Goal: Information Seeking & Learning: Learn about a topic

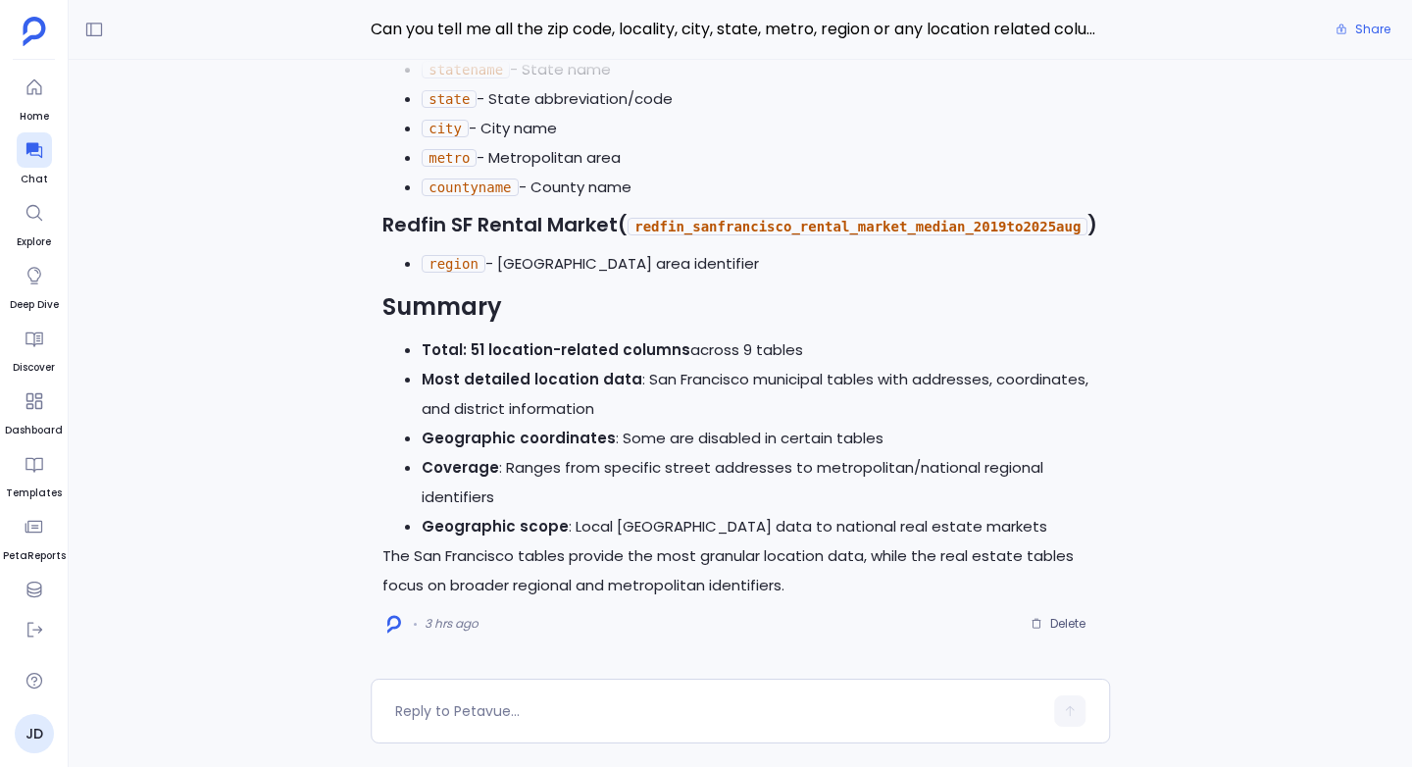
scroll to position [-814, 0]
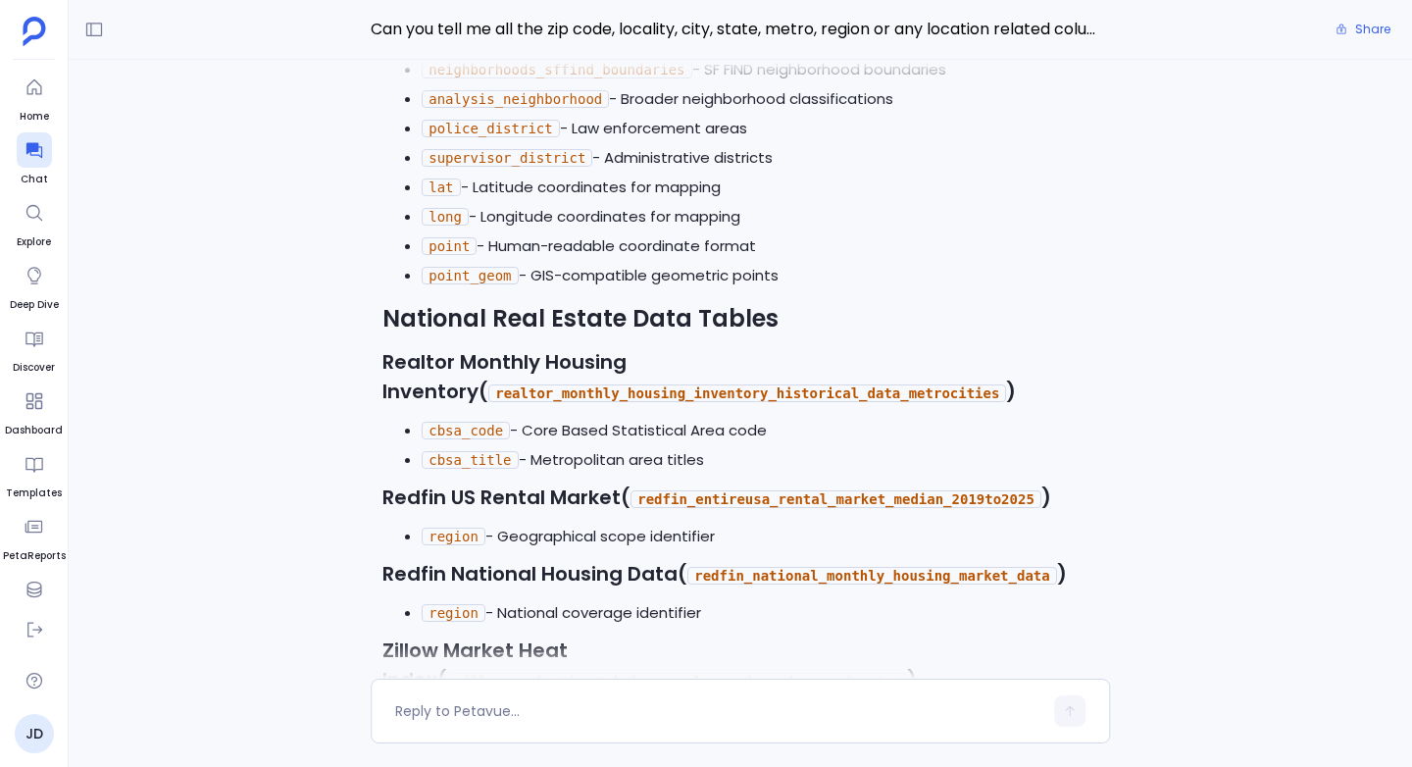
click at [405, 347] on h3 "Realtor Monthly Housing Inventory ( realtor_monthly_housing_inventory_historica…" at bounding box center [740, 377] width 716 height 61
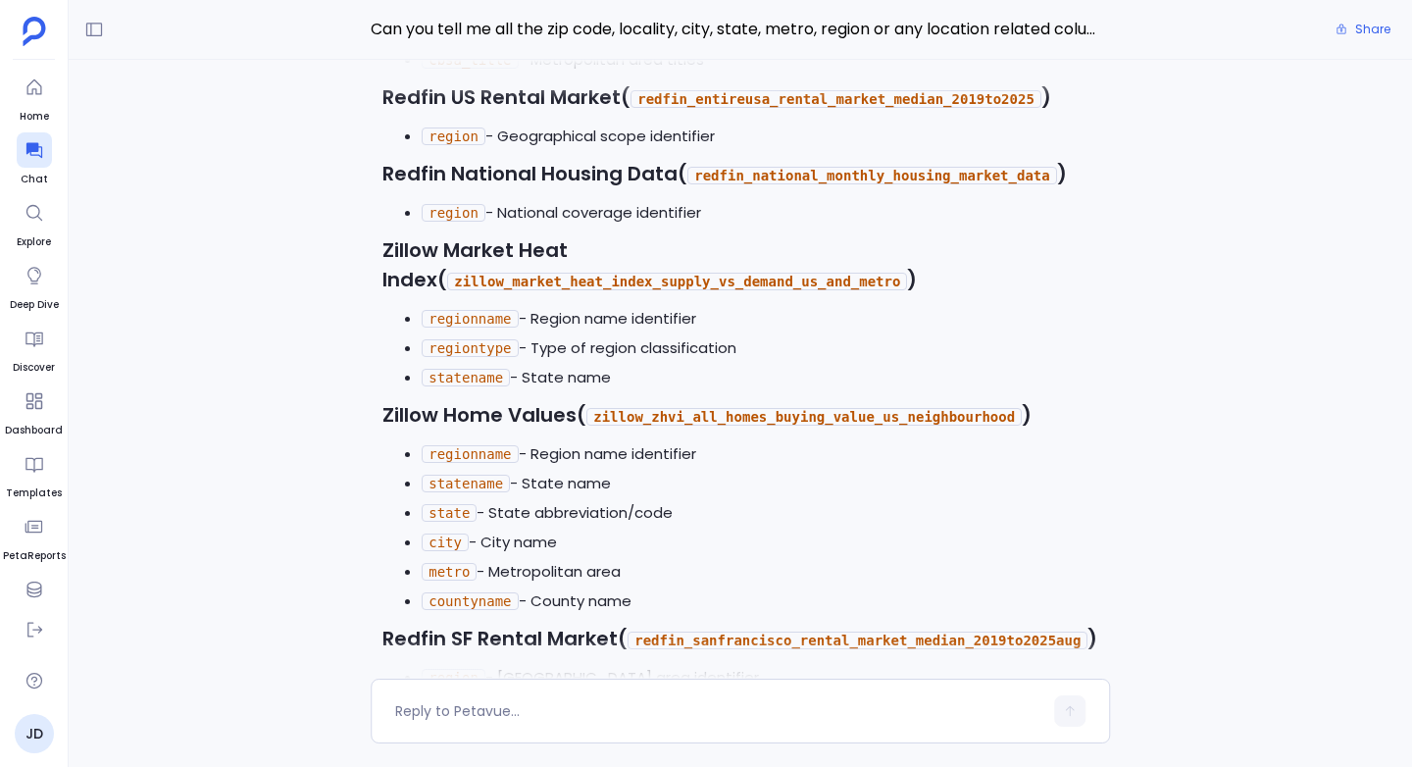
scroll to position [-403, 0]
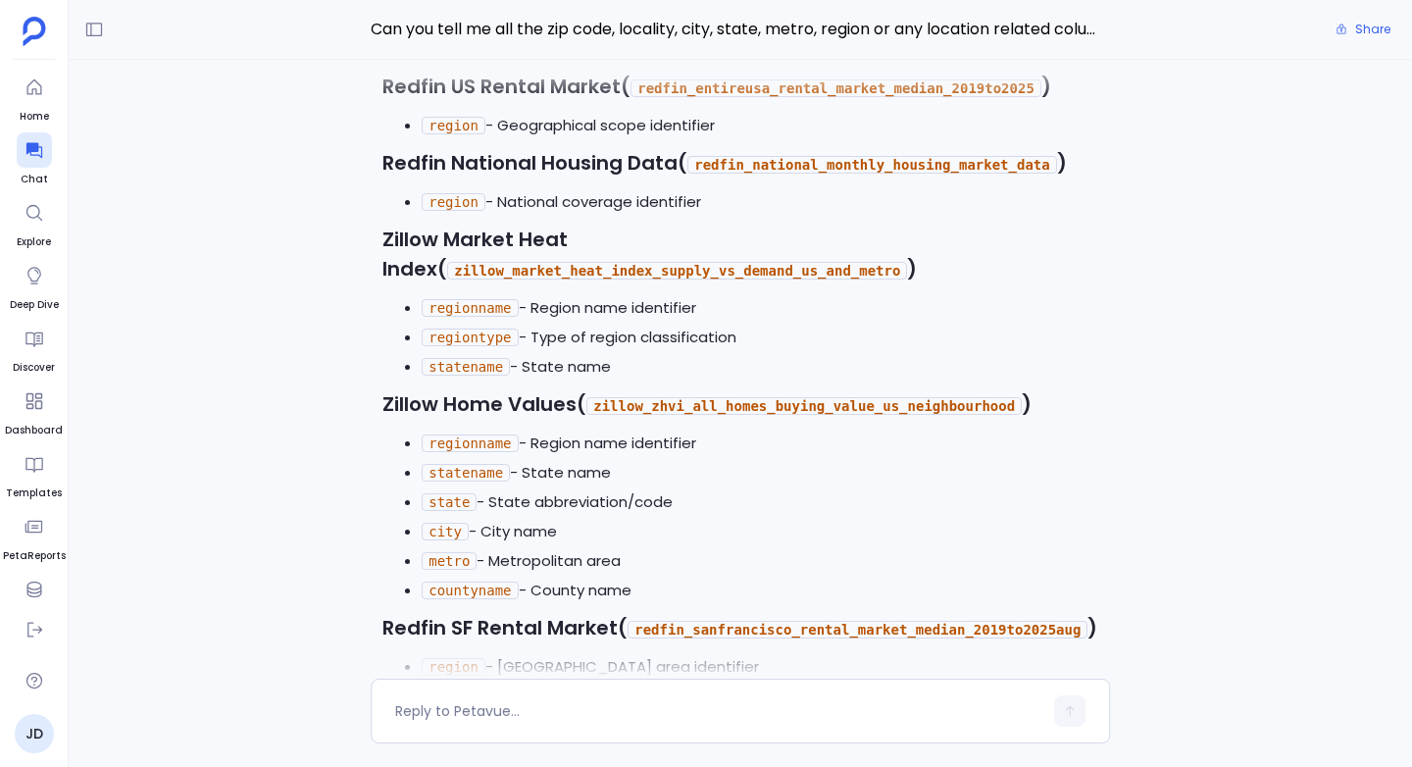
click at [458, 434] on code "regionname" at bounding box center [470, 443] width 96 height 18
copy code "regionname"
click at [666, 397] on code "zillow_zhvi_all_homes_buying_value_us_neighbourhood" at bounding box center [803, 406] width 435 height 18
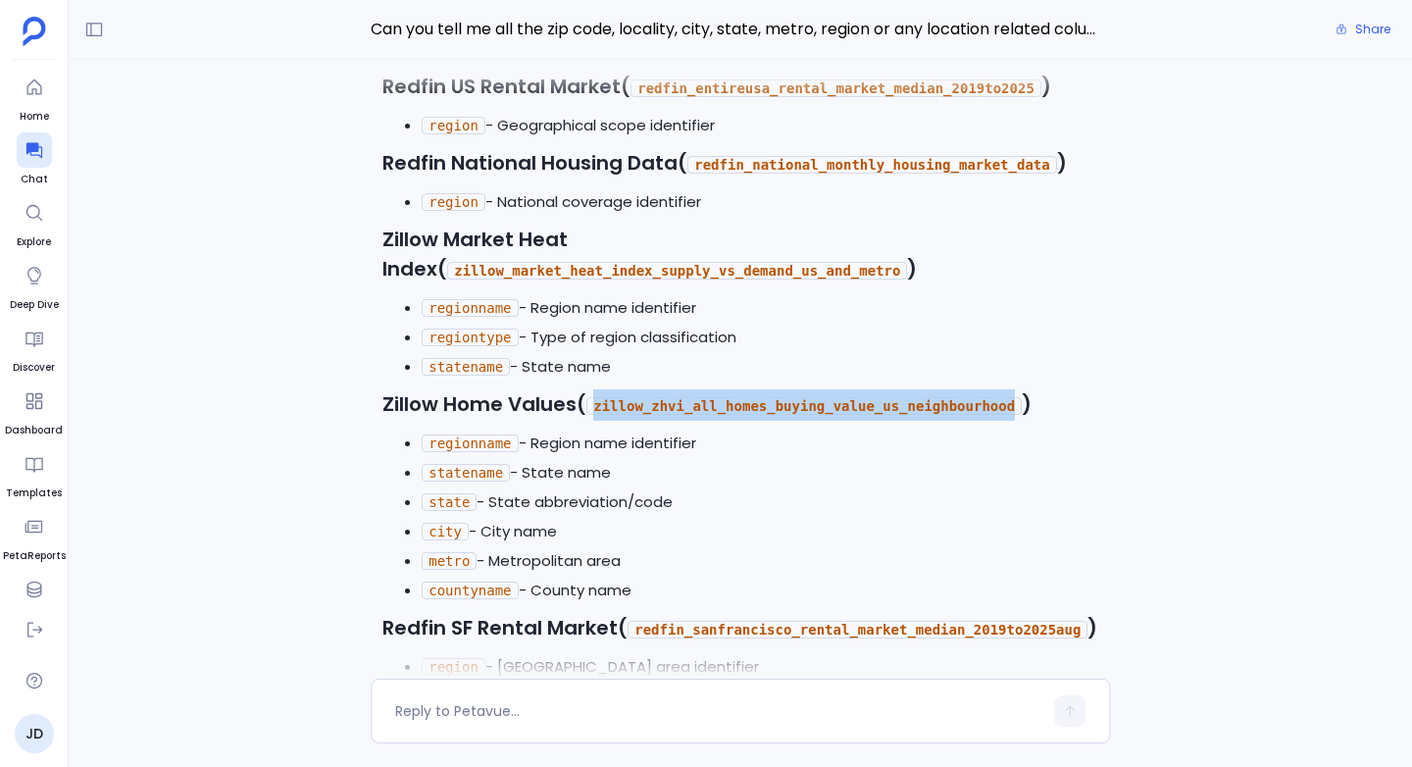
click at [666, 397] on code "zillow_zhvi_all_homes_buying_value_us_neighbourhood" at bounding box center [803, 406] width 435 height 18
copy code "zillow_zhvi_all_homes_buying_value_us_neighbourhood"
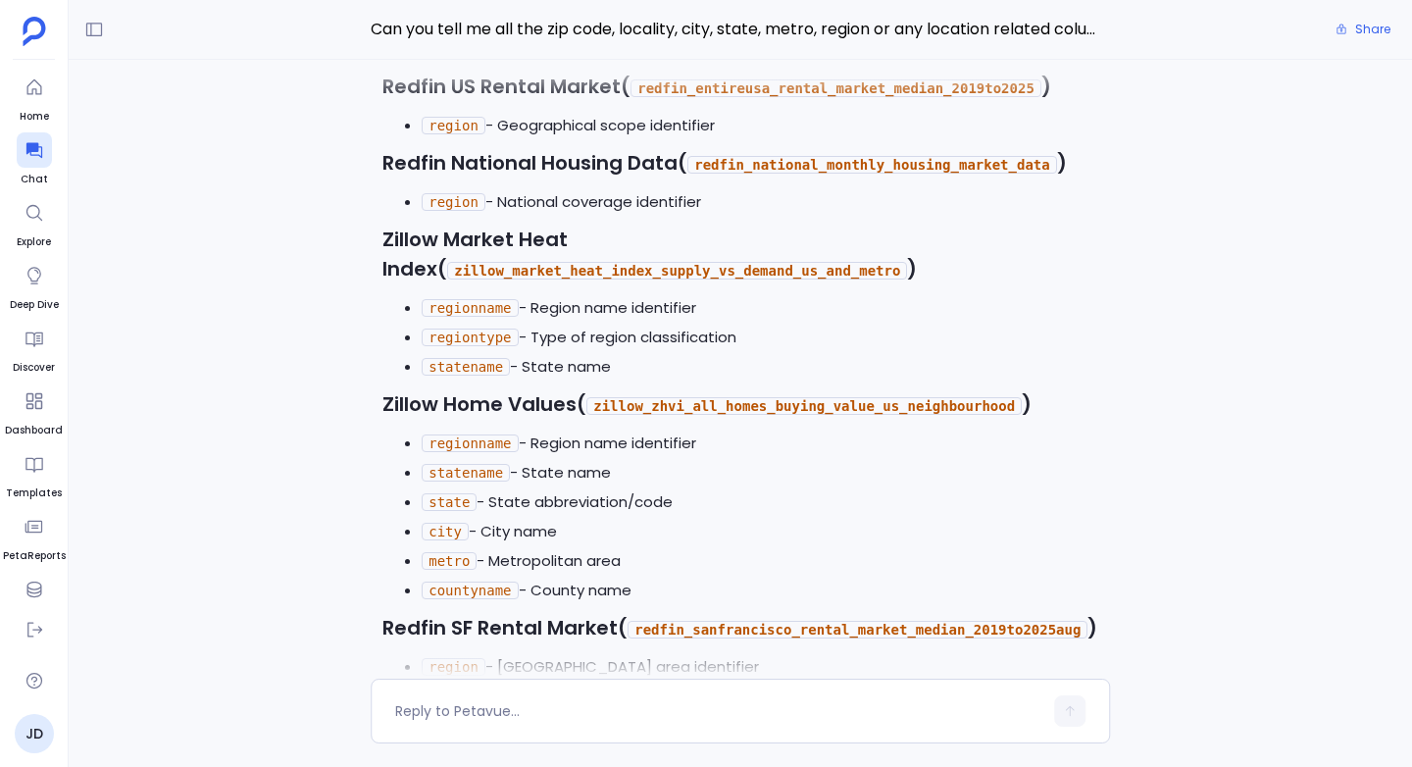
click at [445, 434] on code "regionname" at bounding box center [470, 443] width 96 height 18
copy code "regionname"
click at [447, 464] on code "statename" at bounding box center [466, 473] width 88 height 18
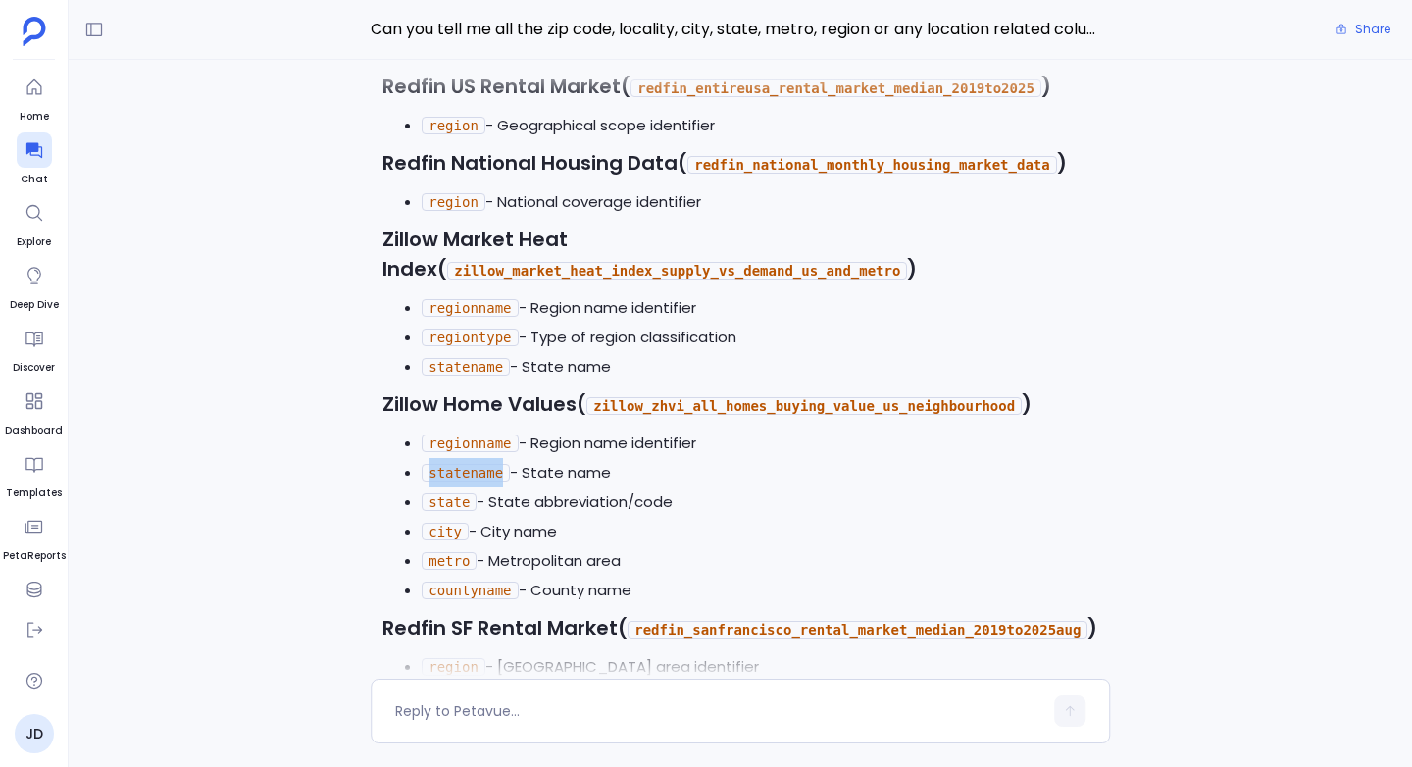
copy code "statename"
click at [448, 493] on code "state" at bounding box center [449, 502] width 55 height 18
copy code "state"
click at [439, 523] on code "city" at bounding box center [445, 532] width 47 height 18
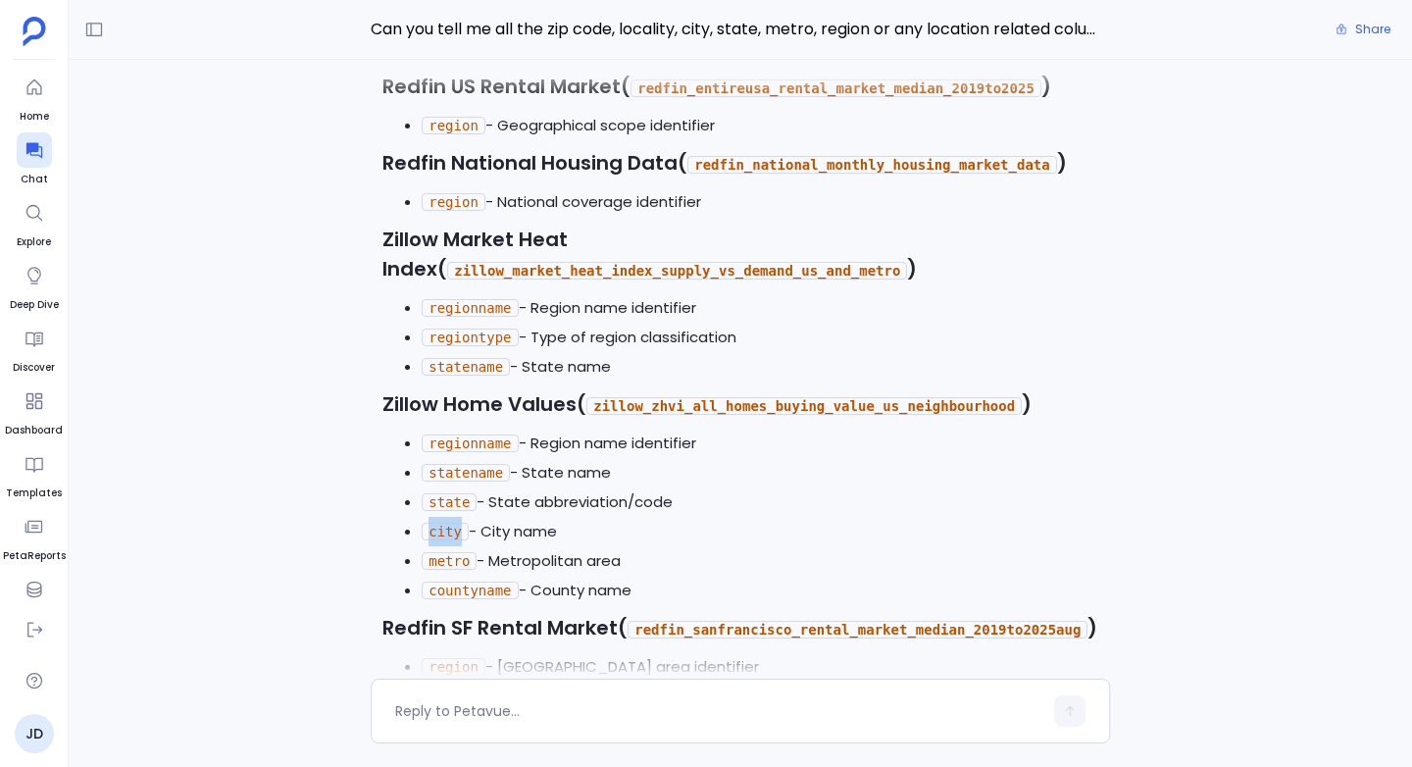
click at [439, 523] on code "city" at bounding box center [445, 532] width 47 height 18
copy code "city"
click at [442, 493] on code "state" at bounding box center [449, 502] width 55 height 18
click at [443, 552] on code "metro" at bounding box center [449, 561] width 55 height 18
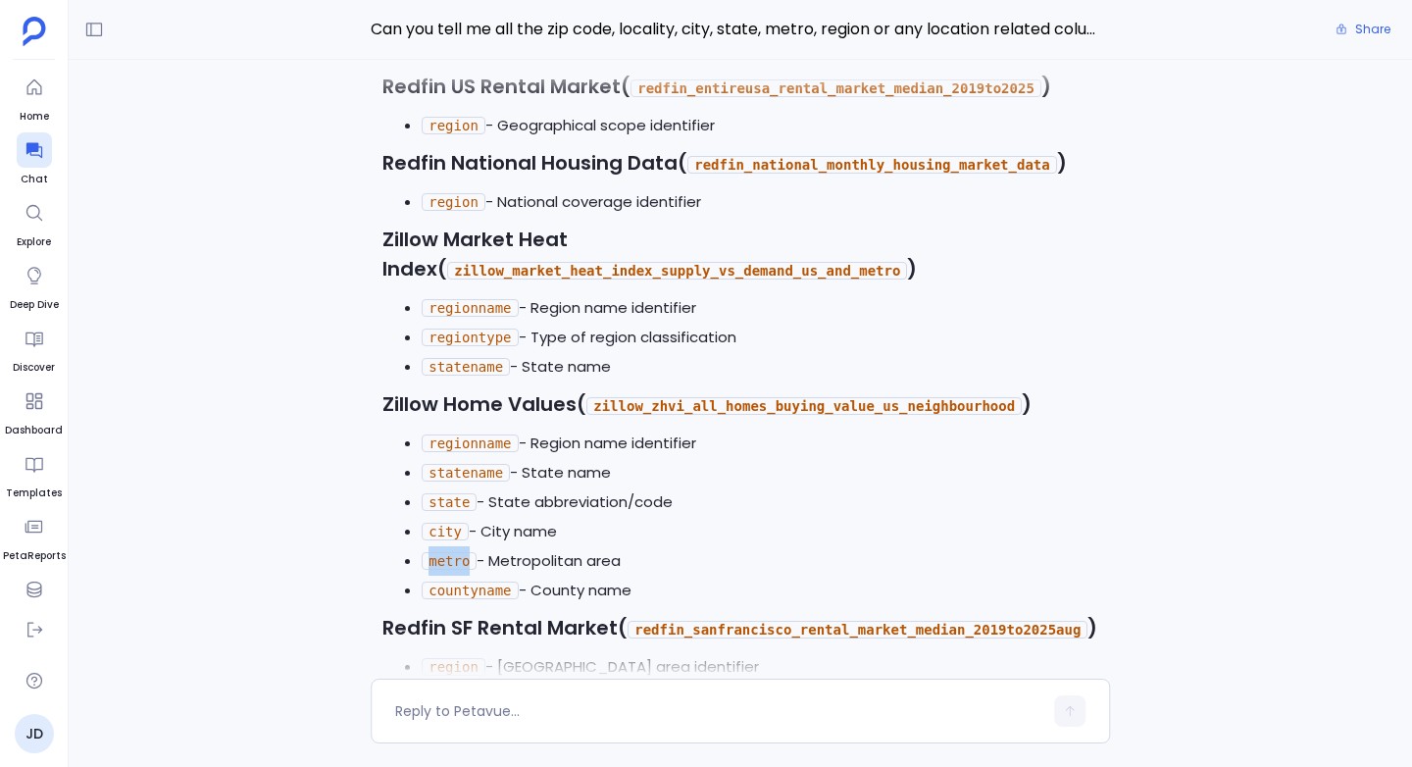
copy code "metro"
click at [478, 581] on code "countyname" at bounding box center [470, 590] width 96 height 18
copy code "countyname"
click at [674, 546] on li "metro - Metropolitan area" at bounding box center [760, 560] width 676 height 29
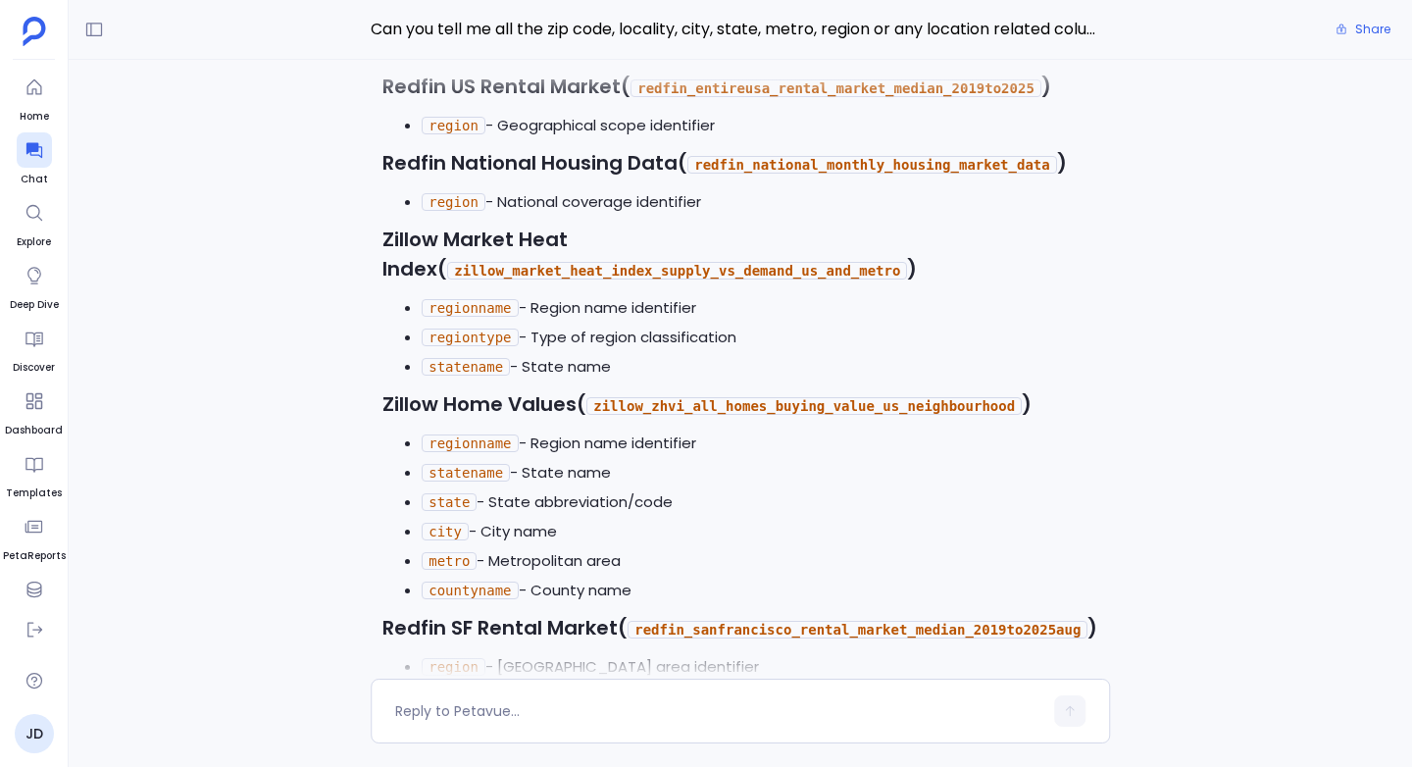
click at [454, 328] on code "regiontype" at bounding box center [470, 337] width 96 height 18
copy code "regiontype"
click at [487, 262] on code "zillow_market_heat_index_supply_vs_demand_us_and_metro" at bounding box center [677, 271] width 460 height 18
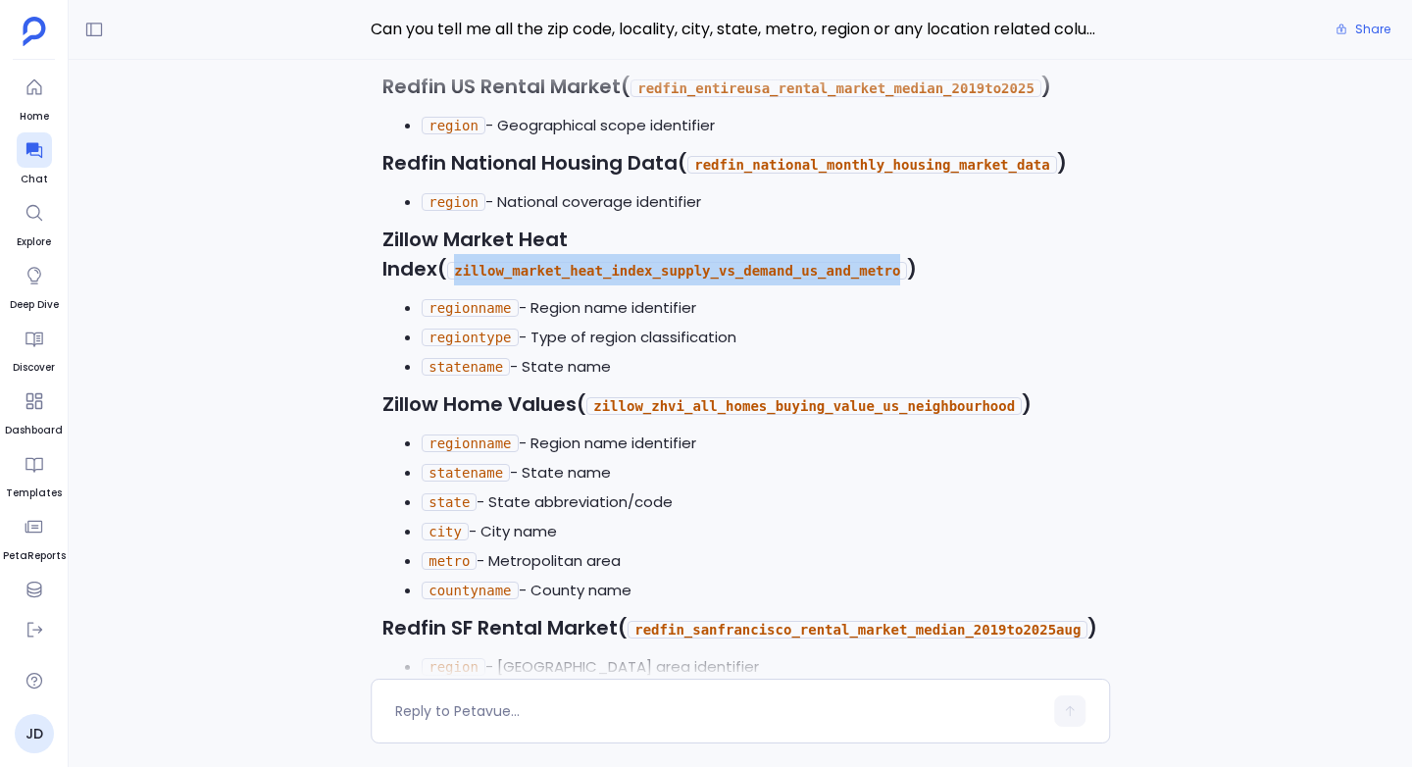
click at [487, 262] on code "zillow_market_heat_index_supply_vs_demand_us_and_metro" at bounding box center [677, 271] width 460 height 18
copy code "zillow_market_heat_index_supply_vs_demand_us_and_metro"
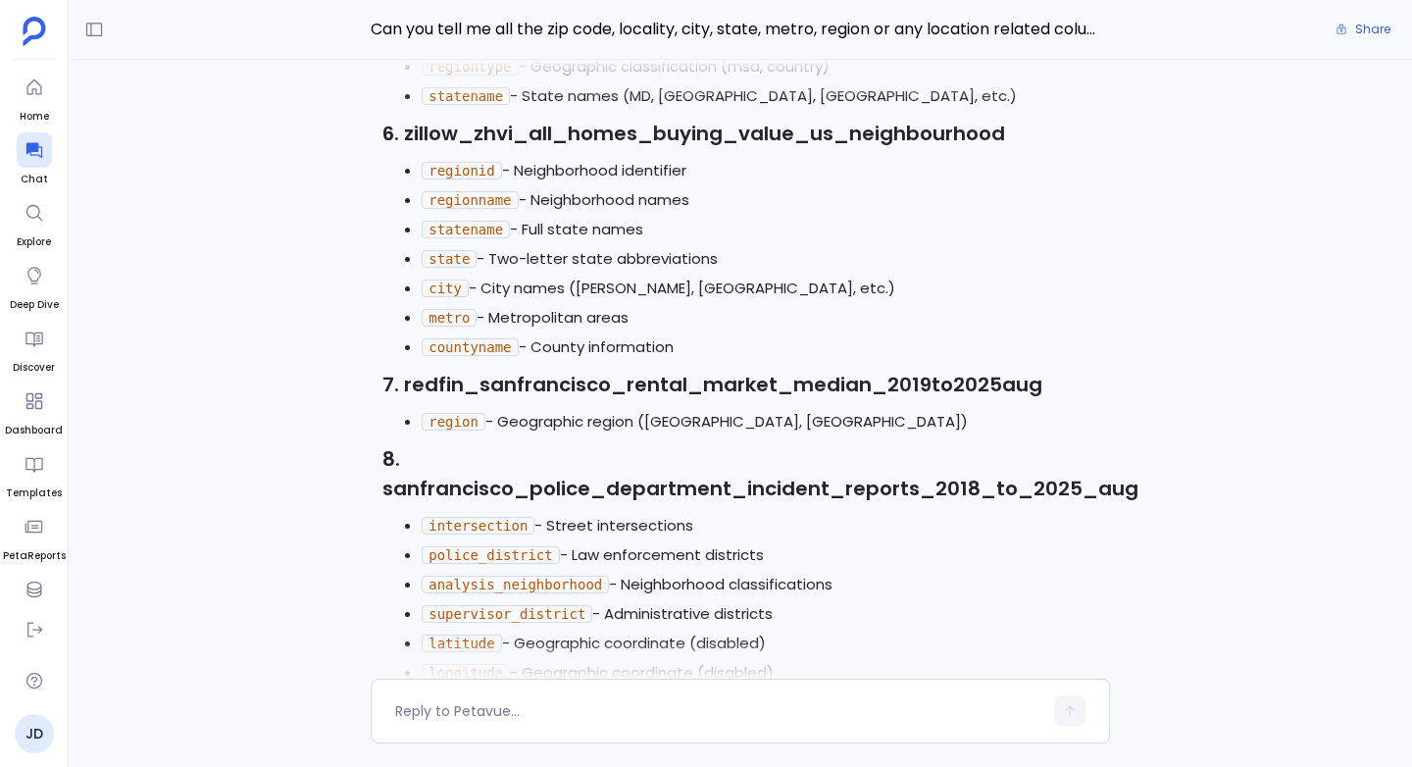
scroll to position [-749, 0]
click at [480, 377] on strong "7. redfin_sanfrancisco_rental_market_median_2019to2025aug" at bounding box center [712, 385] width 660 height 27
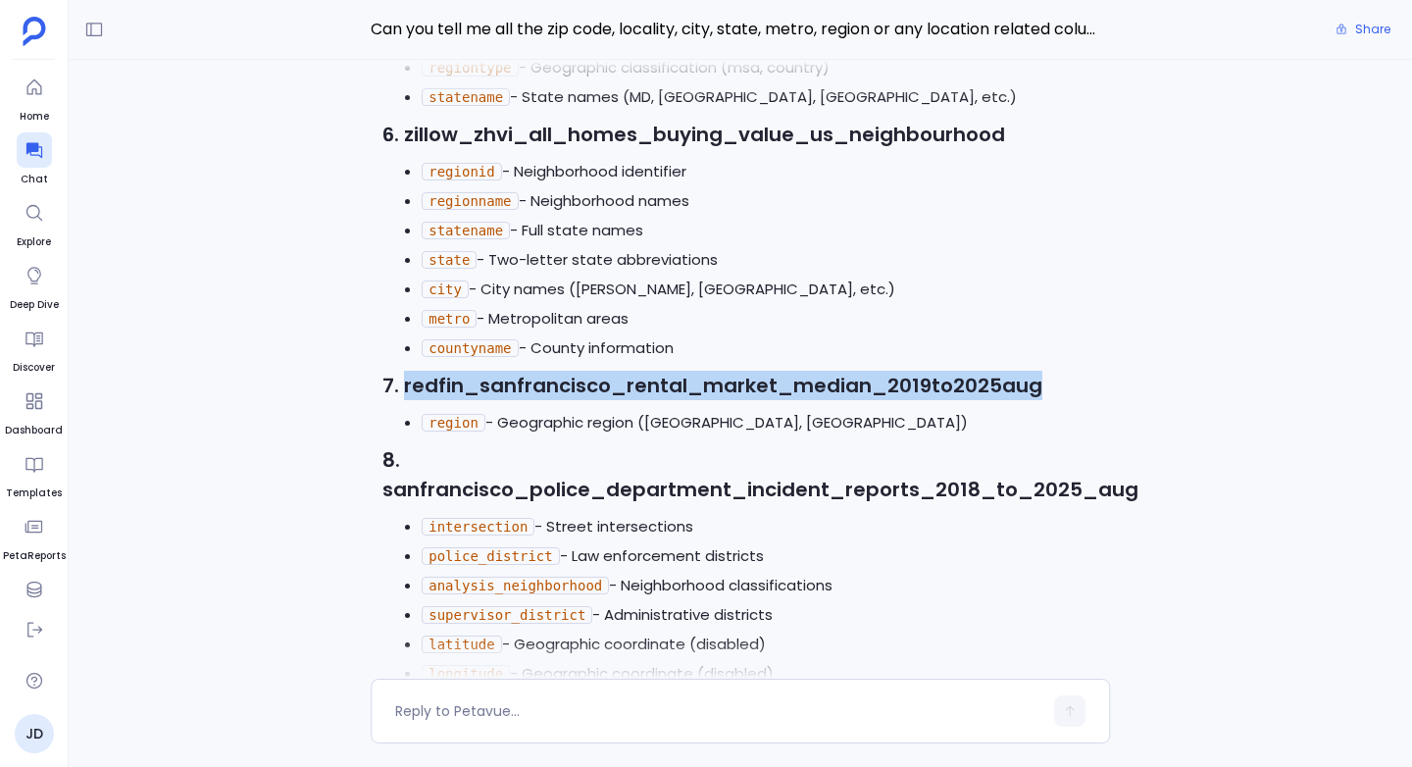
click at [480, 377] on strong "7. redfin_sanfrancisco_rental_market_median_2019to2025aug" at bounding box center [712, 385] width 660 height 27
copy strong "redfin_sanfrancisco_rental_market_median_2019to2025aug"
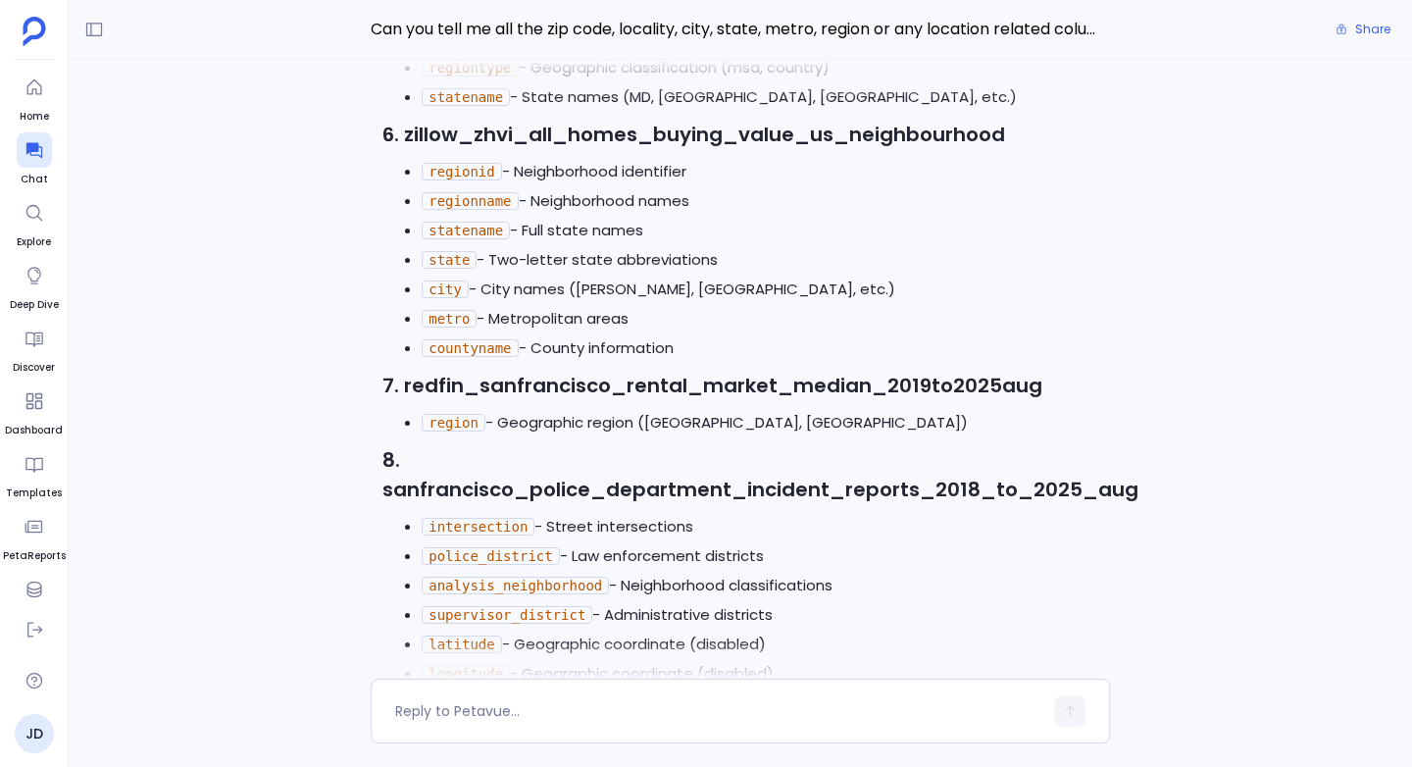
click at [426, 317] on li "metro - Metropolitan areas" at bounding box center [760, 318] width 676 height 29
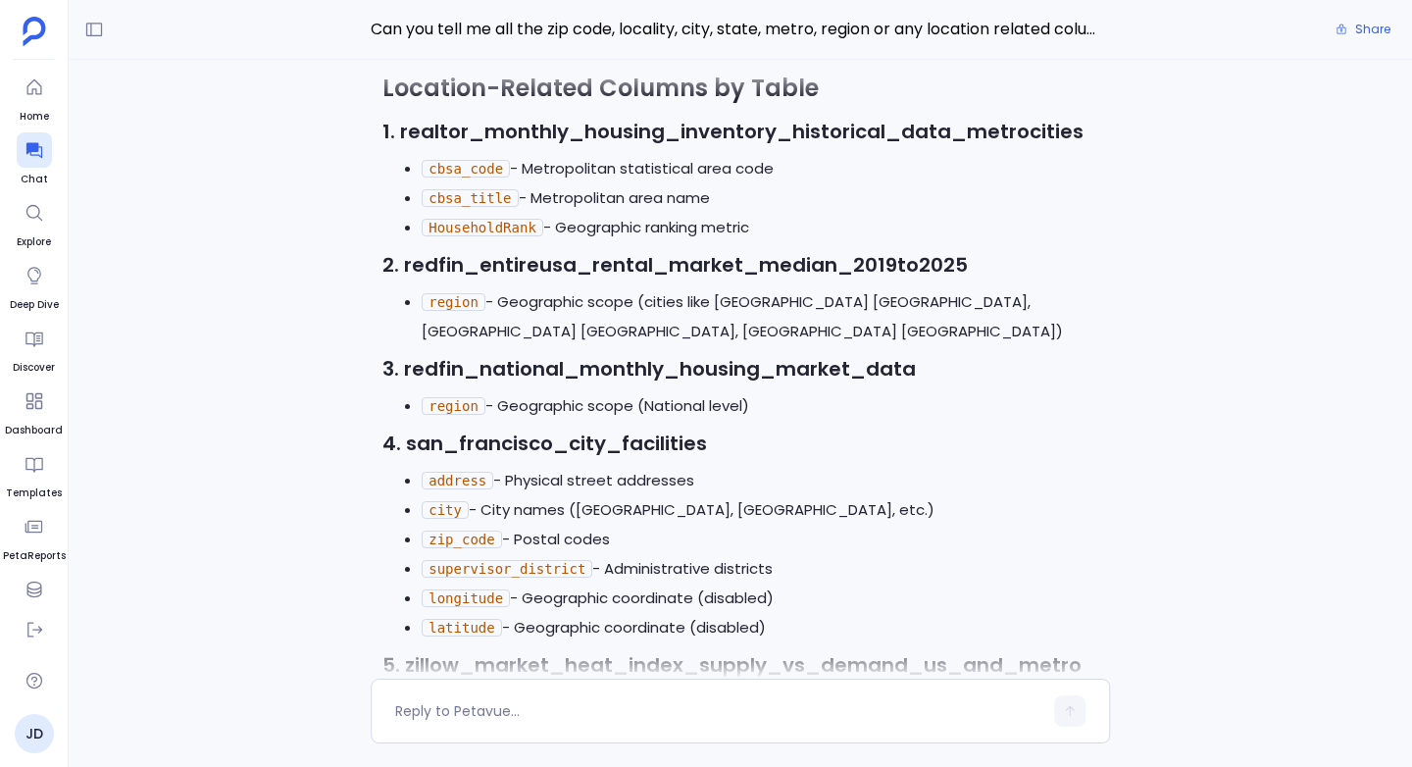
scroll to position [-1461, 0]
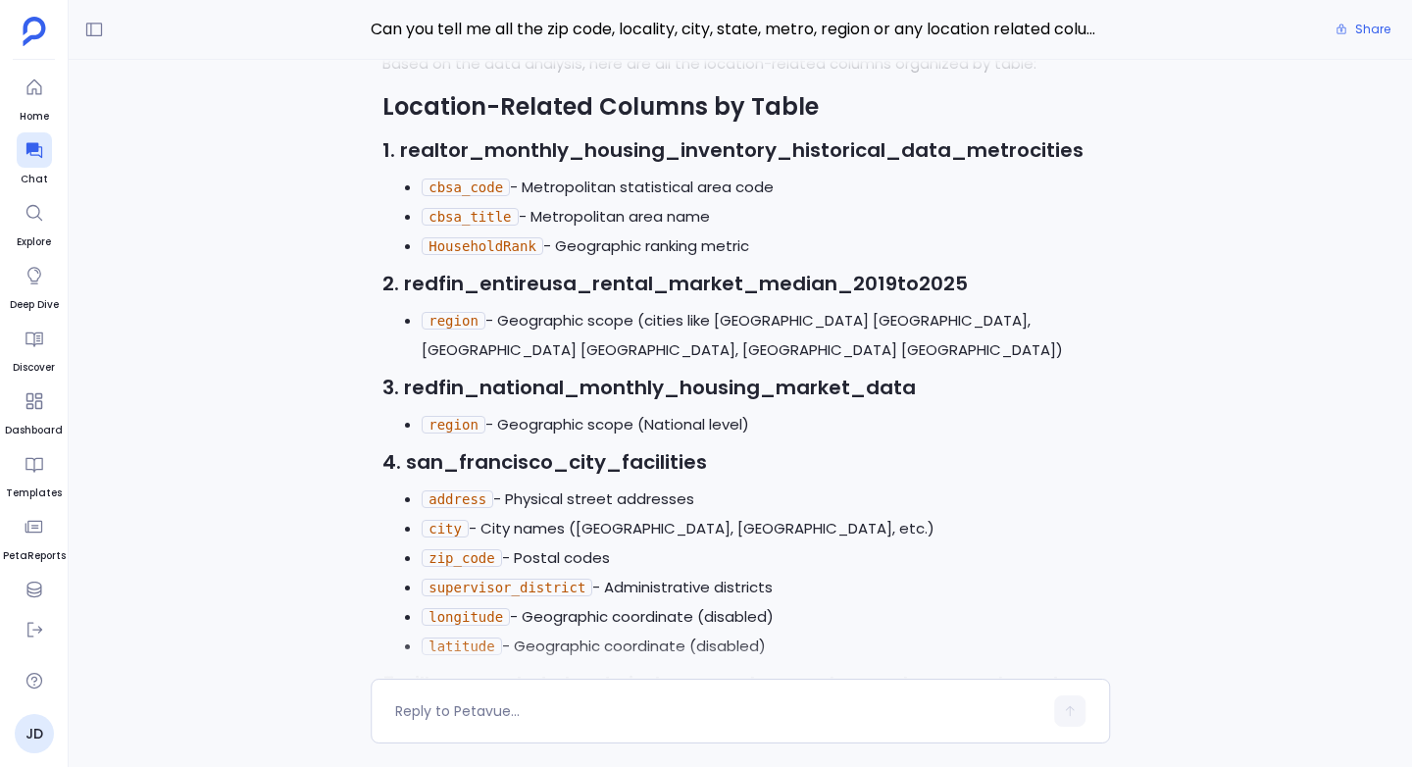
click at [476, 374] on strong "3. redfin_national_monthly_housing_market_data" at bounding box center [648, 387] width 533 height 27
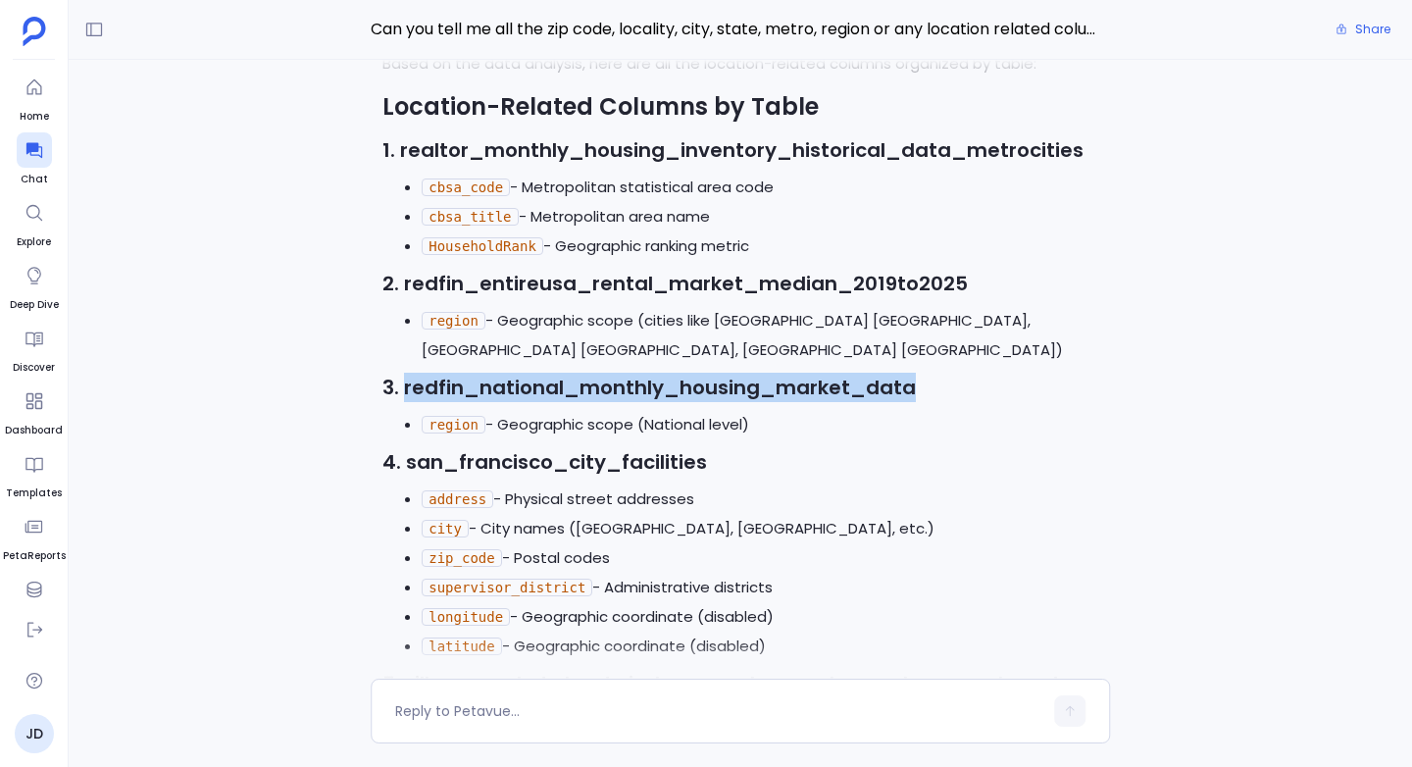
click at [476, 374] on strong "3. redfin_national_monthly_housing_market_data" at bounding box center [648, 387] width 533 height 27
copy strong "redfin_national_monthly_housing_market_data"
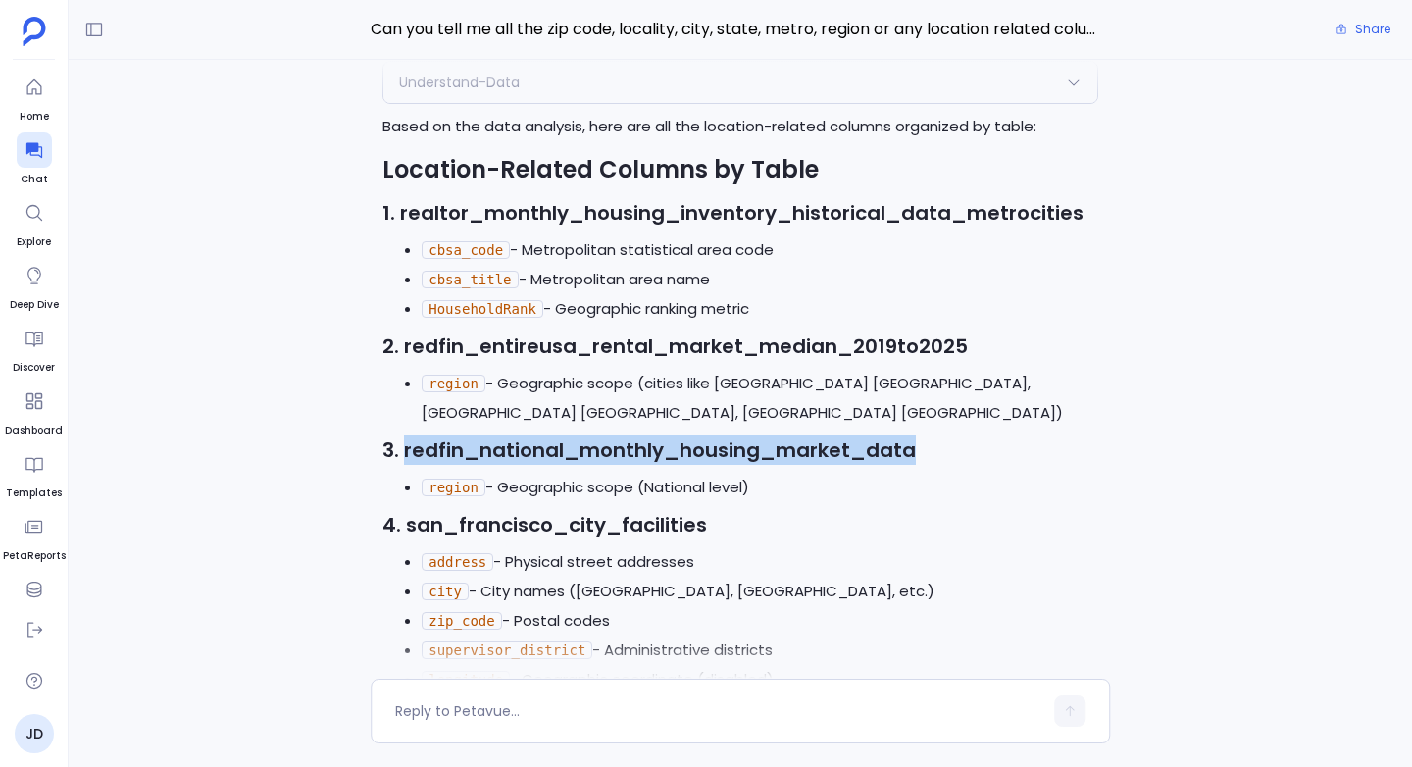
scroll to position [-1525, 0]
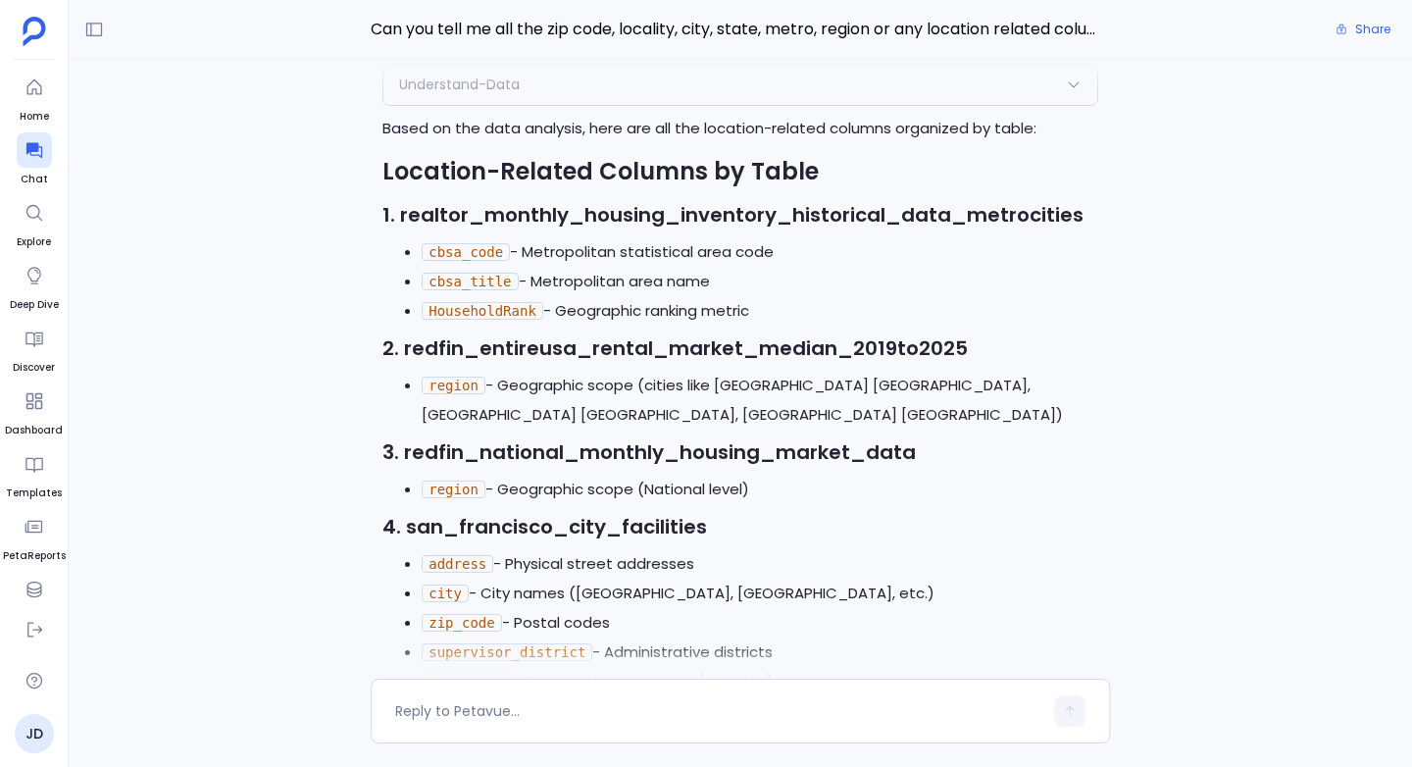
click at [502, 362] on strong "2. redfin_entireusa_rental_market_median_2019to2025" at bounding box center [674, 347] width 585 height 27
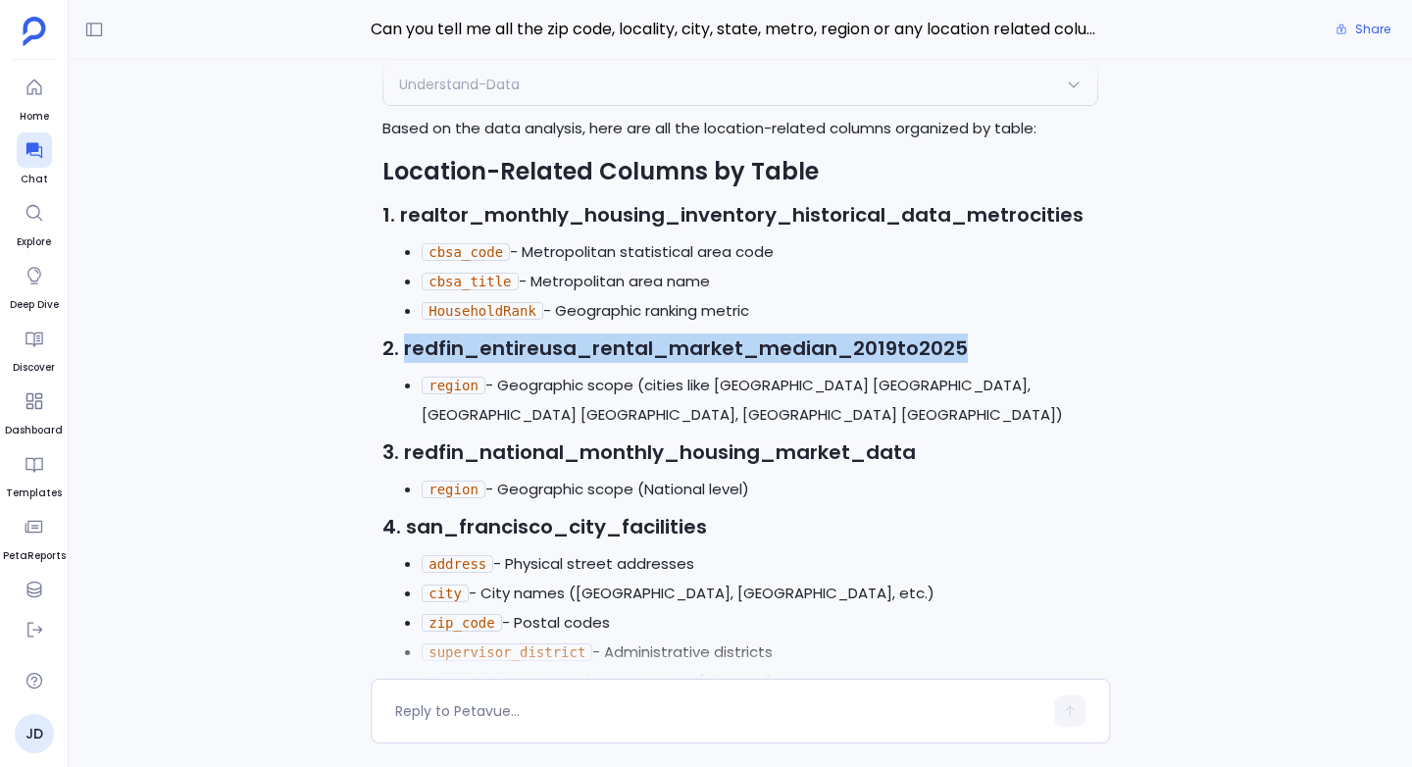
click at [502, 362] on strong "2. redfin_entireusa_rental_market_median_2019to2025" at bounding box center [674, 347] width 585 height 27
copy strong "redfin_entireusa_rental_market_median_2019to2025"
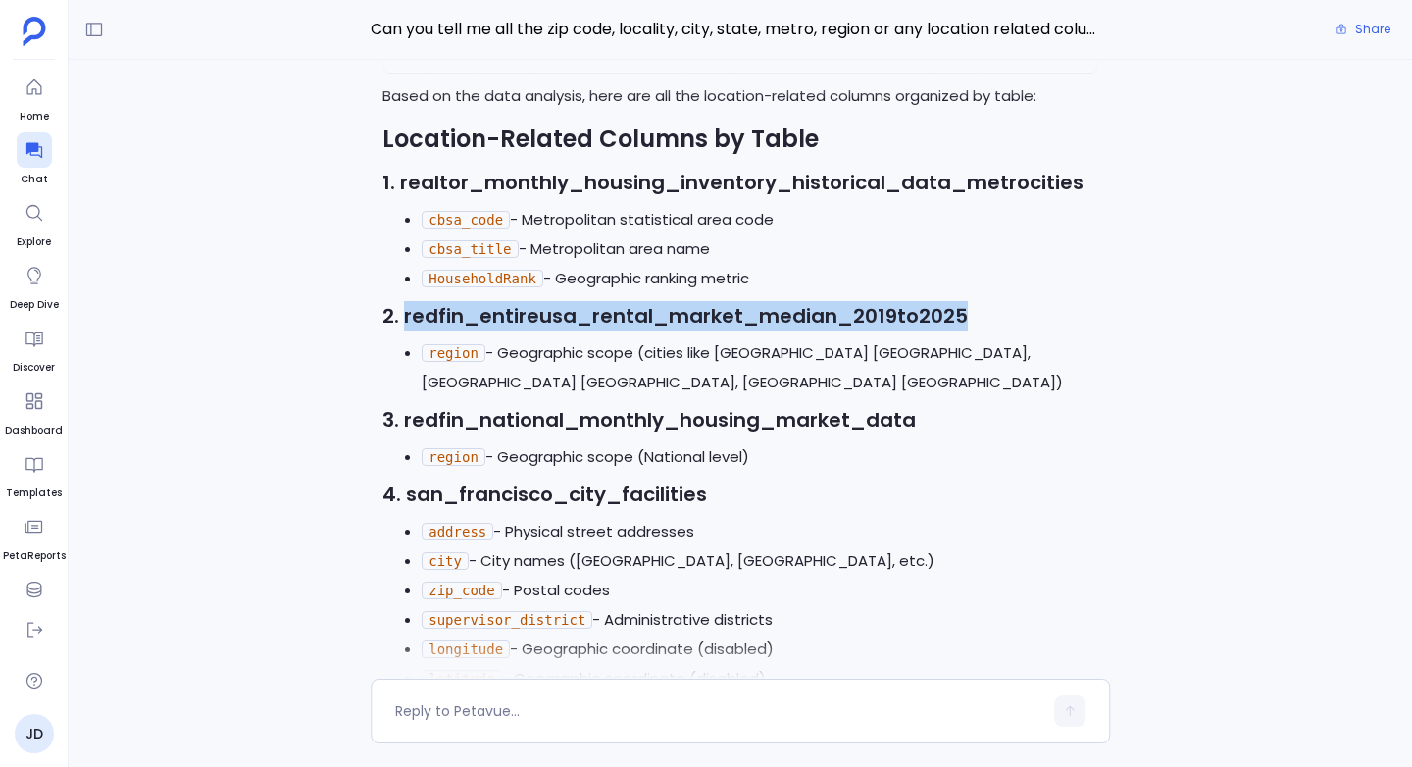
scroll to position [-1499, 0]
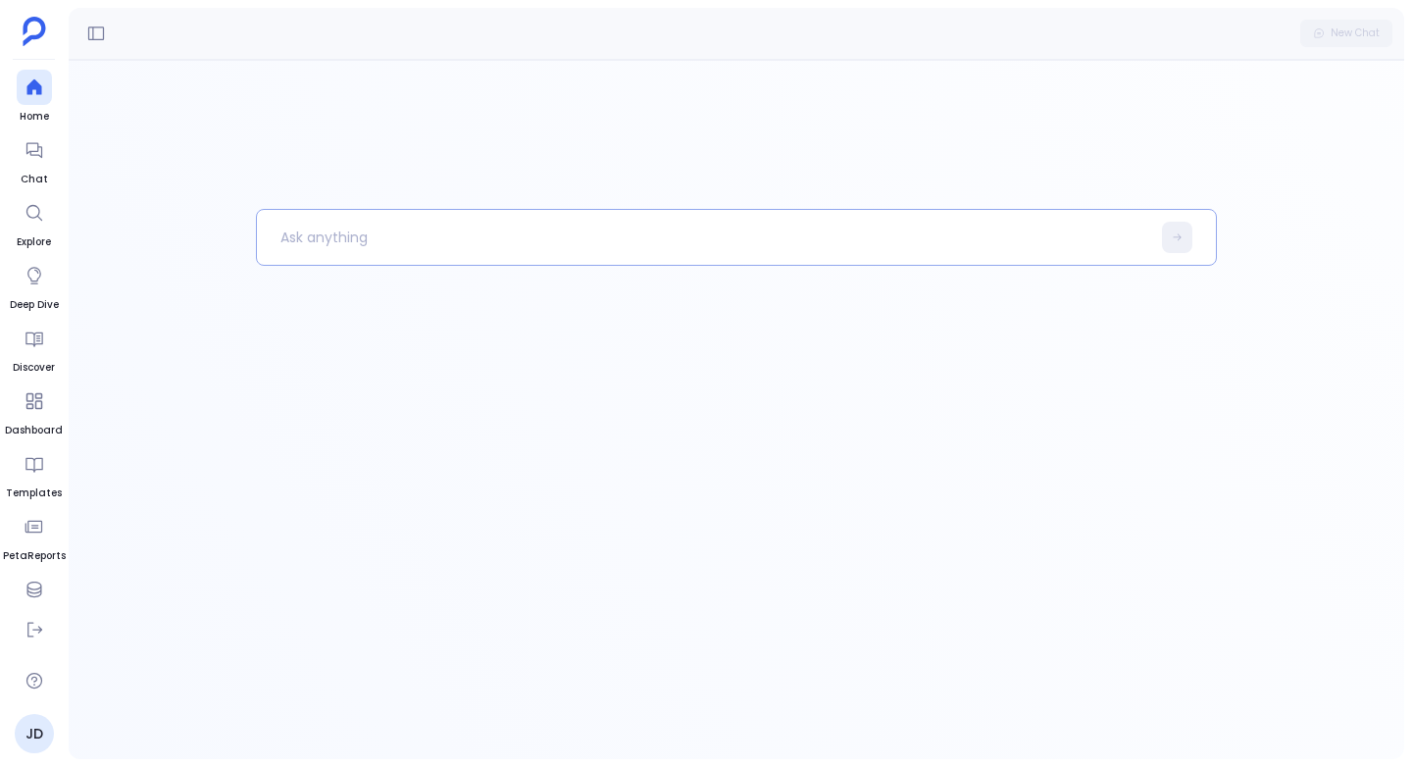
click at [396, 242] on p at bounding box center [703, 237] width 893 height 51
click at [509, 236] on p "Show me the entries at number 13 in" at bounding box center [693, 237] width 873 height 51
click at [617, 239] on p "Show me the entries at number 8,9 and 10 in" at bounding box center [693, 237] width 873 height 51
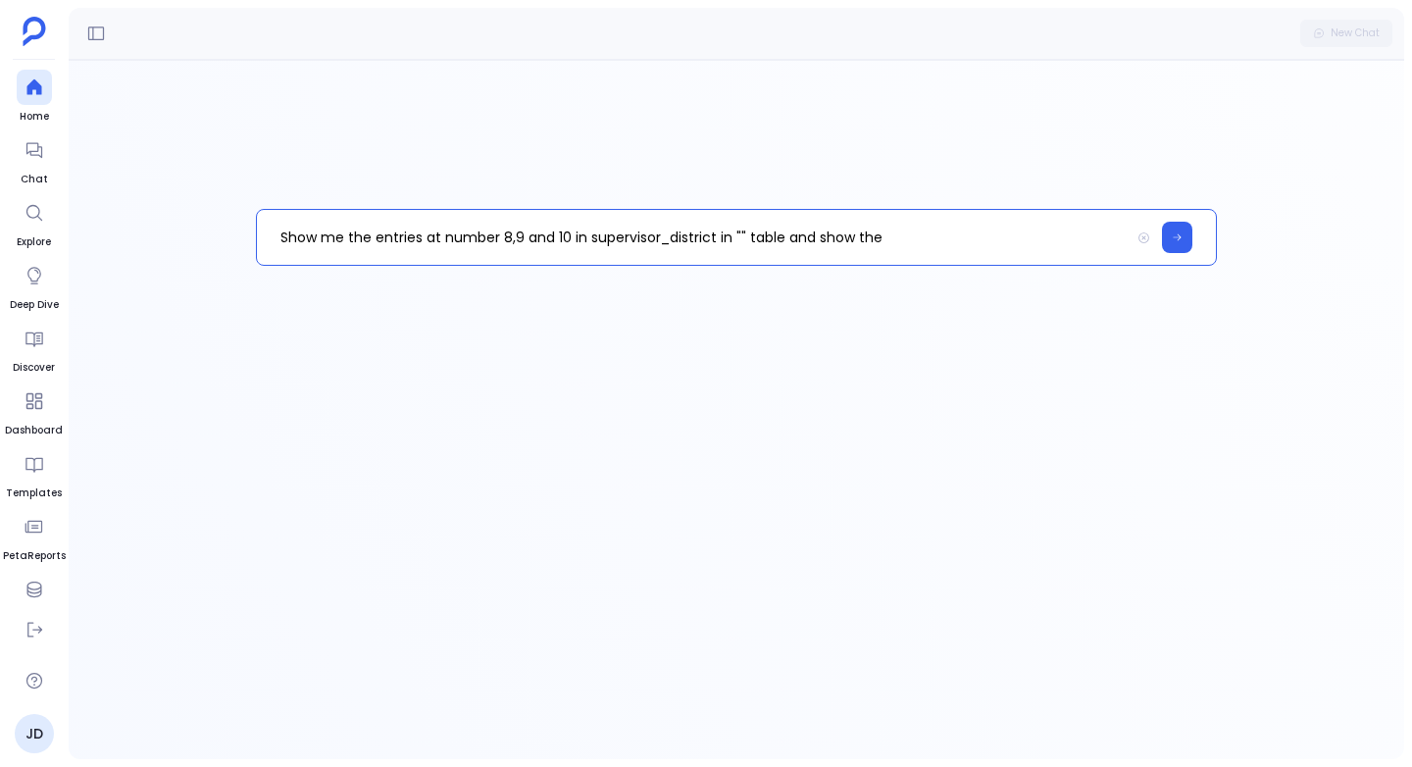
click at [716, 239] on p "Show me the entries at number 8,9 and 10 in supervisor_district in "" table and…" at bounding box center [693, 237] width 873 height 51
click at [961, 240] on p "Show me the entries at number 8,9 and 10 in supervisor_district column in "" ta…" at bounding box center [693, 237] width 873 height 51
click at [793, 235] on p "Show me the entries at number 8,9 and 10 in supervisor_district column in "" ta…" at bounding box center [693, 237] width 873 height 51
click at [992, 241] on p "Show me the entries at number 8,9 and 10 in supervisor_district column in "" ta…" at bounding box center [693, 237] width 873 height 51
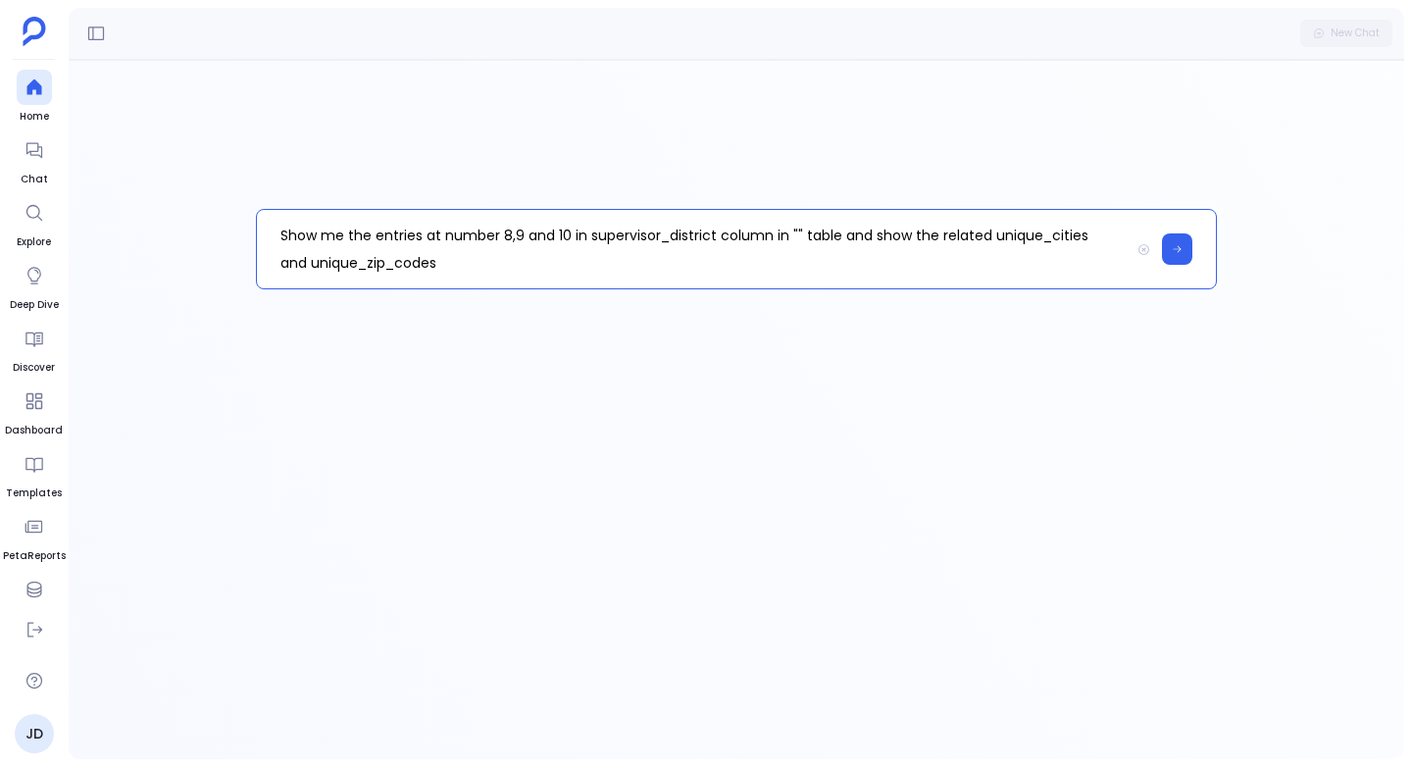
click at [1046, 230] on p "Show me the entries at number 8,9 and 10 in supervisor_district column in "" ta…" at bounding box center [693, 249] width 873 height 78
click at [371, 259] on p "Show me the entries at number 8,9 and 10 in supervisor_district column in "" ta…" at bounding box center [693, 249] width 873 height 78
click at [451, 262] on p "Show me the entries at number 8,9 and 10 in supervisor_district column in "" ta…" at bounding box center [693, 249] width 873 height 78
drag, startPoint x: 496, startPoint y: 235, endPoint x: 424, endPoint y: 235, distance: 71.6
click at [424, 235] on p "Show me the entries at number 8,9 and 10 in supervisor_district column in "" ta…" at bounding box center [693, 249] width 873 height 78
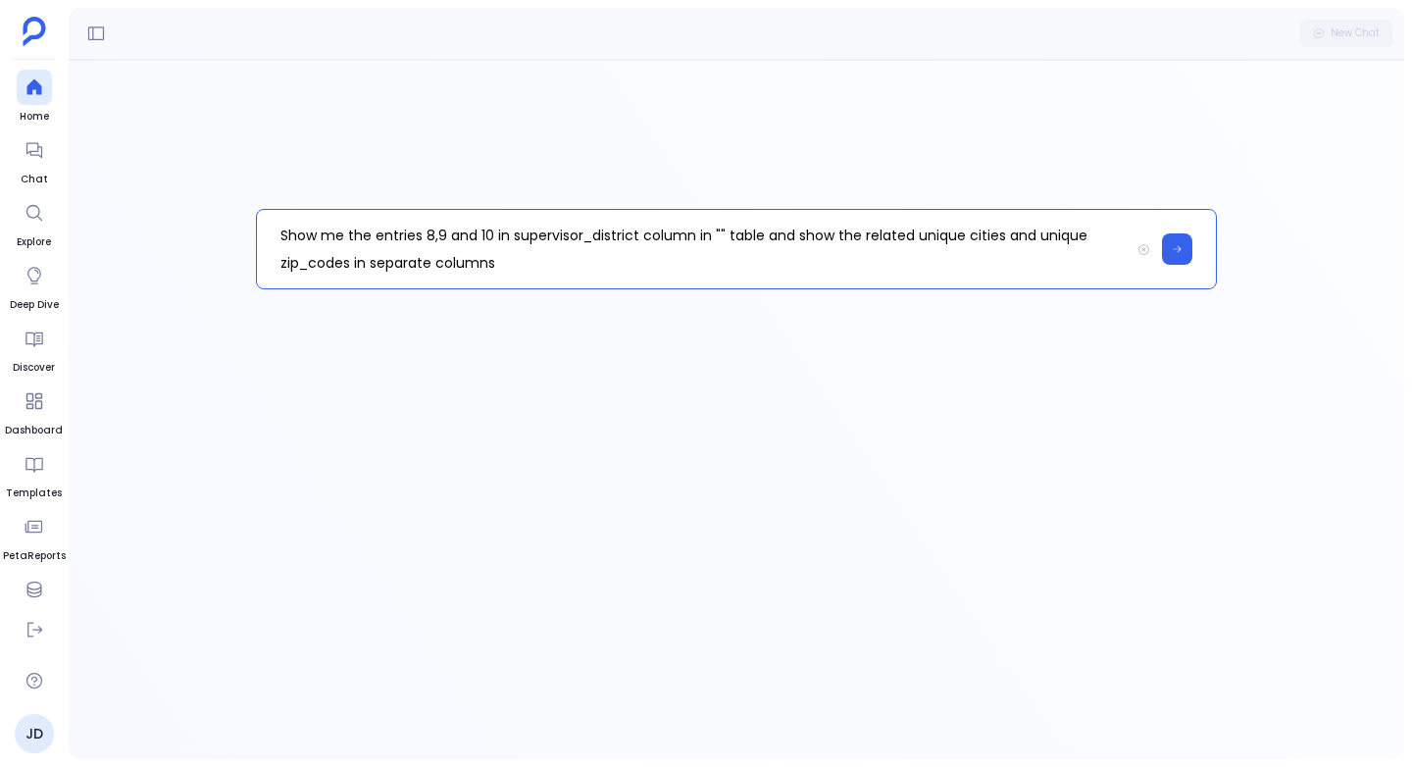
click at [535, 267] on p "Show me the entries 8,9 and 10 in supervisor_district column in "" table and sh…" at bounding box center [693, 249] width 873 height 78
click at [717, 235] on p "Show me the entries 8,9 and 10 in supervisor_district column in "" table and sh…" at bounding box center [693, 249] width 873 height 78
click at [507, 266] on p "Show me the entries 8,9 and 10 in supervisor_district column in "" table and sh…" at bounding box center [693, 249] width 873 height 78
click at [716, 231] on p "Show me the entries 8,9 and 10 in supervisor_district column in "" table and sh…" at bounding box center [693, 249] width 873 height 78
click at [750, 269] on p "Show me the entries 8,9 and 10 in supervisor_district column in "san_francisco_…" at bounding box center [693, 249] width 873 height 78
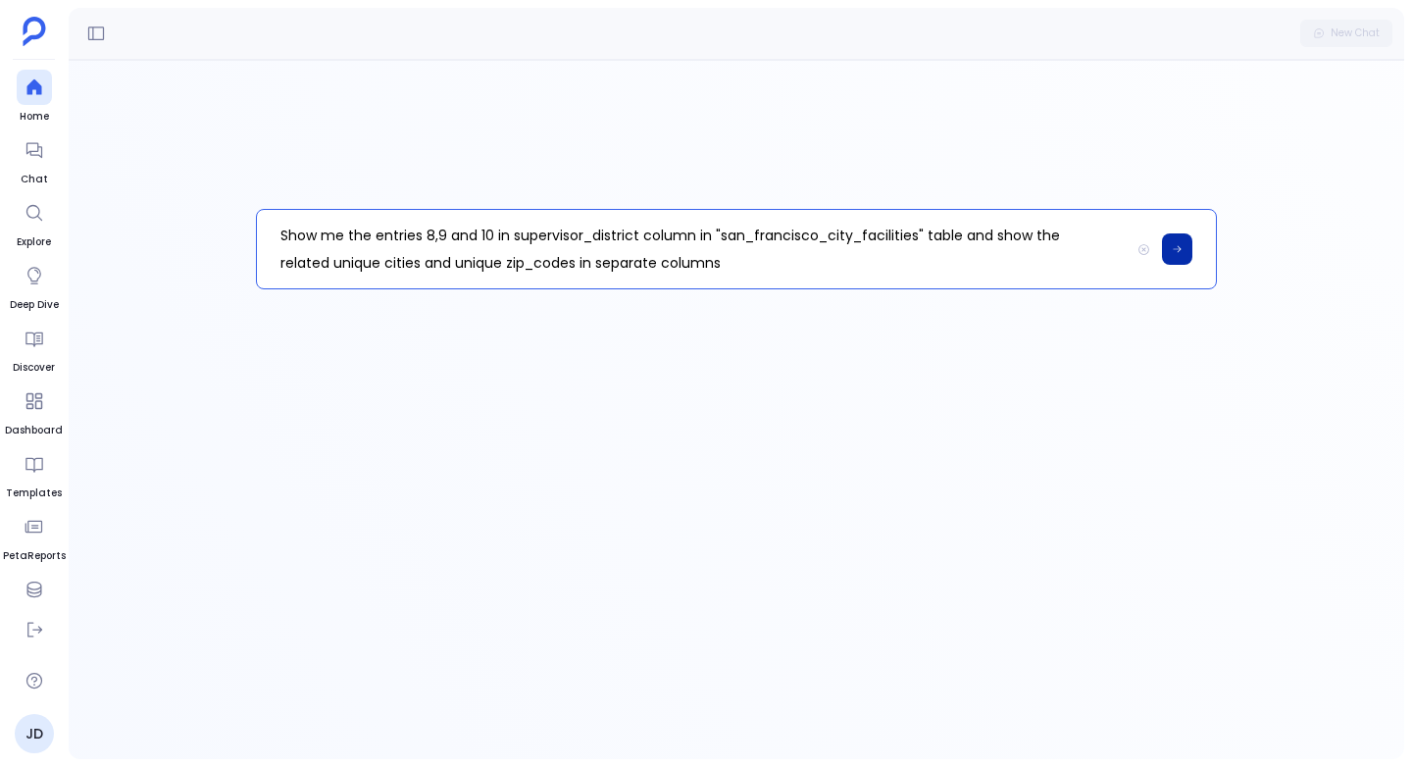
click at [1177, 247] on icon at bounding box center [1177, 249] width 11 height 12
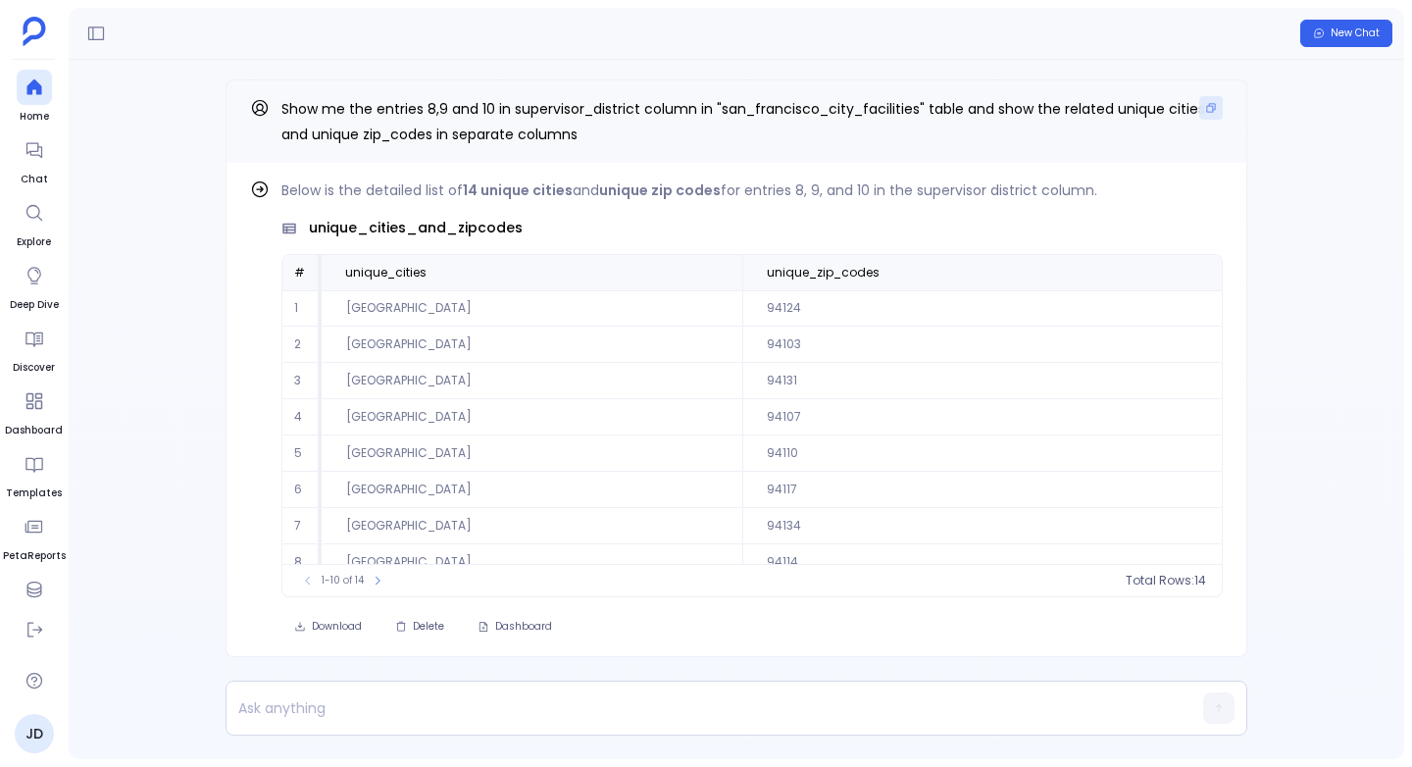
click at [1206, 108] on icon "Copy" at bounding box center [1211, 108] width 12 height 12
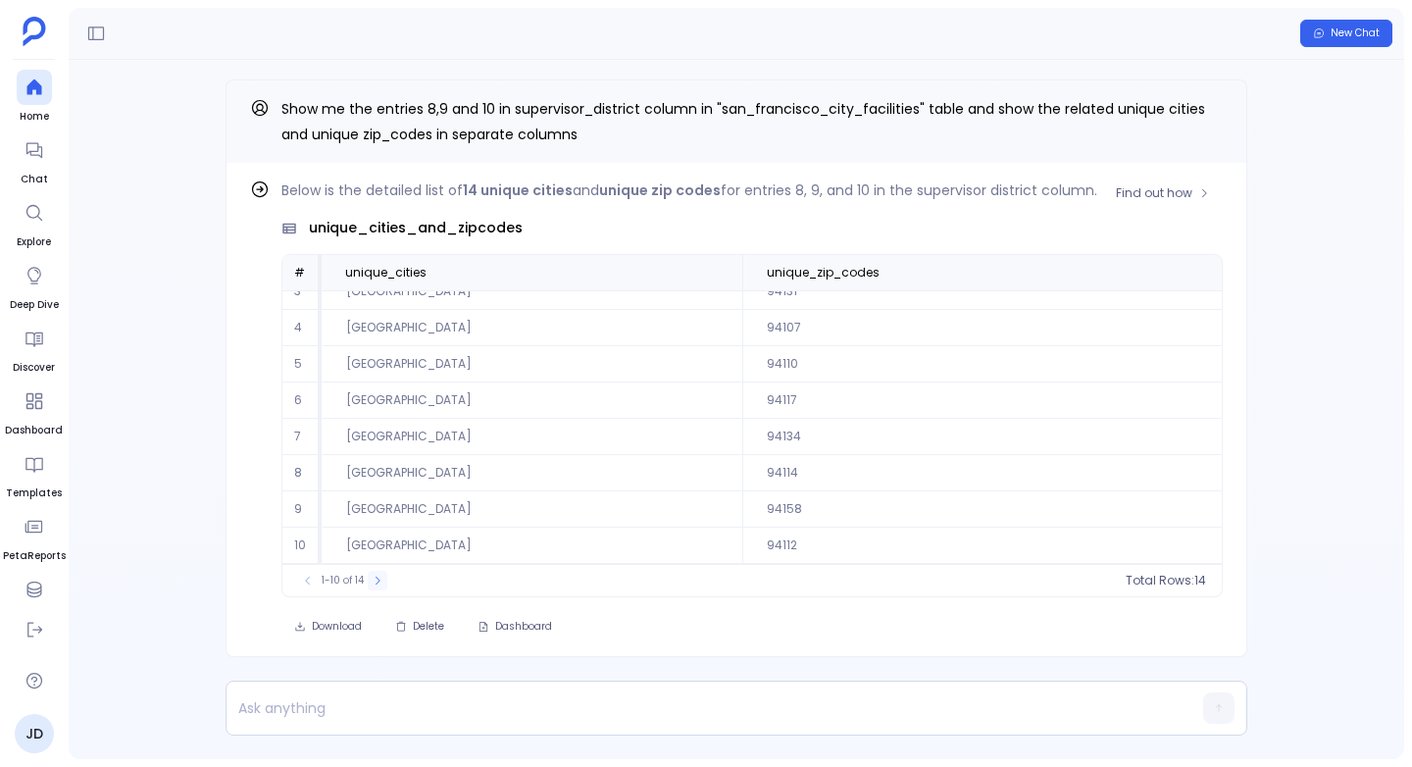
click at [380, 583] on icon at bounding box center [378, 580] width 12 height 12
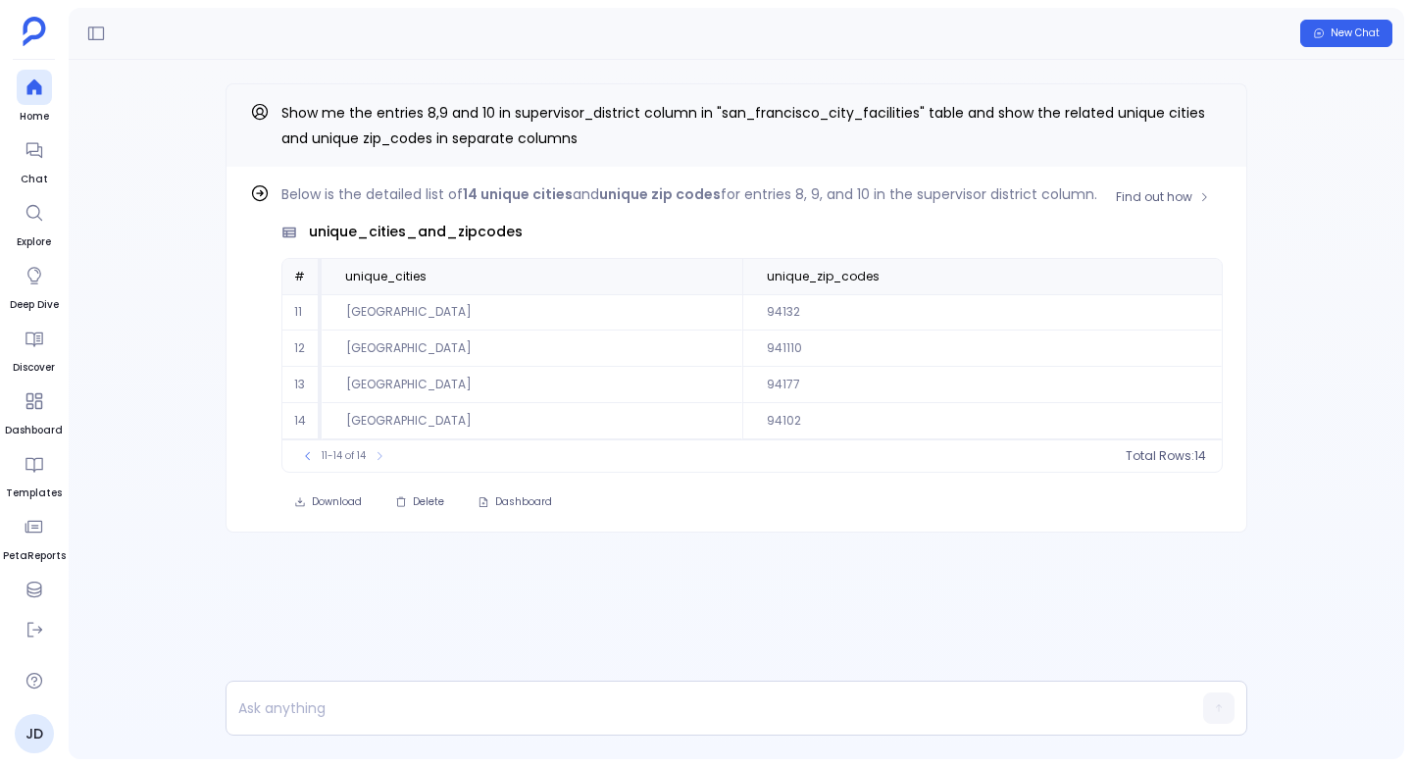
scroll to position [0, 0]
click at [306, 454] on icon at bounding box center [308, 456] width 12 height 12
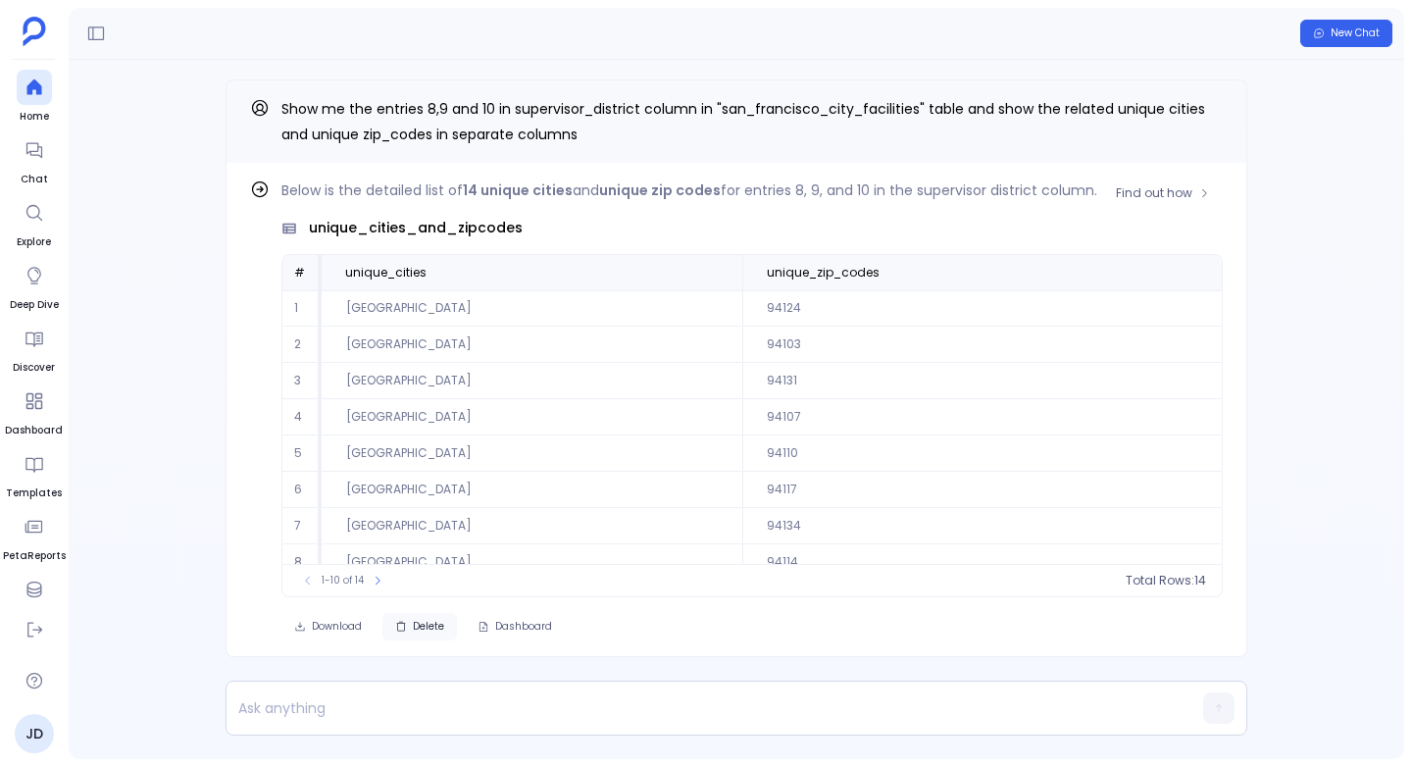
click at [434, 636] on button "Delete" at bounding box center [419, 626] width 75 height 27
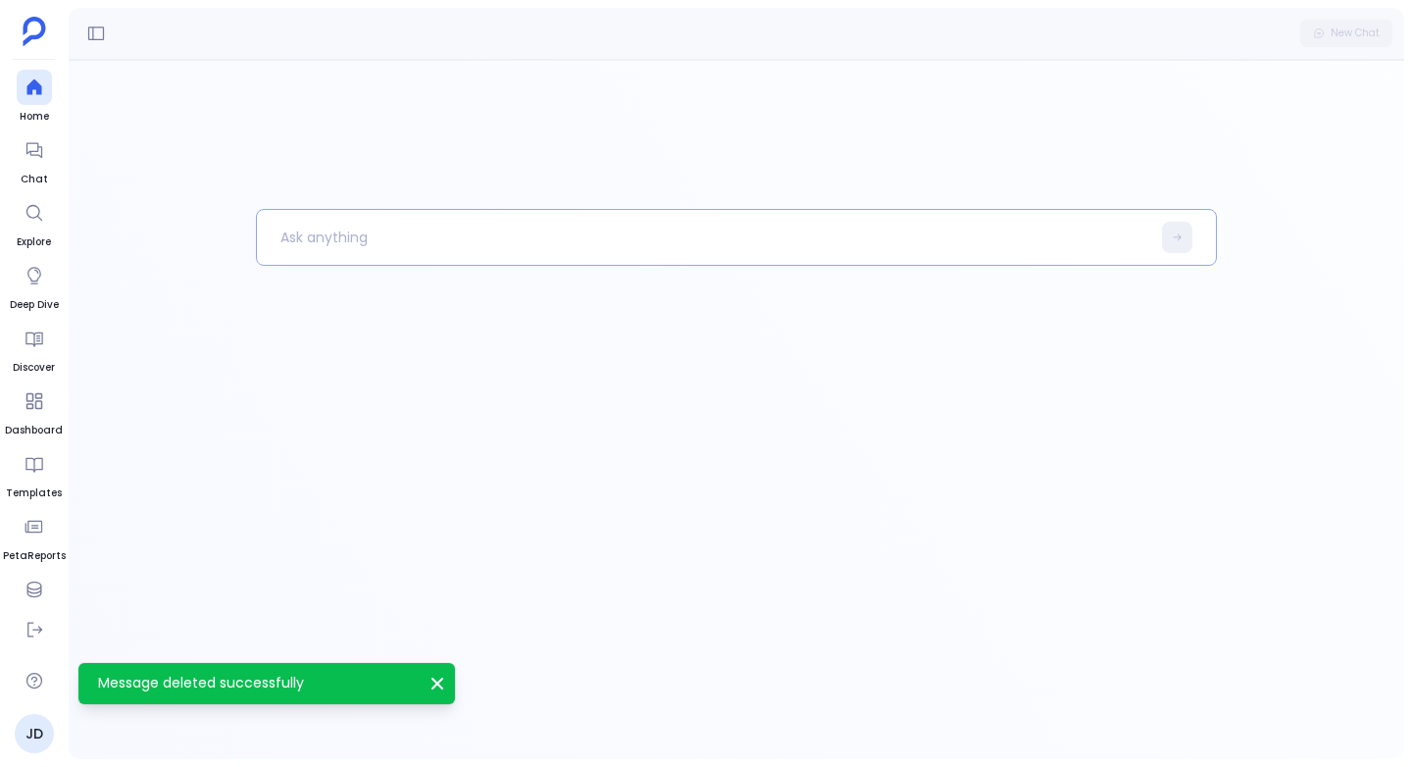
click at [400, 242] on p at bounding box center [703, 237] width 893 height 51
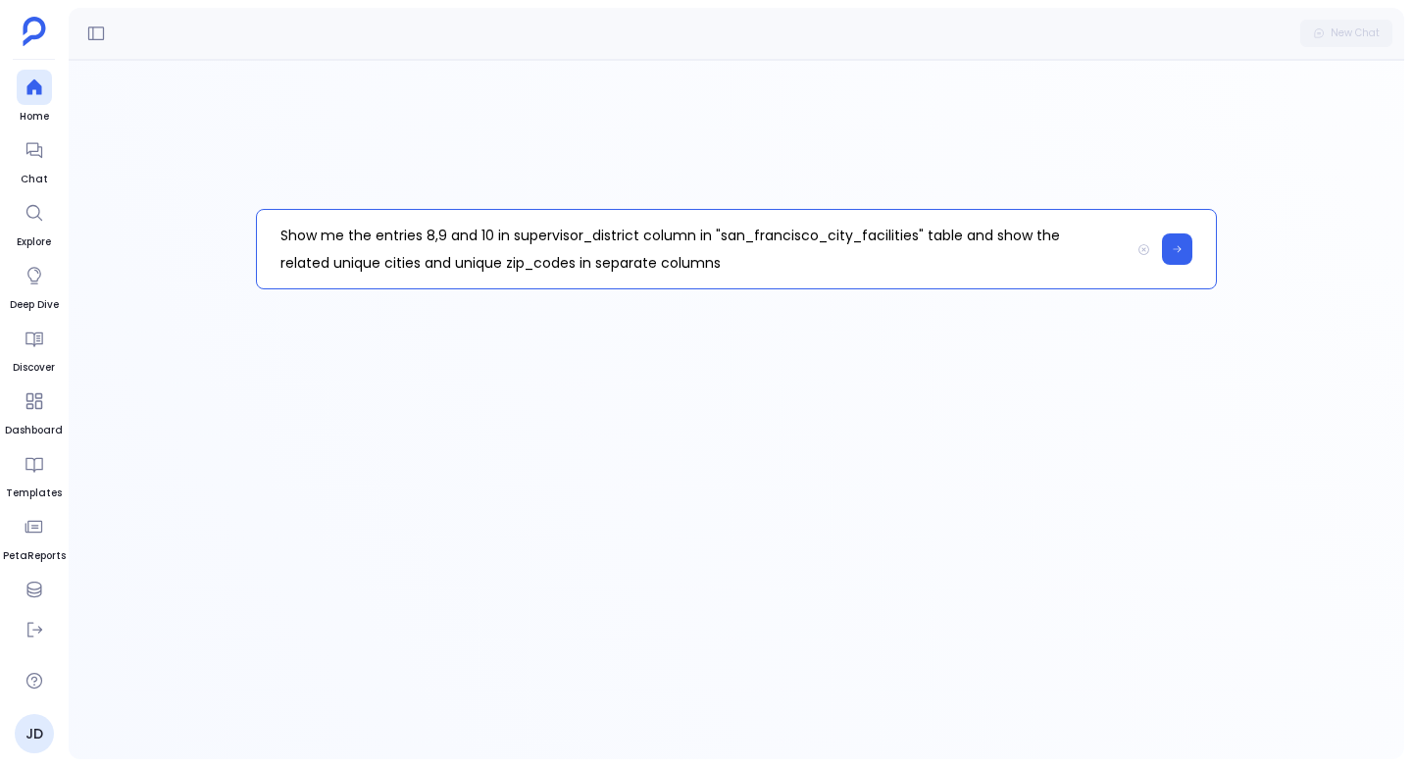
click at [368, 236] on p "Show me the entries 8,9 and 10 in supervisor_district column in "san_francisco_…" at bounding box center [693, 249] width 873 height 78
click at [465, 229] on p "Show me the all the entries 8,9 and 10 in supervisor_district column in "san_fr…" at bounding box center [693, 249] width 873 height 78
click at [797, 262] on p "Show me the all the entries with 8,9 and 10 in supervisor_district column in "s…" at bounding box center [693, 249] width 873 height 78
click at [1182, 239] on button at bounding box center [1177, 248] width 30 height 31
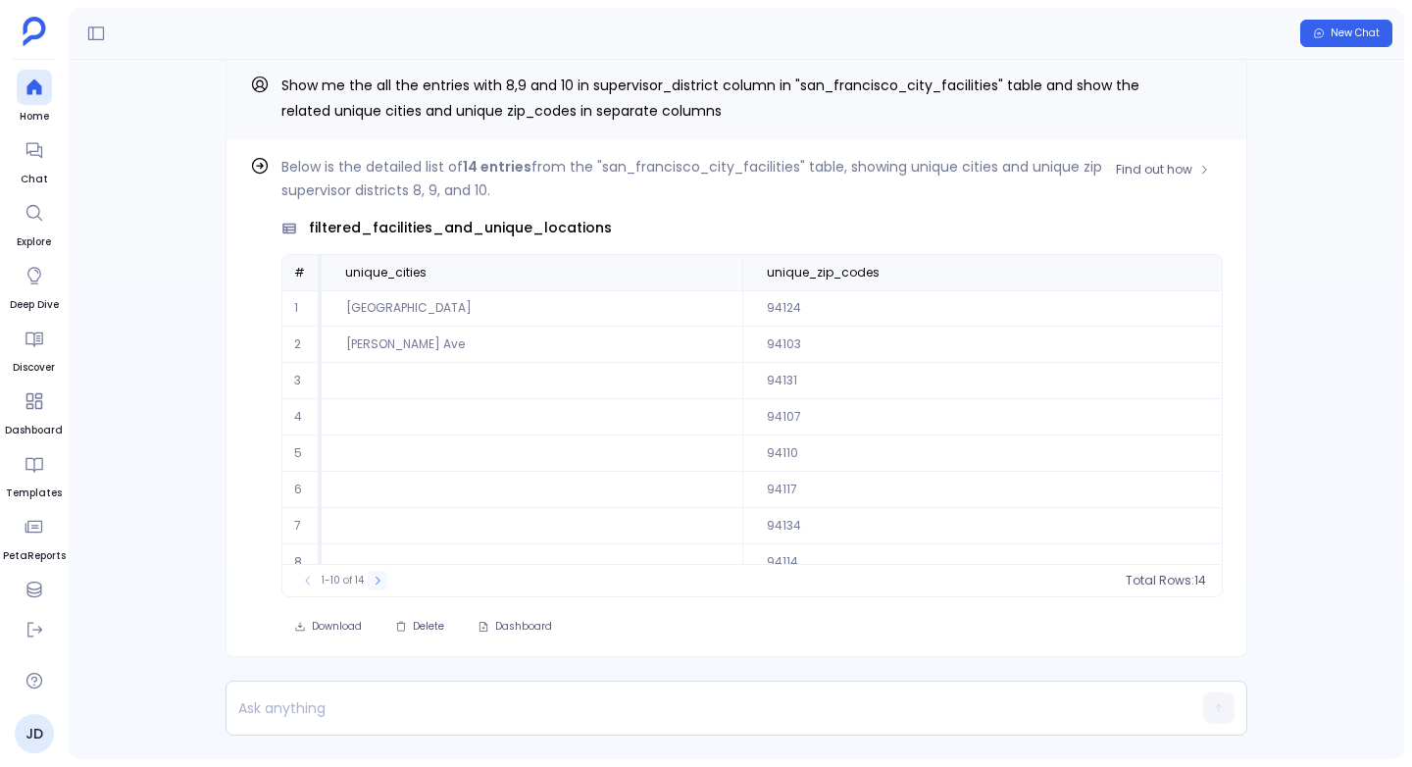
click at [374, 579] on icon at bounding box center [378, 580] width 12 height 12
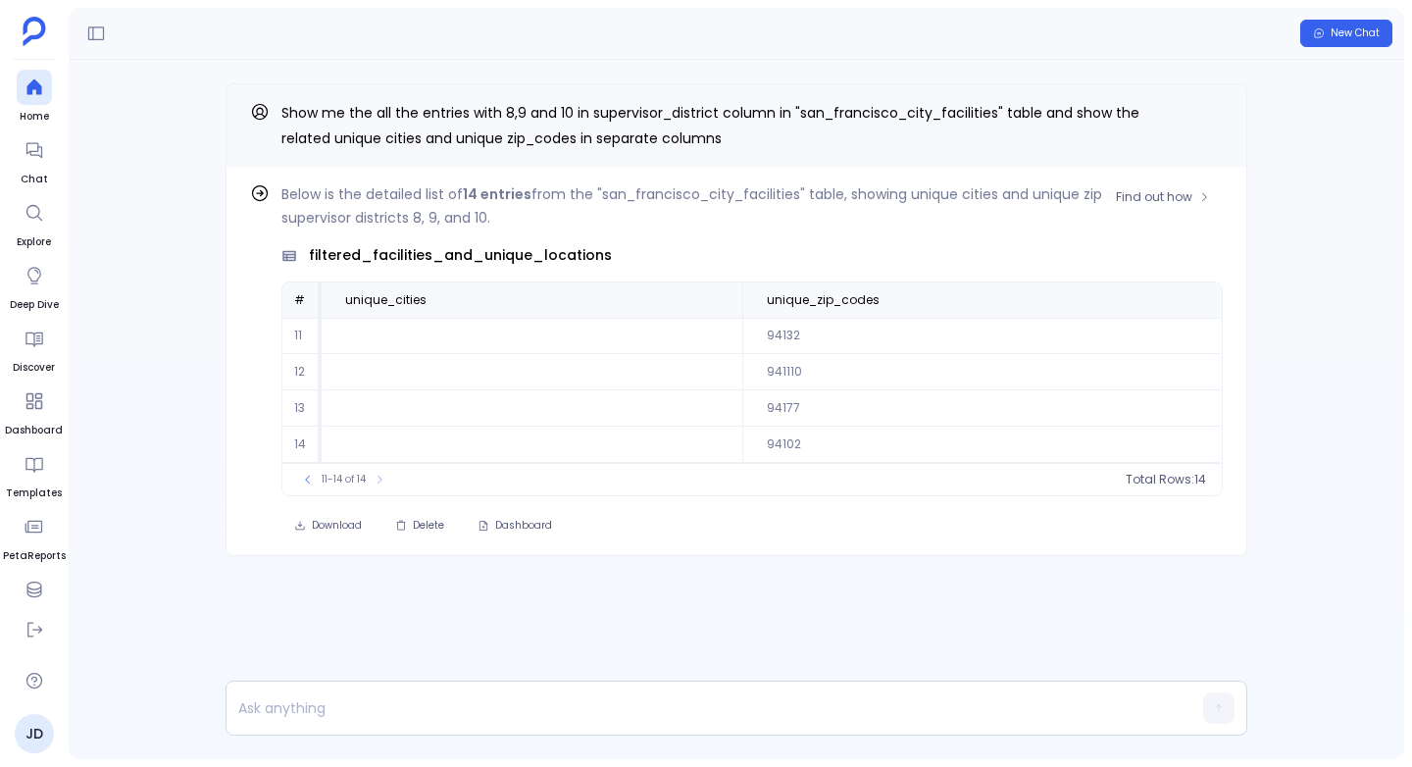
click at [312, 489] on div "11-14 of 14 Total Rows: 14" at bounding box center [751, 479] width 939 height 32
click at [306, 480] on icon at bounding box center [307, 479] width 5 height 8
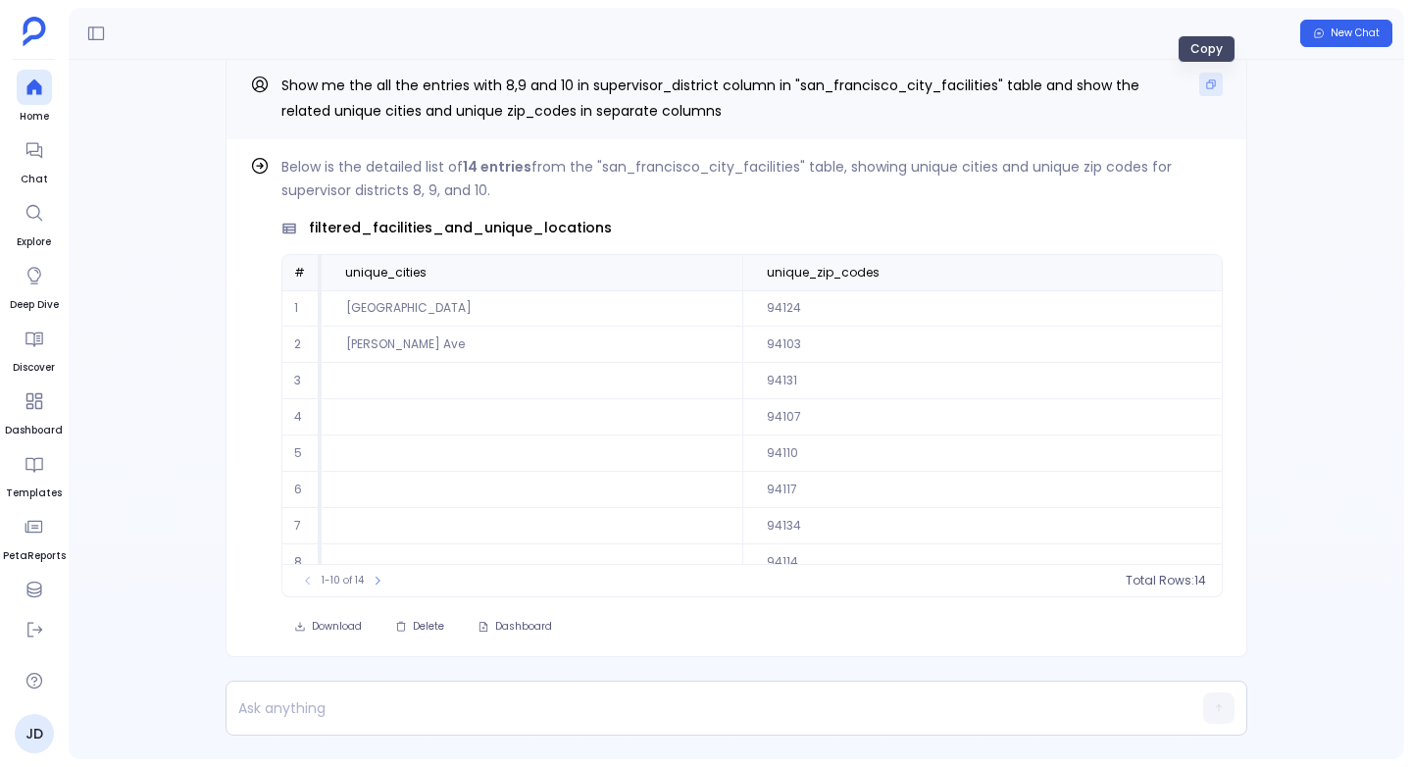
click at [1210, 90] on button "Copy" at bounding box center [1211, 85] width 24 height 24
click at [352, 707] on p at bounding box center [698, 707] width 944 height 27
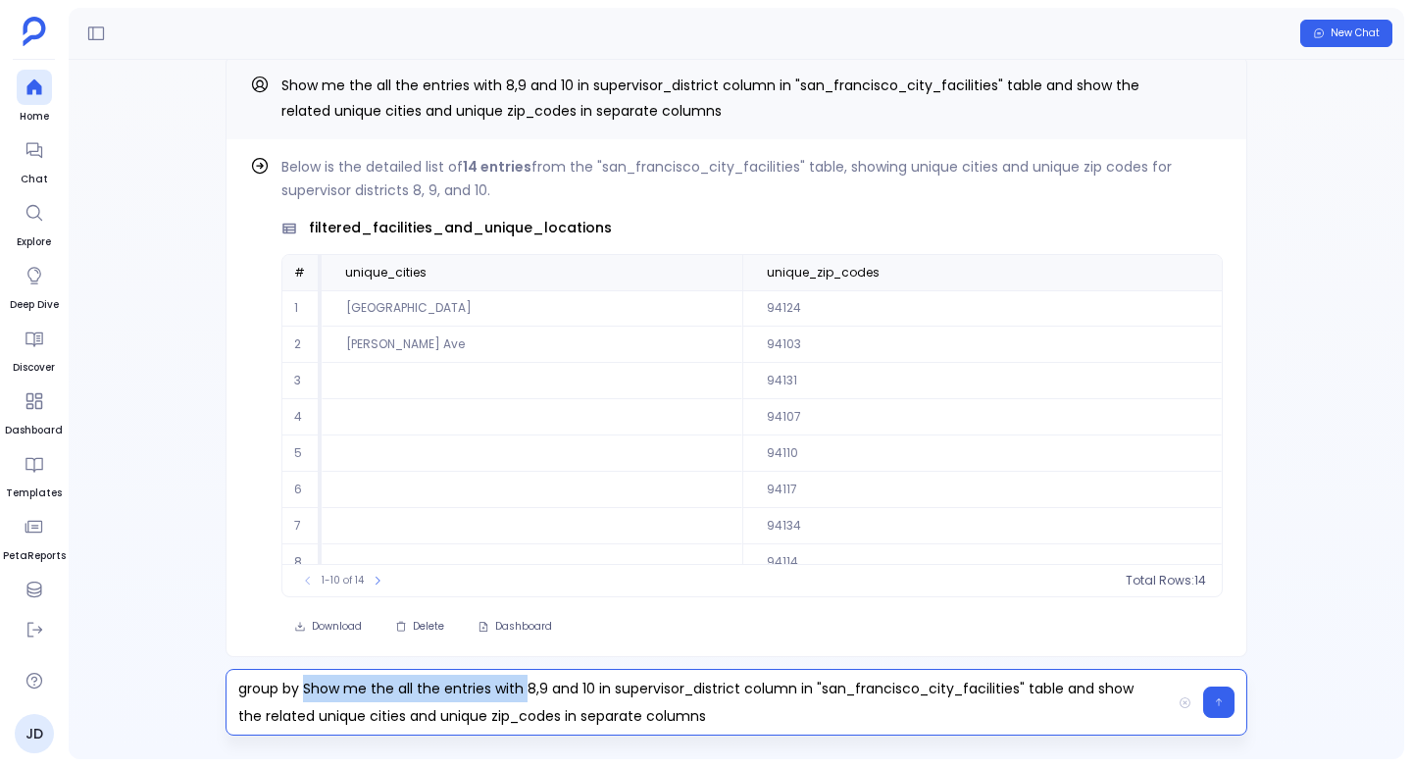
drag, startPoint x: 524, startPoint y: 691, endPoint x: 303, endPoint y: 689, distance: 220.6
click at [303, 689] on p "group by Show me the all the entries with 8,9 and 10 in supervisor_district col…" at bounding box center [698, 701] width 944 height 55
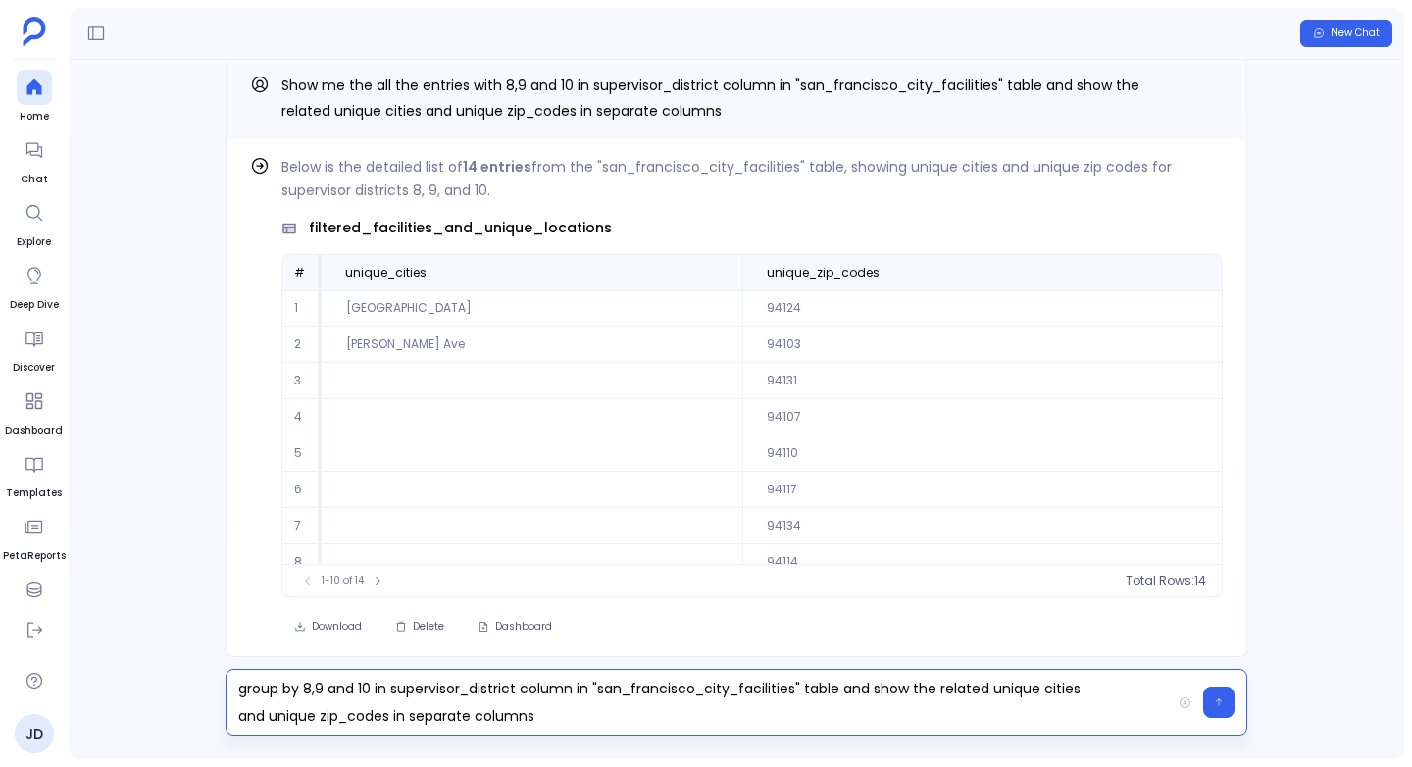
click at [564, 725] on p "group by 8,9 and 10 in supervisor_district column in "san_francisco_city_facili…" at bounding box center [698, 701] width 944 height 55
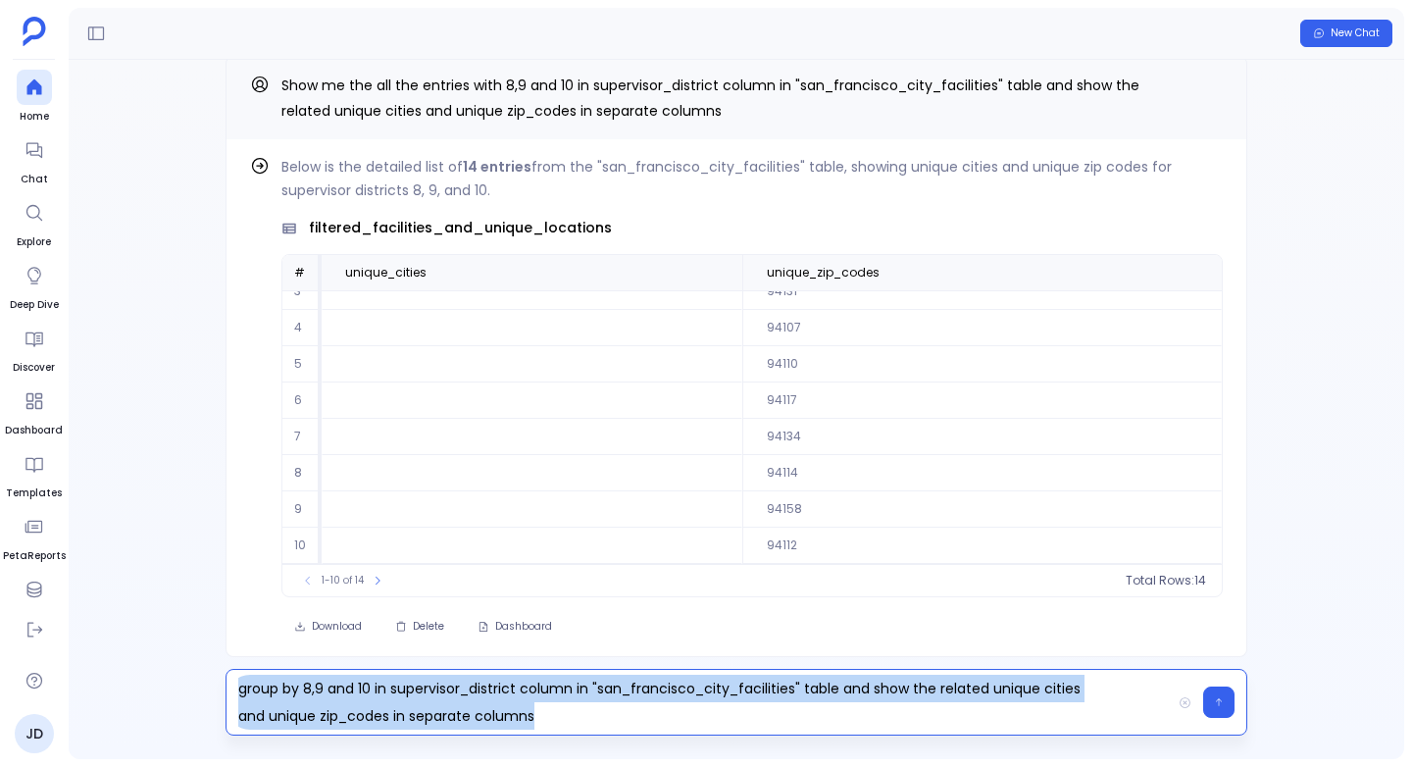
copy p "group by 8,9 and 10 in supervisor_district column in "san_francisco_city_facili…"
click at [411, 628] on button "Delete" at bounding box center [419, 626] width 75 height 27
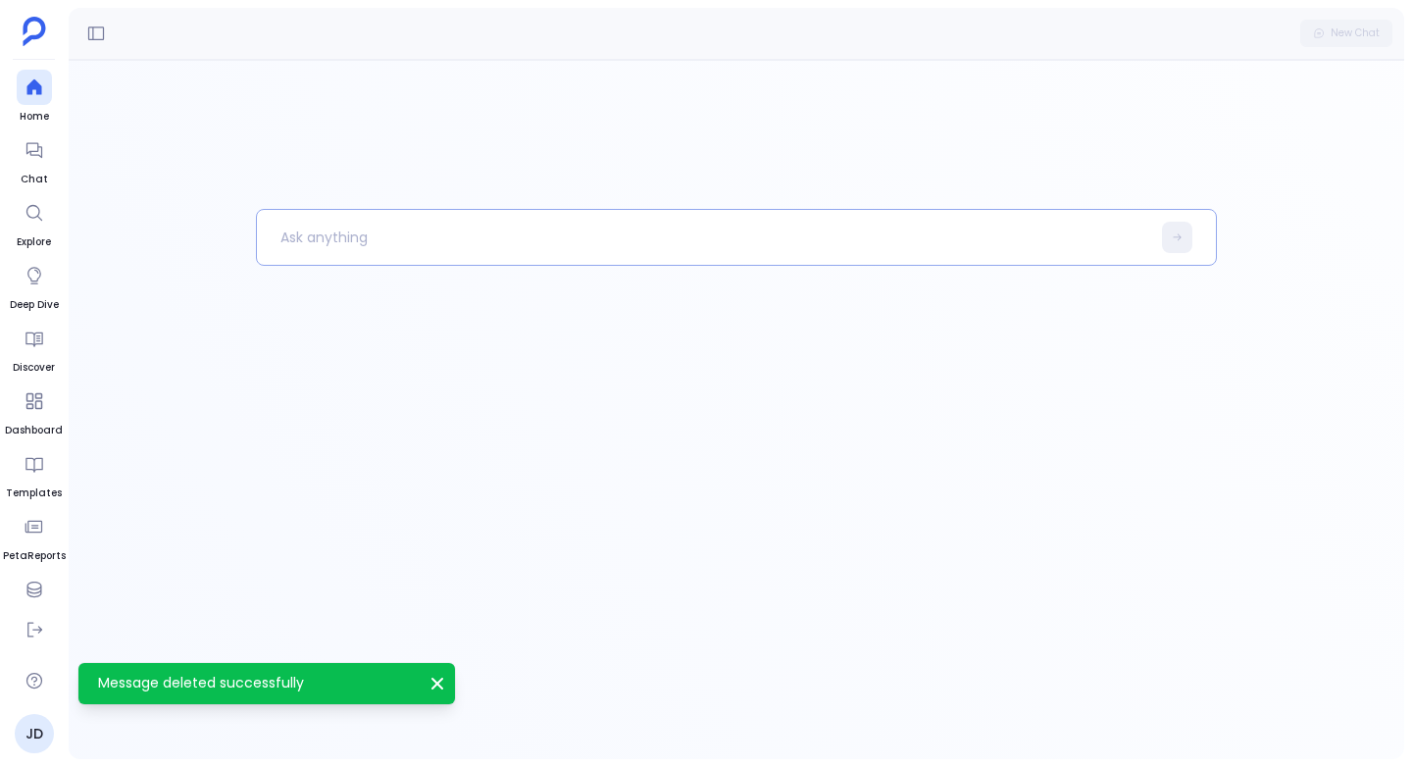
click at [348, 229] on p at bounding box center [703, 237] width 893 height 51
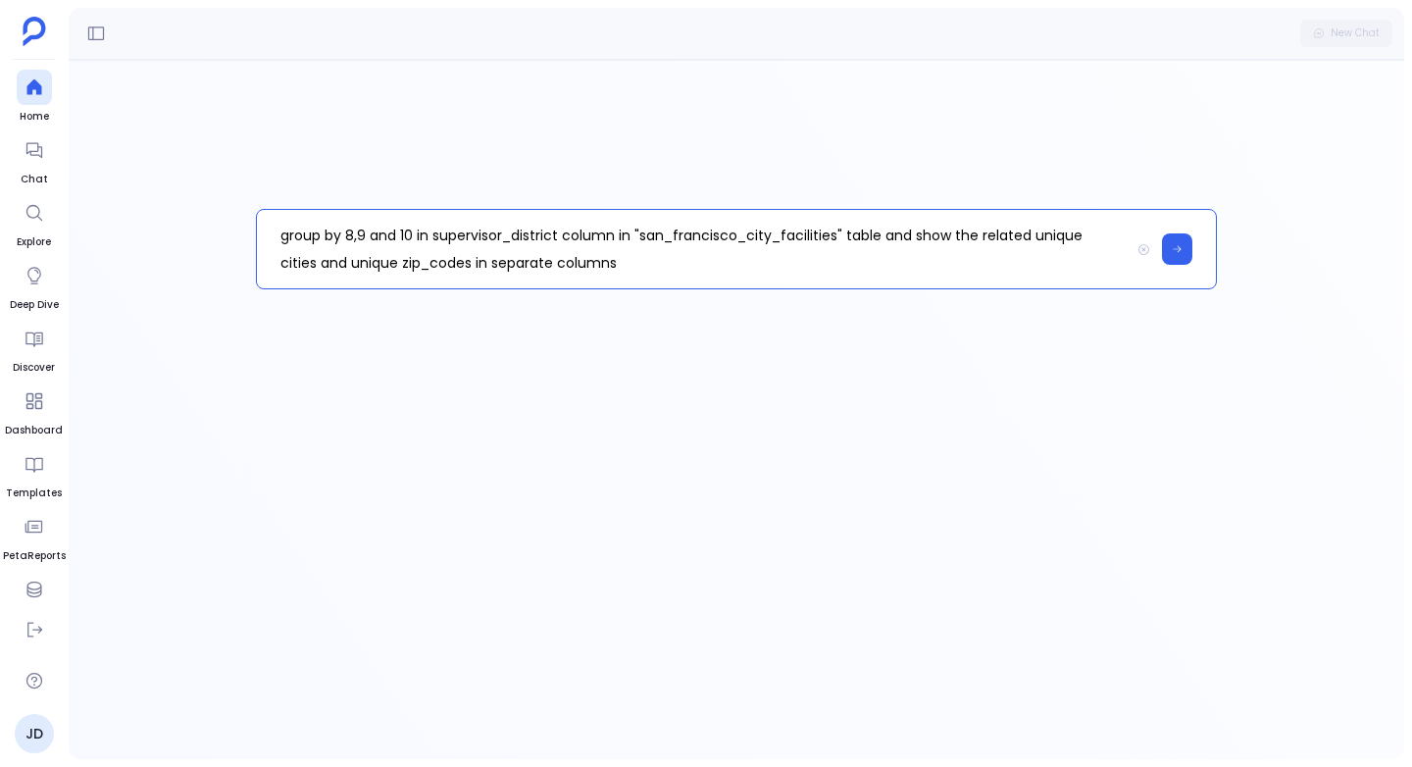
click at [361, 237] on p "group by 8,9 and 10 in supervisor_district column in "san_francisco_city_facili…" at bounding box center [693, 249] width 873 height 78
click at [1181, 251] on icon at bounding box center [1177, 249] width 11 height 12
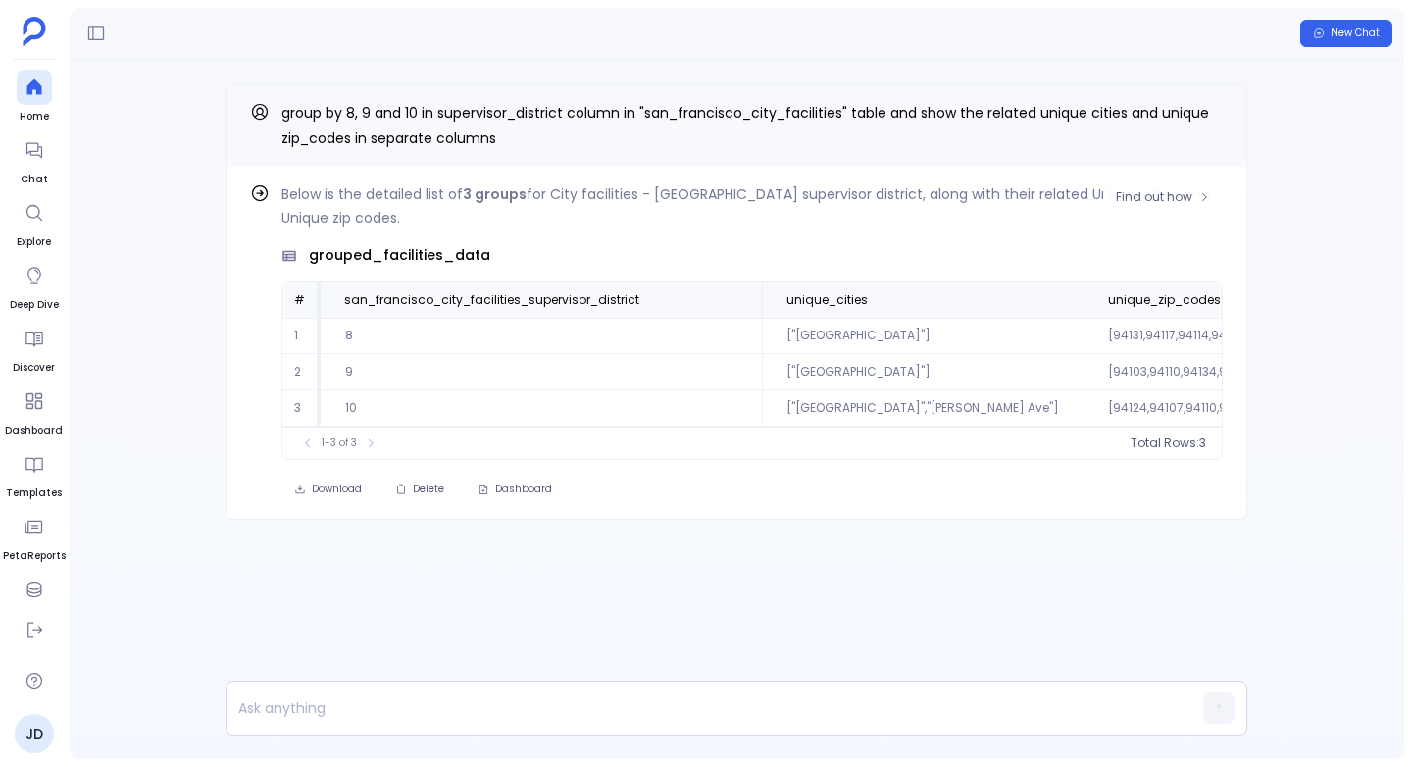
scroll to position [0, 125]
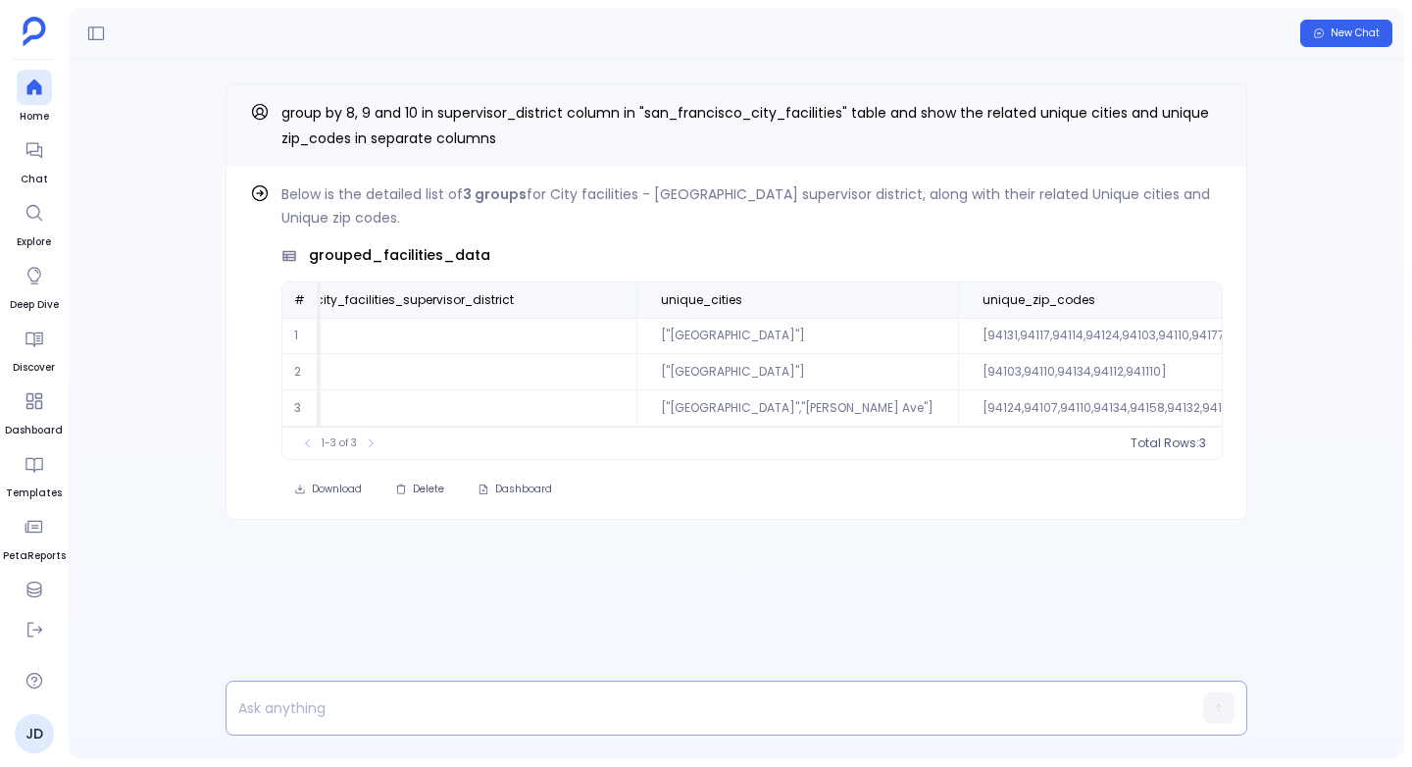
click at [291, 708] on p at bounding box center [698, 707] width 944 height 27
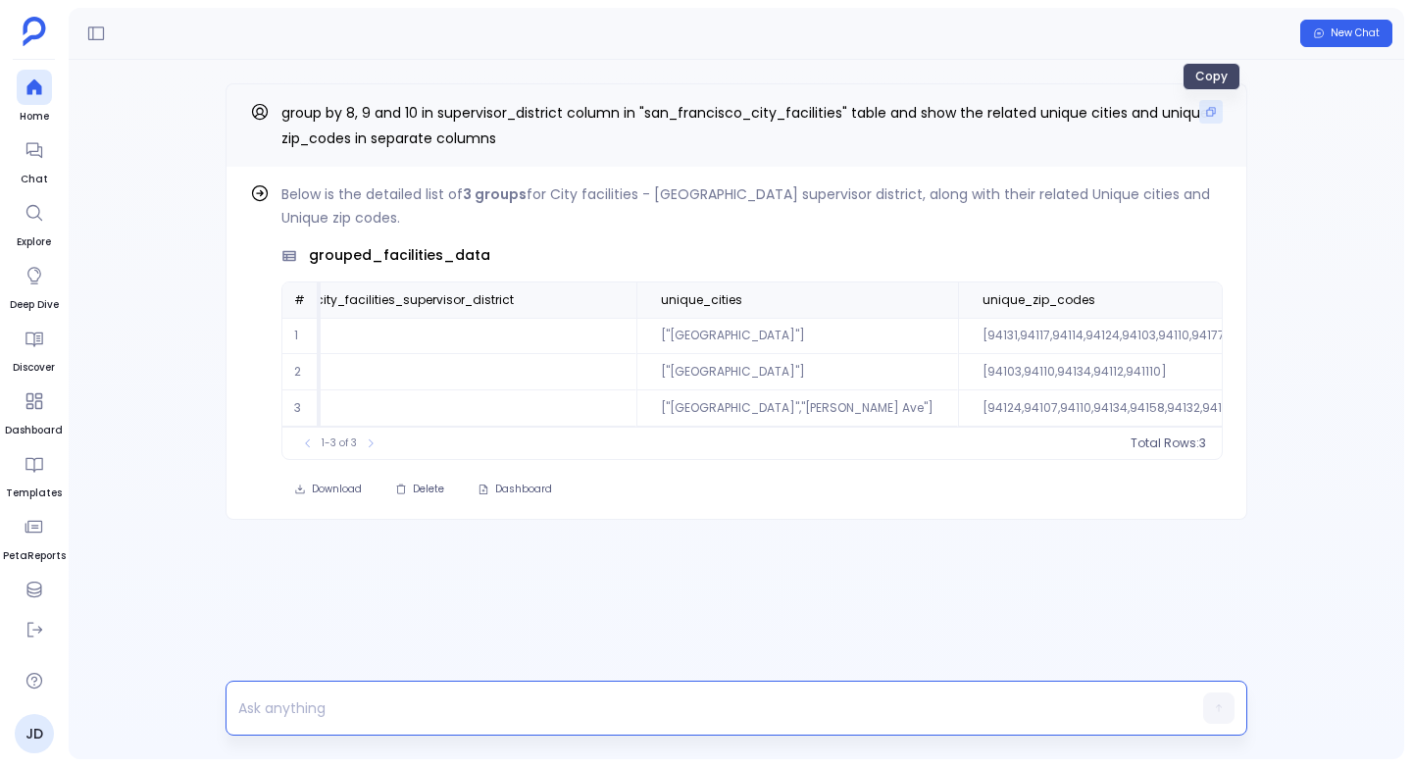
click at [1219, 105] on button "Copy" at bounding box center [1211, 112] width 24 height 24
click at [404, 495] on icon "button" at bounding box center [401, 489] width 12 height 12
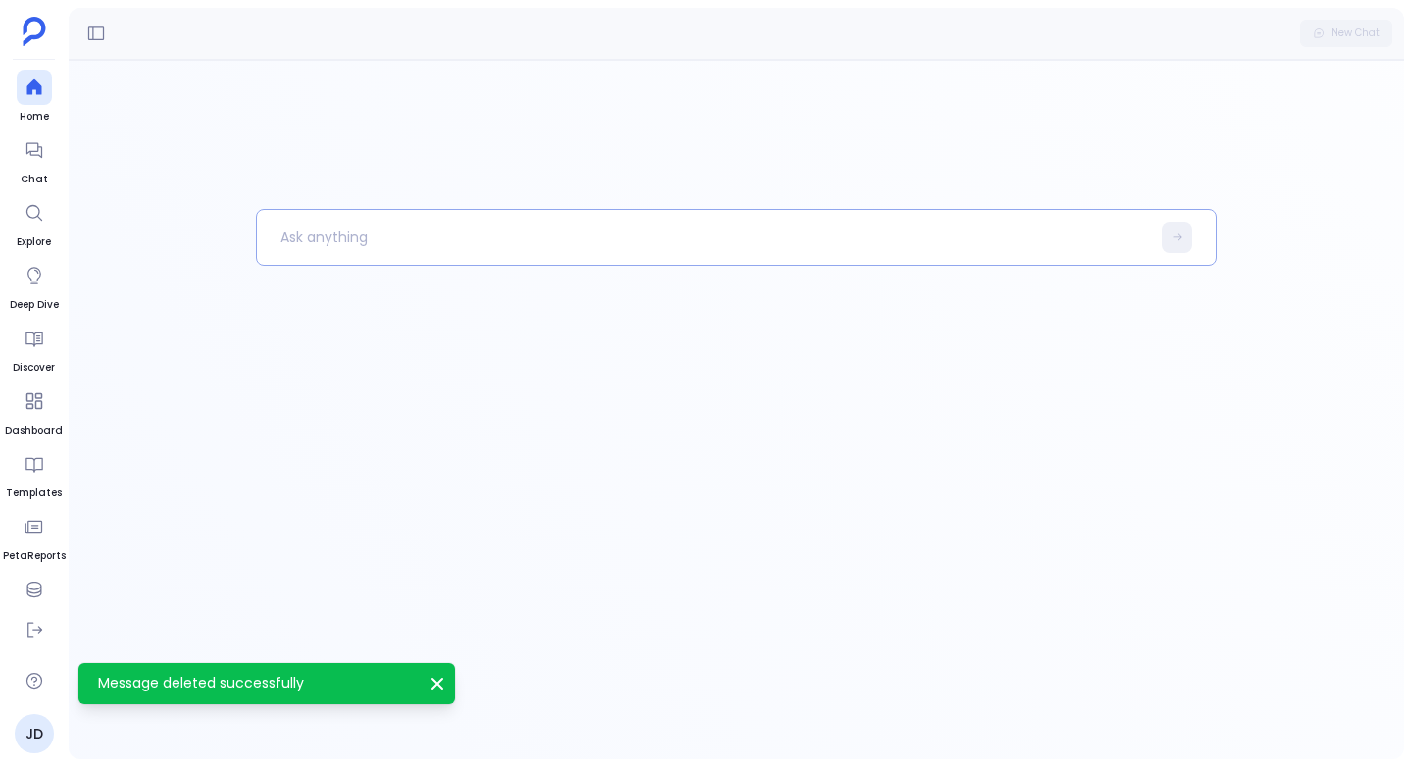
click at [306, 236] on p at bounding box center [703, 237] width 893 height 51
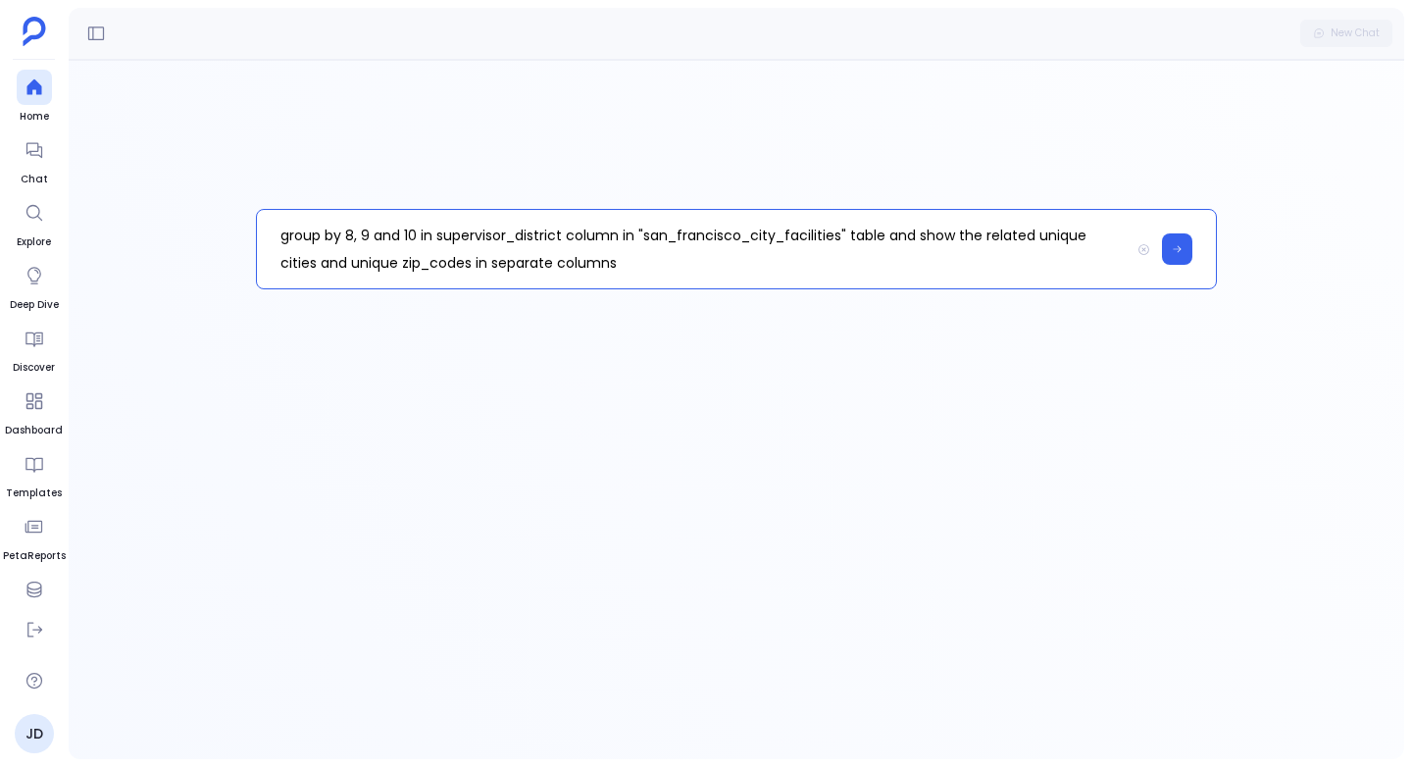
click at [432, 233] on p "group by 8, 9 and 10 in supervisor_district column in "san_francisco_city_facil…" at bounding box center [693, 249] width 873 height 78
click at [567, 255] on p "group by supervisor_district column in "san_francisco_city_facilities" table an…" at bounding box center [693, 249] width 873 height 78
click at [920, 237] on p "group by supervisor_district column in "san_francisco_city_facilities" table an…" at bounding box center [693, 249] width 873 height 78
click at [870, 229] on p "group by supervisor_district column in "san_francisco_city_facilities" table an…" at bounding box center [693, 249] width 873 height 78
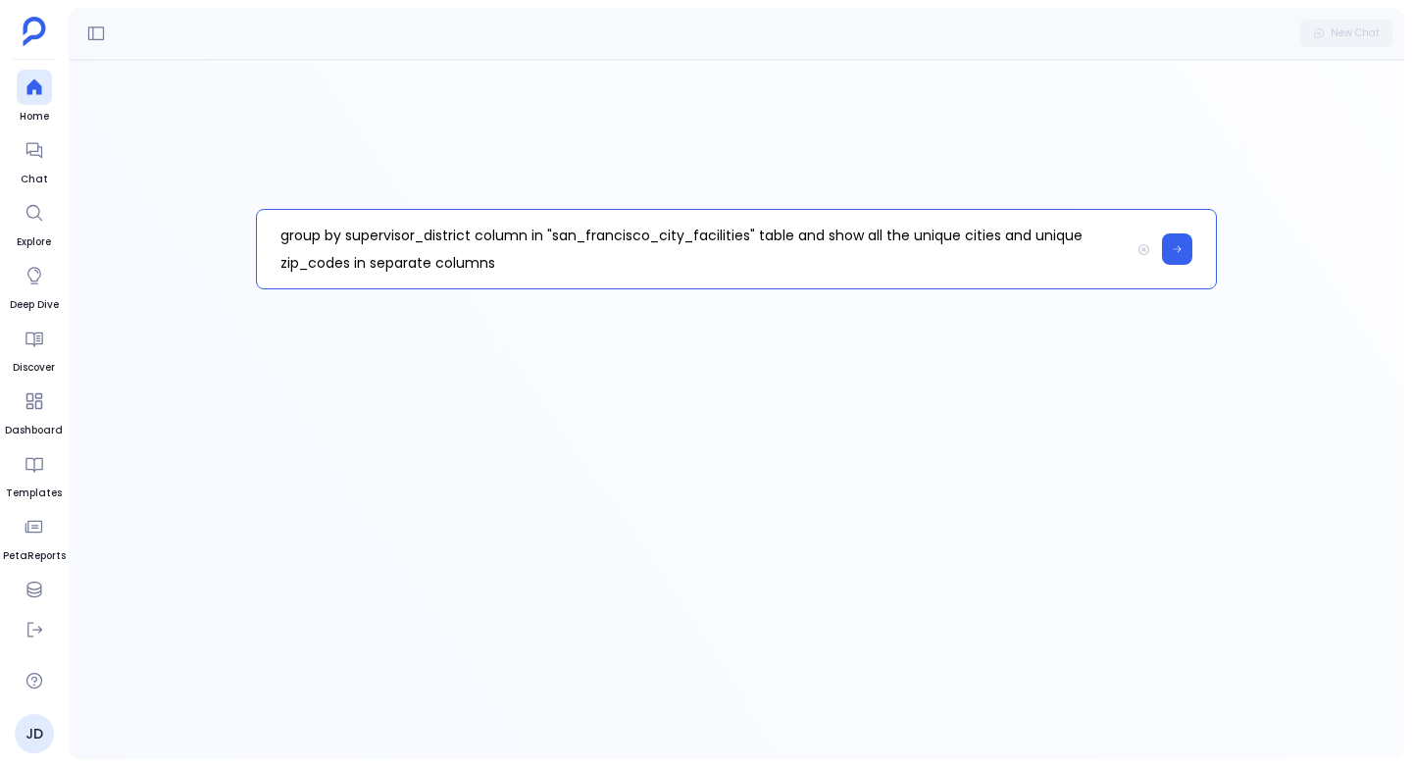
click at [812, 260] on p "group by supervisor_district column in "san_francisco_city_facilities" table an…" at bounding box center [693, 249] width 873 height 78
click at [1182, 238] on button at bounding box center [1177, 248] width 30 height 31
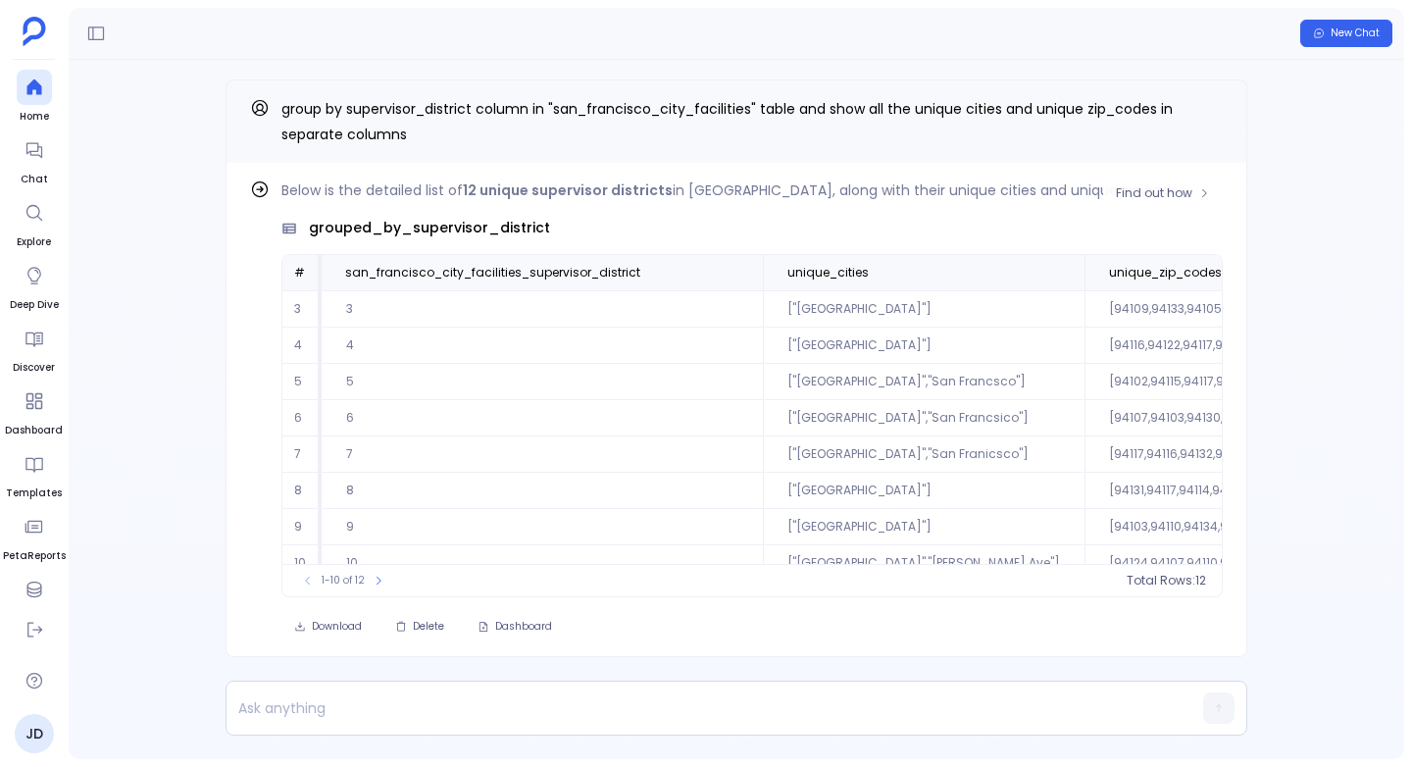
scroll to position [94, 0]
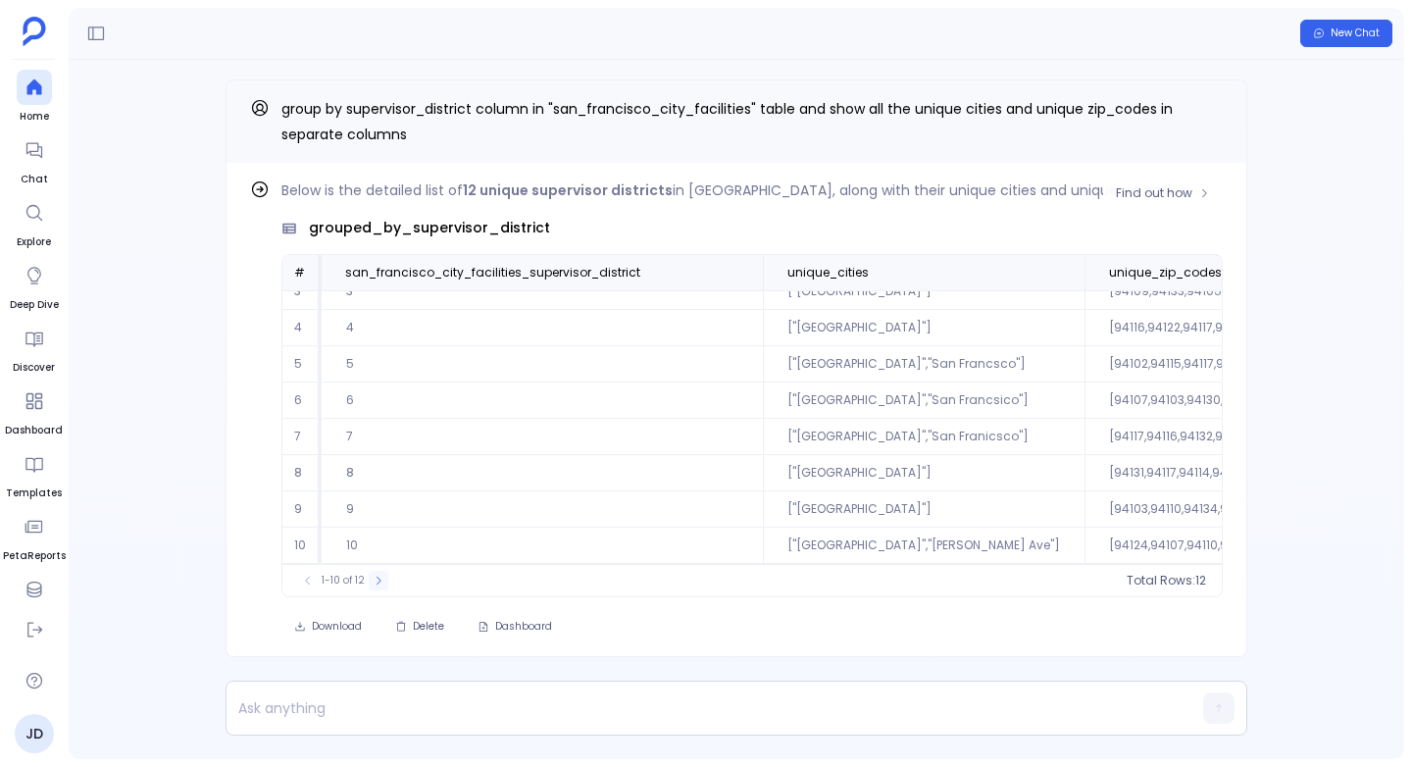
click at [375, 582] on icon at bounding box center [379, 580] width 12 height 12
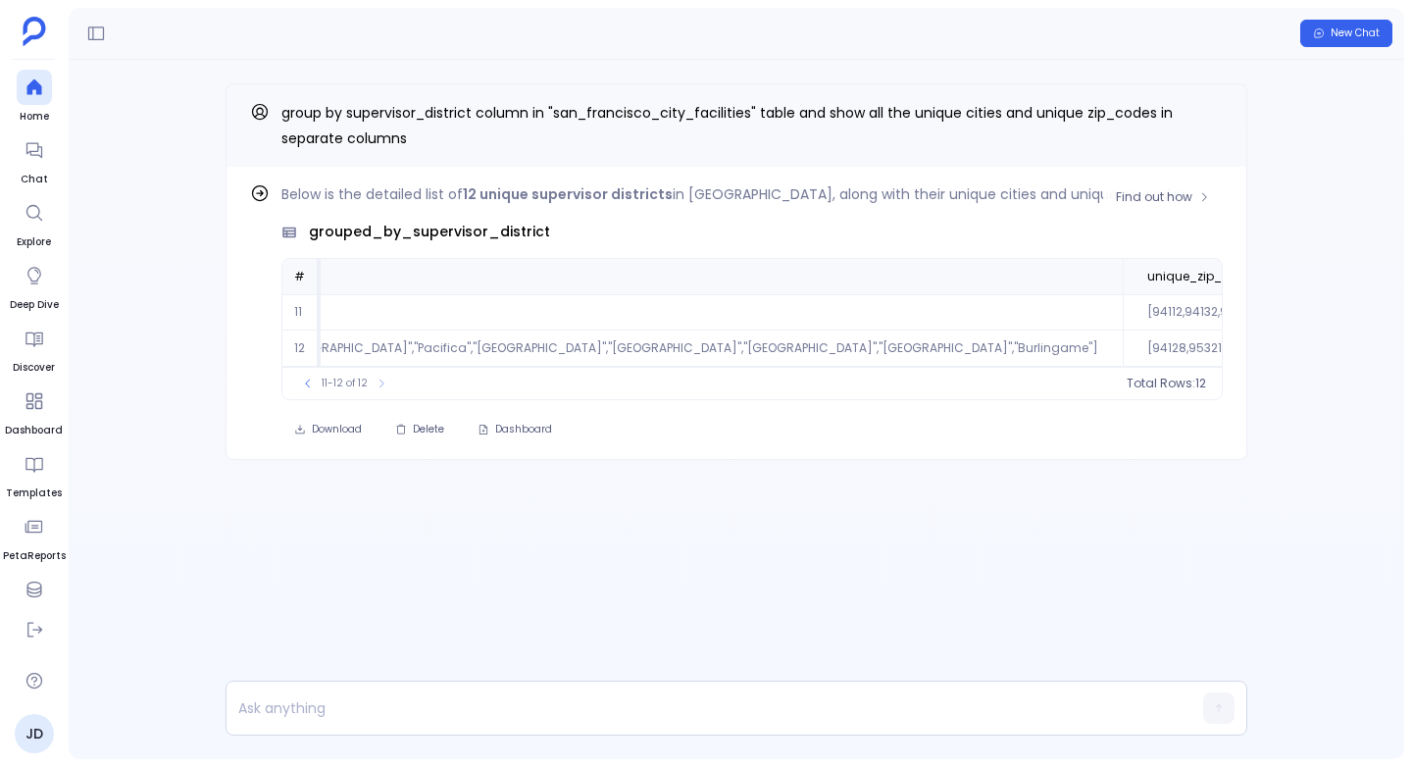
scroll to position [0, 0]
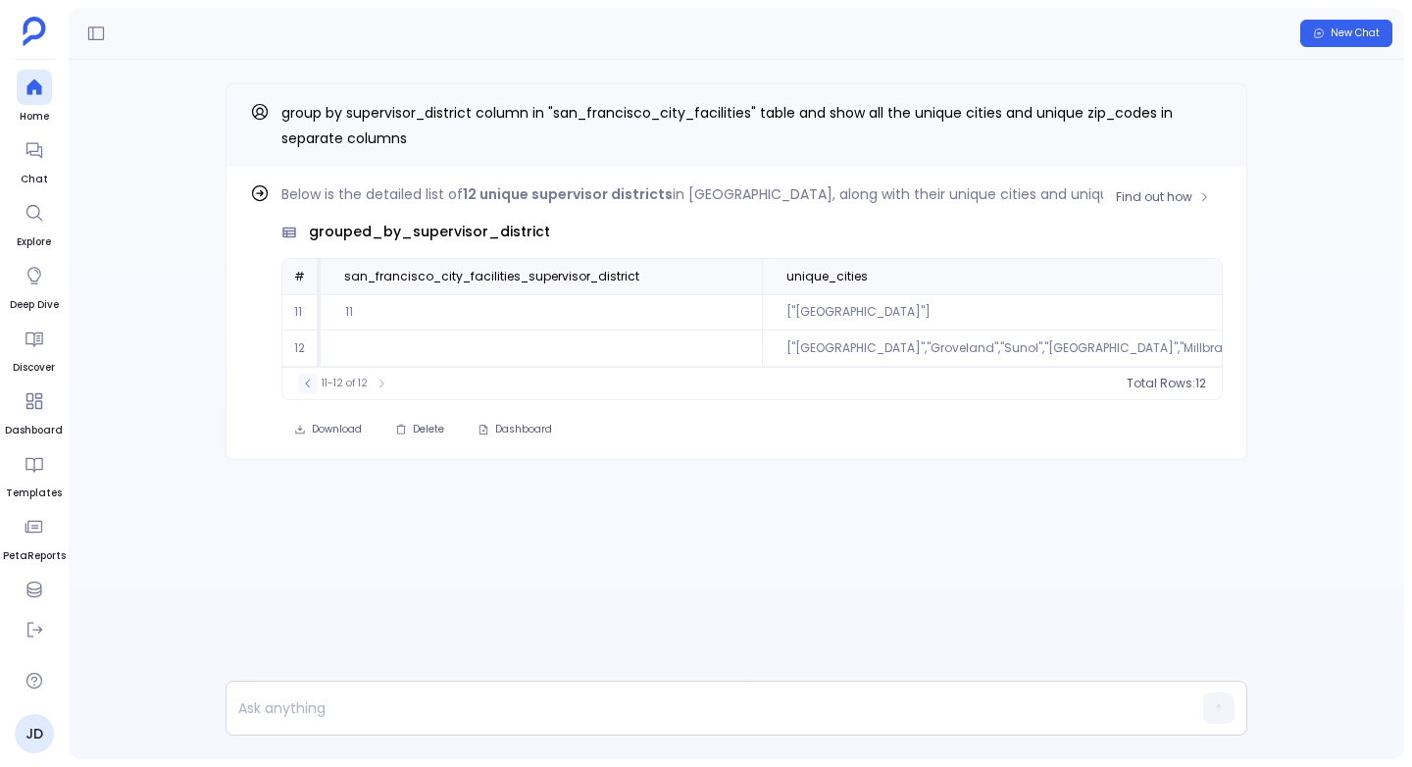
click at [304, 385] on icon at bounding box center [308, 383] width 12 height 12
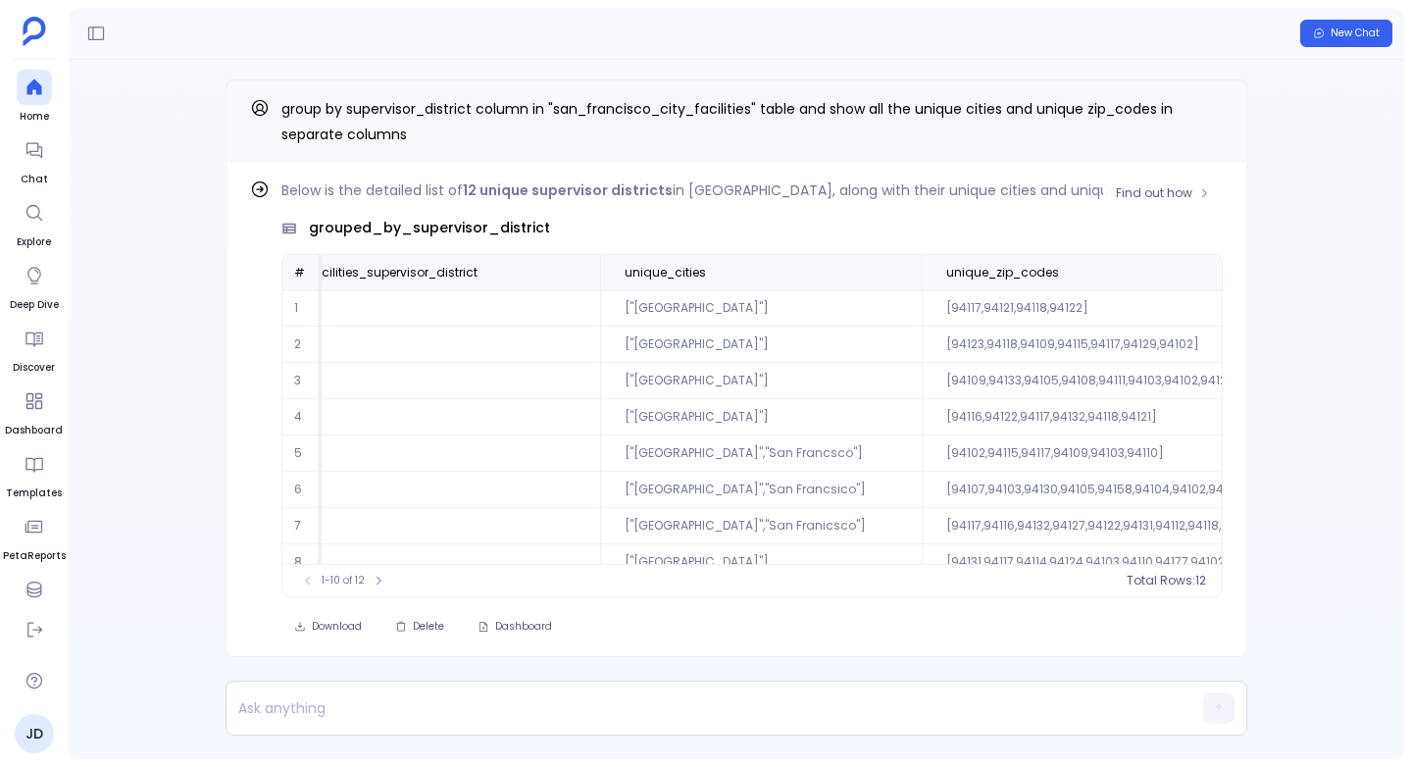
scroll to position [0, 183]
click at [1207, 107] on icon "Copy" at bounding box center [1211, 108] width 9 height 9
click at [268, 698] on p at bounding box center [698, 707] width 944 height 27
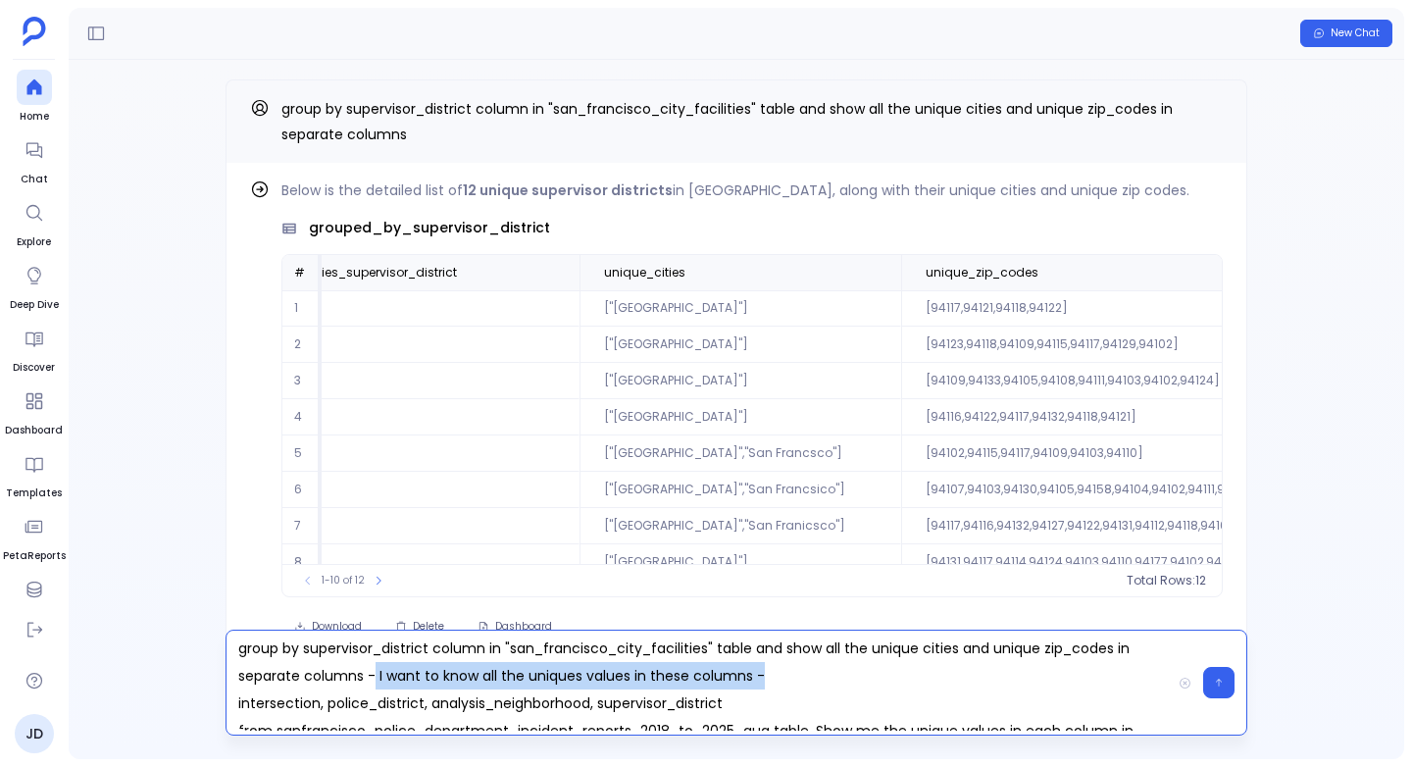
drag, startPoint x: 375, startPoint y: 677, endPoint x: 803, endPoint y: 683, distance: 427.5
click at [803, 683] on p "group by supervisor_district column in "san_francisco_city_facilities" table an…" at bounding box center [698, 682] width 944 height 96
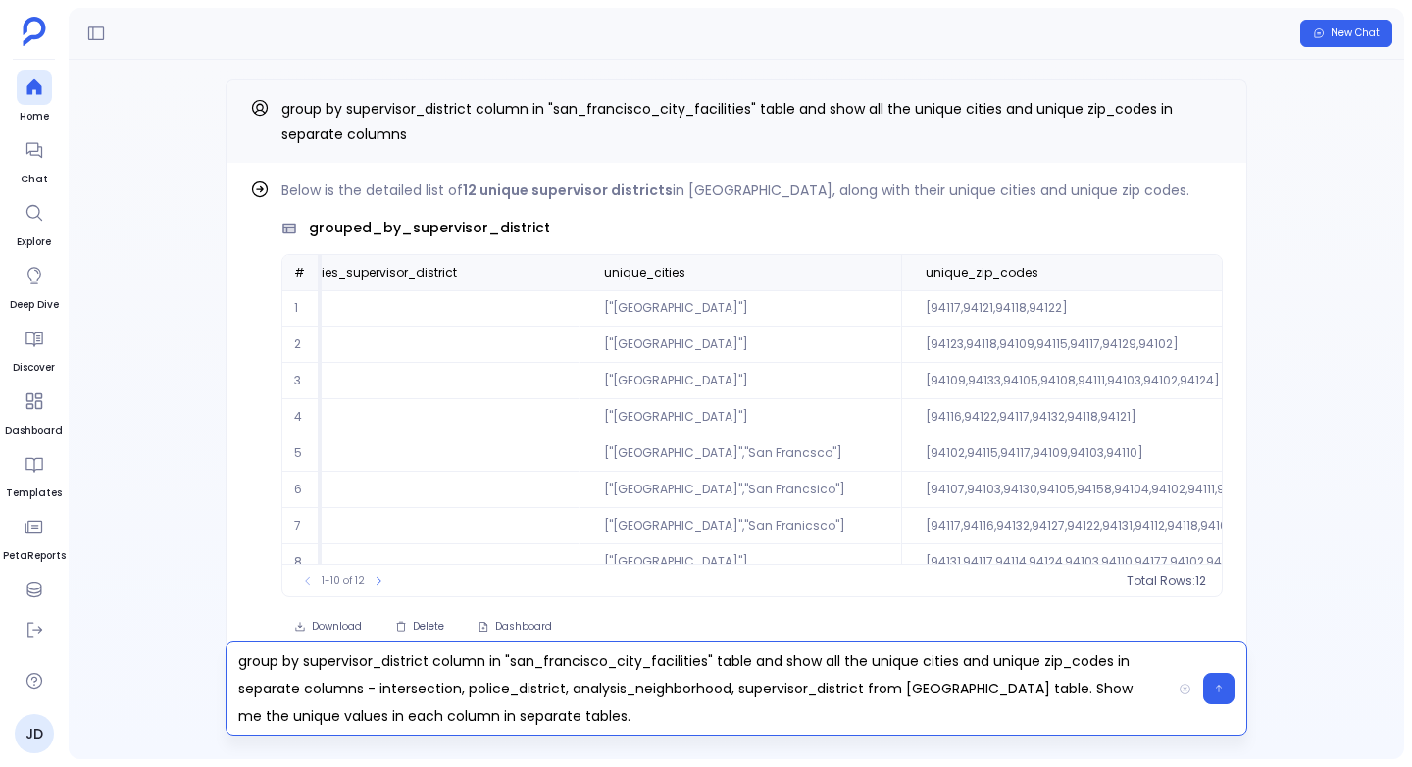
click at [513, 681] on p "group by supervisor_district column in "san_francisco_city_facilities" table an…" at bounding box center [698, 688] width 944 height 82
copy p "police_district"
click at [945, 649] on p "group by supervisor_district column in "san_francisco_city_facilities" table an…" at bounding box center [698, 688] width 944 height 82
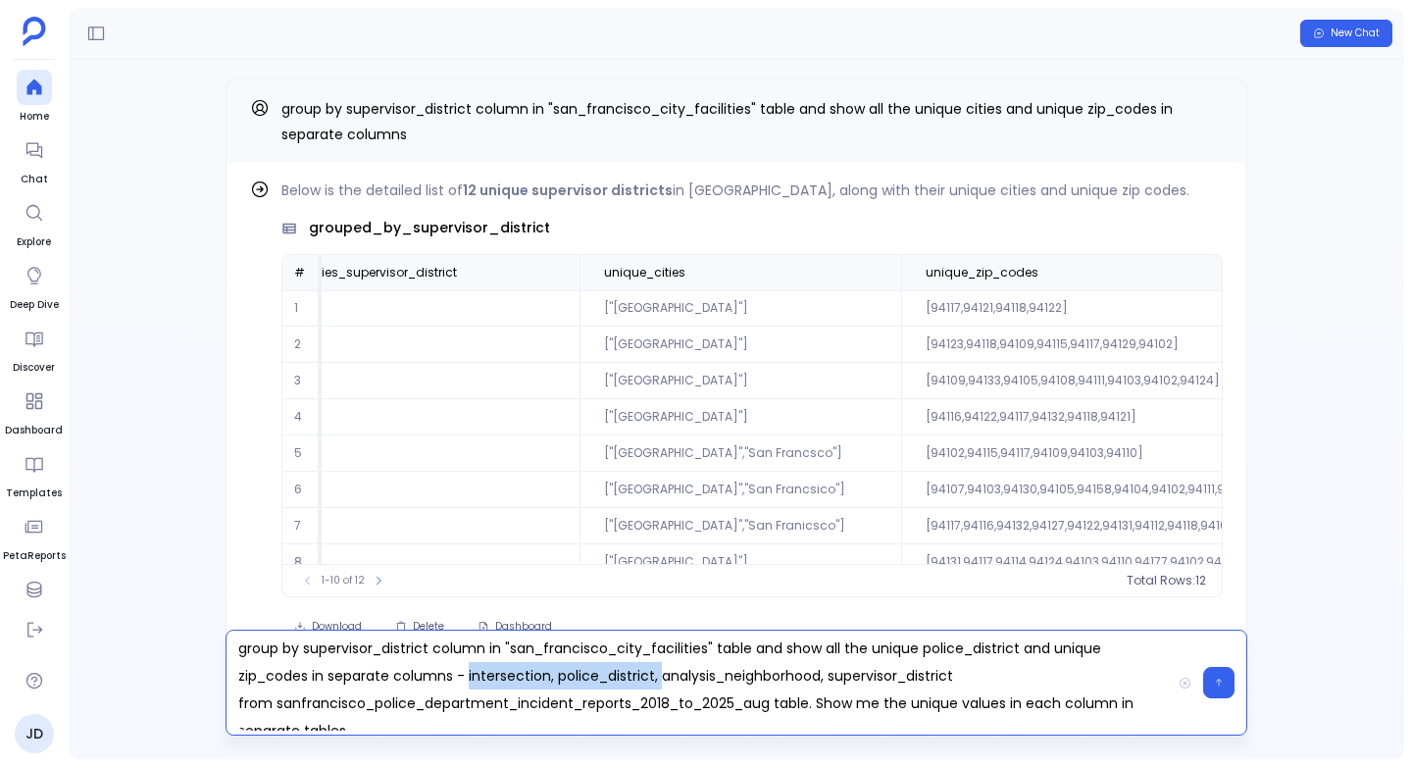
drag, startPoint x: 660, startPoint y: 674, endPoint x: 470, endPoint y: 677, distance: 190.2
click at [470, 677] on p "group by supervisor_district column in "san_francisco_city_facilities" table an…" at bounding box center [698, 682] width 944 height 96
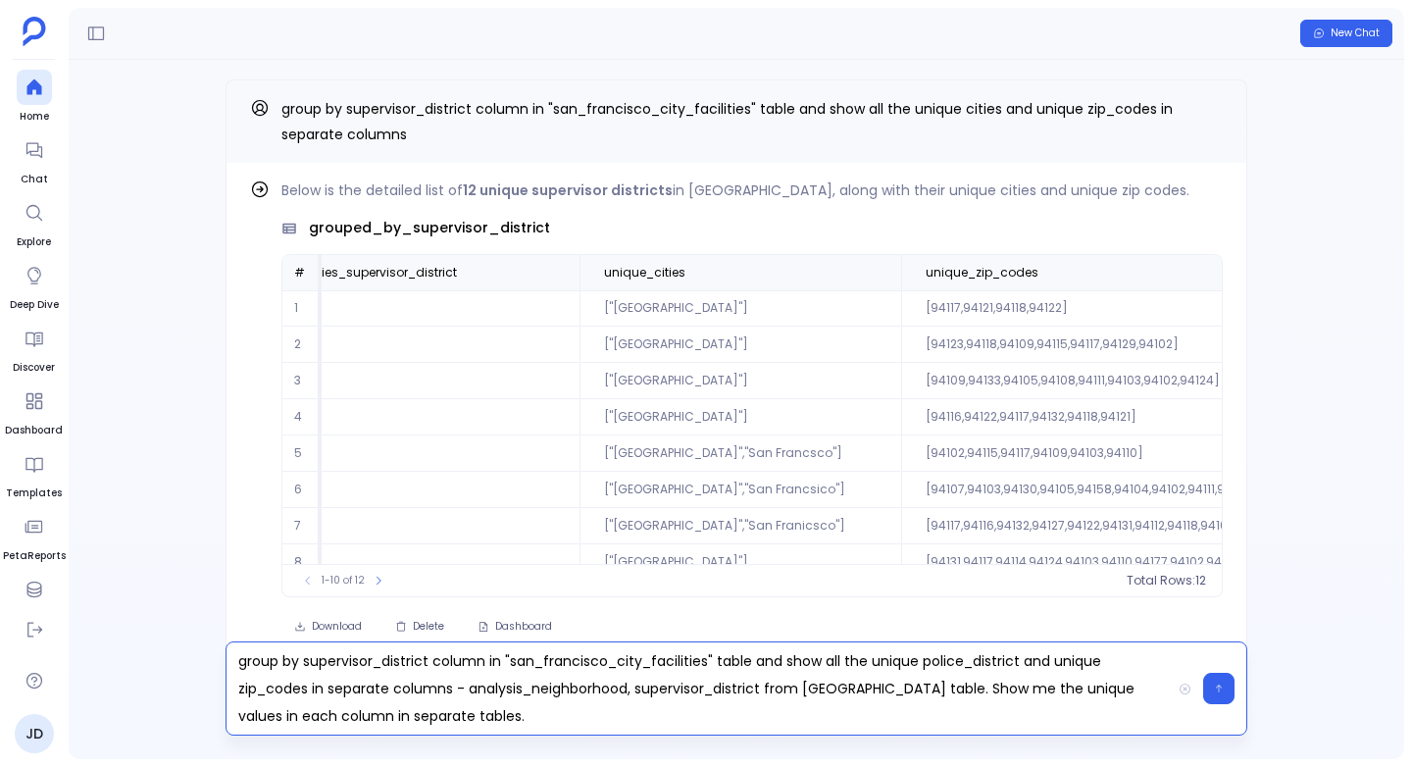
click at [549, 677] on p "group by supervisor_district column in "san_francisco_city_facilities" table an…" at bounding box center [698, 688] width 944 height 82
copy p "analysis_neighborhood"
click at [266, 675] on p "group by supervisor_district column in "san_francisco_city_facilities" table an…" at bounding box center [698, 688] width 944 height 82
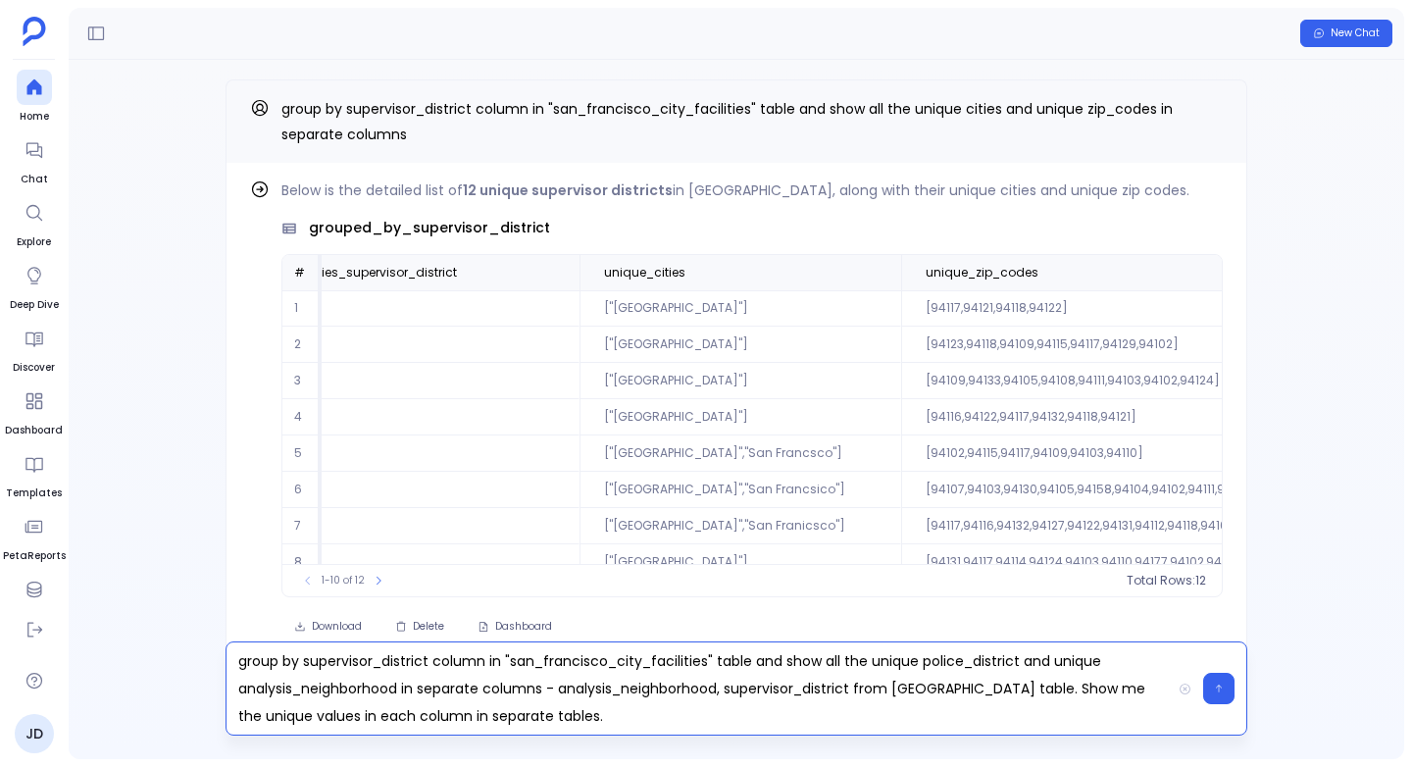
click at [645, 677] on p "group by supervisor_district column in "san_francisco_city_facilities" table an…" at bounding box center [698, 688] width 944 height 82
click at [566, 677] on p "group by supervisor_district column in "san_francisco_city_facilities" table an…" at bounding box center [698, 688] width 944 height 82
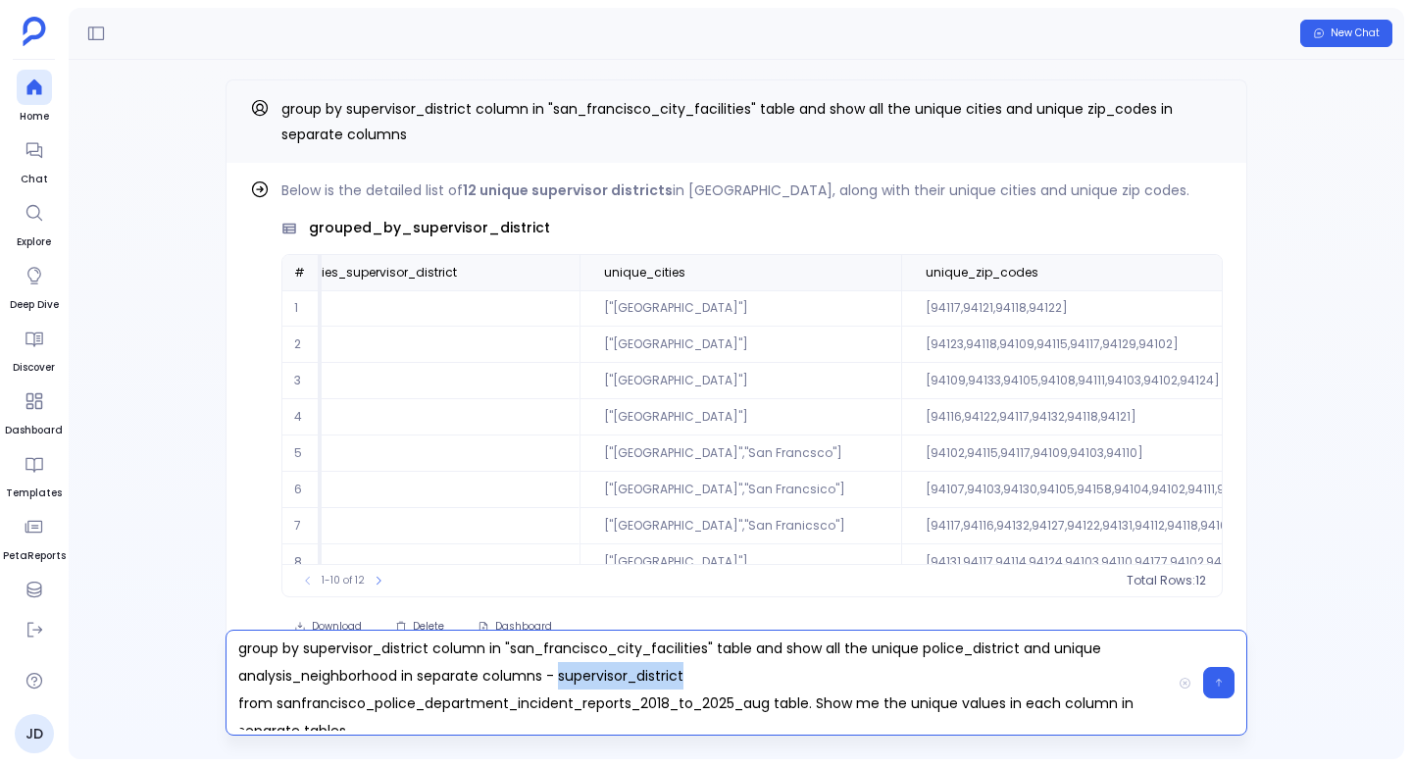
drag, startPoint x: 691, startPoint y: 674, endPoint x: 560, endPoint y: 676, distance: 131.4
click at [560, 676] on p "group by supervisor_district column in "san_francisco_city_facilities" table an…" at bounding box center [698, 682] width 944 height 96
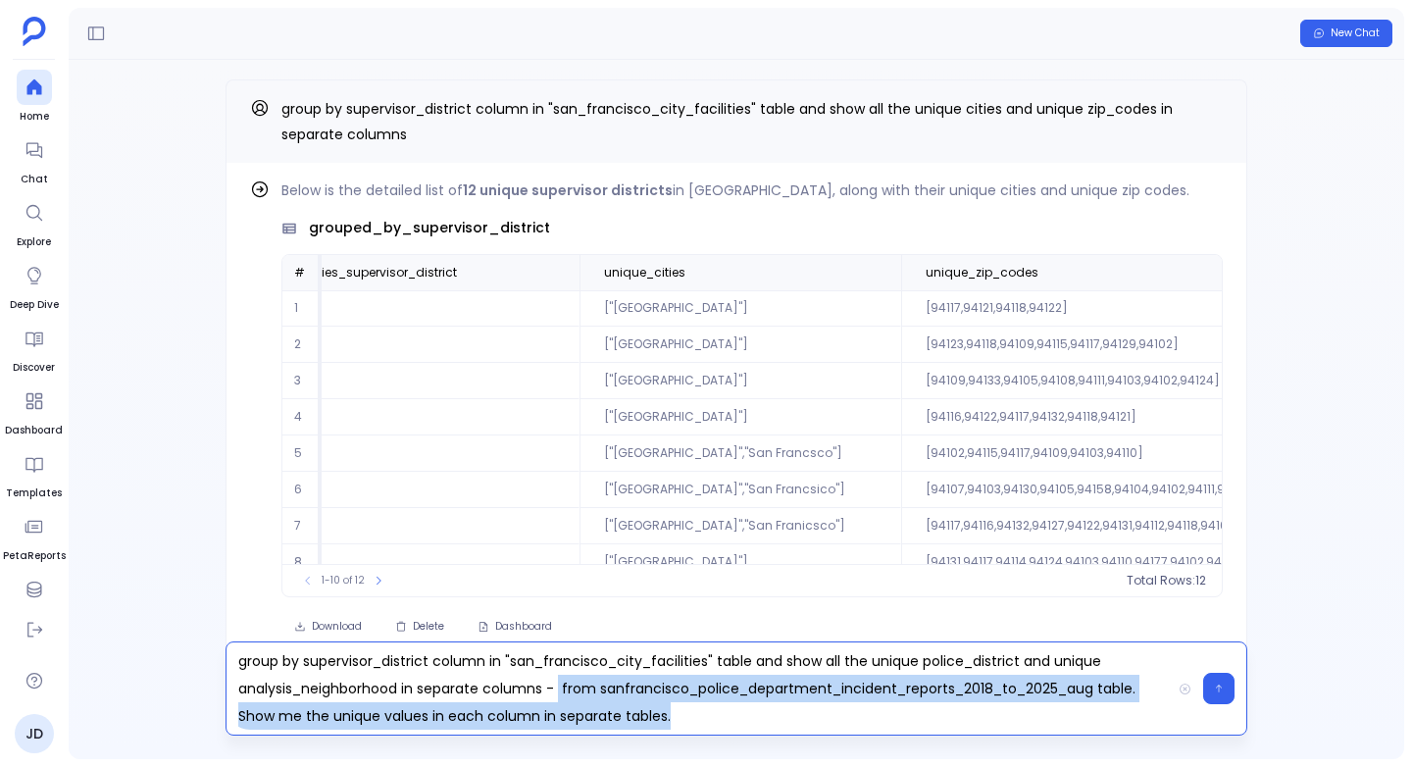
drag, startPoint x: 562, startPoint y: 685, endPoint x: 679, endPoint y: 711, distance: 120.4
click at [679, 711] on p "group by supervisor_district column in "san_francisco_city_facilities" table an…" at bounding box center [698, 688] width 944 height 82
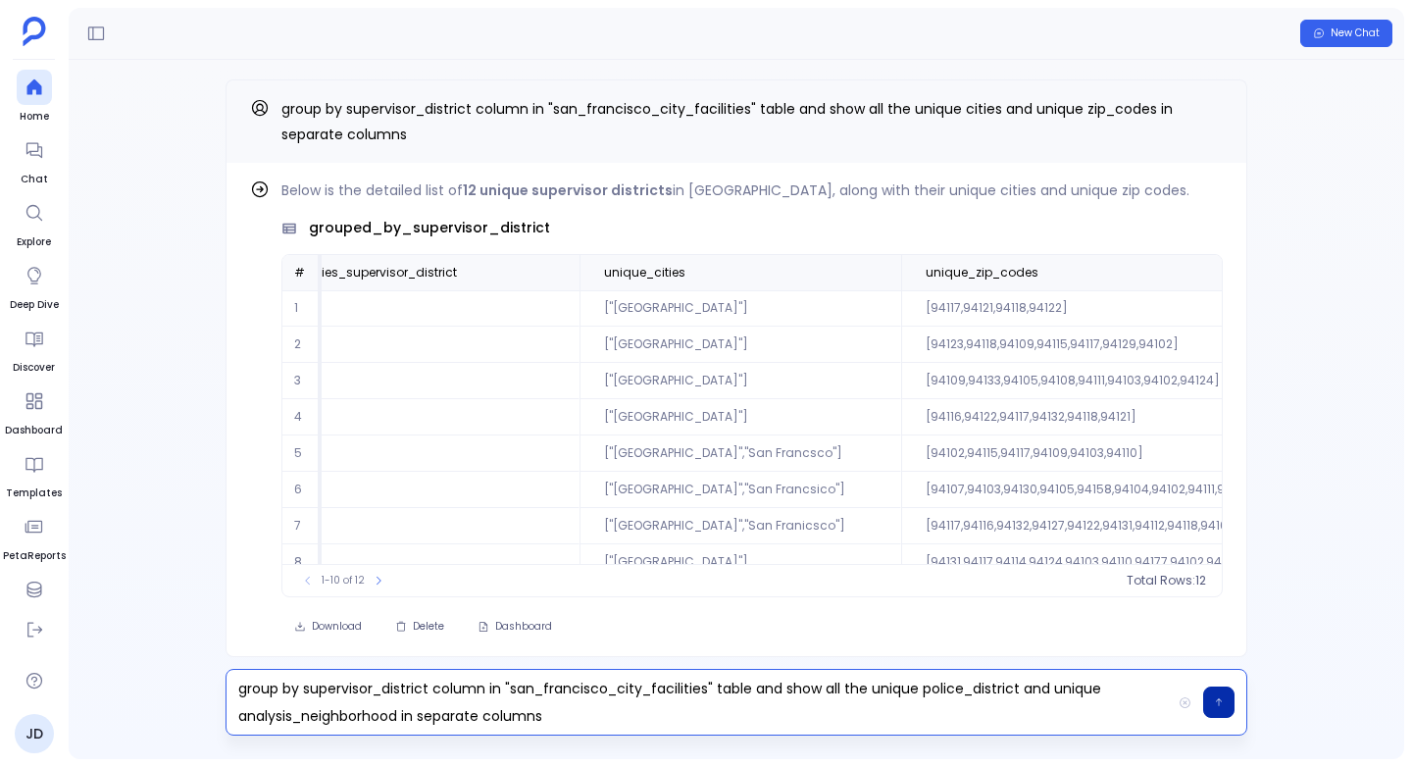
click at [1225, 705] on button "button" at bounding box center [1218, 701] width 31 height 31
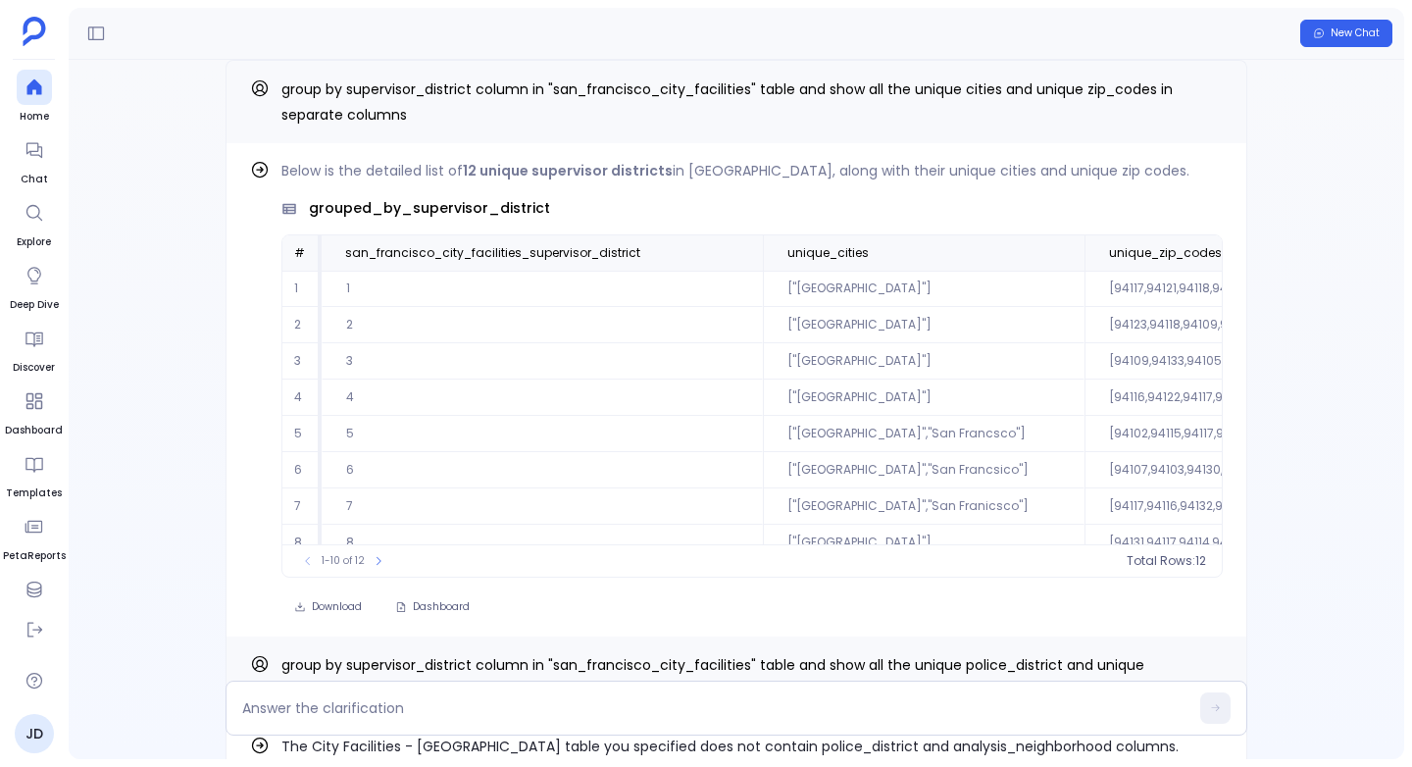
scroll to position [0, 0]
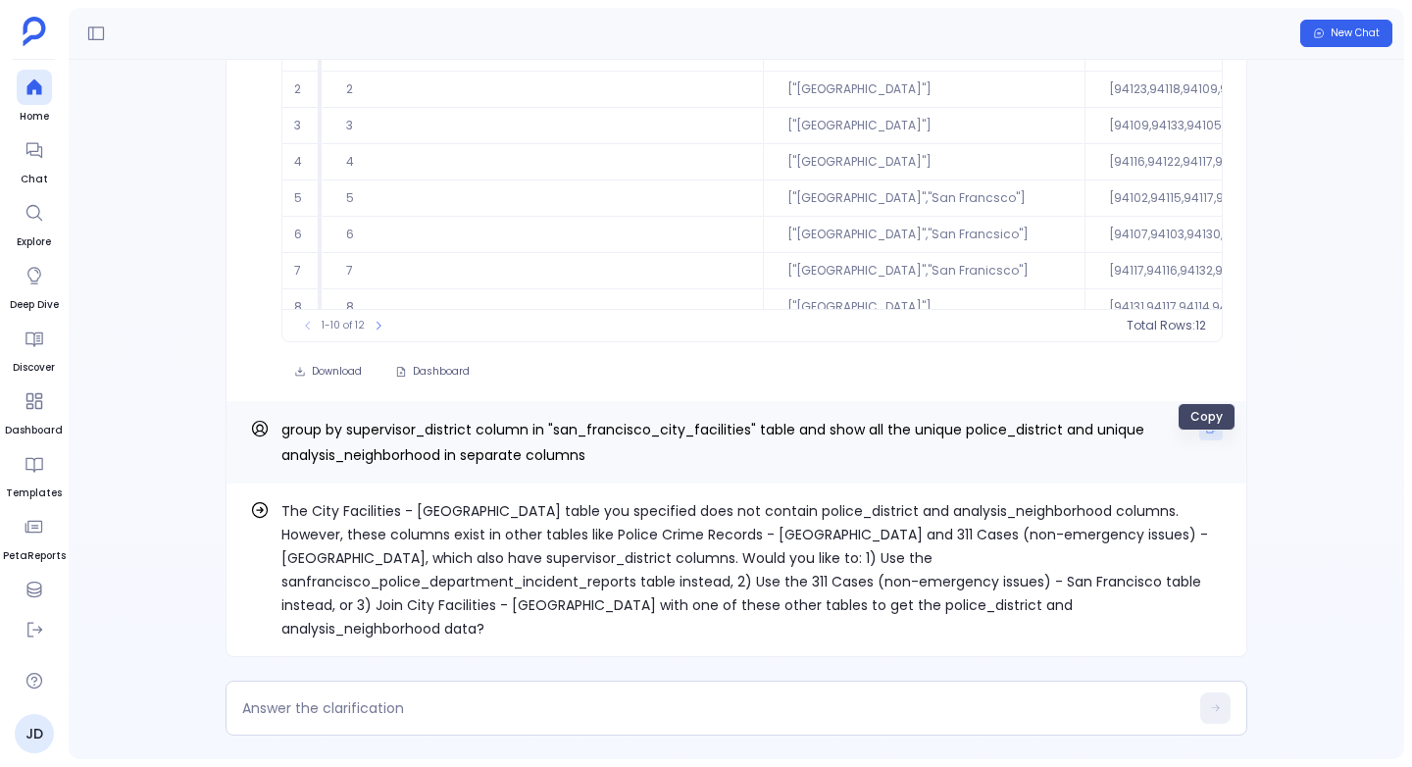
click at [1206, 434] on icon "Copy" at bounding box center [1211, 429] width 12 height 12
click at [1207, 433] on icon "Copy" at bounding box center [1211, 428] width 9 height 9
click at [287, 709] on textarea at bounding box center [715, 708] width 946 height 20
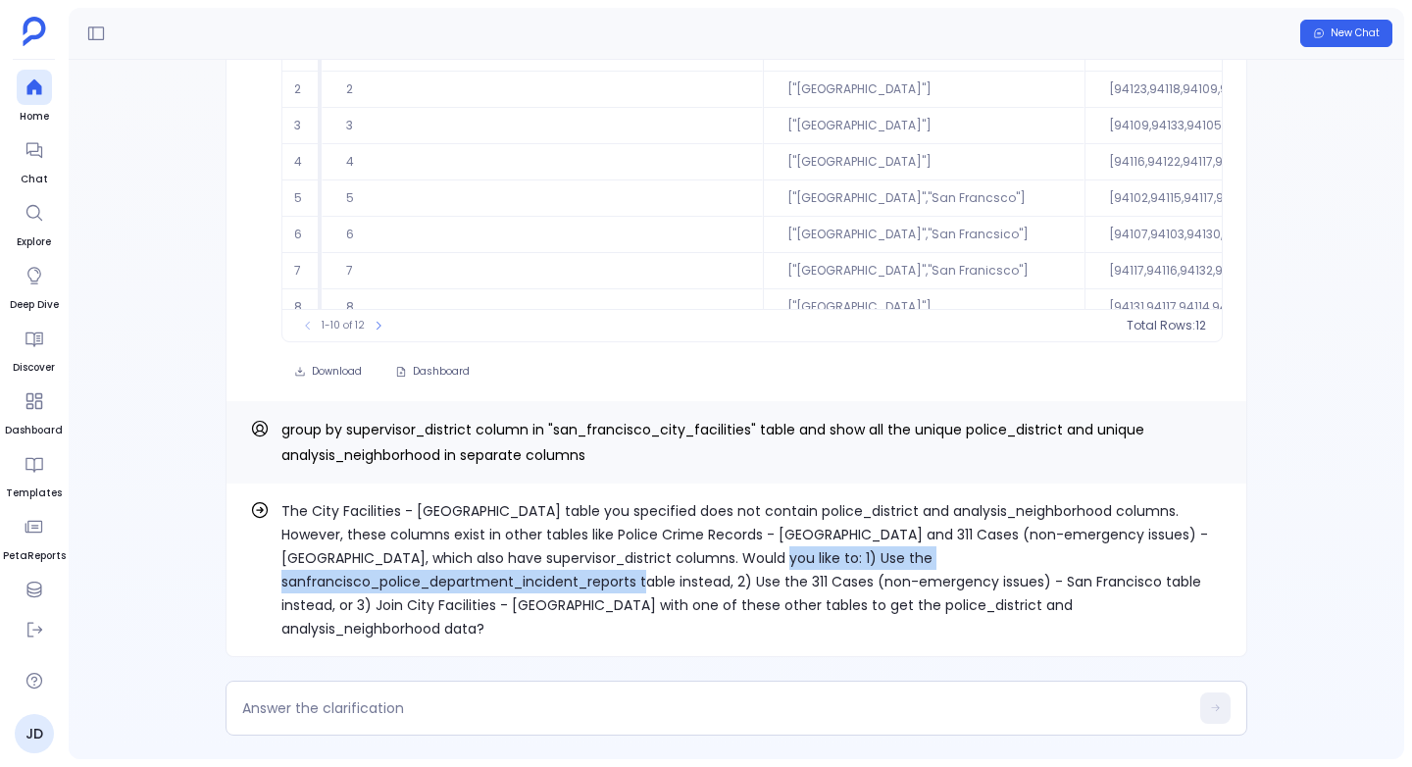
drag, startPoint x: 712, startPoint y: 582, endPoint x: 332, endPoint y: 609, distance: 380.3
click at [332, 609] on p "The City Facilities - San Francisco table you specified does not contain police…" at bounding box center [751, 569] width 941 height 141
copy p "1) Use the sanfrancisco_police_department_incident_reports table instead"
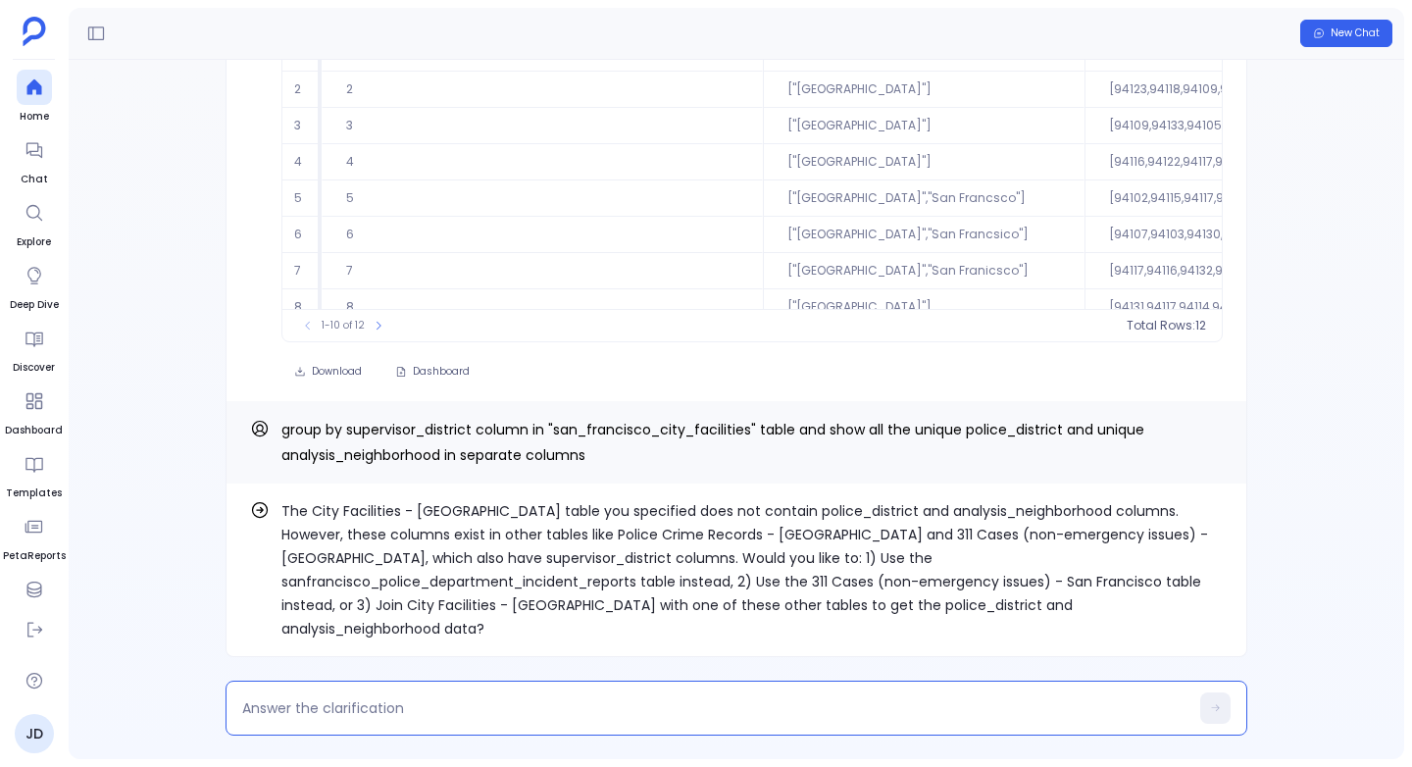
click at [300, 711] on textarea at bounding box center [715, 708] width 946 height 20
type textarea "1) Use the sanfrancisco_police_department_incident_reports table instead"
click at [1210, 705] on icon at bounding box center [1215, 708] width 11 height 12
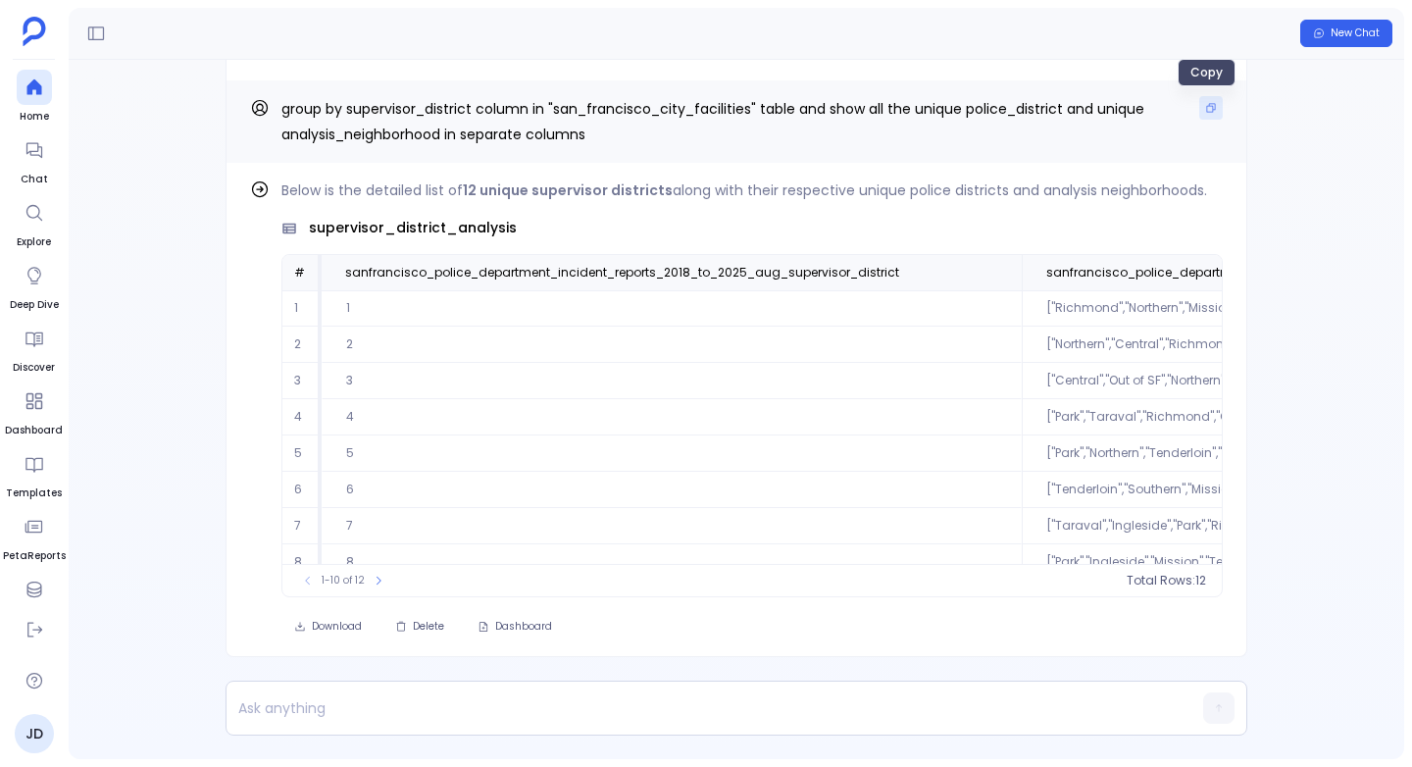
click at [1205, 108] on icon "Copy" at bounding box center [1211, 108] width 12 height 12
click at [1205, 110] on icon "Copy" at bounding box center [1211, 108] width 12 height 12
click at [435, 622] on span "Delete" at bounding box center [428, 627] width 31 height 14
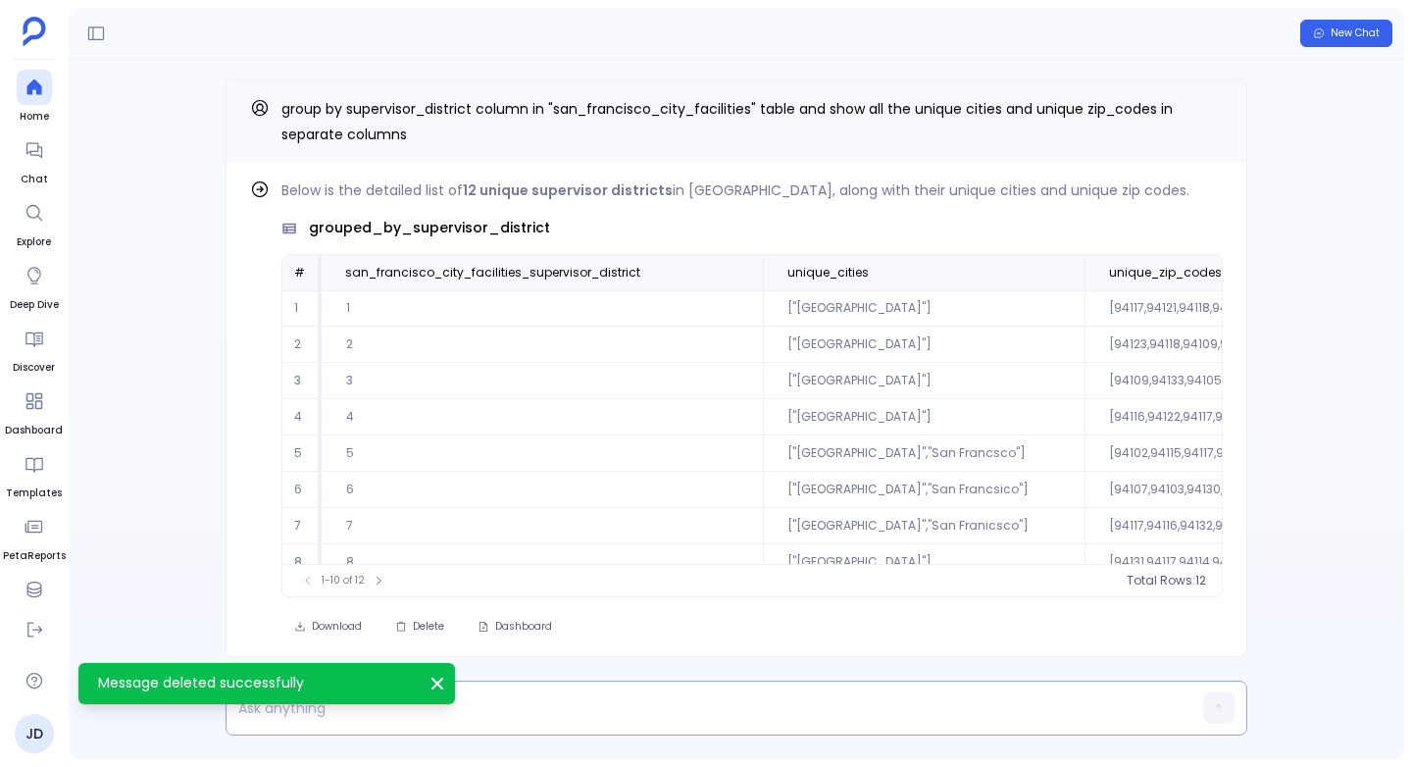
click at [317, 714] on p at bounding box center [698, 707] width 944 height 27
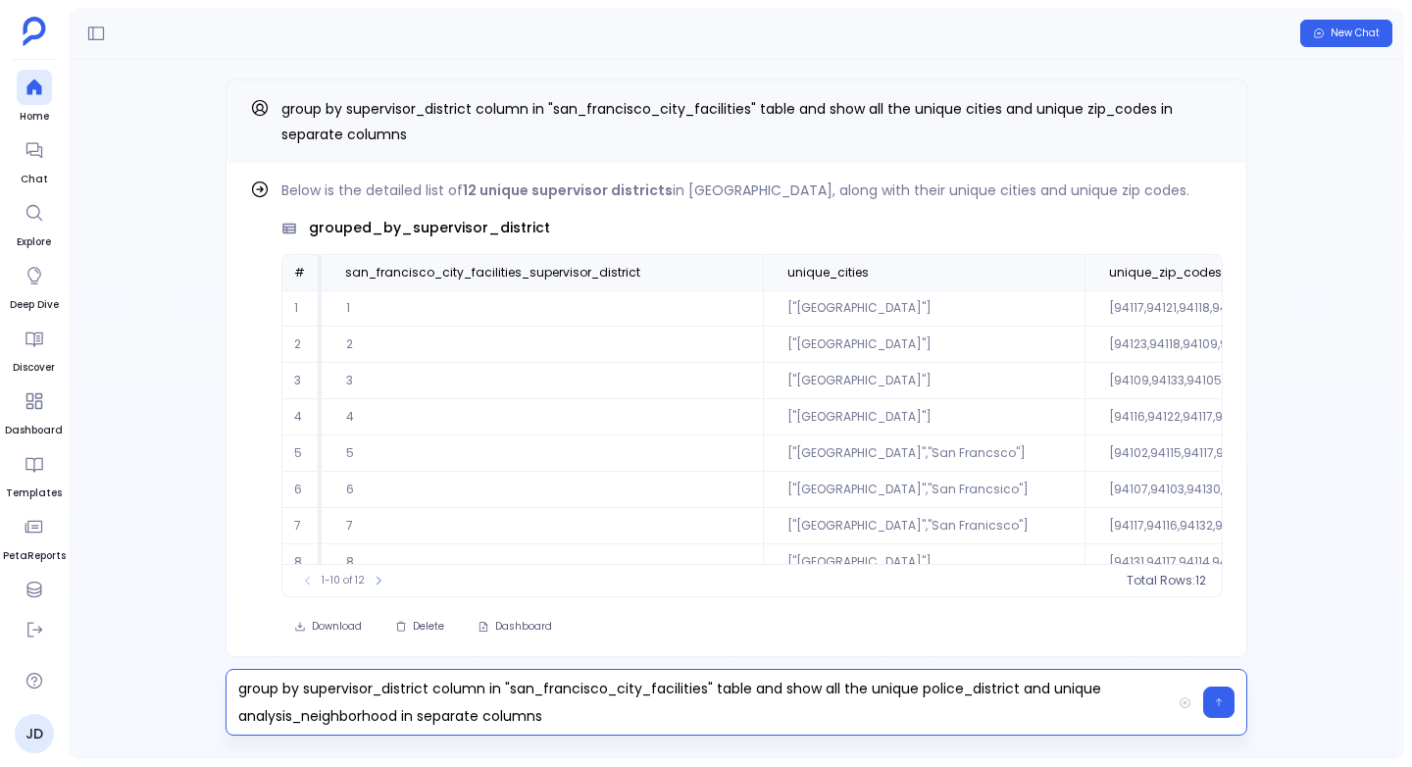
click at [635, 688] on p "group by supervisor_district column in "san_francisco_city_facilities" table an…" at bounding box center [698, 701] width 944 height 55
click at [837, 720] on p "group by supervisor_district column in "sanfrancisco_police_department_incident…" at bounding box center [698, 701] width 944 height 55
click at [1021, 684] on p "group by supervisor_district column in "sanfrancisco_police_department_incident…" at bounding box center [698, 701] width 944 height 55
click at [956, 718] on p "group by supervisor_district column in "sanfrancisco_police_department_incident…" at bounding box center [698, 701] width 944 height 55
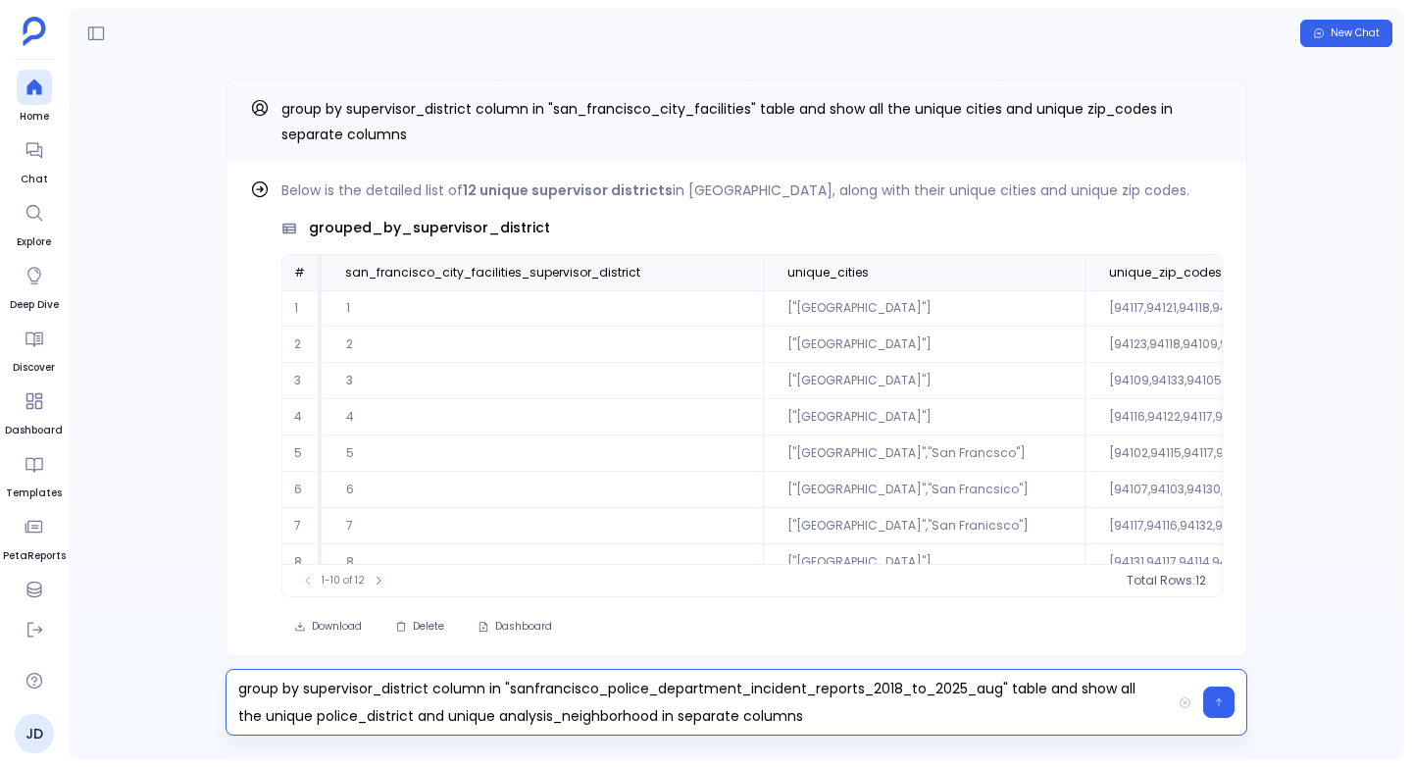
scroll to position [-4, 0]
click at [1223, 704] on button "button" at bounding box center [1218, 701] width 31 height 31
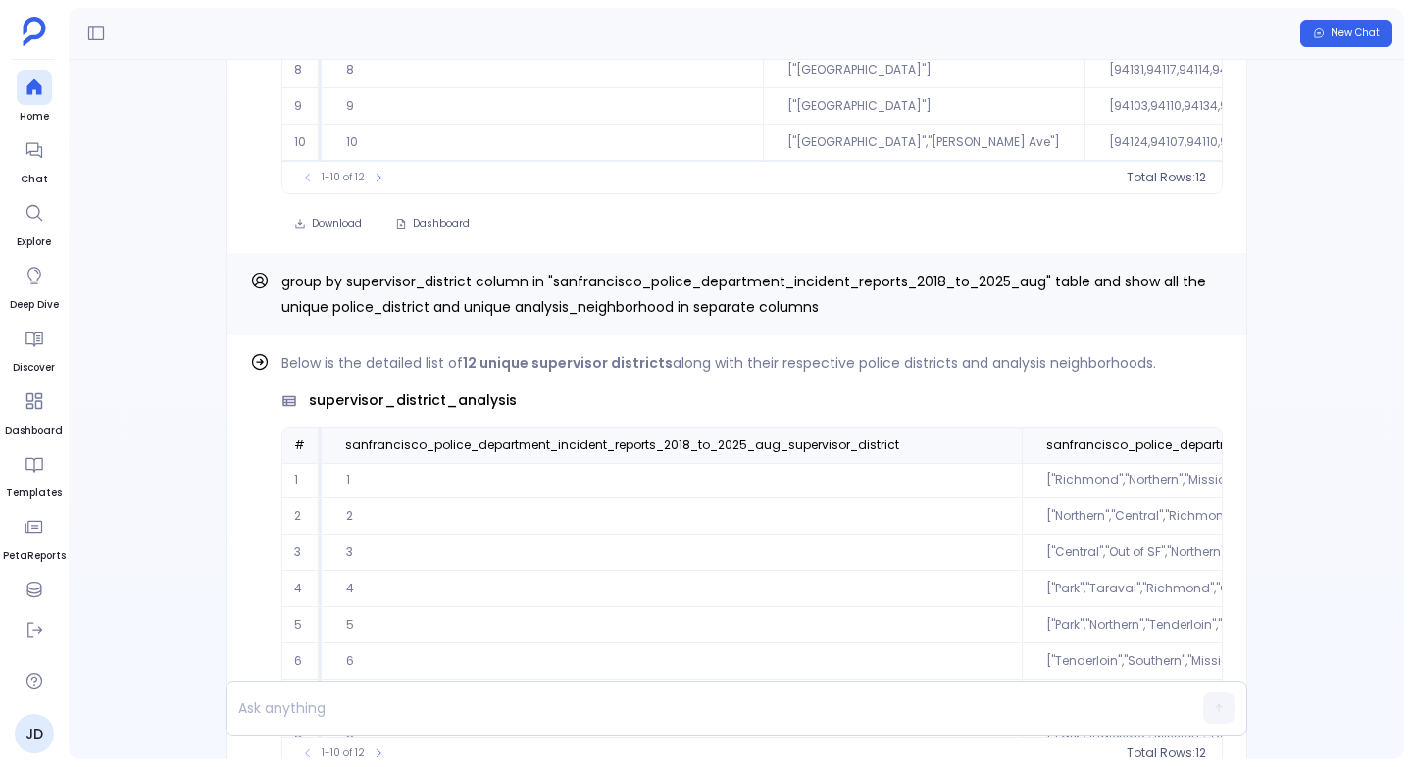
scroll to position [-212, 0]
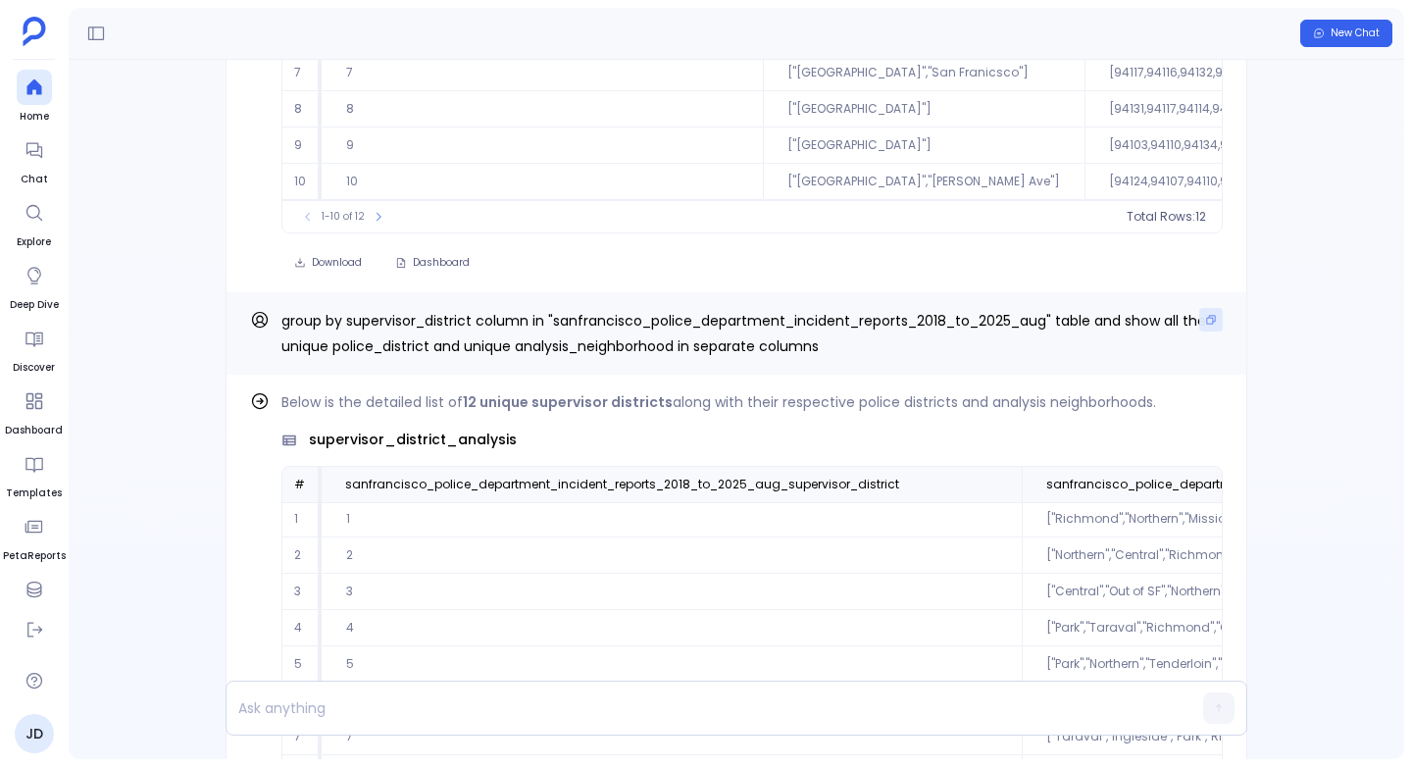
click at [1207, 323] on icon "Copy" at bounding box center [1211, 320] width 9 height 9
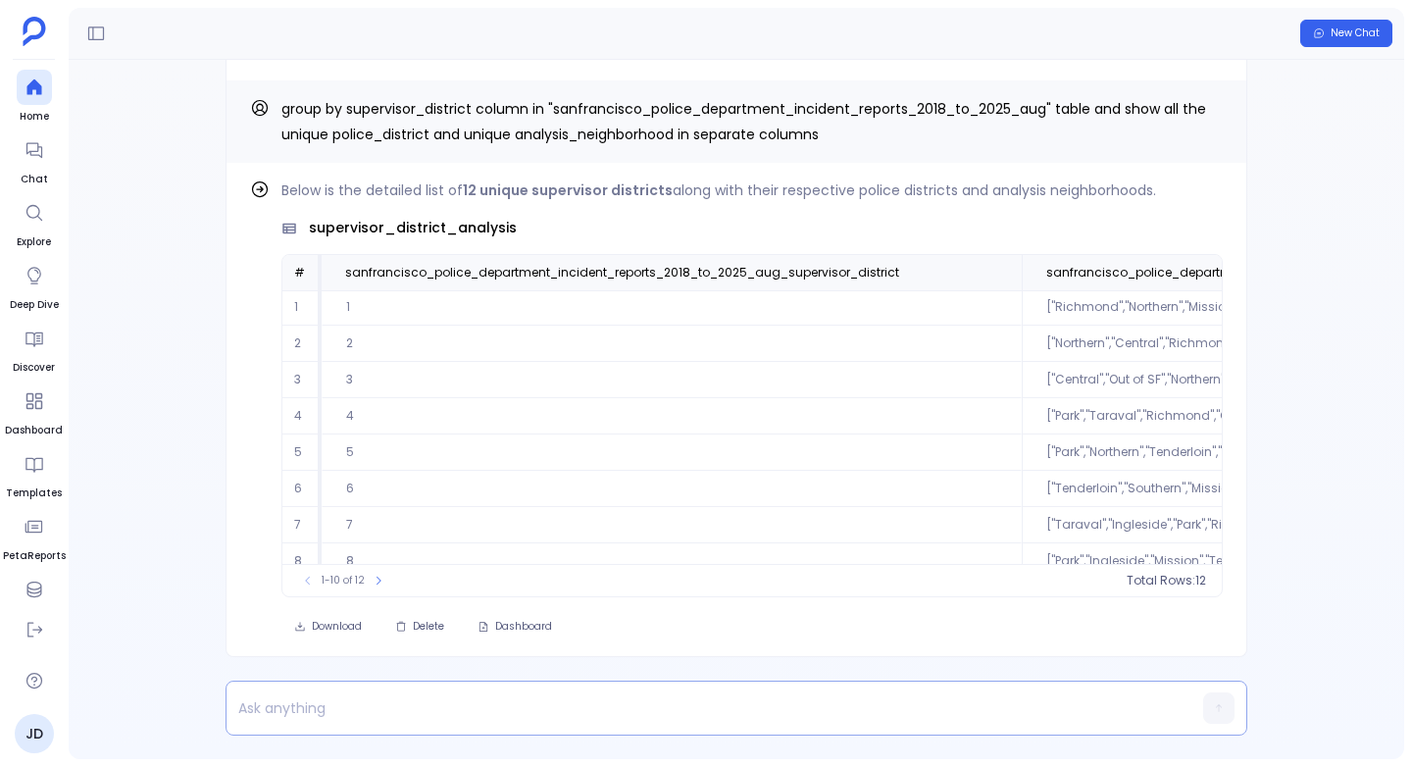
click at [313, 707] on p at bounding box center [698, 707] width 944 height 27
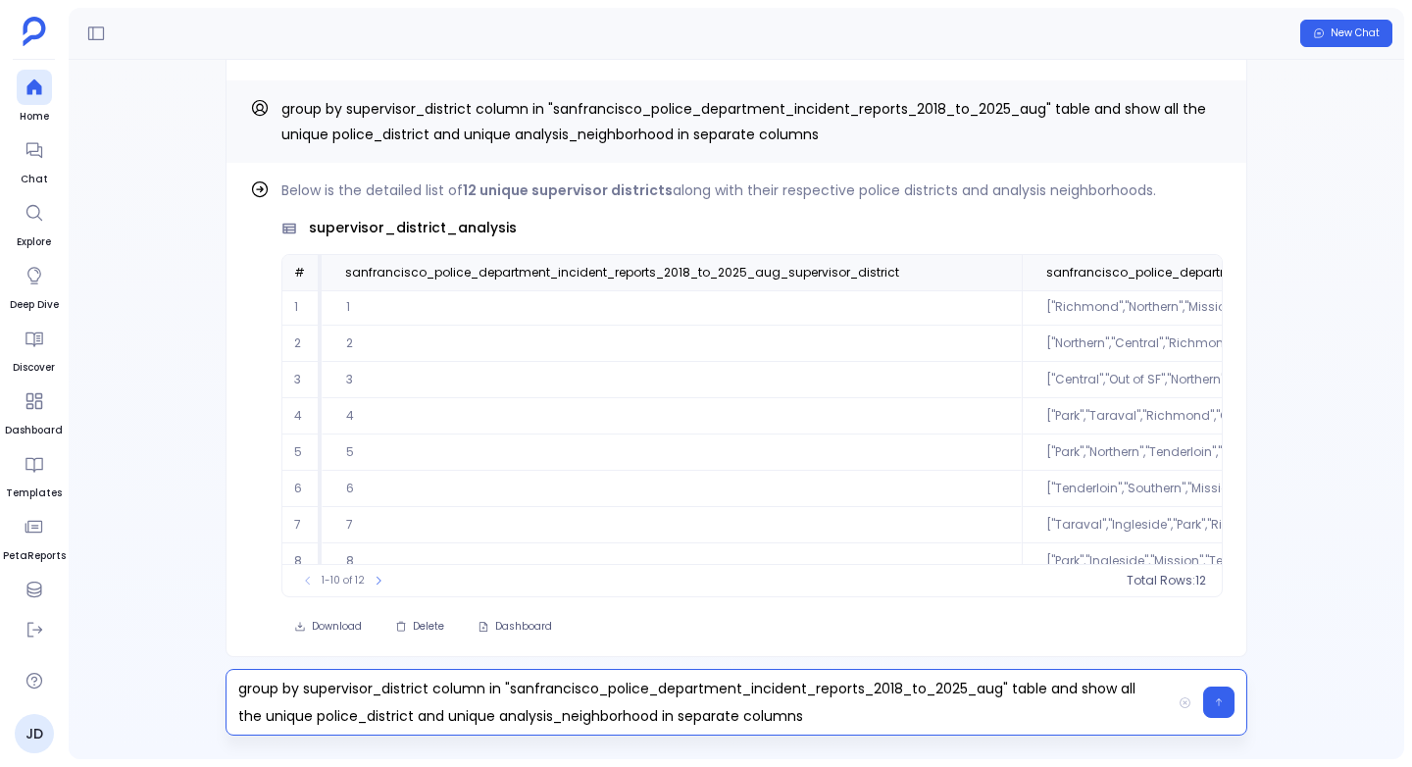
click at [581, 686] on p "group by supervisor_district column in "sanfrancisco_police_department_incident…" at bounding box center [698, 701] width 944 height 55
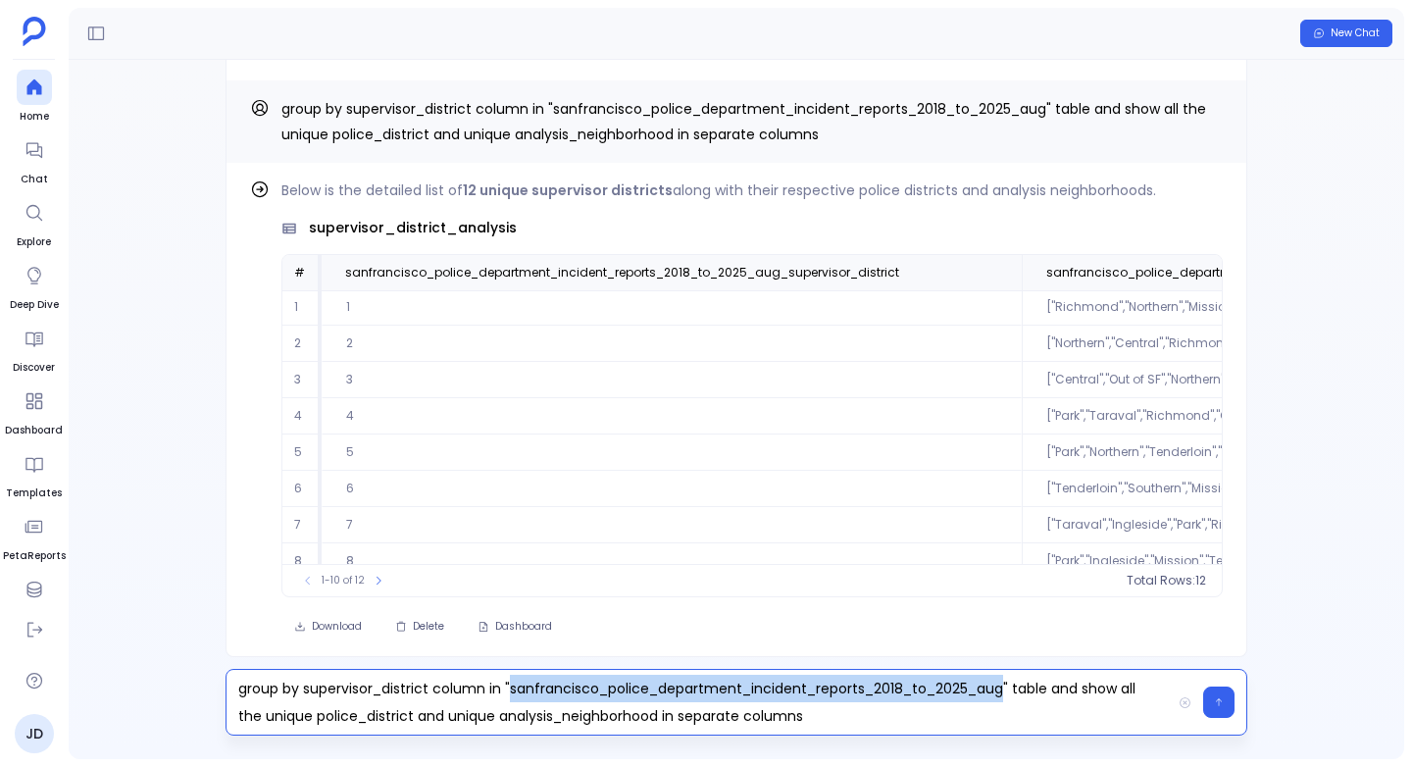
click at [581, 686] on p "group by supervisor_district column in "sanfrancisco_police_department_incident…" at bounding box center [698, 701] width 944 height 55
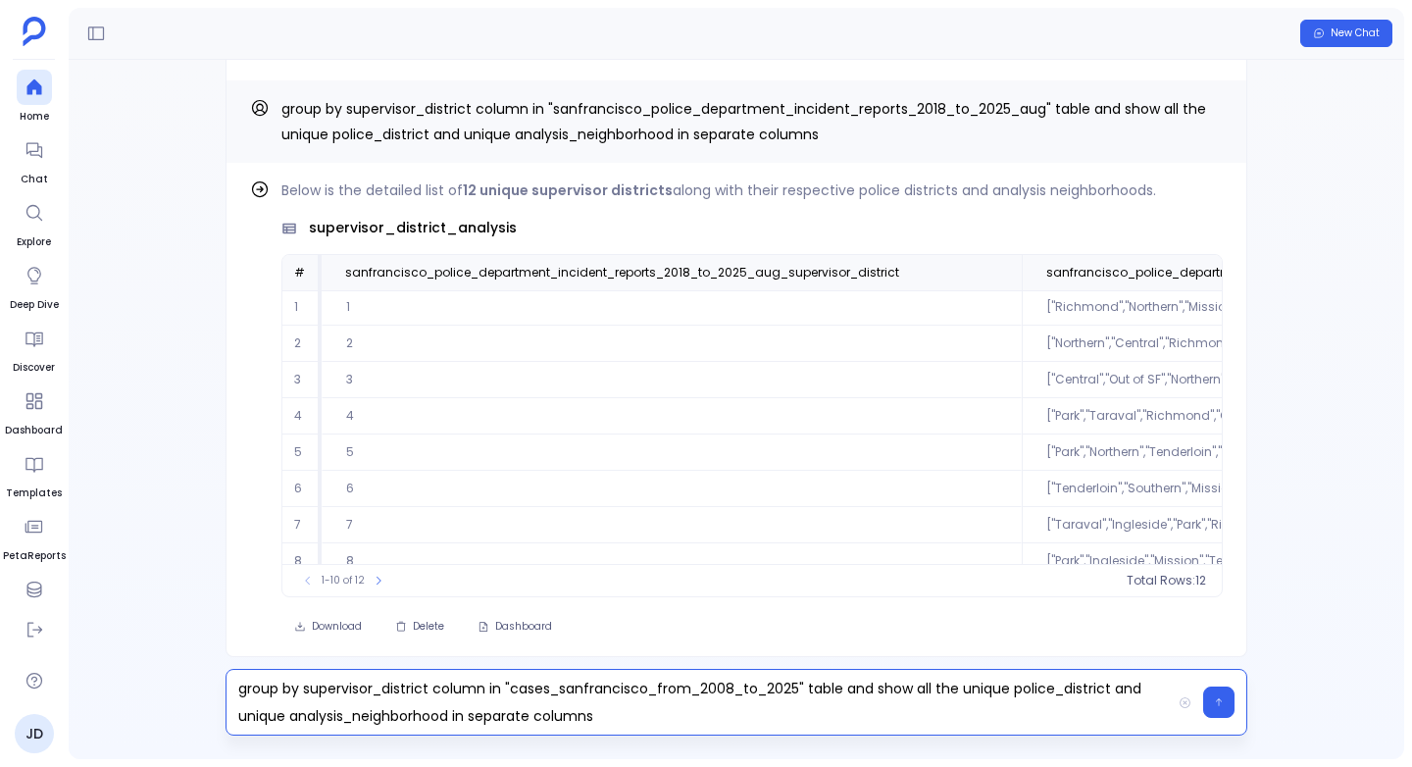
click at [1057, 688] on p "group by supervisor_district column in "cases_sanfrancisco_from_2008_to_2025" t…" at bounding box center [698, 701] width 944 height 55
click at [1055, 688] on p "group by supervisor_district column in "cases_sanfrancisco_from_2008_to_2025" t…" at bounding box center [698, 701] width 944 height 55
click at [1067, 686] on p "group by supervisor_district column in "cases_sanfrancisco_from_2008_to_2025" t…" at bounding box center [698, 701] width 944 height 55
click at [245, 716] on p "group by supervisor_district column in "cases_sanfrancisco_from_2008_to_2025" t…" at bounding box center [698, 701] width 944 height 55
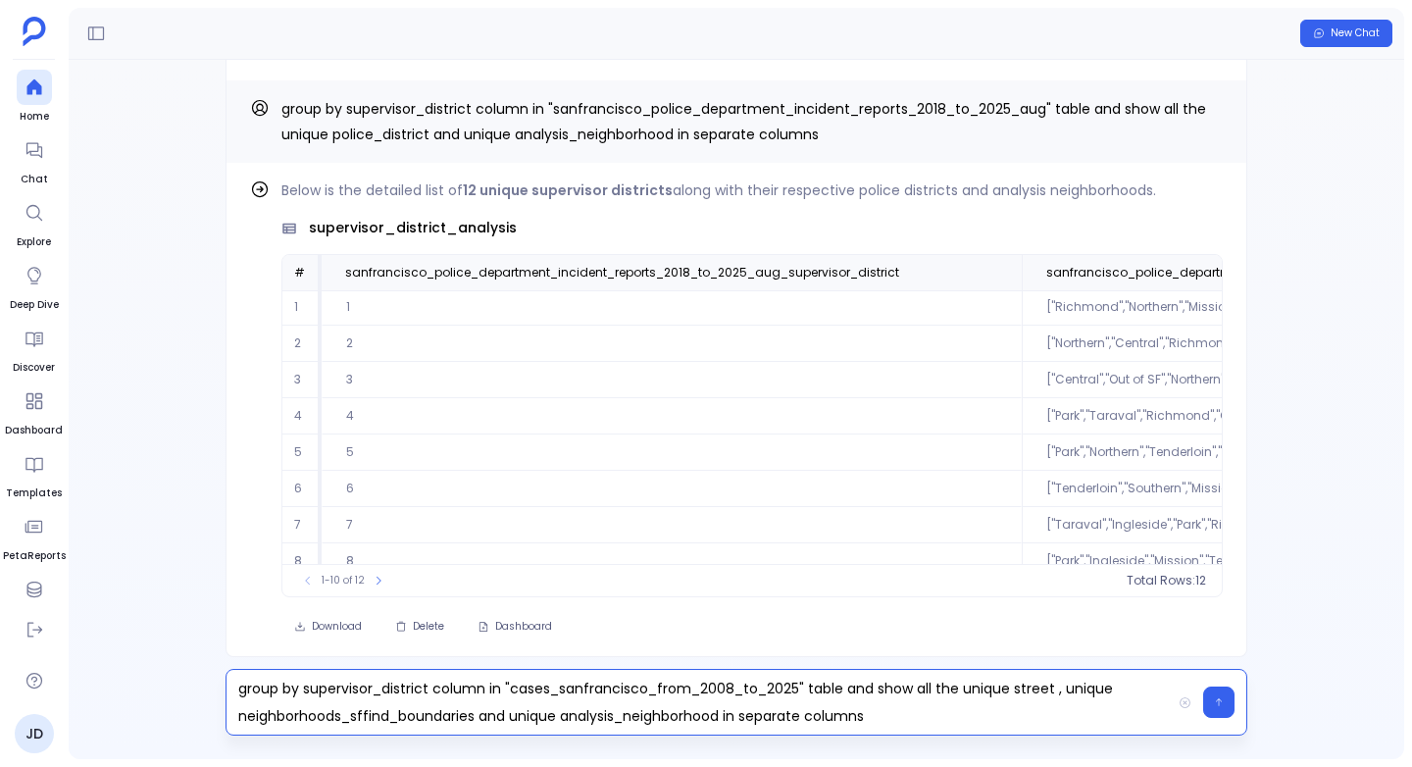
click at [506, 718] on p "group by supervisor_district column in "cases_sanfrancisco_from_2008_to_2025" t…" at bounding box center [698, 701] width 944 height 55
click at [866, 714] on p "group by supervisor_district column in "cases_sanfrancisco_from_2008_to_2025" t…" at bounding box center [698, 701] width 944 height 55
click at [478, 714] on p "group by supervisor_district column in "cases_sanfrancisco_from_2008_to_2025" t…" at bounding box center [698, 701] width 944 height 55
click at [1060, 716] on p "group by supervisor_district column in "cases_sanfrancisco_from_2008_to_2025" t…" at bounding box center [698, 701] width 944 height 55
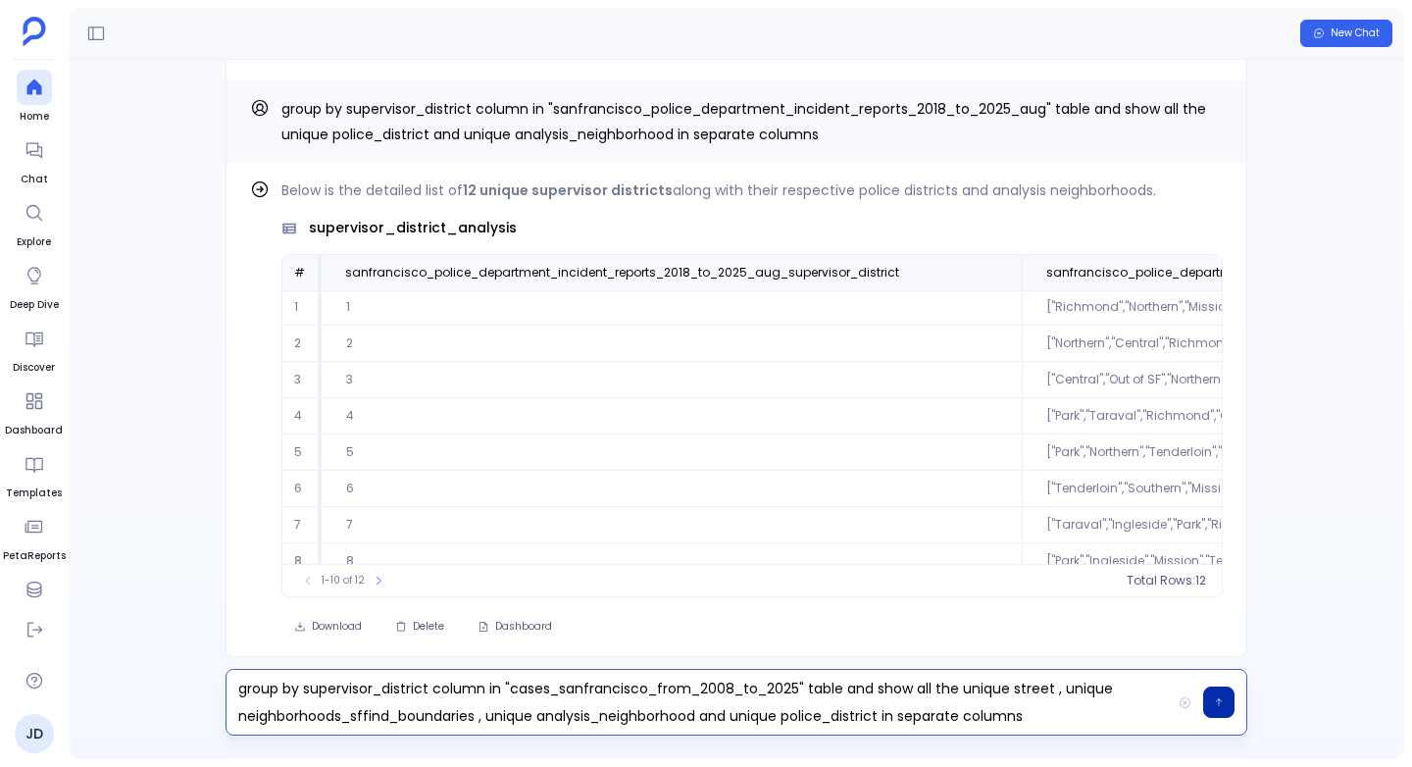
click at [1221, 696] on icon "button" at bounding box center [1219, 702] width 10 height 12
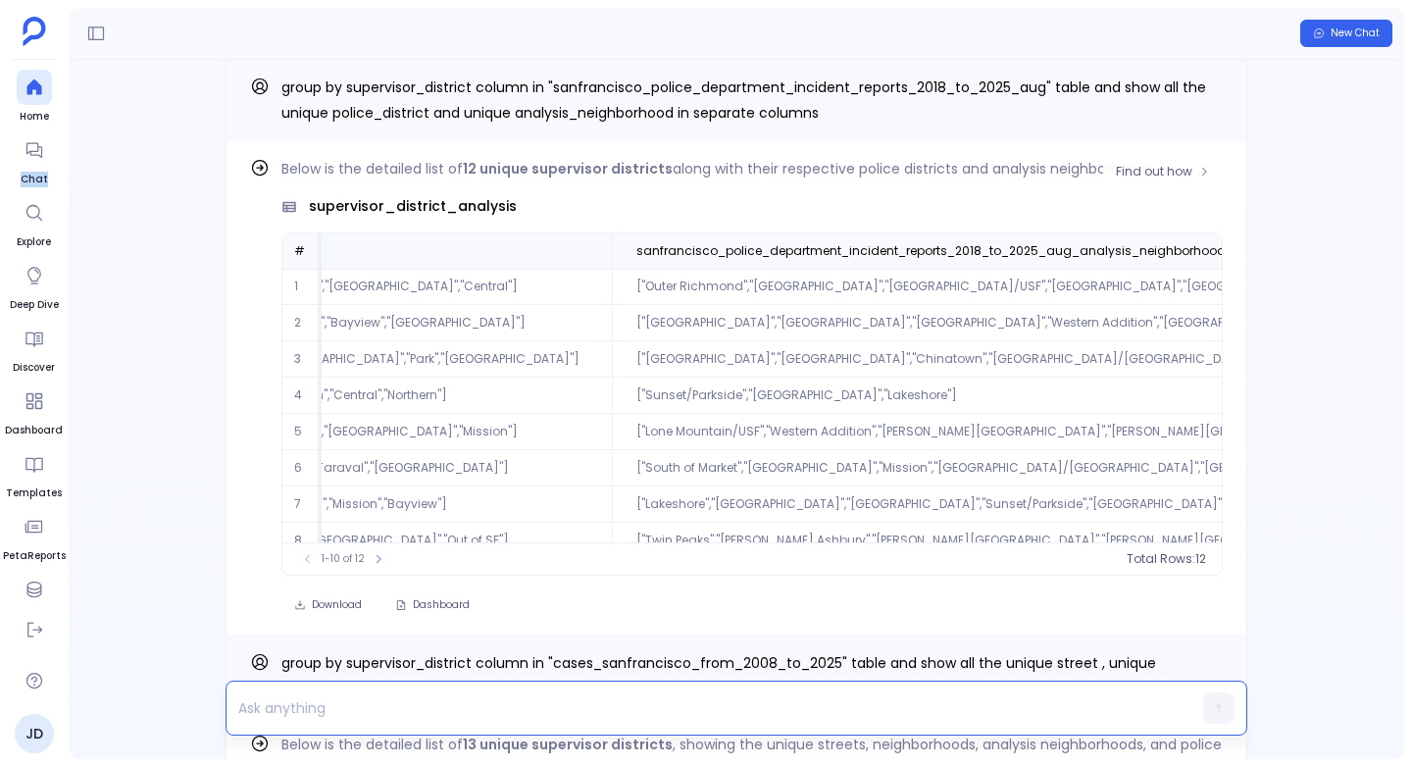
scroll to position [0, 1265]
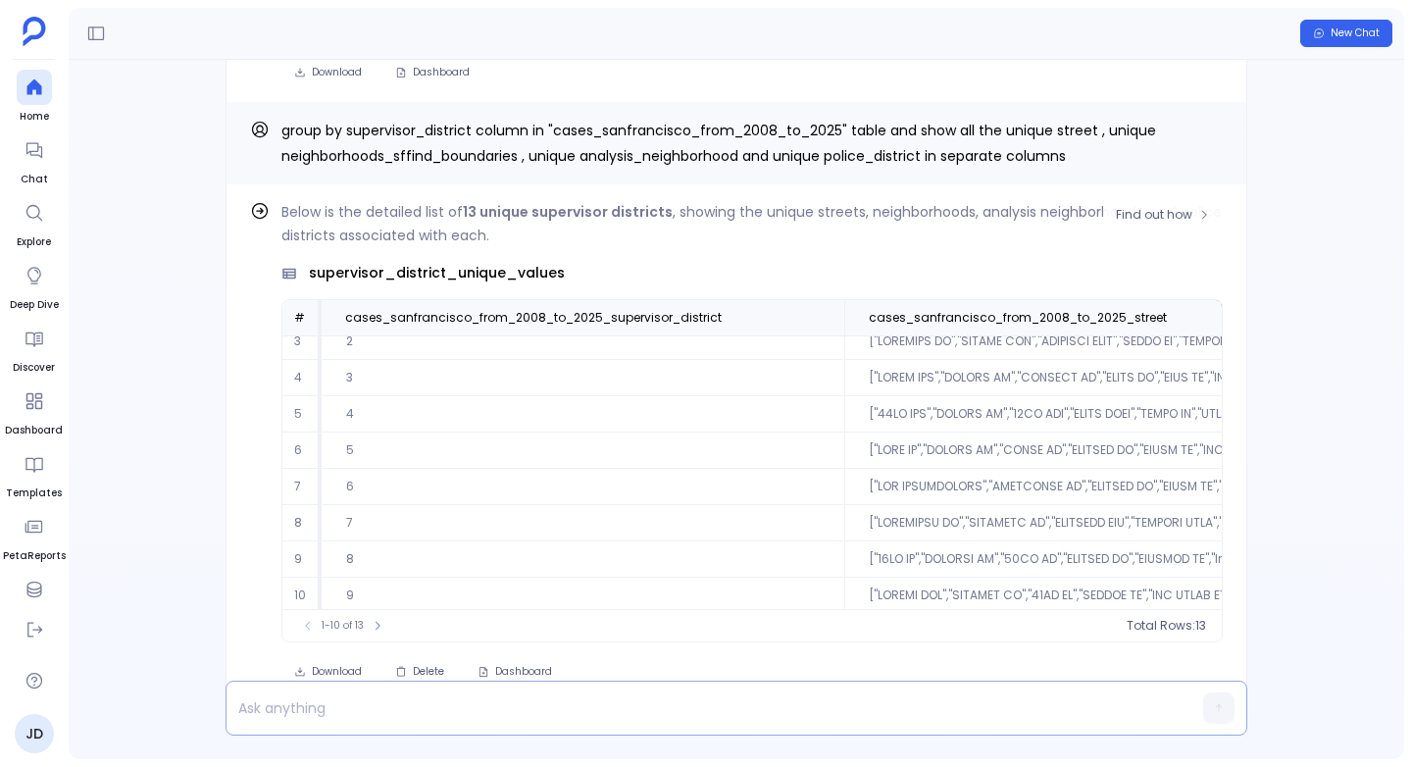
scroll to position [94, 0]
click at [373, 624] on icon at bounding box center [378, 626] width 12 height 12
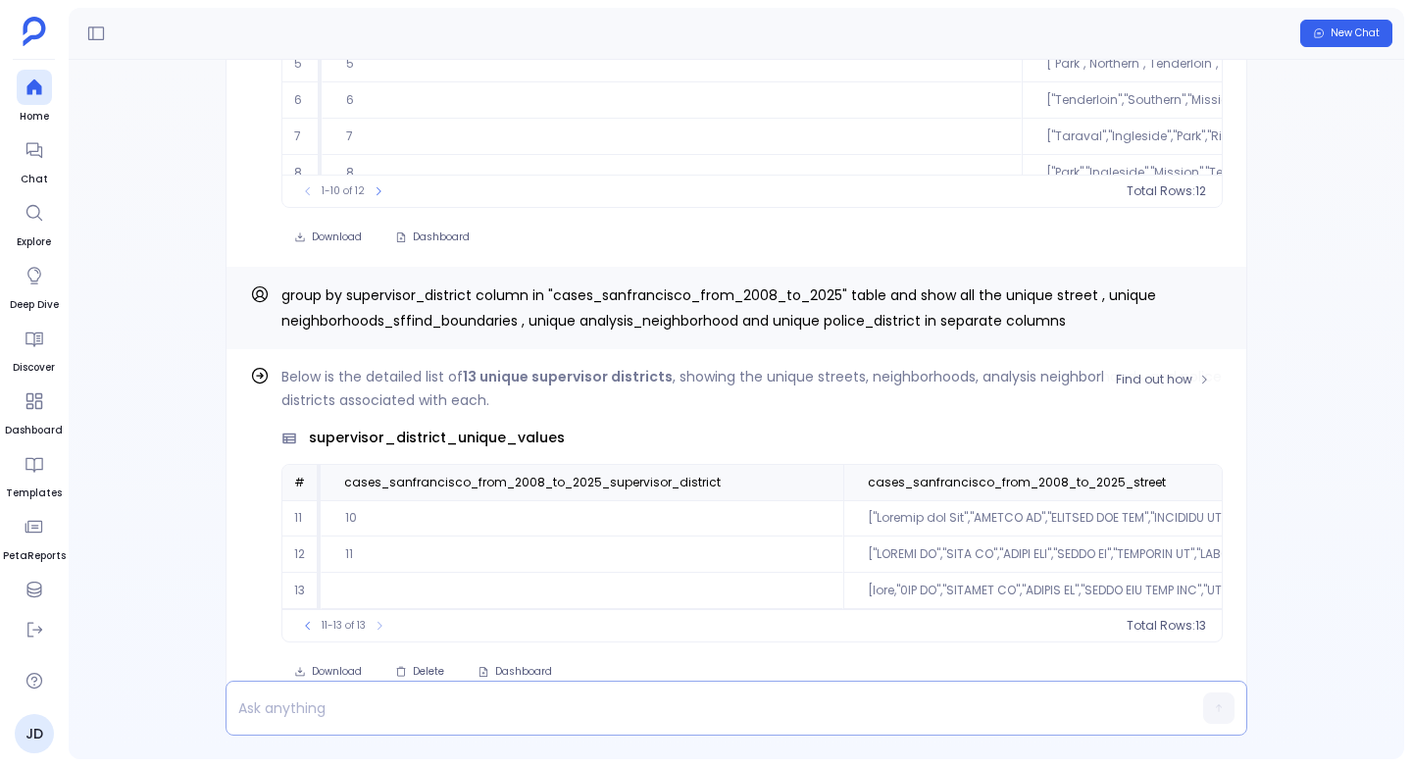
scroll to position [0, 0]
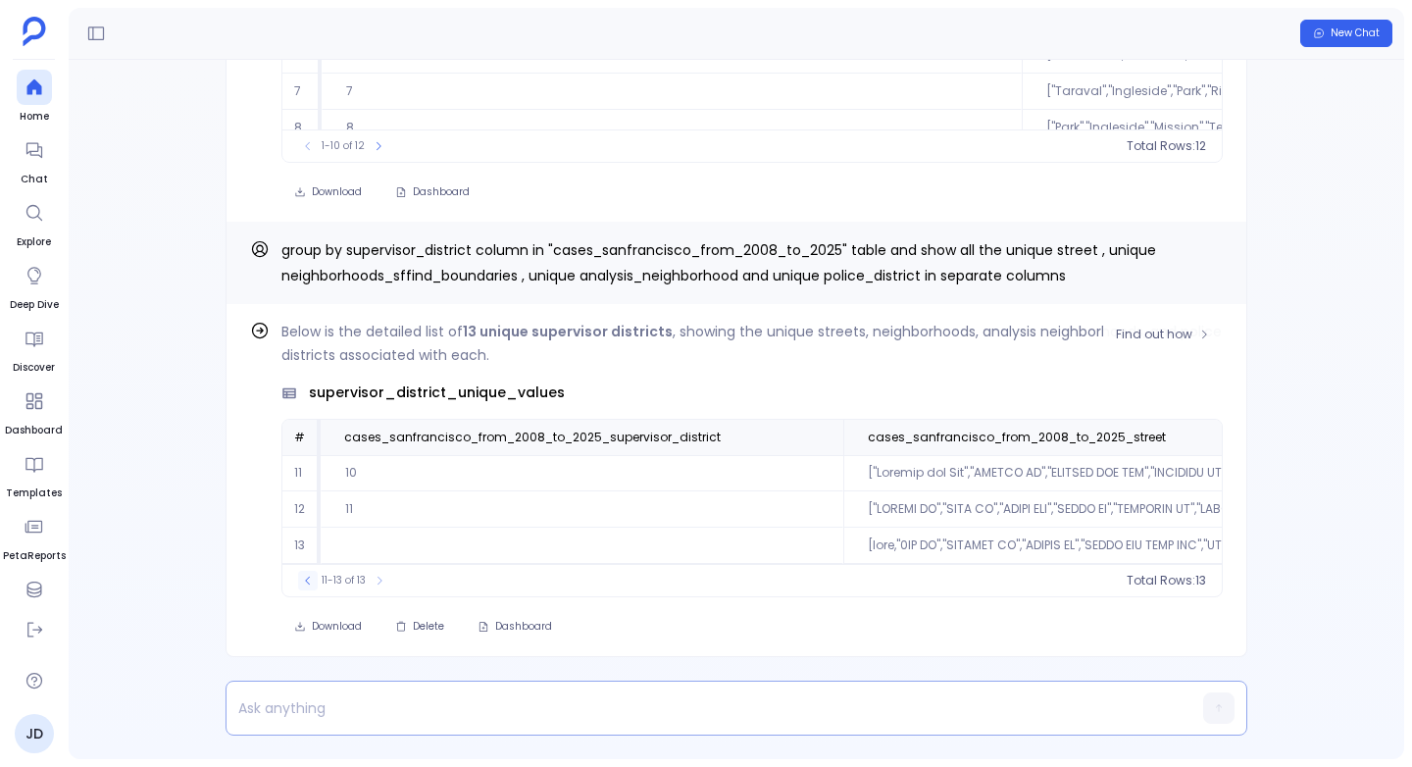
click at [303, 577] on icon at bounding box center [308, 580] width 12 height 12
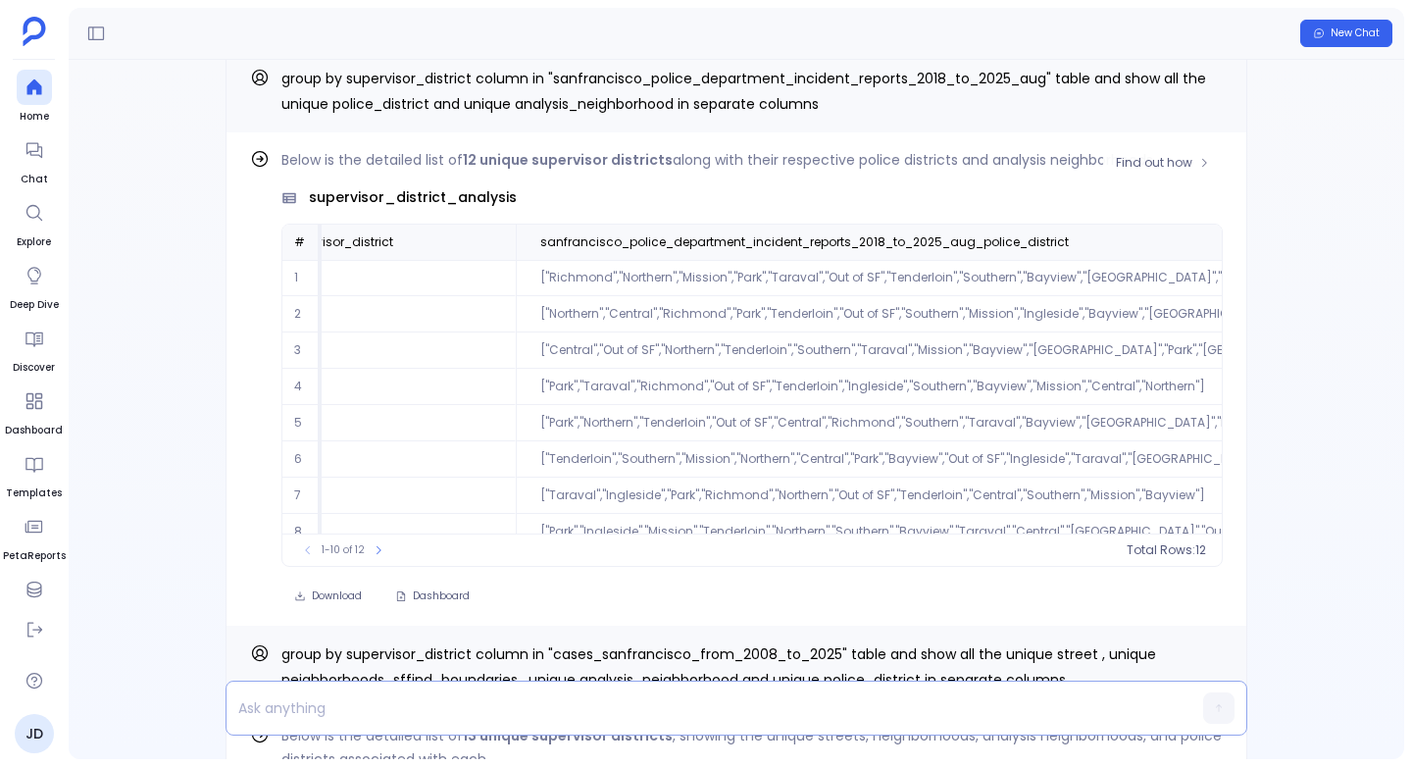
scroll to position [0, 522]
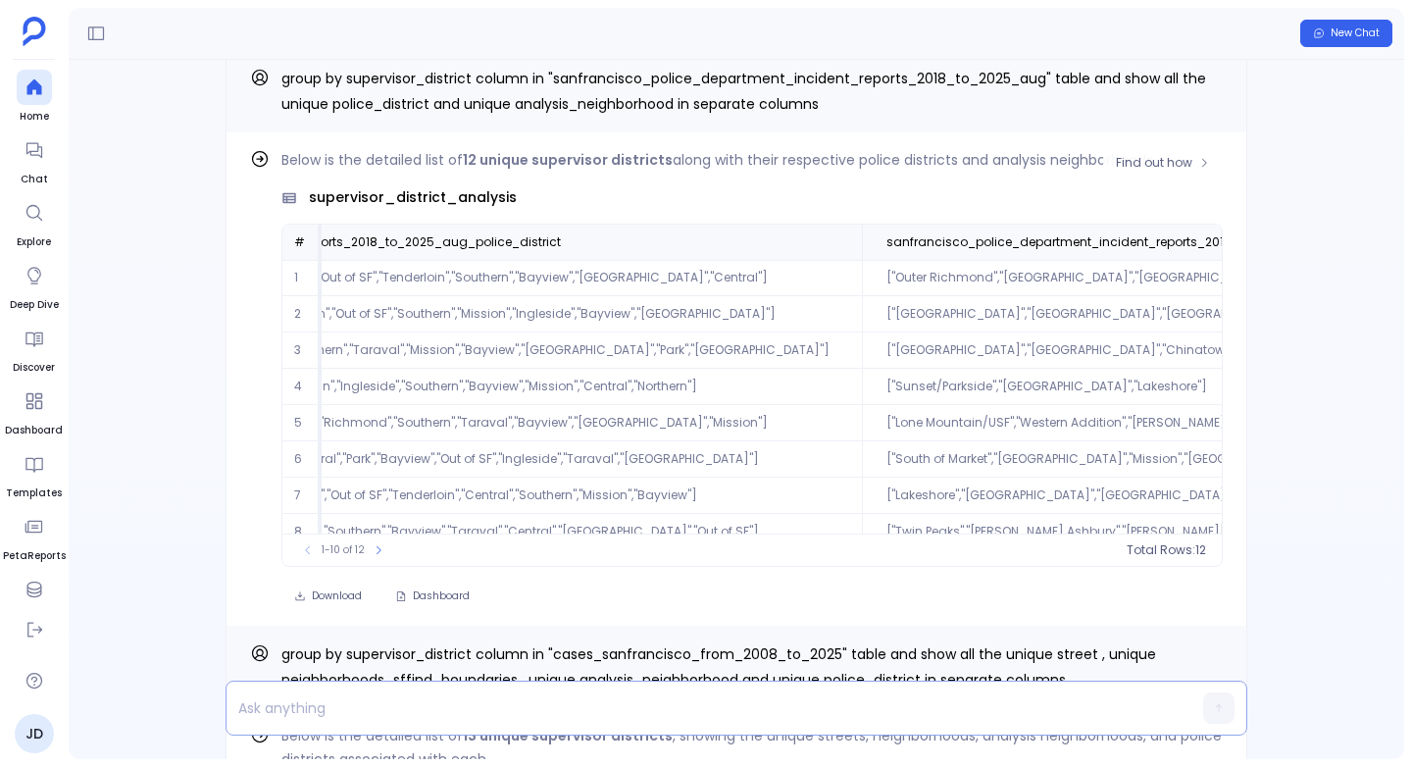
click at [417, 386] on td "["Park","Taraval","Richmond","Out of SF","Tenderloin","Ingleside","Southern","B…" at bounding box center [435, 387] width 854 height 36
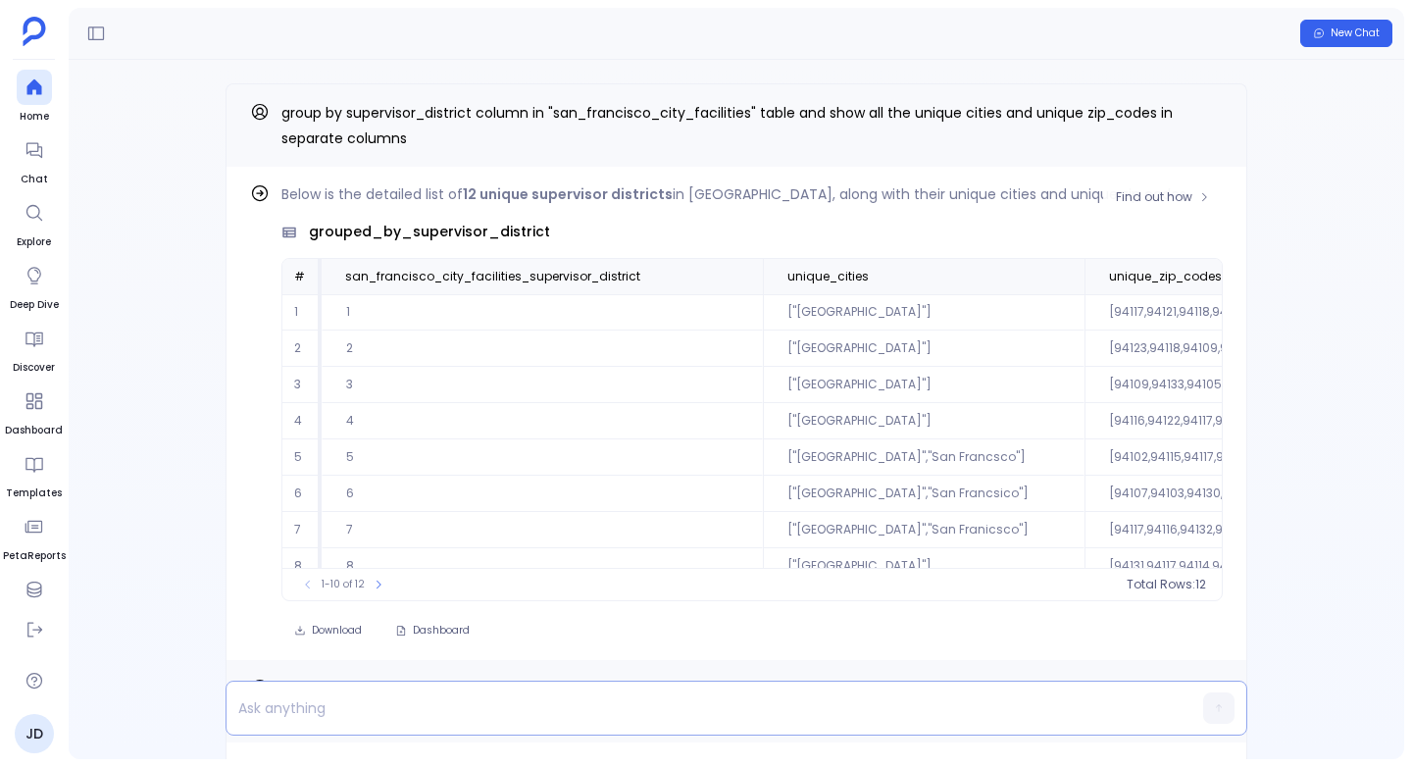
scroll to position [0, 183]
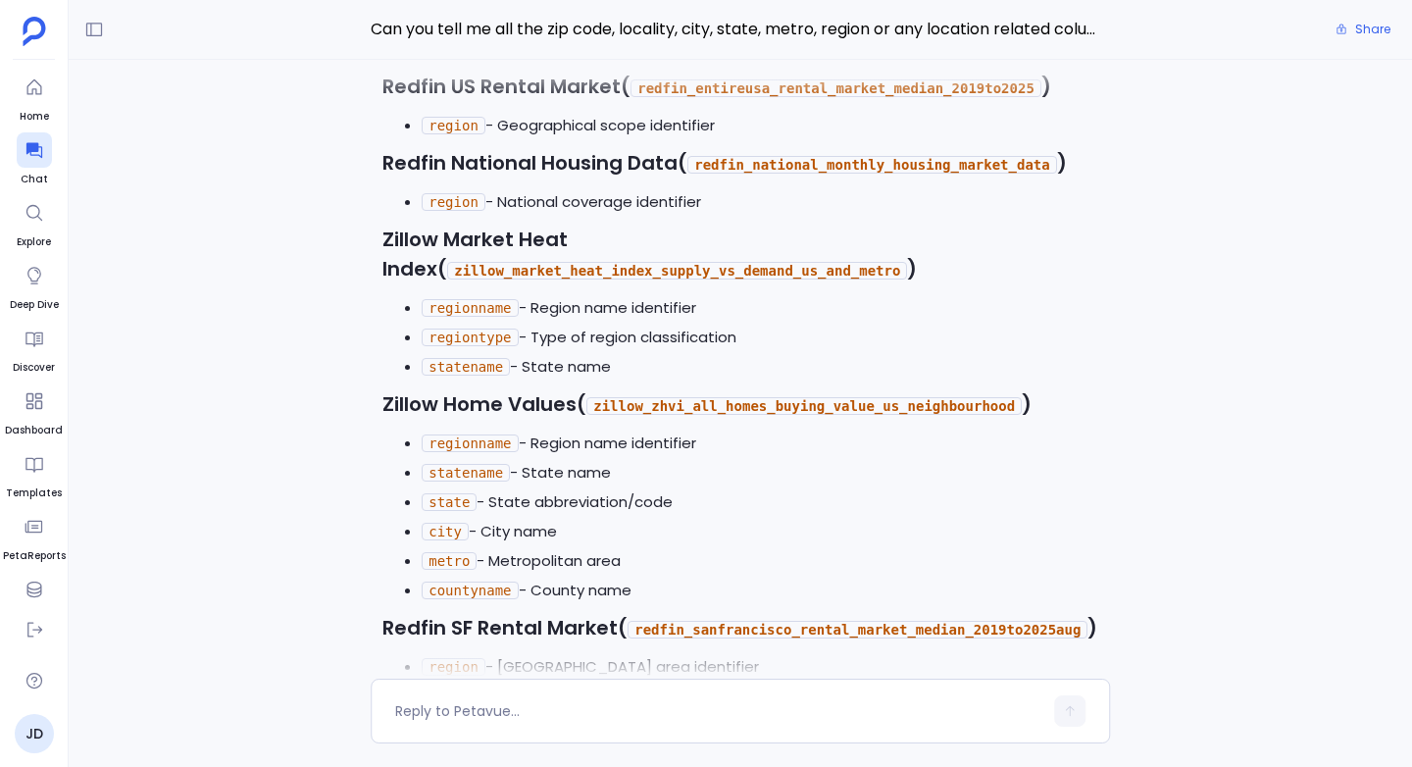
click at [447, 262] on code "zillow_market_heat_index_supply_vs_demand_us_and_metro" at bounding box center [677, 271] width 460 height 18
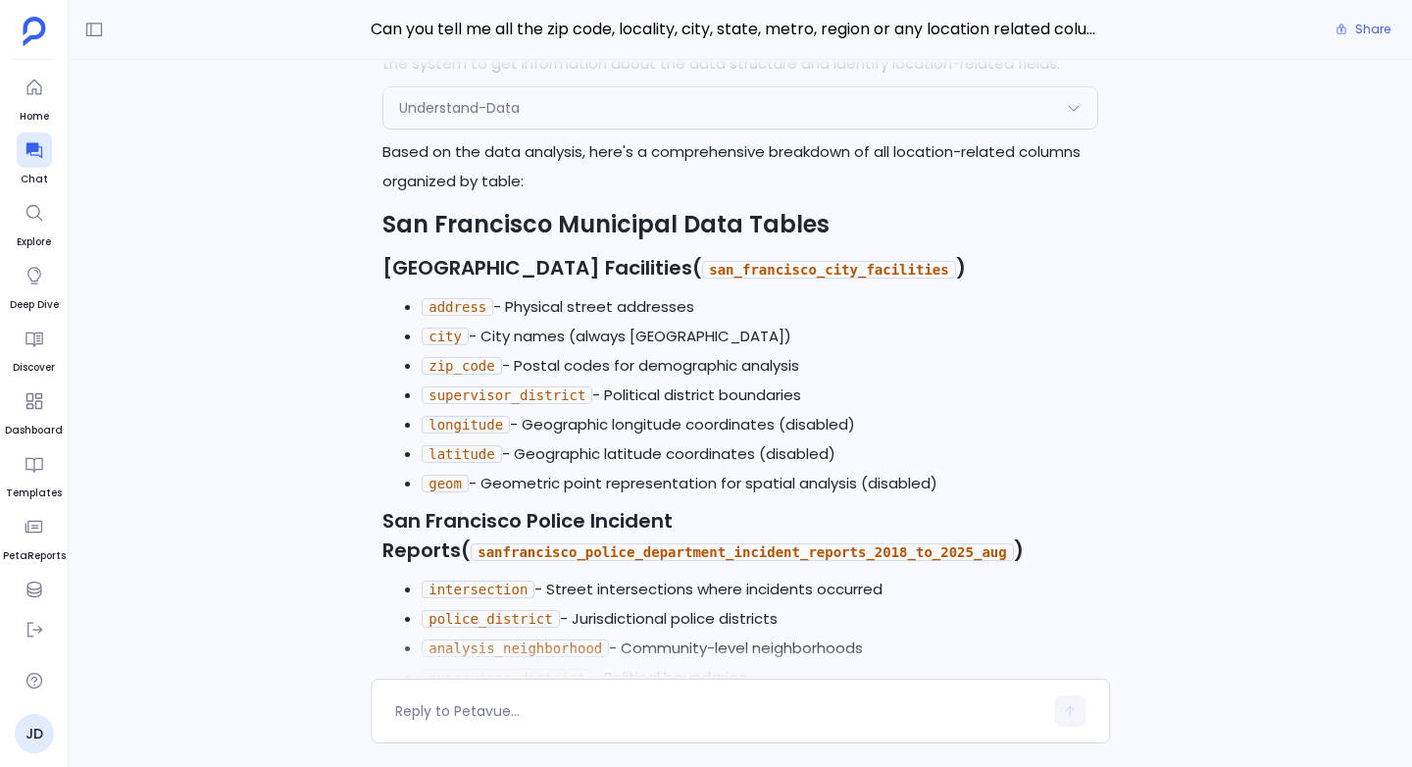
scroll to position [-1628, 0]
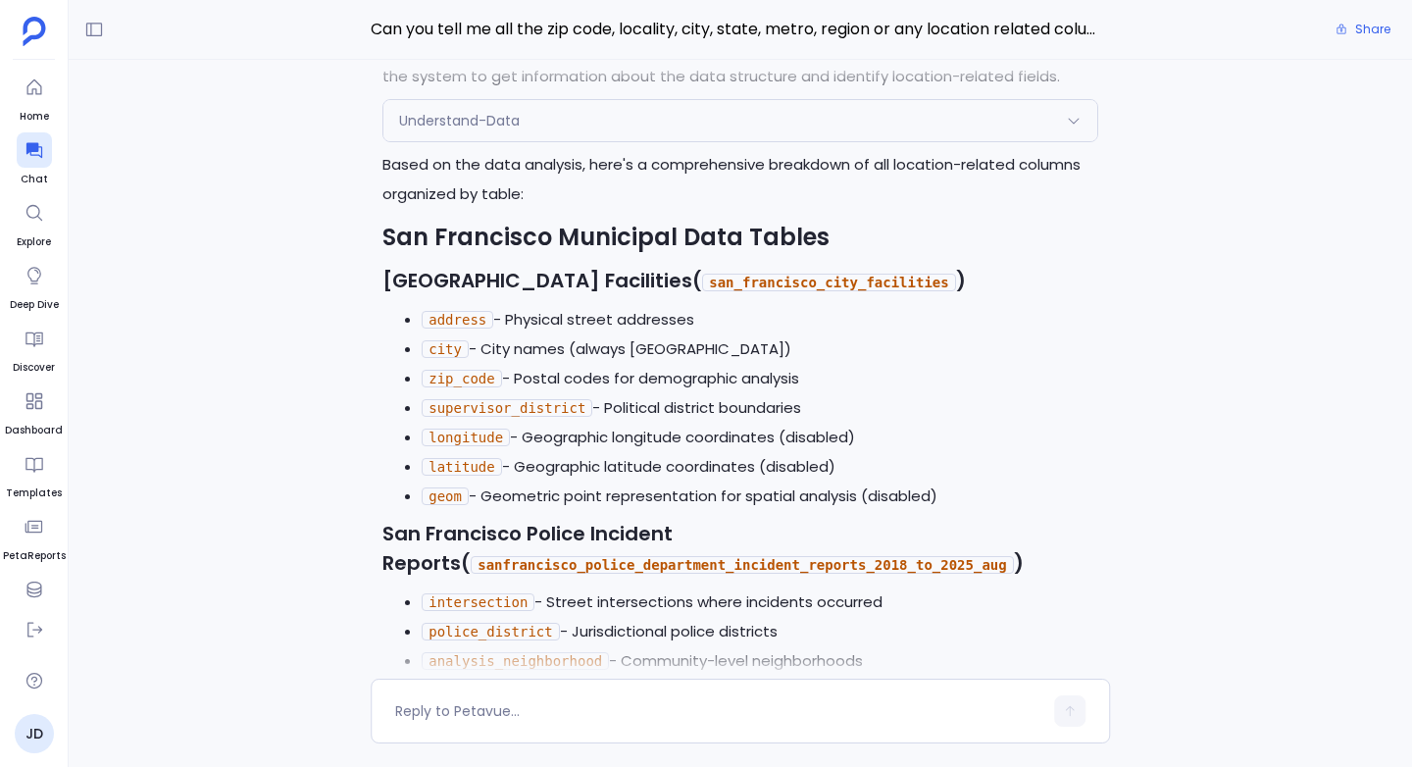
click at [482, 399] on code "supervisor_district" at bounding box center [507, 408] width 171 height 18
copy code "supervisor_district"
click at [786, 274] on code "san_francisco_city_facilities" at bounding box center [828, 283] width 253 height 18
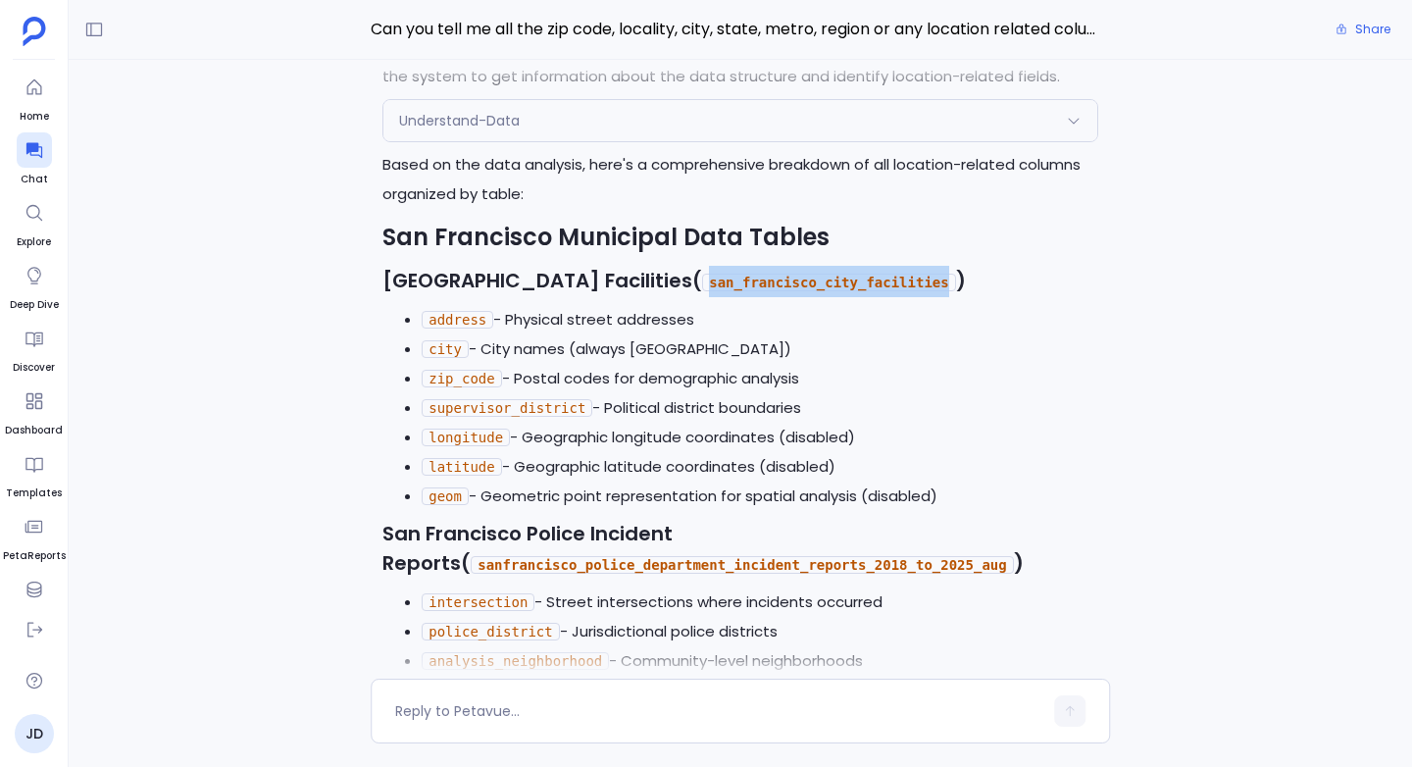
copy code "san_francisco_city_facilities"
click at [667, 556] on code "sanfrancisco_police_department_incident_reports_2018_to_2025_aug" at bounding box center [742, 565] width 542 height 18
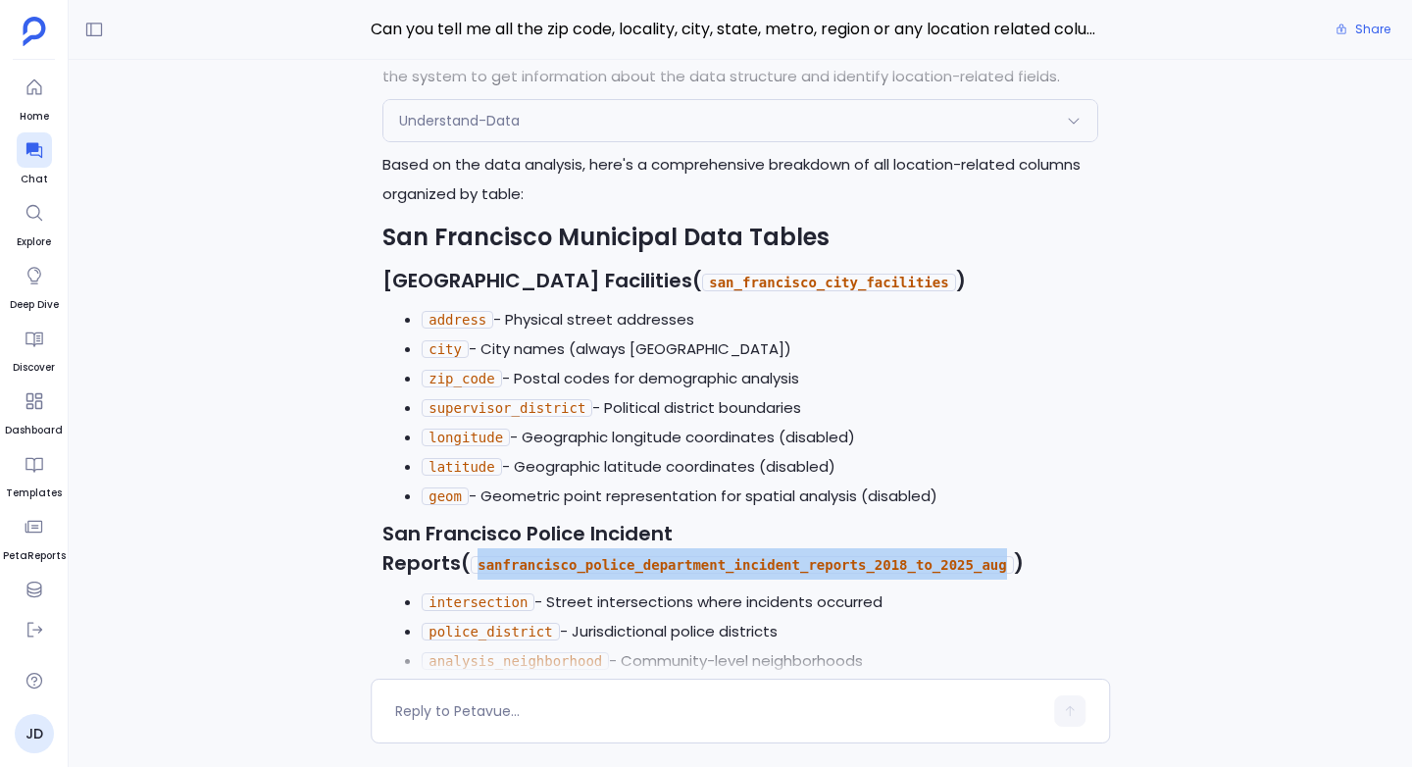
click at [667, 556] on code "sanfrancisco_police_department_incident_reports_2018_to_2025_aug" at bounding box center [742, 565] width 542 height 18
copy code "sanfrancisco_police_department_incident_reports_2018_to_2025_aug"
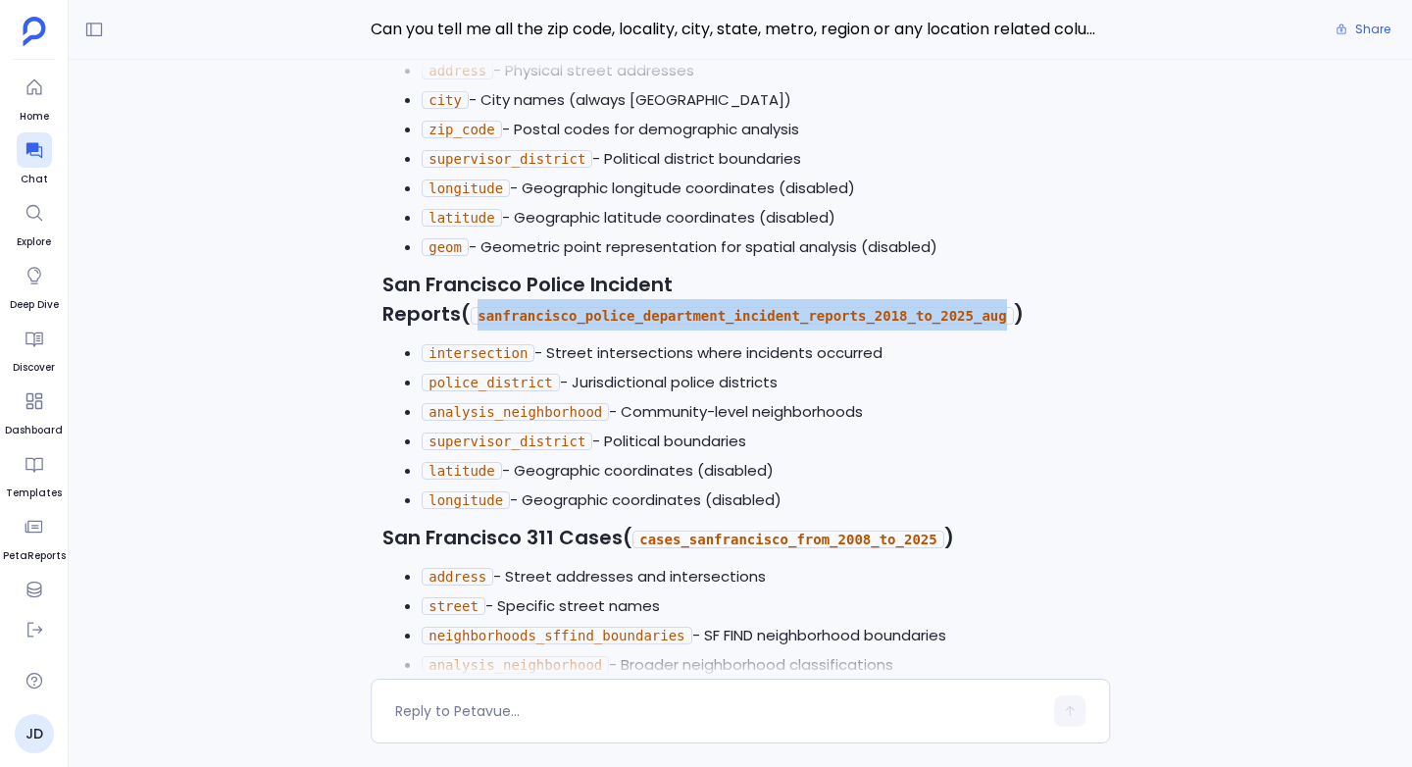
scroll to position [-1338, 0]
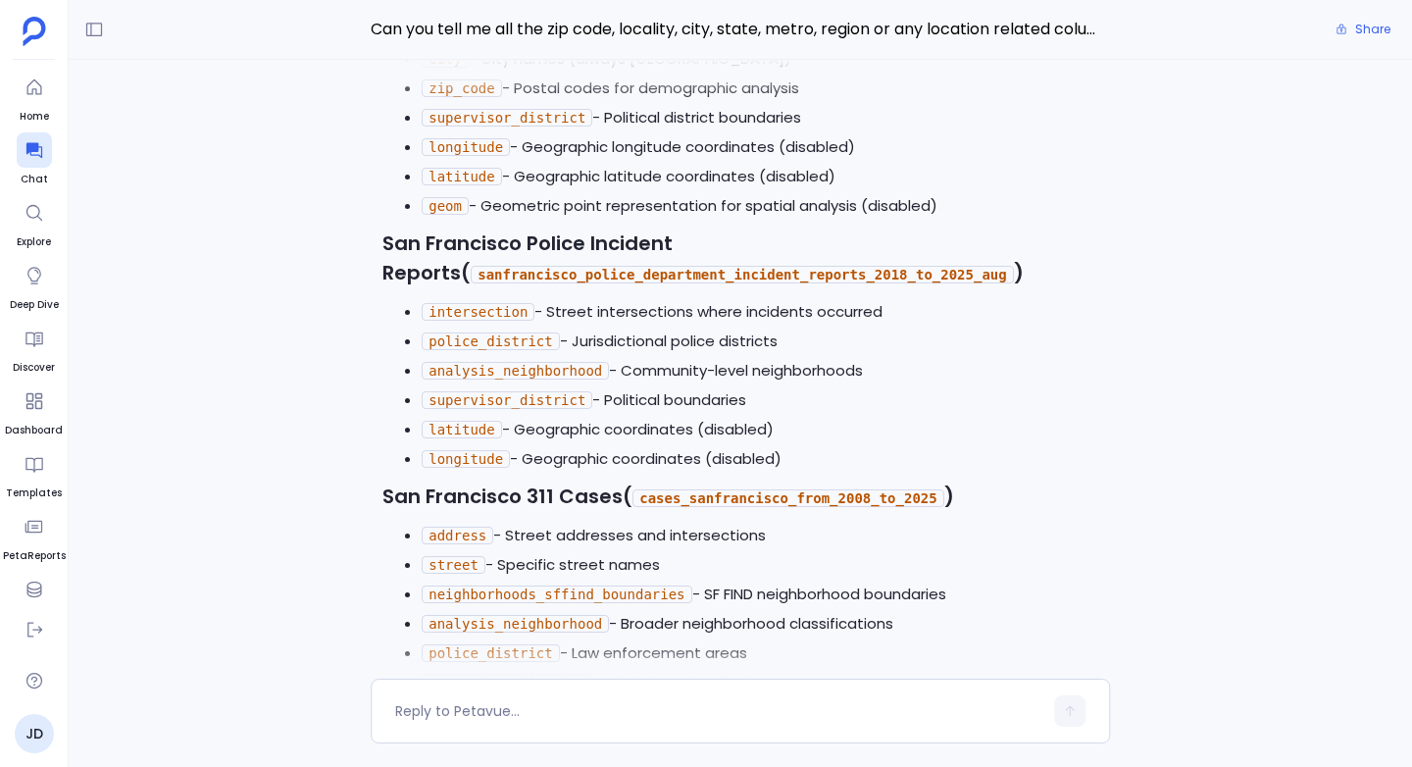
click at [710, 489] on code "cases_sanfrancisco_from_2008_to_2025" at bounding box center [787, 498] width 311 height 18
copy code "cases_sanfrancisco_from_2008_to_2025"
click at [410, 481] on h3 "San Francisco 311 Cases ( cases_sanfrancisco_from_2008_to_2025 )" at bounding box center [740, 496] width 716 height 31
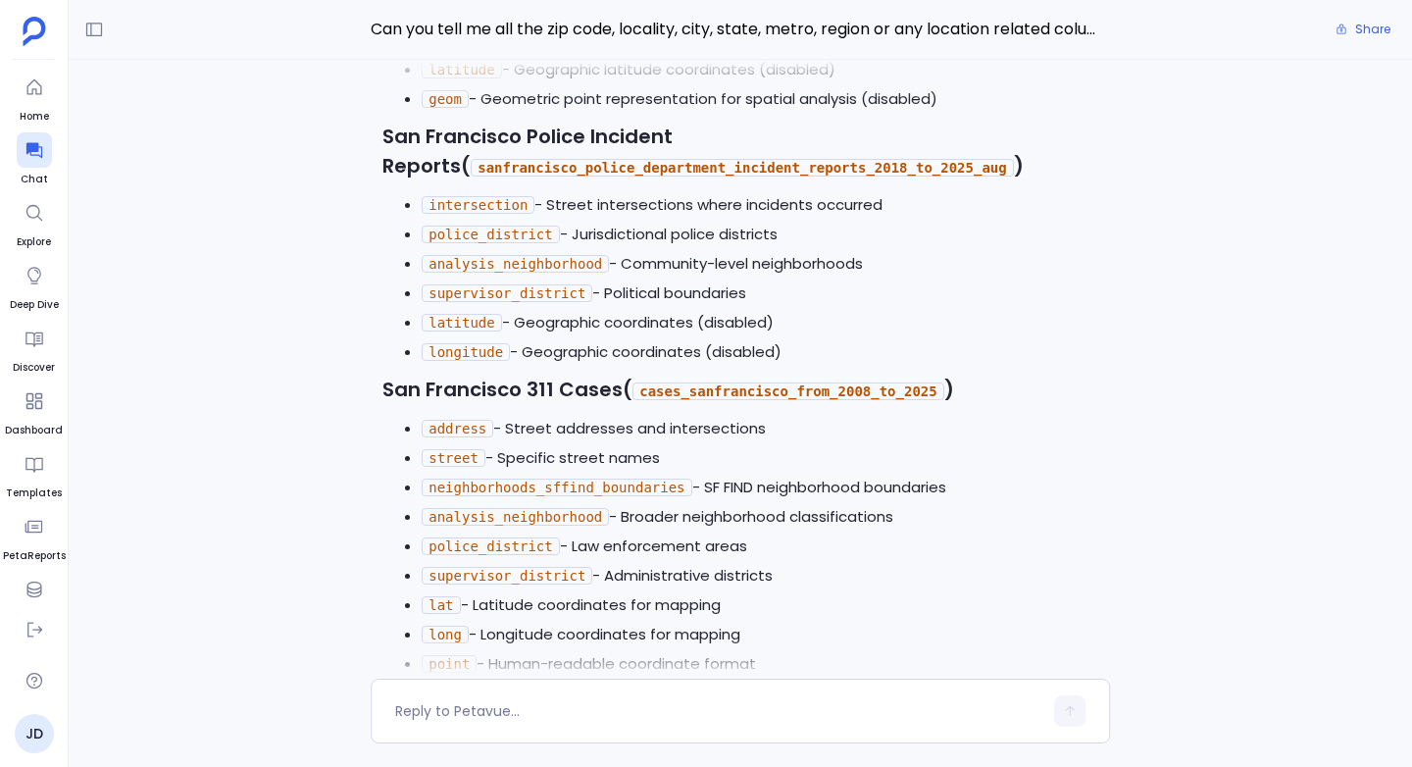
scroll to position [-1228, 0]
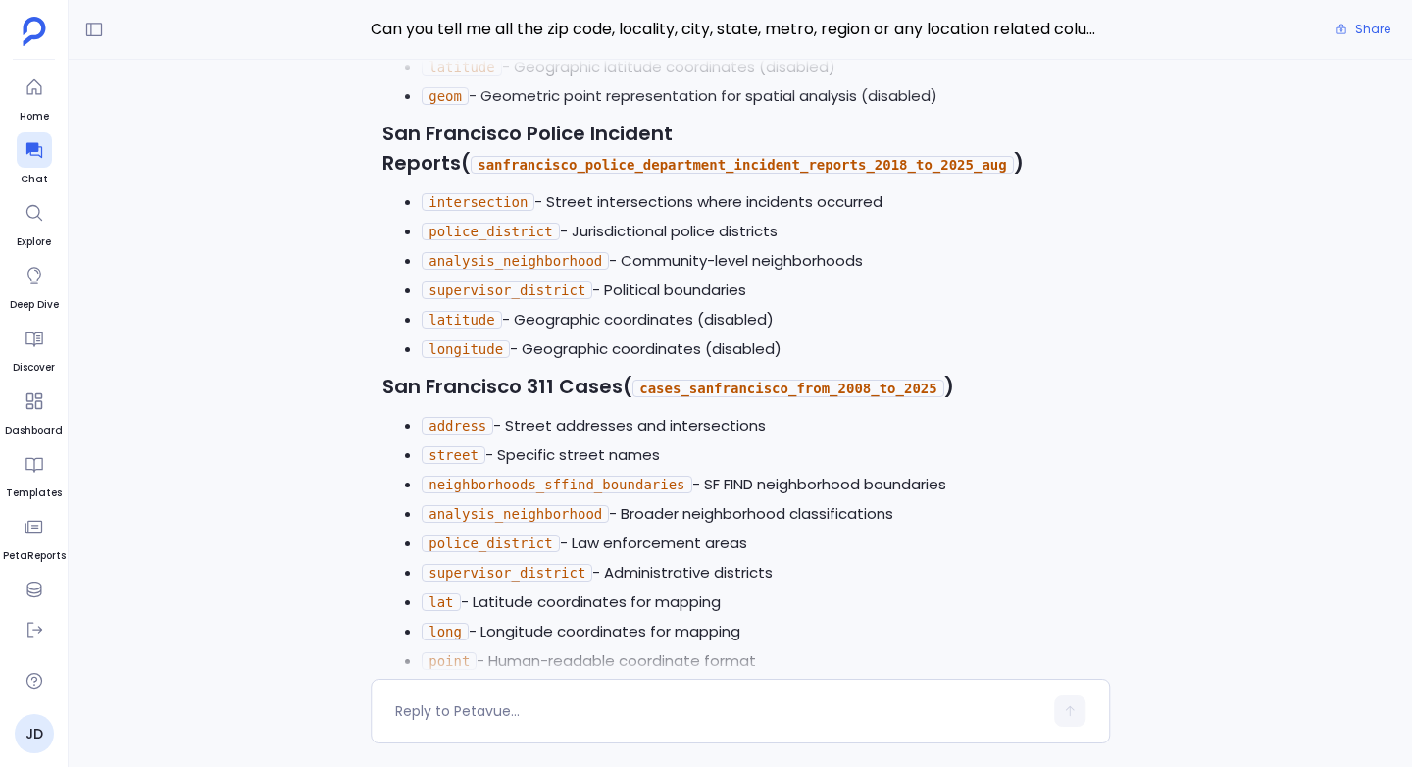
click at [511, 475] on code "neighborhoods_sffind_boundaries" at bounding box center [557, 484] width 270 height 18
copy code "neighborhoods_sffind_boundaries"
click at [472, 505] on code "analysis_neighborhood" at bounding box center [515, 514] width 187 height 18
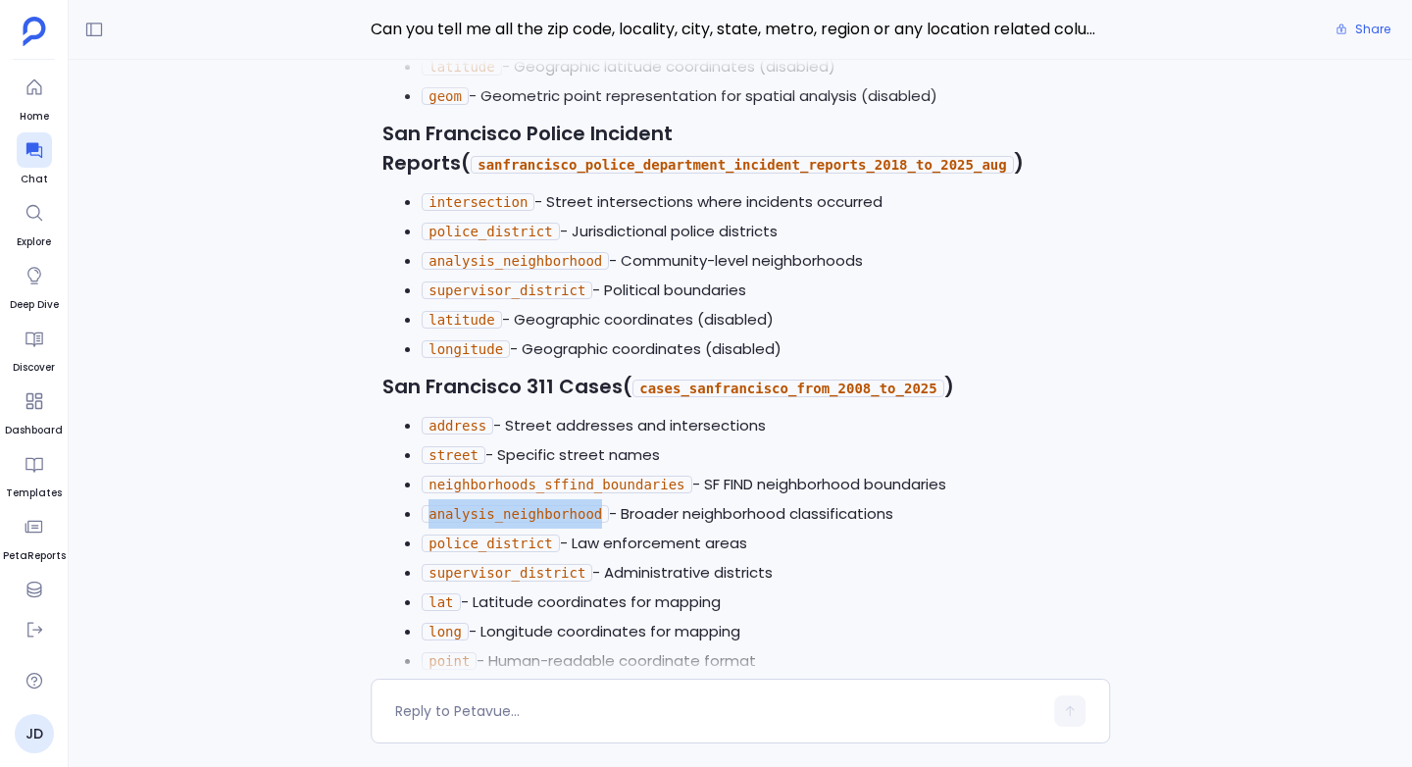
copy code "analysis_neighborhood"
click at [476, 534] on code "police_district" at bounding box center [490, 543] width 137 height 18
copy code "police_district"
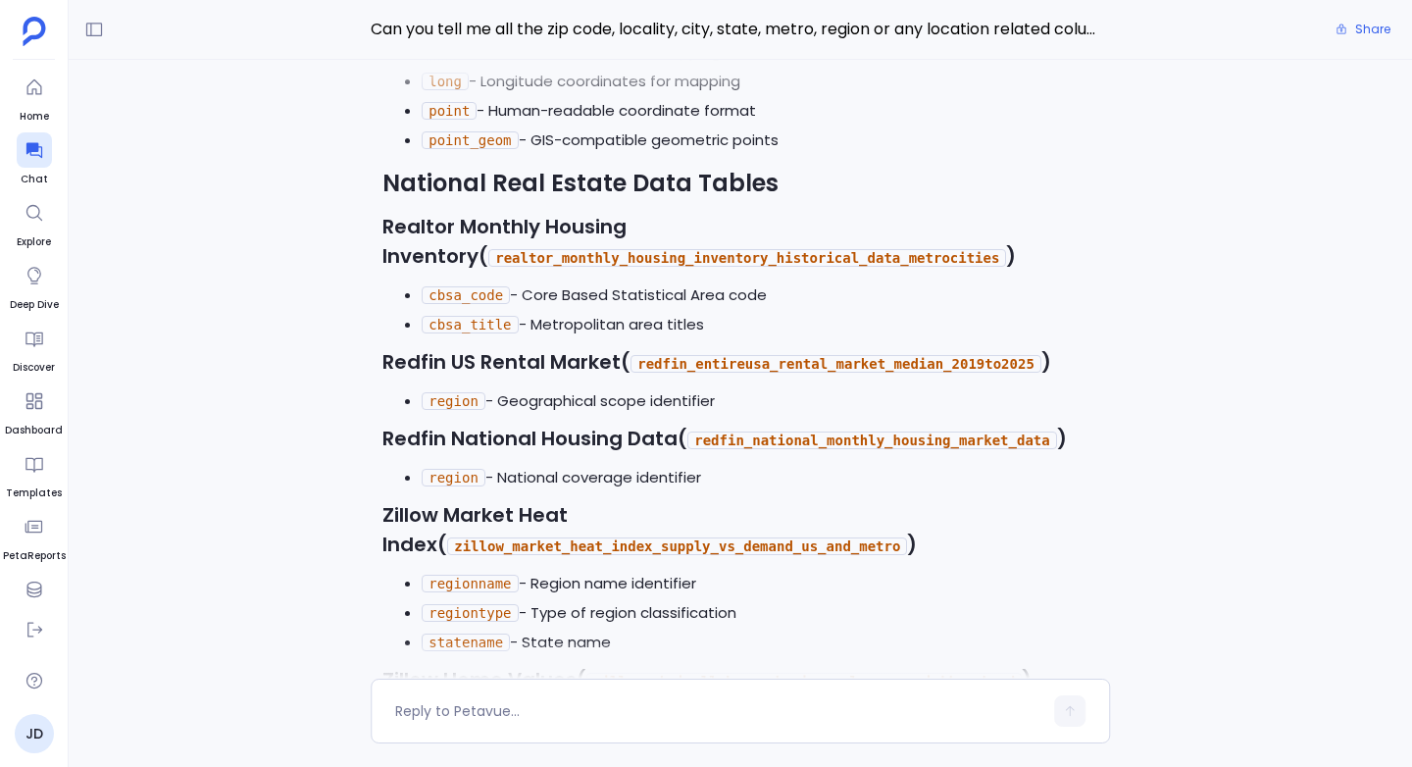
scroll to position [-674, 0]
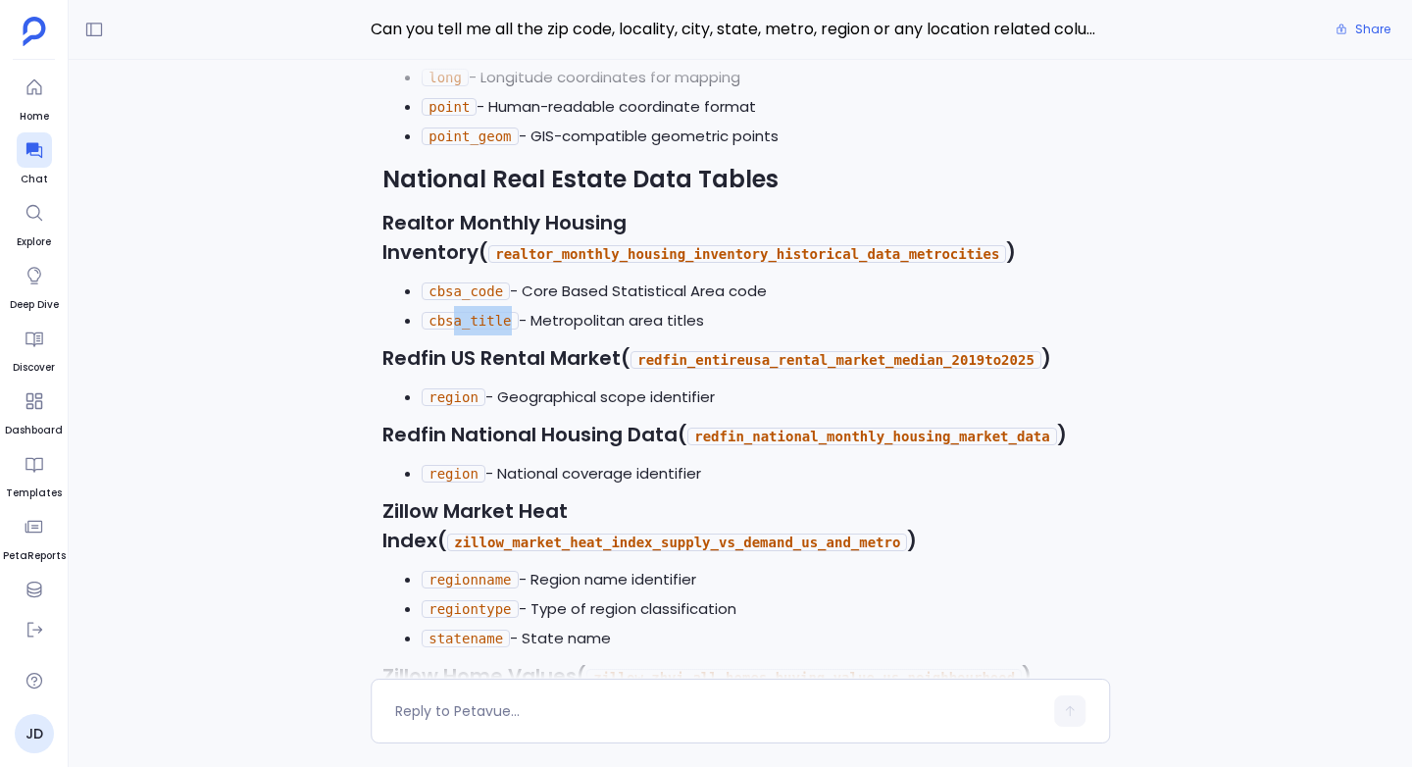
drag, startPoint x: 453, startPoint y: 283, endPoint x: 509, endPoint y: 284, distance: 55.9
click at [509, 312] on code "cbsa_title" at bounding box center [470, 321] width 96 height 18
drag, startPoint x: 442, startPoint y: 366, endPoint x: 547, endPoint y: 367, distance: 104.9
click at [547, 382] on li "region - Geographical scope identifier" at bounding box center [760, 396] width 676 height 29
click at [451, 312] on code "cbsa_title" at bounding box center [470, 321] width 96 height 18
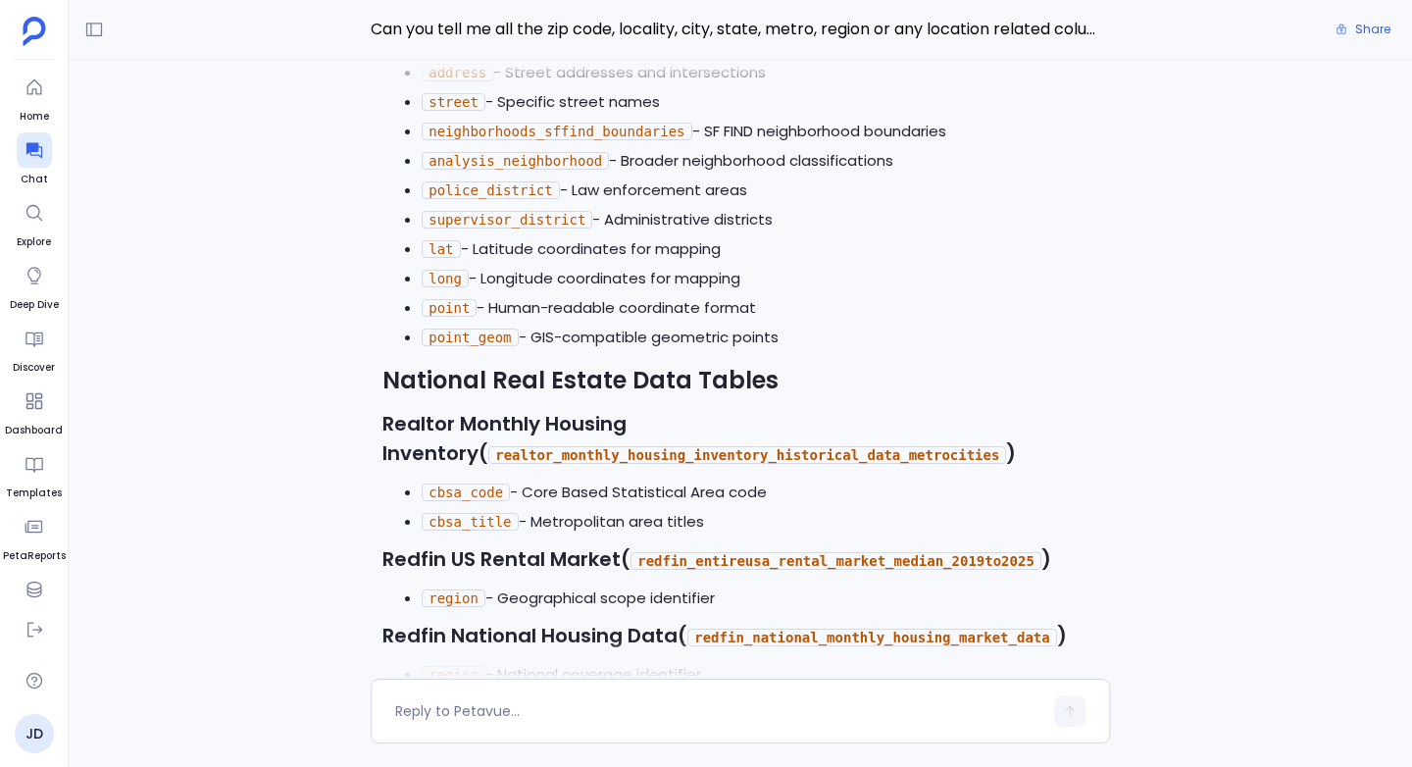
scroll to position [-865, 0]
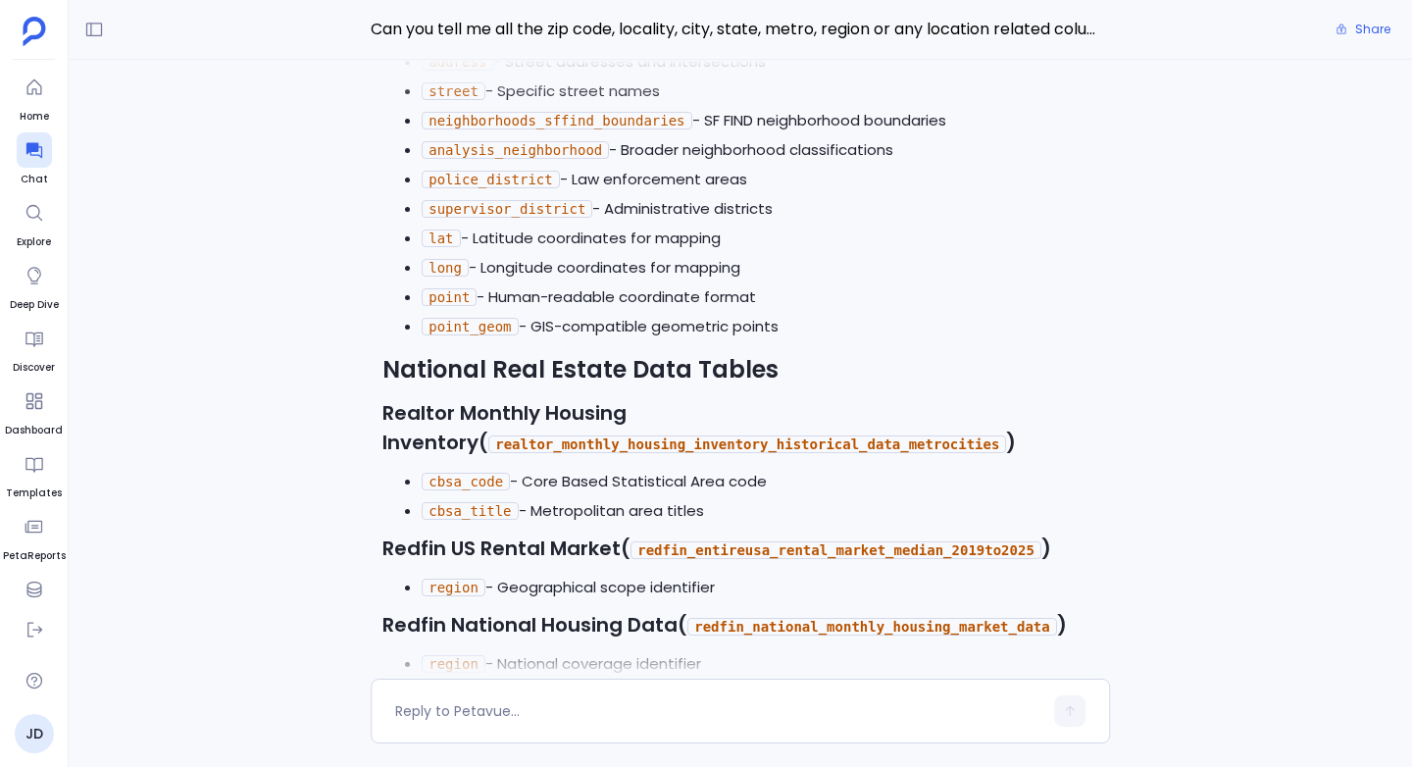
click at [505, 435] on code "realtor_monthly_housing_inventory_historical_data_metrocities" at bounding box center [747, 444] width 518 height 18
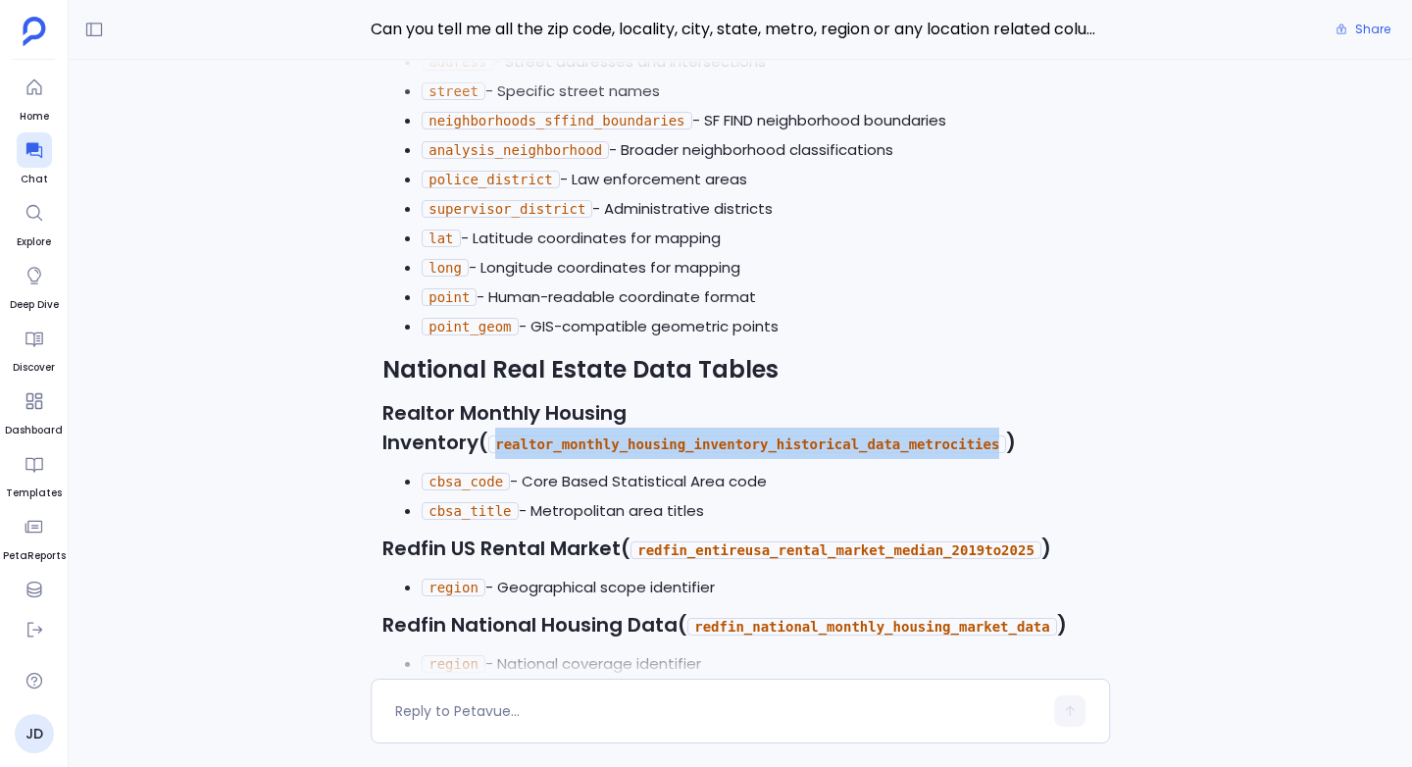
click at [505, 435] on code "realtor_monthly_housing_inventory_historical_data_metrocities" at bounding box center [747, 444] width 518 height 18
copy code "realtor_monthly_housing_inventory_historical_data_metrocities"
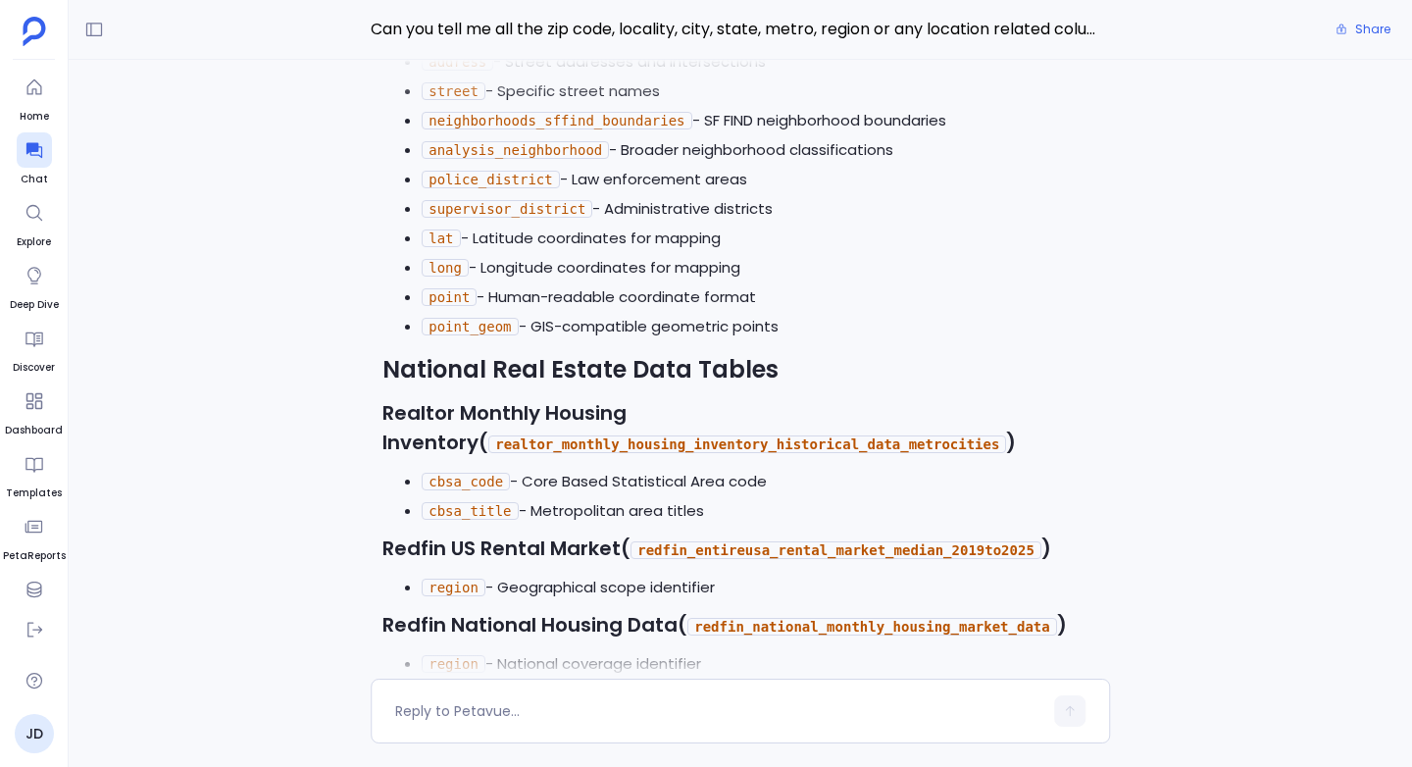
click at [393, 227] on ul "address - Street addresses and intersections street - Specific street names nei…" at bounding box center [740, 194] width 716 height 294
click at [601, 435] on code "realtor_monthly_housing_inventory_historical_data_metrocities" at bounding box center [747, 444] width 518 height 18
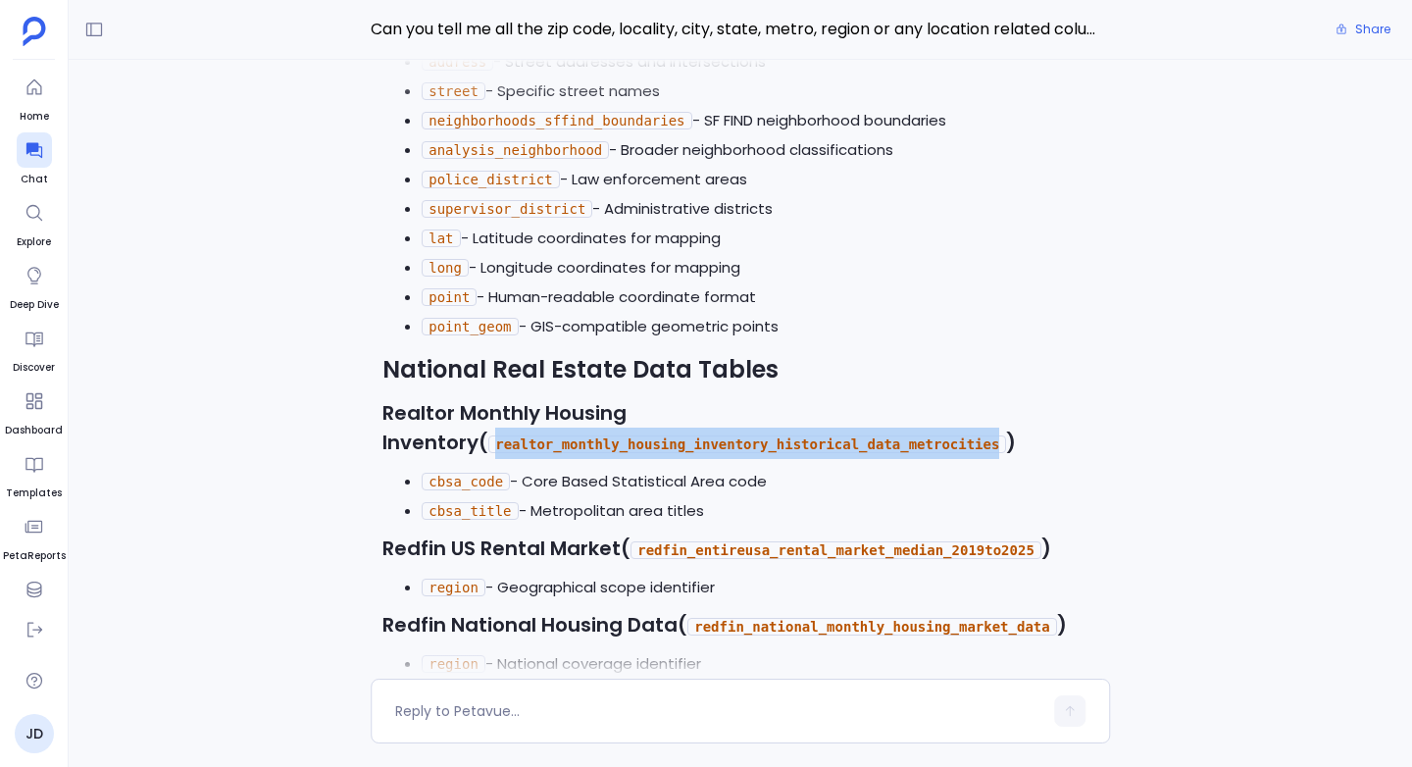
click at [601, 435] on code "realtor_monthly_housing_inventory_historical_data_metrocities" at bounding box center [747, 444] width 518 height 18
copy code "realtor_monthly_housing_inventory_historical_data_metrocities"
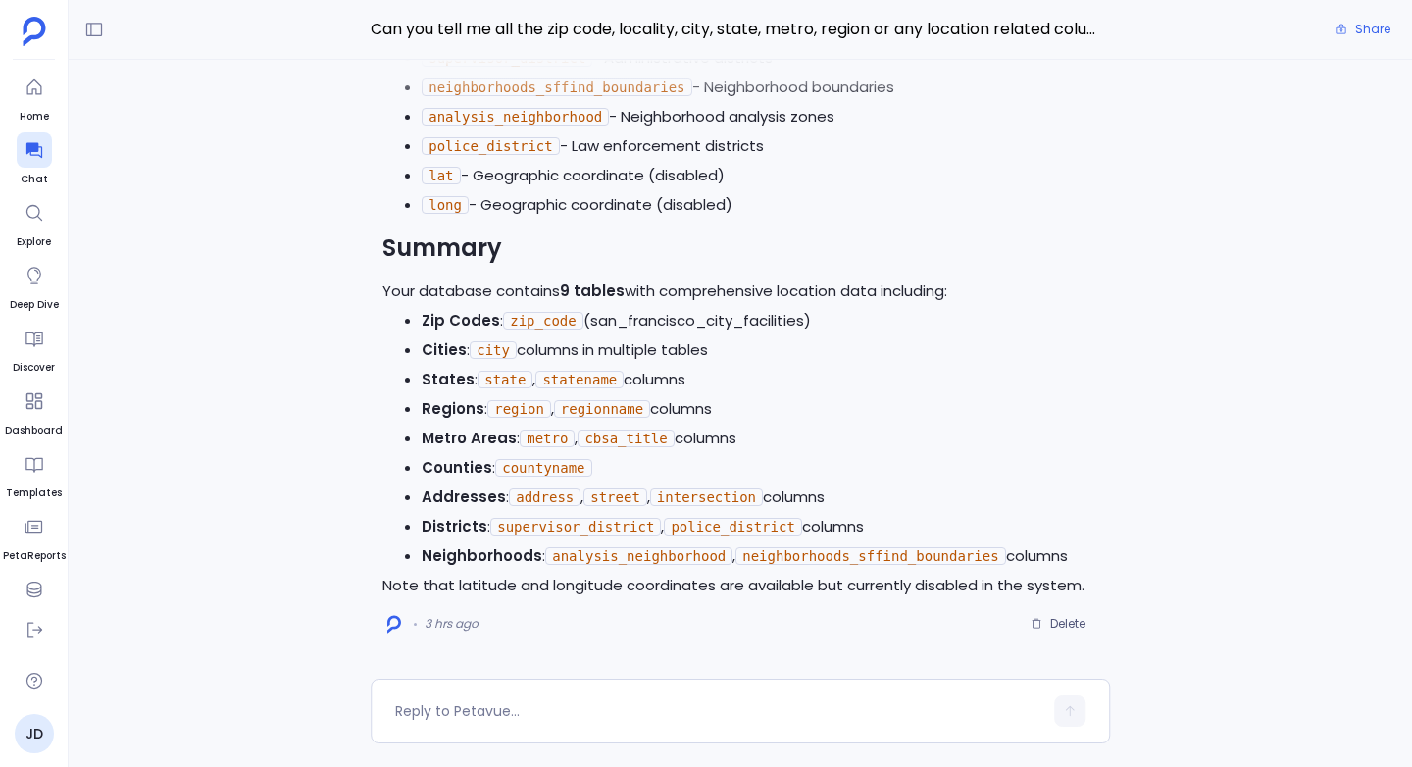
scroll to position [-1499, 0]
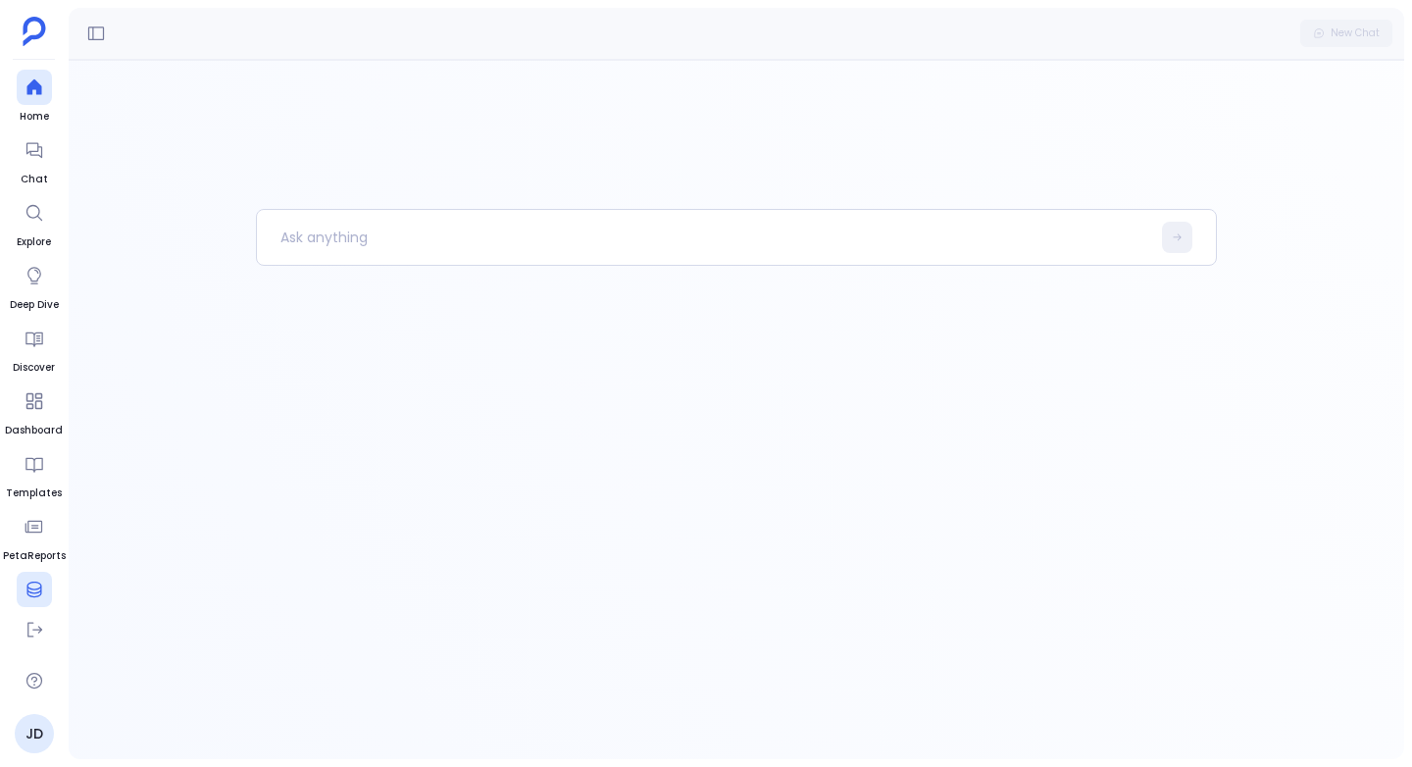
click at [28, 585] on icon at bounding box center [35, 589] width 20 height 20
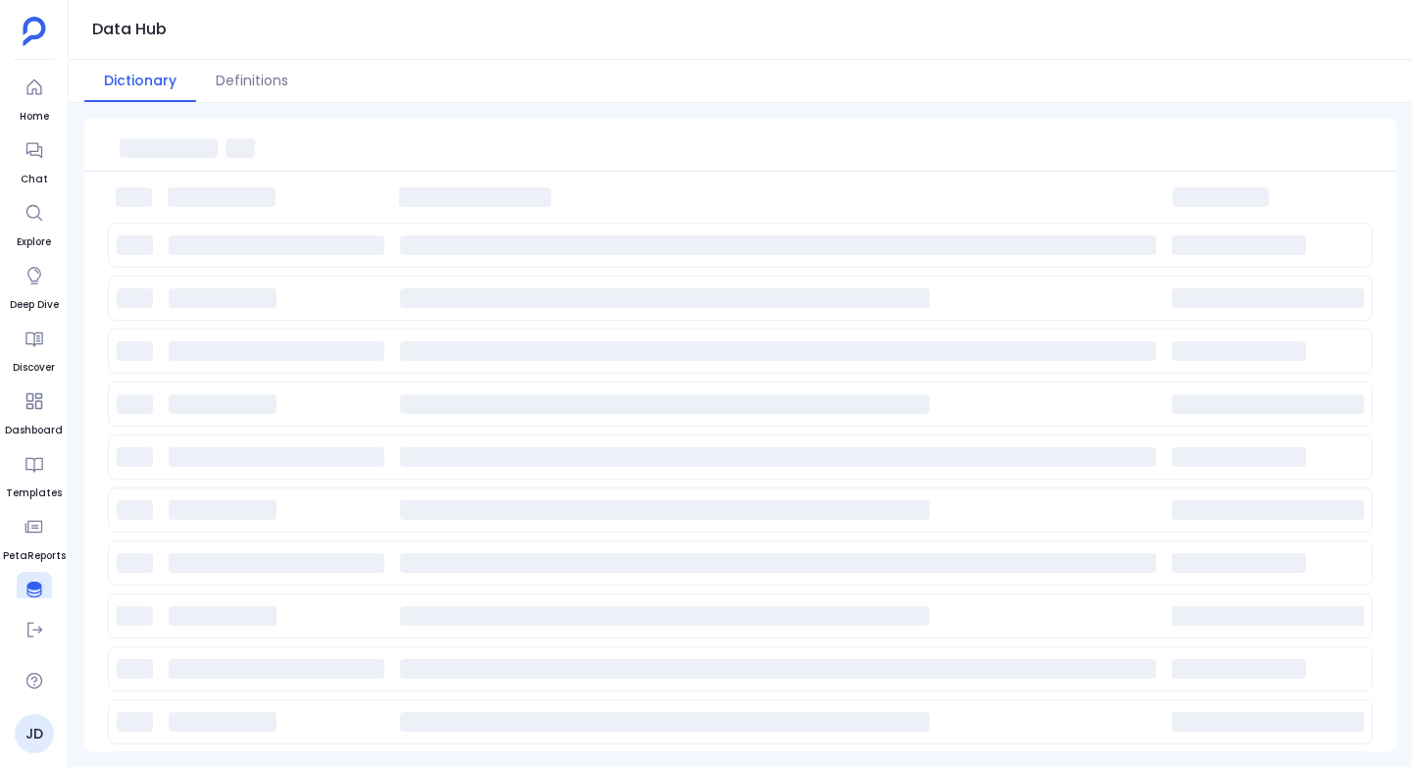
scroll to position [91, 0]
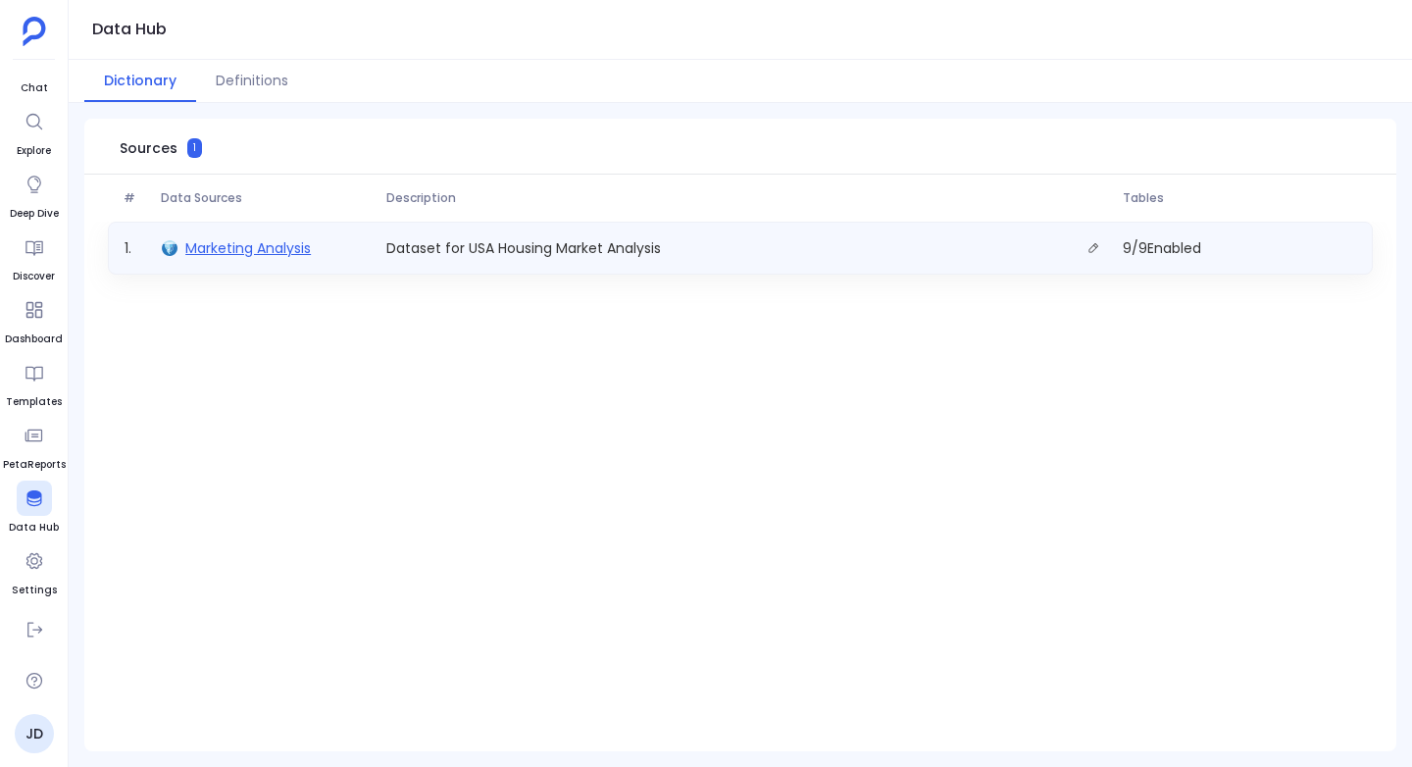
click at [251, 246] on span "Marketing Analysis" at bounding box center [247, 248] width 125 height 20
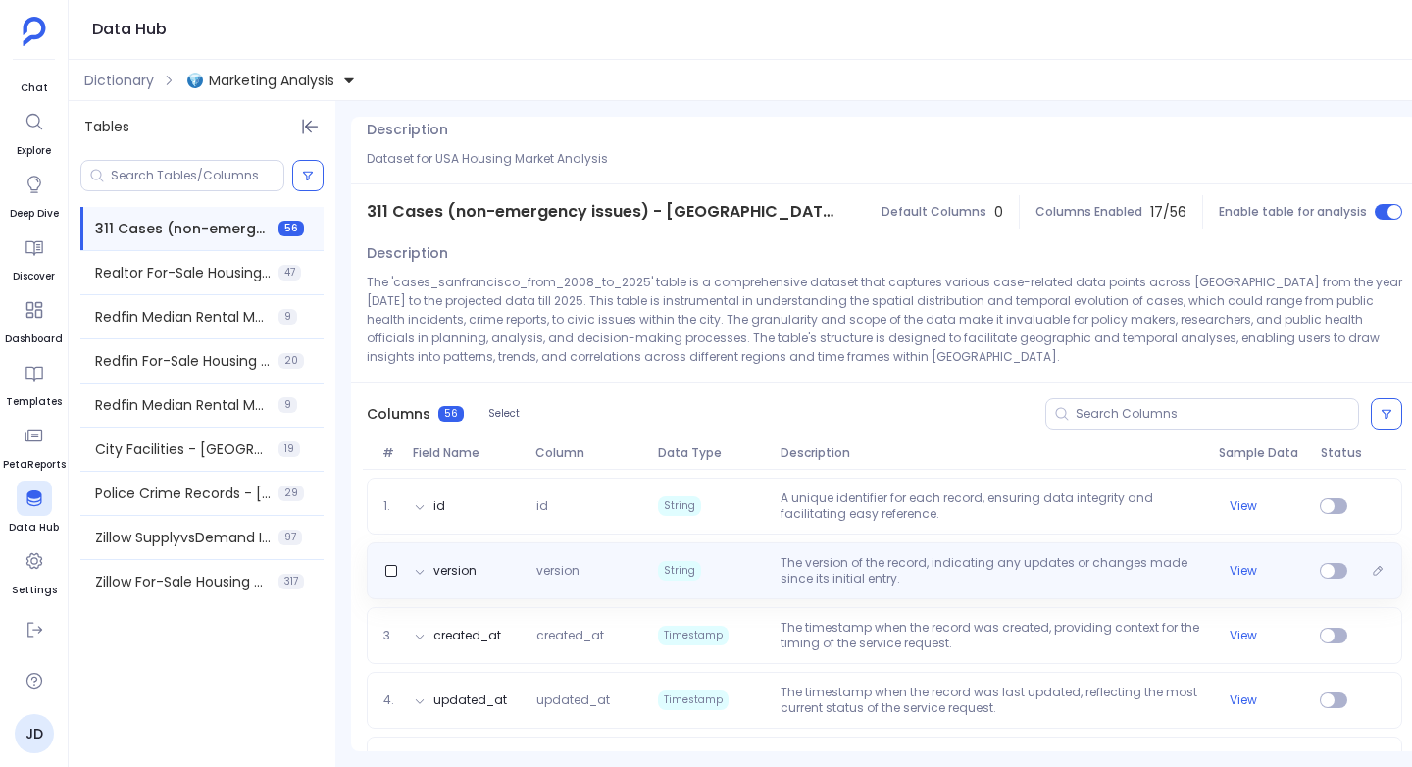
scroll to position [54, 0]
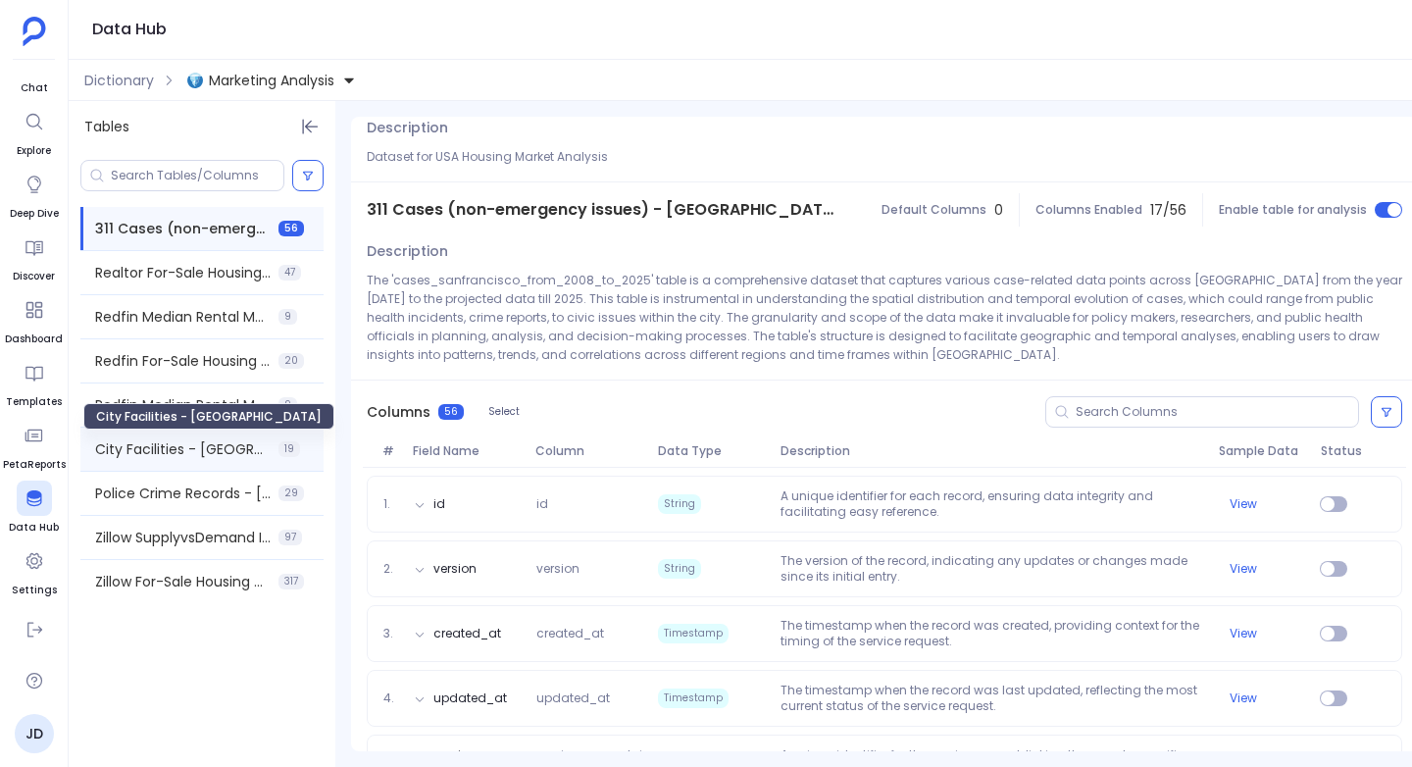
click at [191, 456] on span "City Facilities - [GEOGRAPHIC_DATA]" at bounding box center [182, 449] width 175 height 20
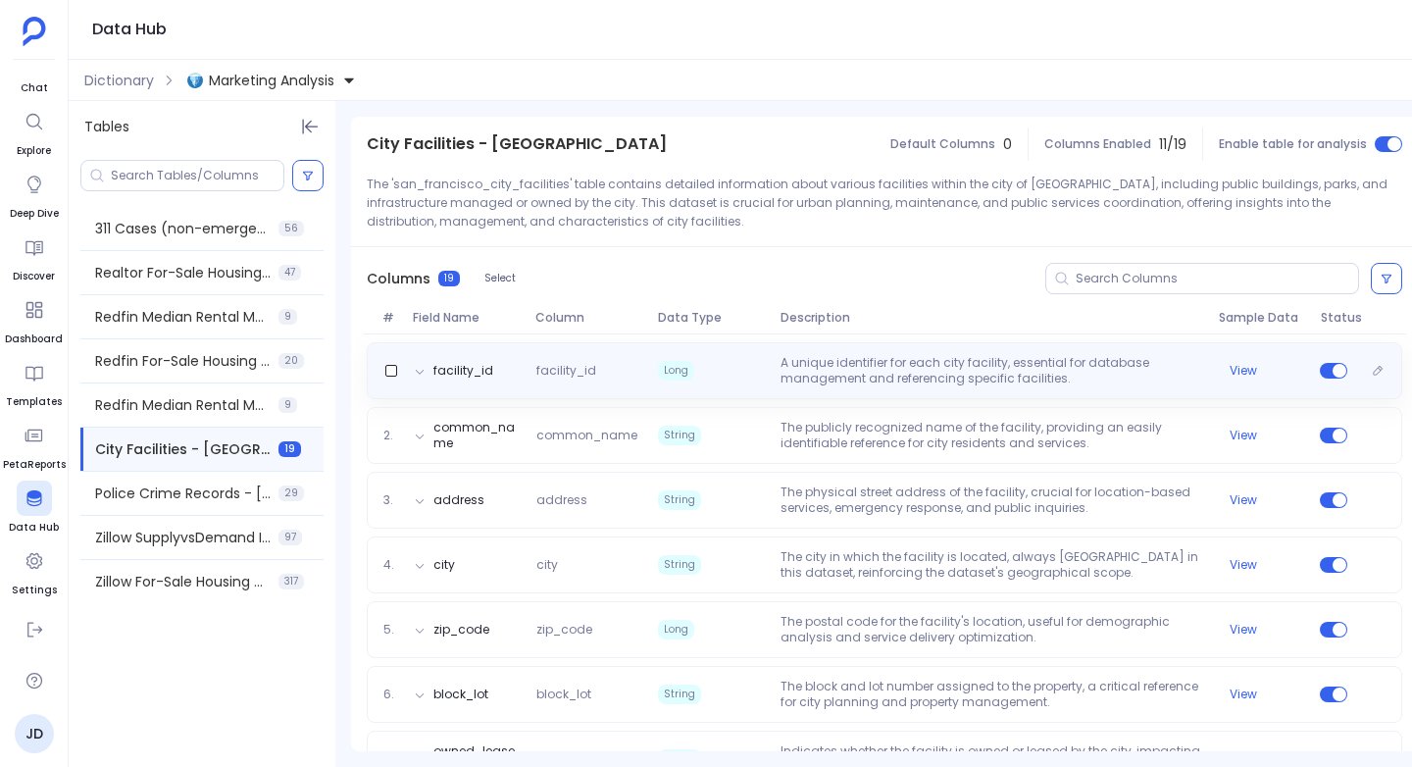
scroll to position [119, 0]
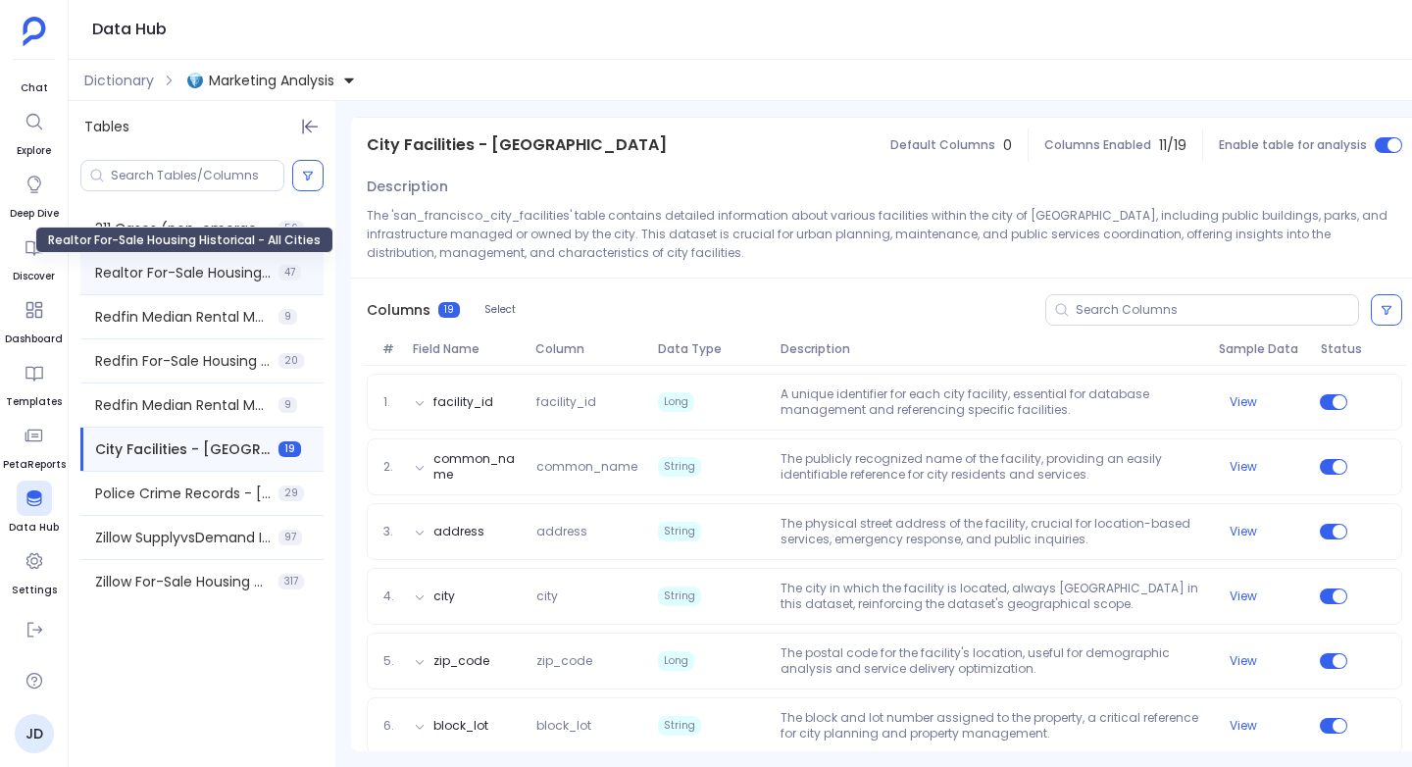
click at [132, 278] on span "Realtor For-Sale Housing Historical - All Cities" at bounding box center [182, 273] width 175 height 20
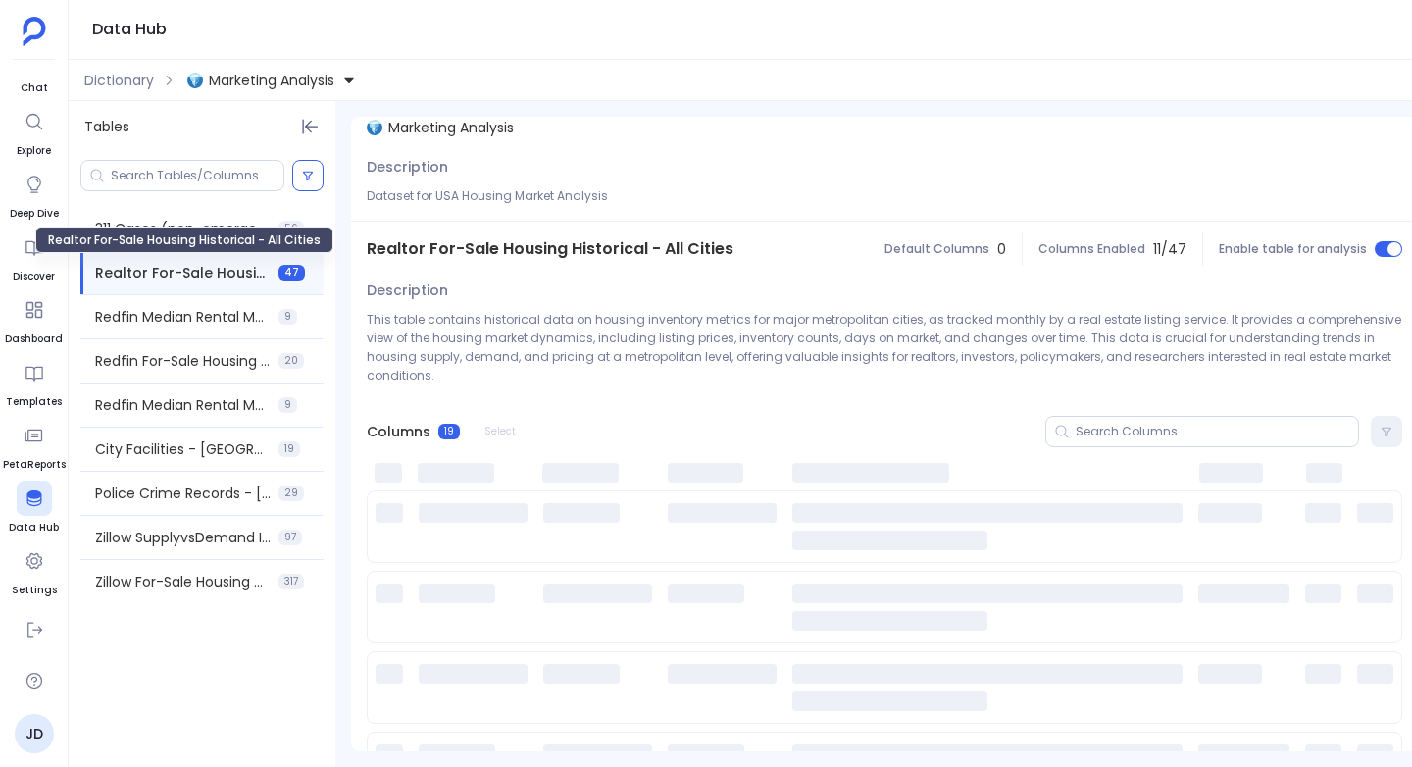
scroll to position [0, 0]
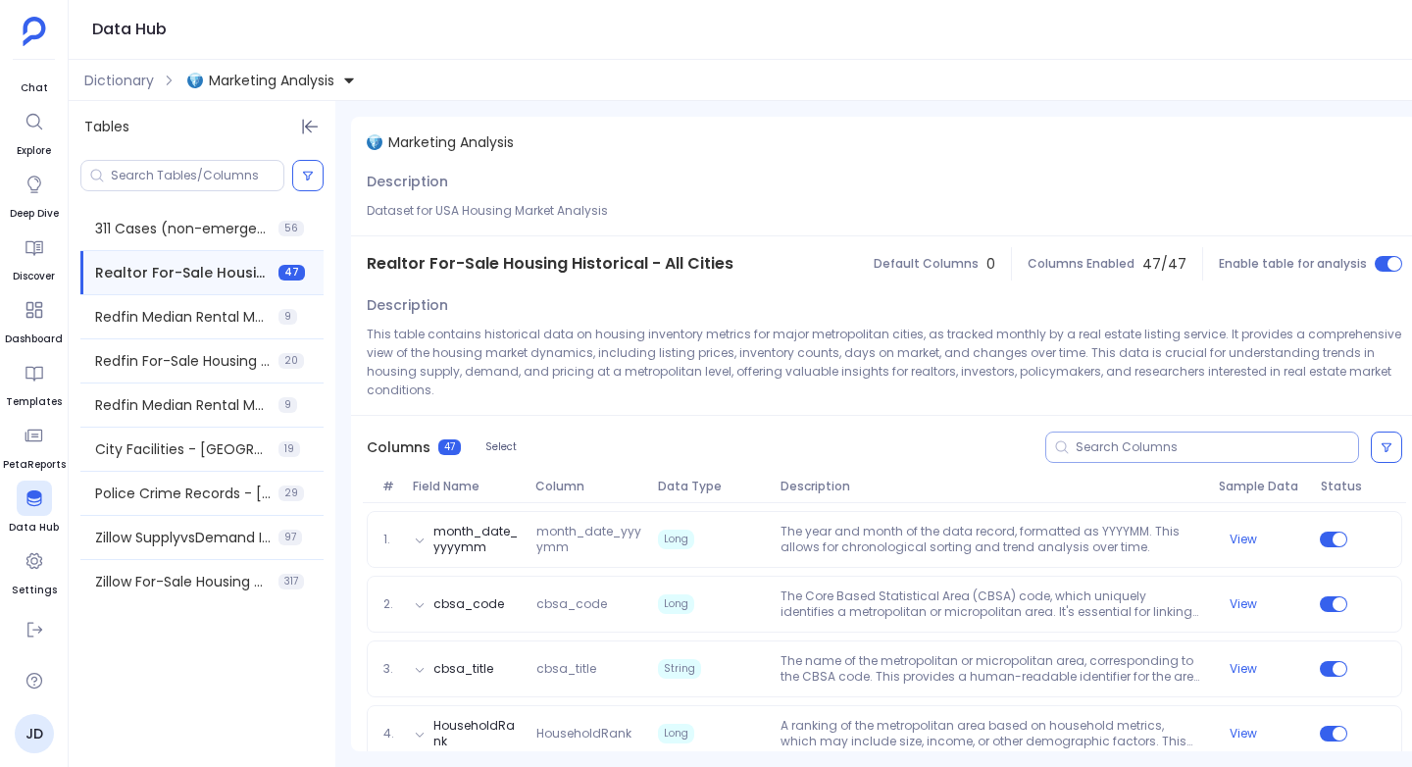
click at [1127, 439] on input at bounding box center [1216, 447] width 282 height 16
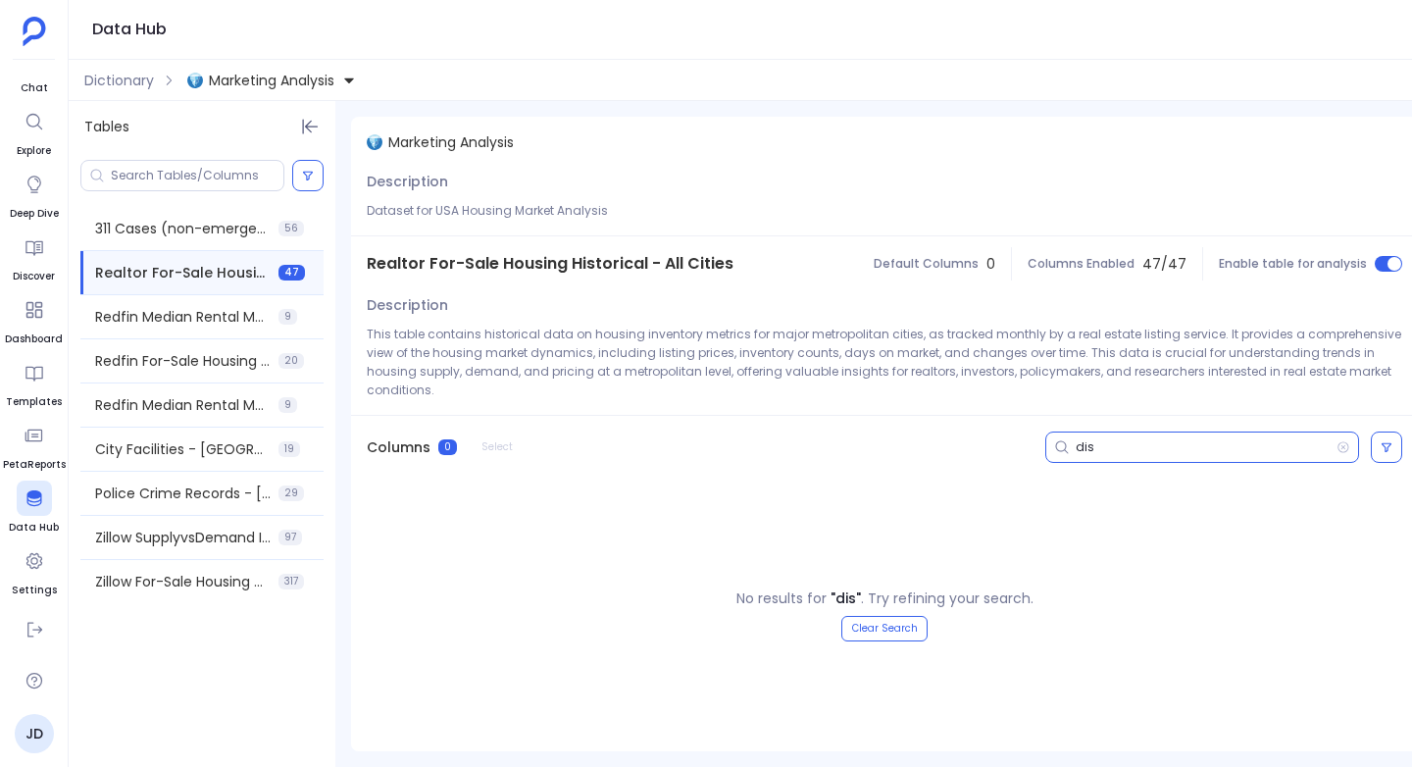
type input "dis"
click at [1348, 441] on icon at bounding box center [1343, 446] width 11 height 11
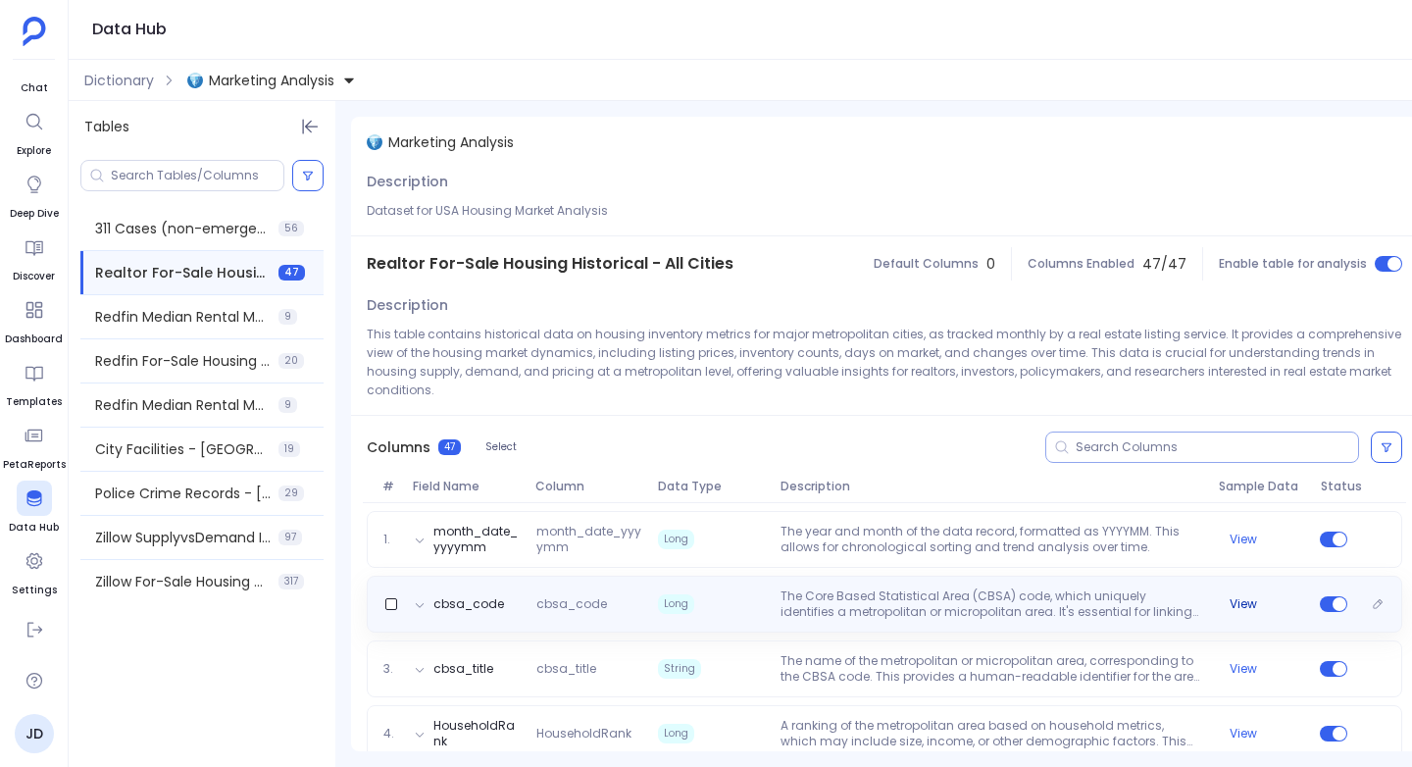
click at [1238, 596] on button "View" at bounding box center [1242, 604] width 27 height 16
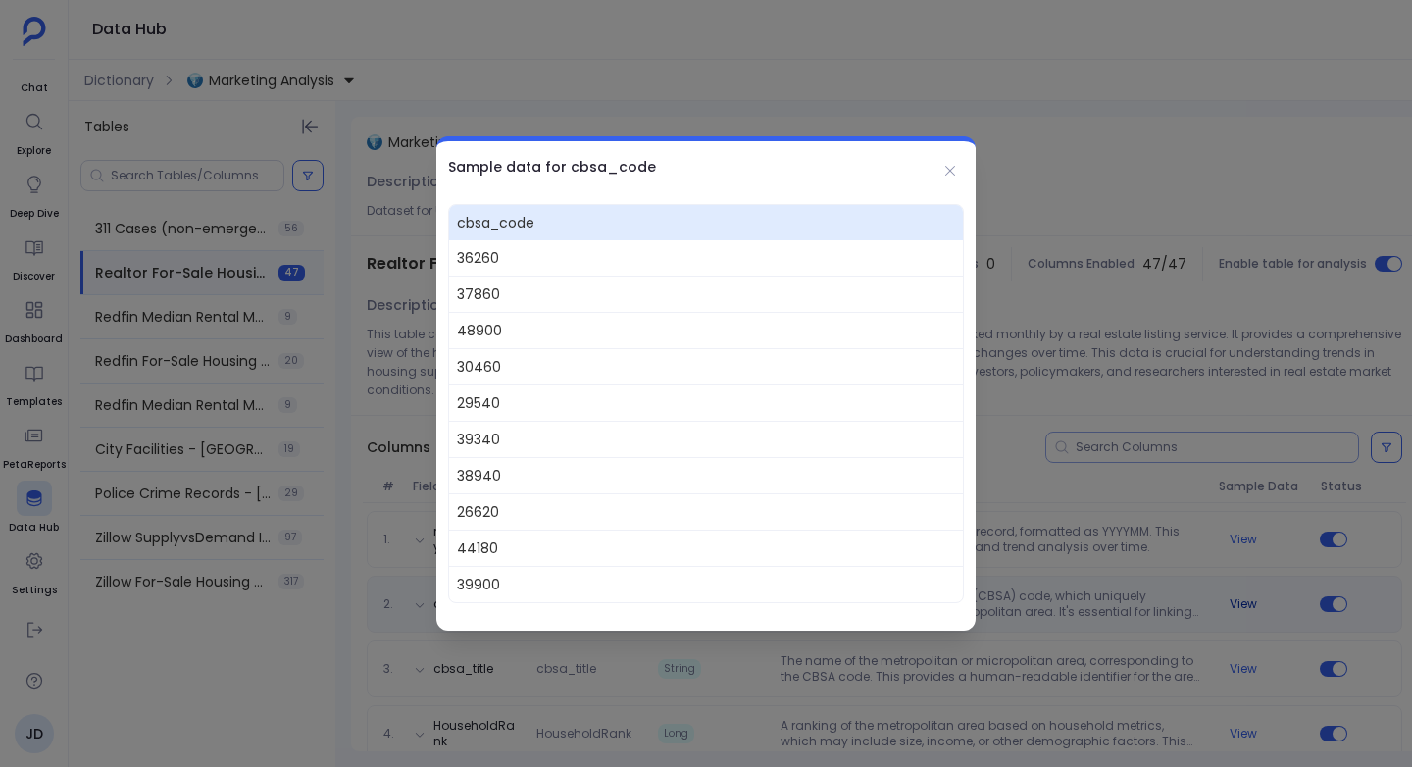
click at [1238, 588] on div at bounding box center [706, 383] width 1412 height 767
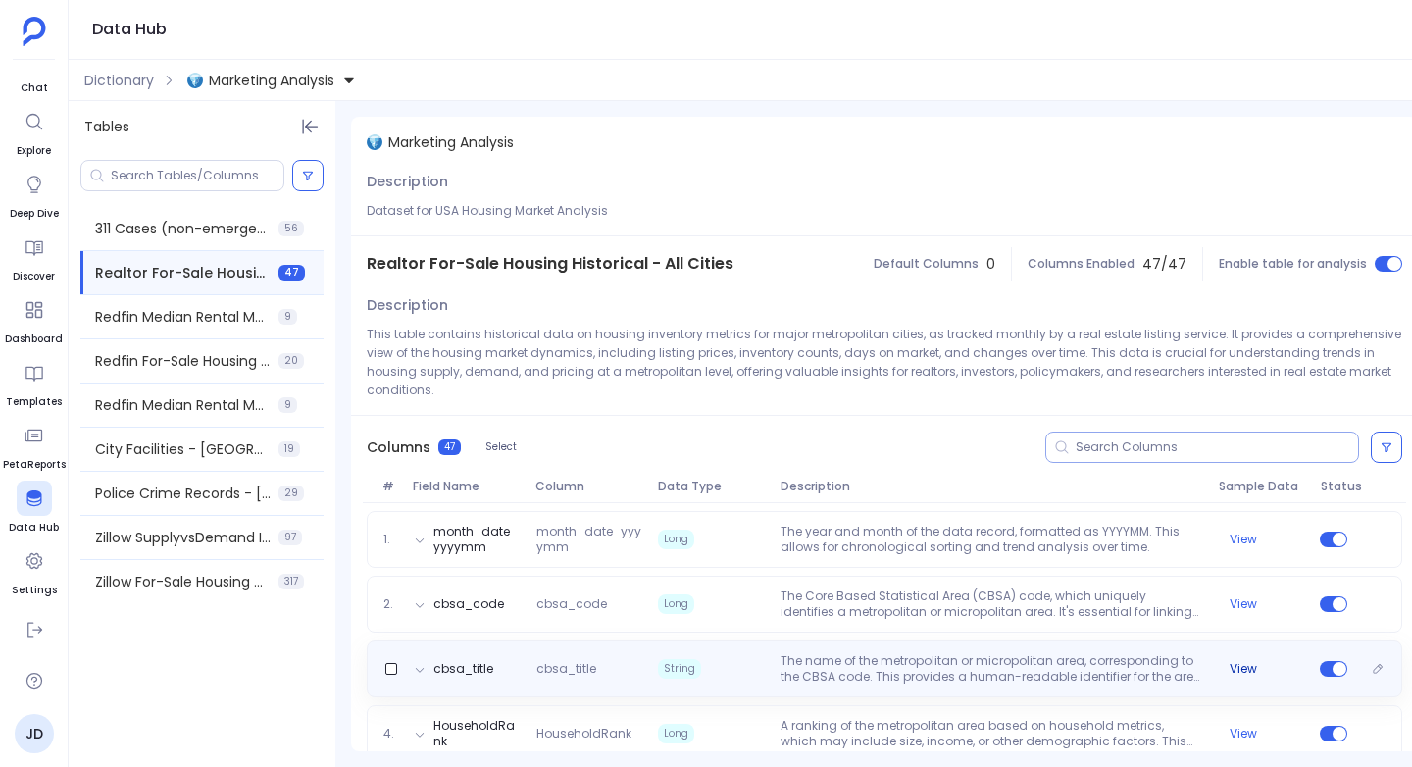
click at [1240, 661] on button "View" at bounding box center [1242, 669] width 27 height 16
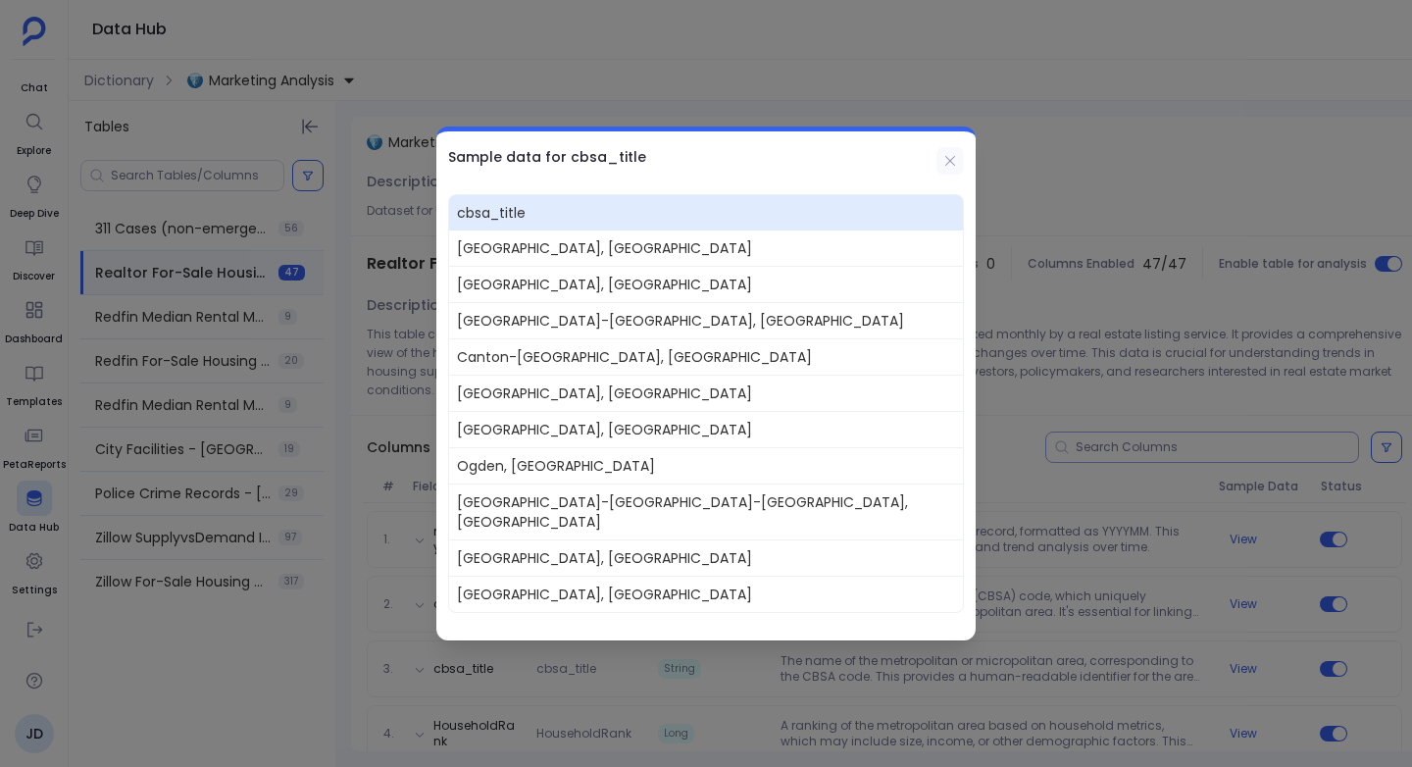
click at [953, 166] on icon at bounding box center [950, 161] width 10 height 10
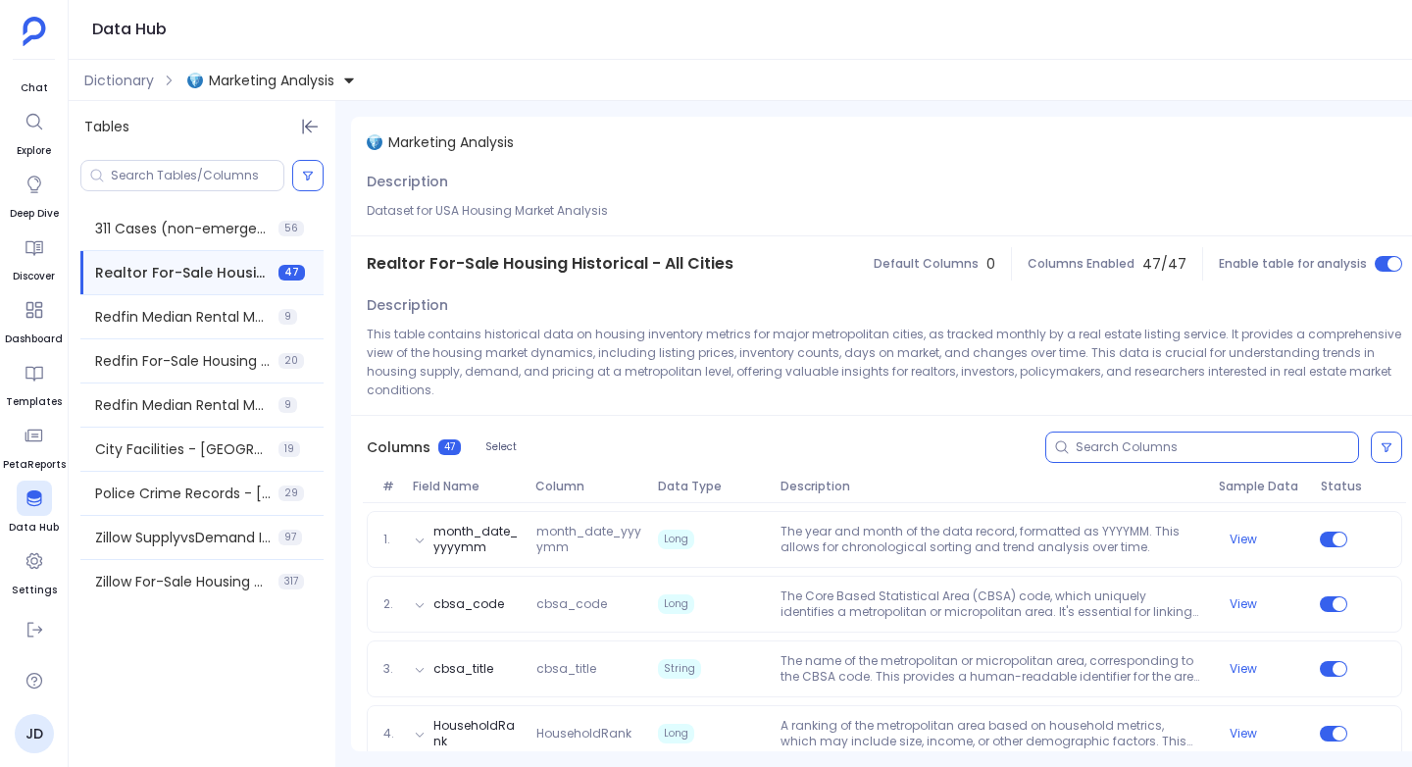
click at [1090, 439] on input at bounding box center [1216, 447] width 282 height 16
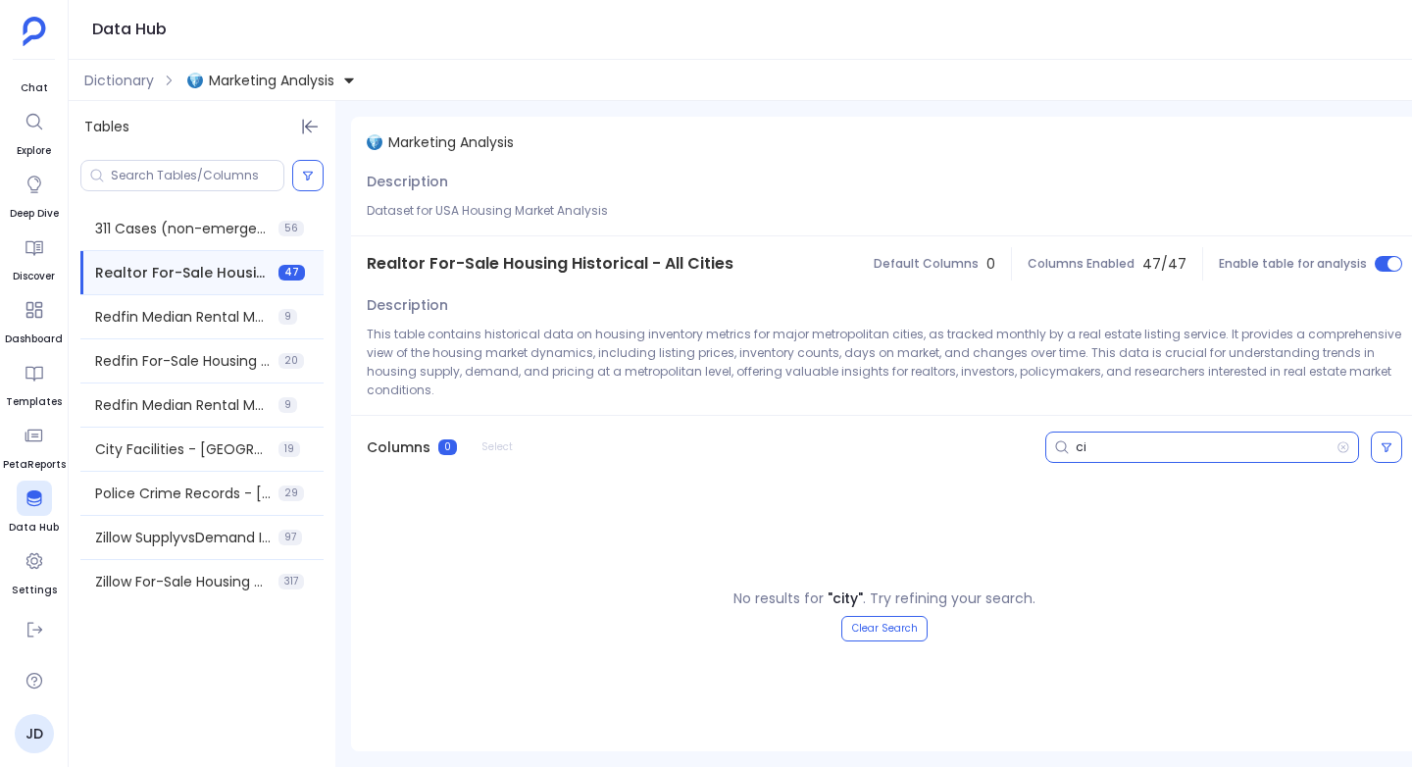
type input "c"
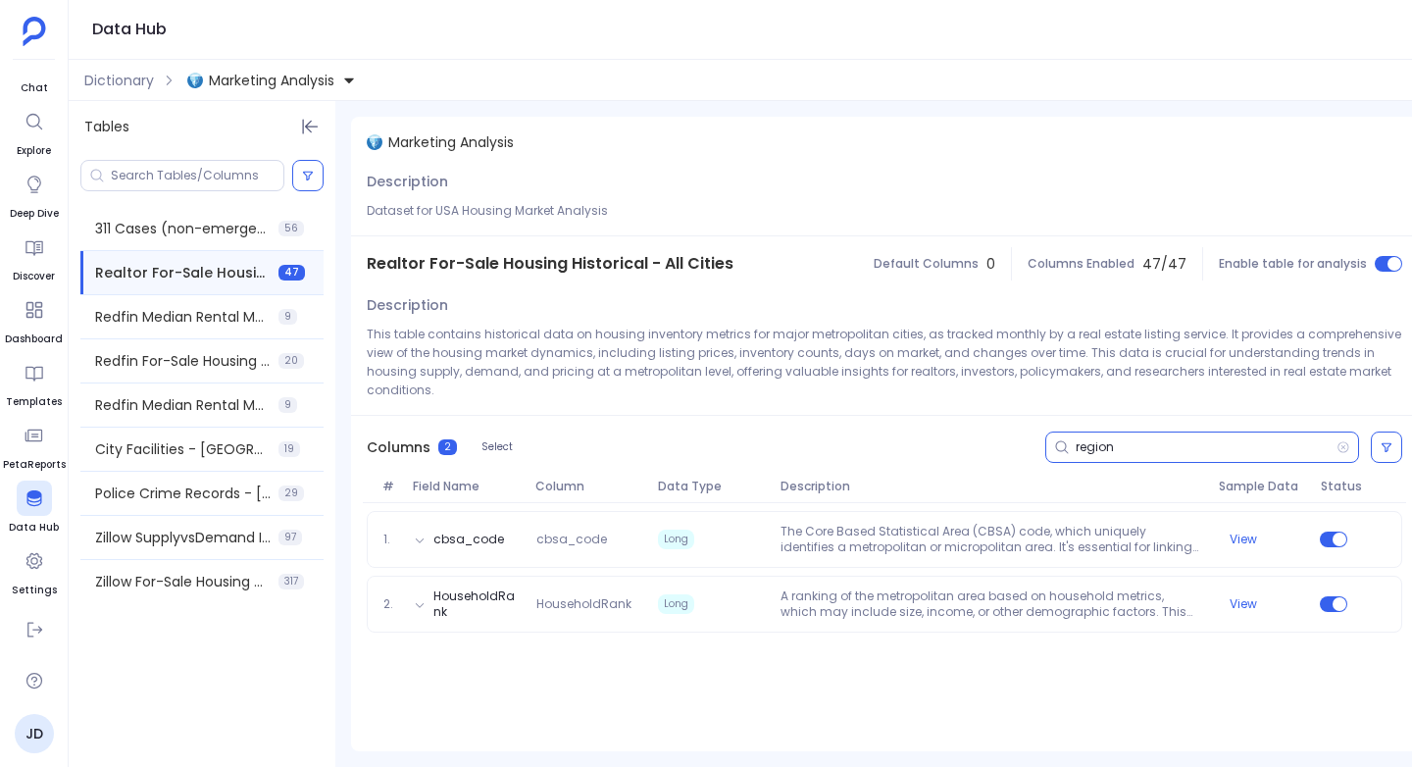
click at [1184, 439] on input "region" at bounding box center [1205, 447] width 261 height 16
click at [1181, 439] on input "region" at bounding box center [1205, 447] width 261 height 16
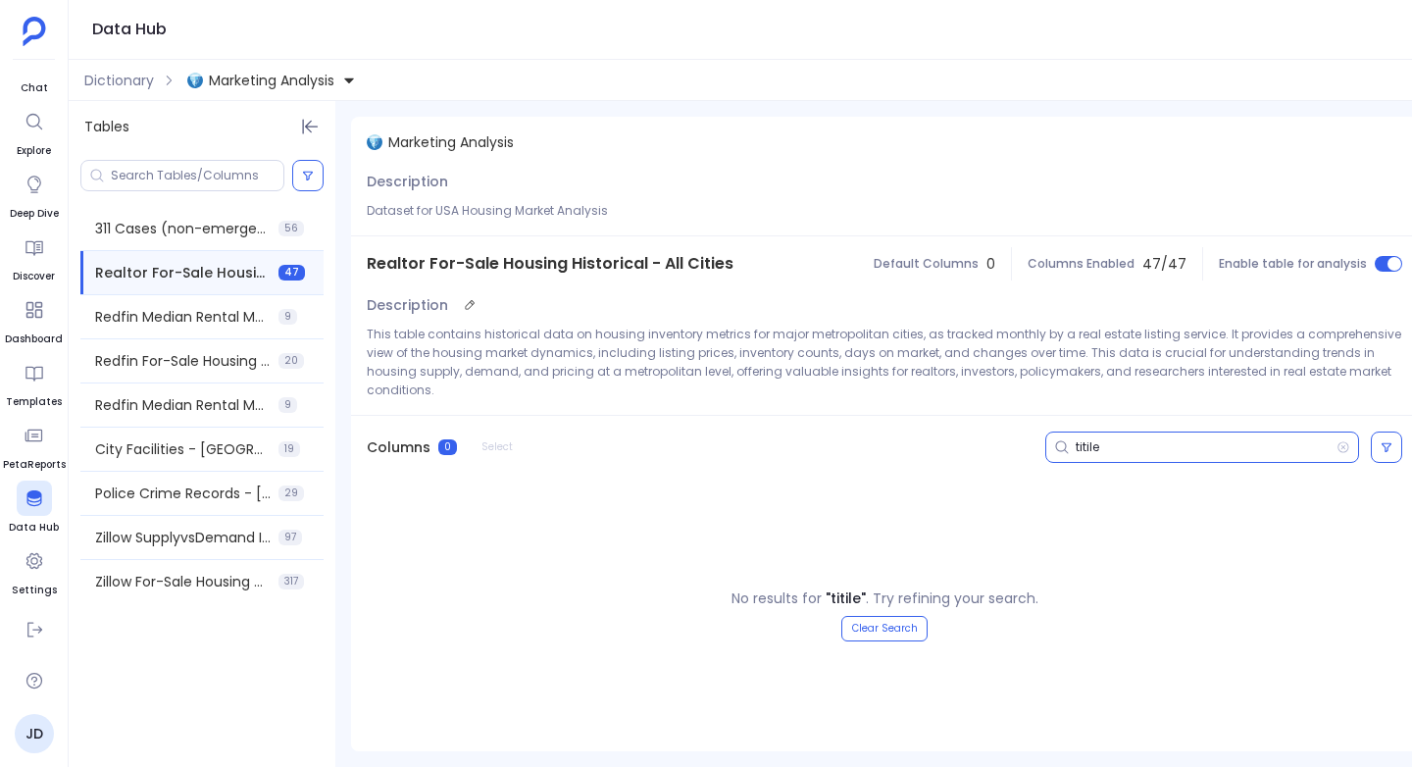
type input "titile"
click at [1179, 439] on input "titile" at bounding box center [1205, 447] width 261 height 16
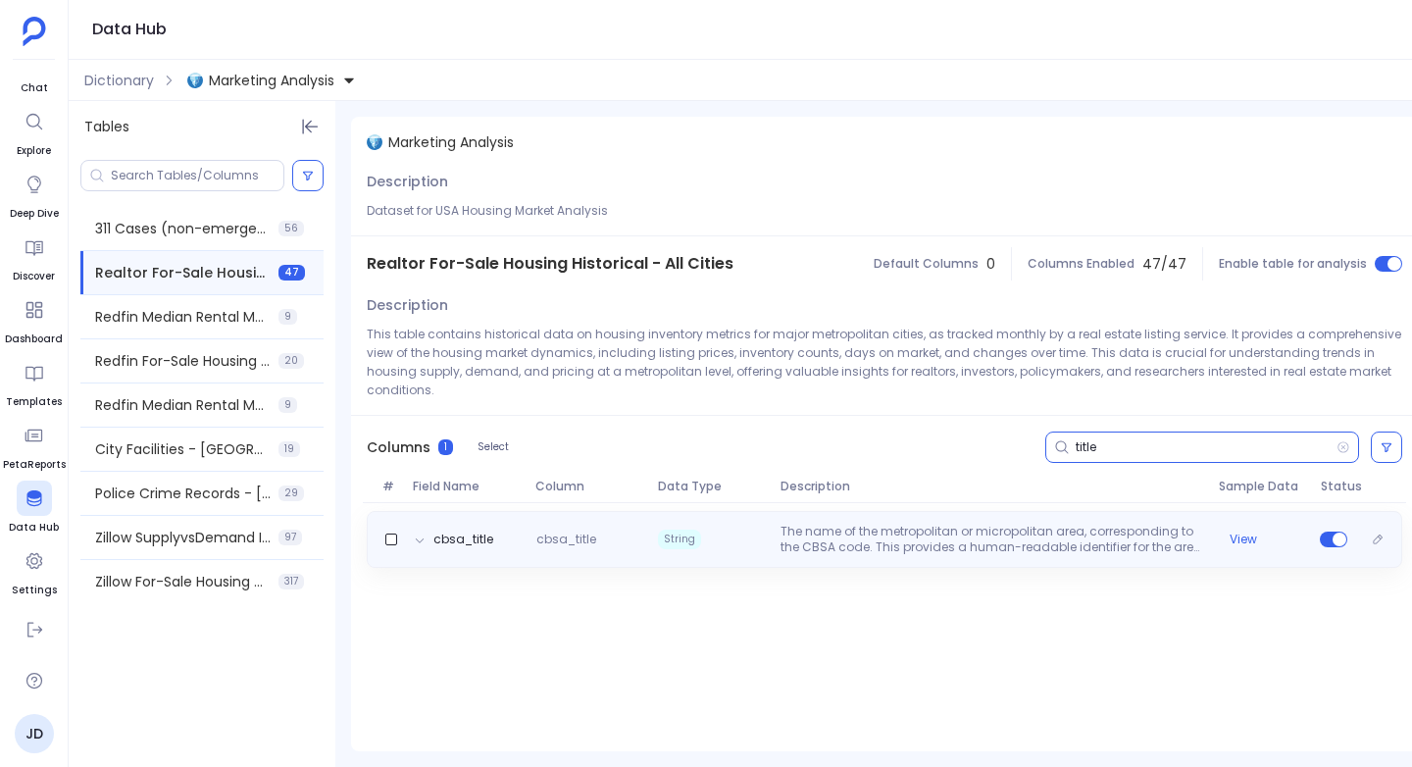
type input "title"
click at [971, 536] on div "cbsa_title cbsa_title String The name of the metropolitan or micropolitan area,…" at bounding box center [884, 539] width 1035 height 57
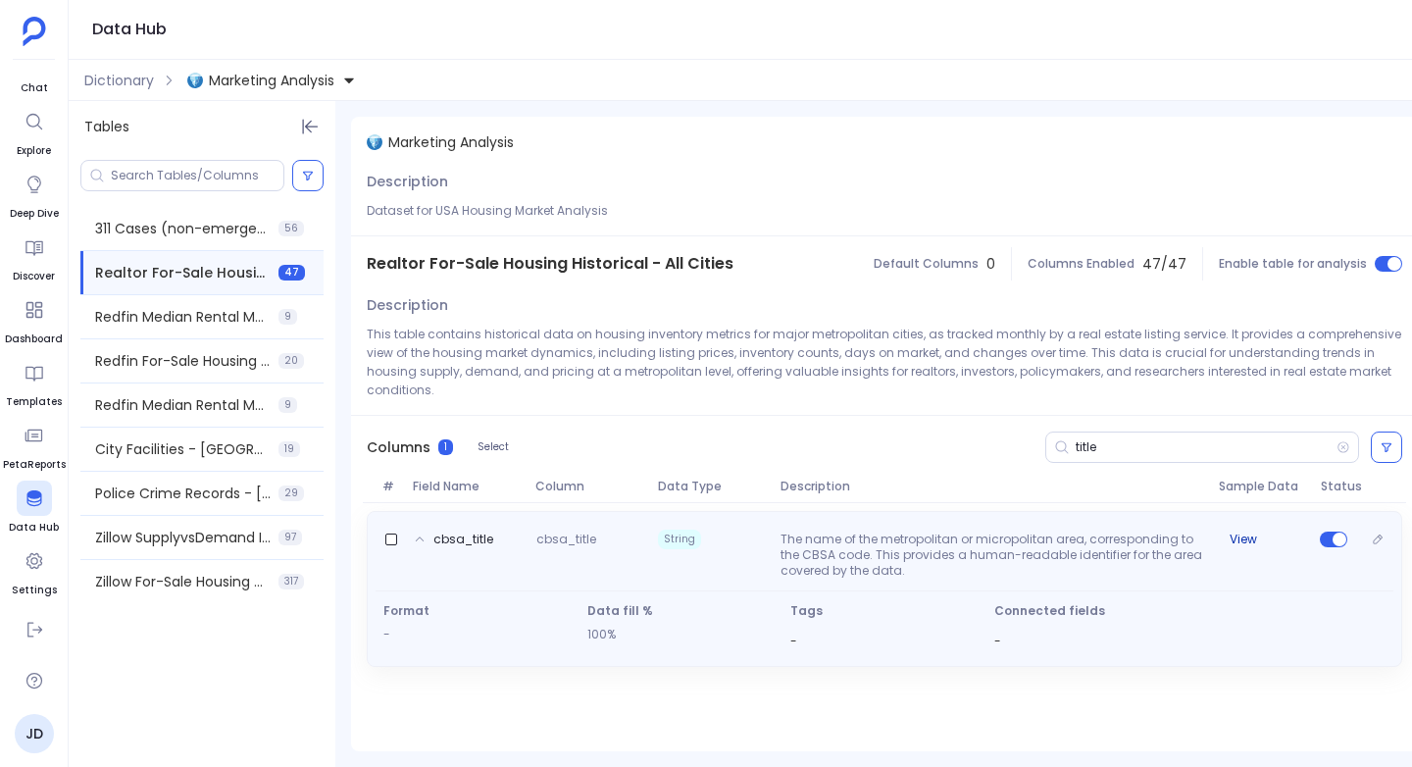
click at [1245, 531] on button "View" at bounding box center [1242, 539] width 27 height 16
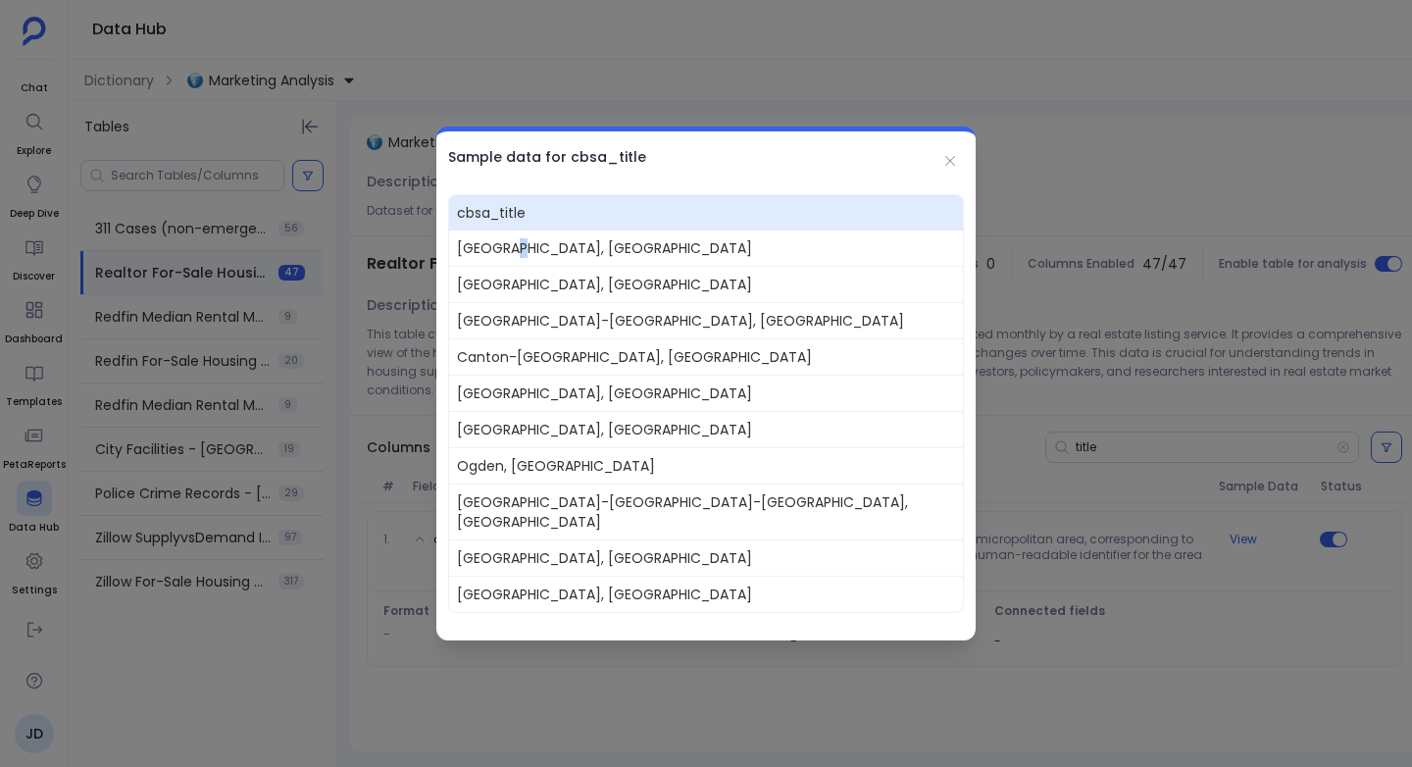
drag, startPoint x: 503, startPoint y: 258, endPoint x: 526, endPoint y: 259, distance: 23.5
click at [526, 259] on span "Reno, NV" at bounding box center [706, 247] width 514 height 35
click at [965, 167] on div "Sample data for cbsa_title" at bounding box center [705, 156] width 539 height 51
click at [947, 167] on icon at bounding box center [950, 161] width 16 height 16
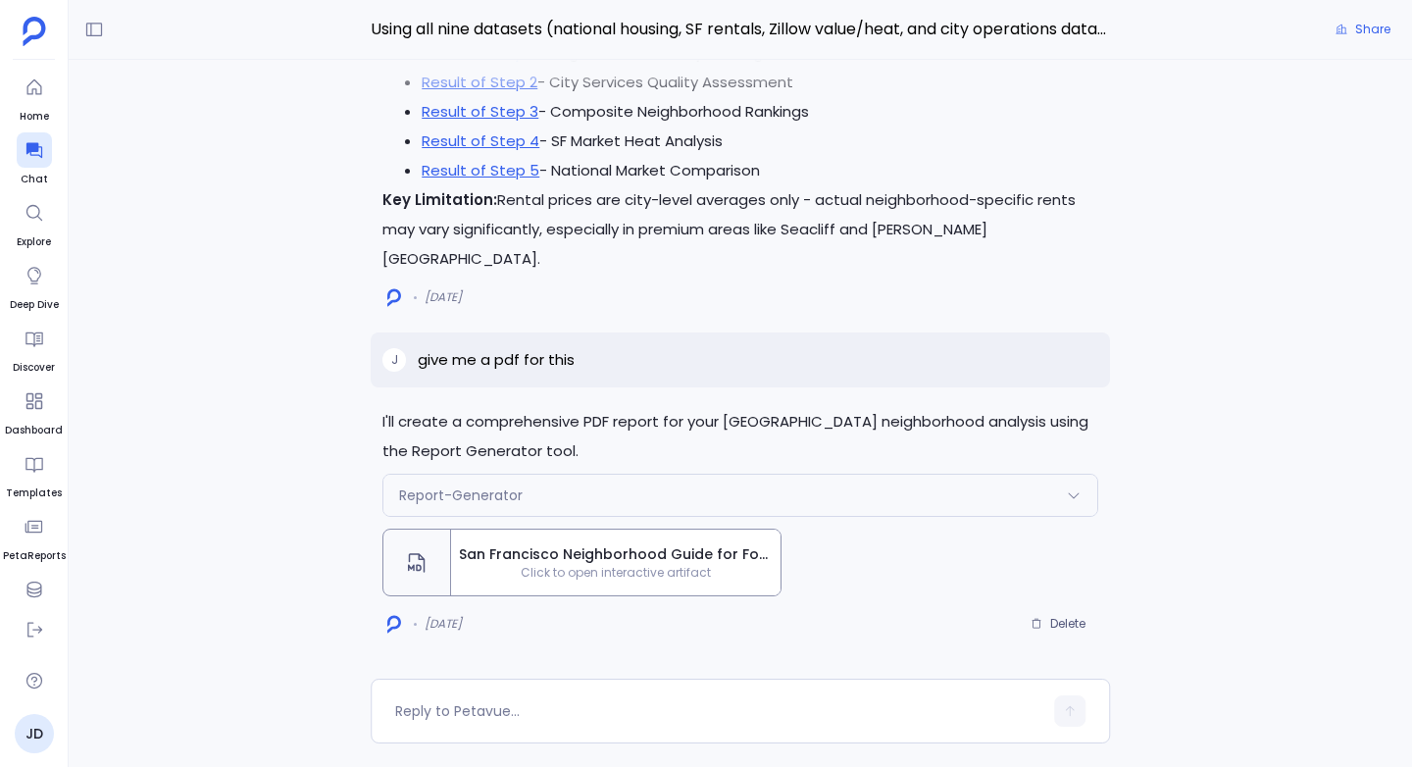
scroll to position [-33, 0]
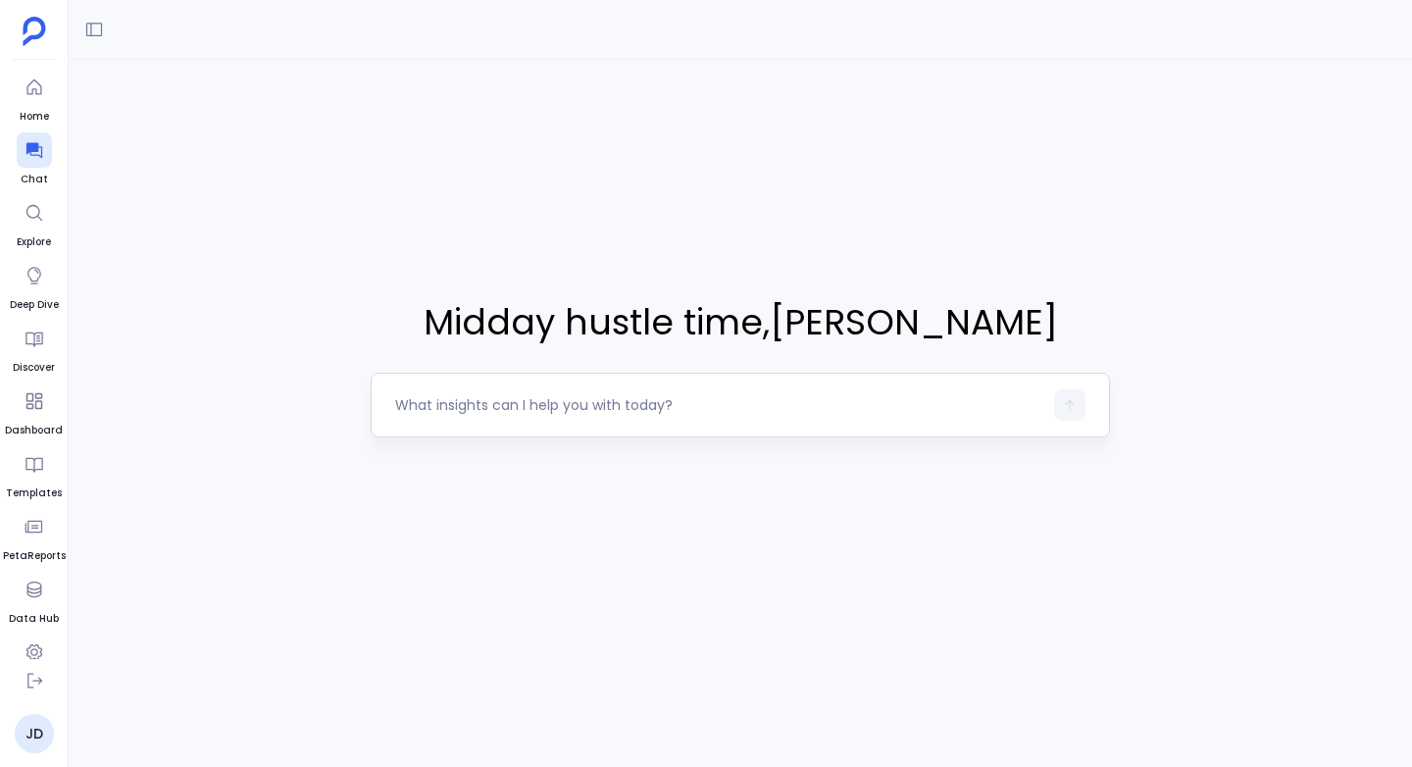
click at [523, 396] on textarea at bounding box center [718, 405] width 647 height 20
click at [932, 384] on div "Could you tell me how many records are there in real estate all cities" at bounding box center [740, 405] width 739 height 65
click at [928, 398] on textarea "Could you tell me how many records are there in real estate all cities" at bounding box center [718, 405] width 647 height 20
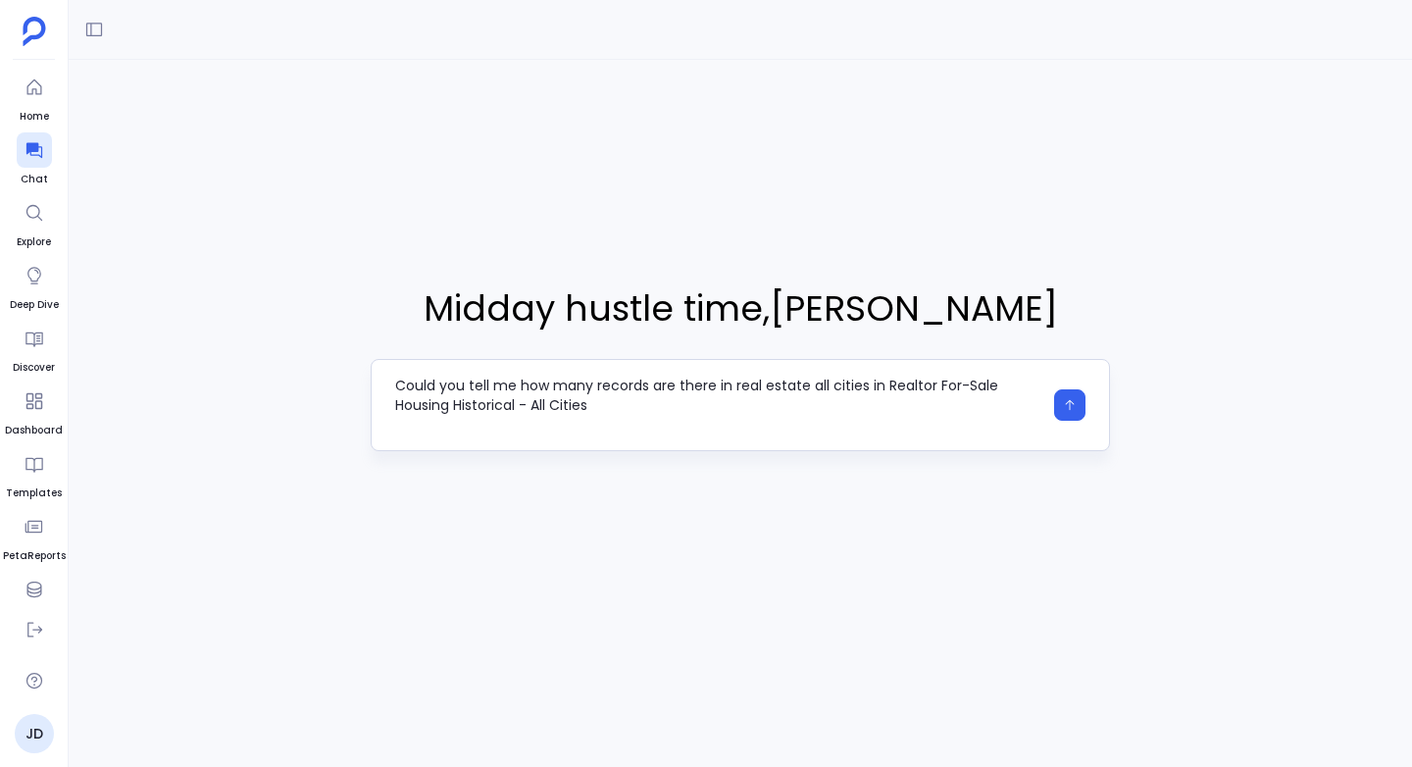
click at [734, 384] on textarea "Could you tell me how many records are there in real estate all cities in Realt…" at bounding box center [718, 404] width 647 height 59
type textarea "Could you tell me how many records are there in "Realtor For-Sale Housing Histo…"
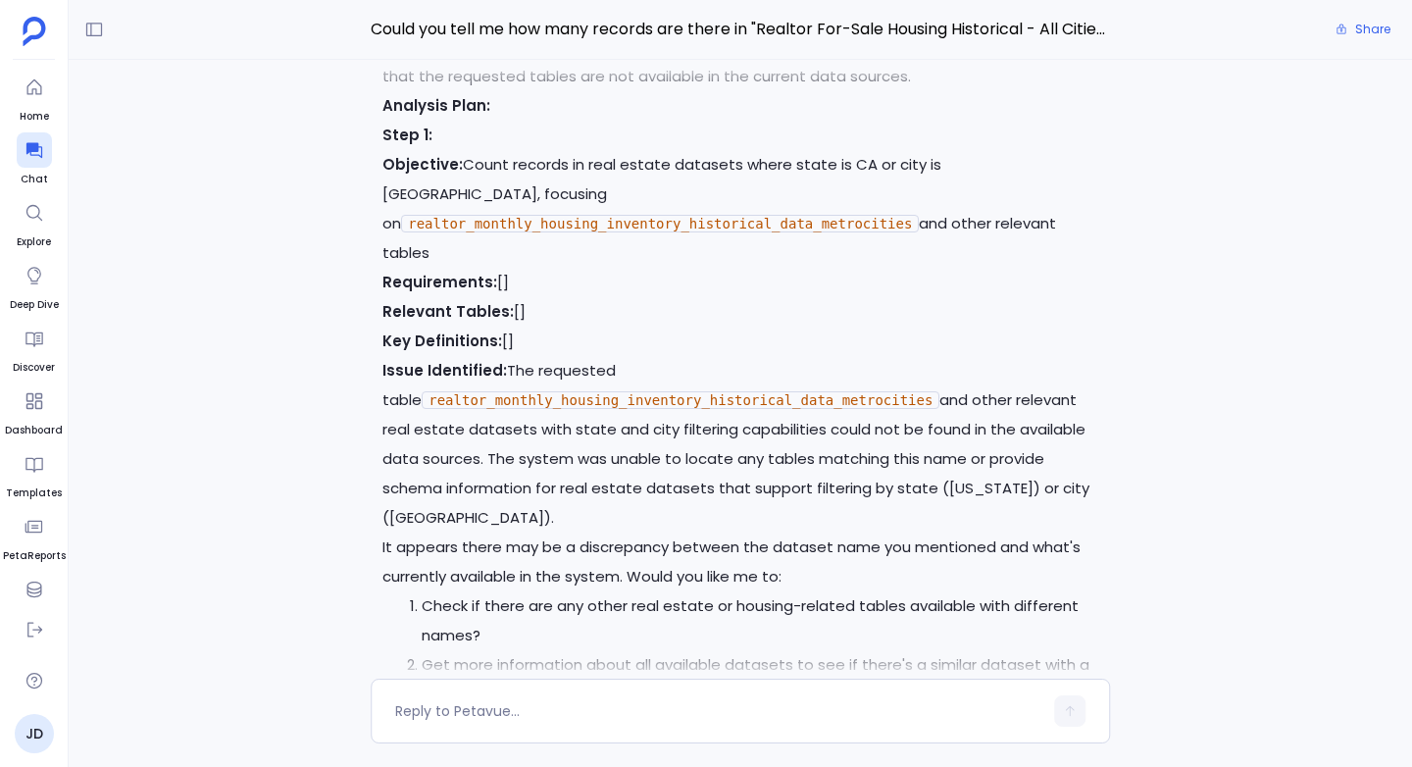
scroll to position [-716, 0]
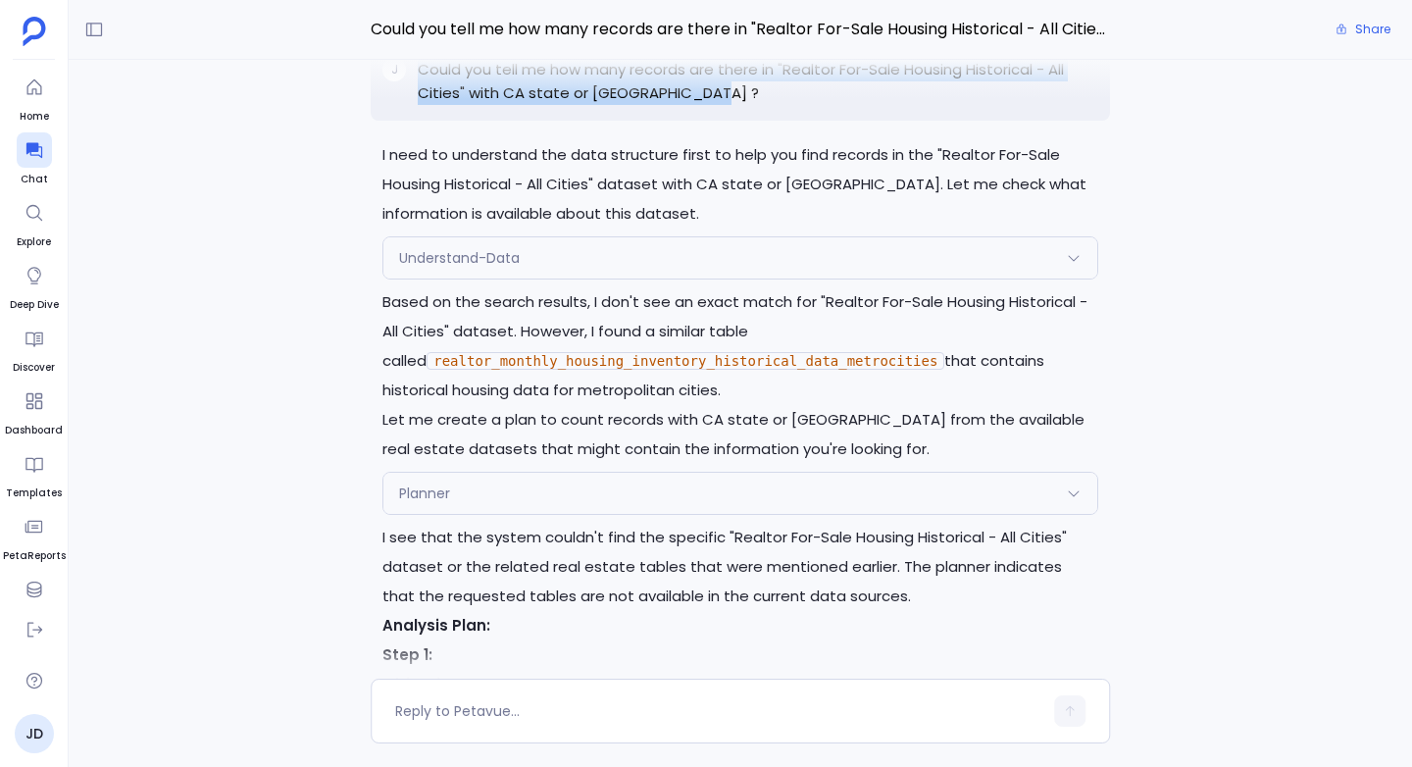
drag, startPoint x: 702, startPoint y: 152, endPoint x: 417, endPoint y: 126, distance: 286.4
click at [417, 121] on div "J Could you tell me how many records are there in "Realtor For-Sale Housing His…" at bounding box center [740, 81] width 739 height 78
copy p "Could you tell me how many records are there in "Realtor For-Sale Housing Histo…"
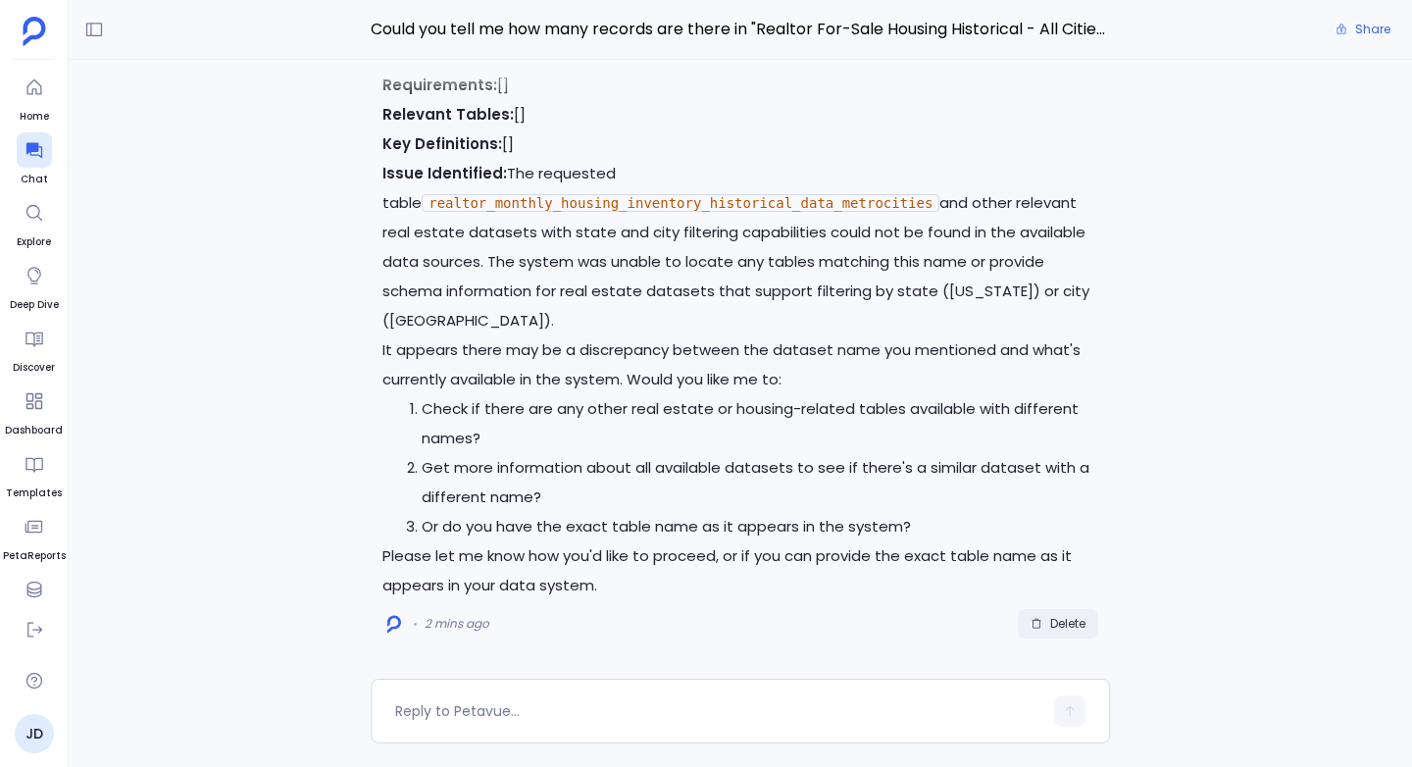
click at [1072, 621] on span "Delete" at bounding box center [1067, 624] width 35 height 16
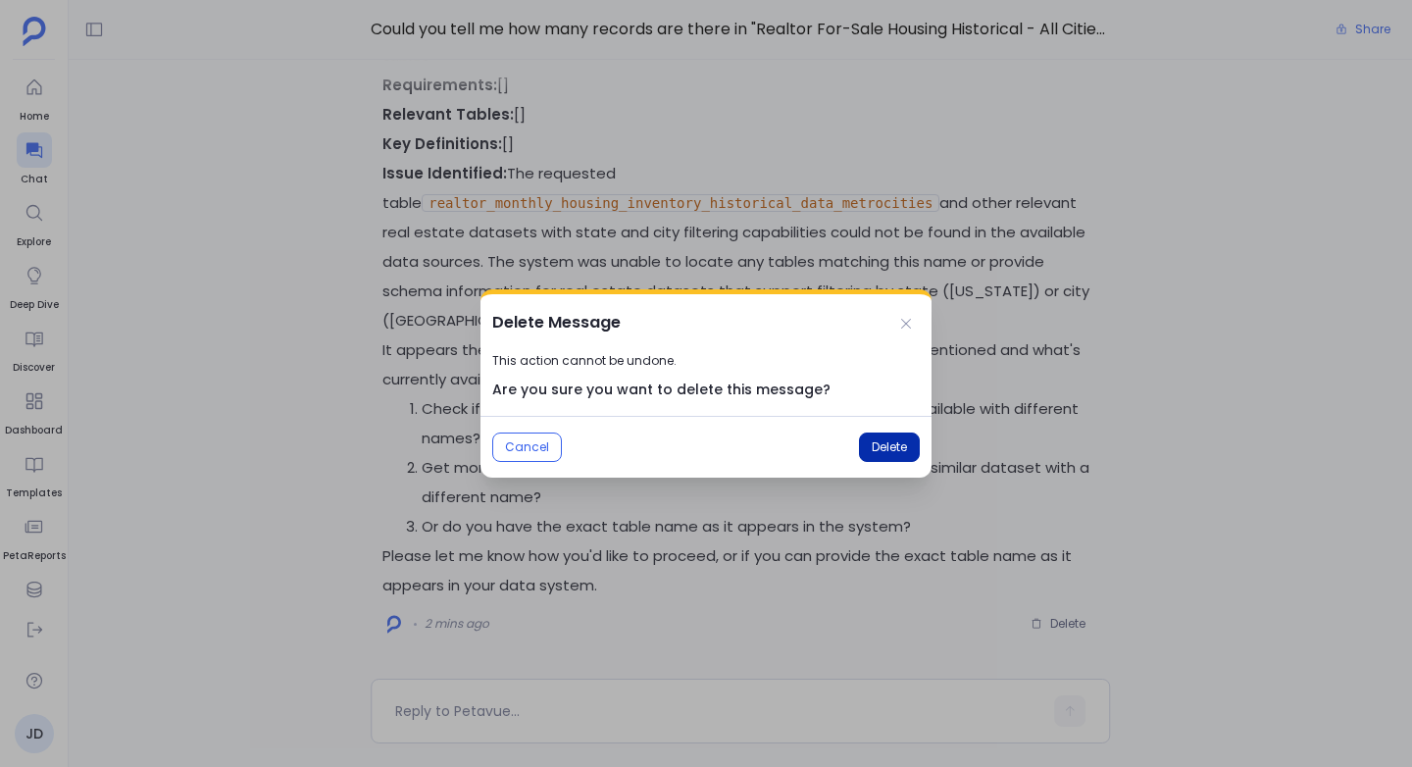
click at [880, 437] on button "Delete" at bounding box center [889, 446] width 61 height 29
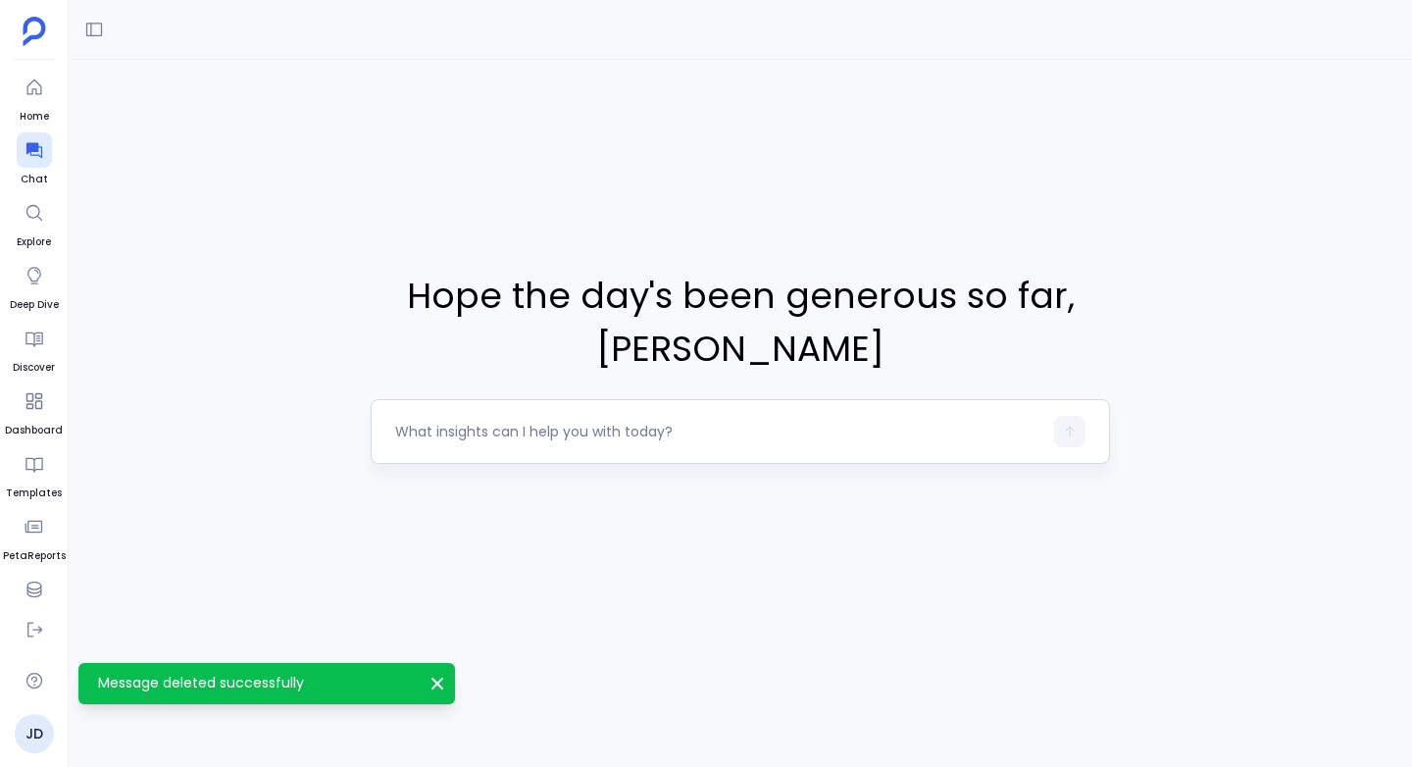
click at [453, 428] on textarea at bounding box center [718, 432] width 647 height 20
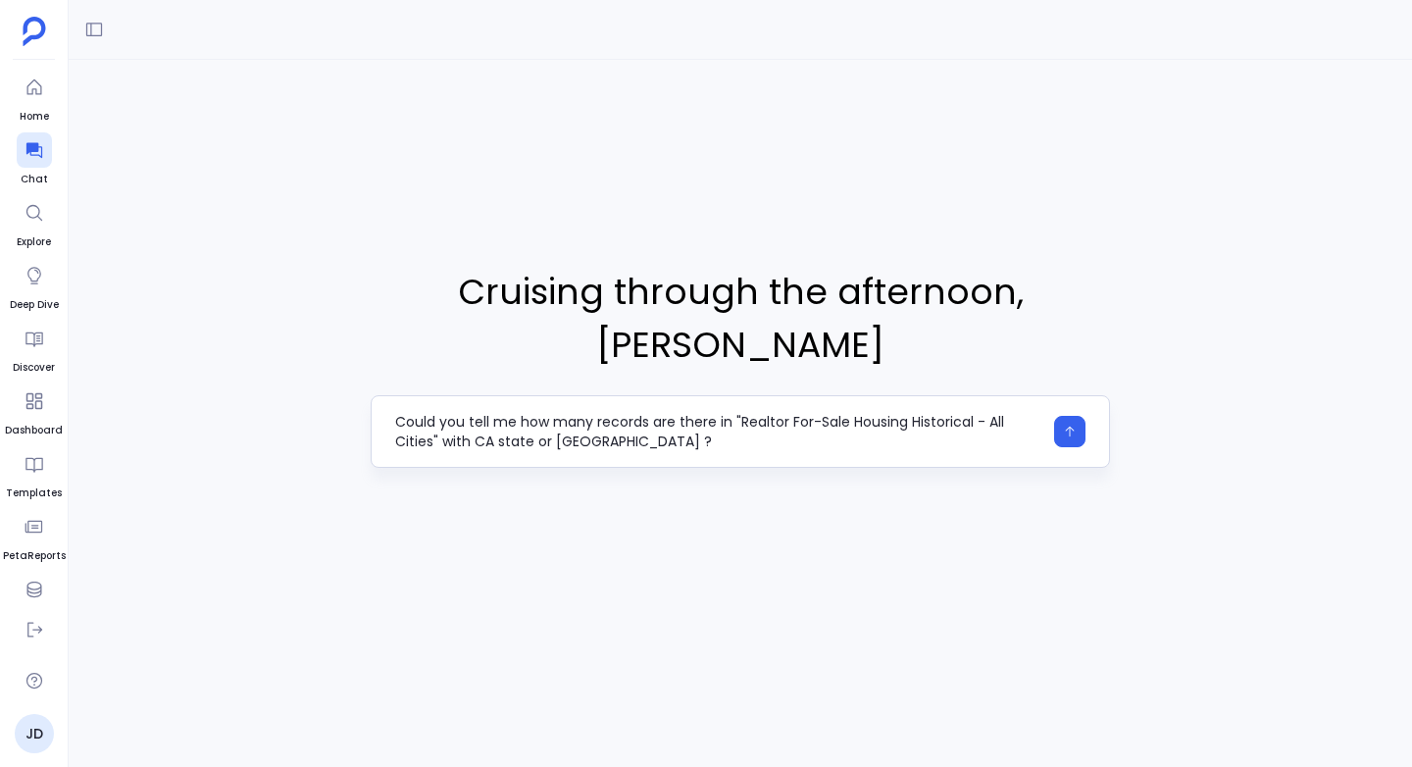
click at [644, 415] on textarea "Could you tell me how many records are there in "Realtor For-Sale Housing Histo…" at bounding box center [718, 431] width 647 height 39
click at [559, 416] on textarea "Could you tell me how many records are there in "Realtor For-Sale Housing Histo…" at bounding box center [718, 431] width 647 height 39
click at [517, 417] on textarea "Could you tell me how many records are there in "Realtor For-Sale Housing Histo…" at bounding box center [718, 431] width 647 height 39
type textarea "Could you tell me how many records are there in "Realtor For-Sale Housing Histo…"
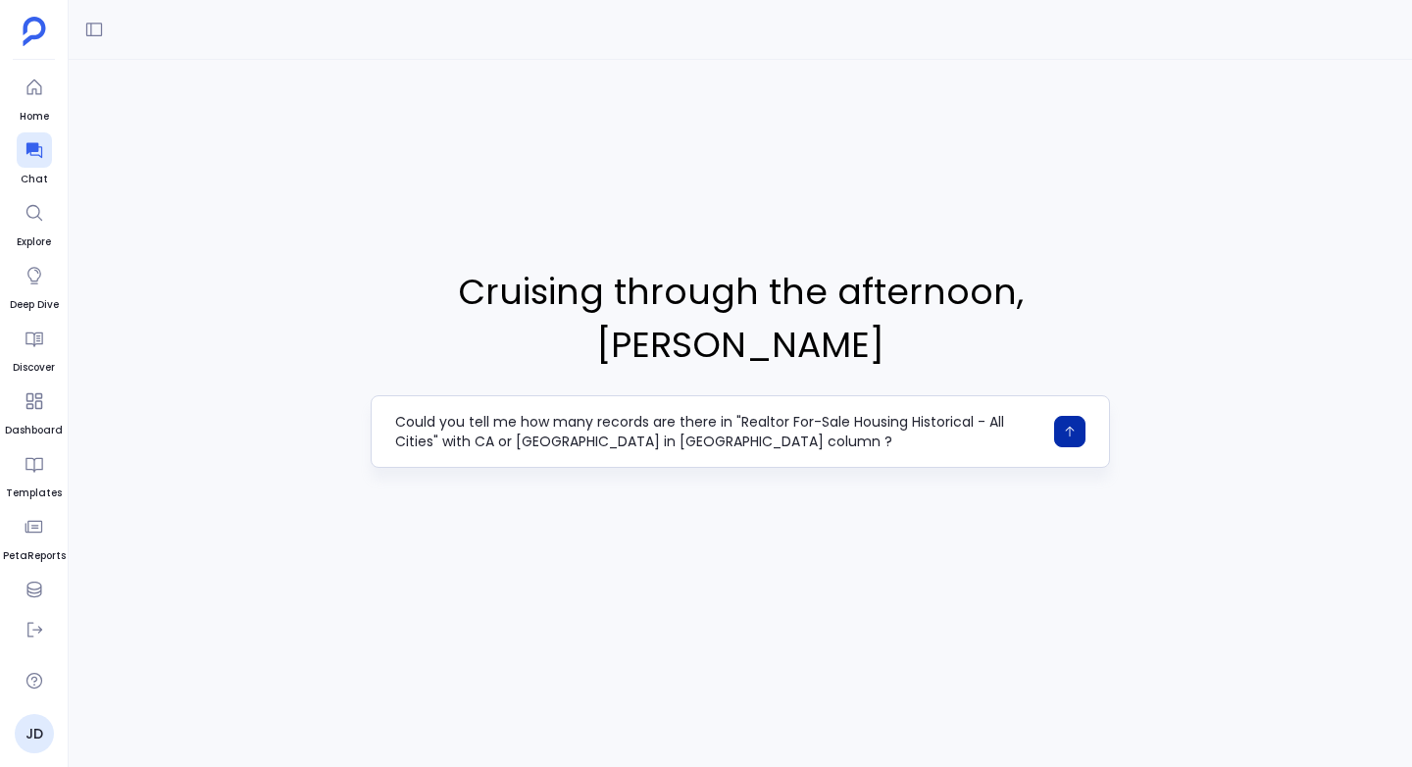
click at [1073, 424] on icon "button" at bounding box center [1070, 431] width 14 height 14
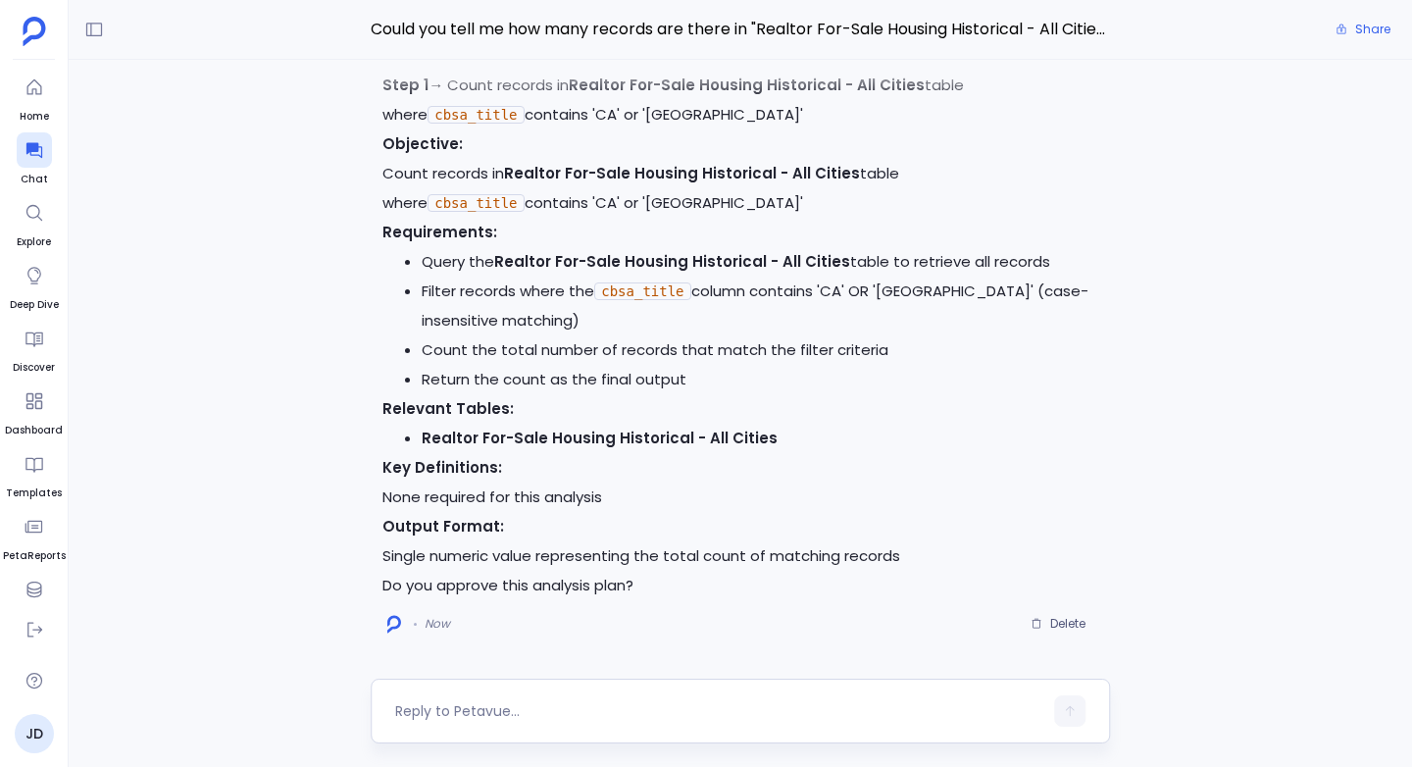
click at [435, 707] on textarea at bounding box center [718, 711] width 647 height 20
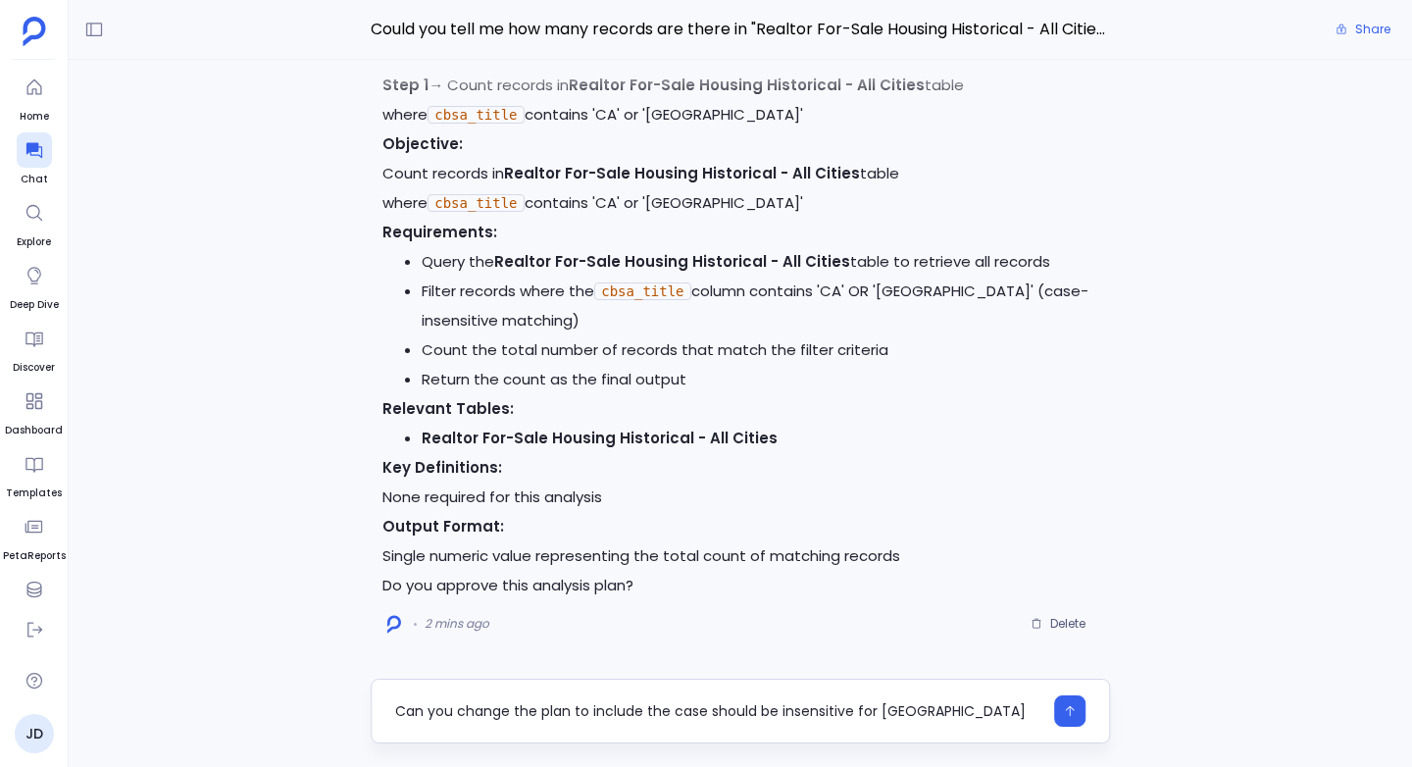
type textarea "Can you change the plan to include the case should be insensitive for [GEOGRAPH…"
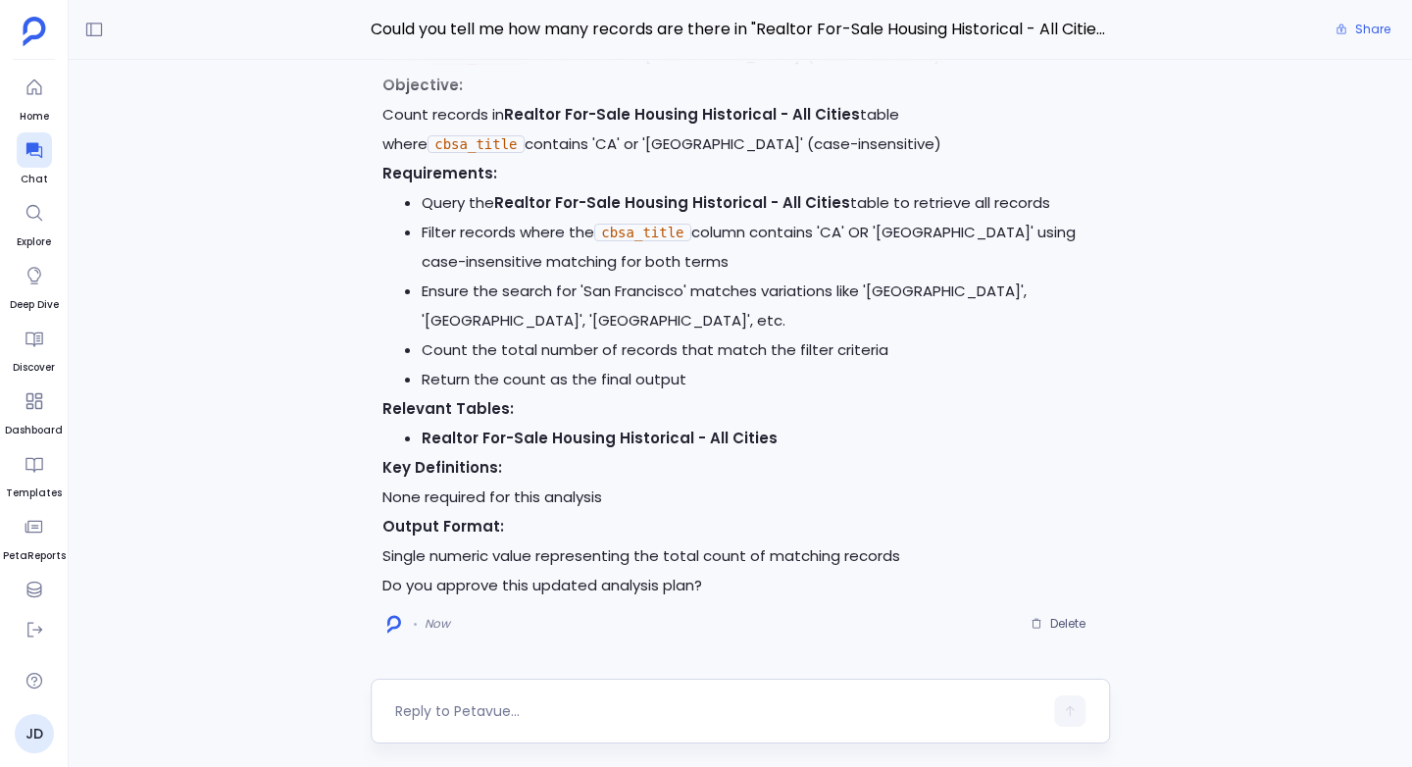
click at [489, 696] on div at bounding box center [718, 710] width 647 height 31
click at [415, 728] on div at bounding box center [740, 710] width 739 height 65
click at [420, 696] on div at bounding box center [718, 710] width 647 height 31
click at [418, 710] on textarea at bounding box center [718, 711] width 647 height 20
type textarea "yes"
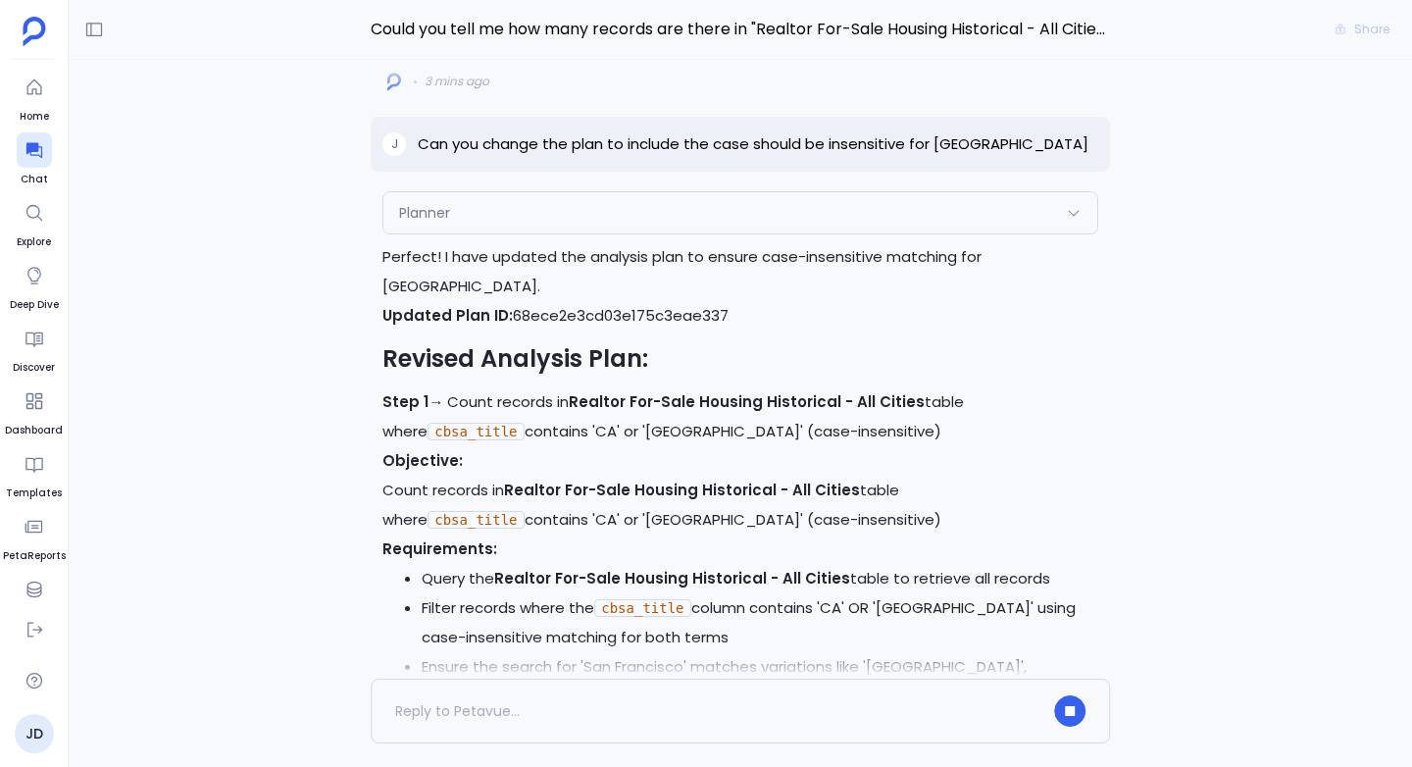
scroll to position [-921, 0]
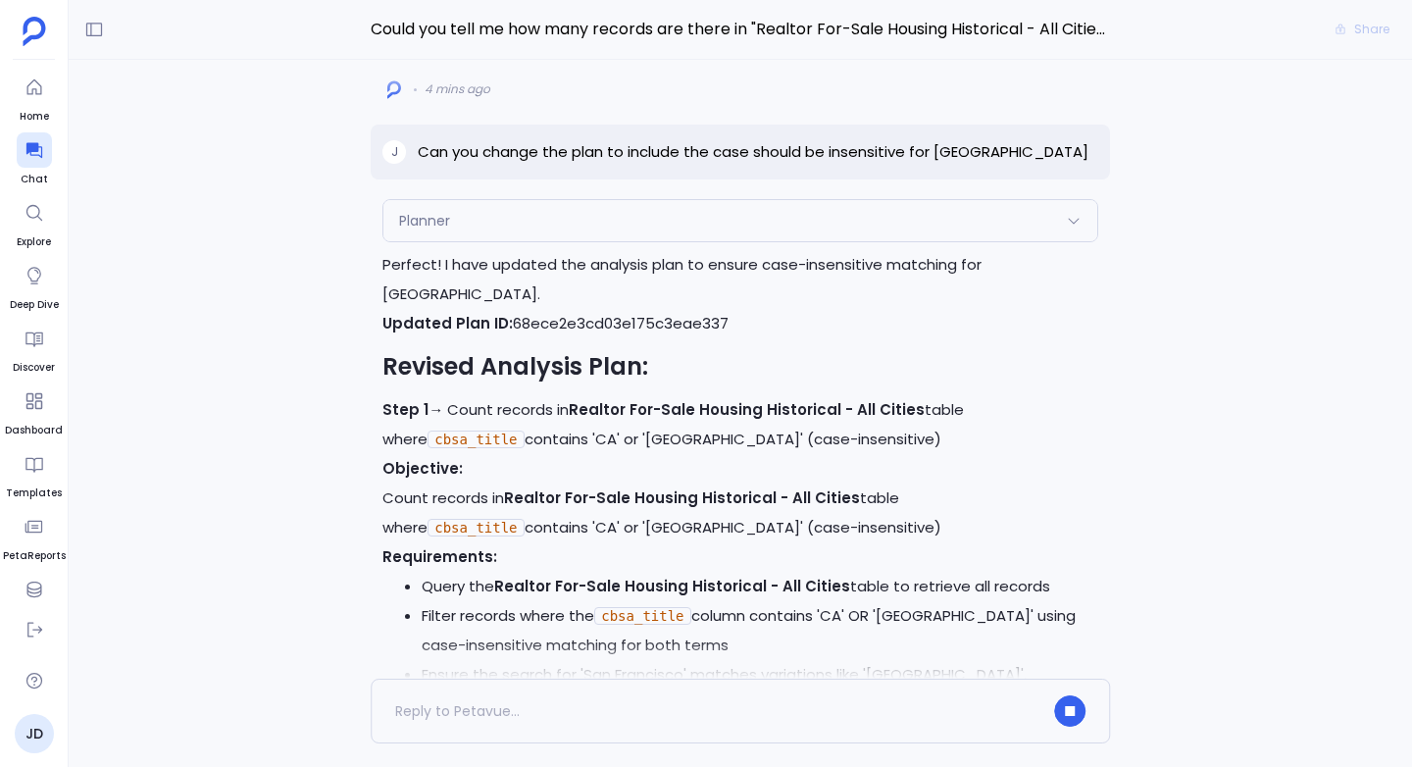
click at [511, 241] on div "Planner" at bounding box center [740, 220] width 714 height 41
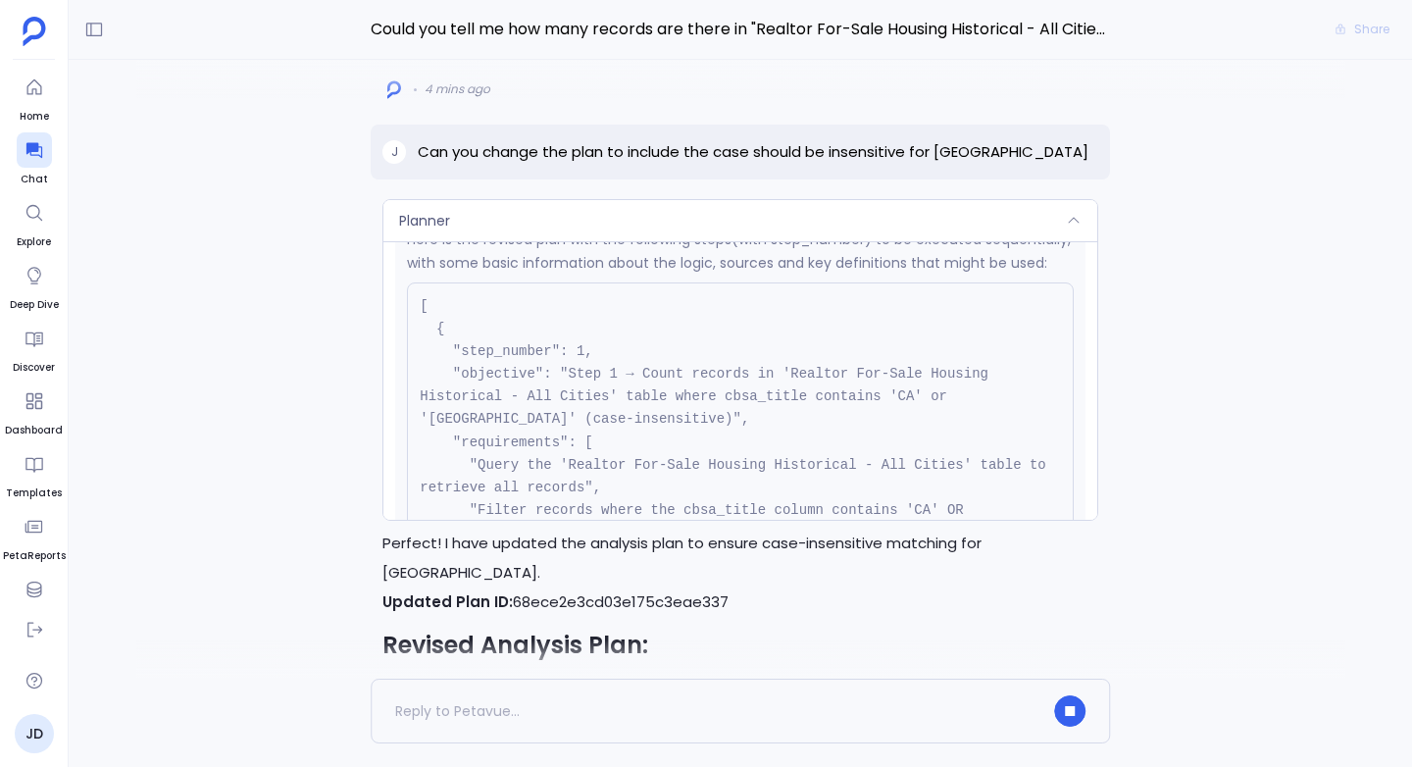
scroll to position [474, 0]
click at [484, 241] on div "Planner" at bounding box center [740, 220] width 714 height 41
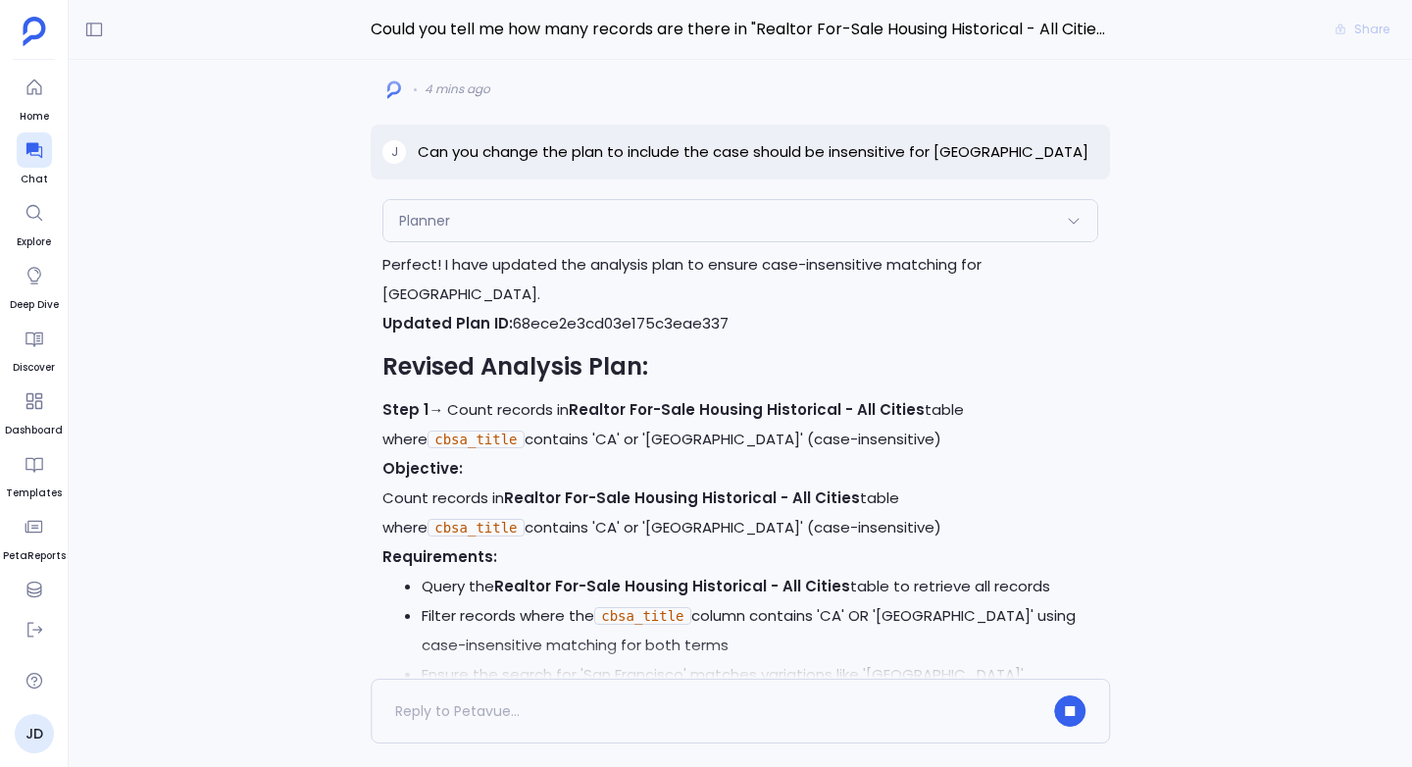
click at [484, 241] on div "Planner" at bounding box center [740, 220] width 714 height 41
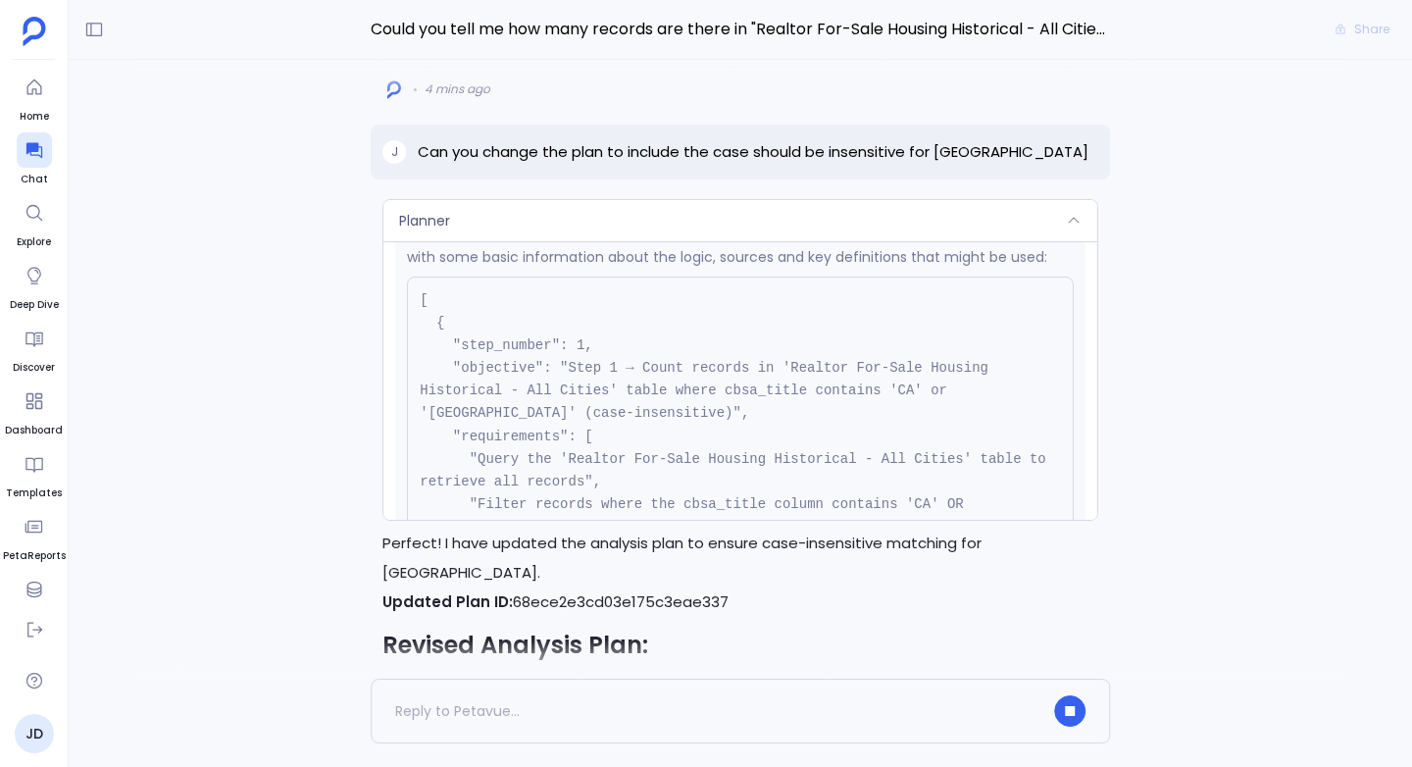
scroll to position [520, 0]
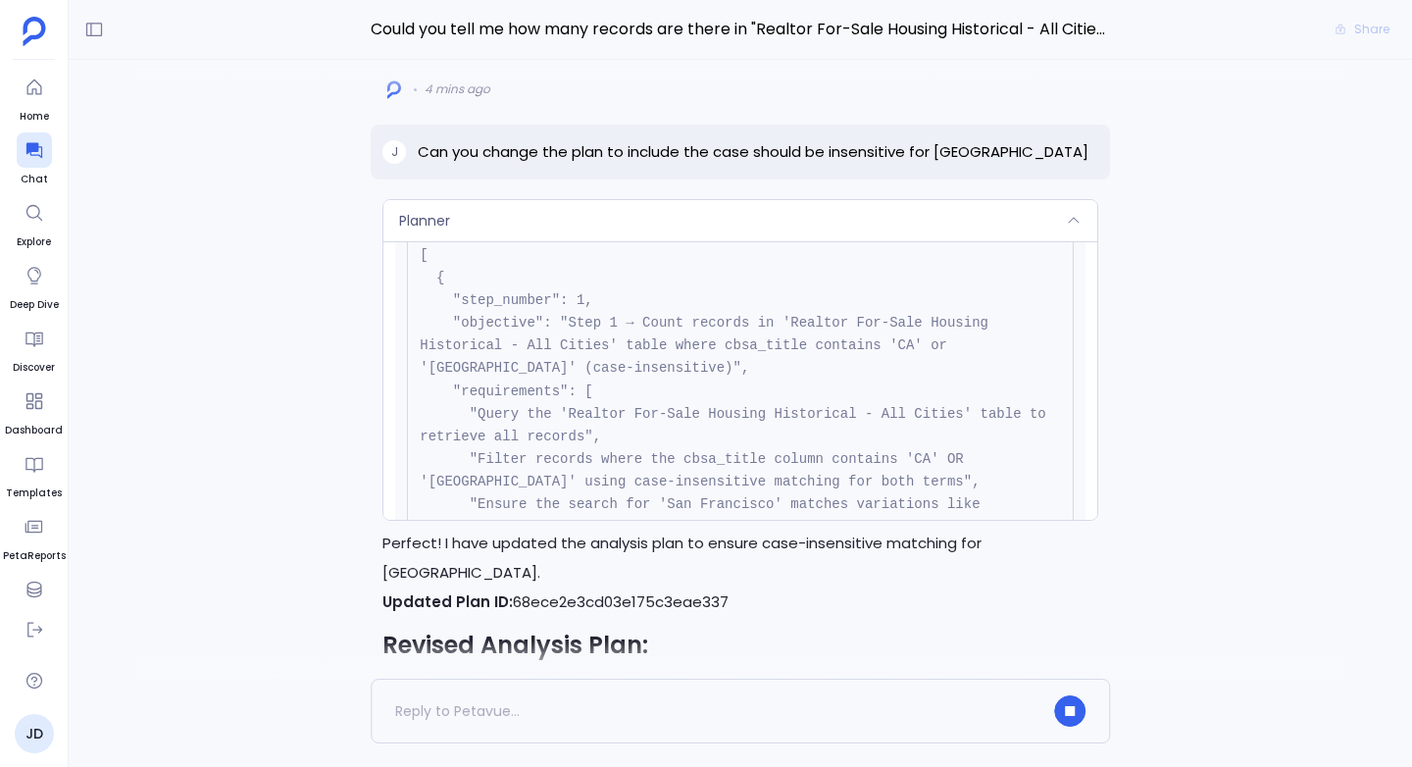
click at [511, 235] on div "Planner" at bounding box center [740, 220] width 714 height 41
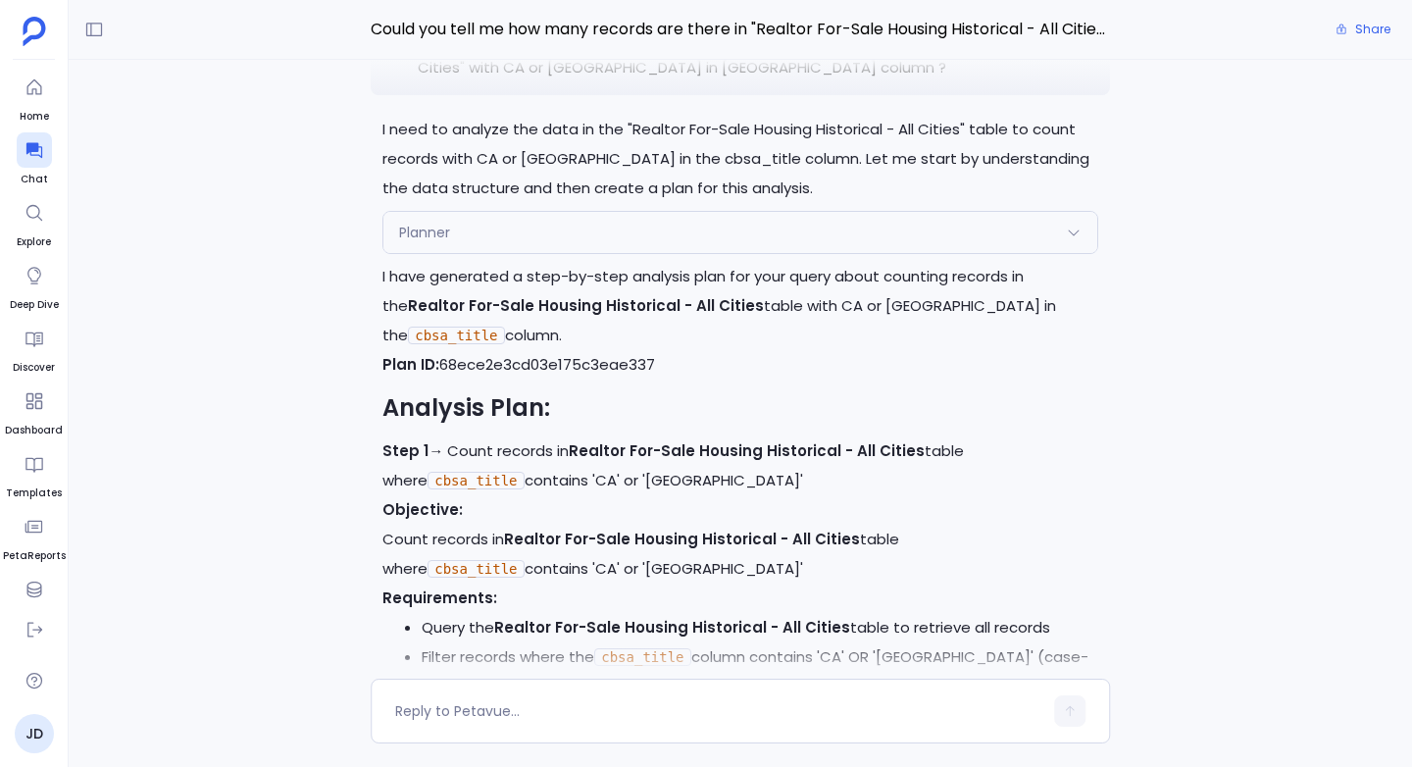
scroll to position [-2025, 0]
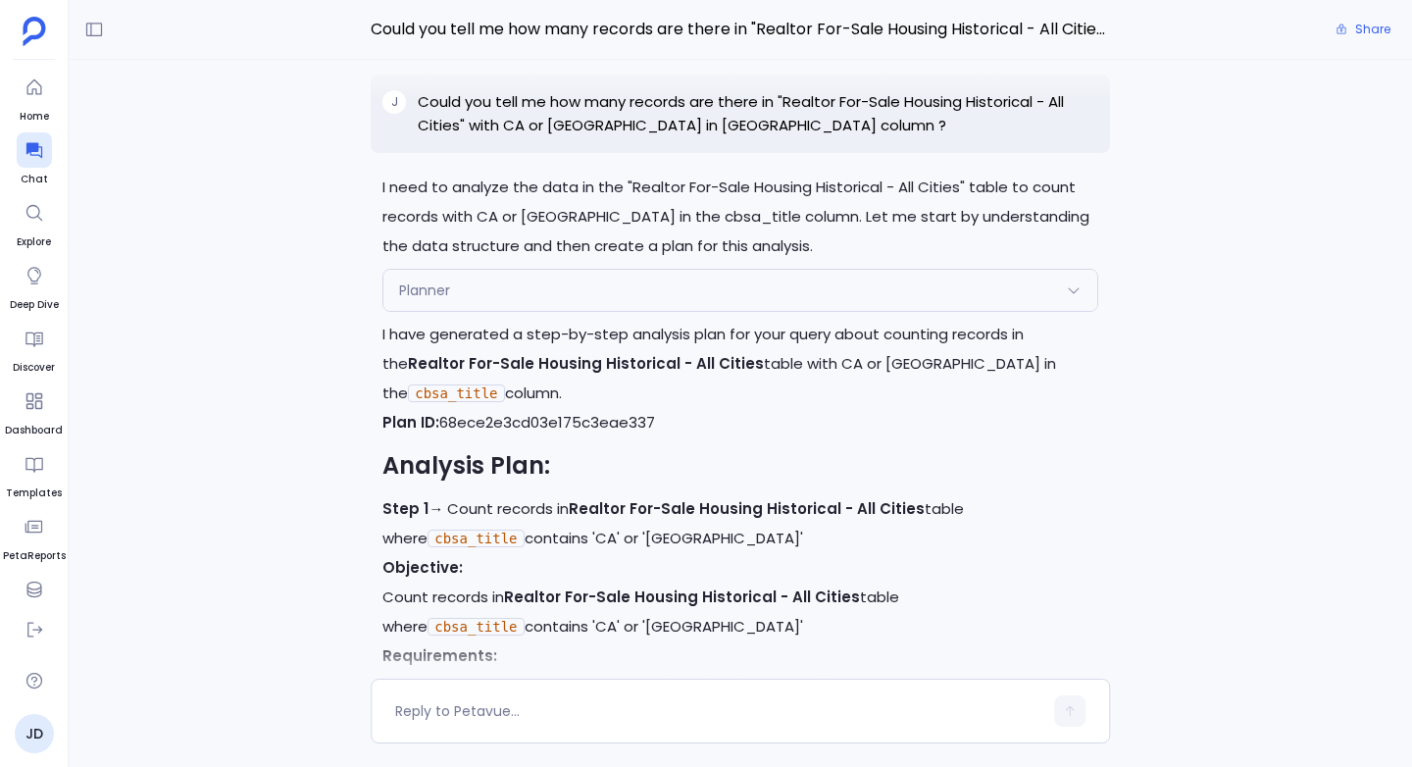
click at [572, 124] on p "Could you tell me how many records are there in "Realtor For-Sale Housing Histo…" at bounding box center [758, 113] width 680 height 47
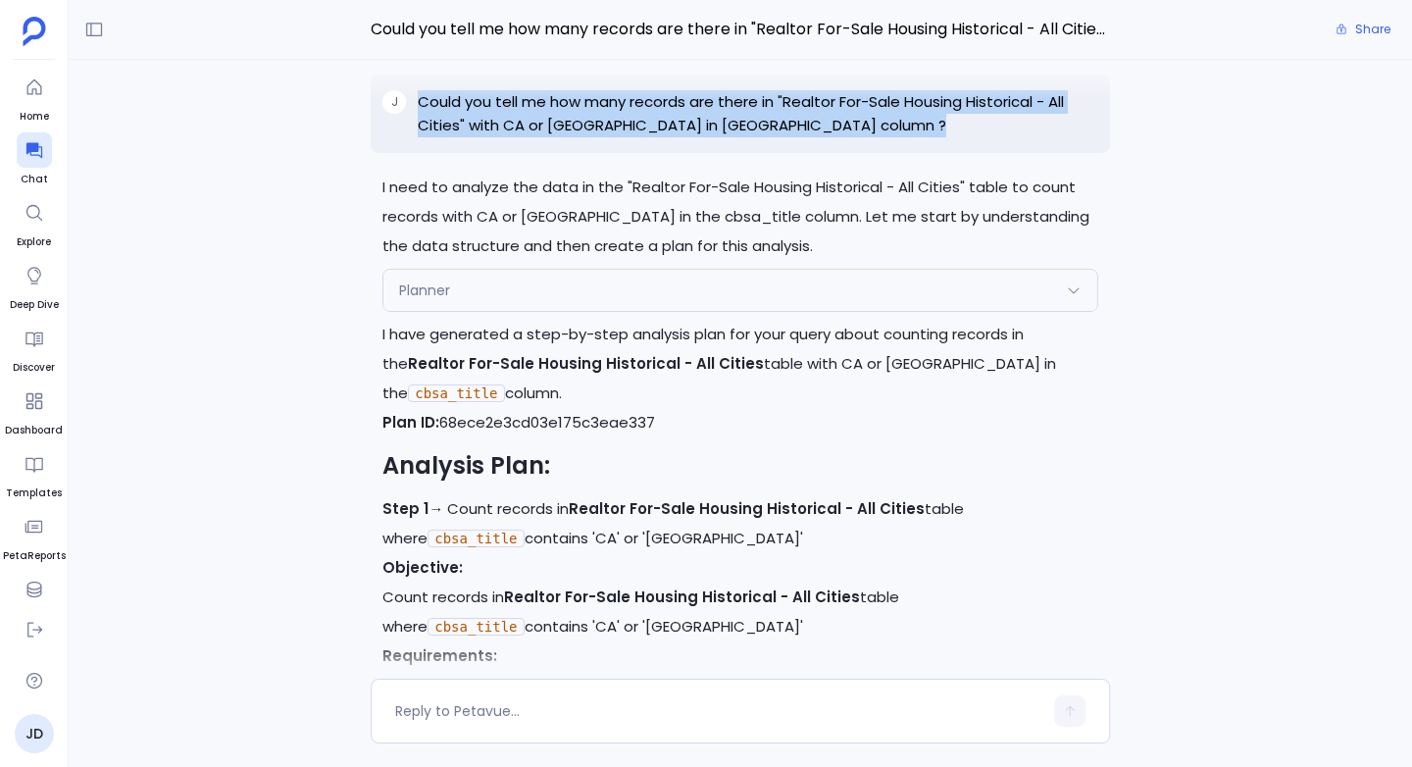
click at [572, 124] on p "Could you tell me how many records are there in "Realtor For-Sale Housing Histo…" at bounding box center [758, 113] width 680 height 47
copy p "Could you tell me how many records are there in "Realtor For-Sale Housing Histo…"
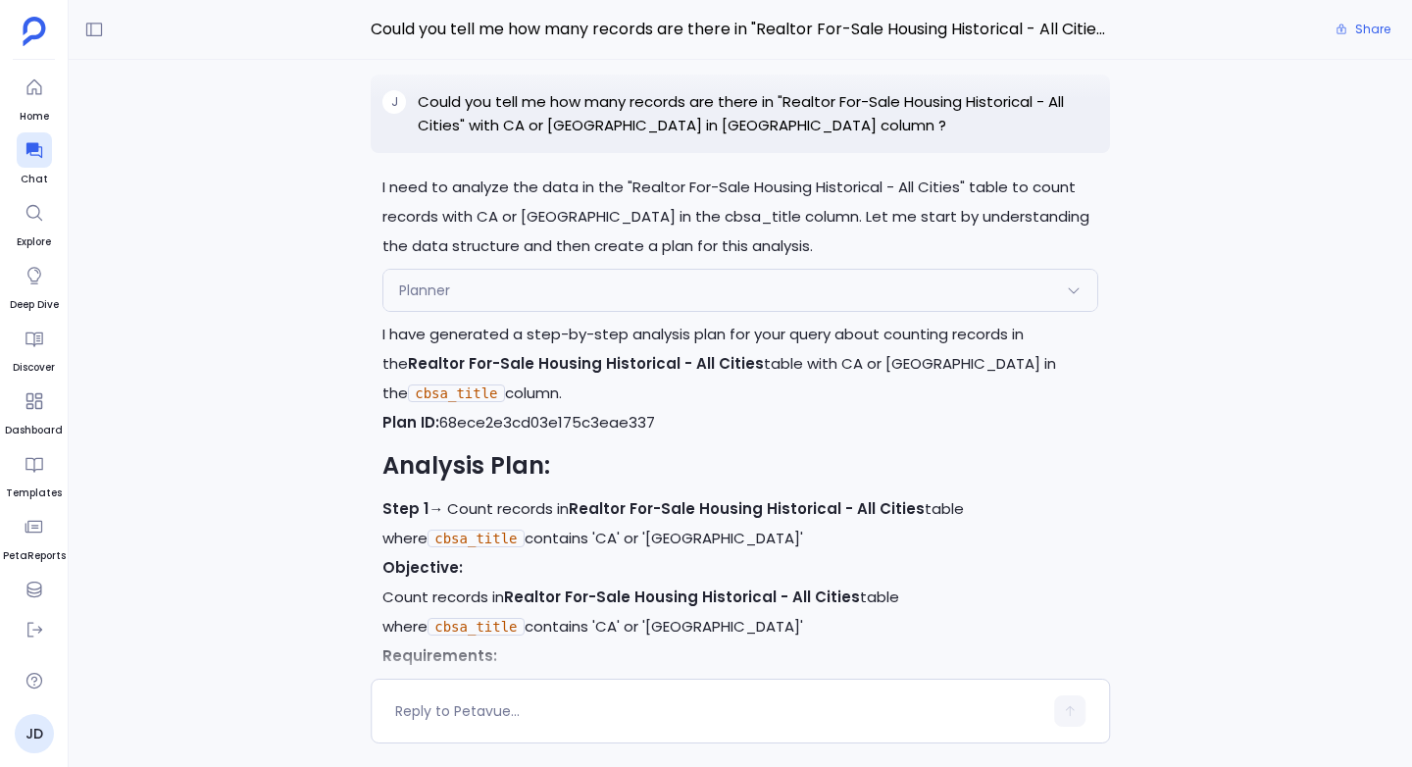
click at [325, 418] on div "Great! I'll now execute the approved plan. Let me start with Step 1 to count th…" at bounding box center [740, 369] width 1343 height 619
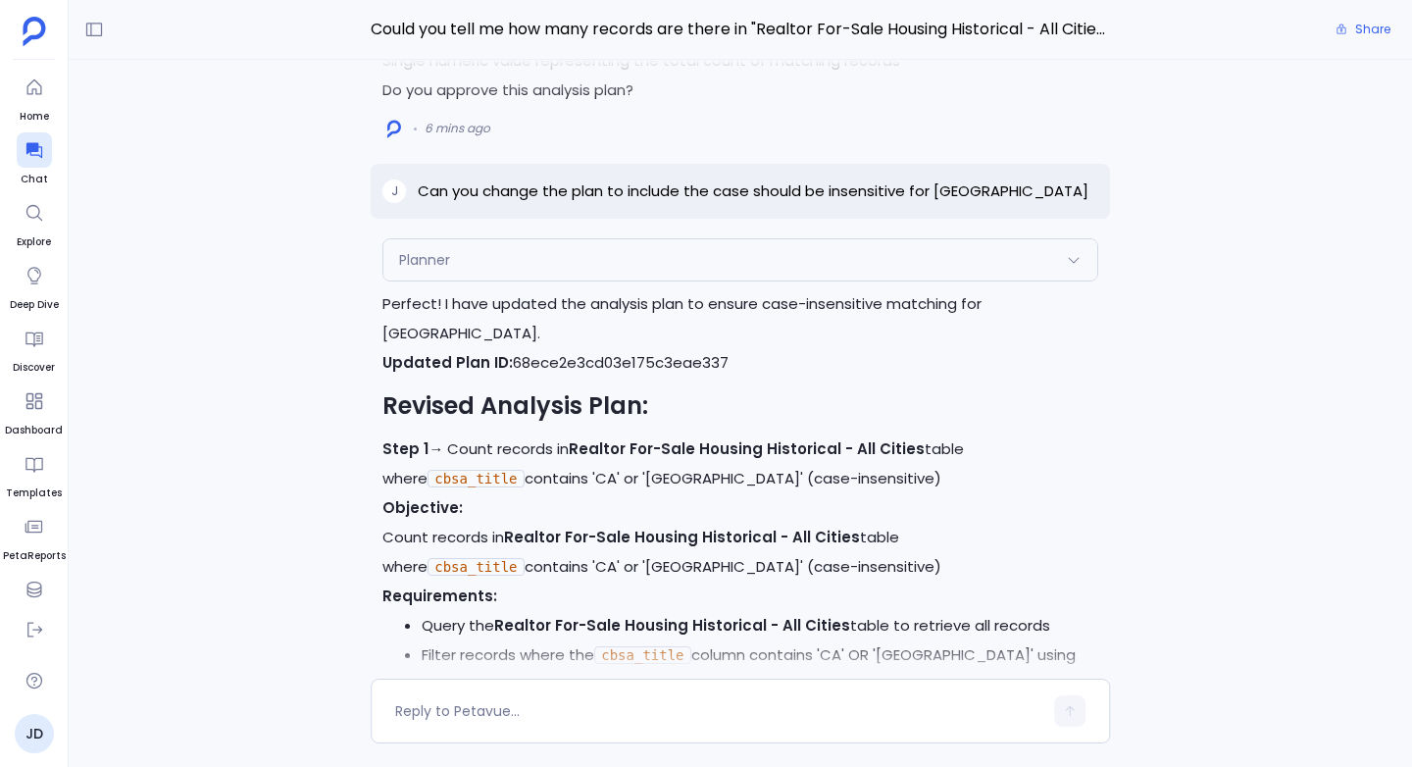
scroll to position [-1106, 0]
drag, startPoint x: 687, startPoint y: 217, endPoint x: 1026, endPoint y: 219, distance: 339.2
click at [1026, 202] on p "Can you change the plan to include the case should be insensitive for [GEOGRAPH…" at bounding box center [753, 190] width 671 height 24
copy p "the case should be insensitive for [GEOGRAPHIC_DATA]"
click at [472, 397] on h2 "Revised Analysis Plan:" at bounding box center [740, 404] width 716 height 33
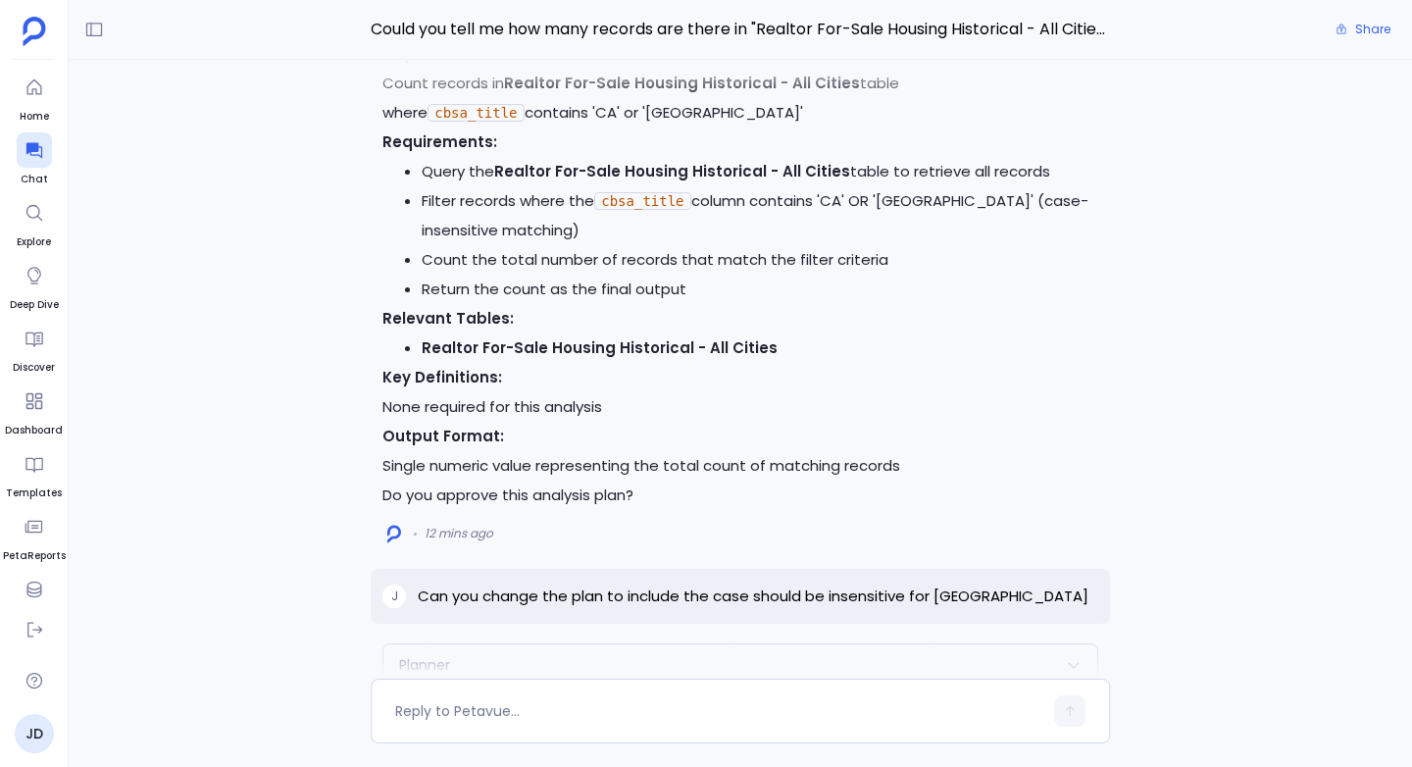
scroll to position [-2025, 0]
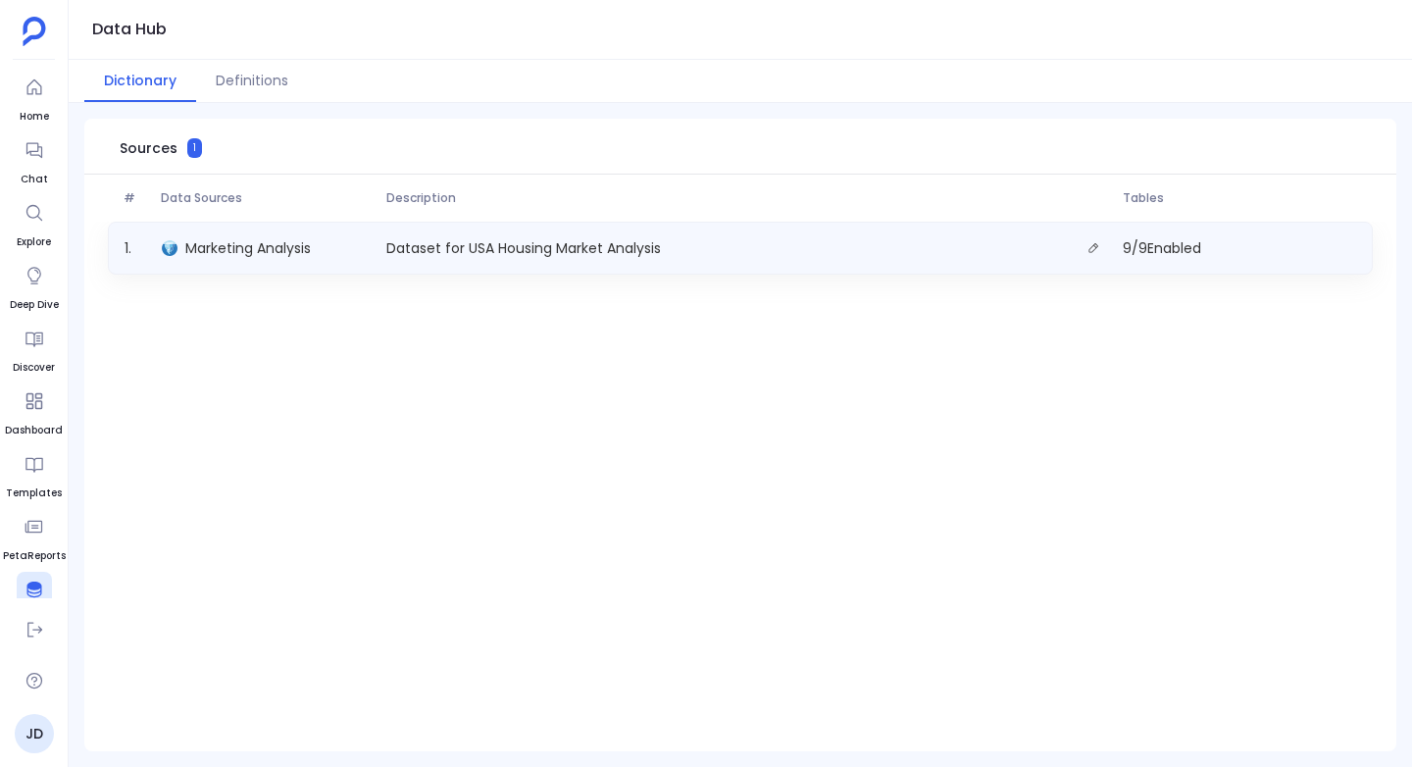
click at [339, 248] on div "Marketing Analysis" at bounding box center [266, 247] width 225 height 27
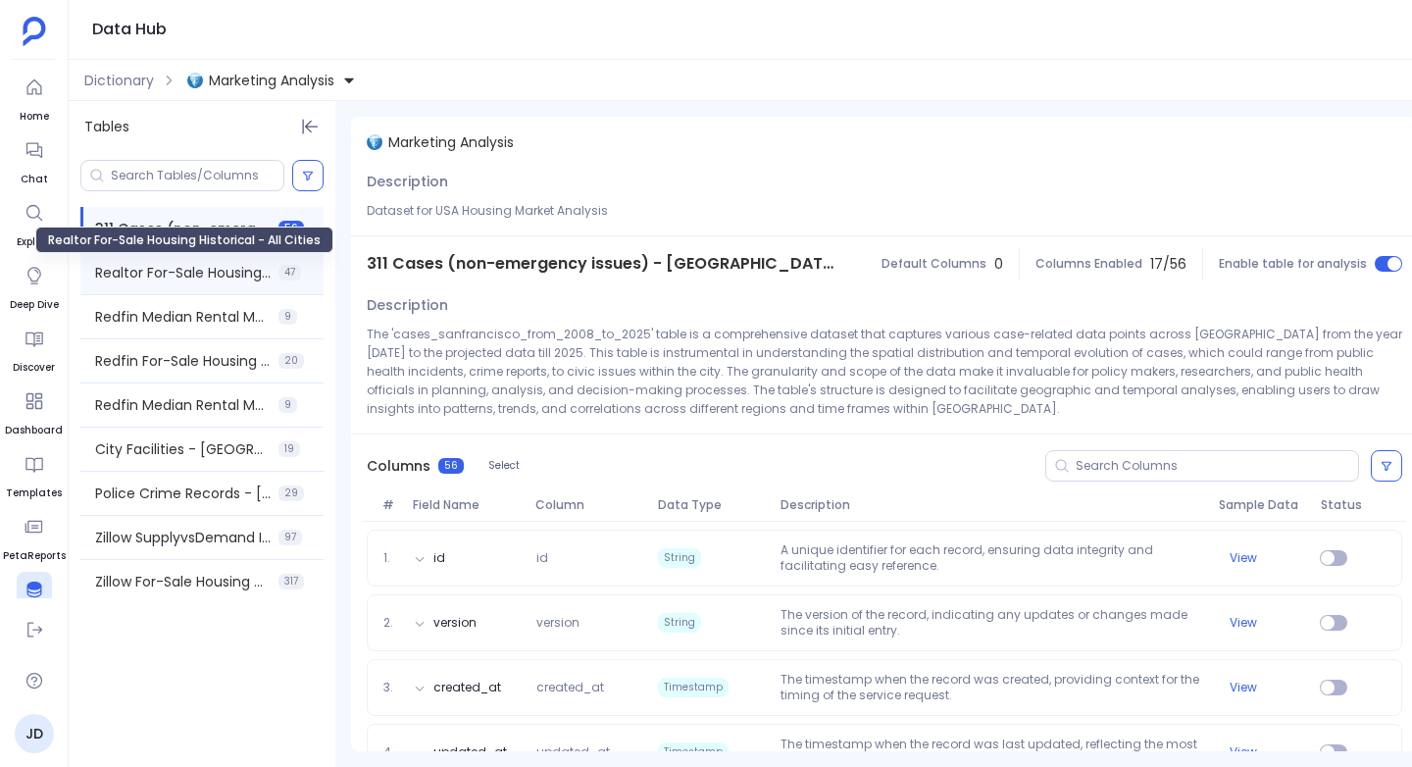
click at [160, 274] on span "Realtor For-Sale Housing Historical - All Cities" at bounding box center [182, 273] width 175 height 20
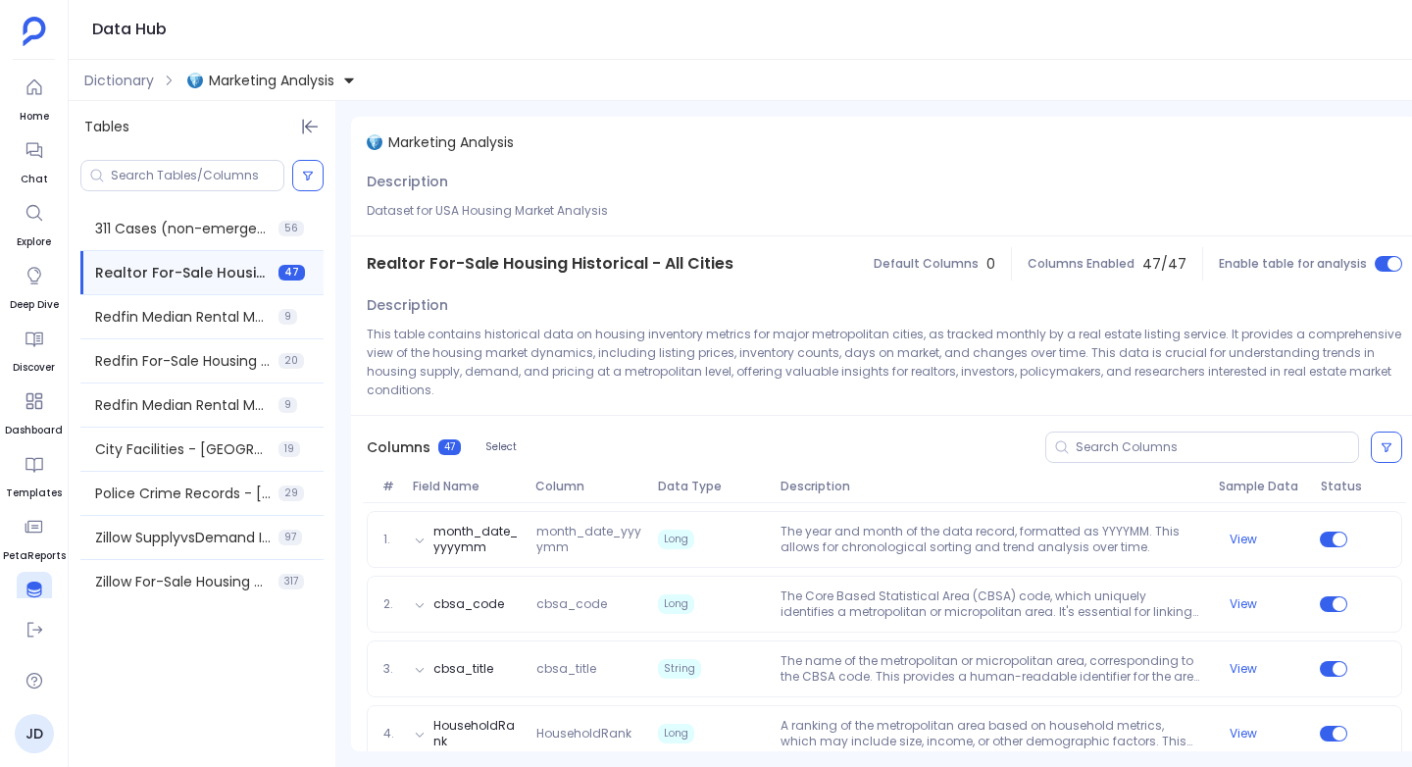
click at [574, 268] on span "Realtor For-Sale Housing Historical - All Cities" at bounding box center [550, 264] width 367 height 24
copy span "Realtor For-Sale Housing Historical - All Cities"
click at [526, 267] on span "Realtor For-Sale Housing Historical - All Cities" at bounding box center [550, 264] width 367 height 24
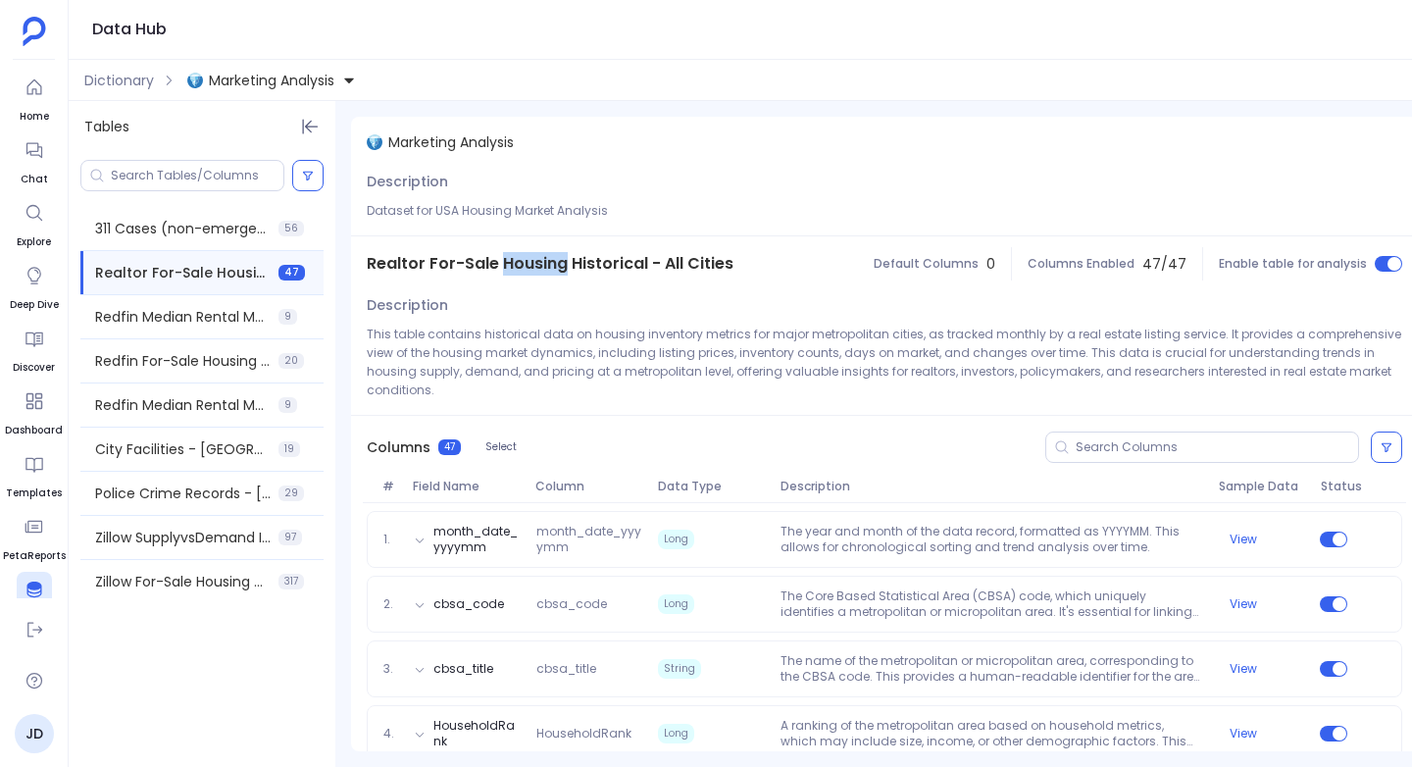
click at [526, 267] on span "Realtor For-Sale Housing Historical - All Cities" at bounding box center [550, 264] width 367 height 24
copy span "Realtor For-Sale Housing Historical - All Cities"
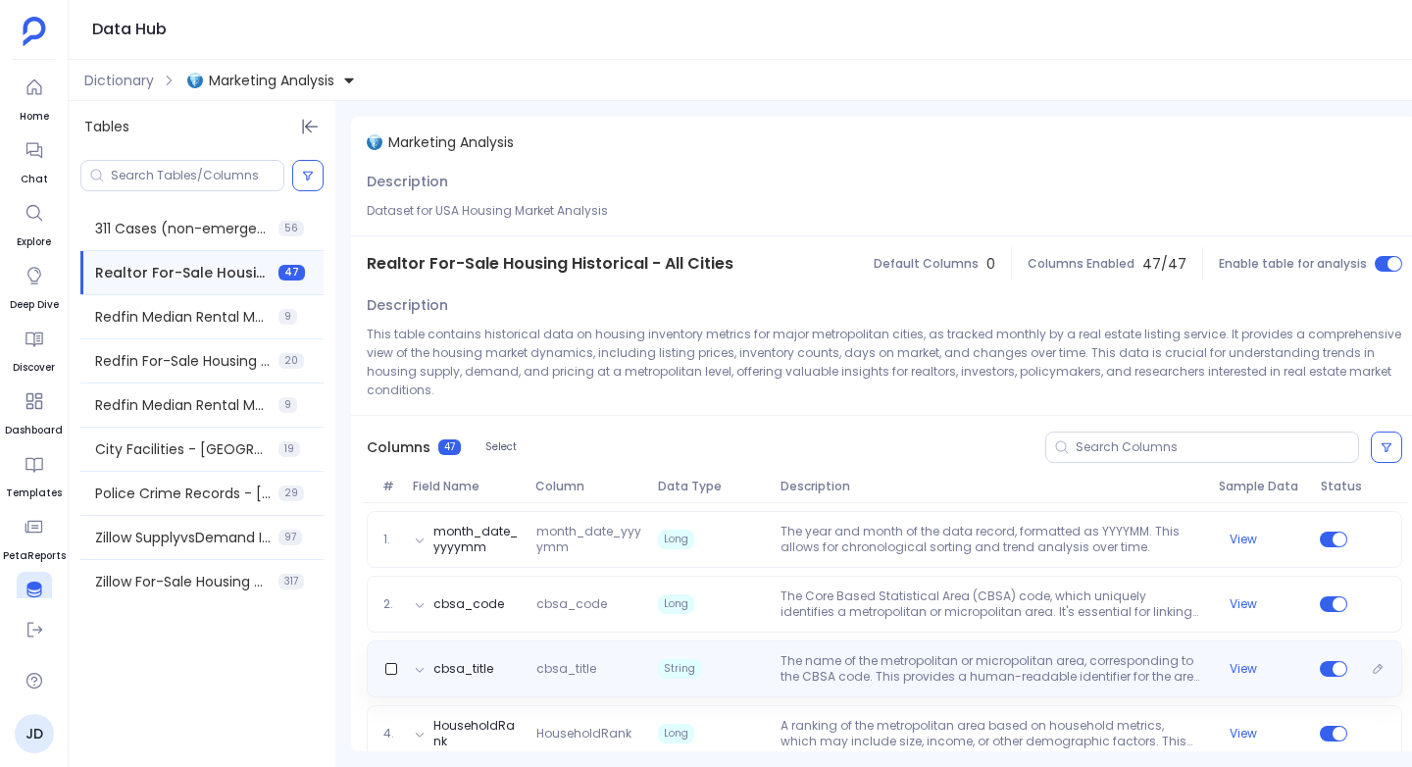
click at [552, 661] on span "cbsa_title" at bounding box center [589, 669] width 123 height 16
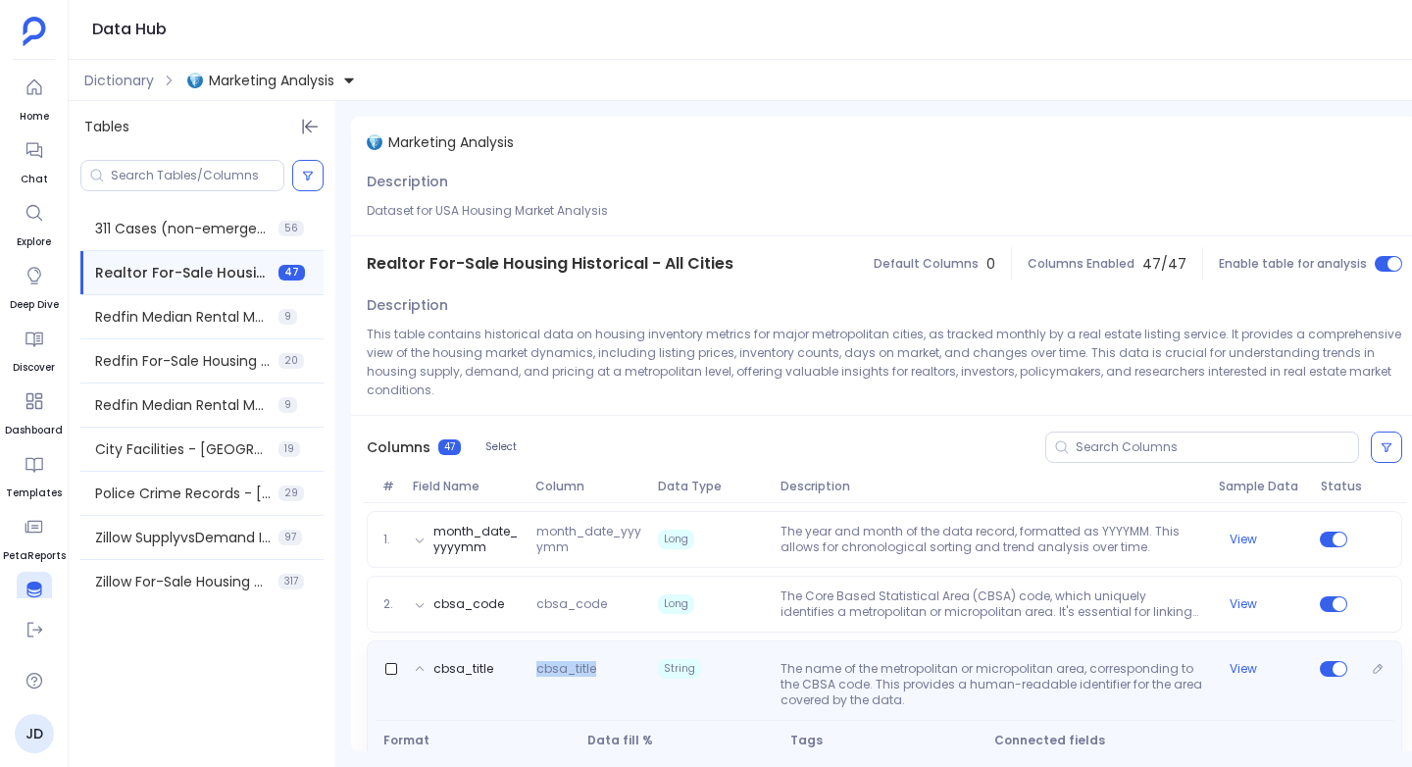
click at [552, 661] on span "cbsa_title" at bounding box center [589, 684] width 123 height 47
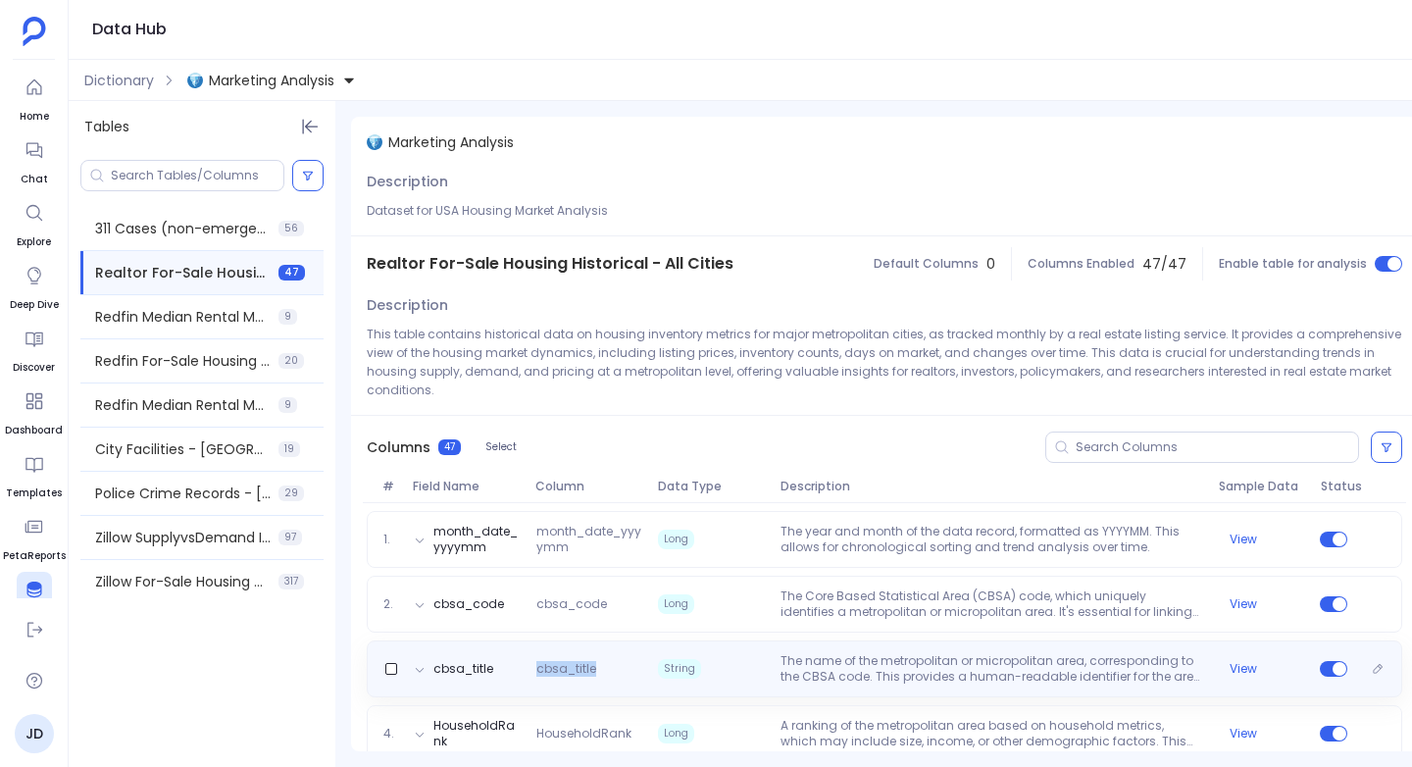
copy span "cbsa_title"
click at [1239, 661] on button "View" at bounding box center [1242, 669] width 27 height 16
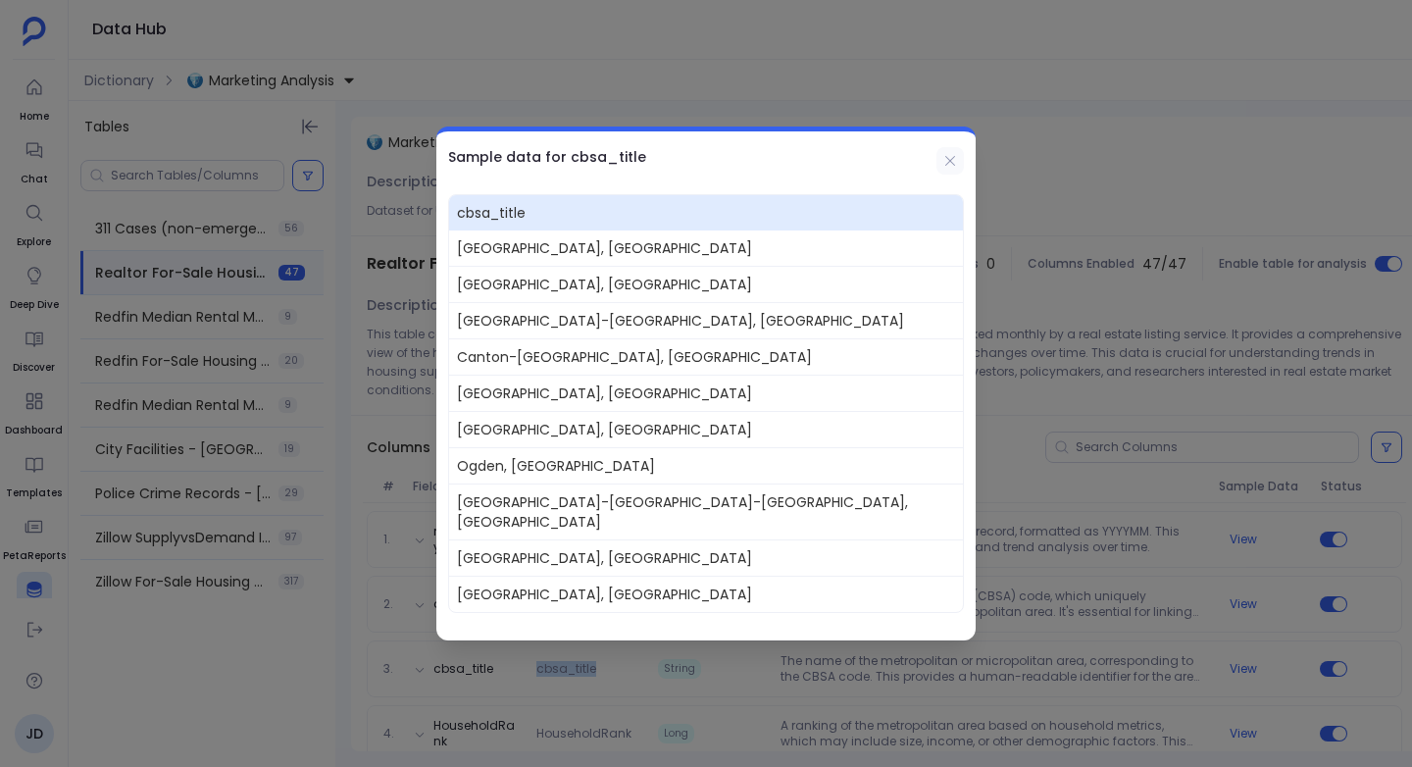
click at [956, 169] on icon at bounding box center [950, 161] width 16 height 16
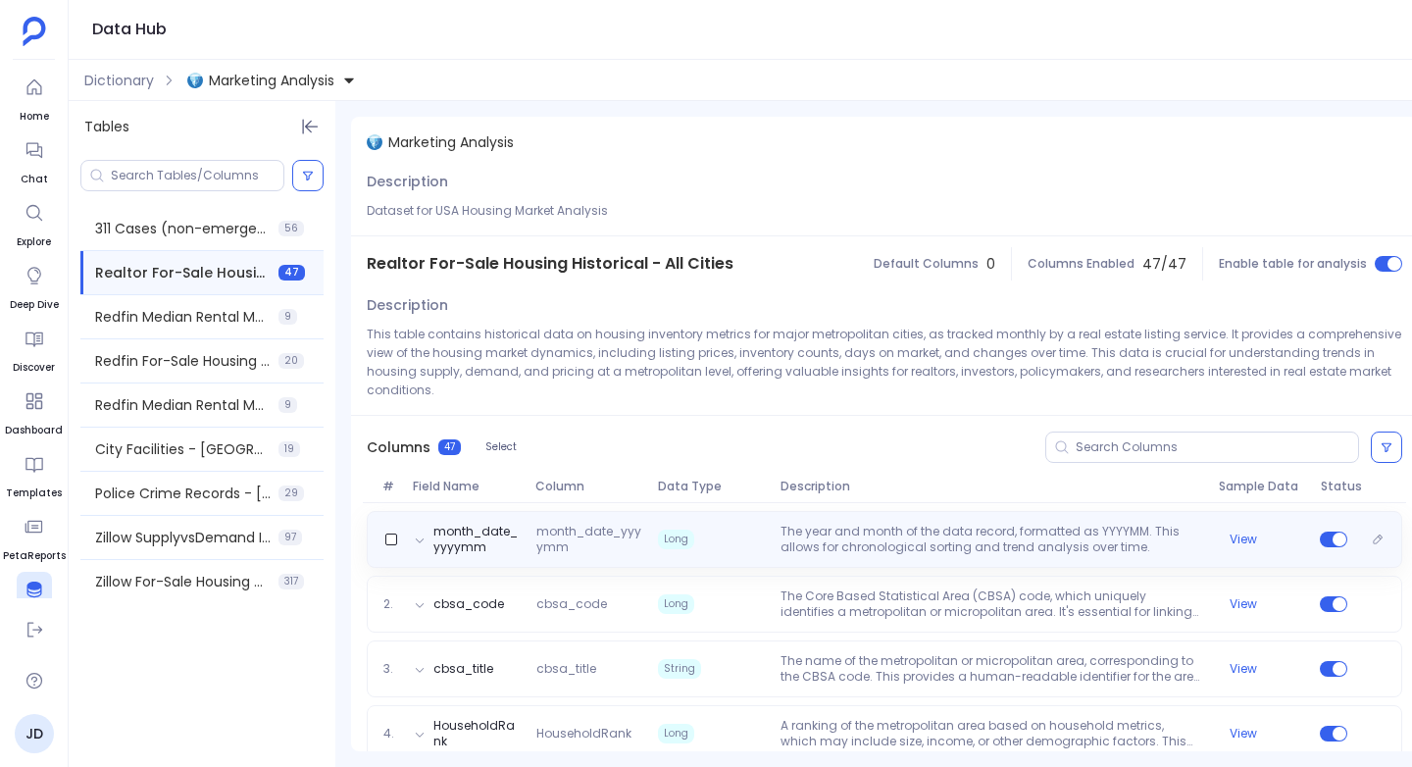
click at [817, 511] on div "month_date_yyyymm month_date_yyyymm Long The year and month of the data record,…" at bounding box center [884, 539] width 1035 height 57
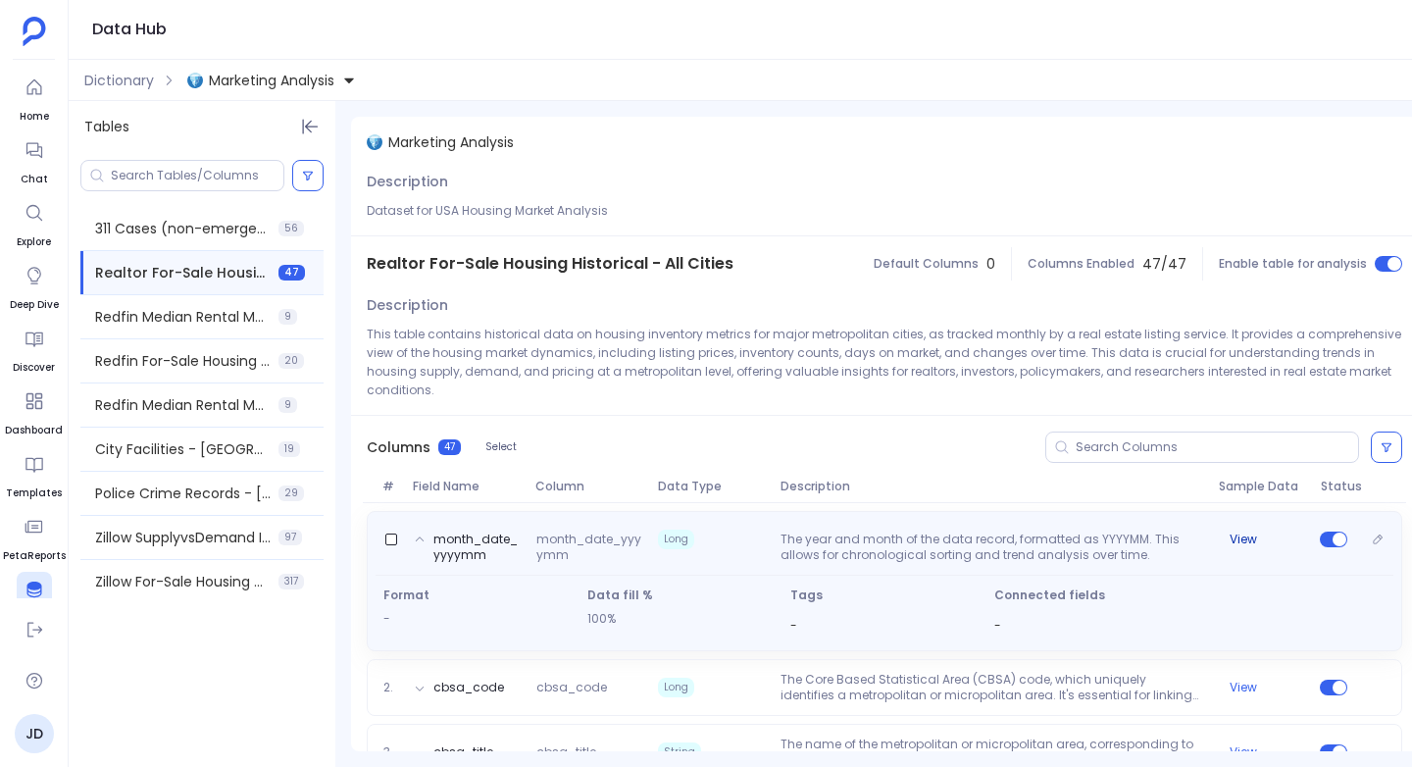
click at [1242, 531] on button "View" at bounding box center [1242, 539] width 27 height 16
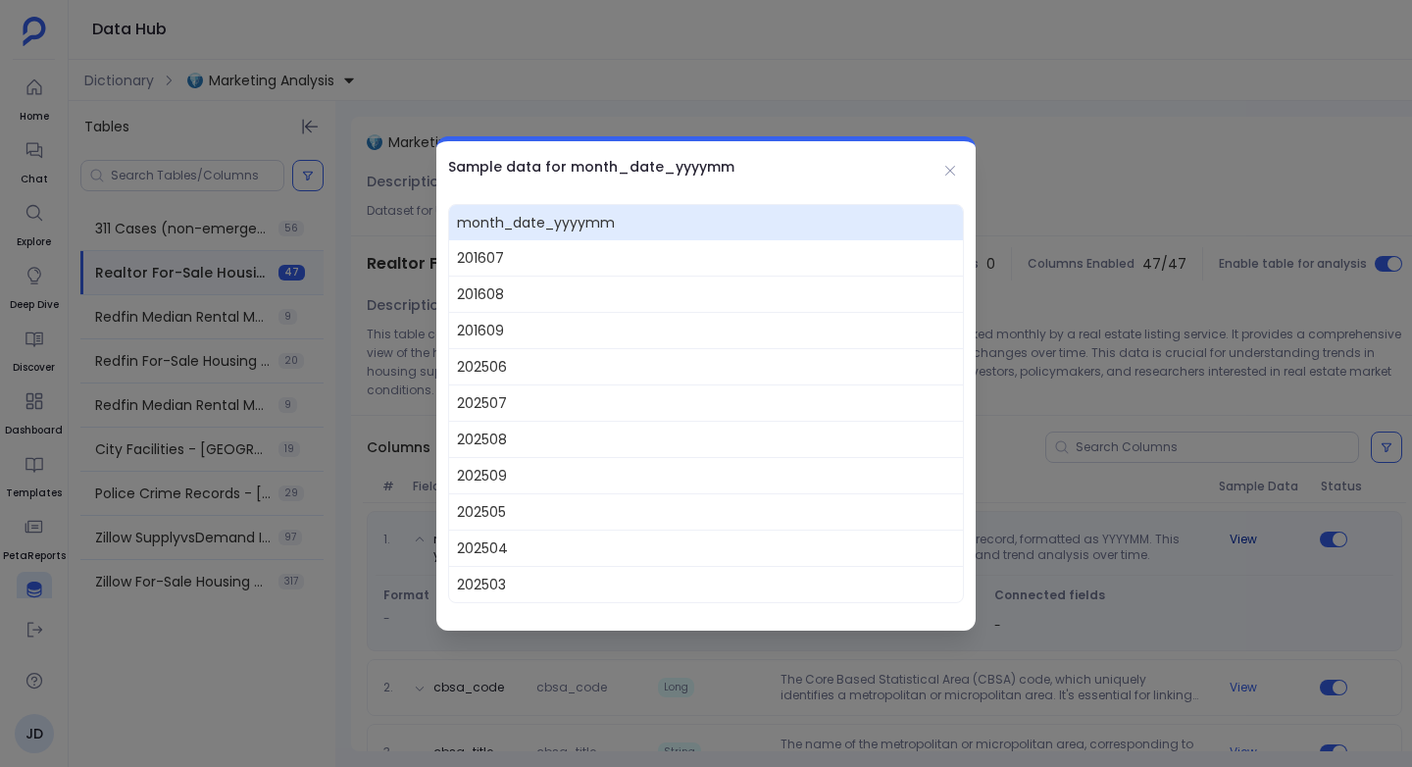
click at [1242, 522] on div at bounding box center [706, 383] width 1412 height 767
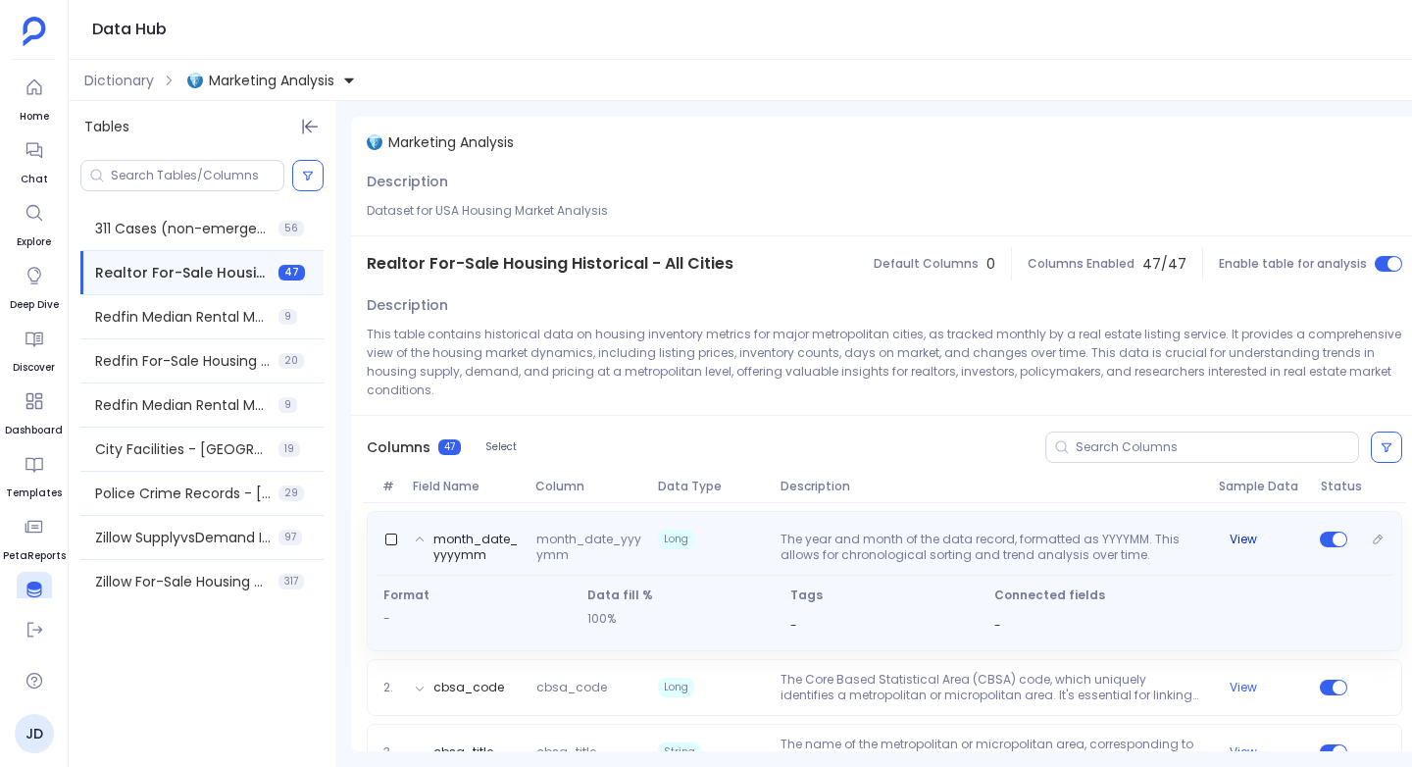
click at [1242, 531] on button "View" at bounding box center [1242, 539] width 27 height 16
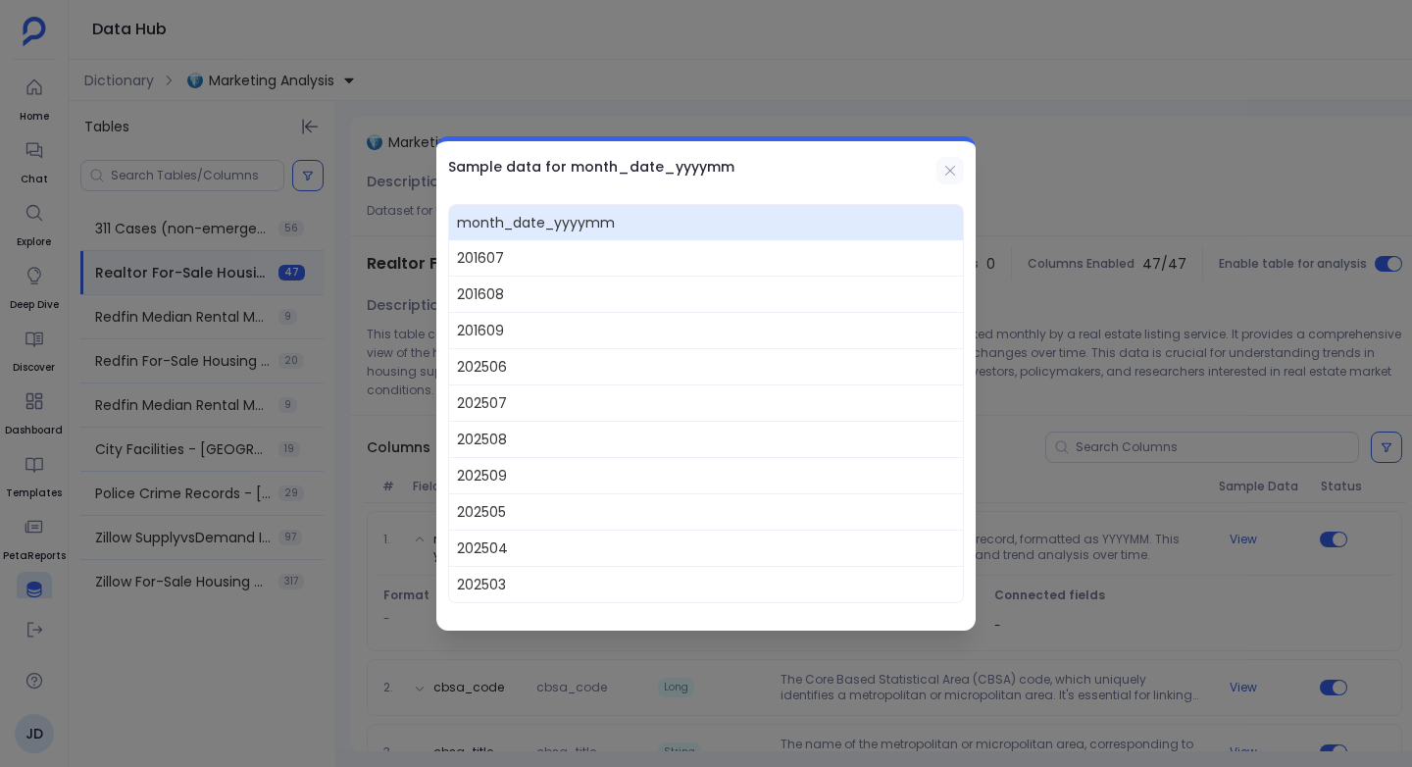
click at [942, 168] on icon at bounding box center [950, 171] width 16 height 16
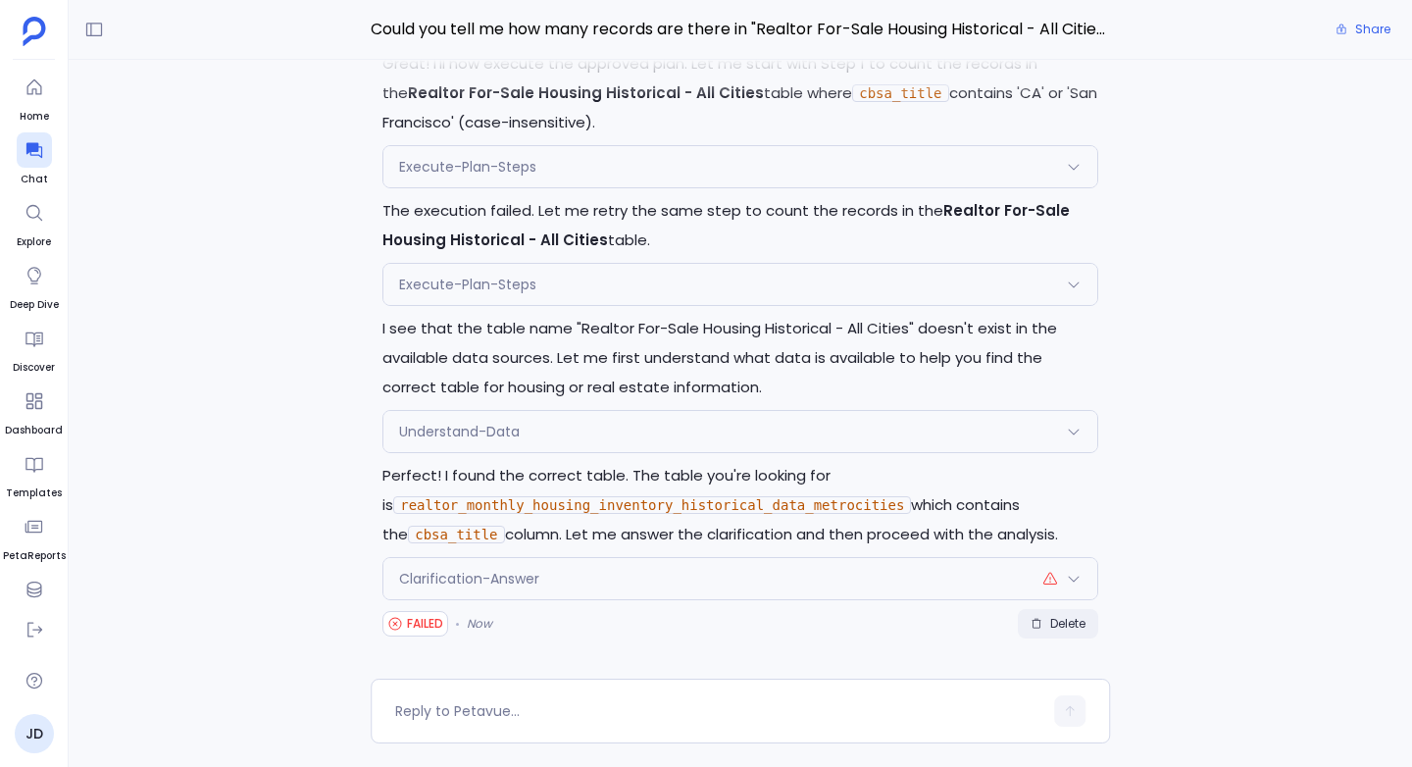
click at [1068, 628] on span "Delete" at bounding box center [1067, 624] width 35 height 16
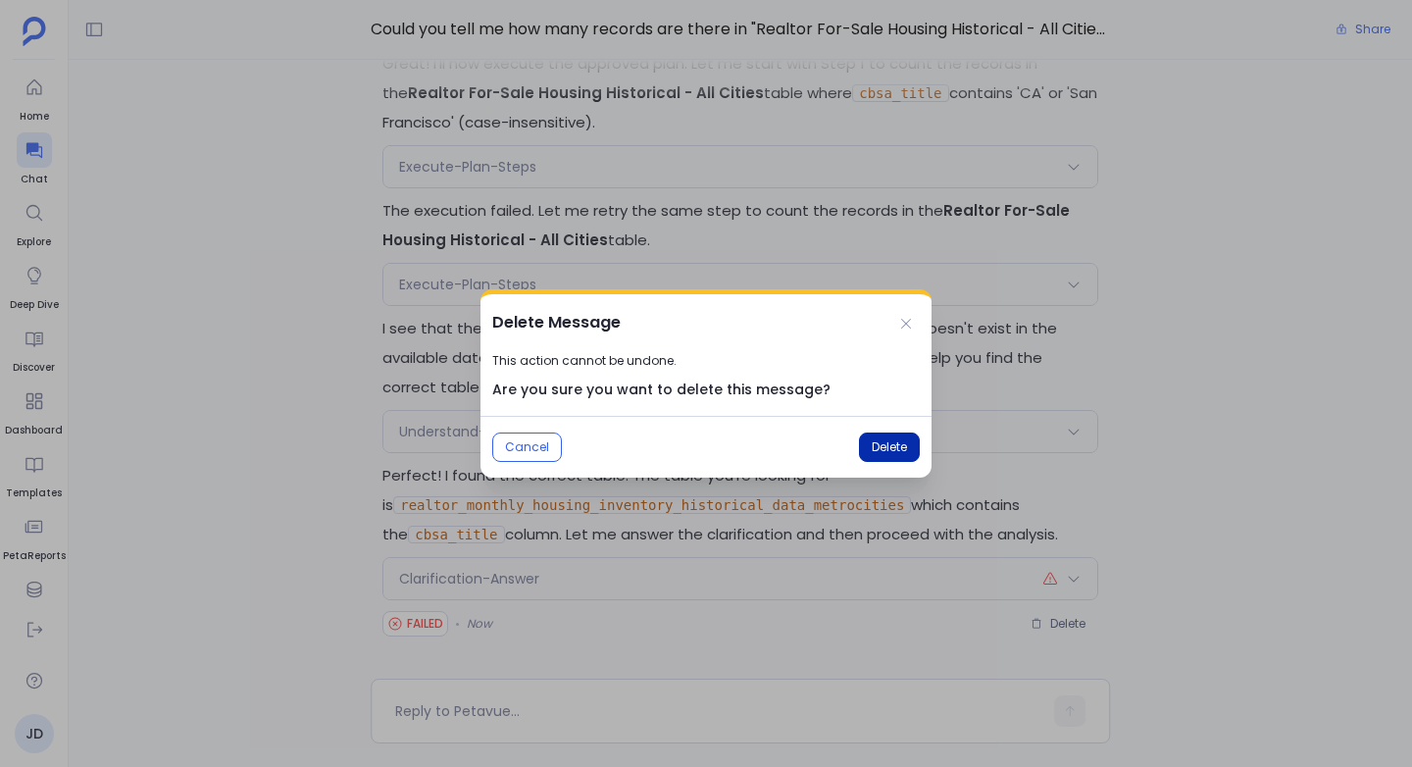
click at [879, 445] on span "Delete" at bounding box center [889, 447] width 35 height 16
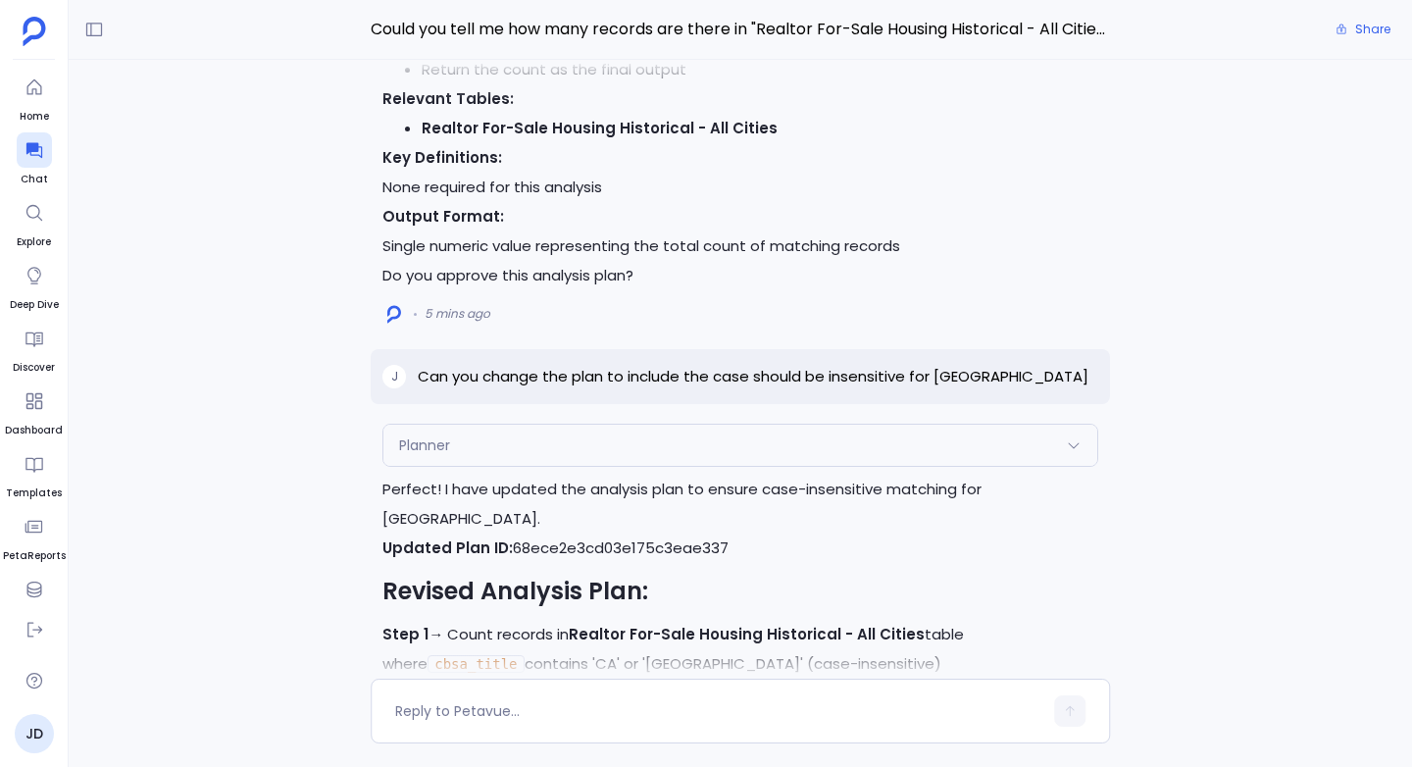
scroll to position [-612, 0]
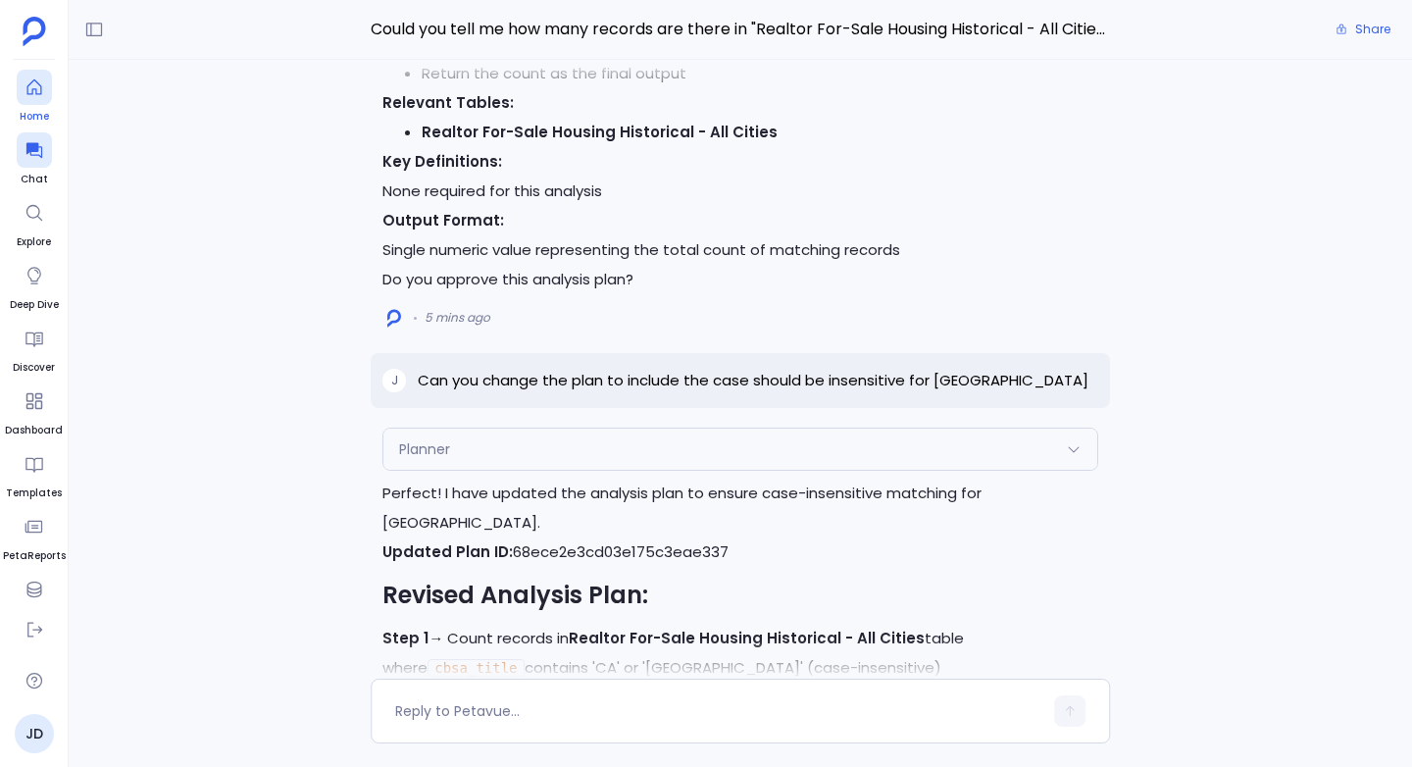
click at [41, 81] on icon at bounding box center [35, 87] width 20 height 20
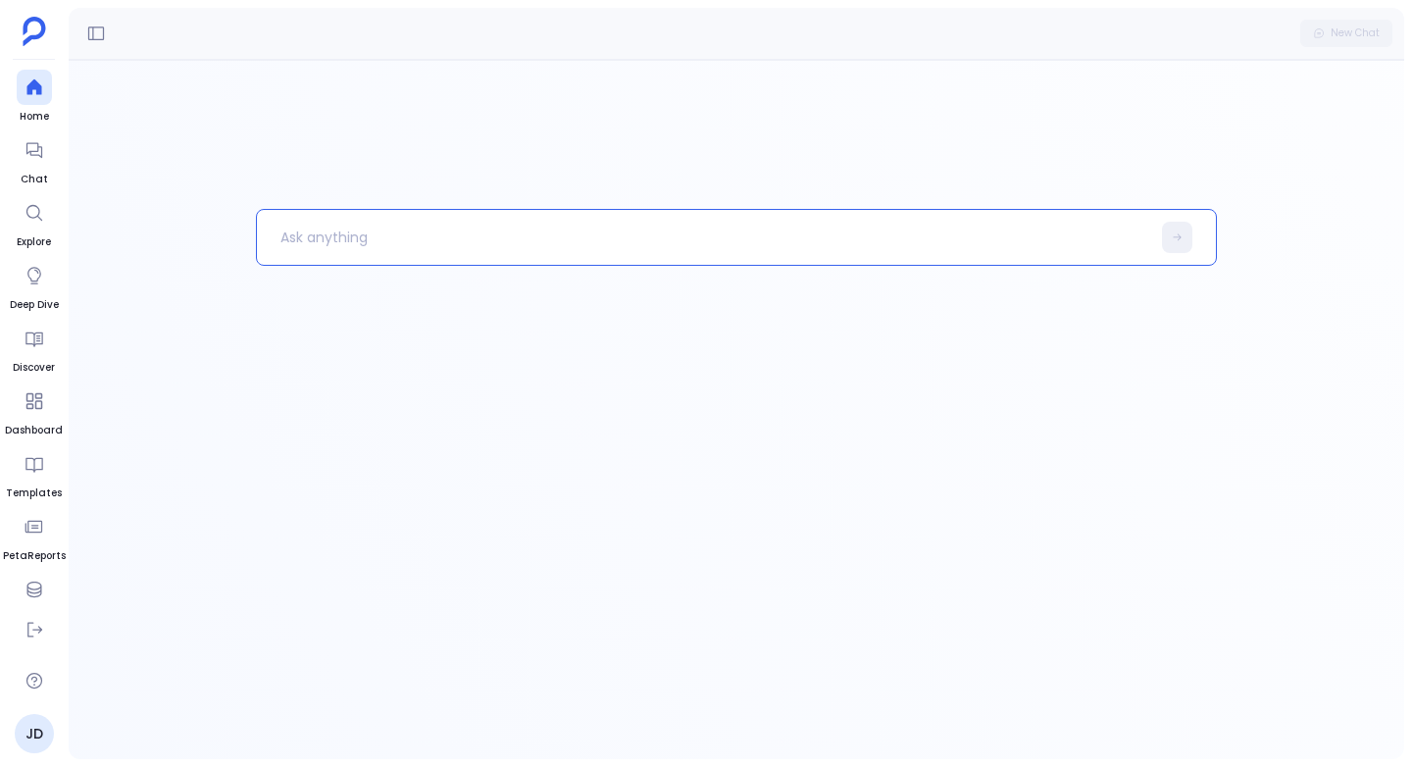
click at [342, 252] on p at bounding box center [703, 237] width 893 height 51
paste p
click at [444, 254] on p at bounding box center [703, 237] width 893 height 51
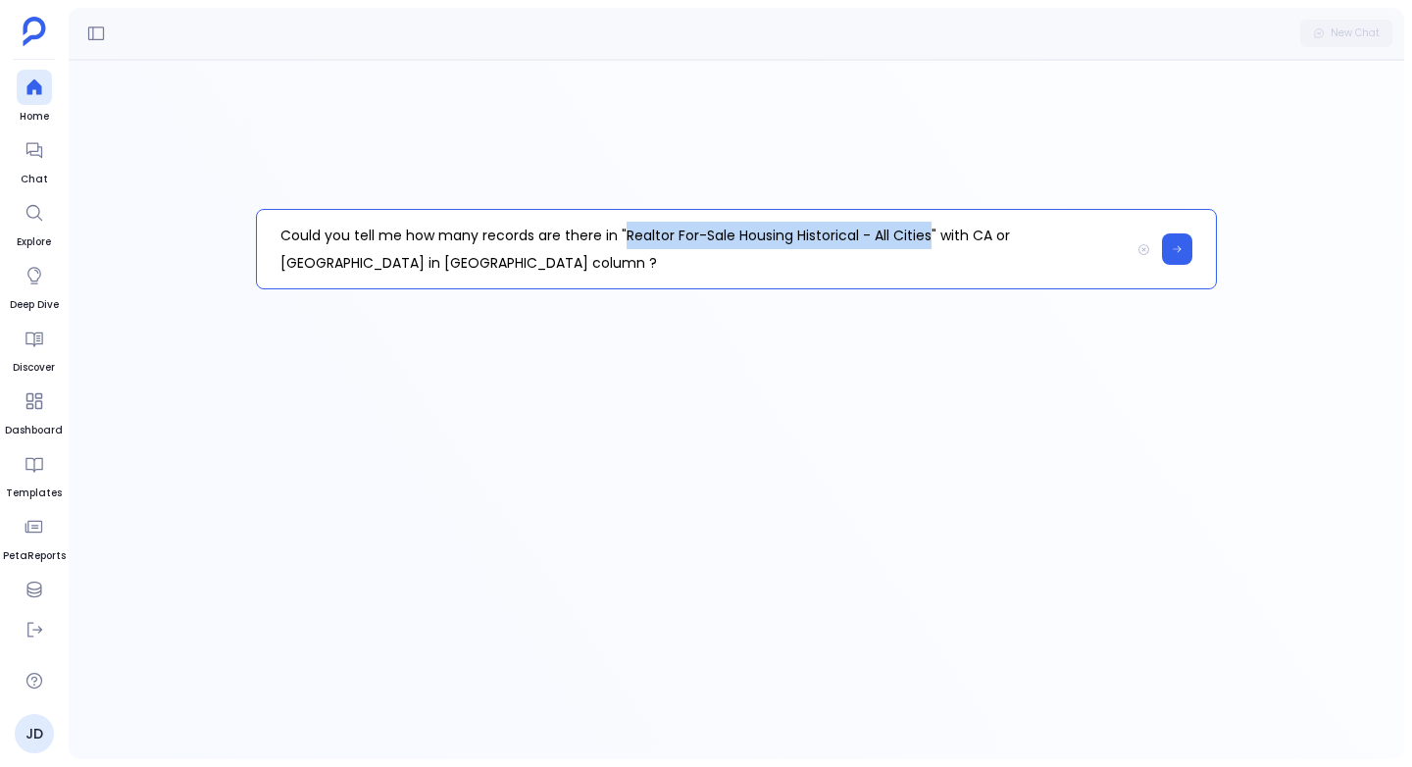
drag, startPoint x: 929, startPoint y: 235, endPoint x: 623, endPoint y: 234, distance: 306.9
click at [623, 234] on p "Could you tell me how many records are there in "Realtor For-Sale Housing Histo…" at bounding box center [693, 249] width 873 height 78
click at [678, 262] on p "Could you tell me how many records are there in "realtor_monthly_housing_invent…" at bounding box center [693, 249] width 873 height 78
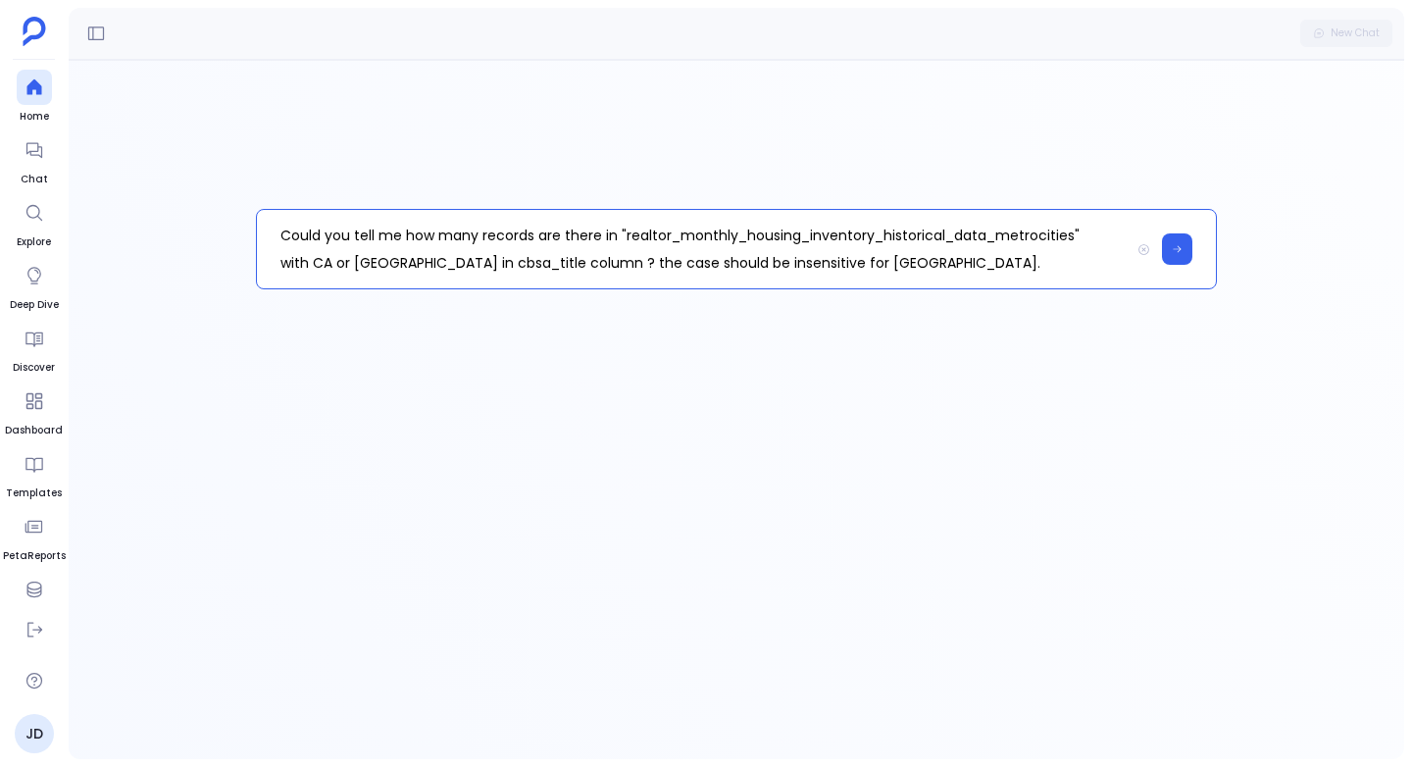
click at [1088, 235] on p "Could you tell me how many records are there in "realtor_monthly_housing_invent…" at bounding box center [693, 249] width 873 height 78
click at [1180, 246] on icon at bounding box center [1177, 249] width 11 height 12
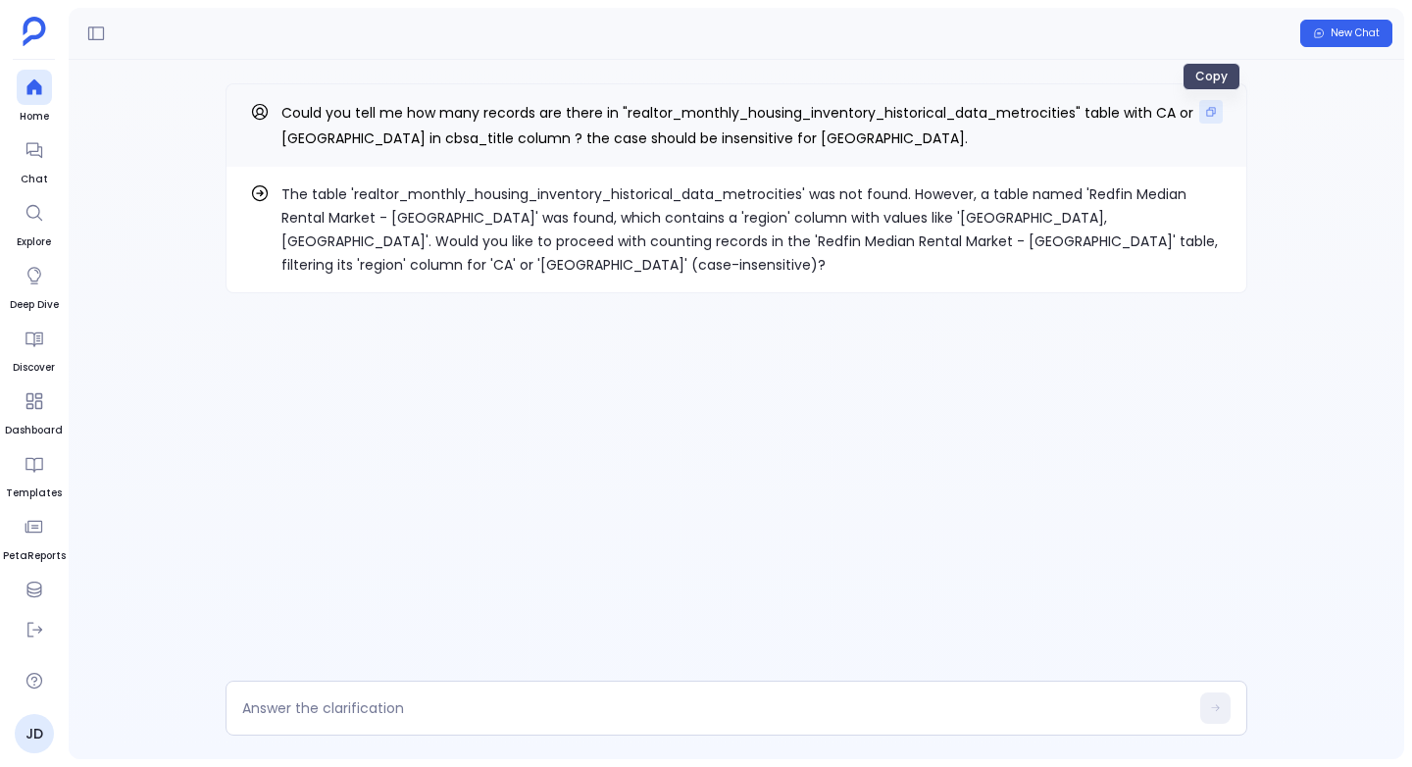
click at [1206, 107] on icon "Copy" at bounding box center [1211, 112] width 12 height 12
click at [43, 144] on icon at bounding box center [35, 150] width 20 height 20
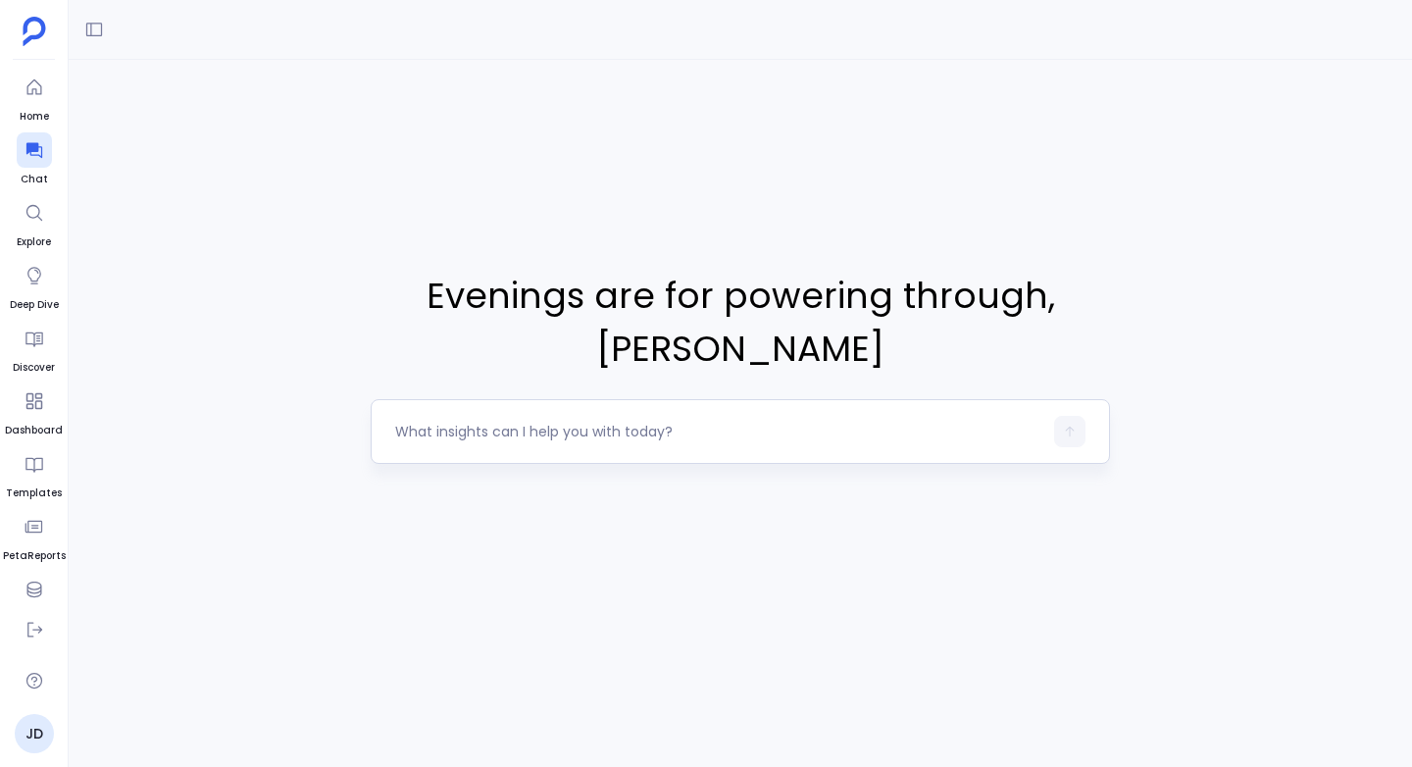
click at [453, 428] on textarea at bounding box center [718, 432] width 647 height 20
type textarea "Could you tell me how many records are there in "realtor_monthly_housing_invent…"
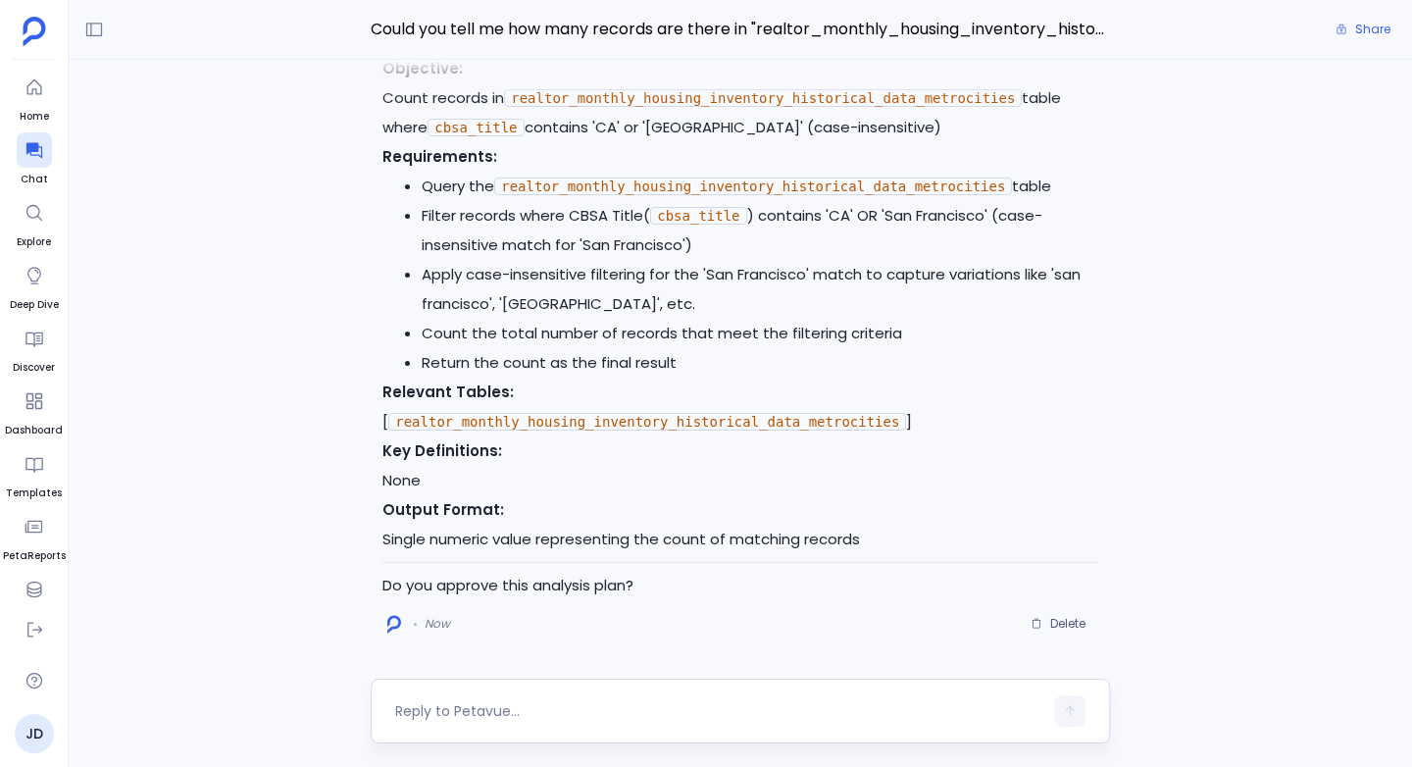
click at [458, 709] on textarea at bounding box center [718, 711] width 647 height 20
type textarea "Yes"
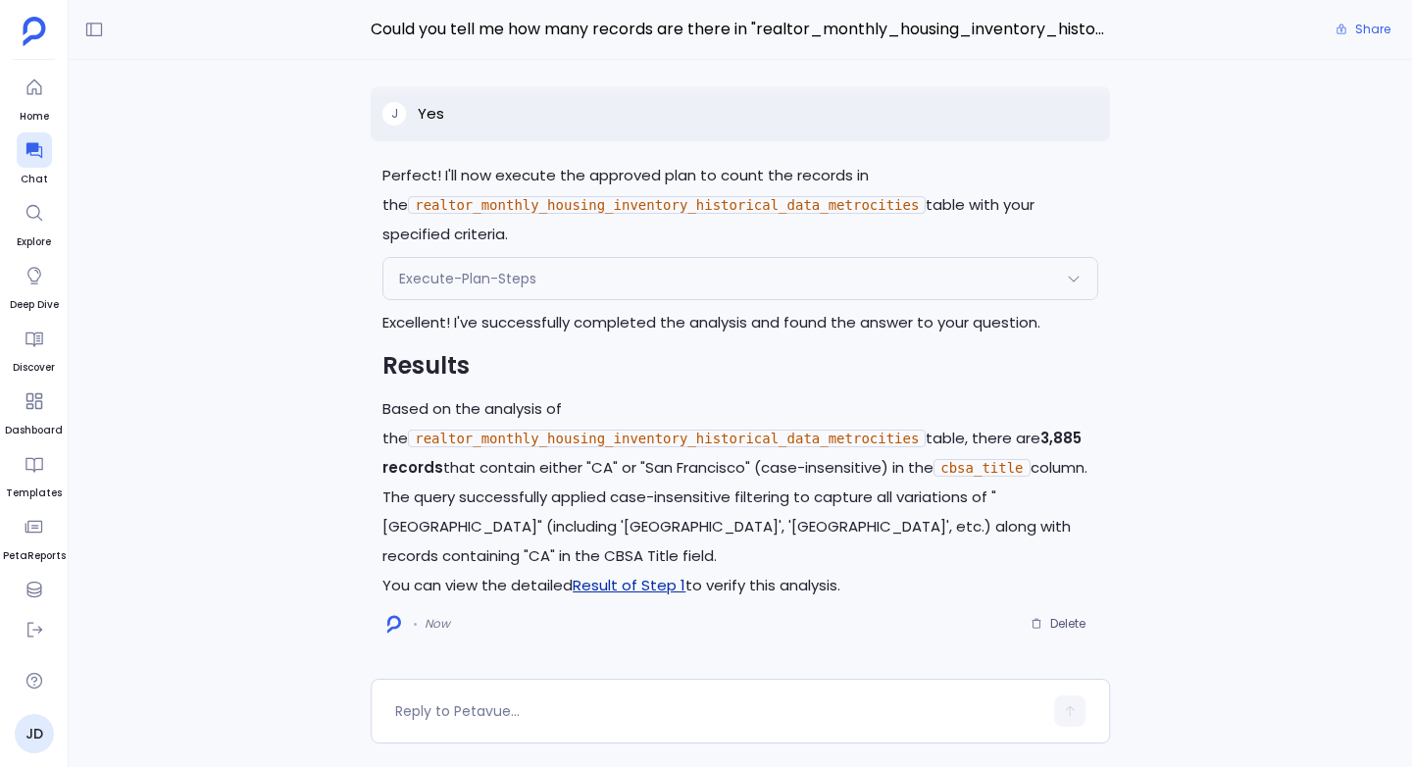
click at [611, 584] on link "Result of Step 1" at bounding box center [629, 584] width 113 height 21
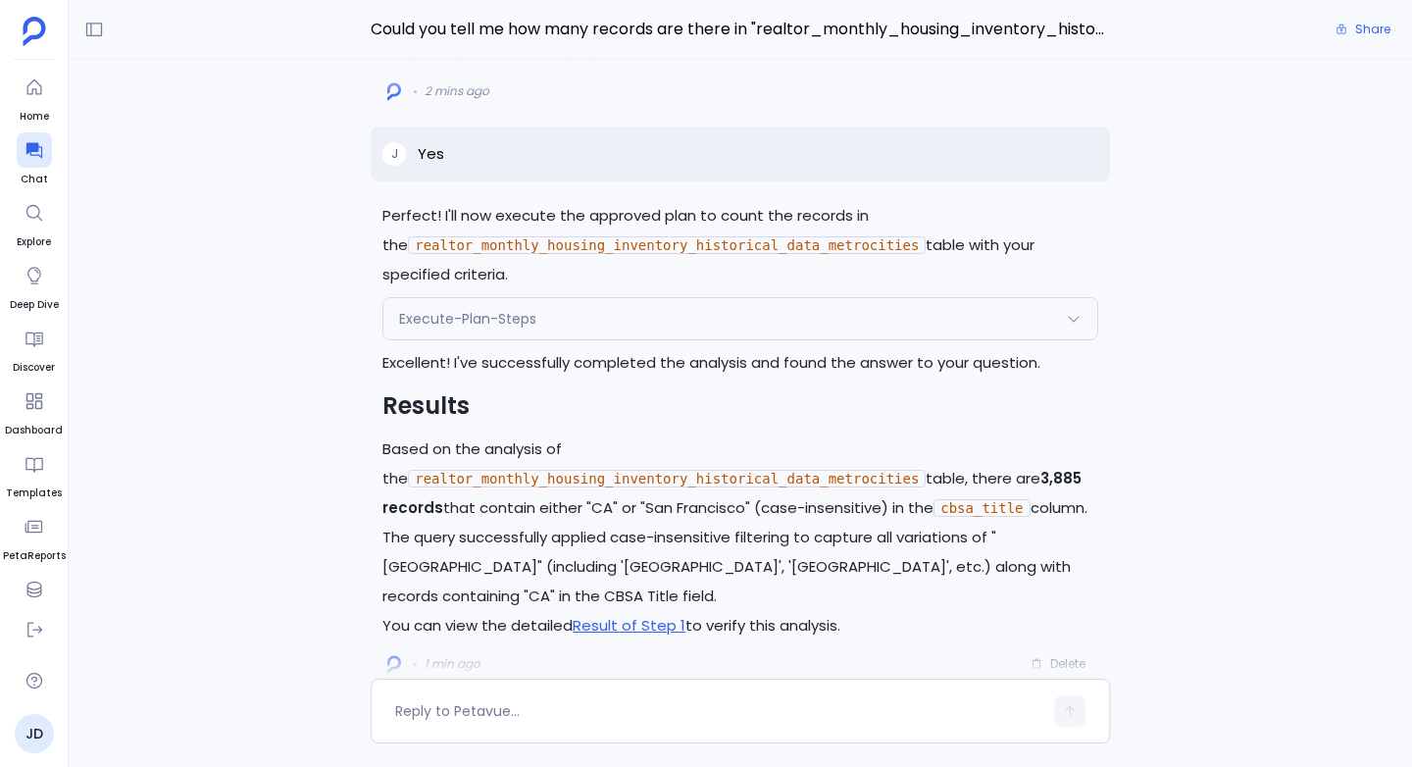
click at [522, 318] on span "Execute-Plan-Steps" at bounding box center [467, 319] width 137 height 20
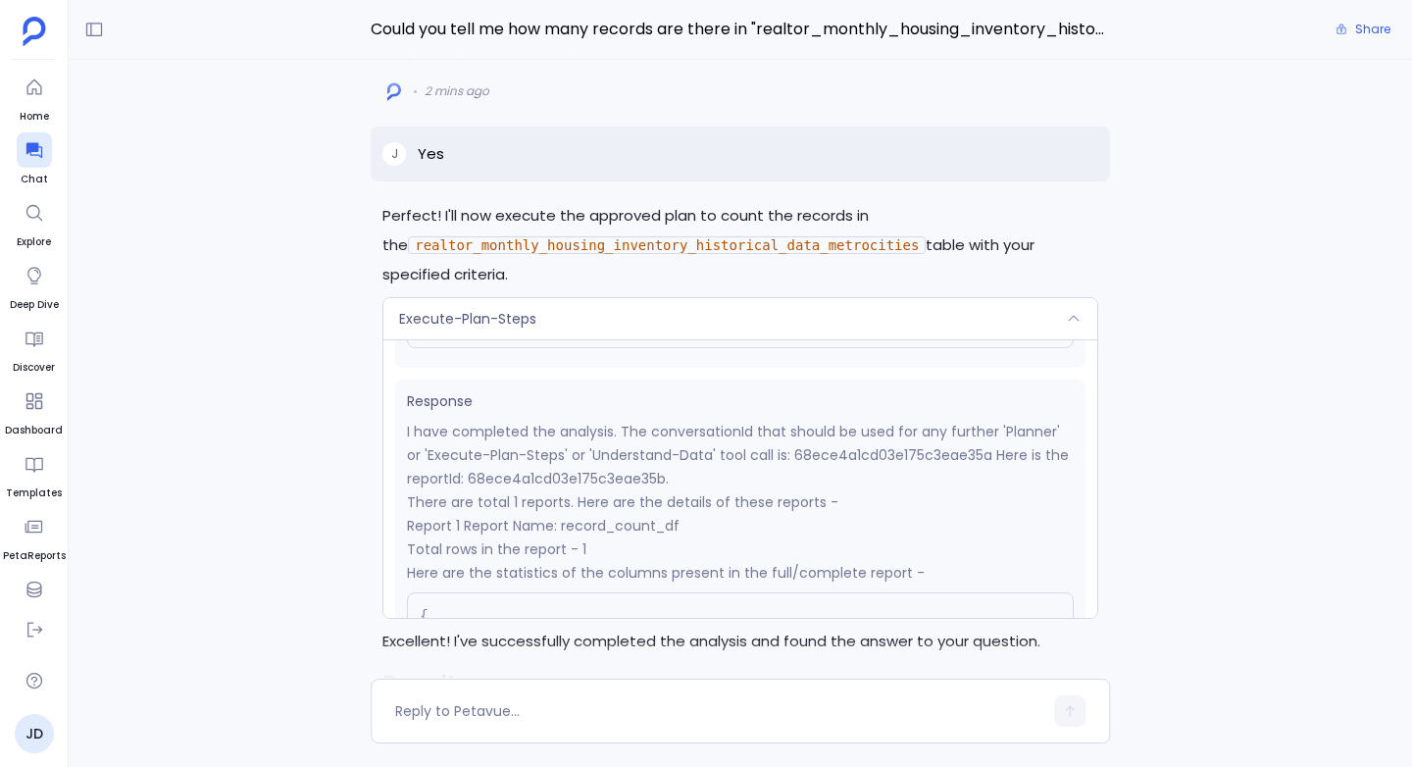
scroll to position [305, 0]
click at [890, 450] on p "I have completed the analysis. The conversationId that should be used for any f…" at bounding box center [740, 454] width 667 height 71
copy p "68ece4a1cd03e175c3eae35a"
click at [34, 75] on div at bounding box center [34, 87] width 35 height 35
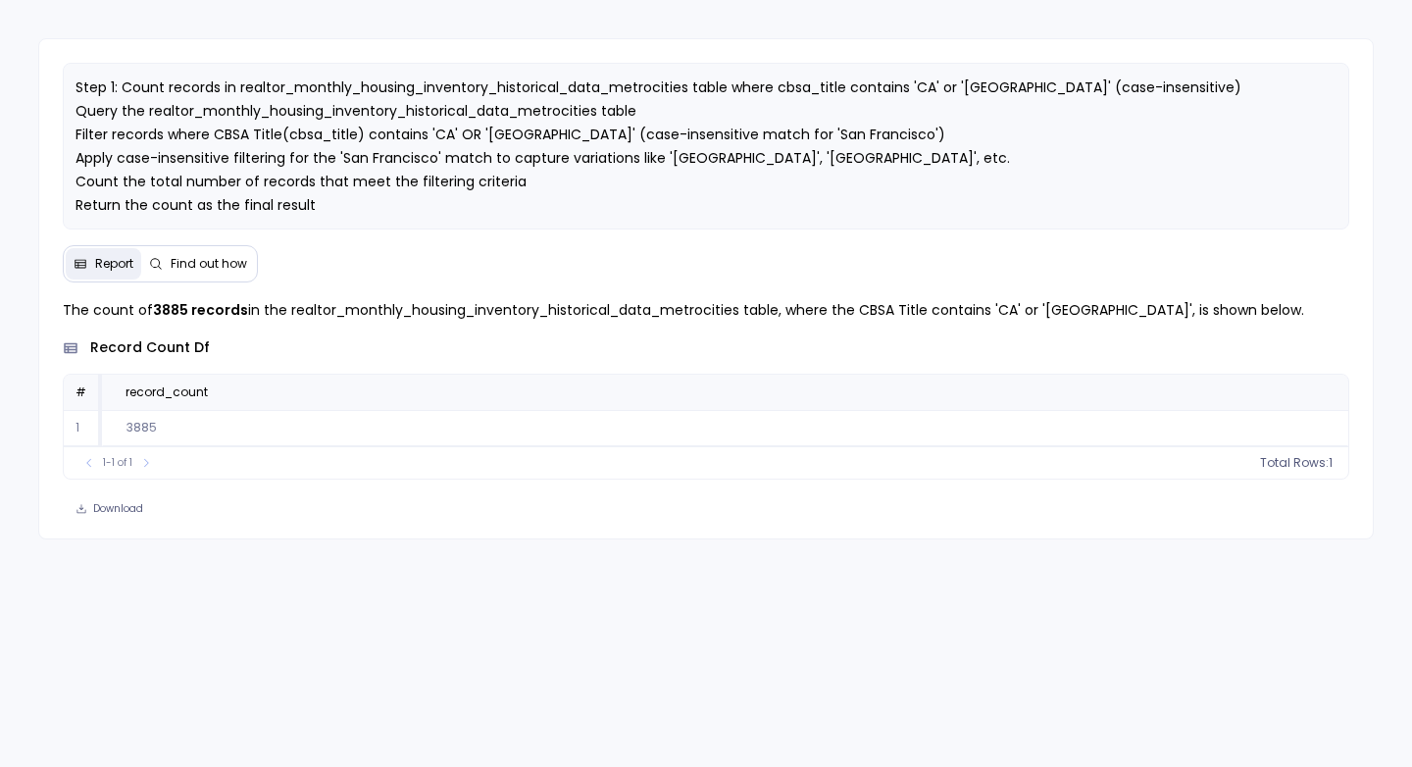
click at [194, 263] on span "Find out how" at bounding box center [209, 264] width 76 height 16
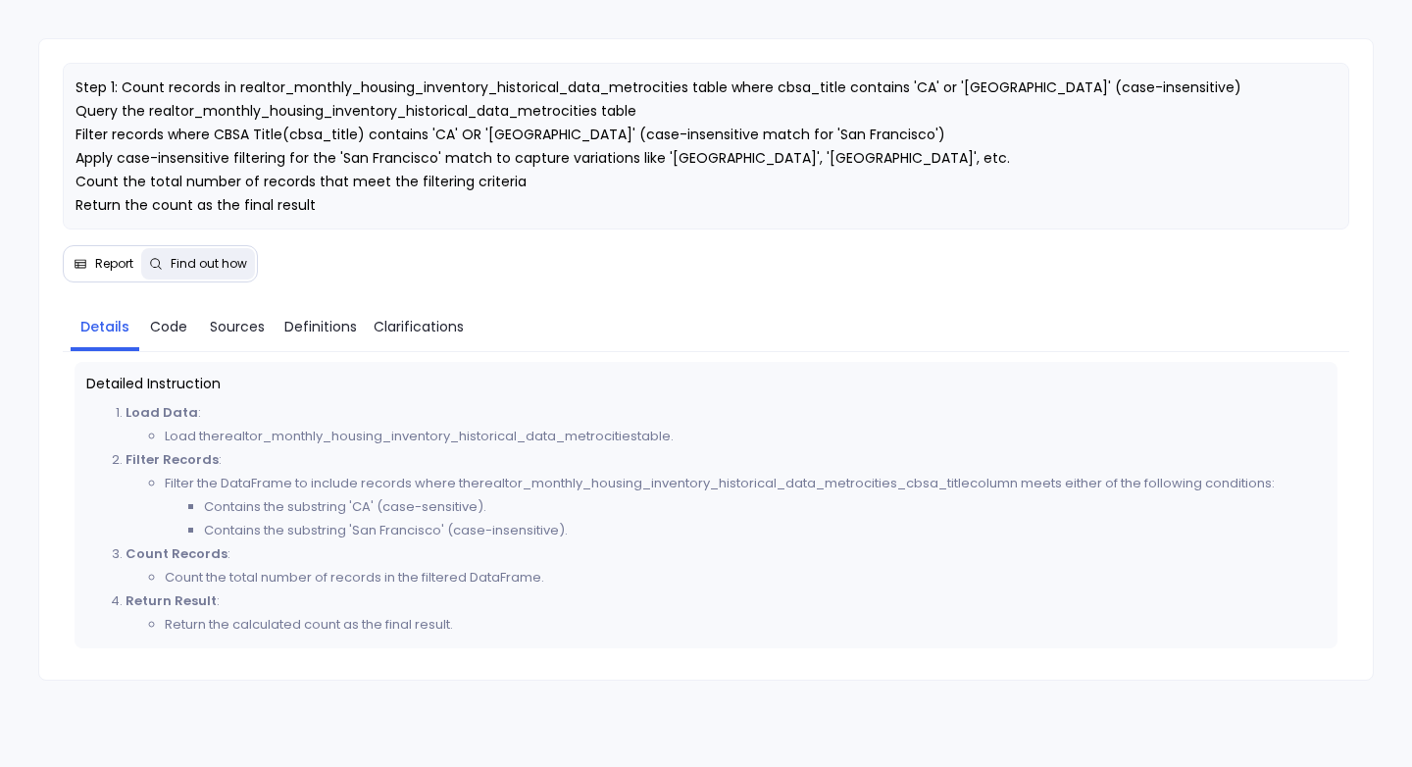
click at [98, 261] on span "Report" at bounding box center [114, 264] width 38 height 16
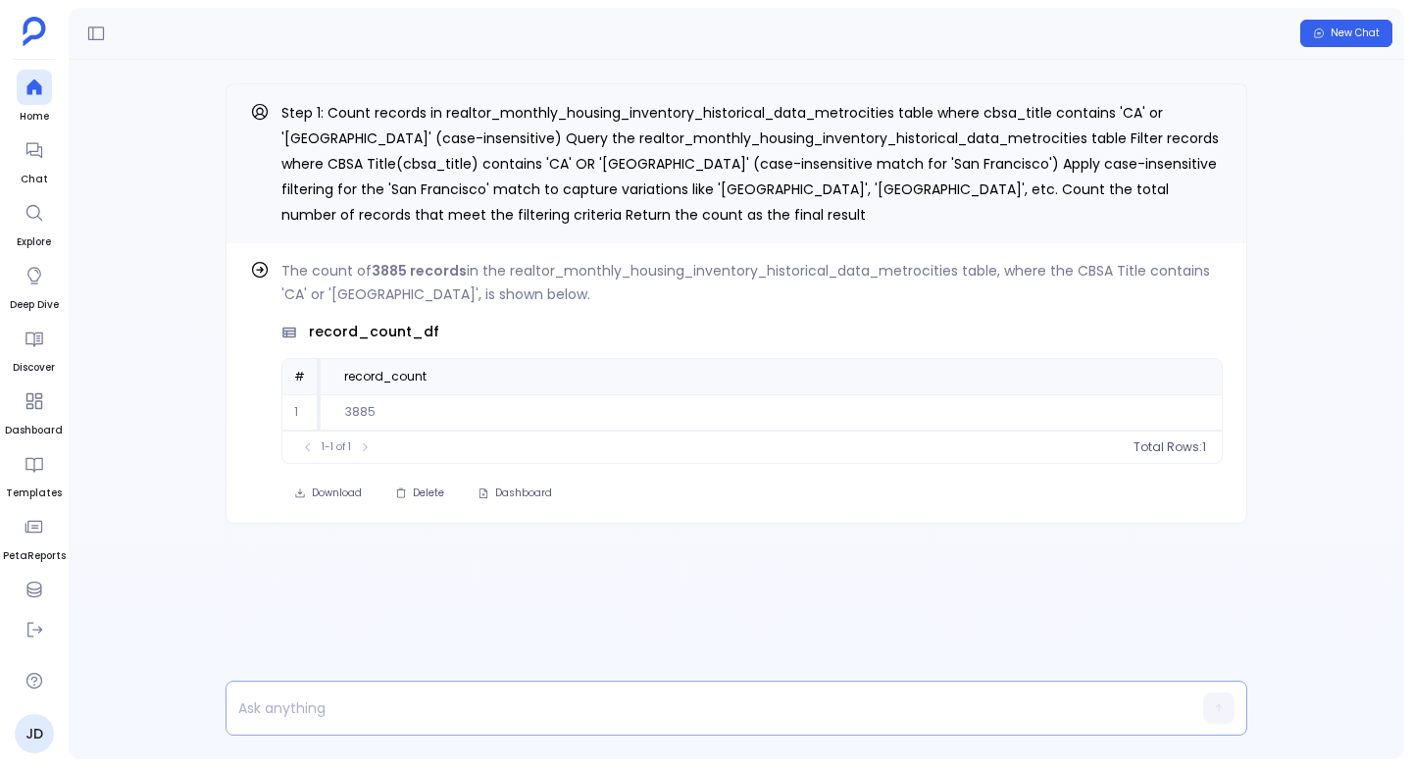
click at [312, 700] on p at bounding box center [698, 707] width 944 height 27
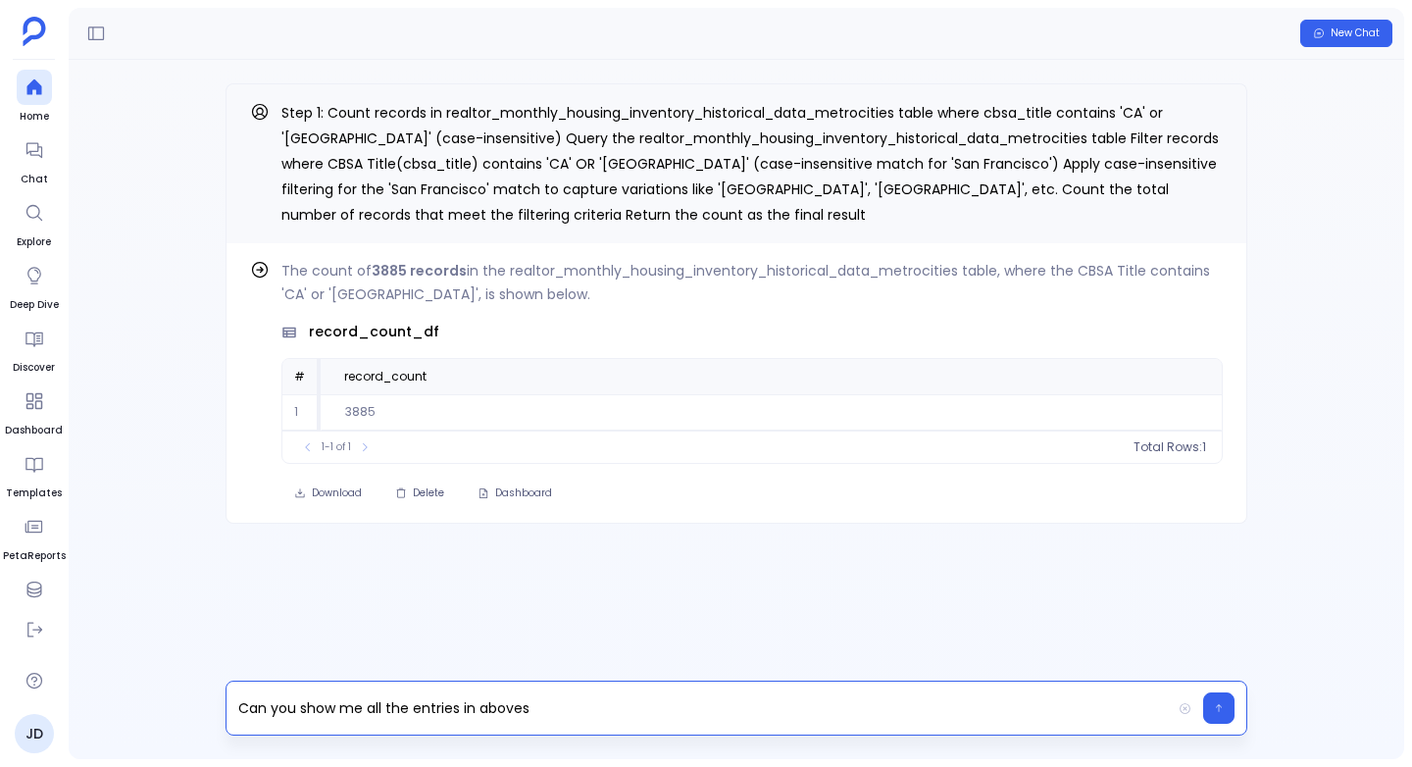
click at [365, 702] on p "Can you show me all the entries in aboves" at bounding box center [698, 707] width 944 height 27
click at [601, 712] on p "Can you show me the list of all the entries in aboves" at bounding box center [698, 707] width 944 height 27
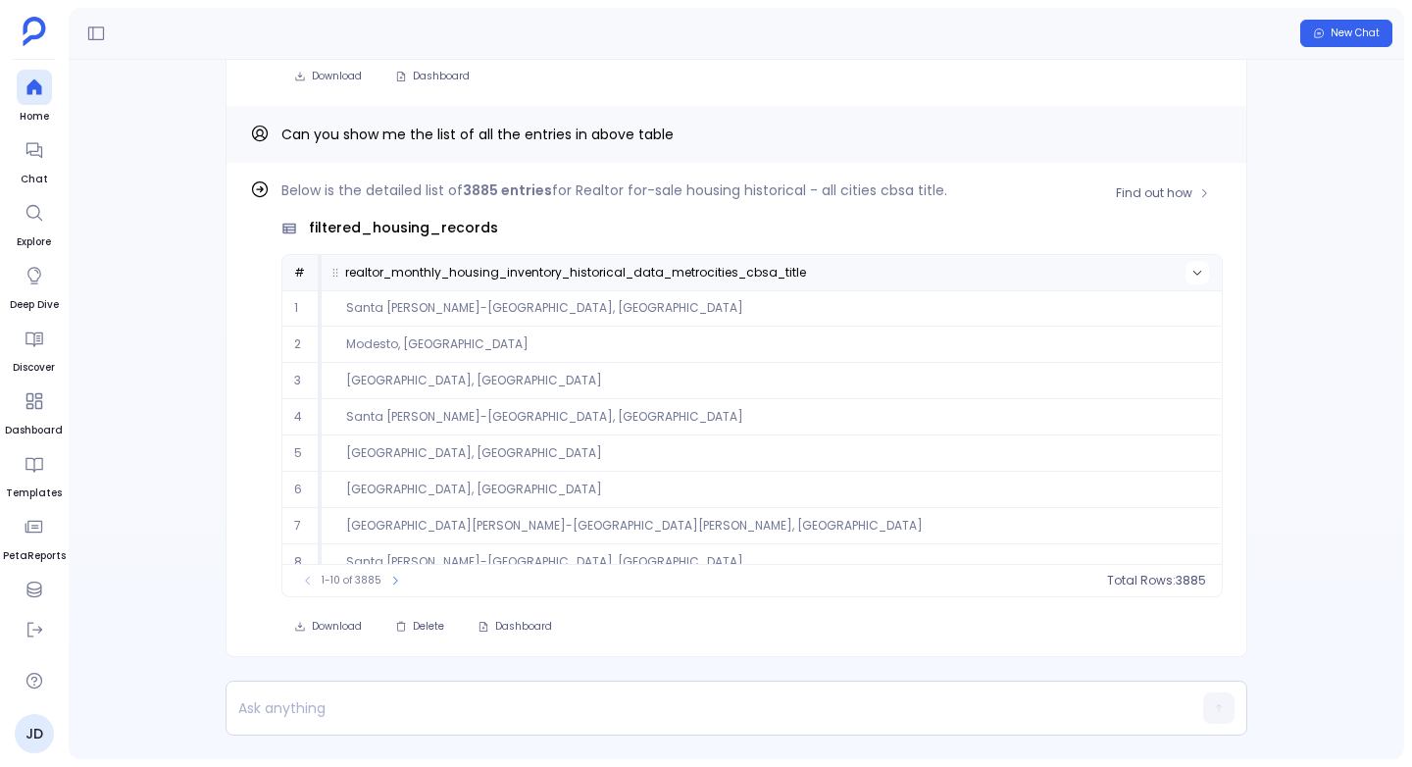
click at [1188, 264] on button at bounding box center [1197, 273] width 24 height 24
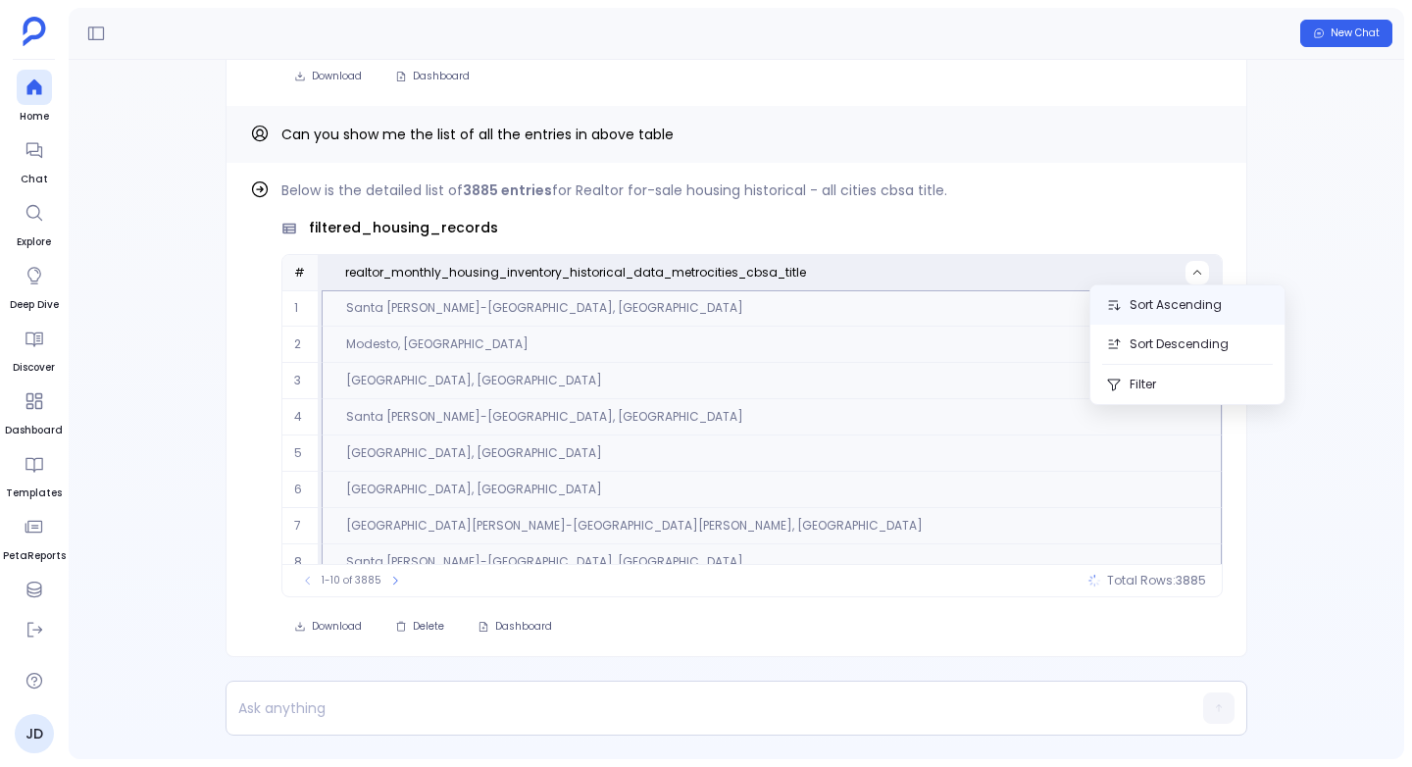
click at [1181, 300] on button "Sort Ascending" at bounding box center [1187, 304] width 194 height 39
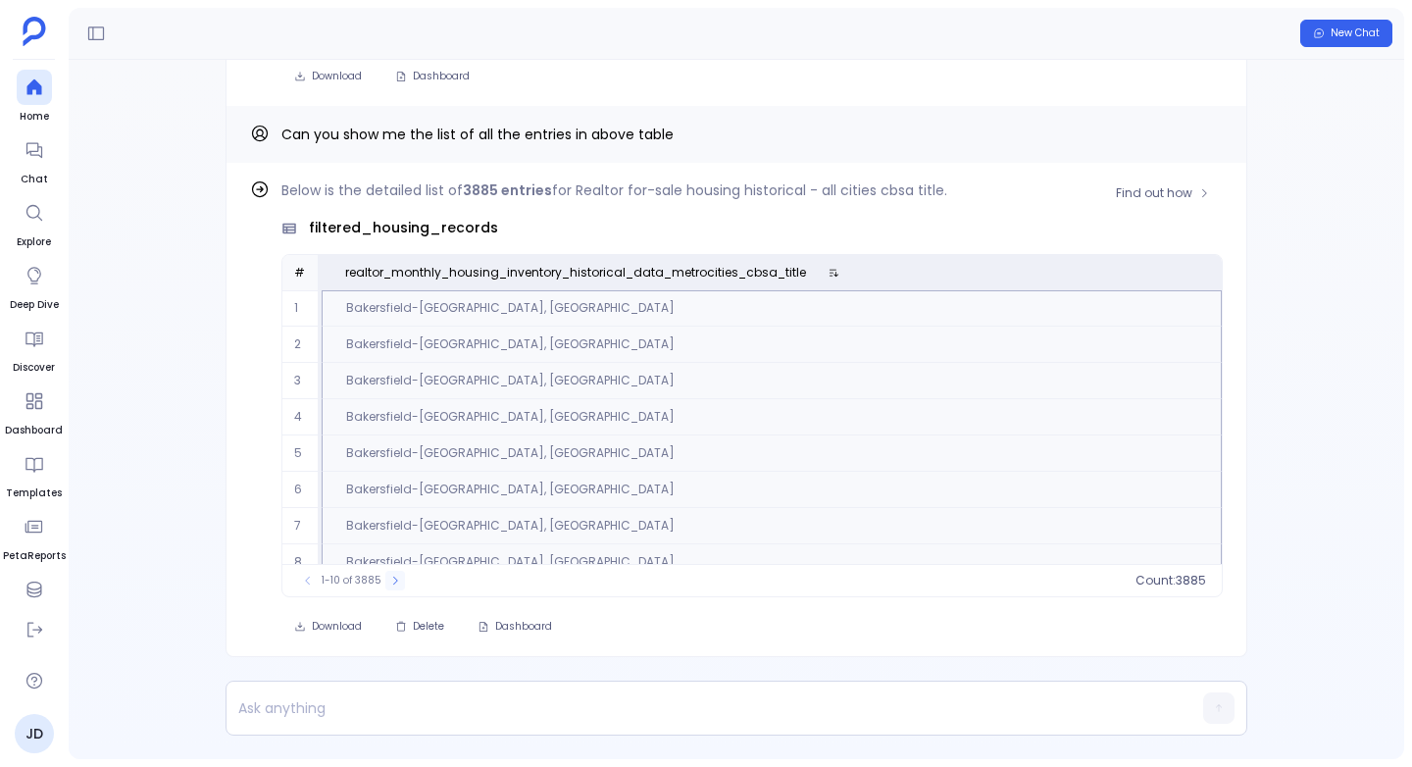
click at [393, 577] on icon at bounding box center [395, 580] width 5 height 8
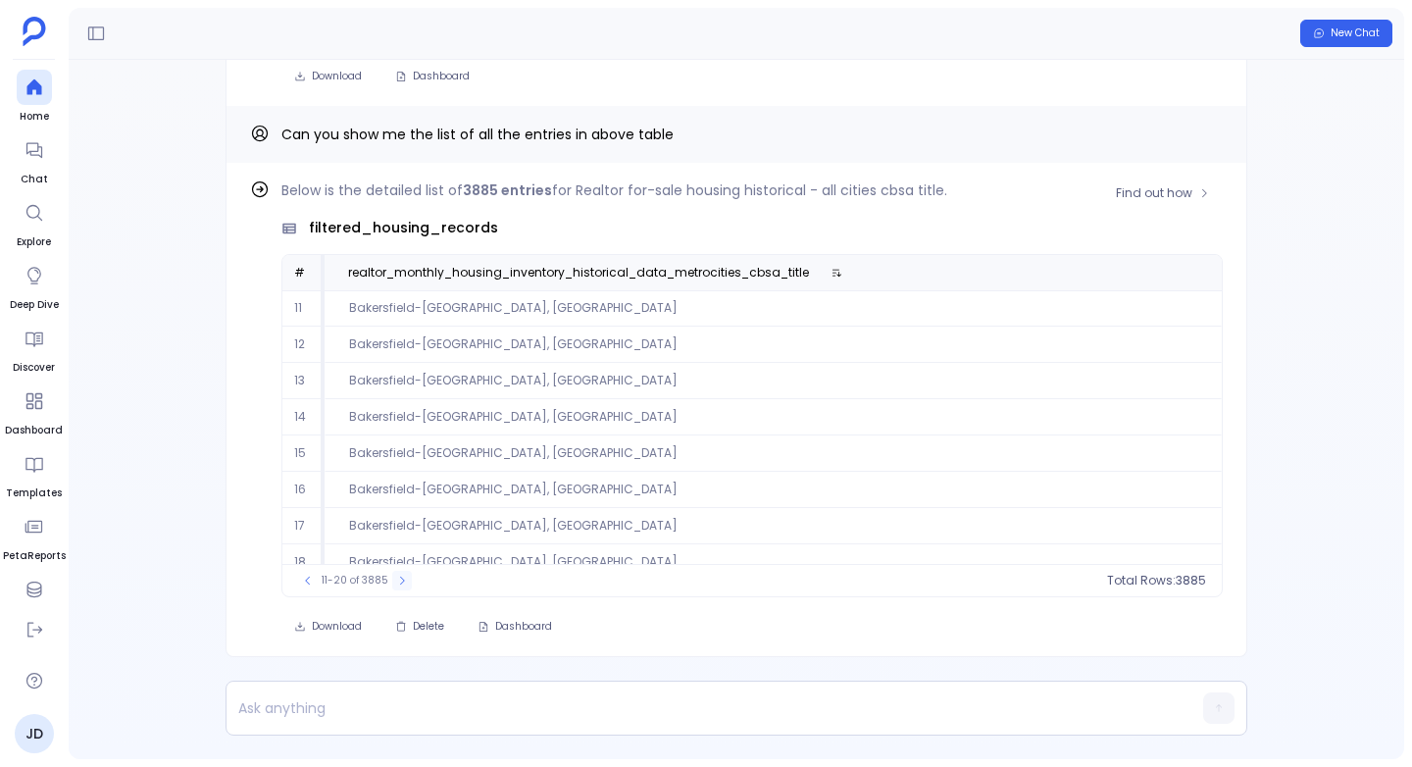
click at [396, 577] on icon at bounding box center [402, 580] width 12 height 12
click at [395, 577] on button at bounding box center [405, 581] width 20 height 20
click at [394, 577] on button at bounding box center [404, 581] width 20 height 20
click at [395, 577] on button at bounding box center [405, 581] width 20 height 20
click at [396, 577] on button at bounding box center [406, 581] width 20 height 20
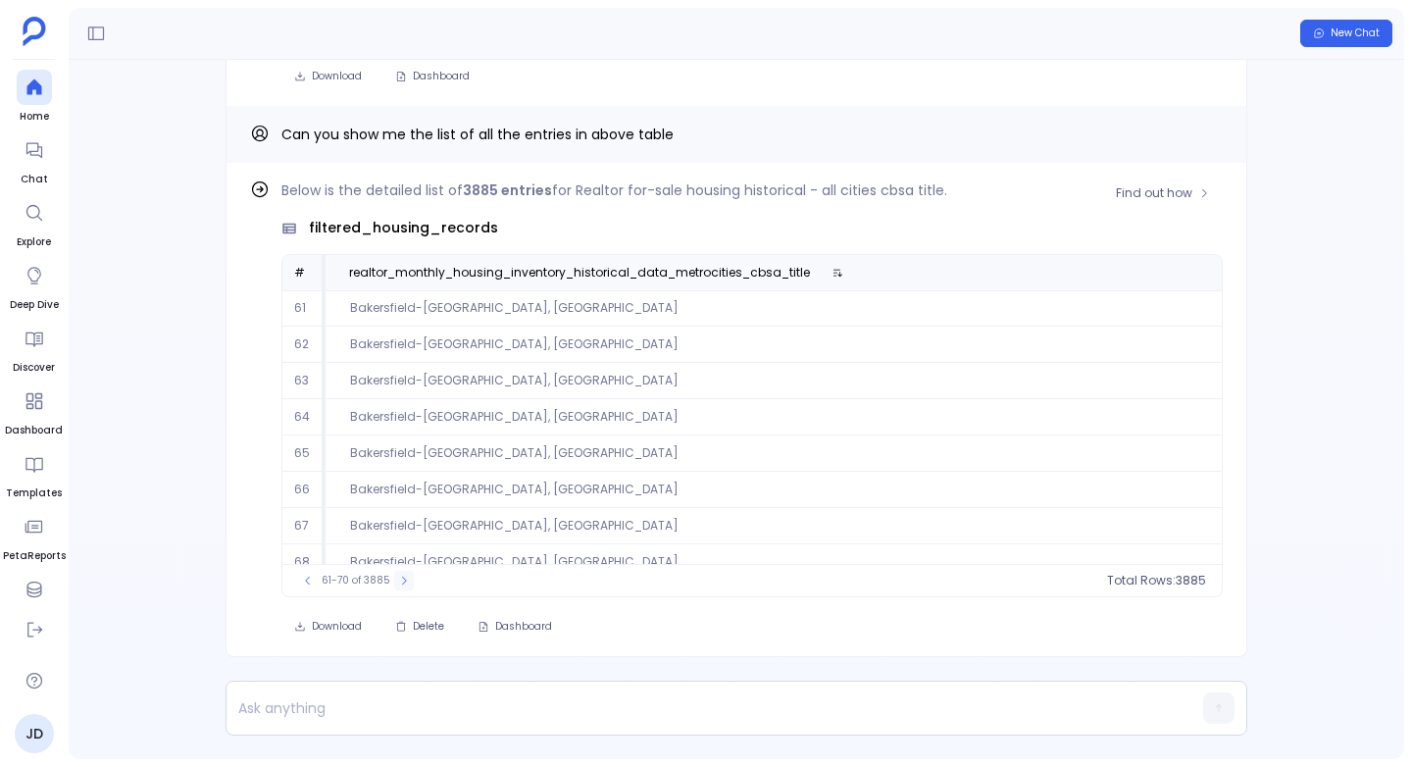
click at [394, 577] on button at bounding box center [404, 581] width 20 height 20
click at [391, 577] on div "91-100 of 3885" at bounding box center [358, 581] width 140 height 20
click at [404, 583] on icon at bounding box center [409, 580] width 12 height 12
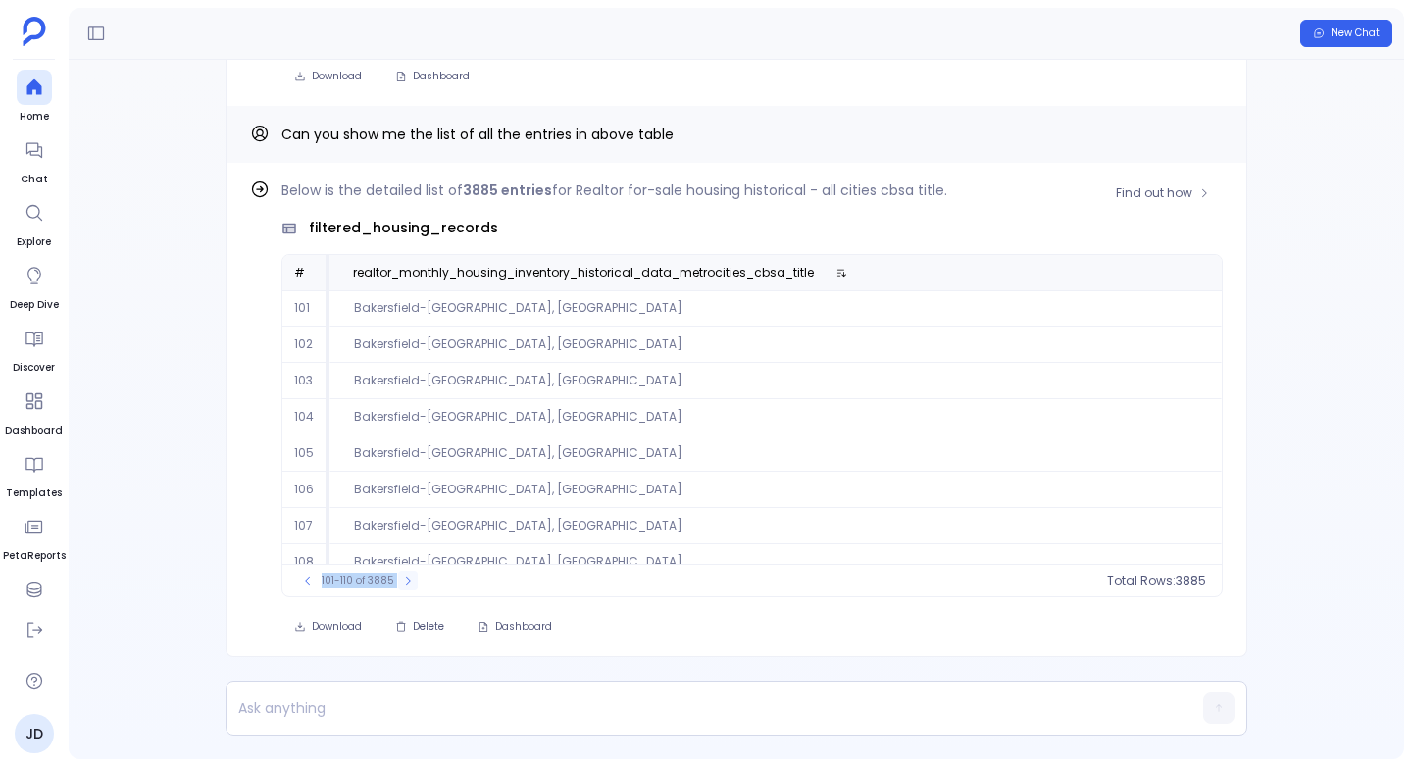
click at [406, 582] on icon at bounding box center [408, 580] width 5 height 8
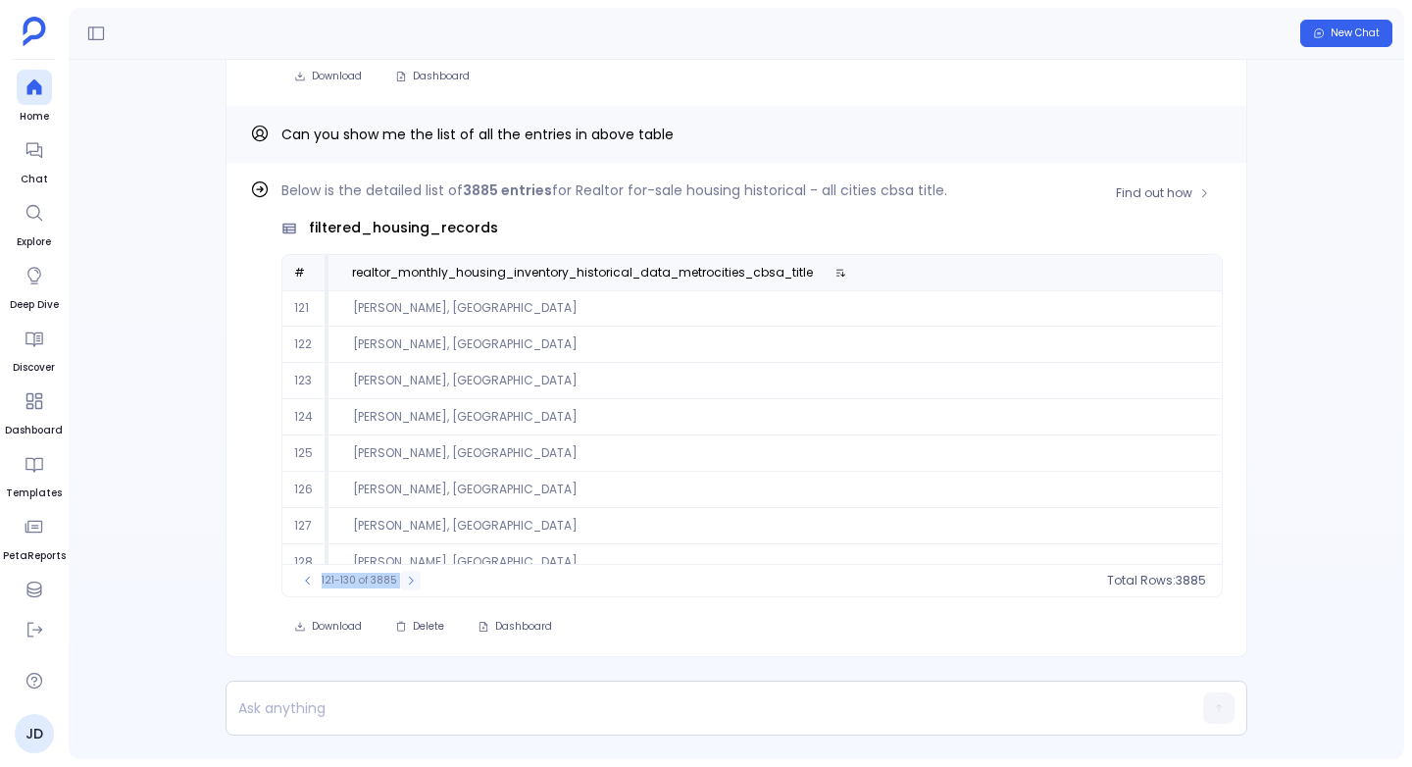
click at [405, 582] on icon at bounding box center [411, 580] width 12 height 12
click at [404, 582] on icon at bounding box center [410, 580] width 12 height 12
click at [405, 582] on icon at bounding box center [411, 580] width 12 height 12
click at [404, 582] on icon at bounding box center [410, 580] width 12 height 12
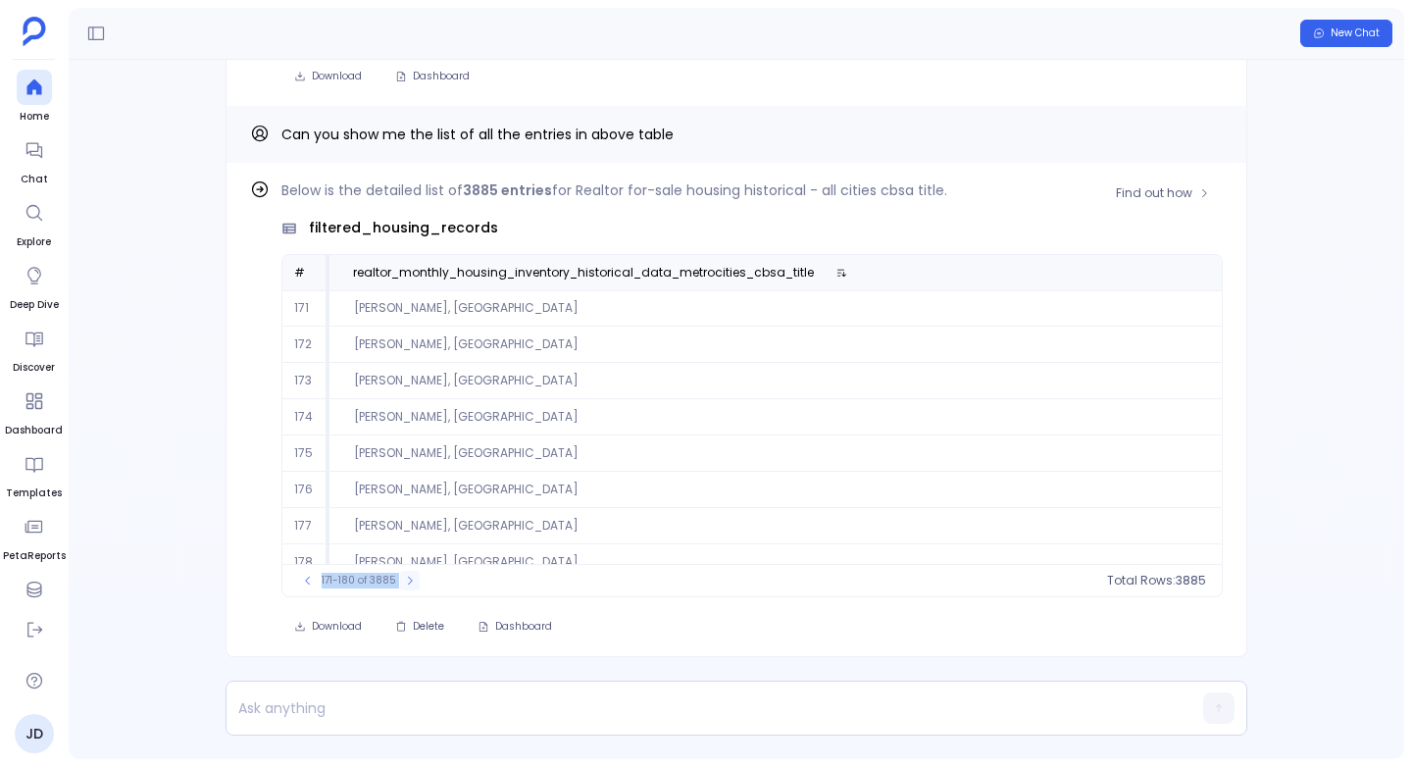
click at [404, 582] on icon at bounding box center [410, 580] width 12 height 12
click at [410, 582] on icon at bounding box center [416, 580] width 12 height 12
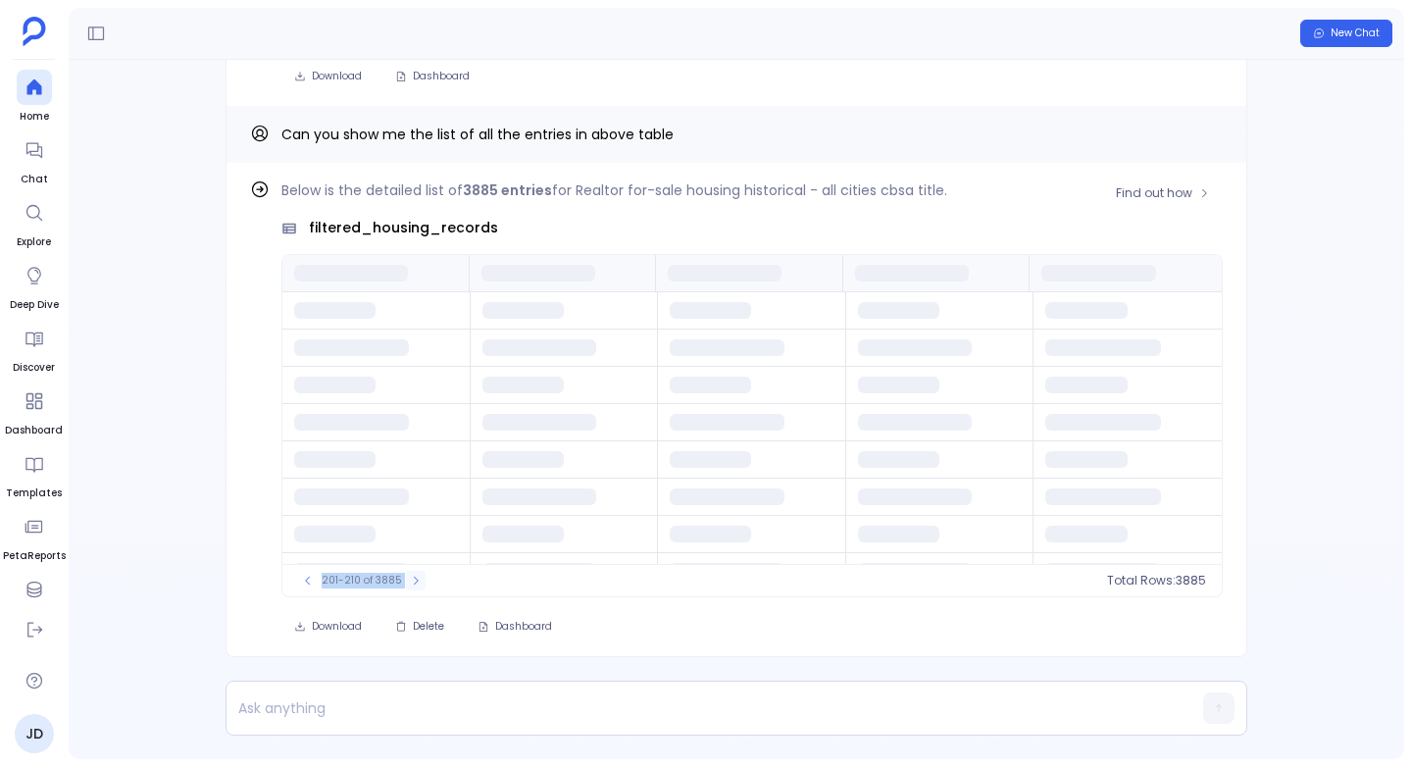
click at [410, 582] on icon at bounding box center [416, 580] width 12 height 12
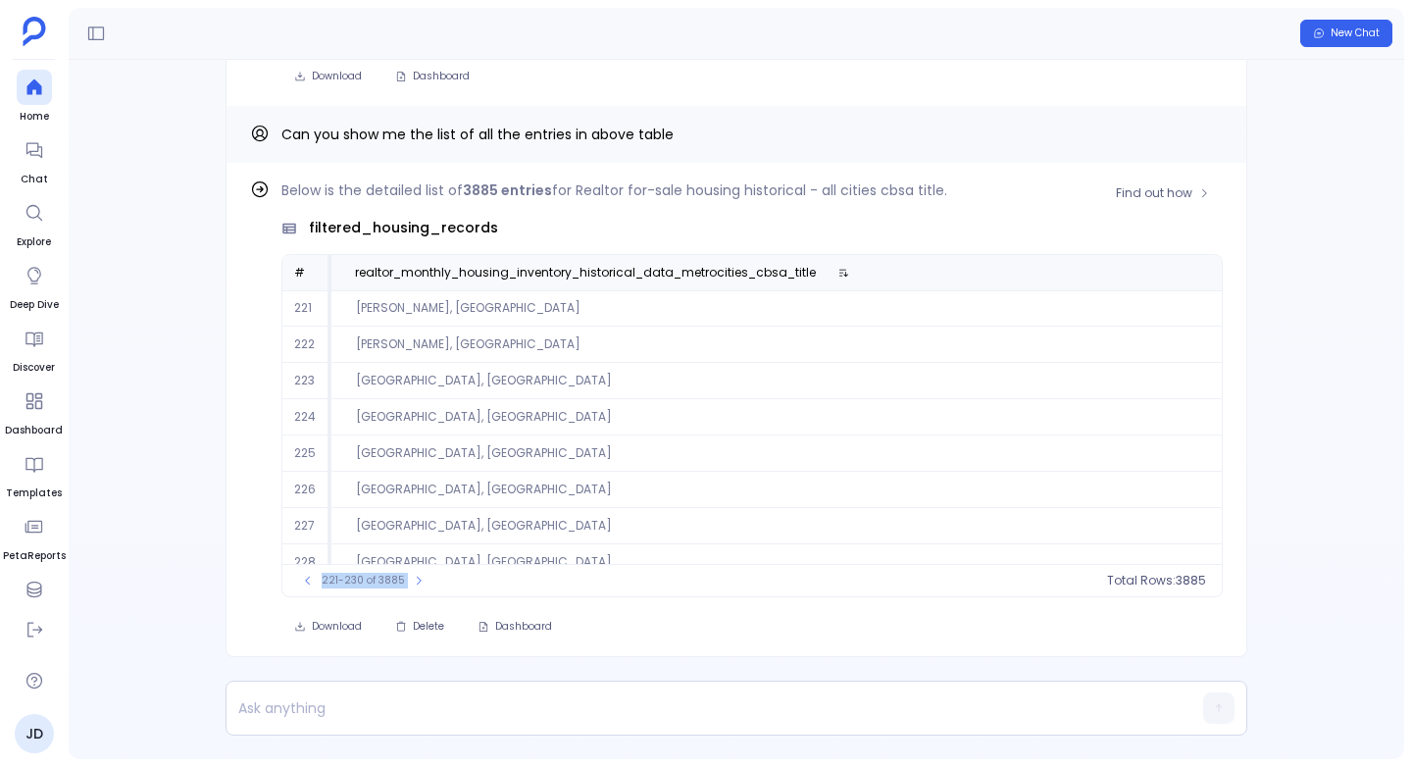
click at [435, 576] on div "221-230 of 3885 Total Rows: 3885" at bounding box center [751, 580] width 939 height 32
click at [416, 576] on icon at bounding box center [419, 580] width 12 height 12
click at [416, 576] on icon at bounding box center [418, 580] width 12 height 12
click at [416, 576] on icon at bounding box center [420, 580] width 12 height 12
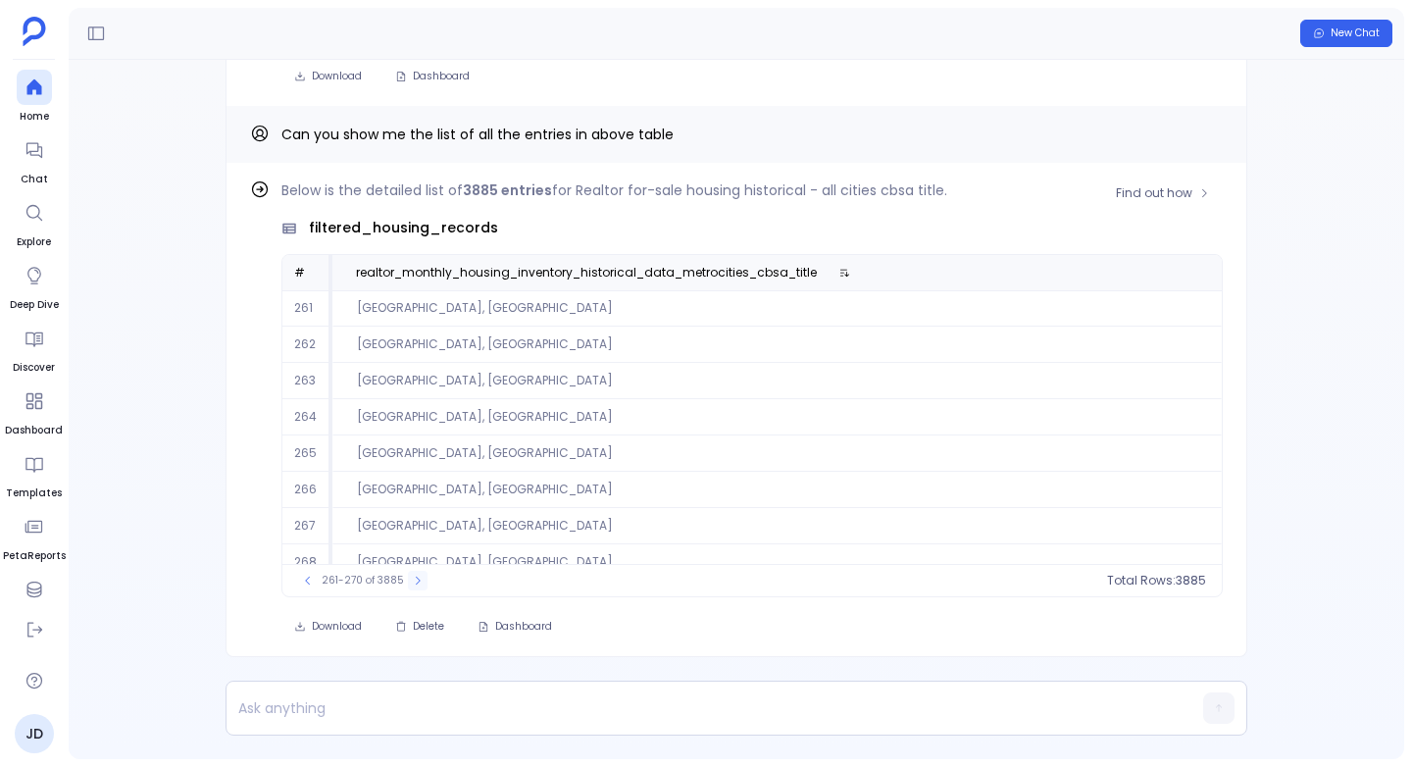
click at [416, 576] on icon at bounding box center [418, 580] width 12 height 12
click at [416, 576] on icon at bounding box center [420, 580] width 12 height 12
click at [416, 576] on icon at bounding box center [419, 580] width 12 height 12
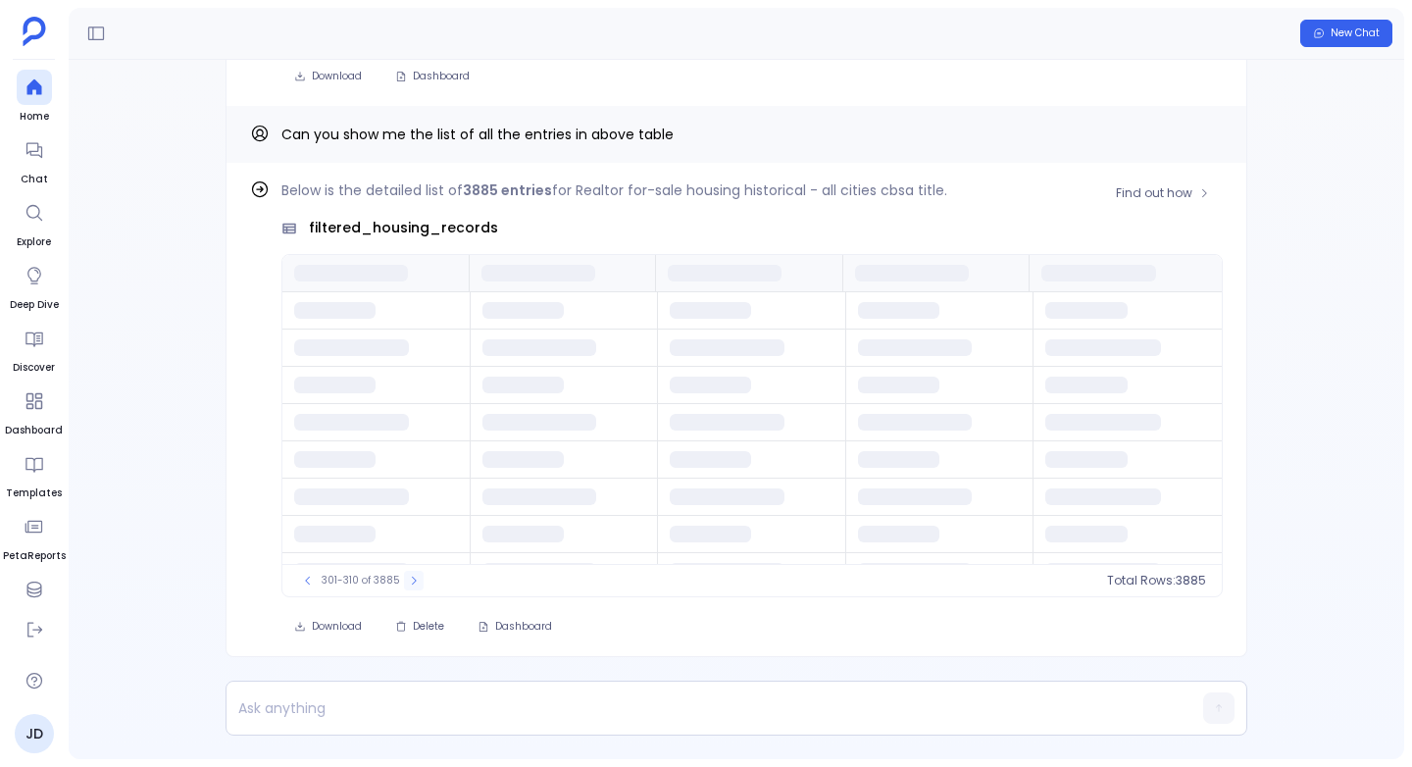
click at [416, 576] on icon at bounding box center [414, 580] width 12 height 12
click at [416, 576] on button at bounding box center [414, 581] width 20 height 20
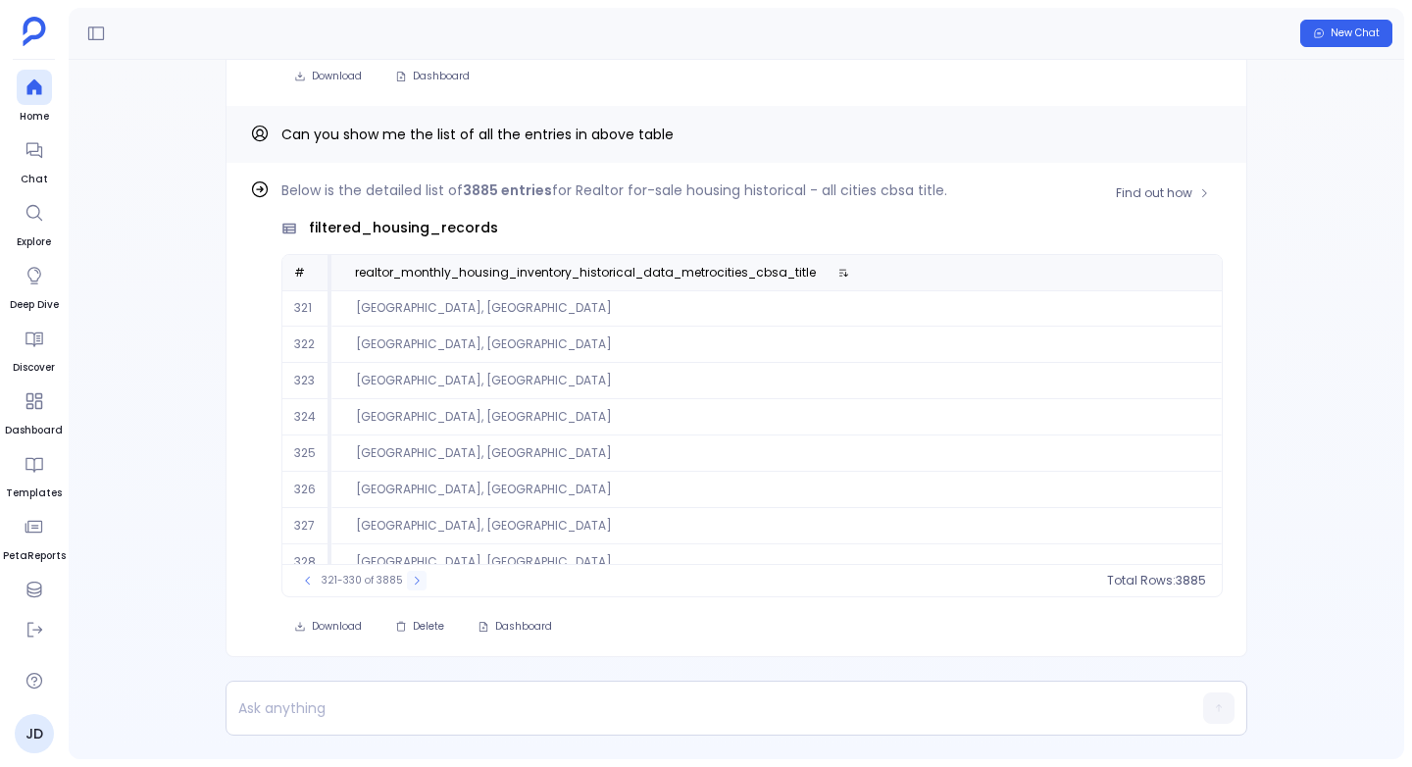
click at [416, 577] on icon at bounding box center [417, 580] width 12 height 12
click at [416, 577] on icon at bounding box center [416, 580] width 12 height 12
click at [416, 577] on icon at bounding box center [417, 580] width 12 height 12
click at [416, 577] on icon at bounding box center [418, 580] width 12 height 12
click at [416, 577] on icon at bounding box center [416, 580] width 12 height 12
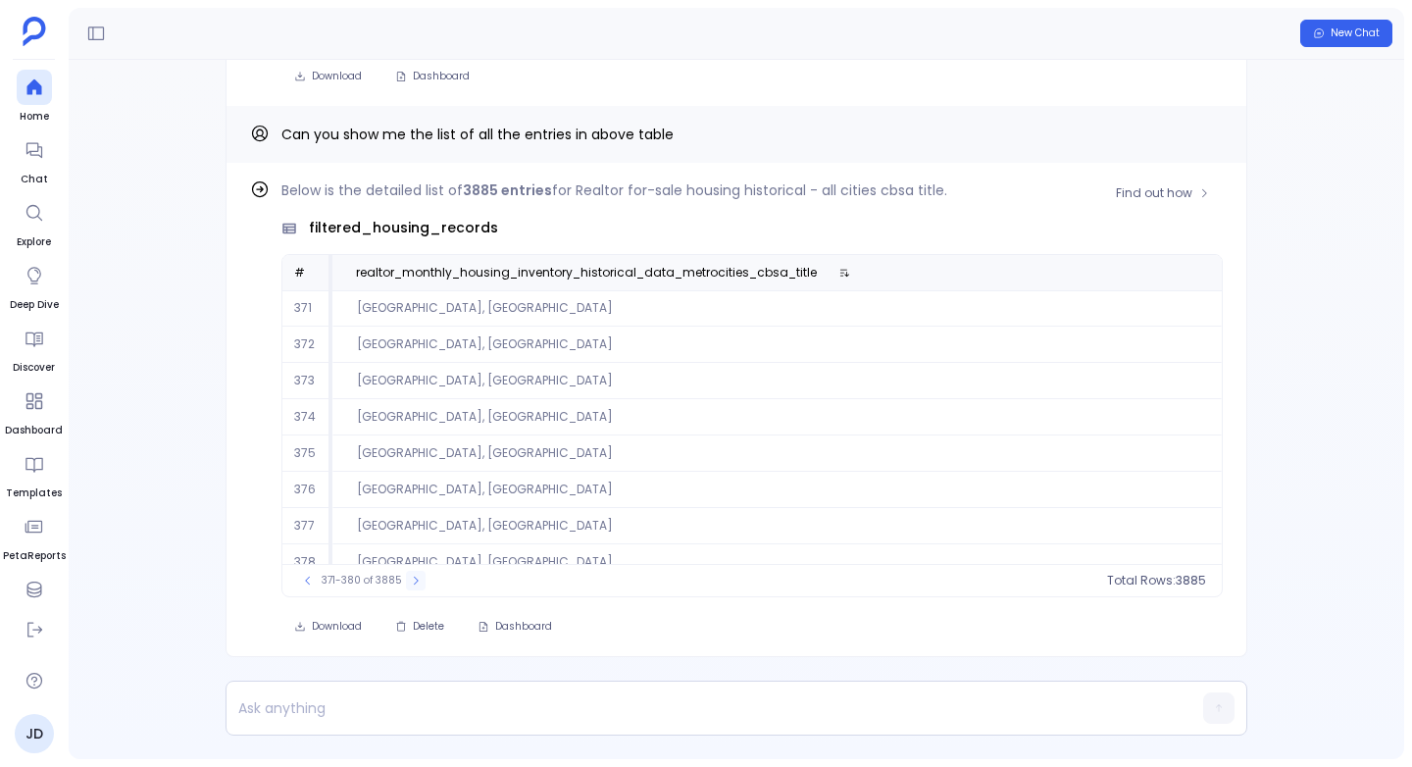
click at [416, 577] on icon at bounding box center [416, 580] width 12 height 12
click at [416, 577] on icon at bounding box center [418, 580] width 12 height 12
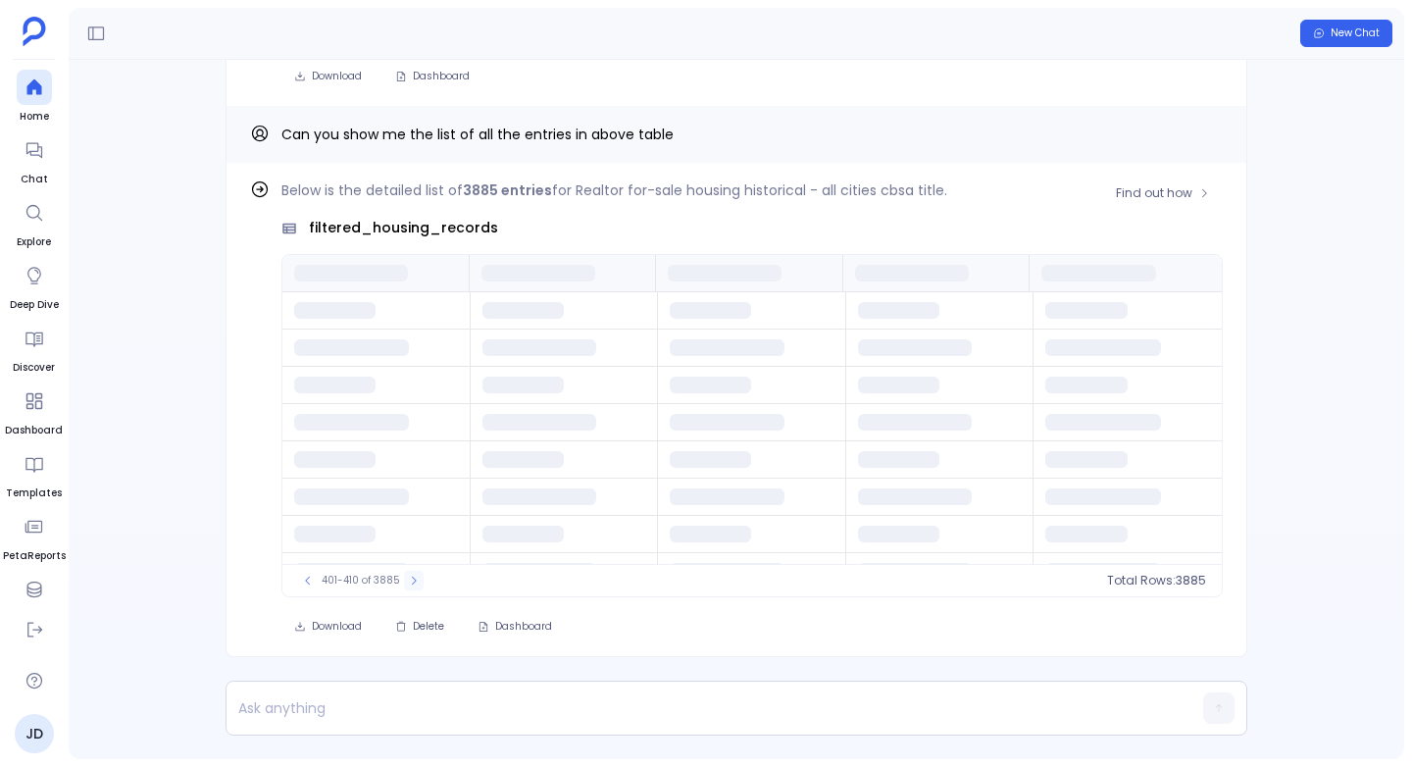
click at [416, 577] on icon at bounding box center [414, 580] width 12 height 12
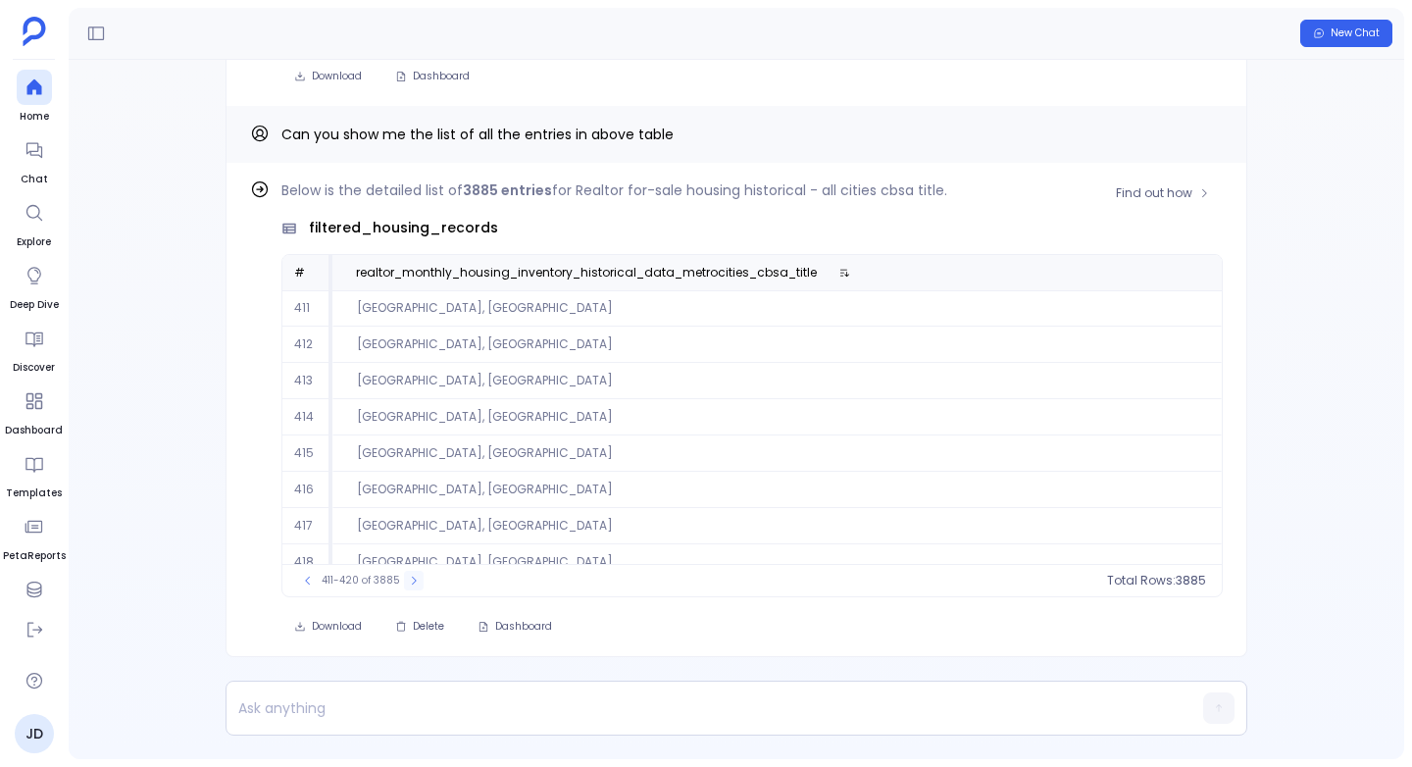
click at [416, 577] on icon at bounding box center [414, 580] width 12 height 12
click at [416, 577] on icon at bounding box center [416, 580] width 12 height 12
click at [416, 577] on icon at bounding box center [417, 580] width 12 height 12
click at [416, 577] on icon at bounding box center [418, 580] width 12 height 12
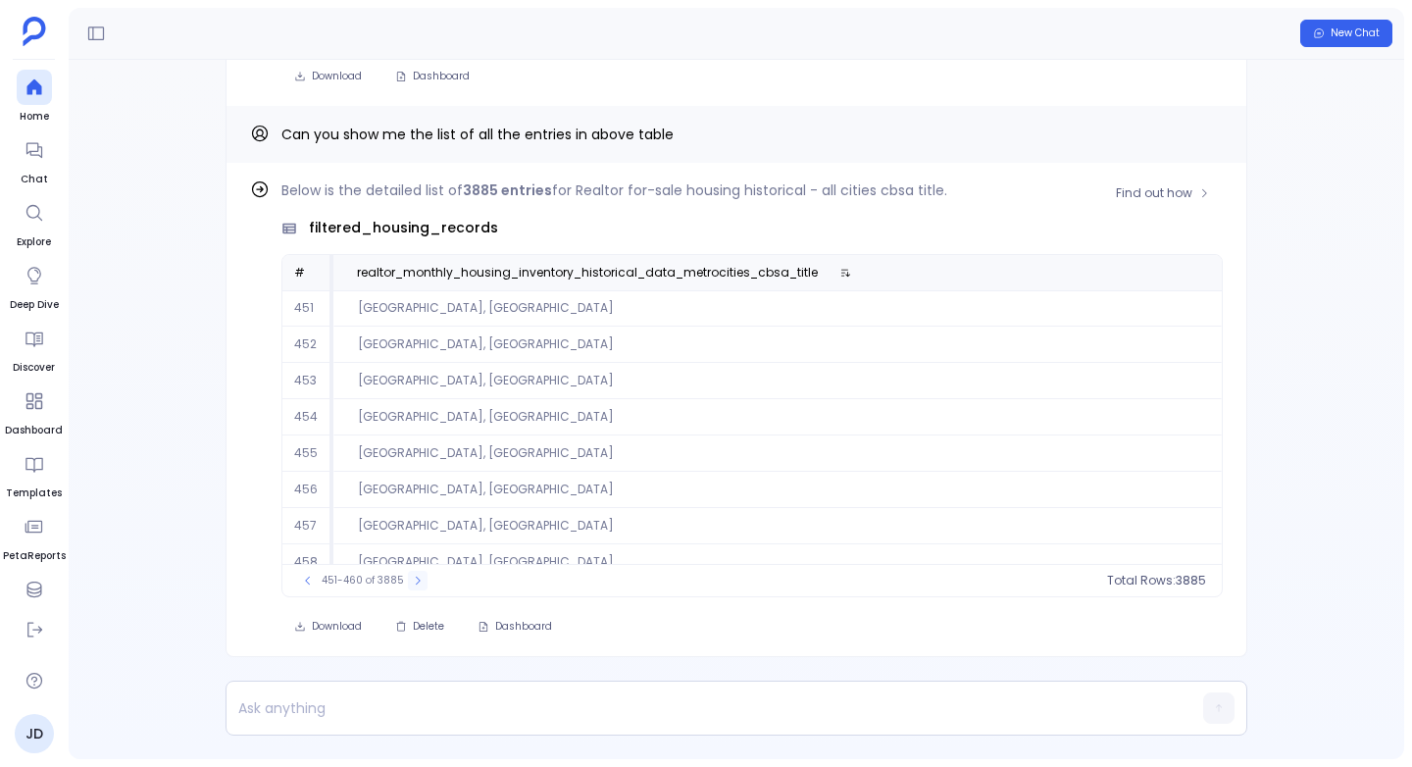
click at [416, 577] on icon at bounding box center [418, 580] width 12 height 12
click at [416, 577] on icon at bounding box center [416, 580] width 12 height 12
click at [416, 577] on icon at bounding box center [418, 580] width 12 height 12
click at [416, 577] on icon at bounding box center [419, 580] width 12 height 12
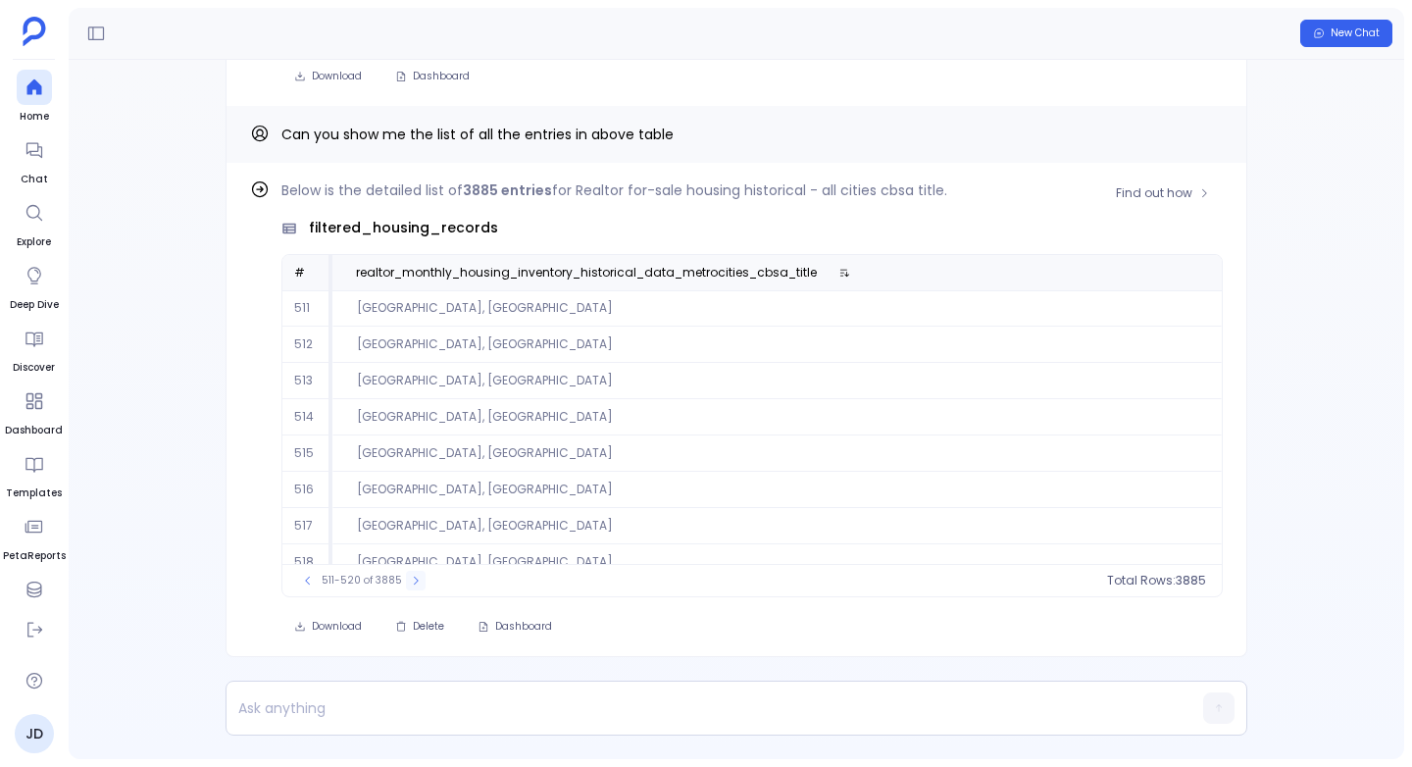
click at [416, 577] on icon at bounding box center [416, 580] width 12 height 12
click at [416, 577] on icon at bounding box center [419, 580] width 12 height 12
click at [416, 577] on icon at bounding box center [420, 580] width 12 height 12
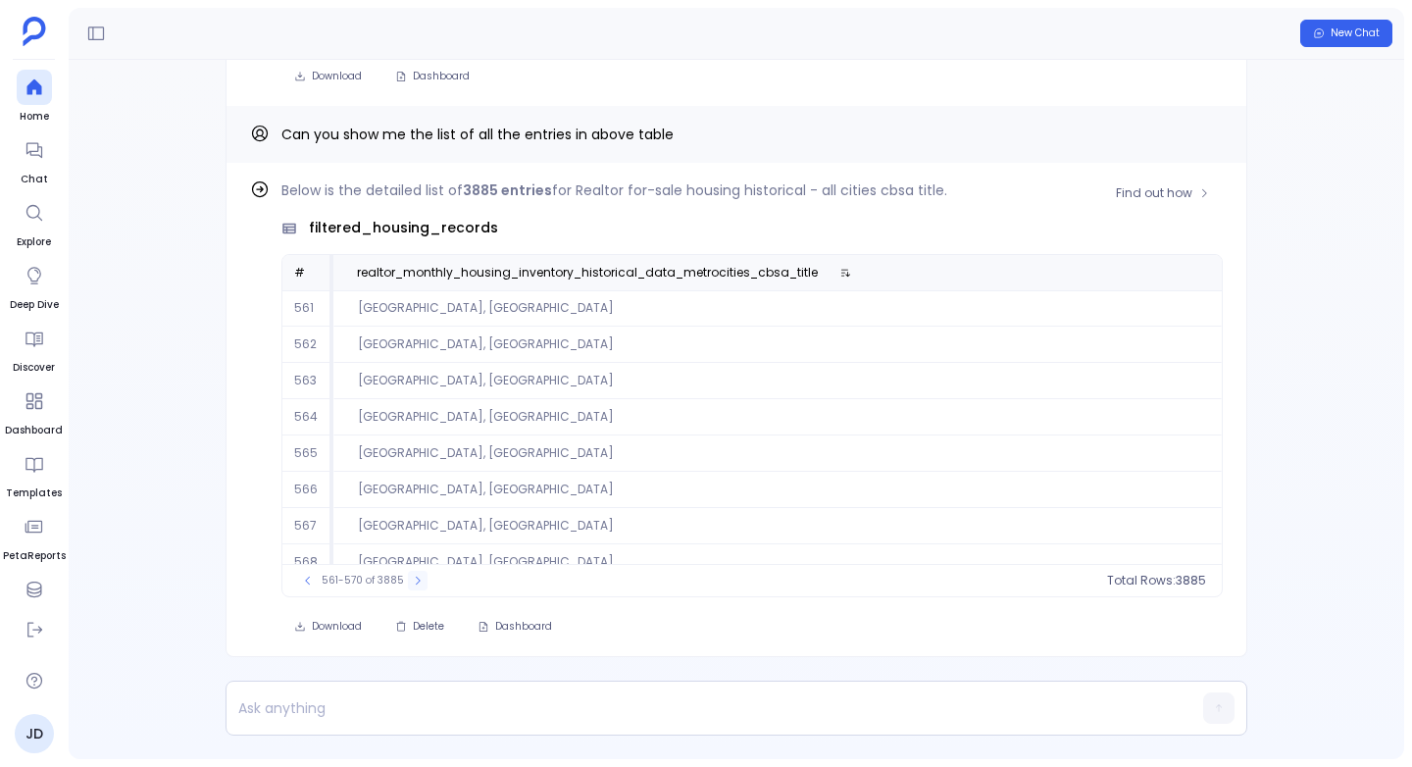
click at [416, 577] on icon at bounding box center [418, 580] width 12 height 12
click at [416, 577] on icon at bounding box center [420, 580] width 12 height 12
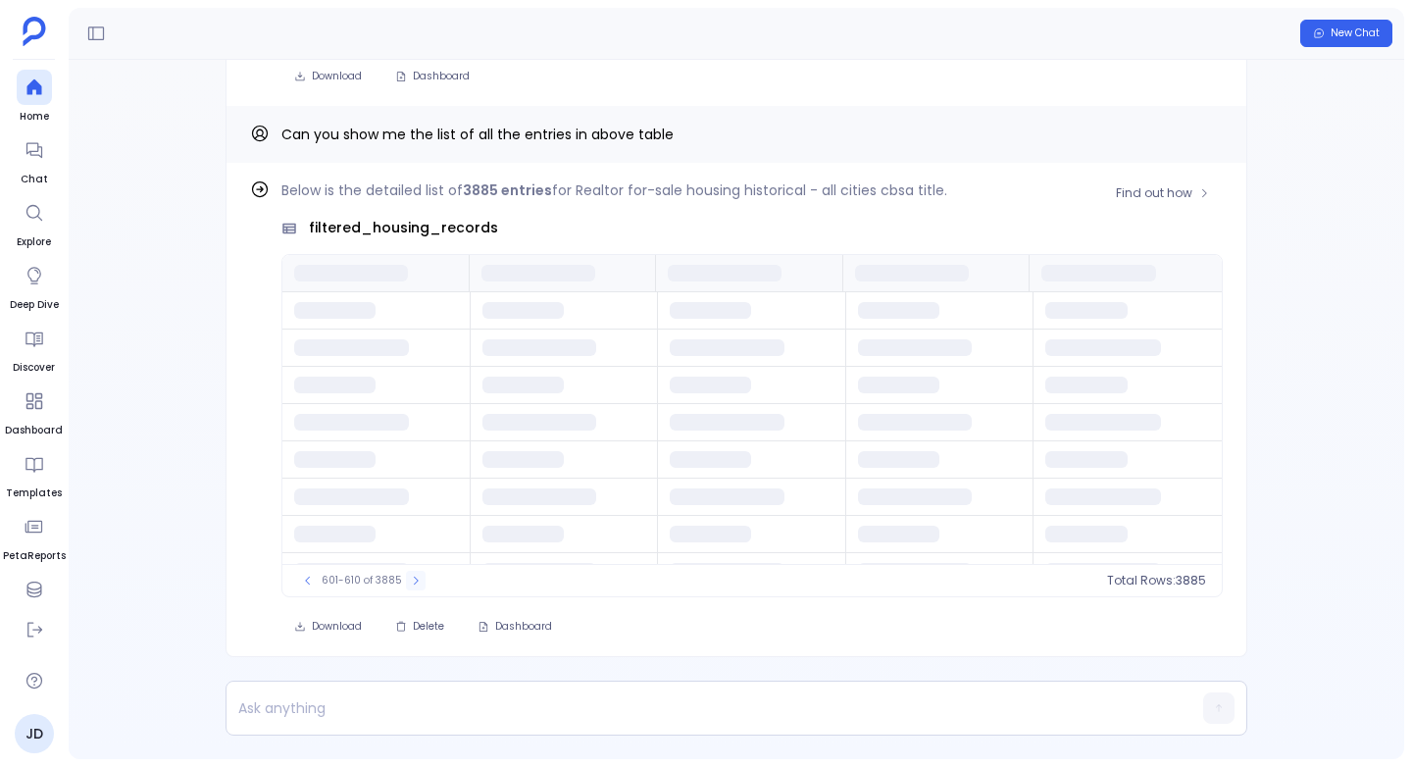
click at [416, 577] on icon at bounding box center [416, 580] width 12 height 12
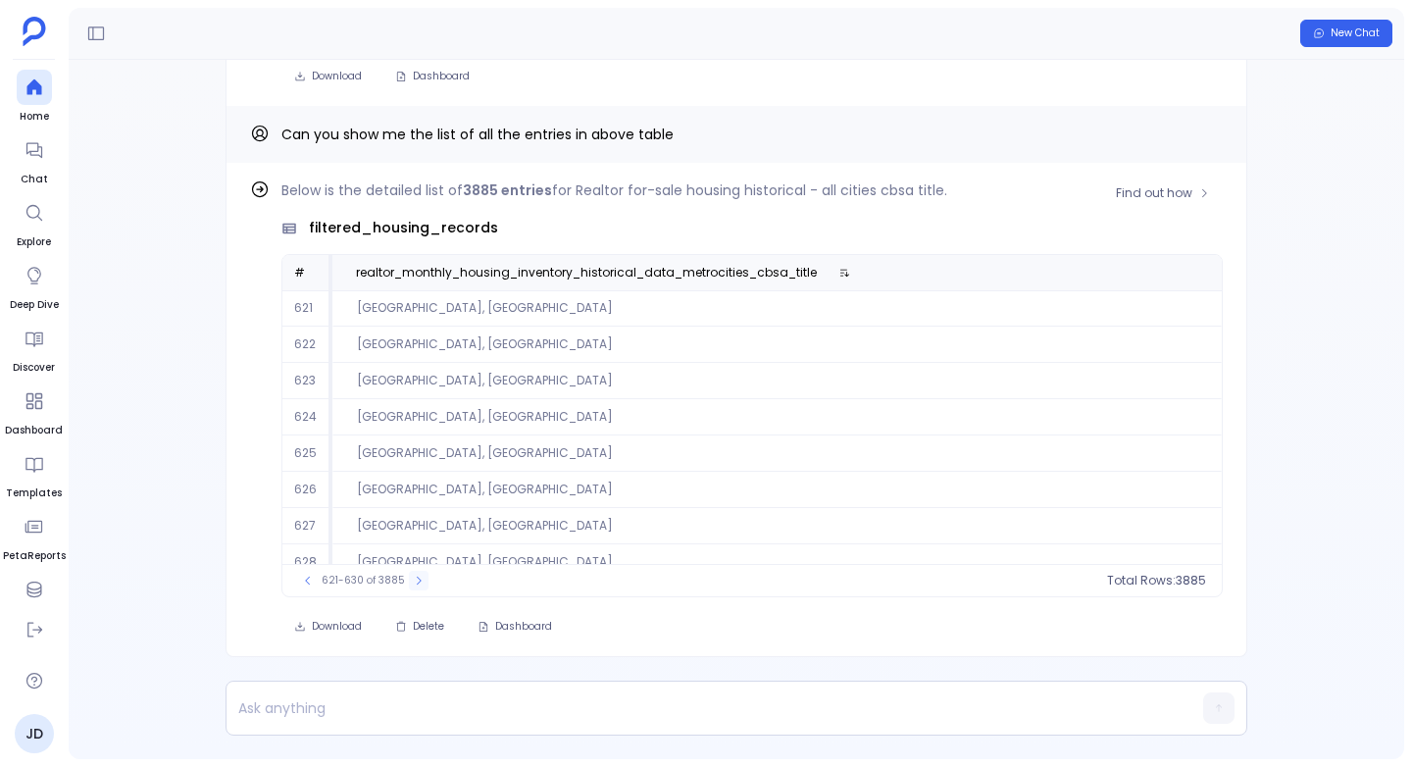
click at [416, 577] on icon at bounding box center [419, 580] width 12 height 12
click at [416, 577] on icon at bounding box center [418, 580] width 12 height 12
click at [416, 577] on icon at bounding box center [419, 580] width 12 height 12
click at [416, 577] on icon at bounding box center [420, 580] width 12 height 12
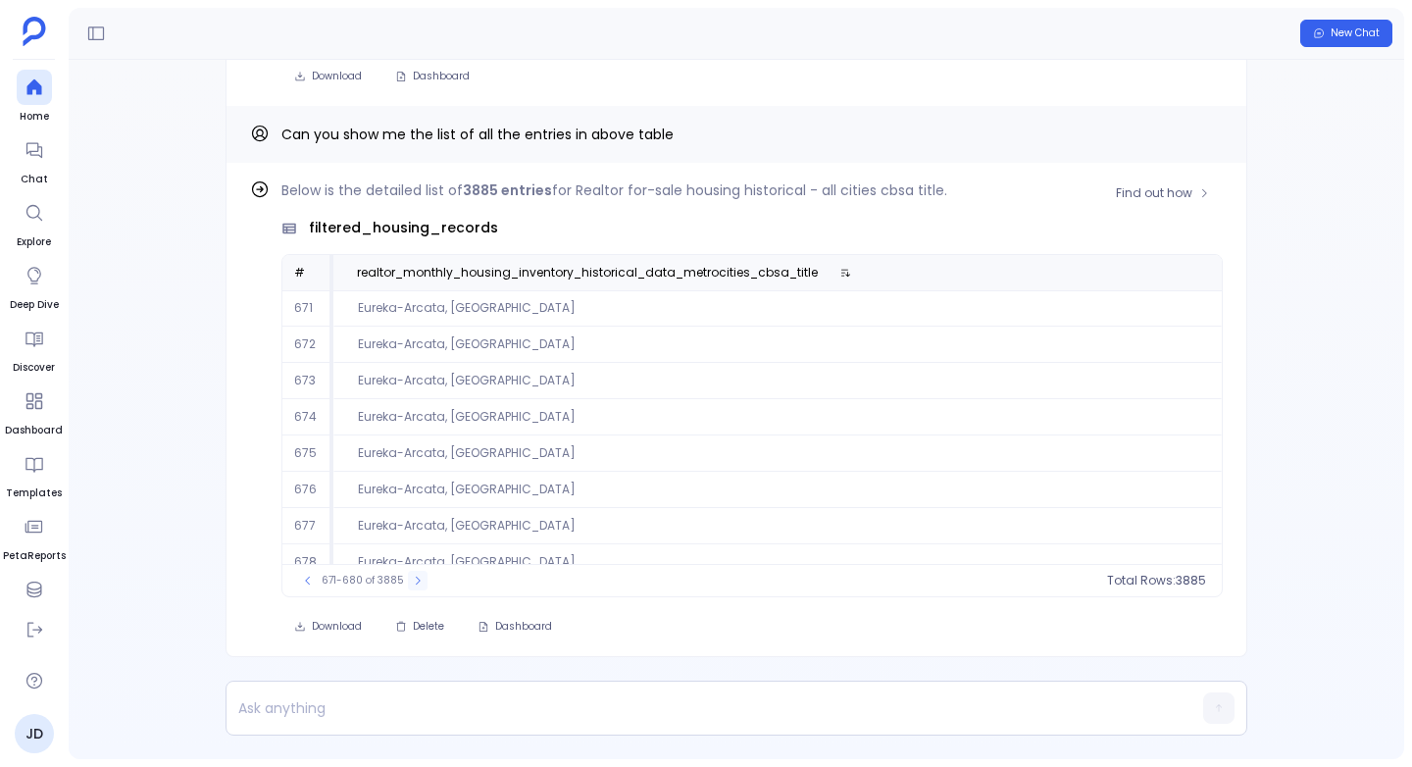
click at [416, 577] on icon at bounding box center [418, 580] width 12 height 12
click at [416, 577] on icon at bounding box center [420, 580] width 12 height 12
click at [416, 577] on icon at bounding box center [418, 580] width 12 height 12
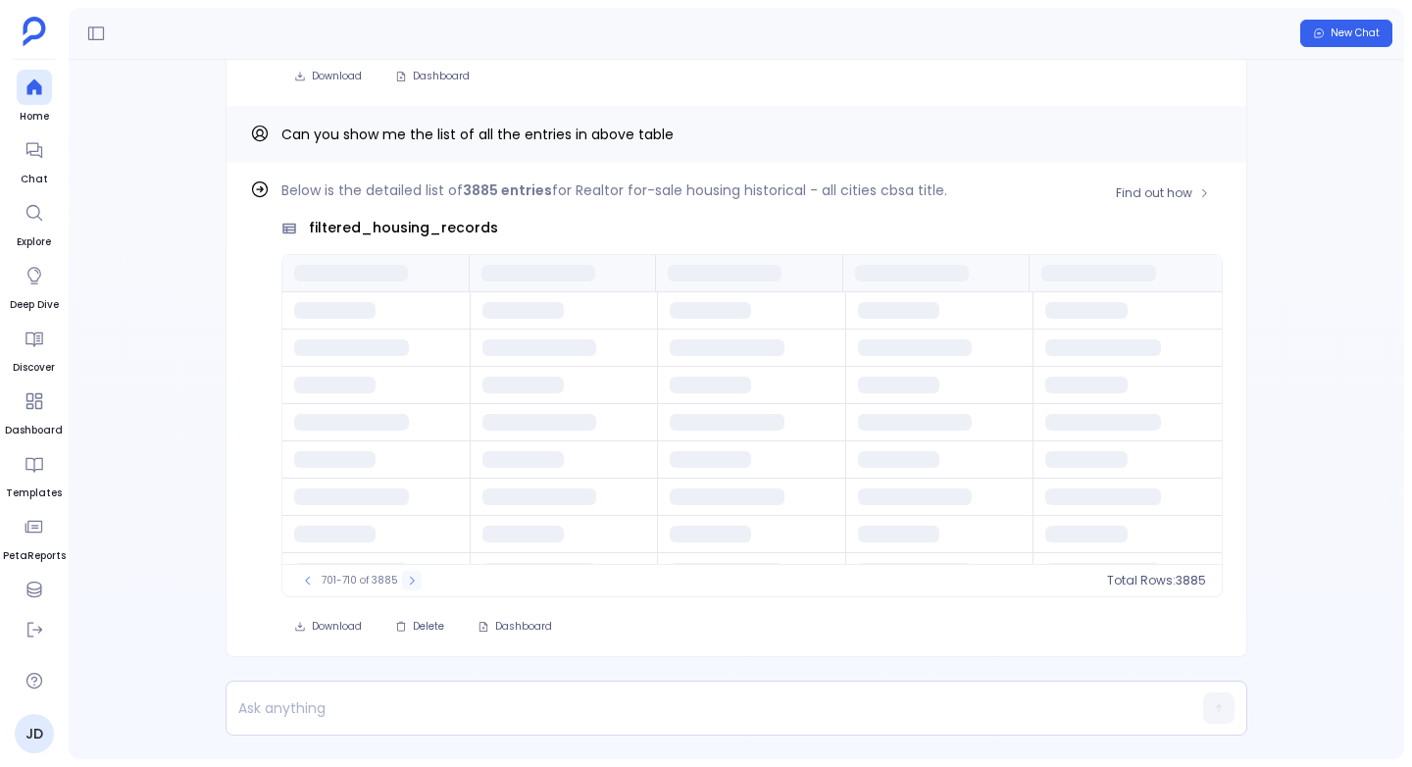
click at [416, 577] on button at bounding box center [412, 581] width 20 height 20
click at [416, 577] on icon at bounding box center [415, 580] width 12 height 12
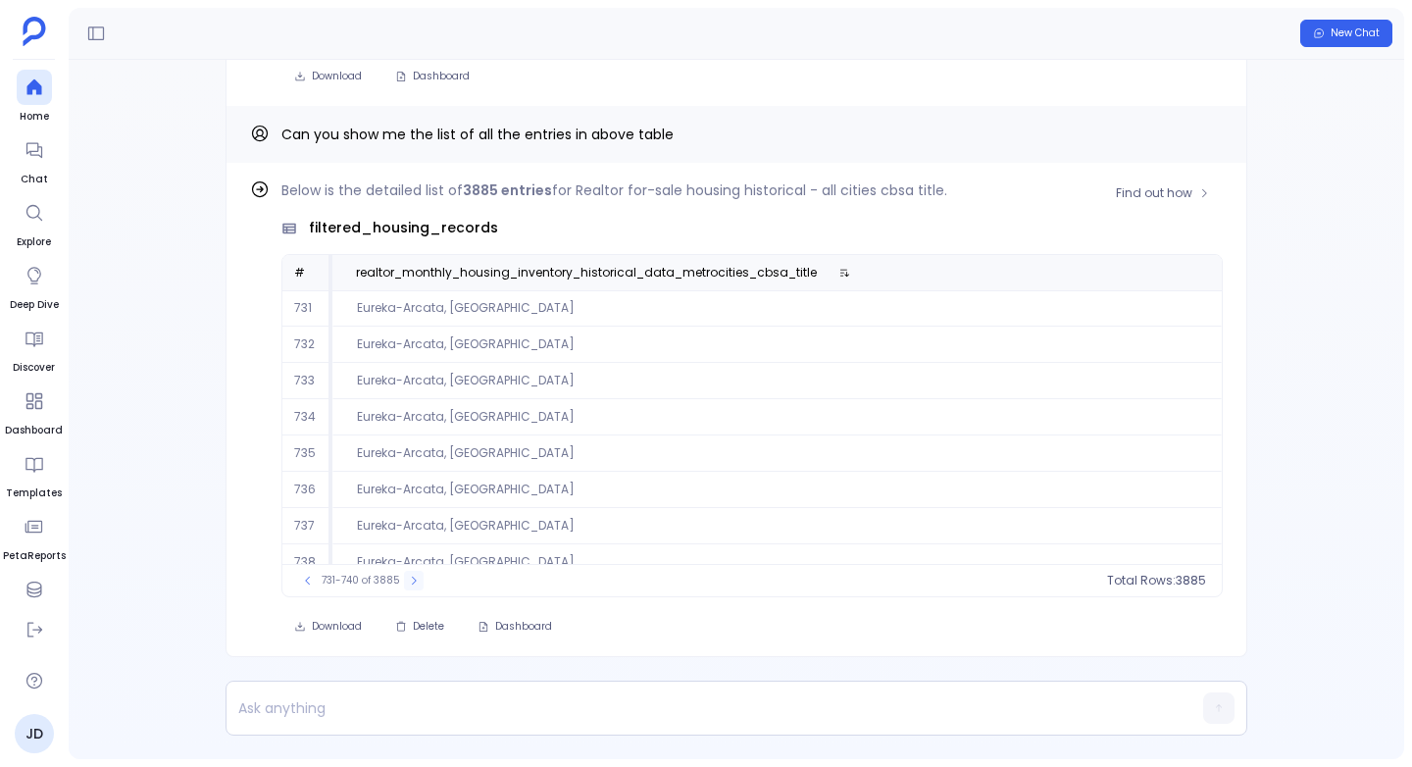
click at [416, 577] on icon at bounding box center [414, 580] width 12 height 12
click at [416, 577] on icon at bounding box center [415, 580] width 12 height 12
click at [416, 577] on icon at bounding box center [416, 580] width 12 height 12
click at [416, 577] on icon at bounding box center [414, 580] width 12 height 12
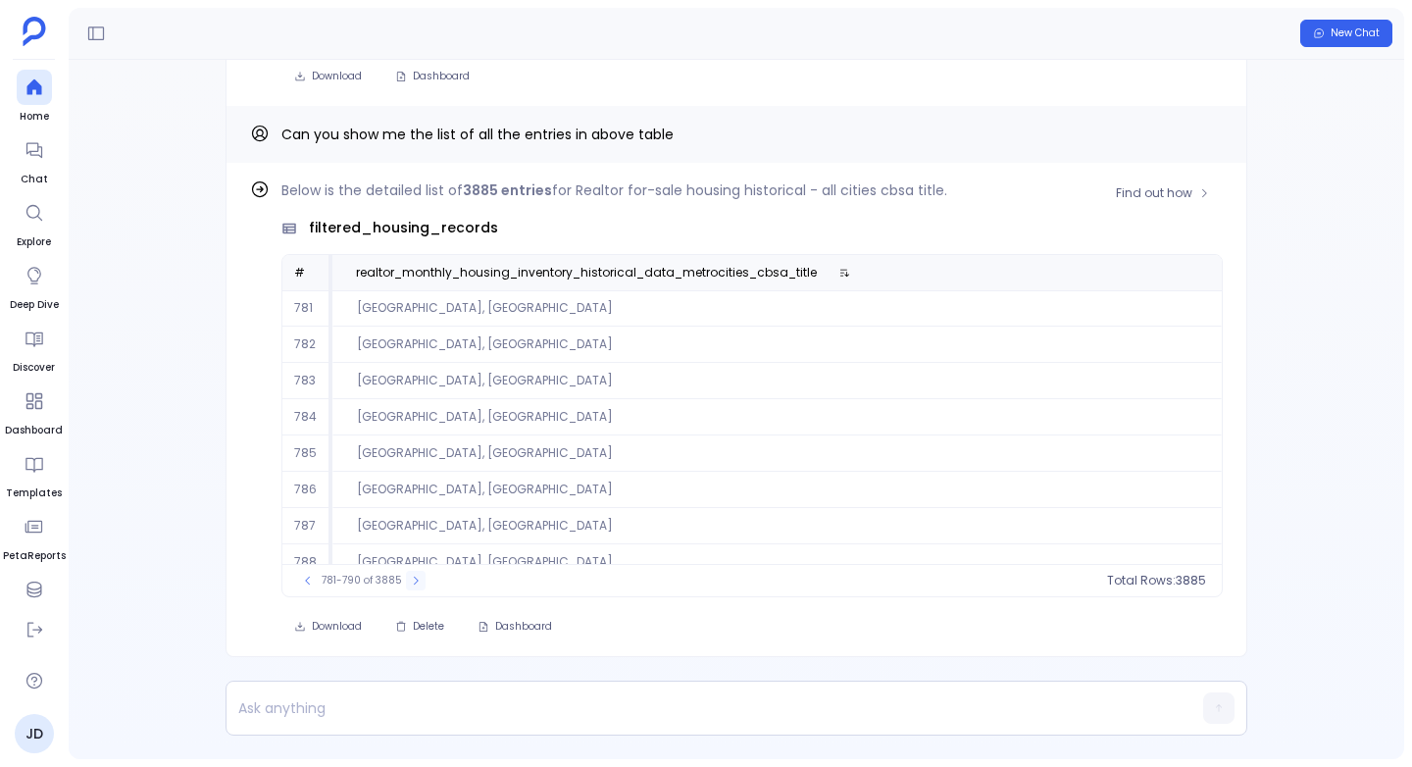
click at [416, 577] on icon at bounding box center [416, 580] width 12 height 12
click at [416, 577] on icon at bounding box center [418, 580] width 12 height 12
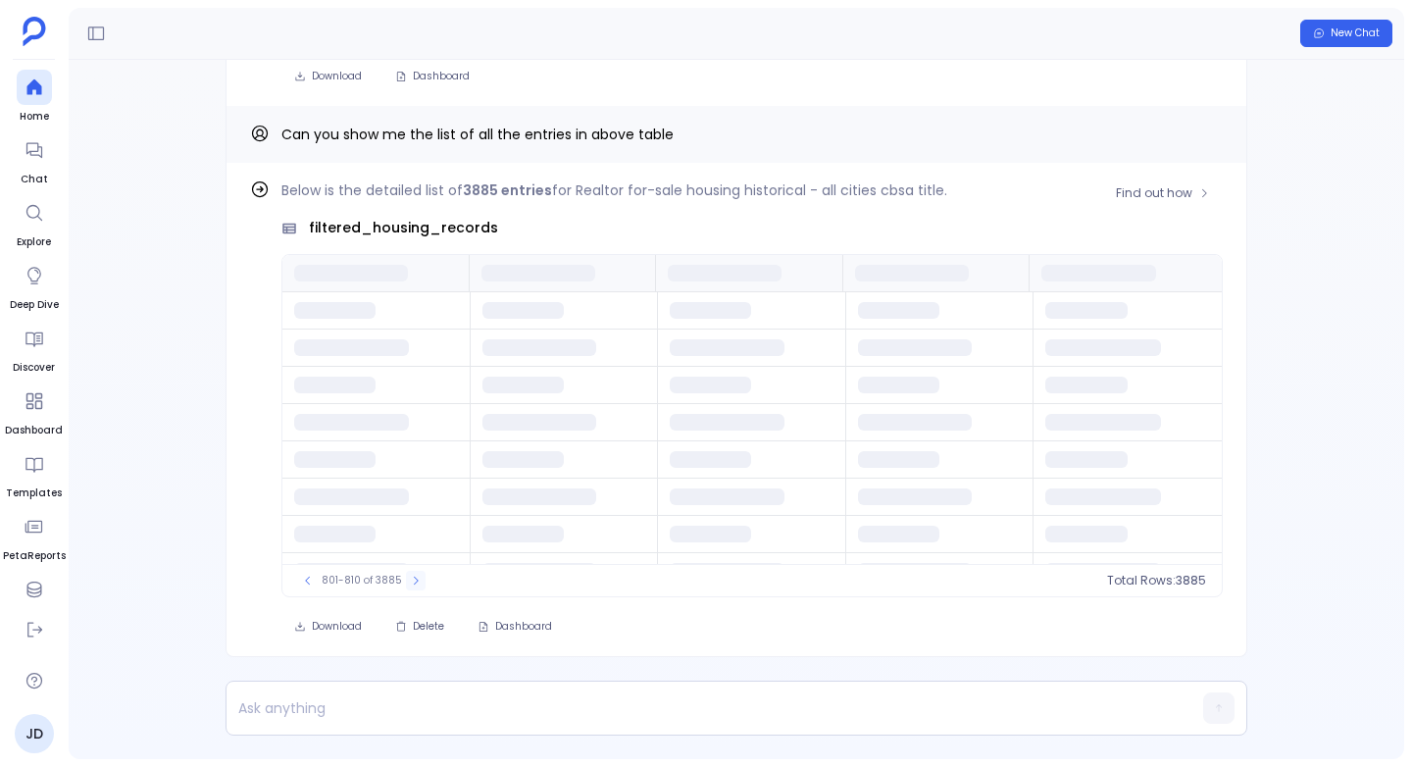
click at [416, 577] on icon at bounding box center [416, 580] width 12 height 12
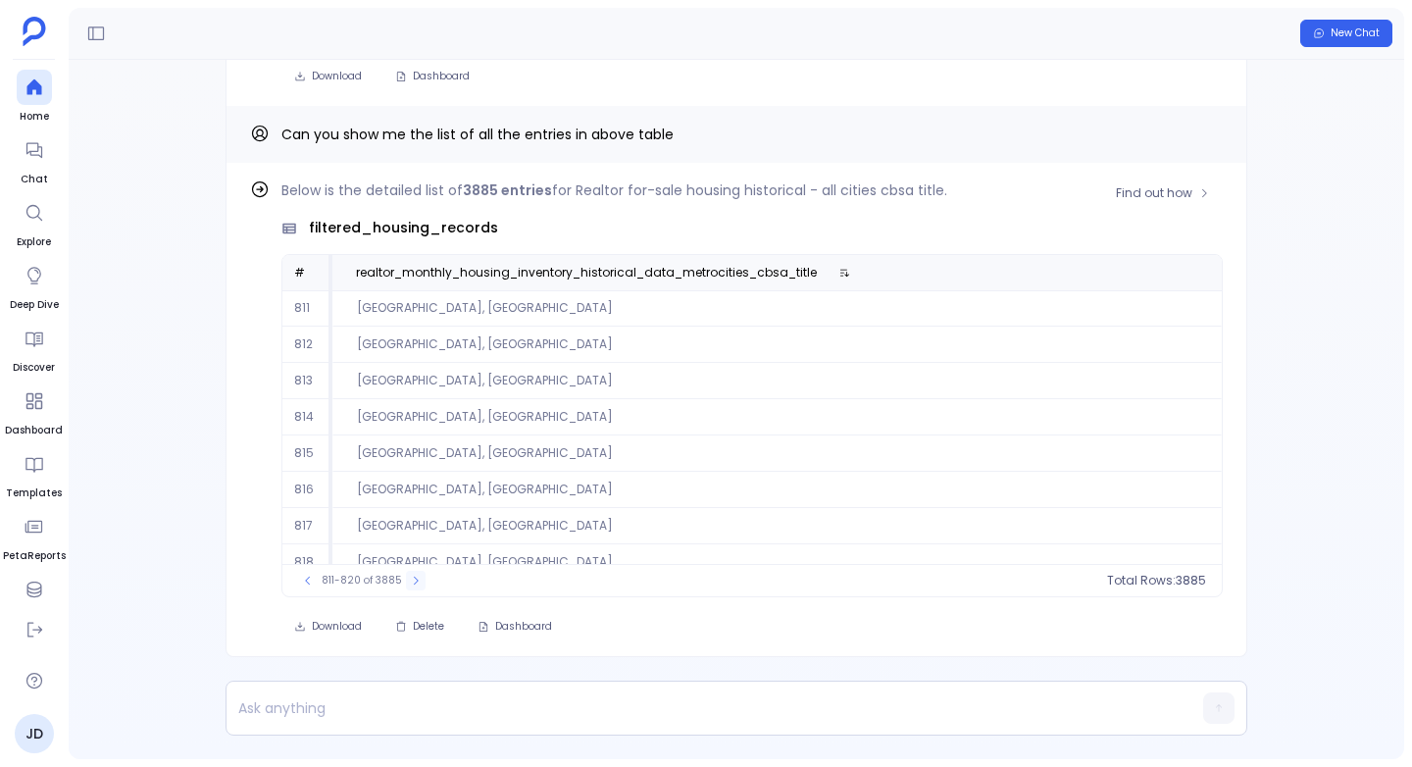
click at [416, 577] on icon at bounding box center [416, 580] width 12 height 12
click at [416, 577] on icon at bounding box center [419, 580] width 12 height 12
click at [416, 577] on icon at bounding box center [418, 580] width 12 height 12
click at [416, 577] on icon at bounding box center [419, 580] width 12 height 12
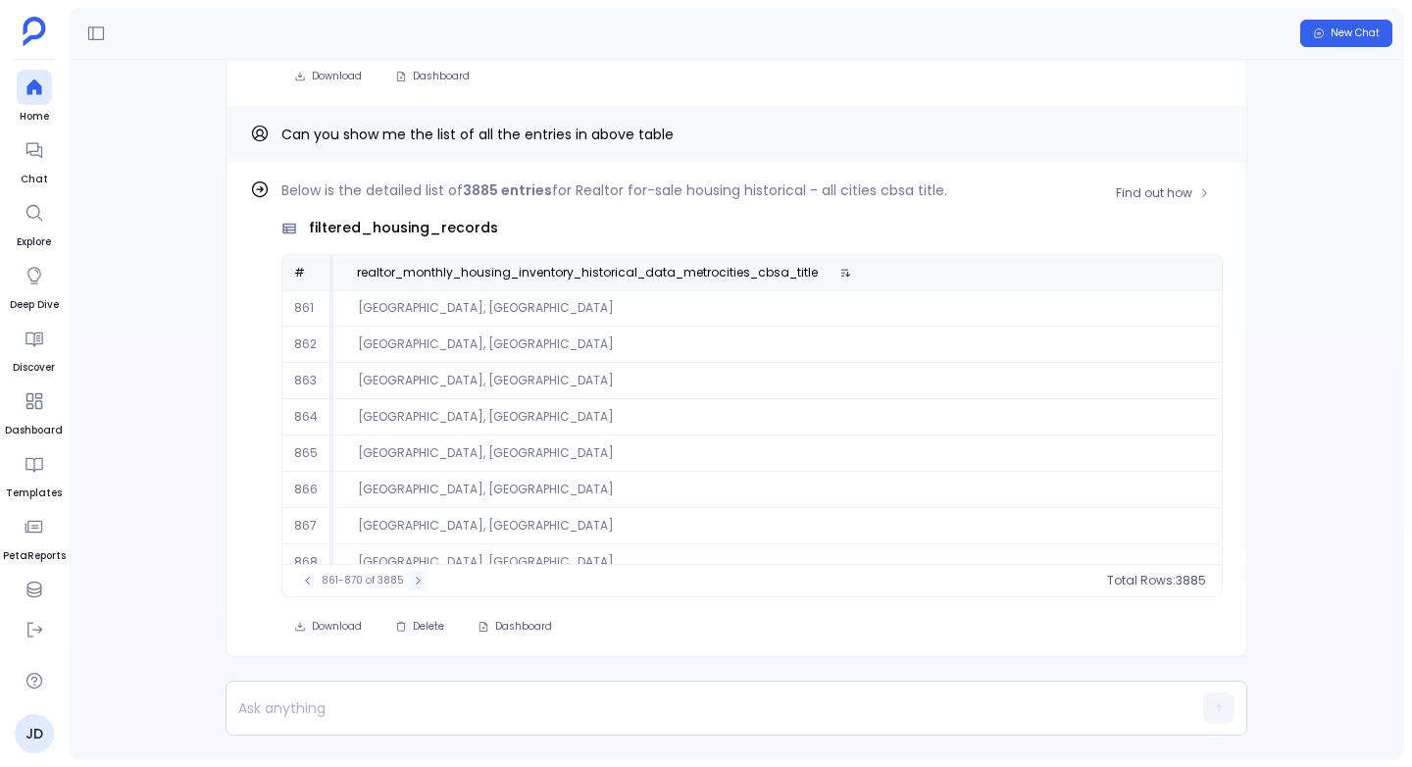
click at [416, 577] on icon at bounding box center [418, 580] width 12 height 12
click at [416, 577] on icon at bounding box center [420, 580] width 12 height 12
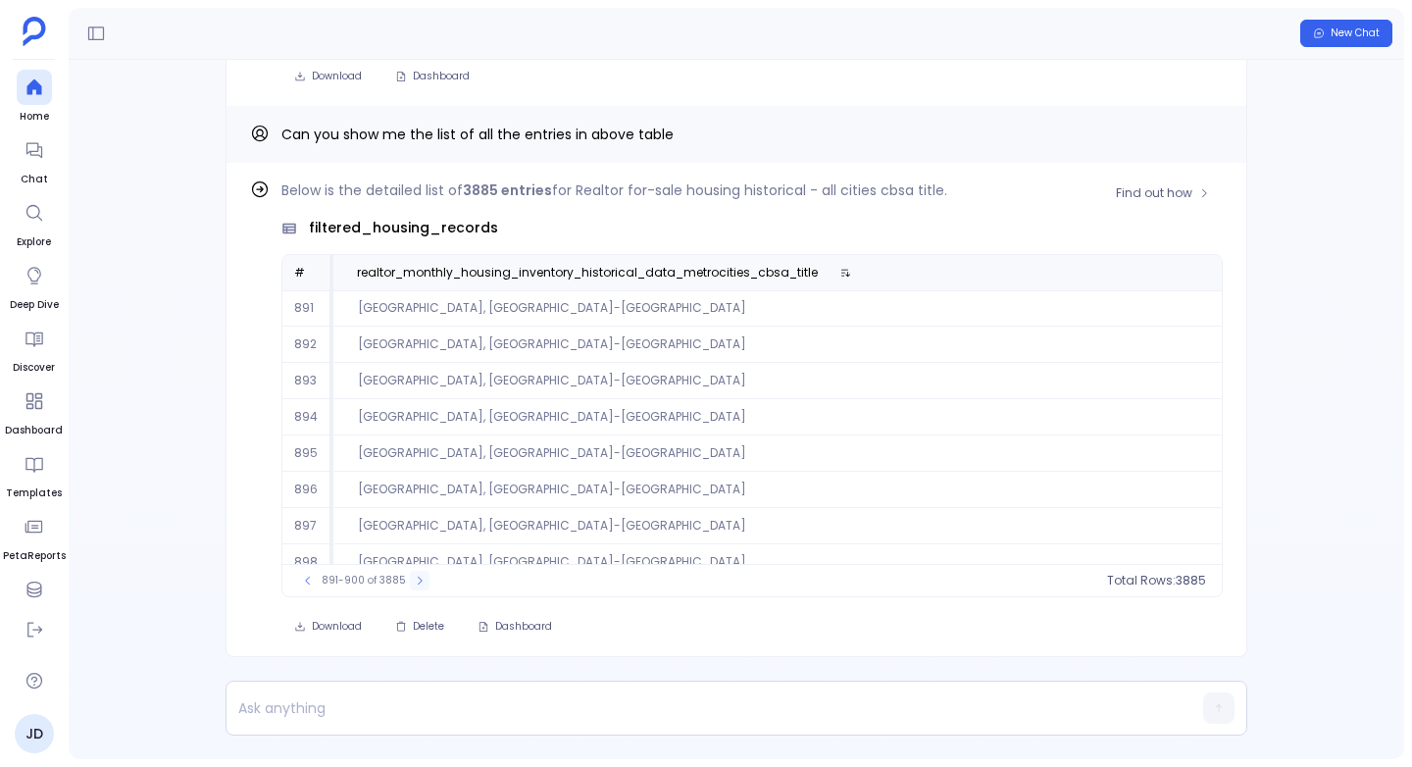
click at [416, 577] on icon at bounding box center [420, 580] width 12 height 12
click at [416, 577] on icon at bounding box center [416, 580] width 12 height 12
click at [416, 577] on icon at bounding box center [419, 580] width 12 height 12
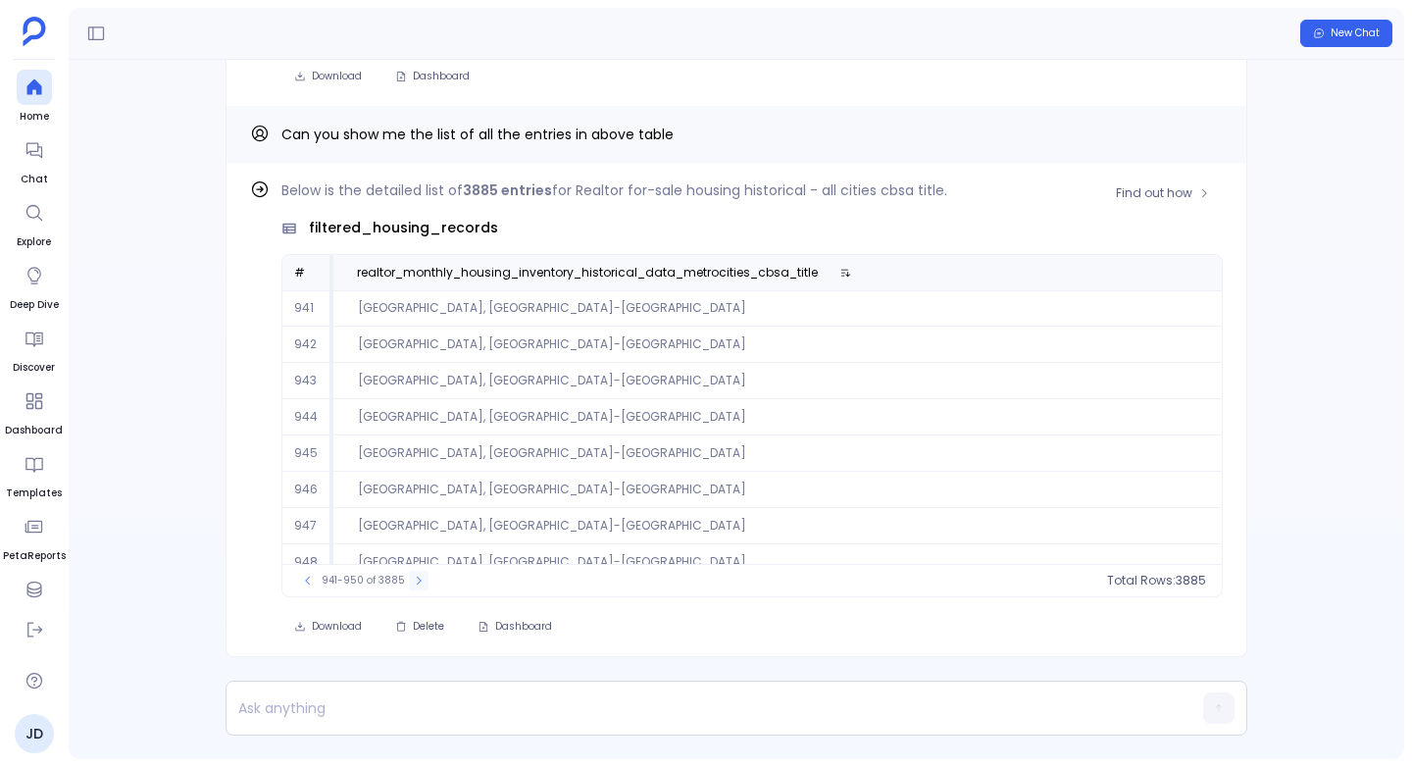
click at [416, 577] on icon at bounding box center [419, 580] width 12 height 12
click at [416, 577] on icon at bounding box center [420, 580] width 12 height 12
click at [416, 577] on icon at bounding box center [418, 580] width 12 height 12
click at [416, 577] on icon at bounding box center [420, 580] width 12 height 12
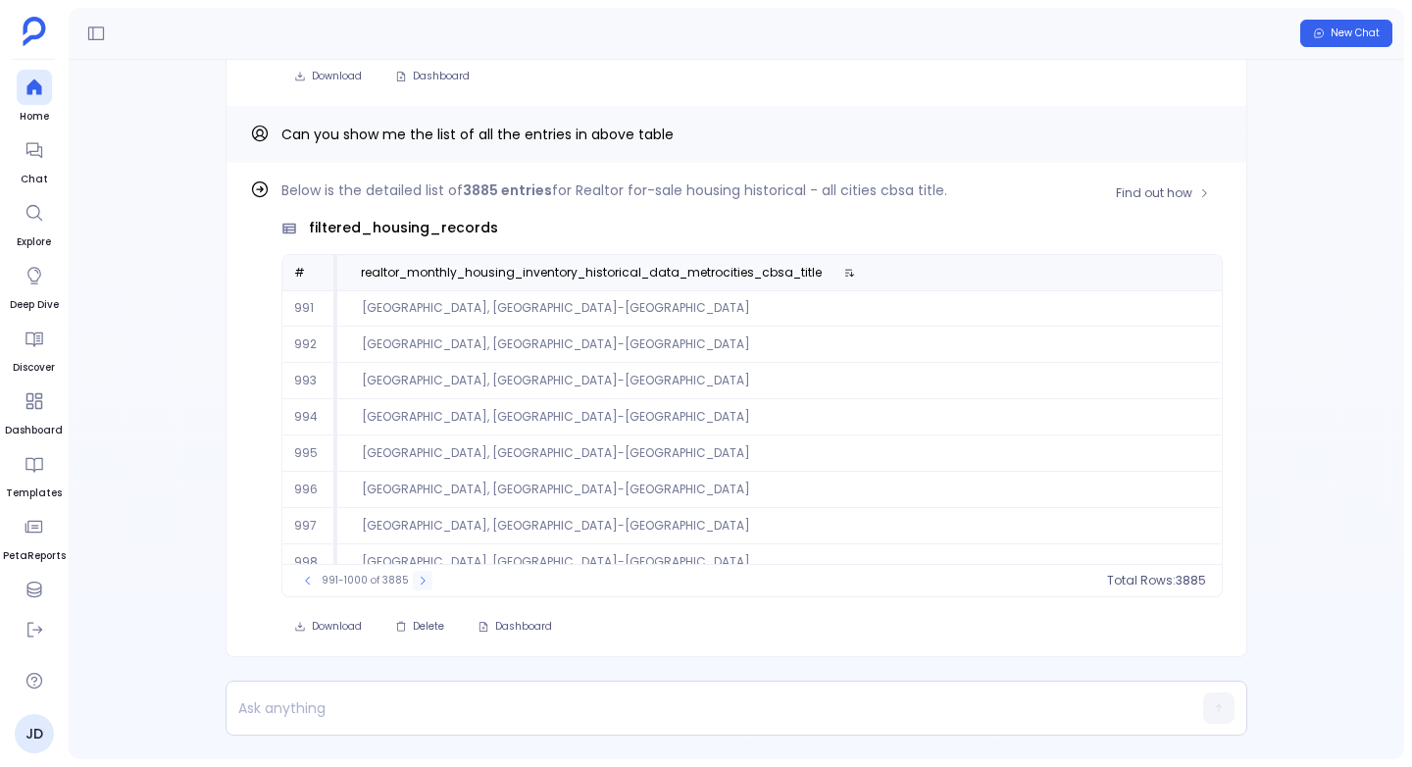
click at [417, 577] on icon at bounding box center [423, 580] width 12 height 12
click at [443, 577] on icon at bounding box center [445, 580] width 5 height 8
click at [439, 577] on icon at bounding box center [445, 580] width 12 height 12
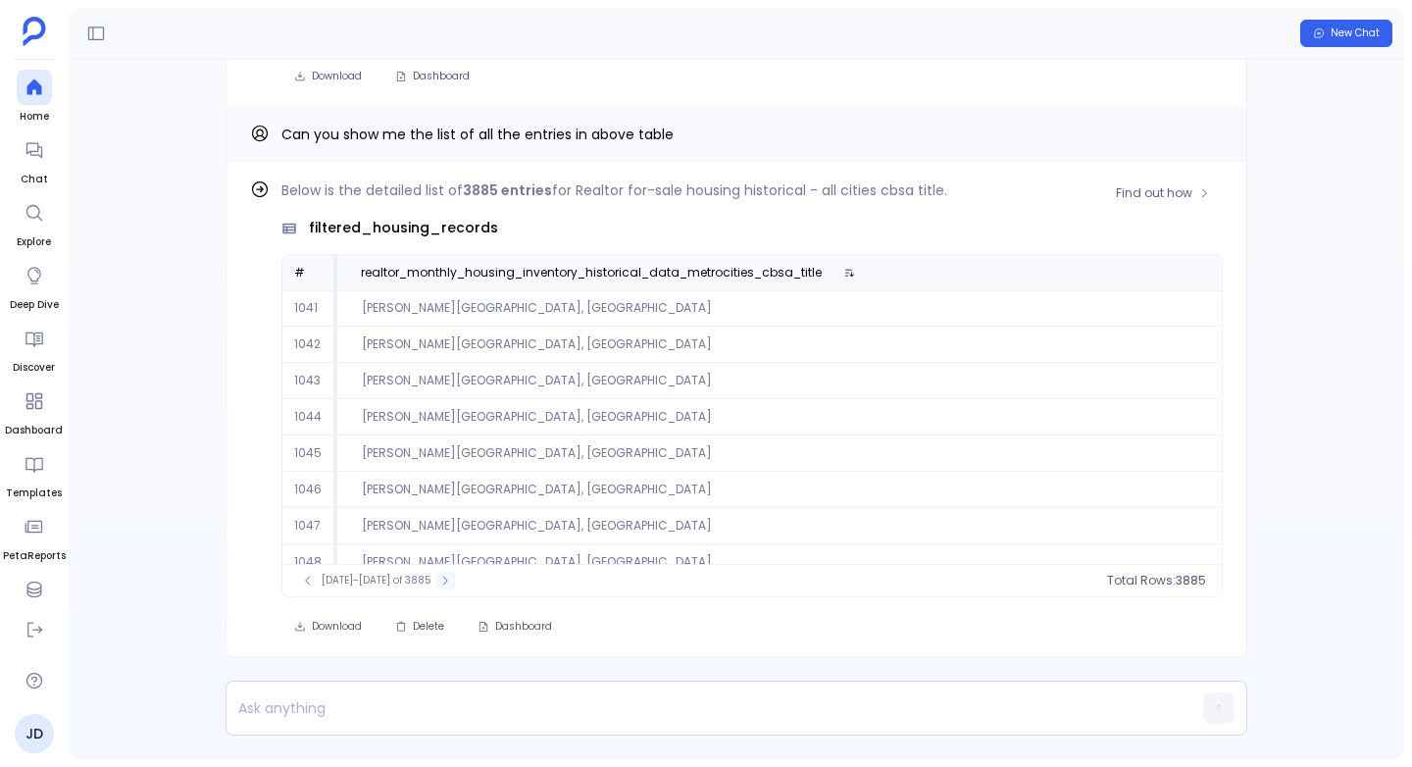
click at [439, 577] on icon at bounding box center [445, 580] width 12 height 12
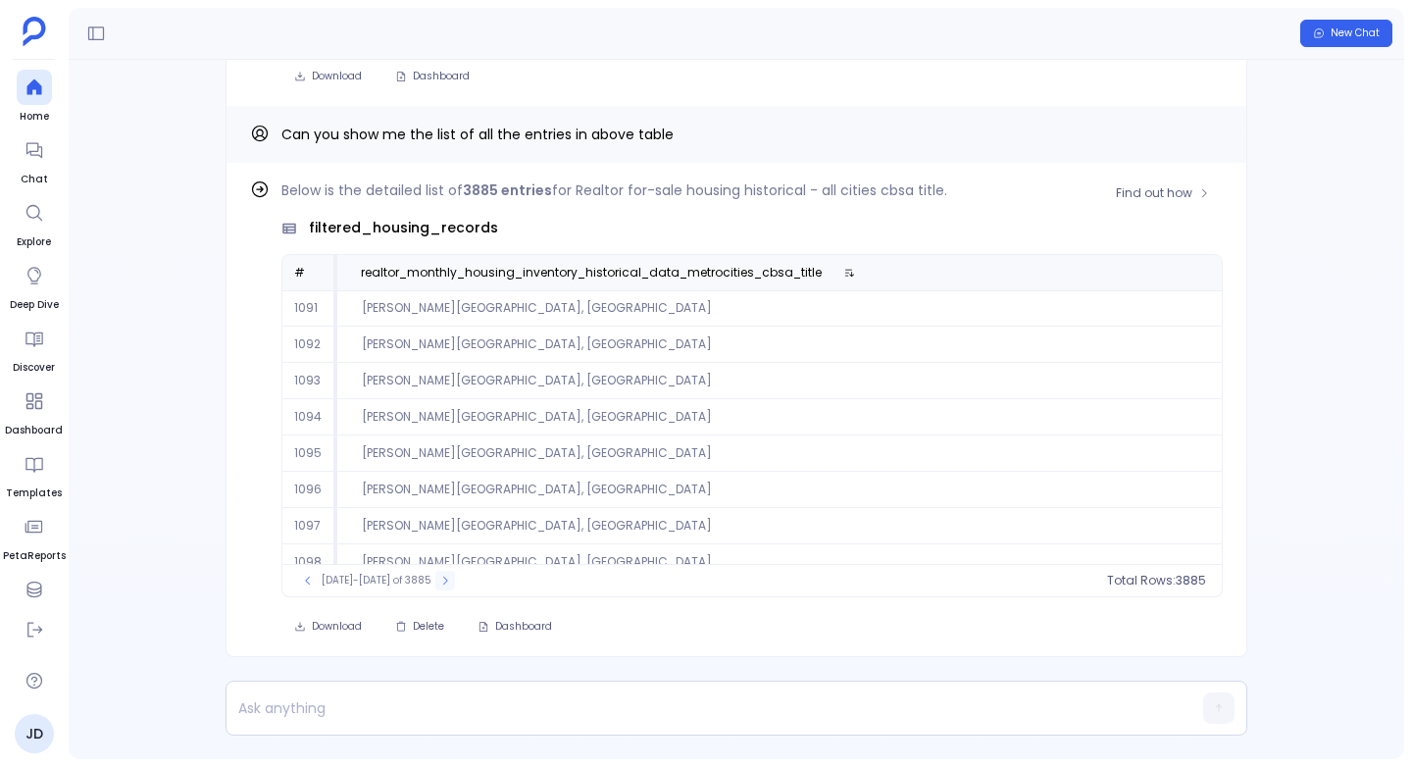
click at [439, 577] on icon at bounding box center [445, 580] width 12 height 12
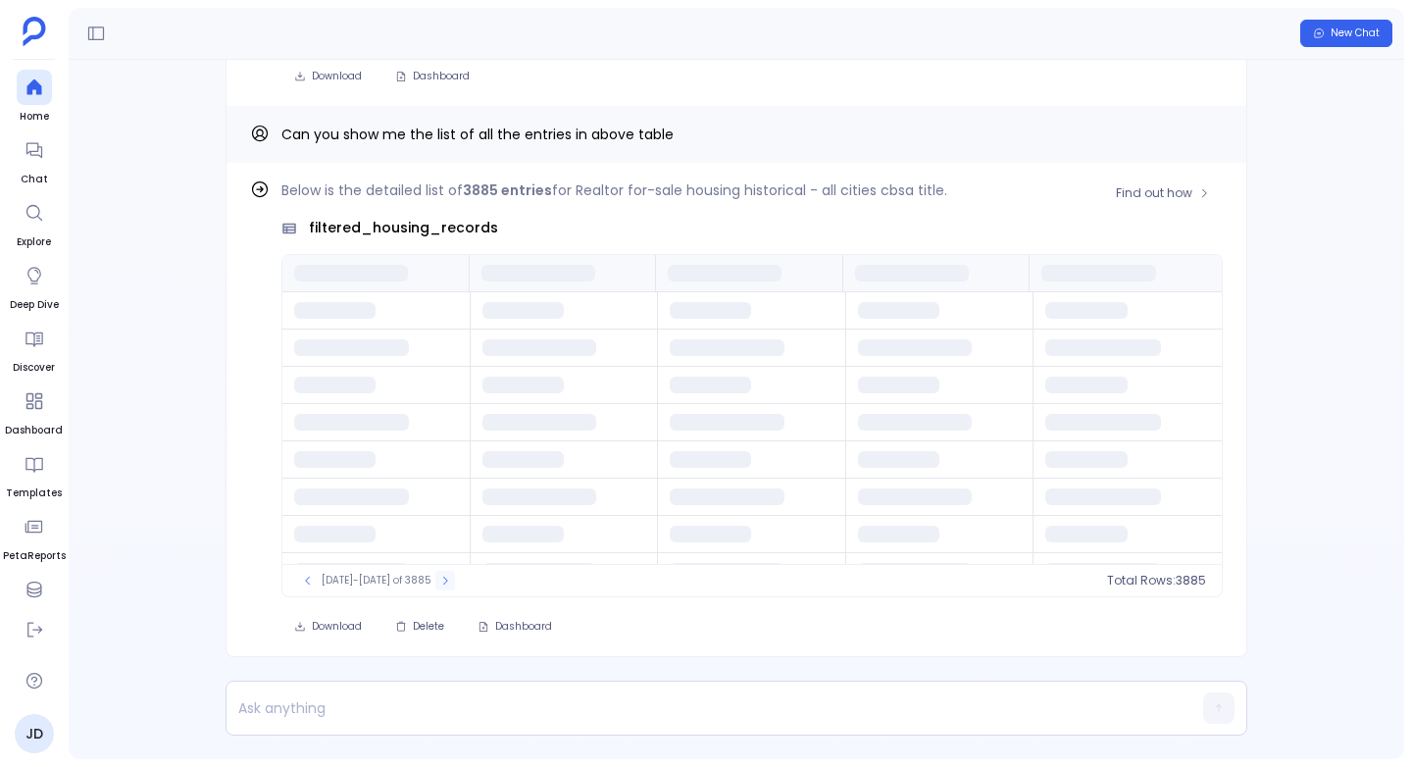
click at [439, 577] on icon at bounding box center [445, 580] width 12 height 12
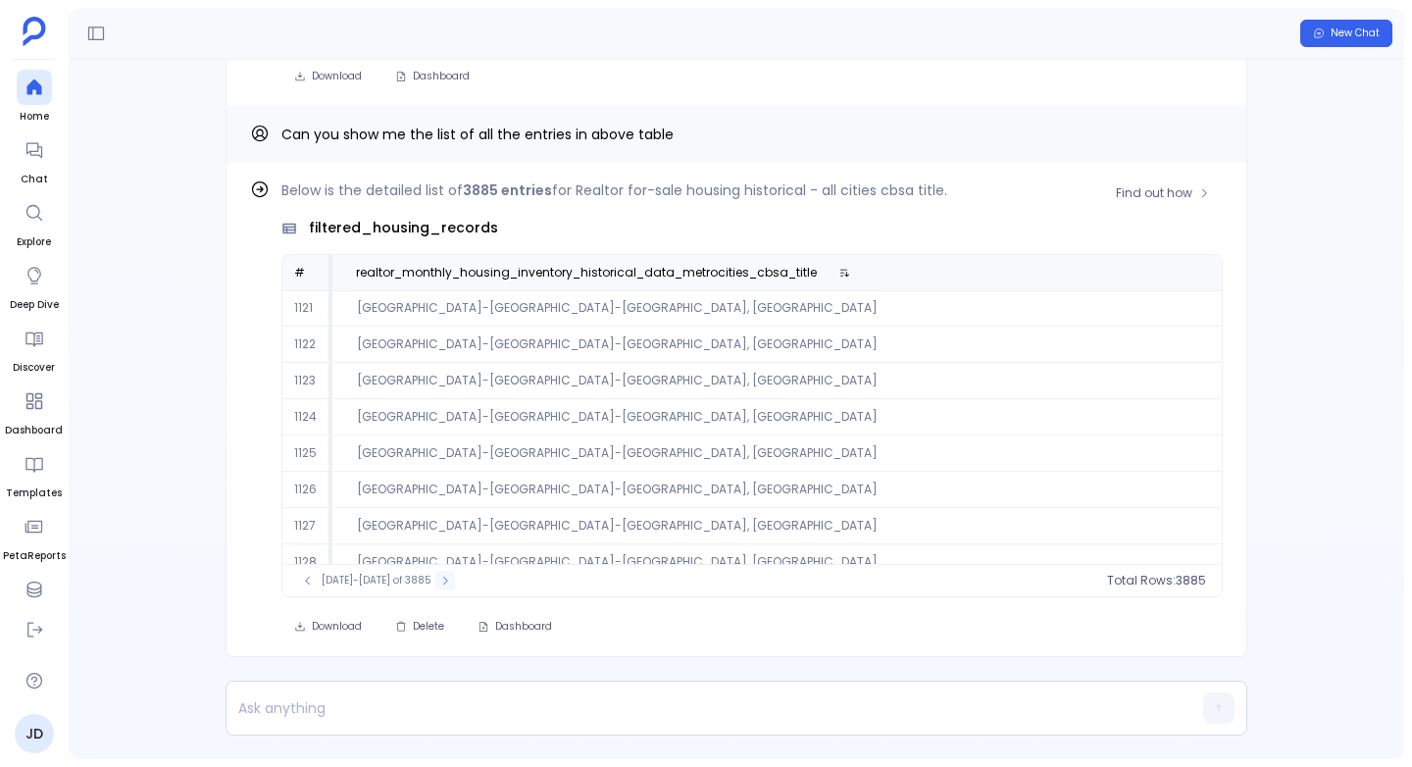
click at [439, 577] on icon at bounding box center [445, 580] width 12 height 12
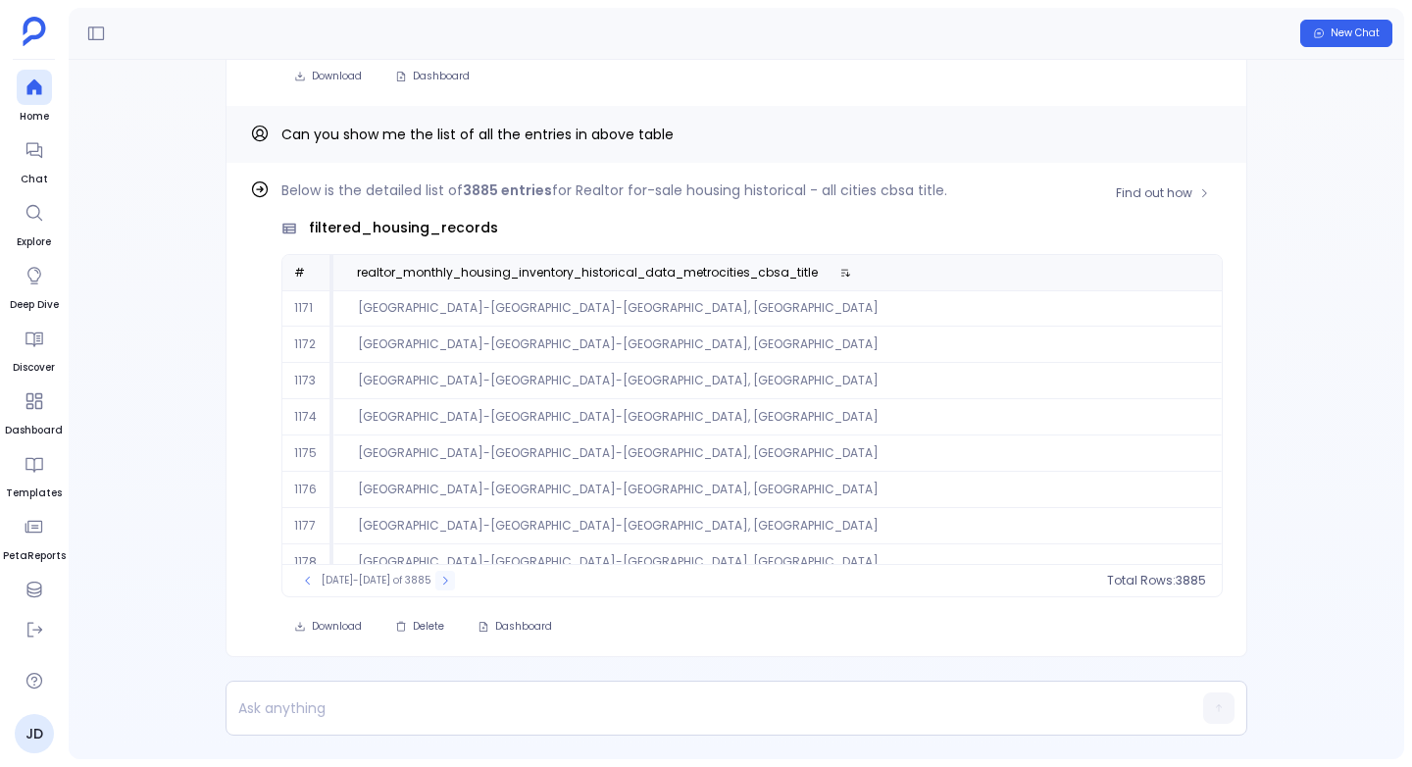
click at [439, 577] on icon at bounding box center [445, 580] width 12 height 12
click at [443, 577] on icon at bounding box center [445, 580] width 5 height 8
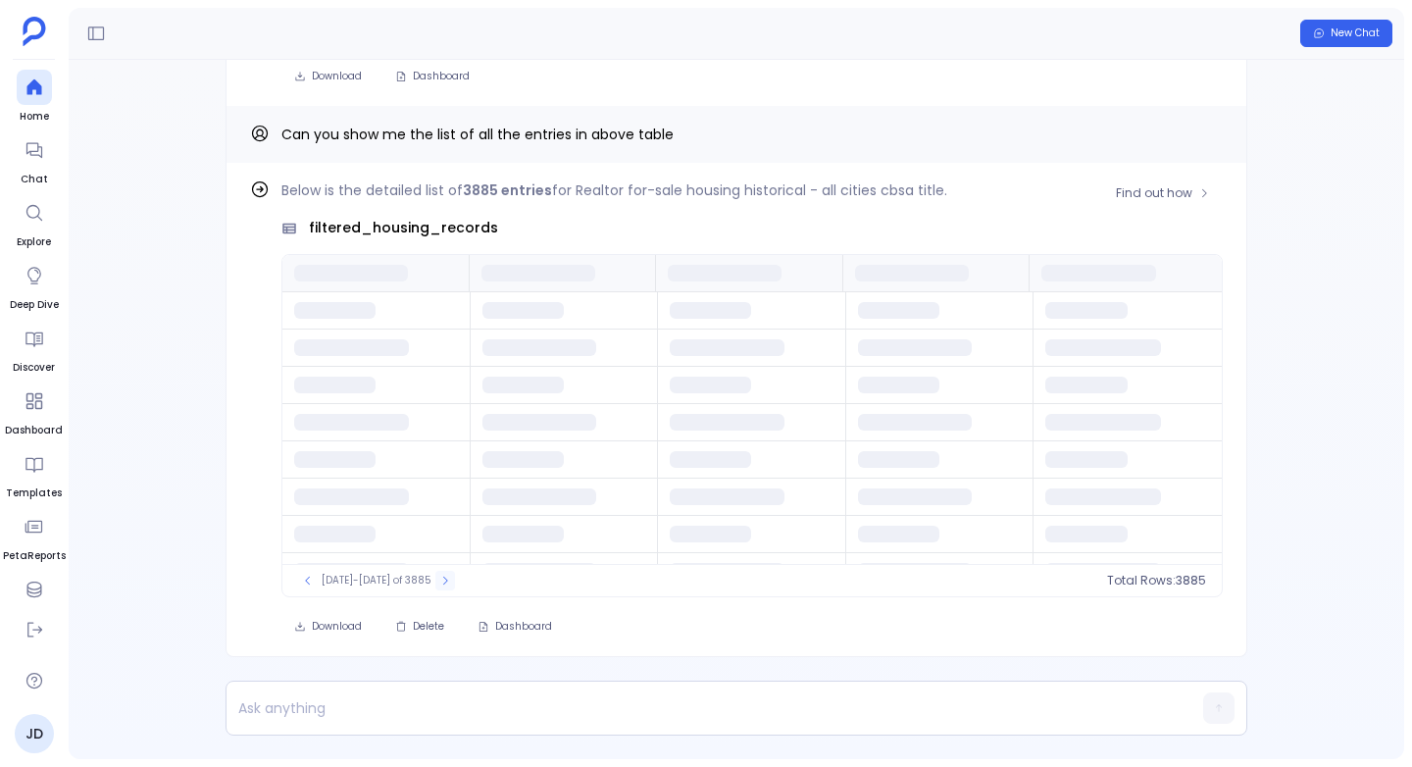
click at [439, 577] on icon at bounding box center [445, 580] width 12 height 12
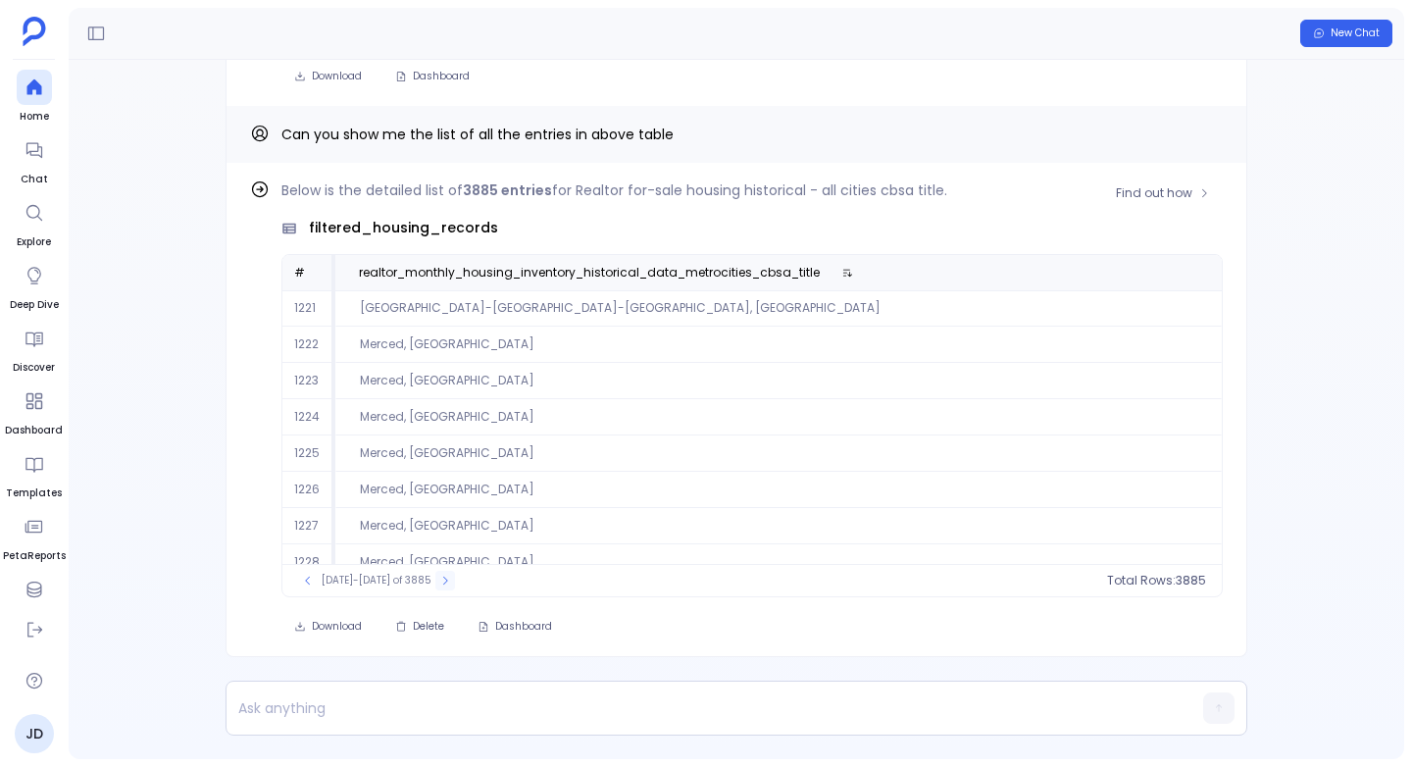
click at [439, 577] on icon at bounding box center [445, 580] width 12 height 12
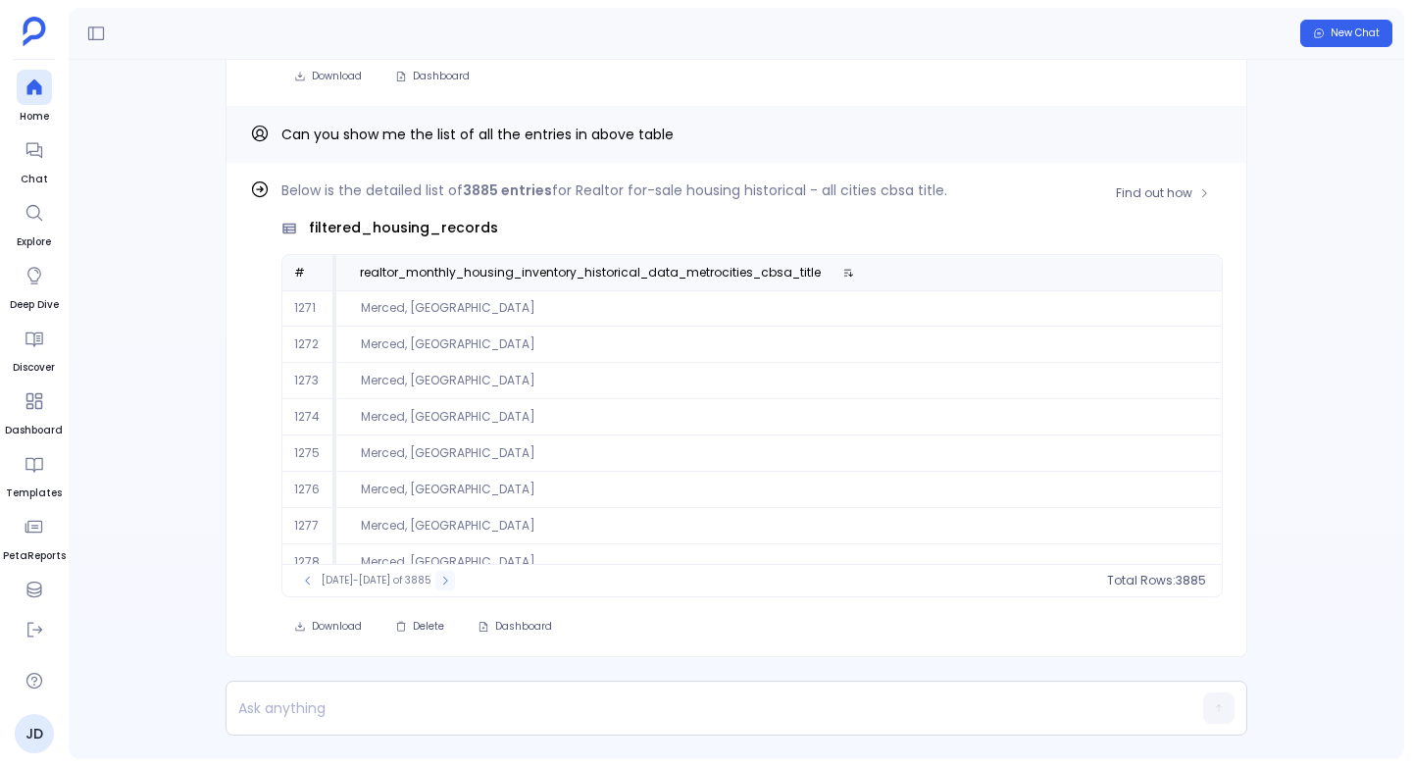
click at [439, 577] on icon at bounding box center [445, 580] width 12 height 12
click at [443, 577] on icon at bounding box center [445, 580] width 5 height 8
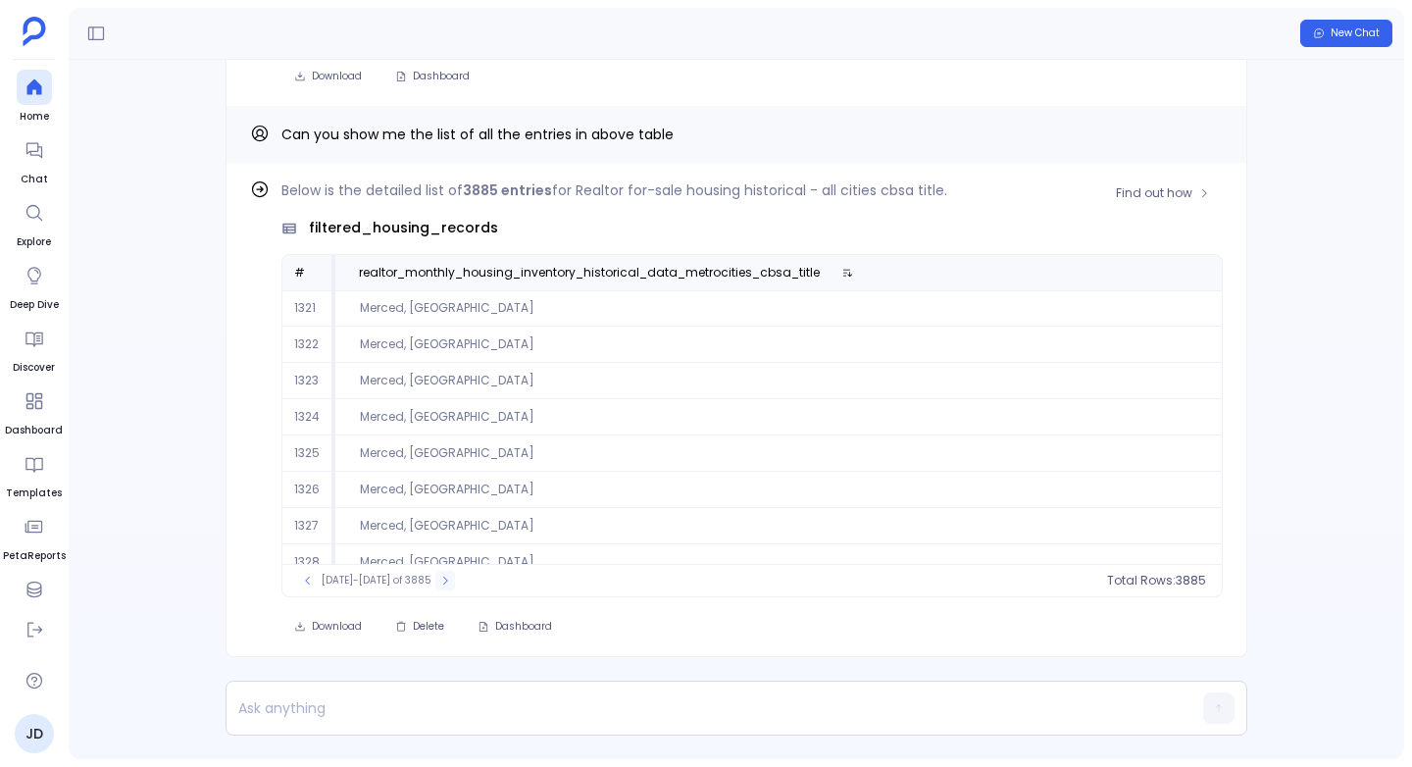
click at [439, 577] on icon at bounding box center [445, 580] width 12 height 12
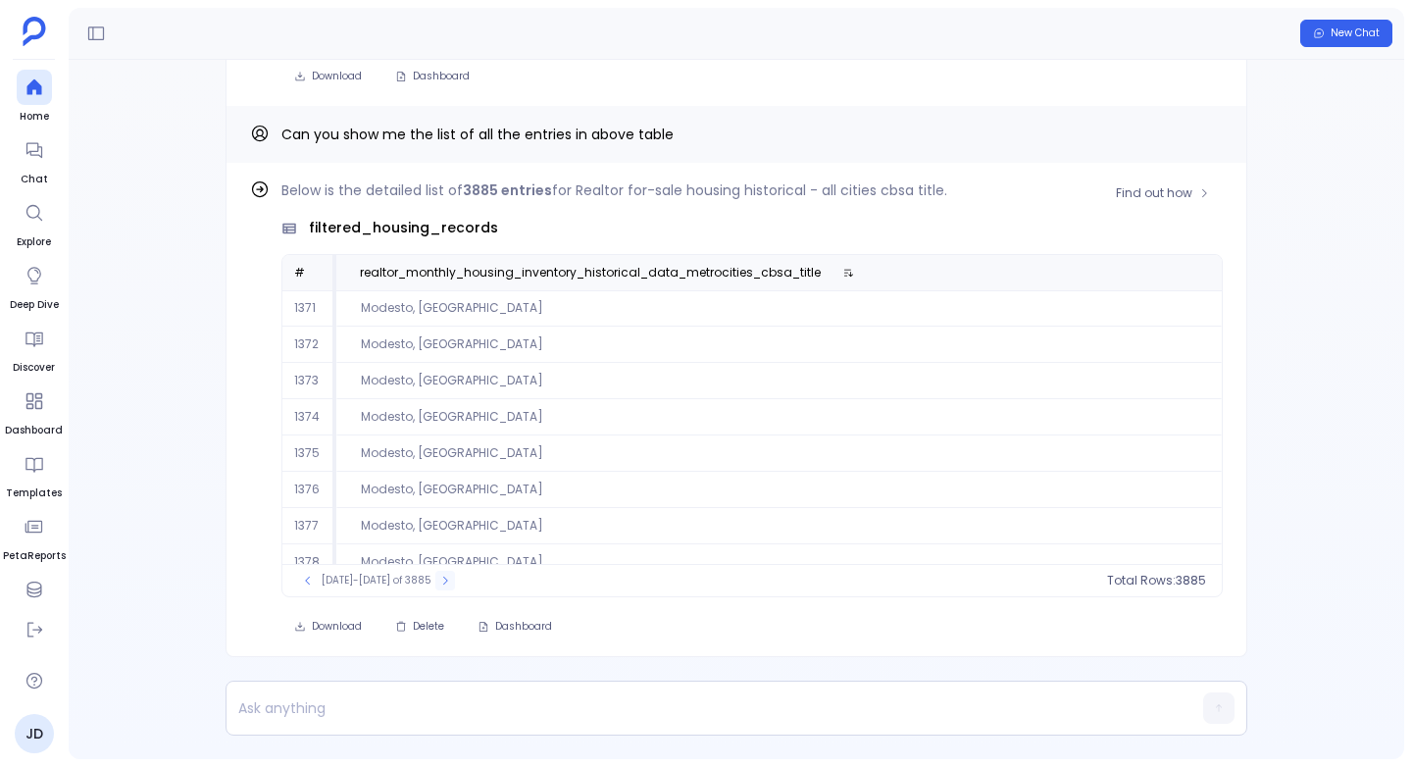
click at [439, 577] on icon at bounding box center [445, 580] width 12 height 12
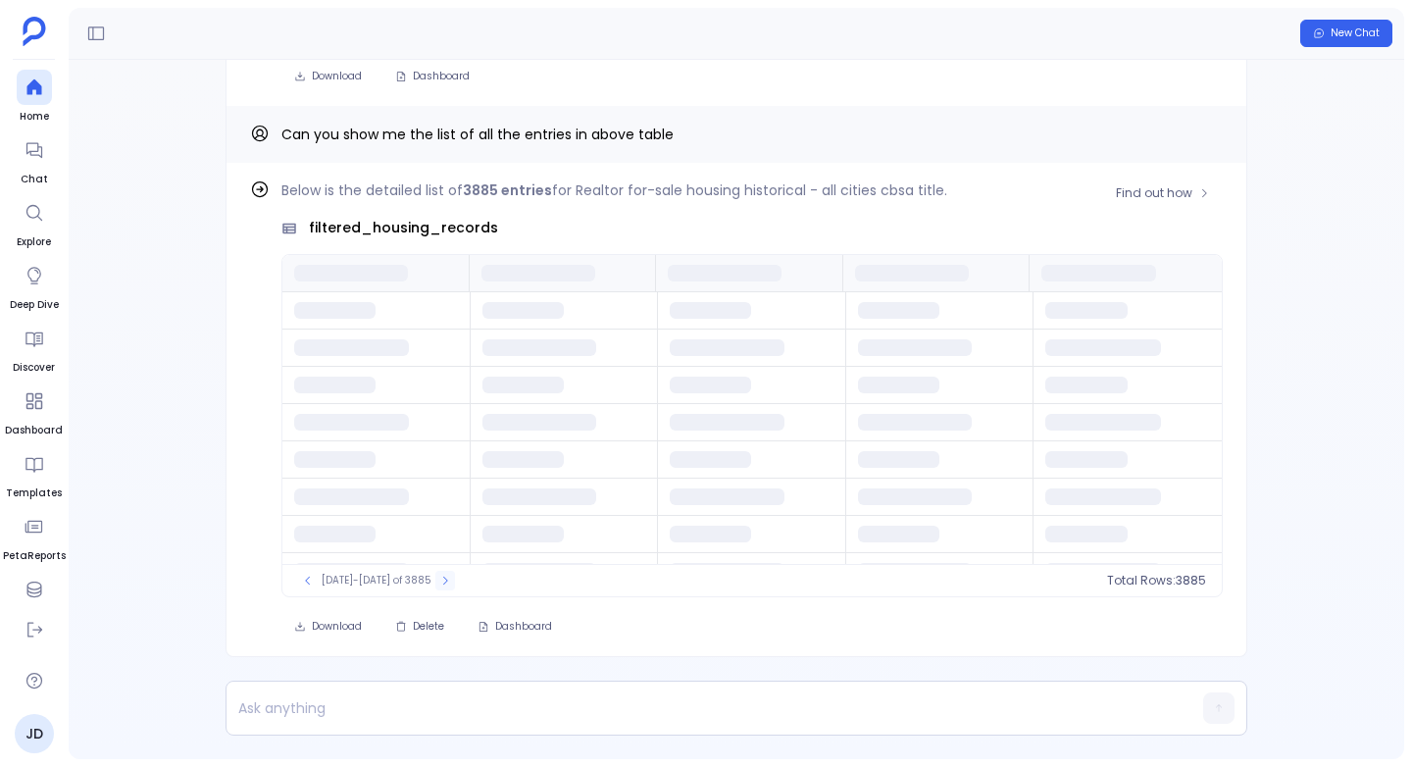
click at [439, 577] on icon at bounding box center [445, 580] width 12 height 12
click at [443, 577] on icon at bounding box center [445, 580] width 5 height 8
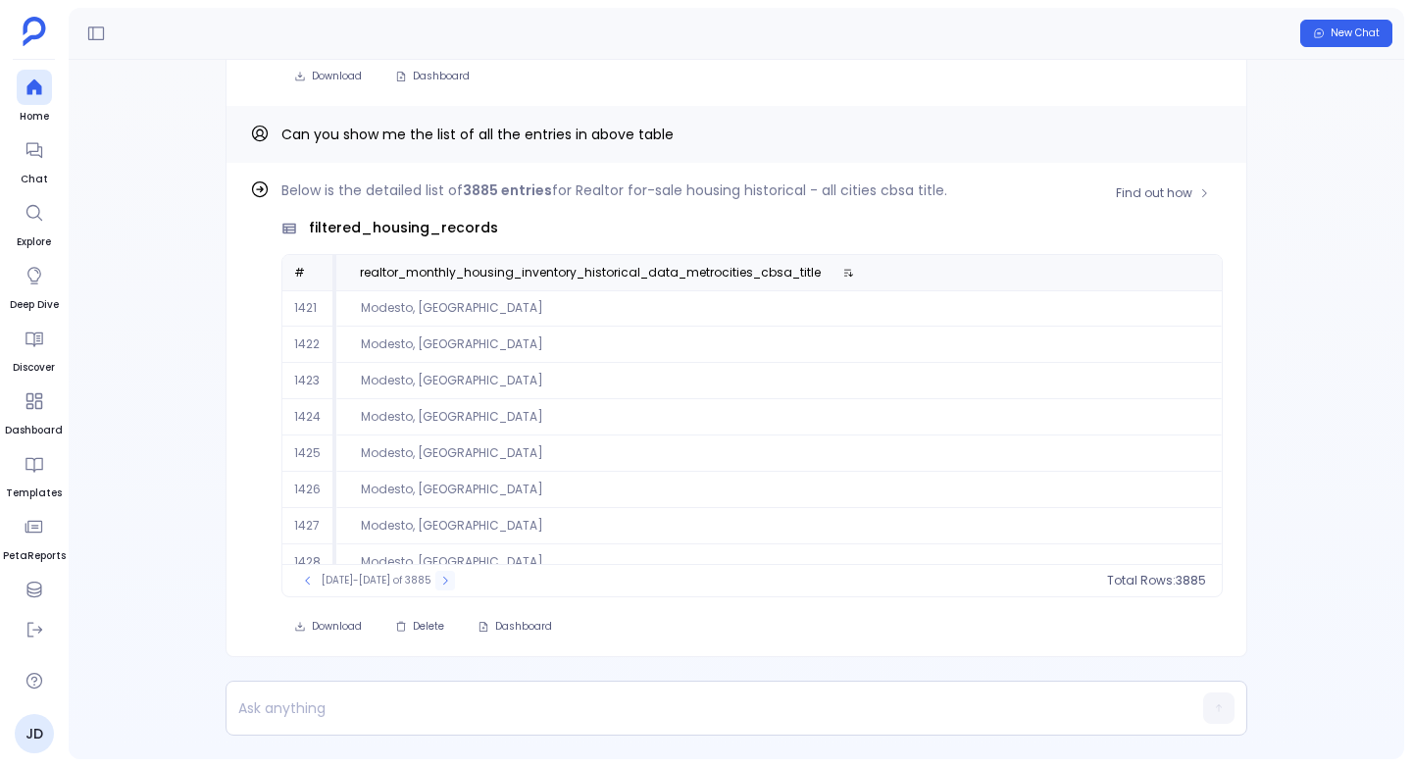
click at [439, 577] on icon at bounding box center [445, 580] width 12 height 12
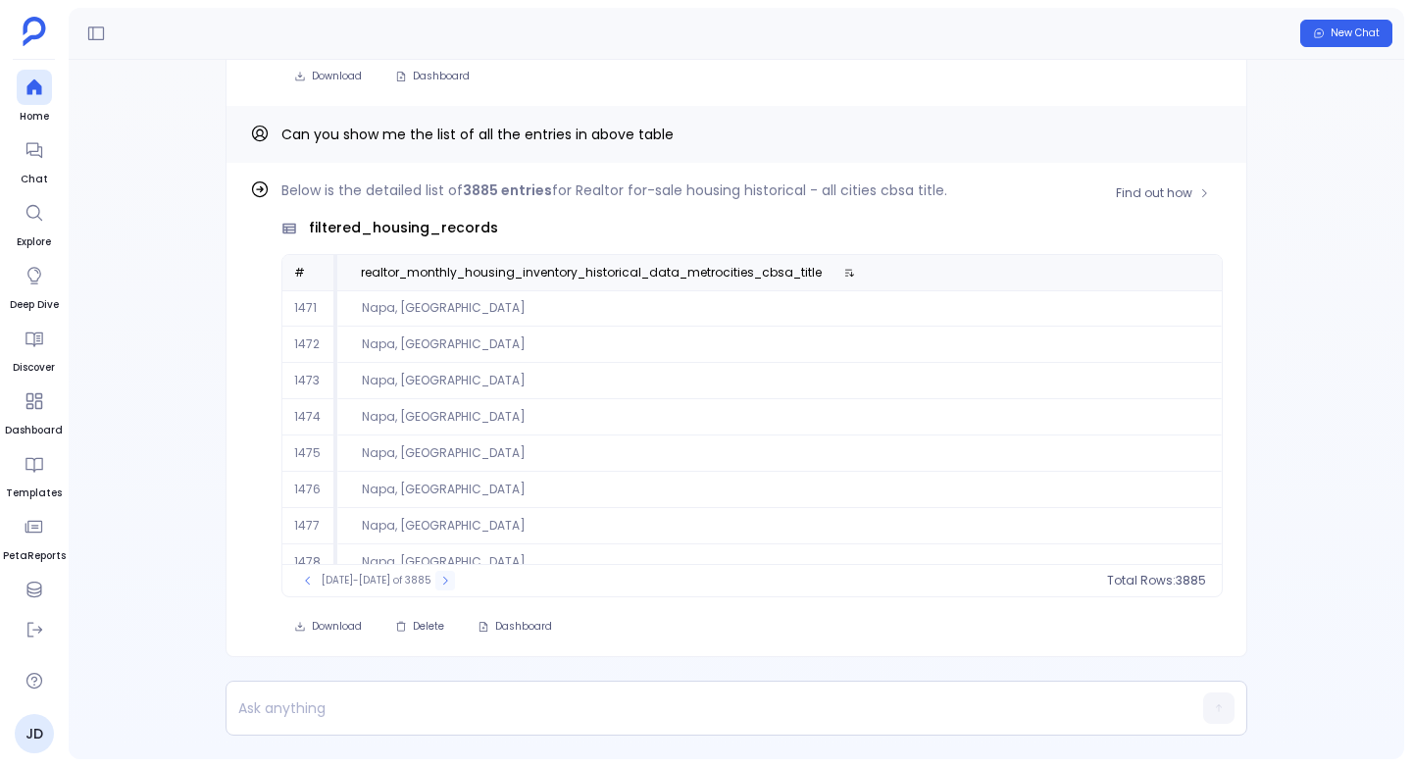
click at [439, 577] on icon at bounding box center [445, 580] width 12 height 12
click at [443, 577] on icon at bounding box center [445, 580] width 5 height 8
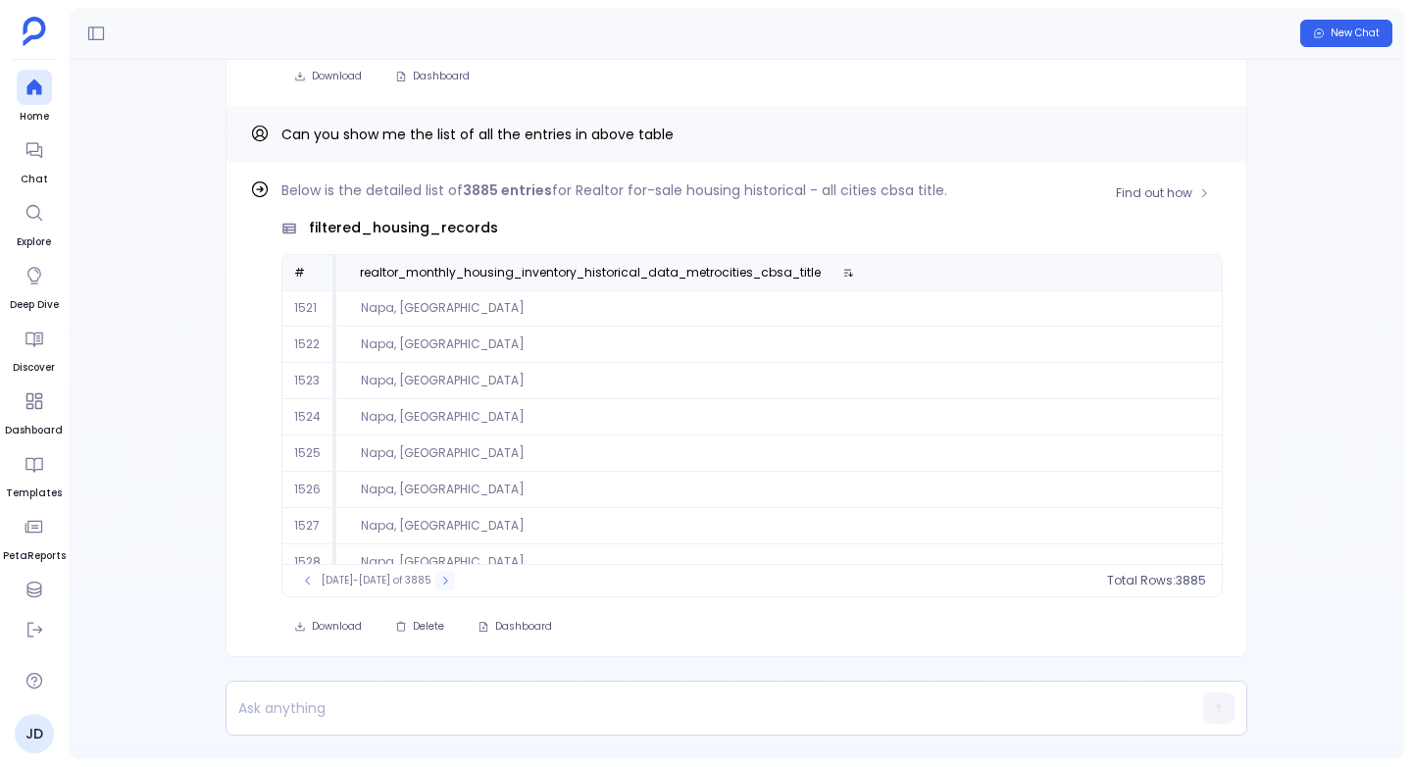
click at [439, 577] on icon at bounding box center [445, 580] width 12 height 12
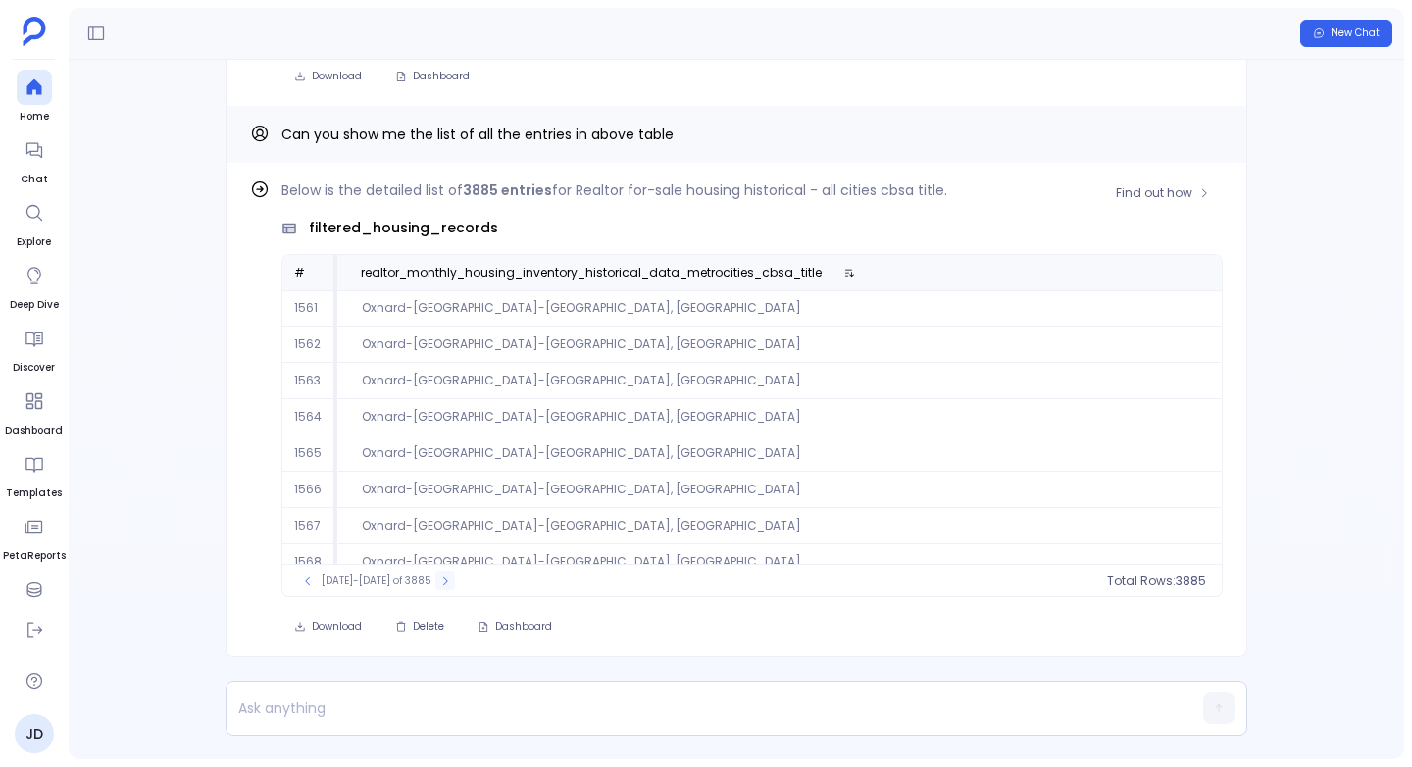
click at [439, 577] on icon at bounding box center [445, 580] width 12 height 12
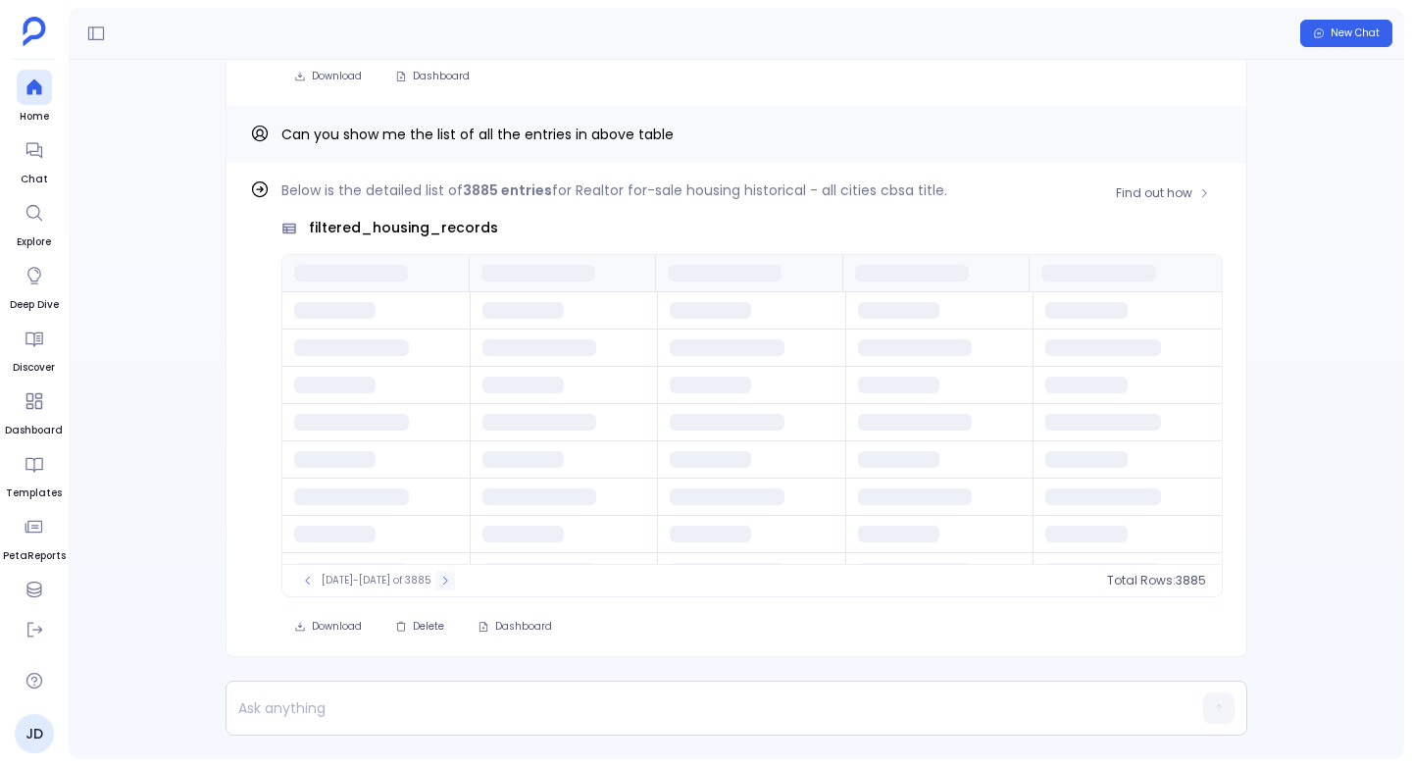
click at [439, 577] on icon at bounding box center [445, 580] width 12 height 12
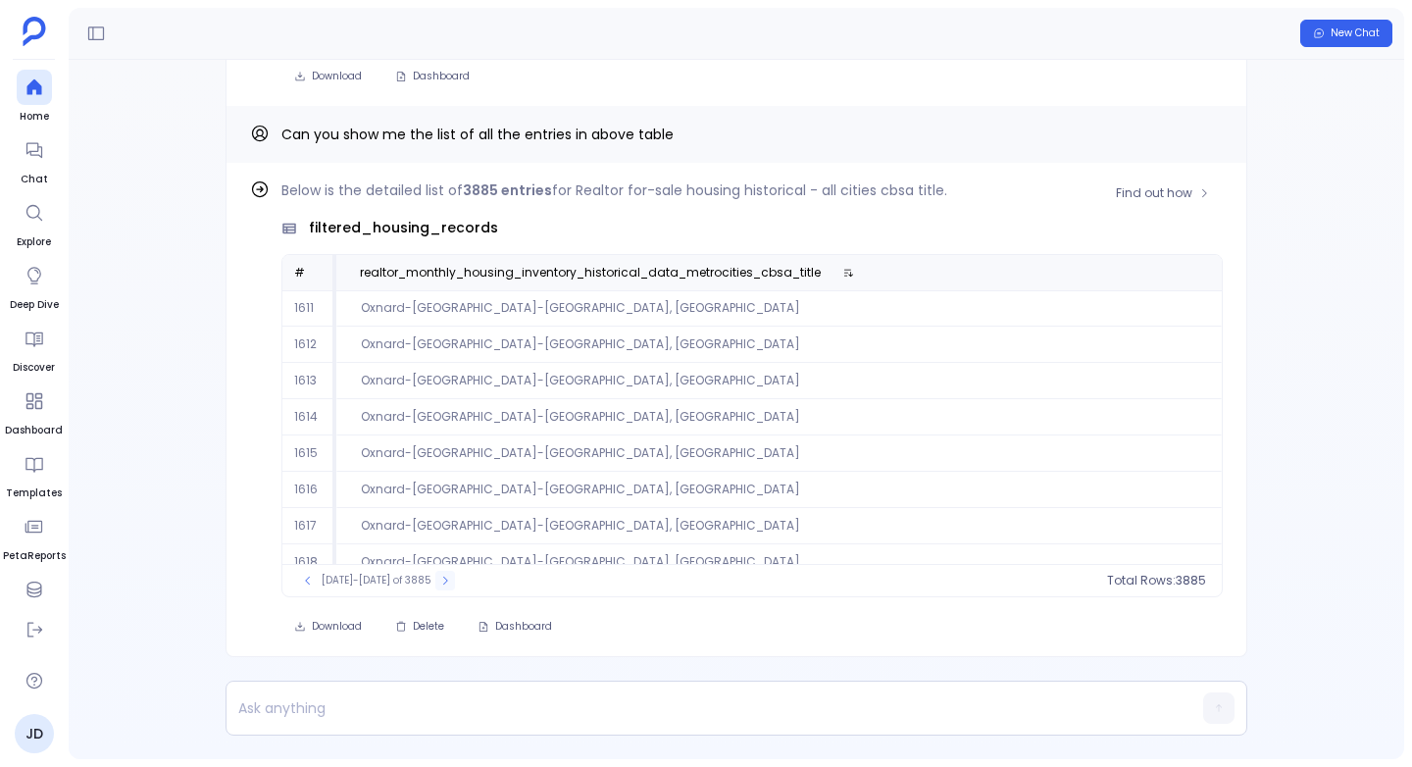
click at [439, 577] on icon at bounding box center [445, 580] width 12 height 12
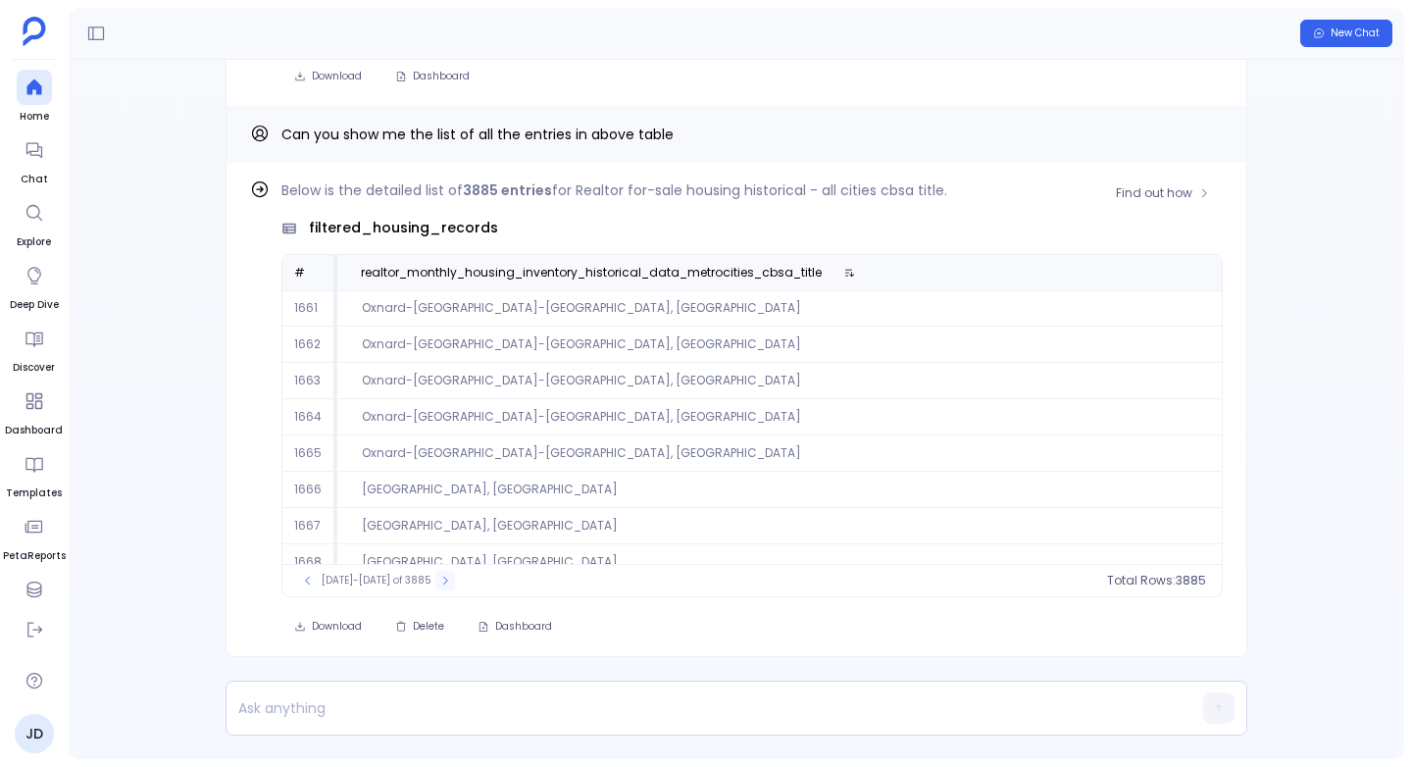
click at [439, 577] on icon at bounding box center [445, 580] width 12 height 12
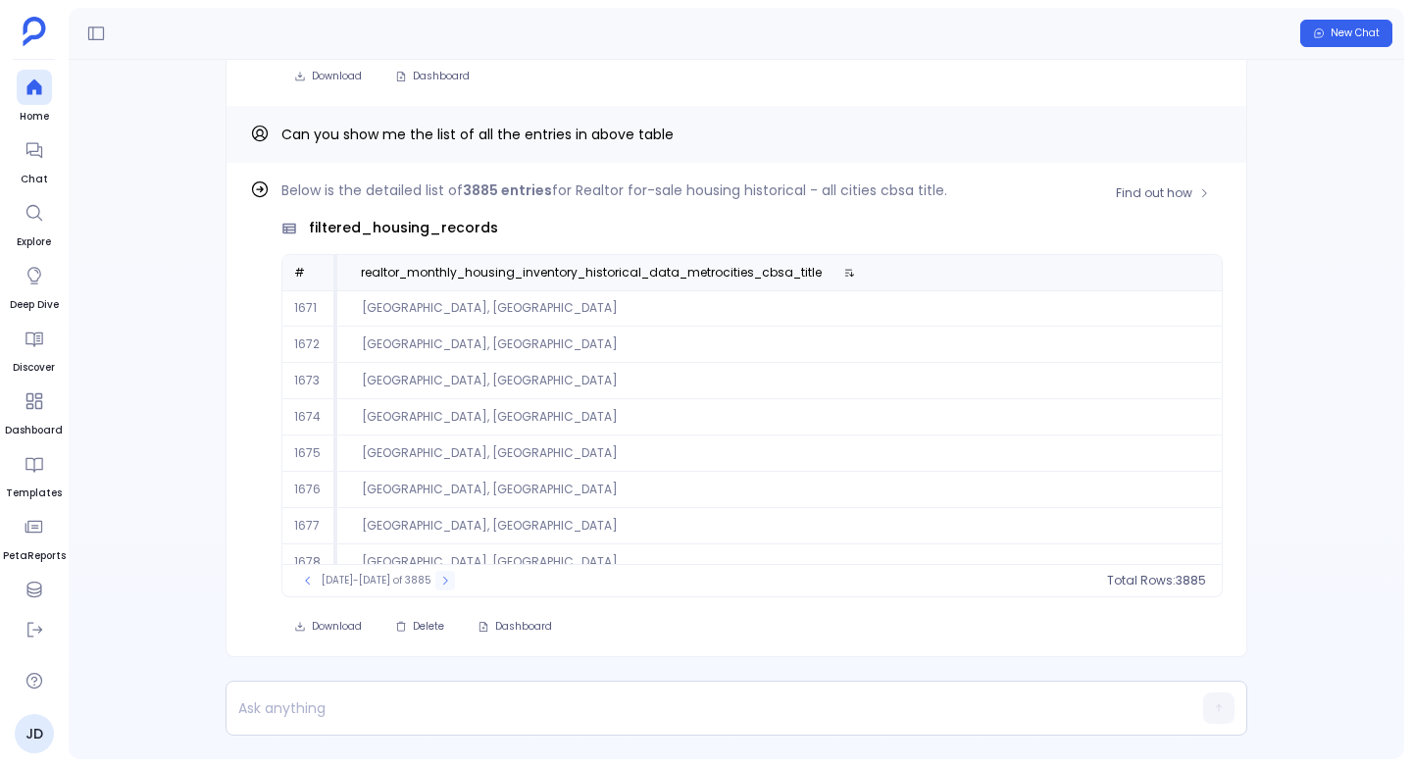
click at [439, 577] on icon at bounding box center [445, 580] width 12 height 12
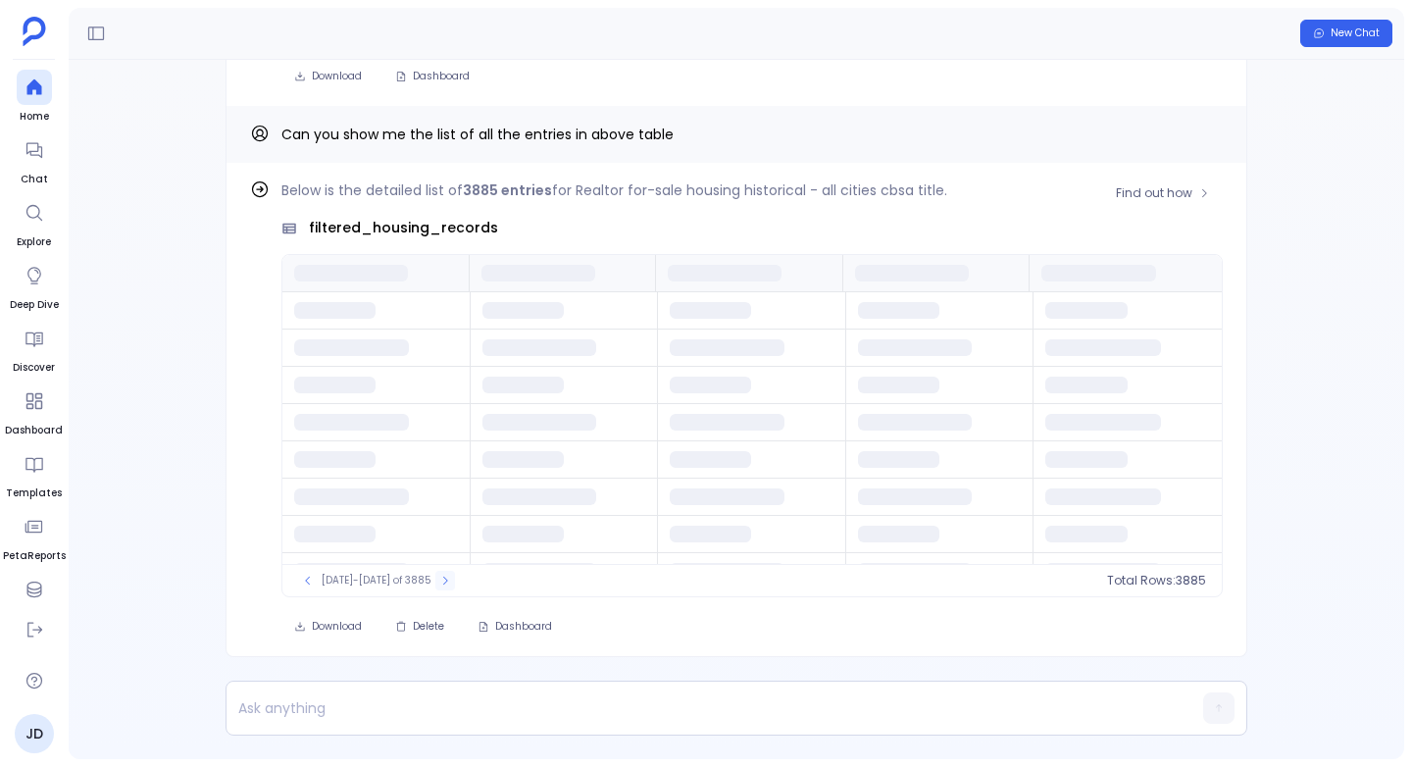
click at [439, 577] on icon at bounding box center [445, 580] width 12 height 12
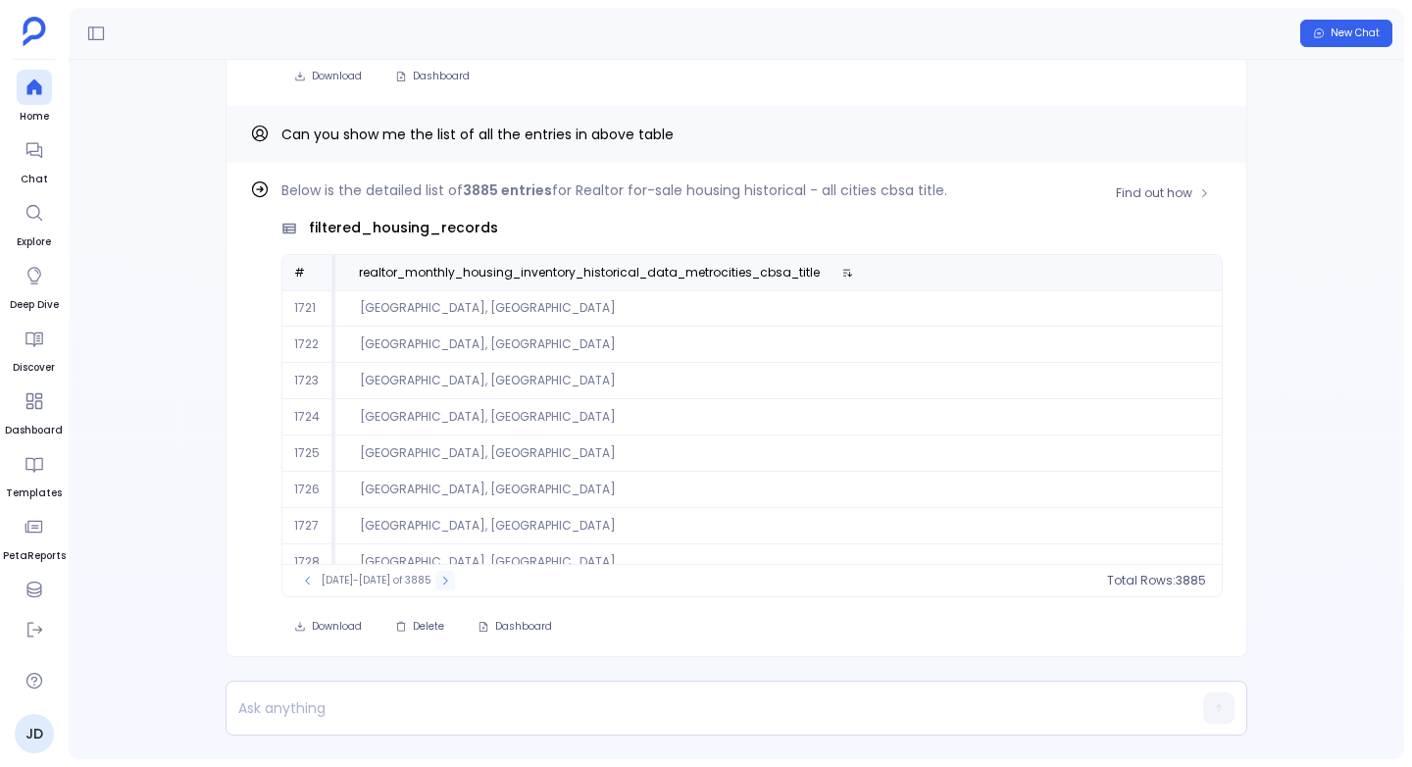
click at [439, 577] on icon at bounding box center [445, 580] width 12 height 12
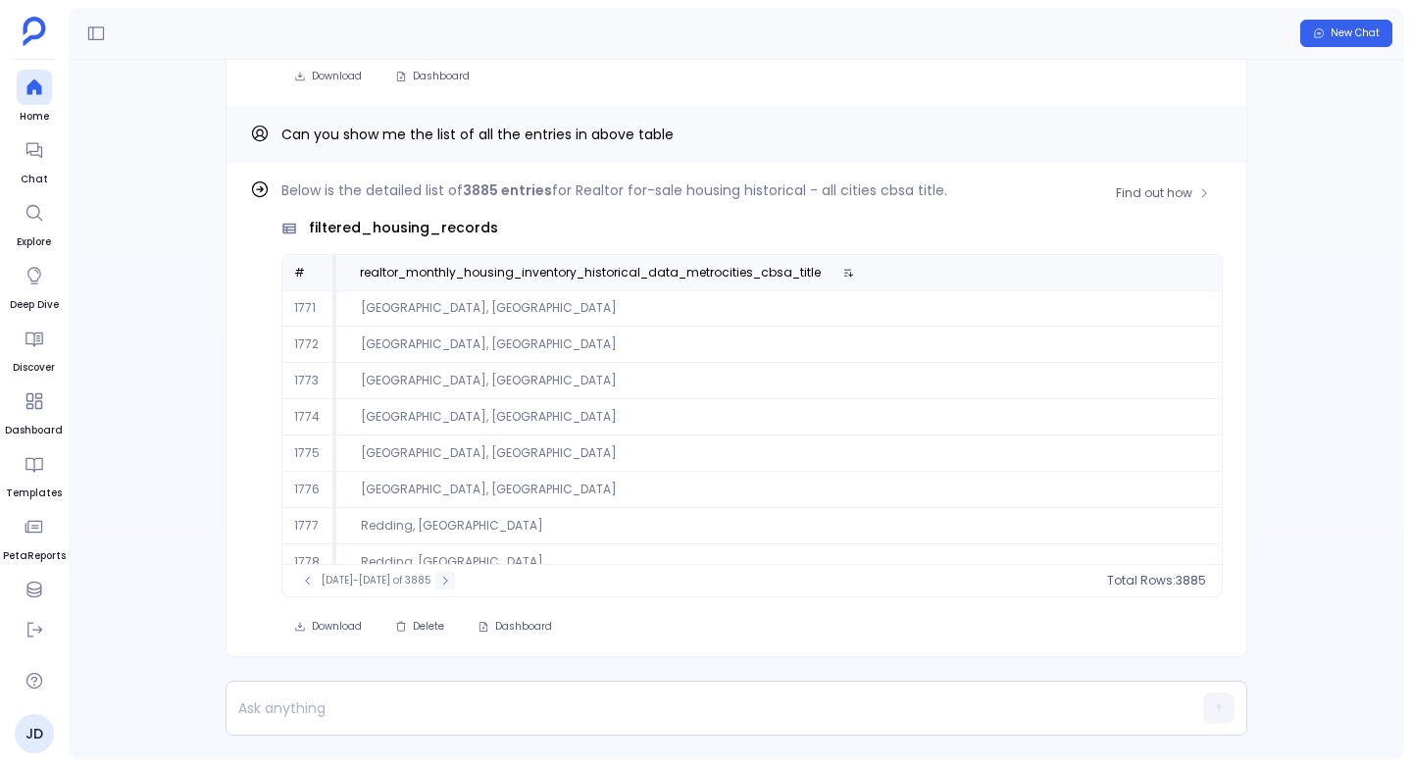
click at [439, 577] on icon at bounding box center [445, 580] width 12 height 12
click at [443, 577] on icon at bounding box center [445, 580] width 5 height 8
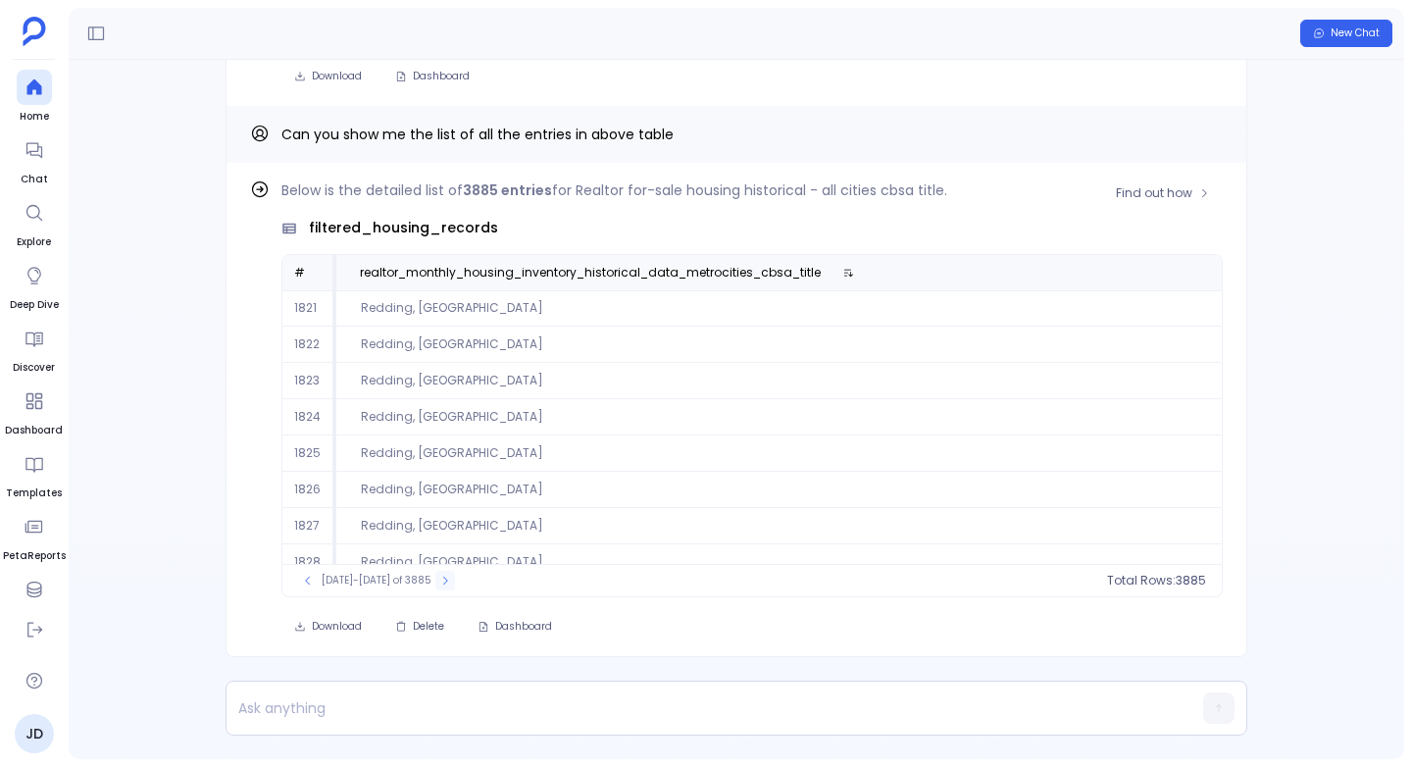
click at [439, 577] on icon at bounding box center [445, 580] width 12 height 12
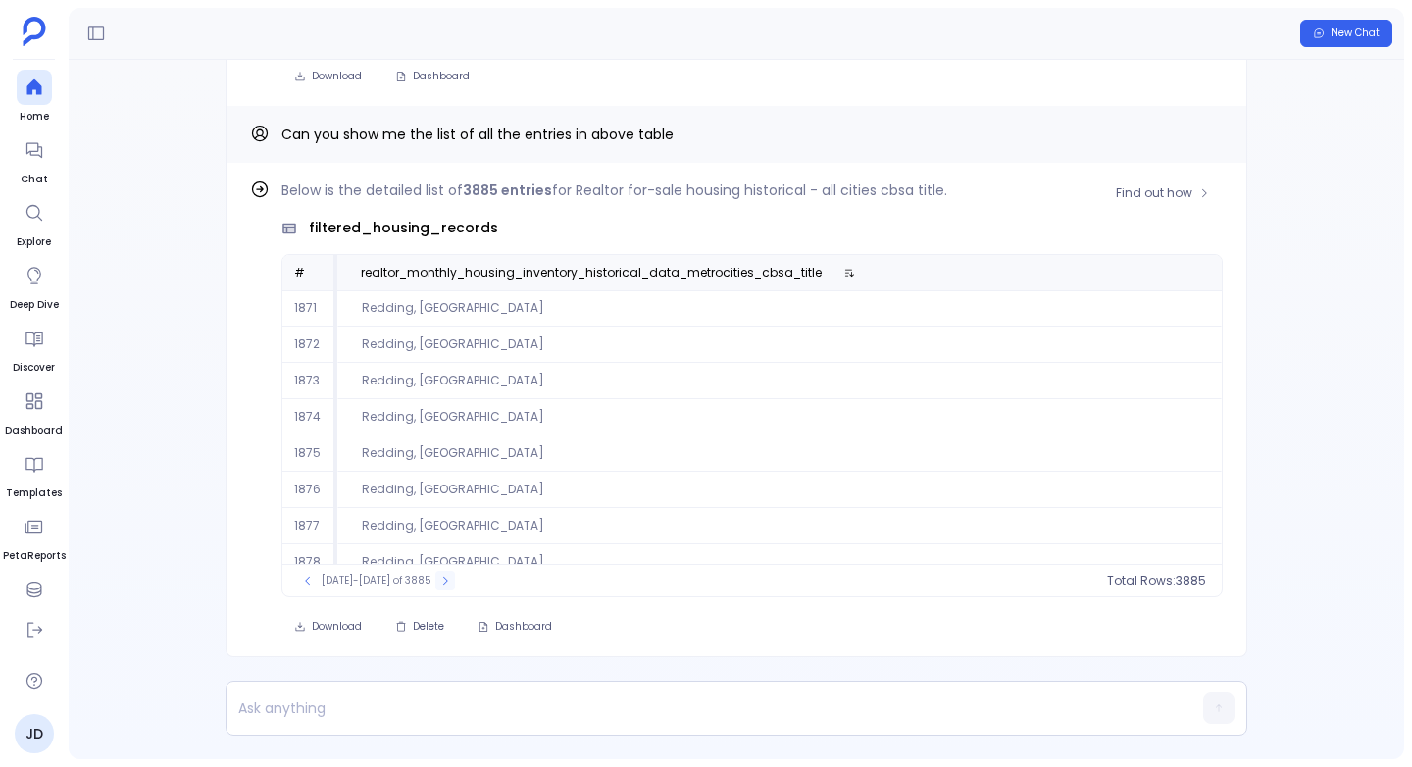
click at [439, 577] on icon at bounding box center [445, 580] width 12 height 12
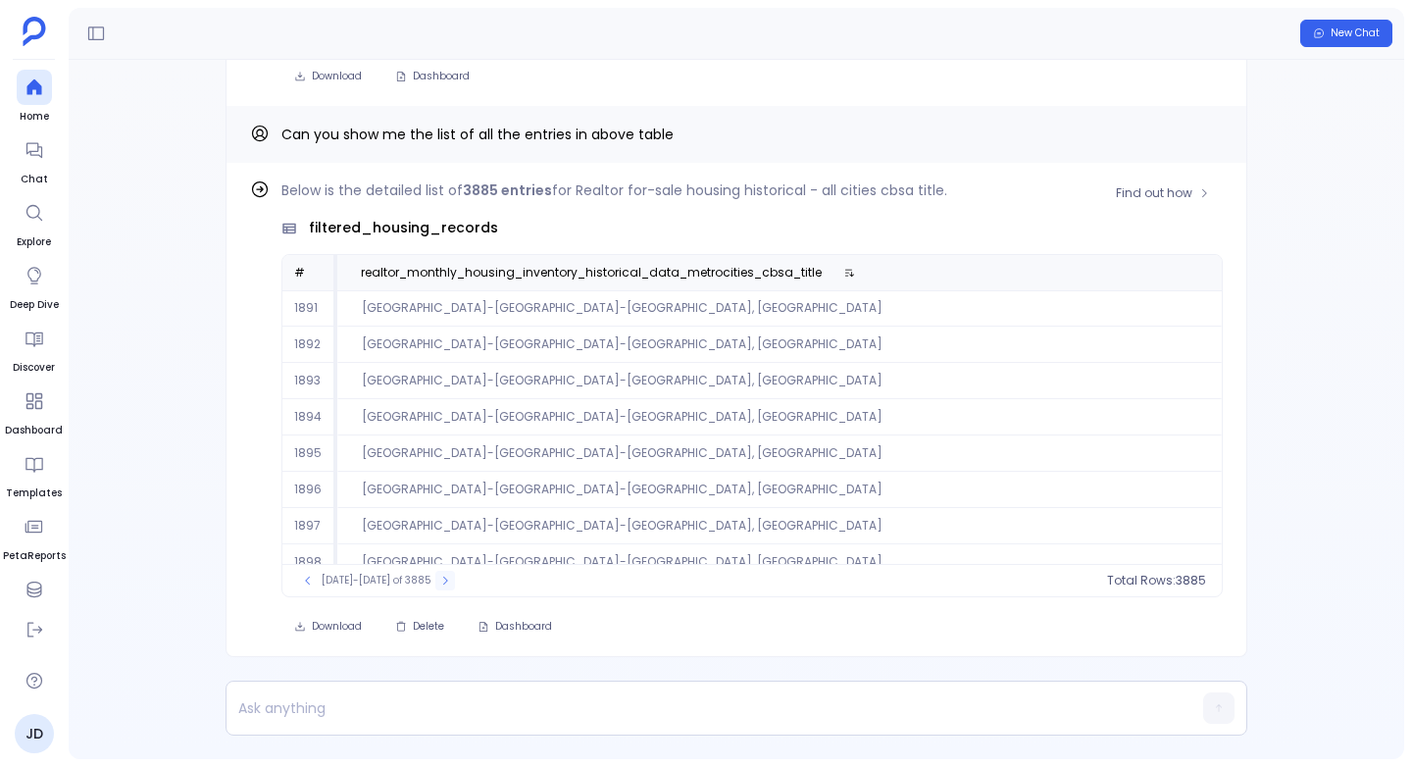
click at [439, 577] on icon at bounding box center [445, 580] width 12 height 12
click at [439, 578] on icon at bounding box center [445, 580] width 12 height 12
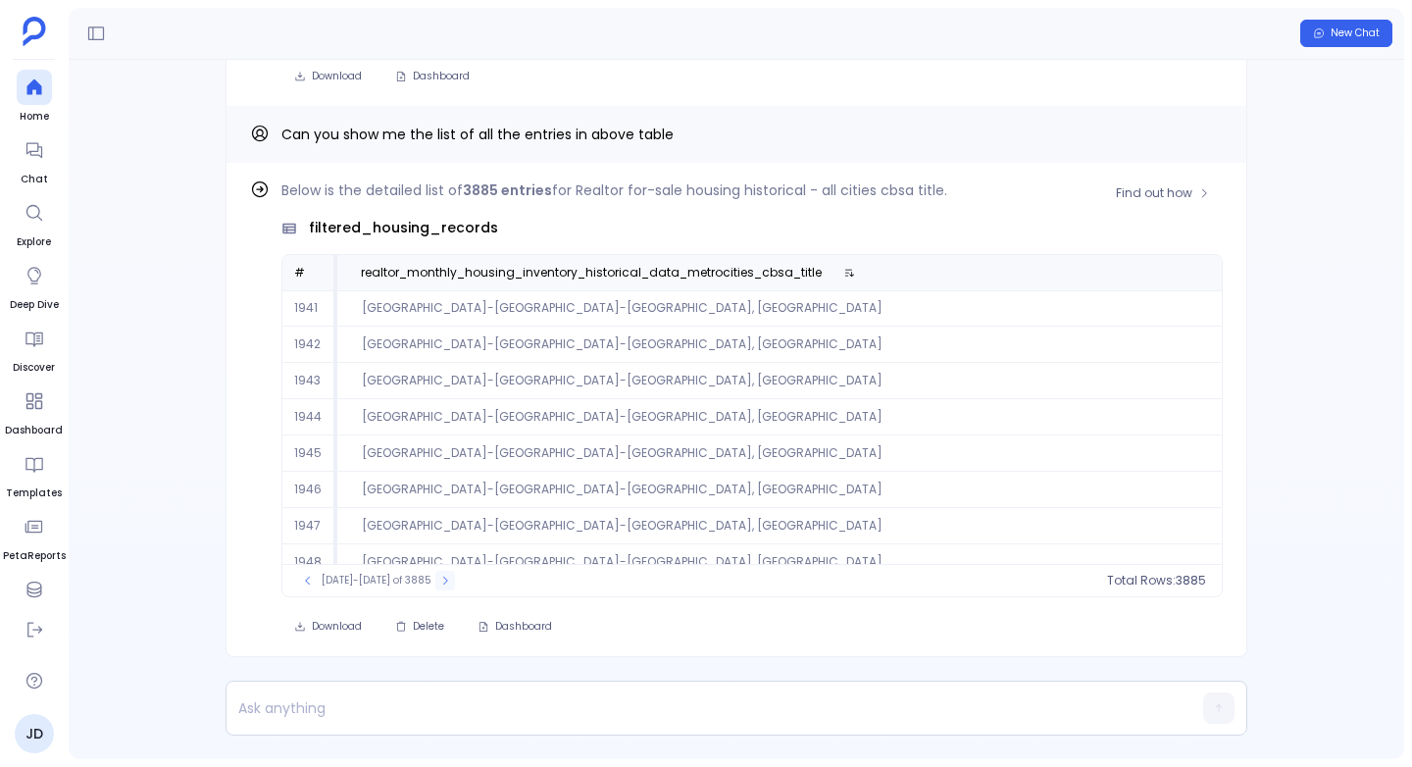
click at [439, 578] on icon at bounding box center [445, 580] width 12 height 12
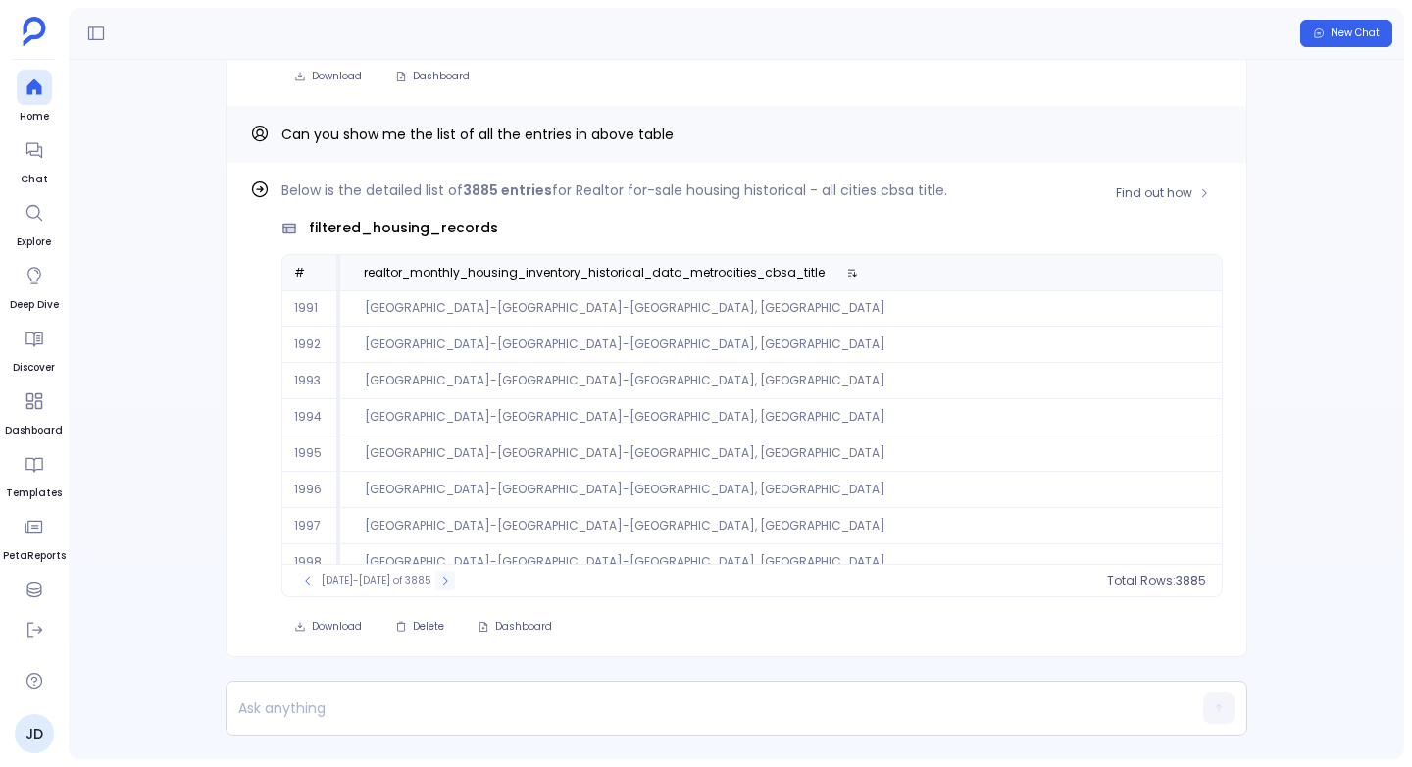
click at [439, 578] on icon at bounding box center [445, 580] width 12 height 12
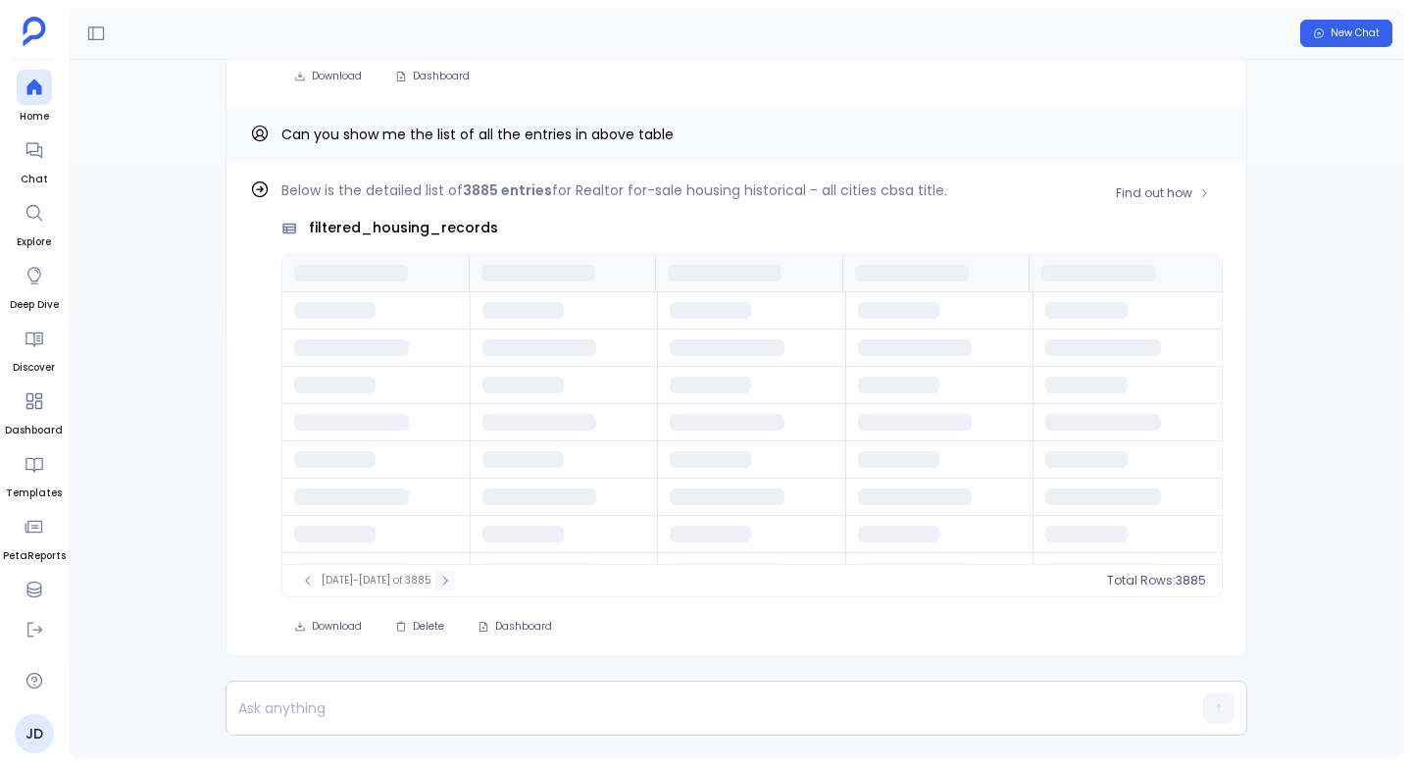
click at [439, 578] on icon at bounding box center [445, 580] width 12 height 12
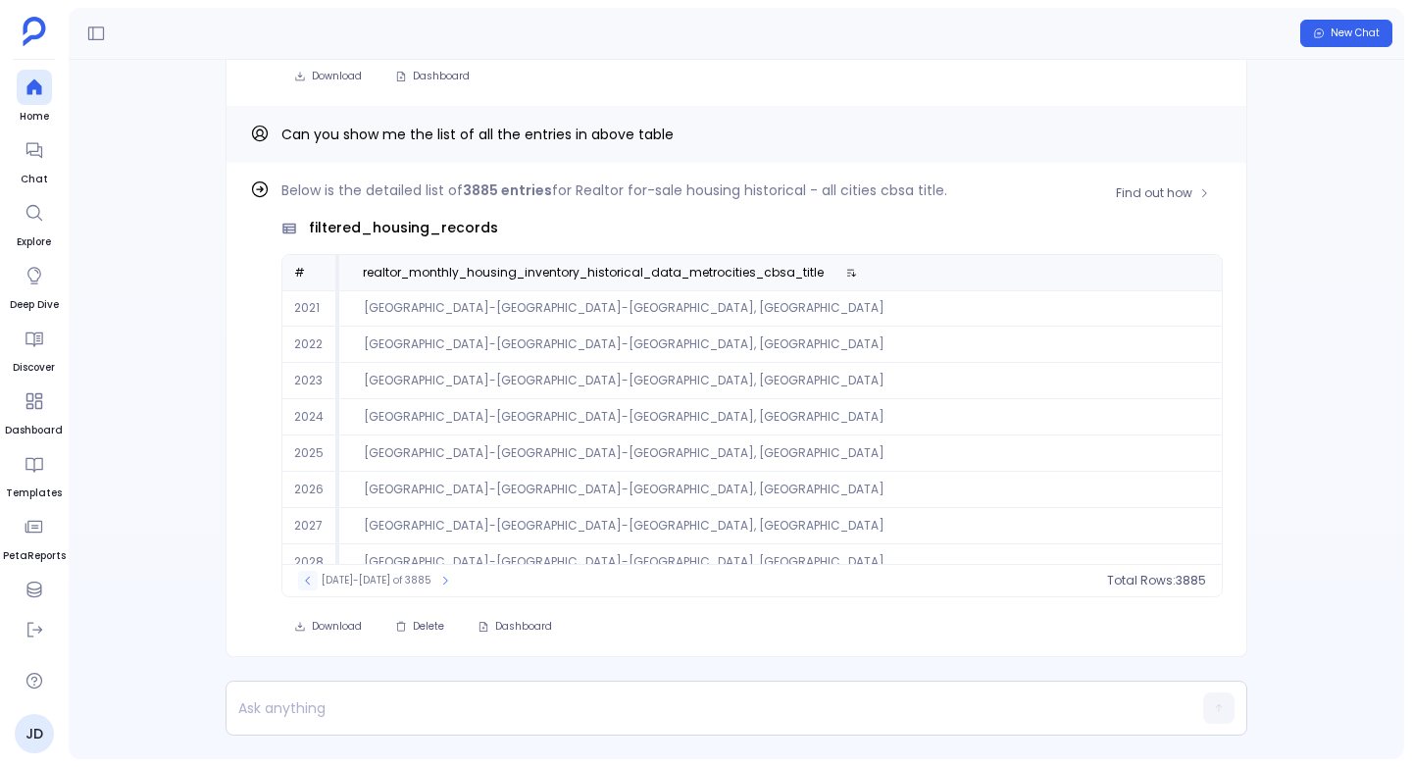
click at [303, 572] on button at bounding box center [308, 581] width 20 height 20
click at [439, 584] on icon at bounding box center [445, 580] width 12 height 12
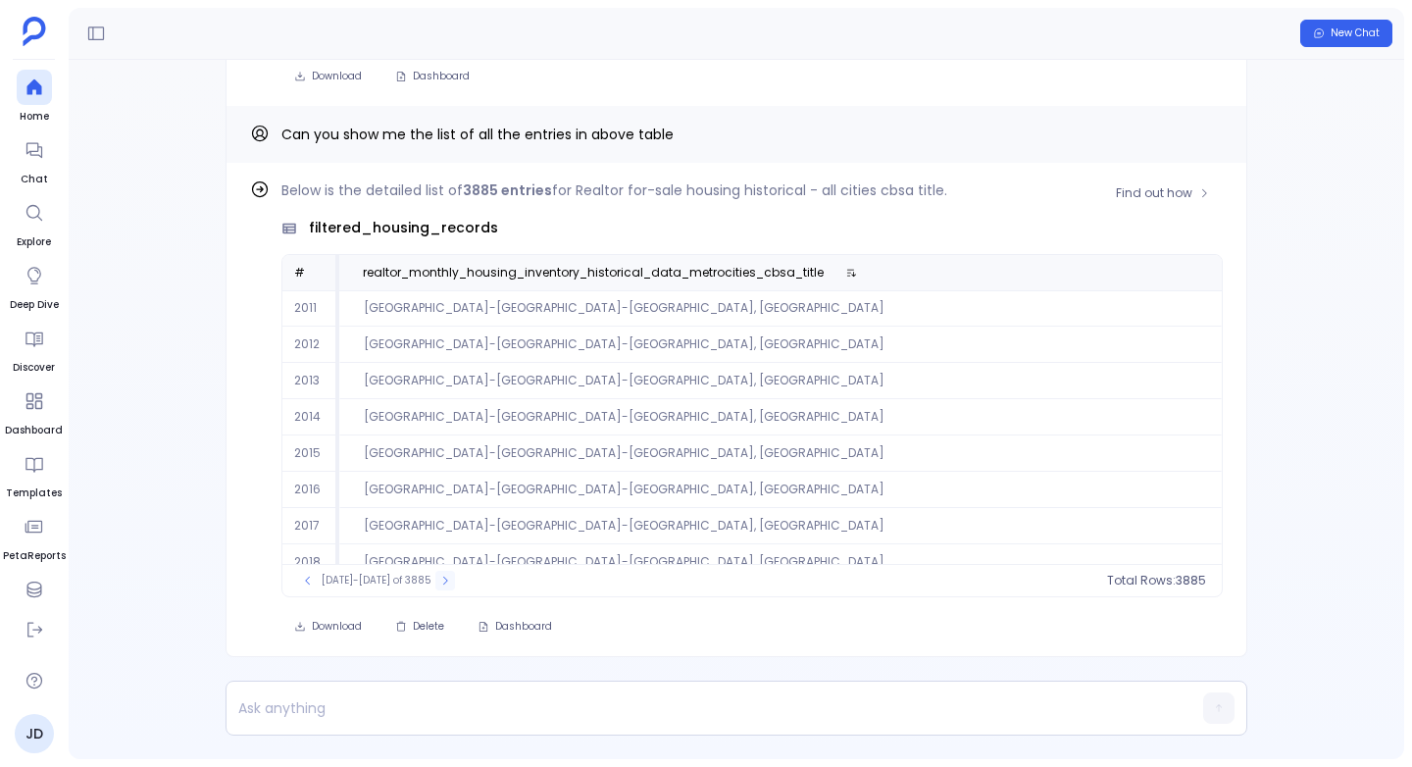
click at [439, 584] on icon at bounding box center [445, 580] width 12 height 12
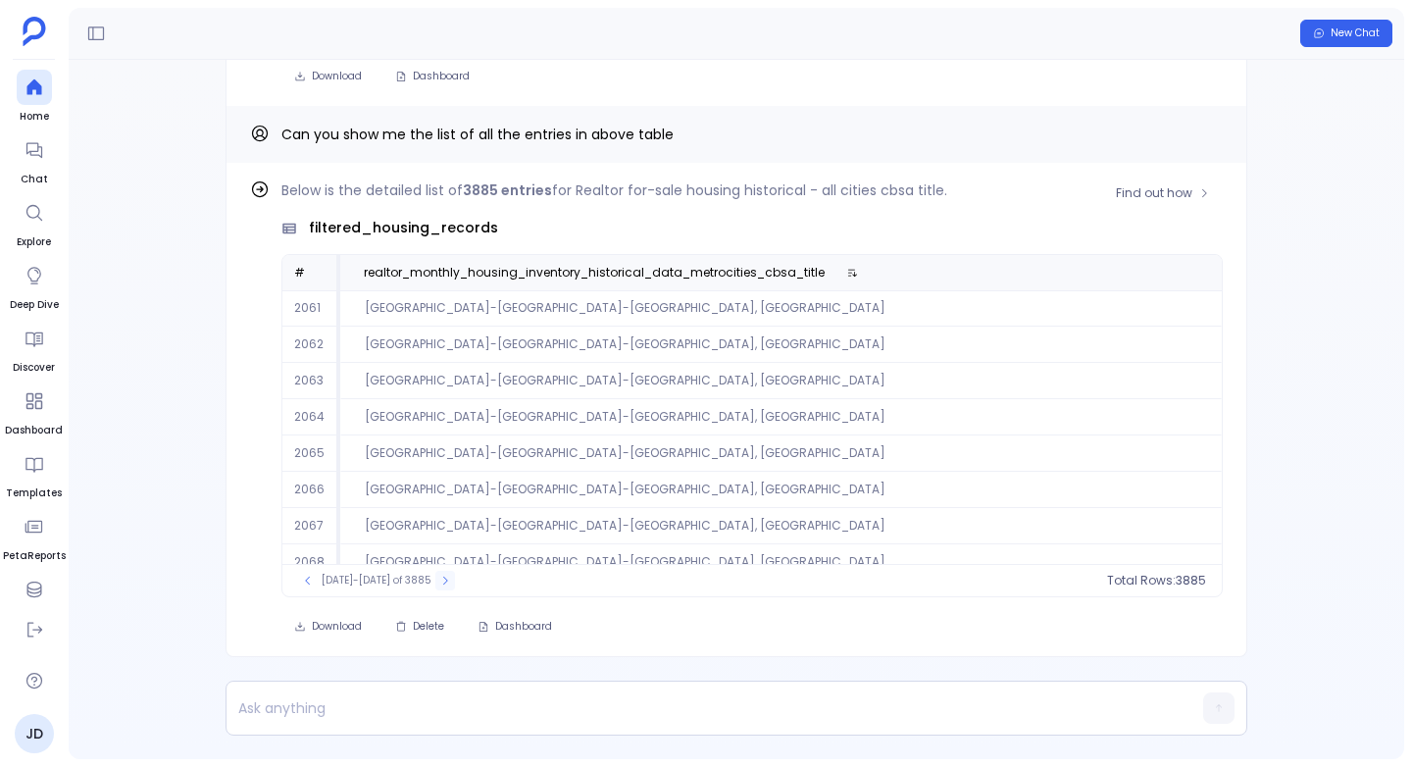
click at [439, 584] on icon at bounding box center [445, 580] width 12 height 12
click at [431, 584] on icon at bounding box center [437, 580] width 12 height 12
click at [424, 584] on button at bounding box center [422, 581] width 20 height 20
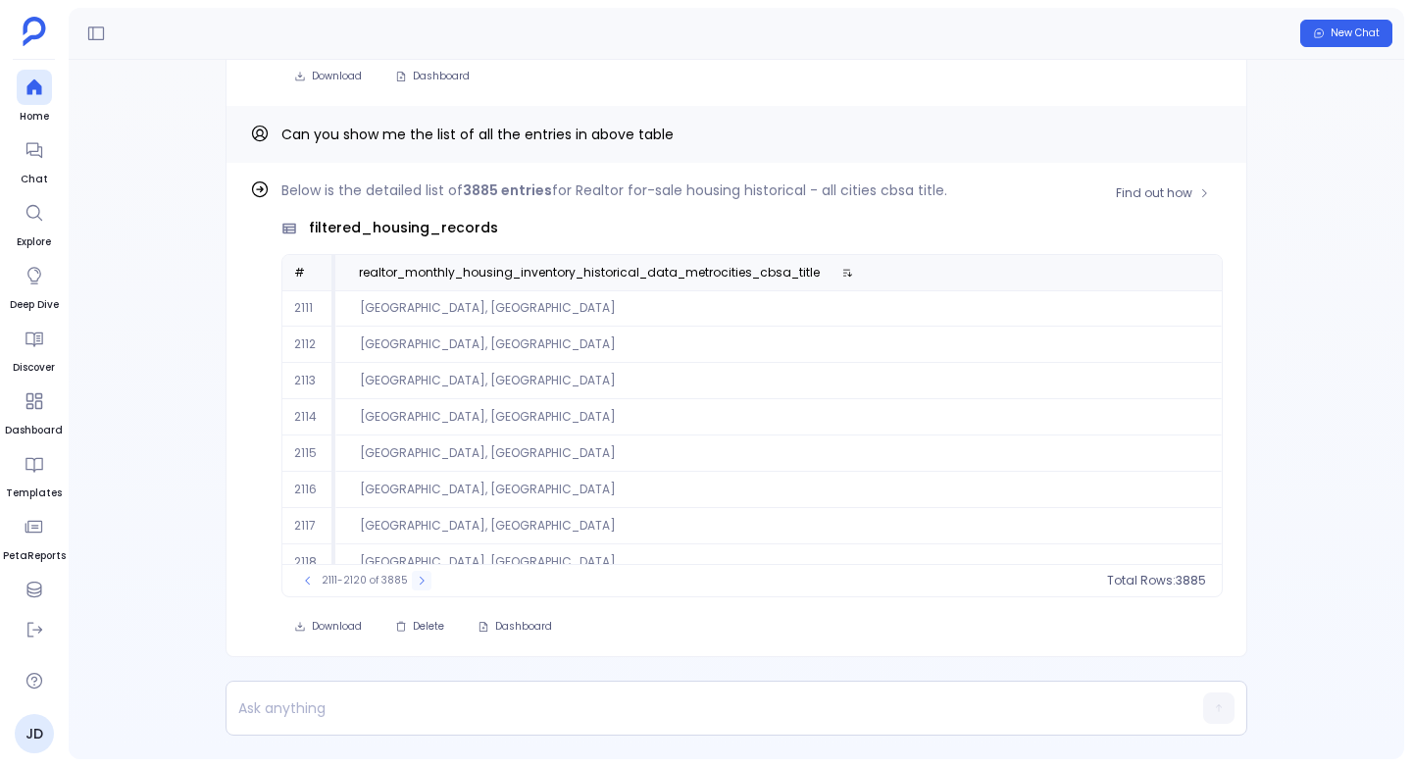
click at [423, 584] on button at bounding box center [422, 581] width 20 height 20
click at [422, 583] on icon at bounding box center [425, 580] width 12 height 12
click at [423, 581] on icon at bounding box center [424, 580] width 12 height 12
click at [423, 581] on icon at bounding box center [425, 580] width 12 height 12
click at [423, 581] on icon at bounding box center [426, 580] width 12 height 12
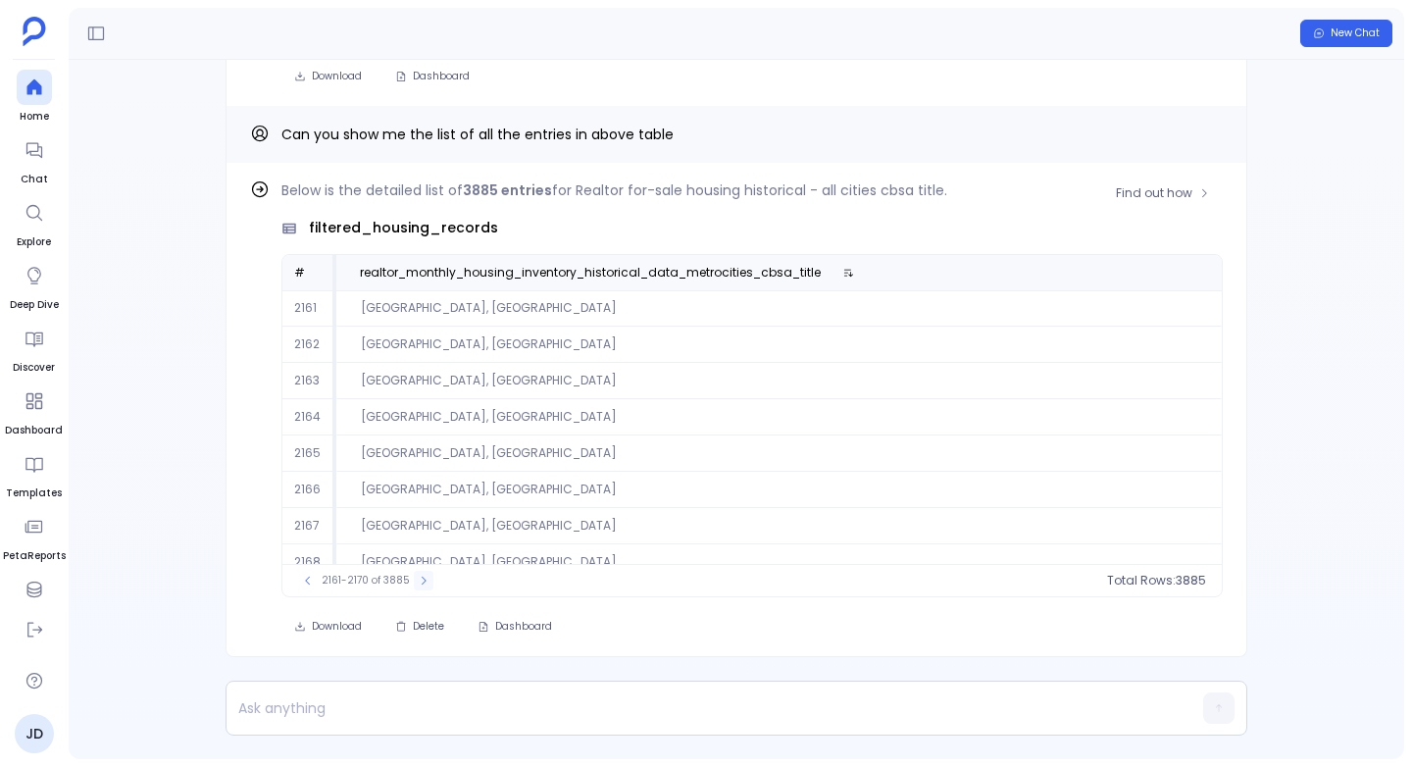
click at [423, 581] on icon at bounding box center [424, 580] width 12 height 12
click at [423, 581] on icon at bounding box center [426, 580] width 12 height 12
click at [427, 581] on icon at bounding box center [429, 580] width 5 height 8
click at [424, 581] on icon at bounding box center [430, 580] width 12 height 12
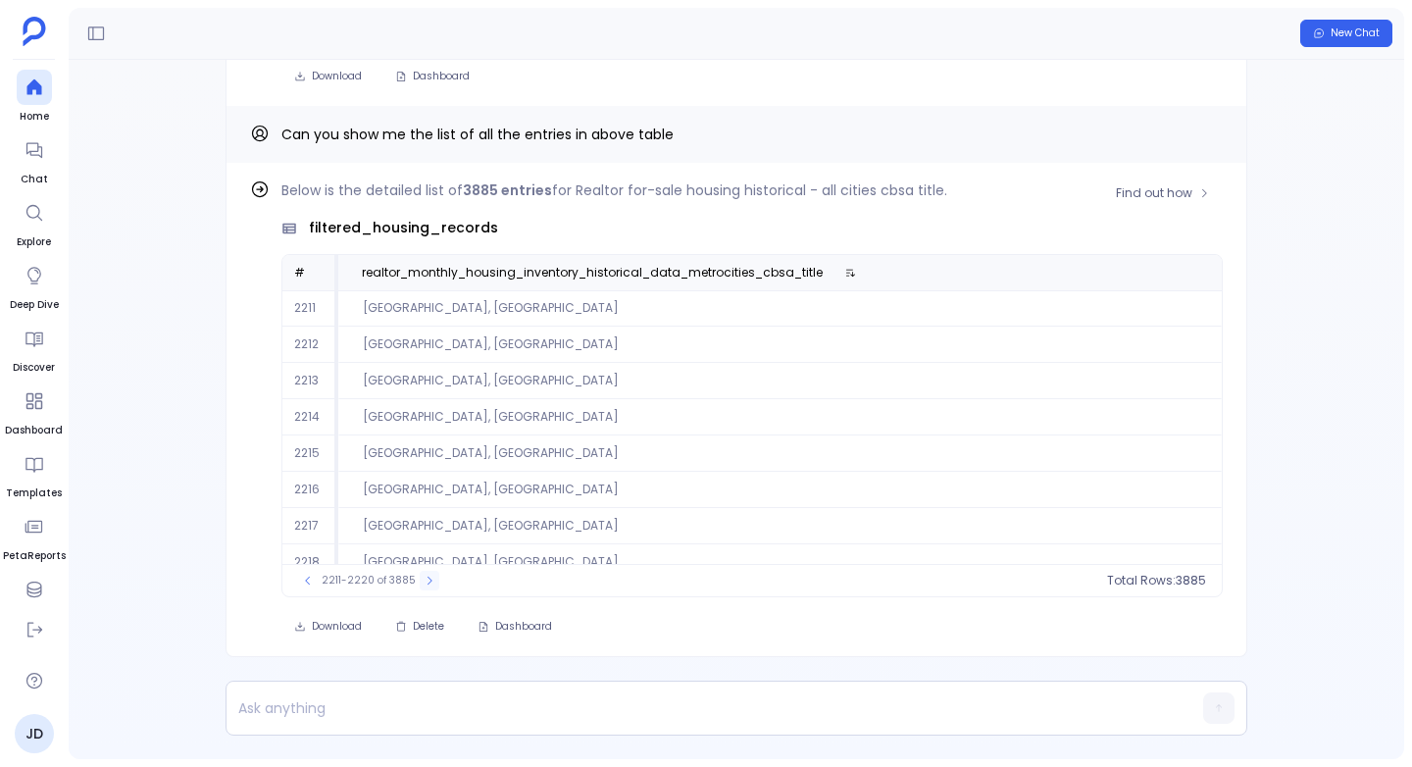
click at [424, 581] on icon at bounding box center [430, 580] width 12 height 12
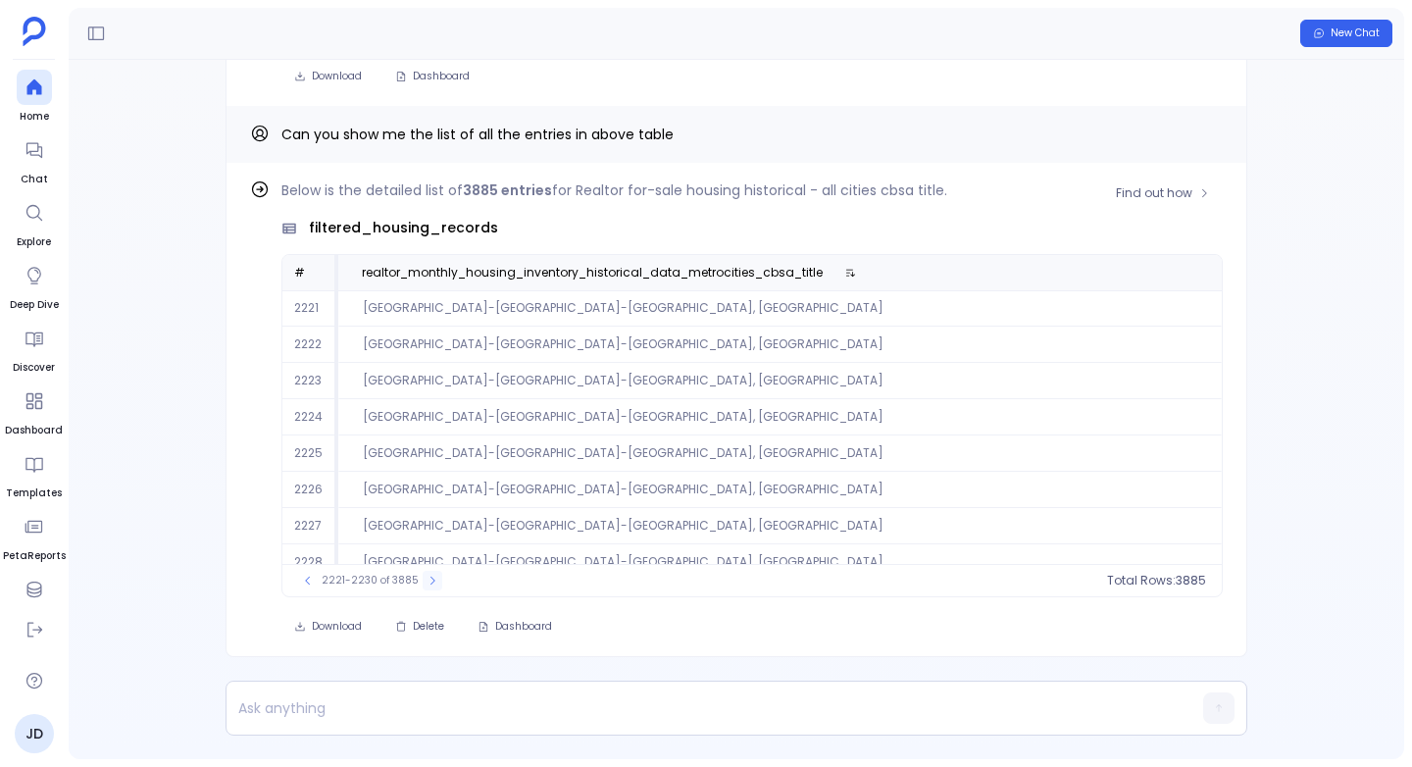
click at [426, 581] on icon at bounding box center [432, 580] width 12 height 12
click at [425, 581] on icon at bounding box center [431, 580] width 12 height 12
click at [426, 581] on icon at bounding box center [432, 580] width 12 height 12
click at [427, 581] on icon at bounding box center [433, 580] width 12 height 12
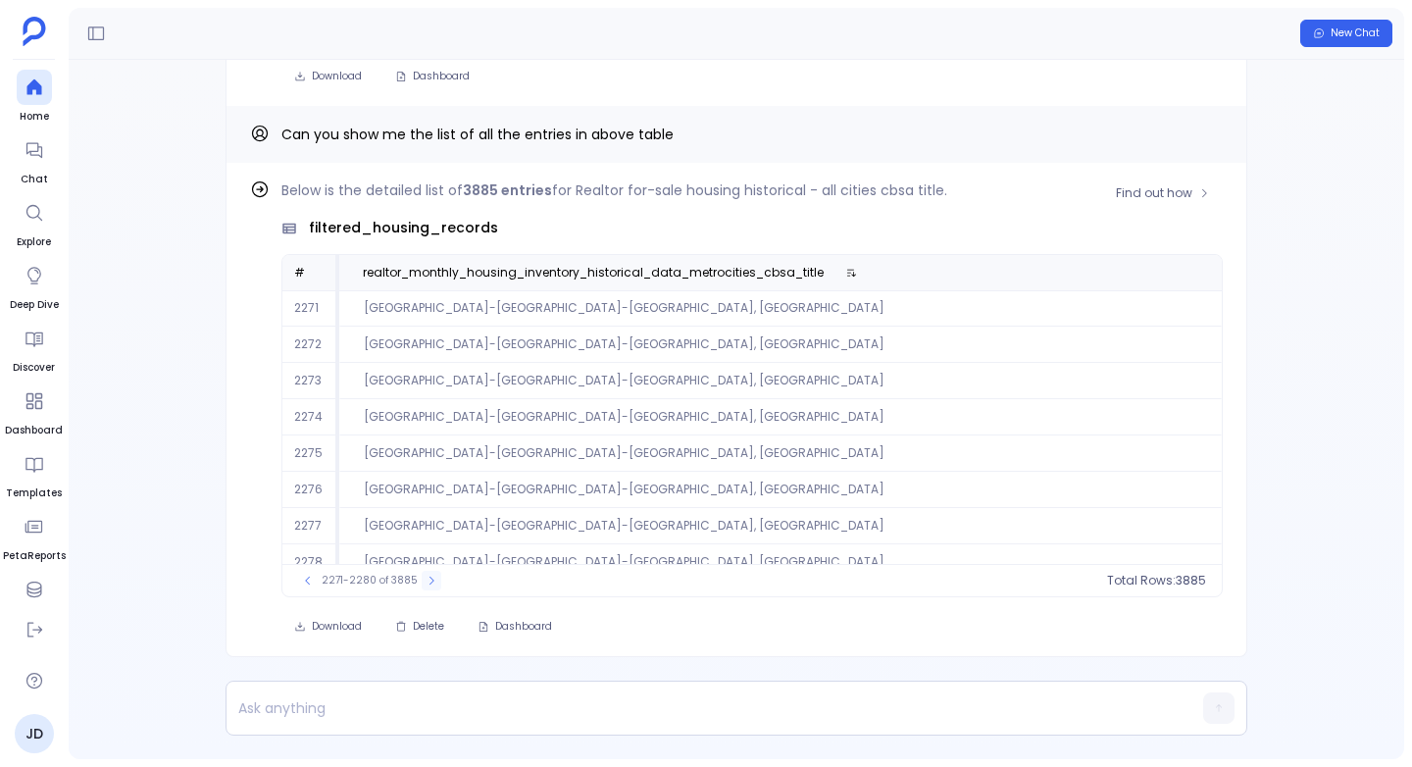
click at [425, 581] on icon at bounding box center [431, 580] width 12 height 12
click at [427, 581] on icon at bounding box center [433, 580] width 12 height 12
click at [426, 581] on icon at bounding box center [432, 580] width 12 height 12
click at [423, 581] on icon at bounding box center [428, 580] width 12 height 12
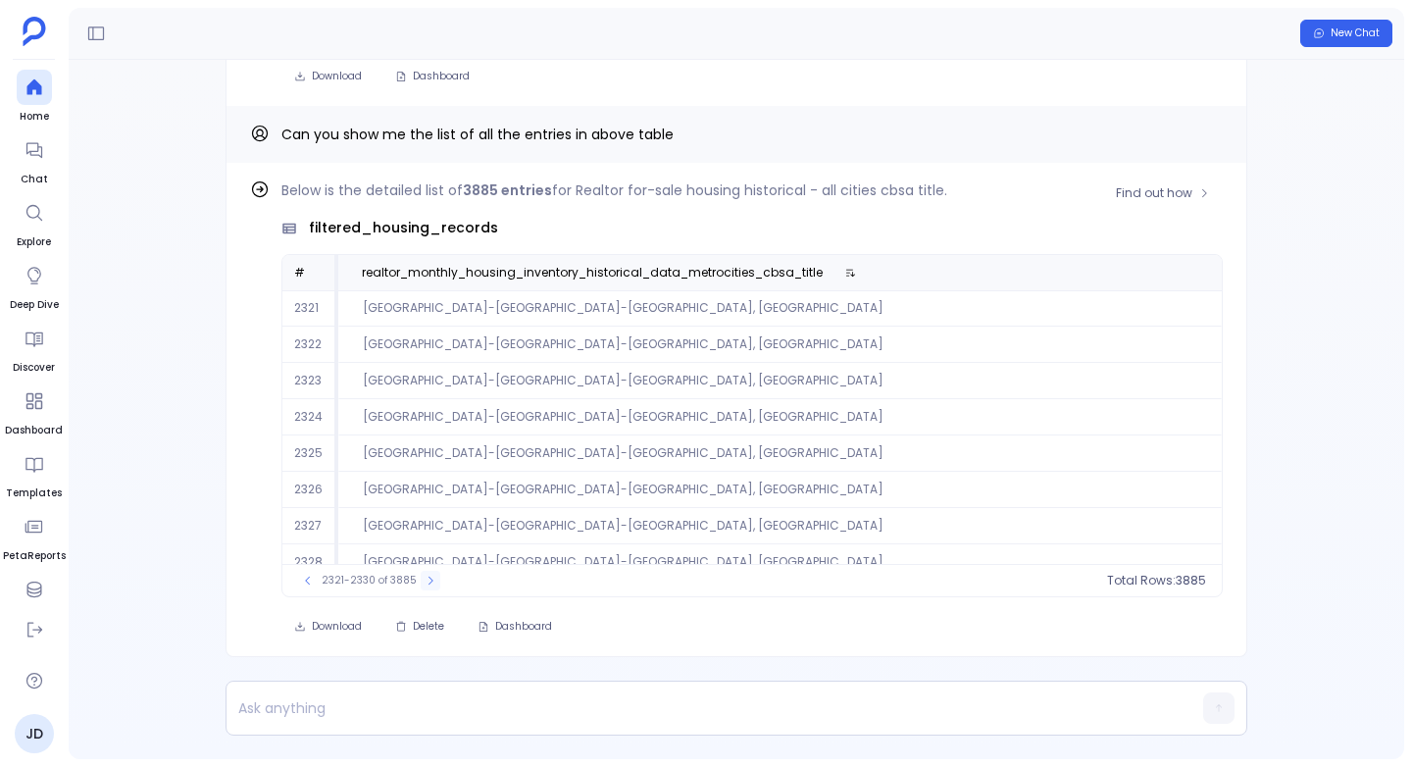
click at [424, 581] on icon at bounding box center [430, 580] width 12 height 12
click at [302, 574] on icon at bounding box center [308, 580] width 12 height 12
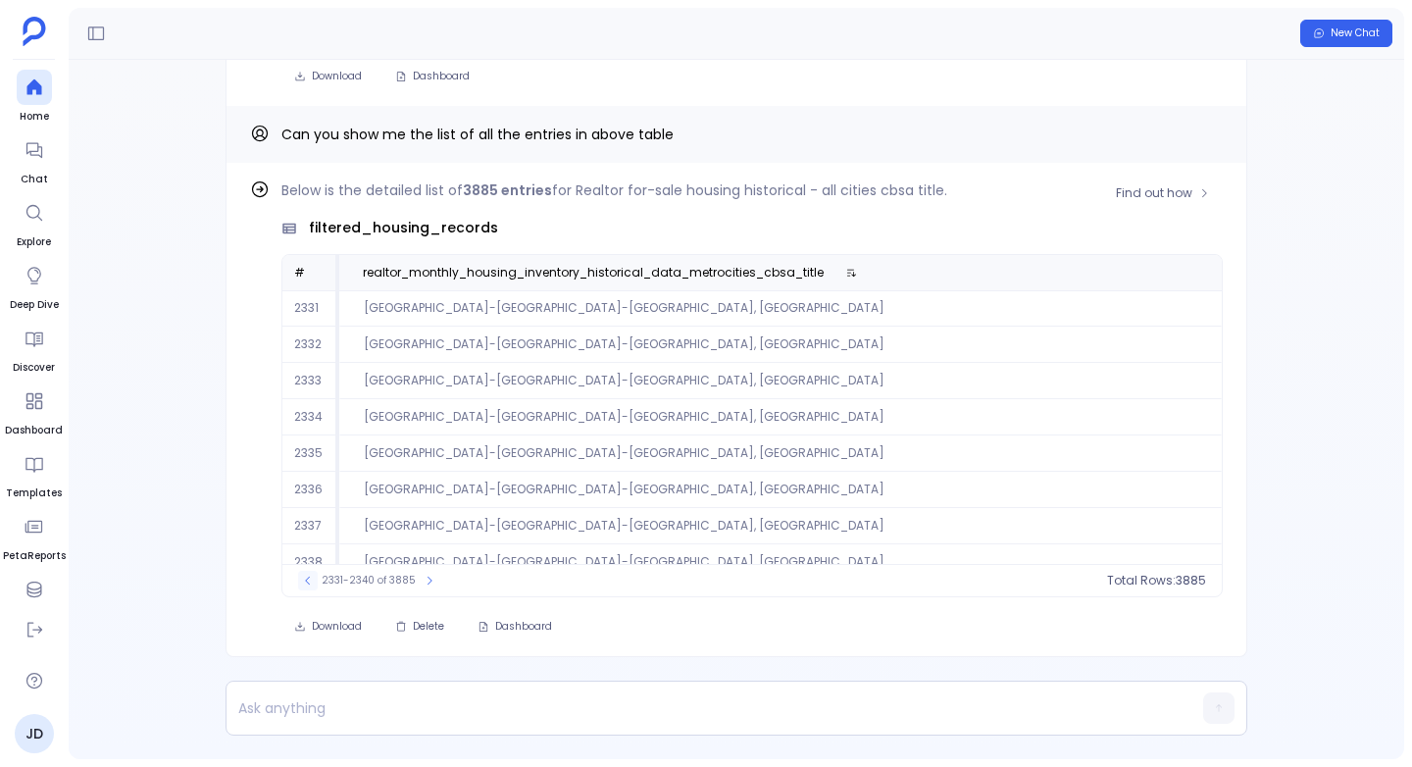
click at [302, 574] on icon at bounding box center [308, 580] width 12 height 12
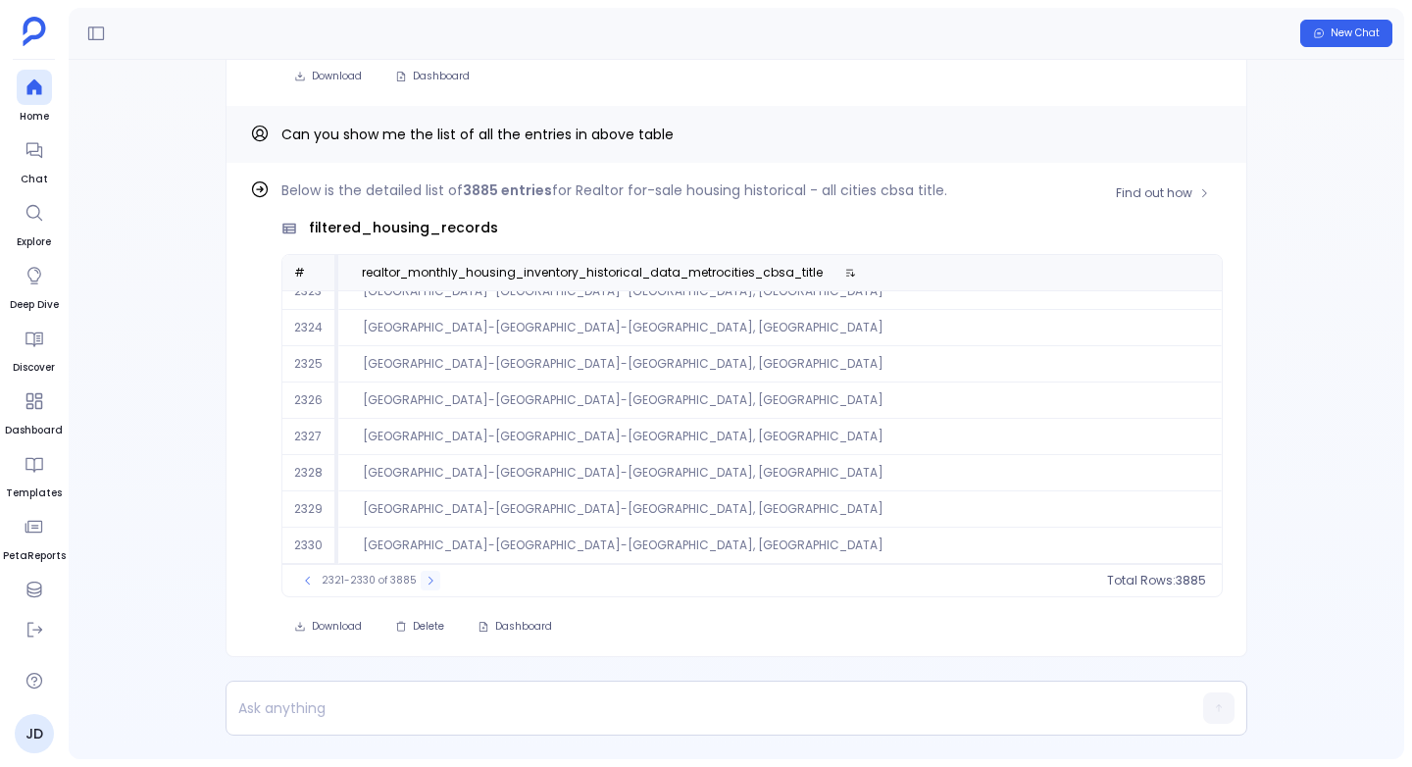
click at [426, 584] on icon at bounding box center [430, 580] width 12 height 12
click at [424, 590] on div "2331-2340 of 3885 Total Rows: 3885" at bounding box center [751, 580] width 939 height 32
click at [426, 584] on icon at bounding box center [430, 580] width 12 height 12
click at [427, 574] on icon at bounding box center [430, 580] width 12 height 12
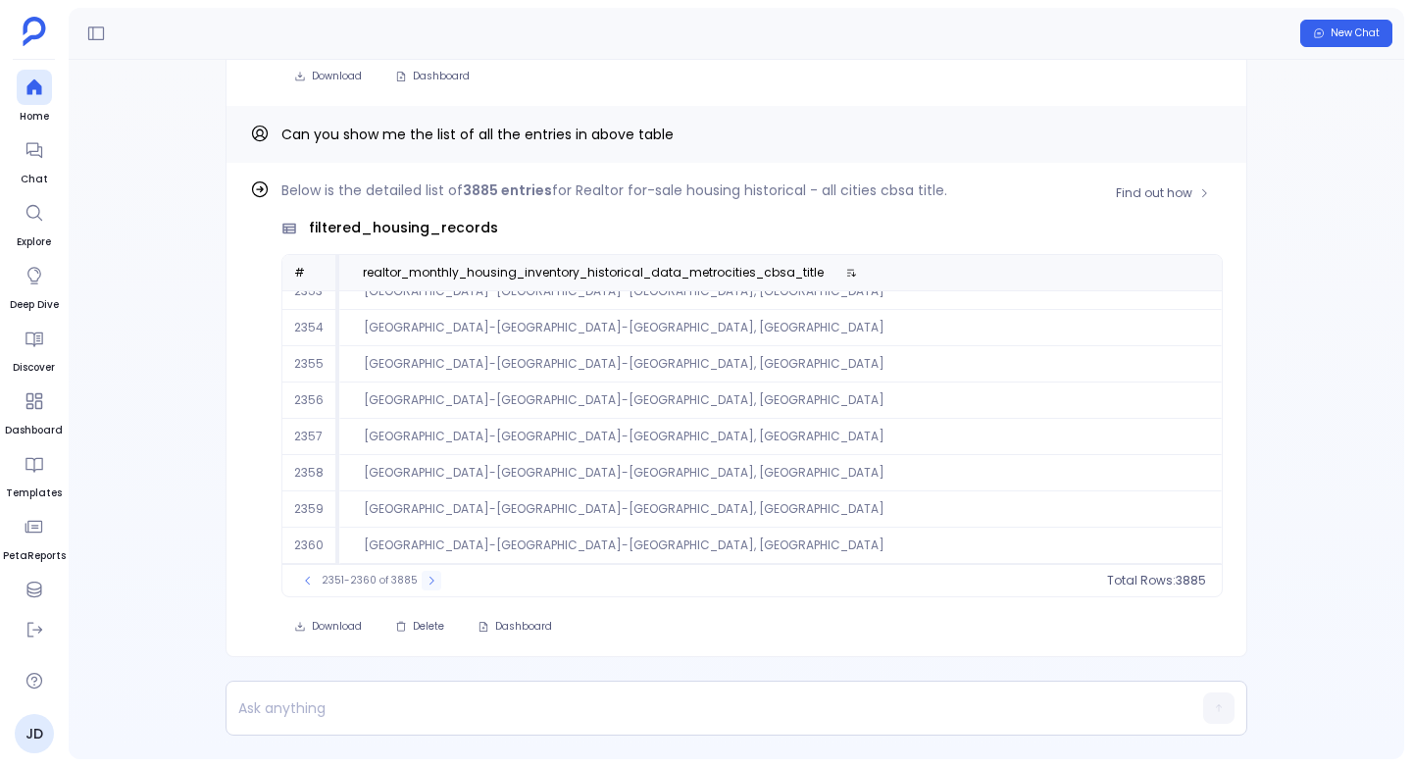
click at [427, 574] on icon at bounding box center [431, 580] width 12 height 12
click at [427, 574] on icon at bounding box center [430, 580] width 12 height 12
click at [427, 574] on icon at bounding box center [431, 580] width 12 height 12
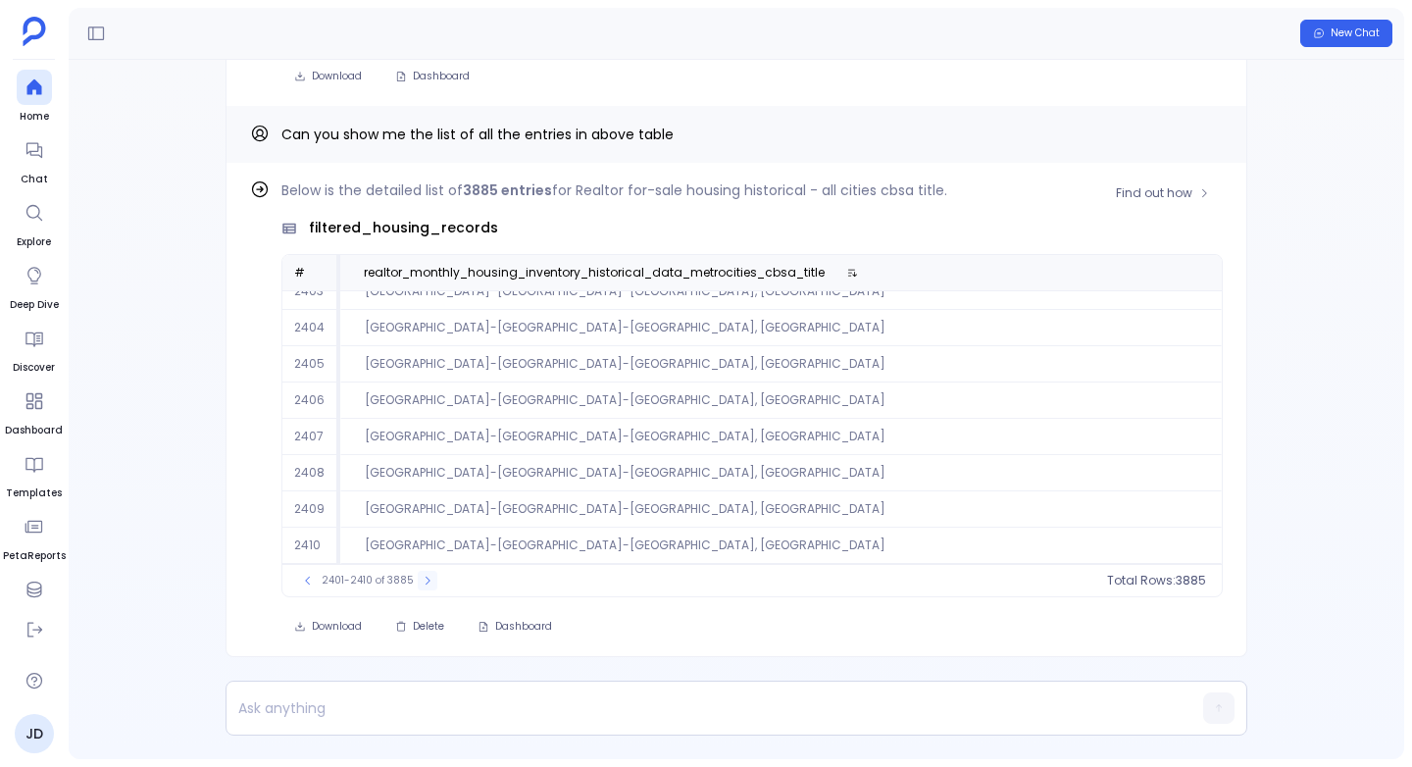
click at [427, 574] on button at bounding box center [428, 581] width 20 height 20
click at [427, 574] on icon at bounding box center [430, 580] width 12 height 12
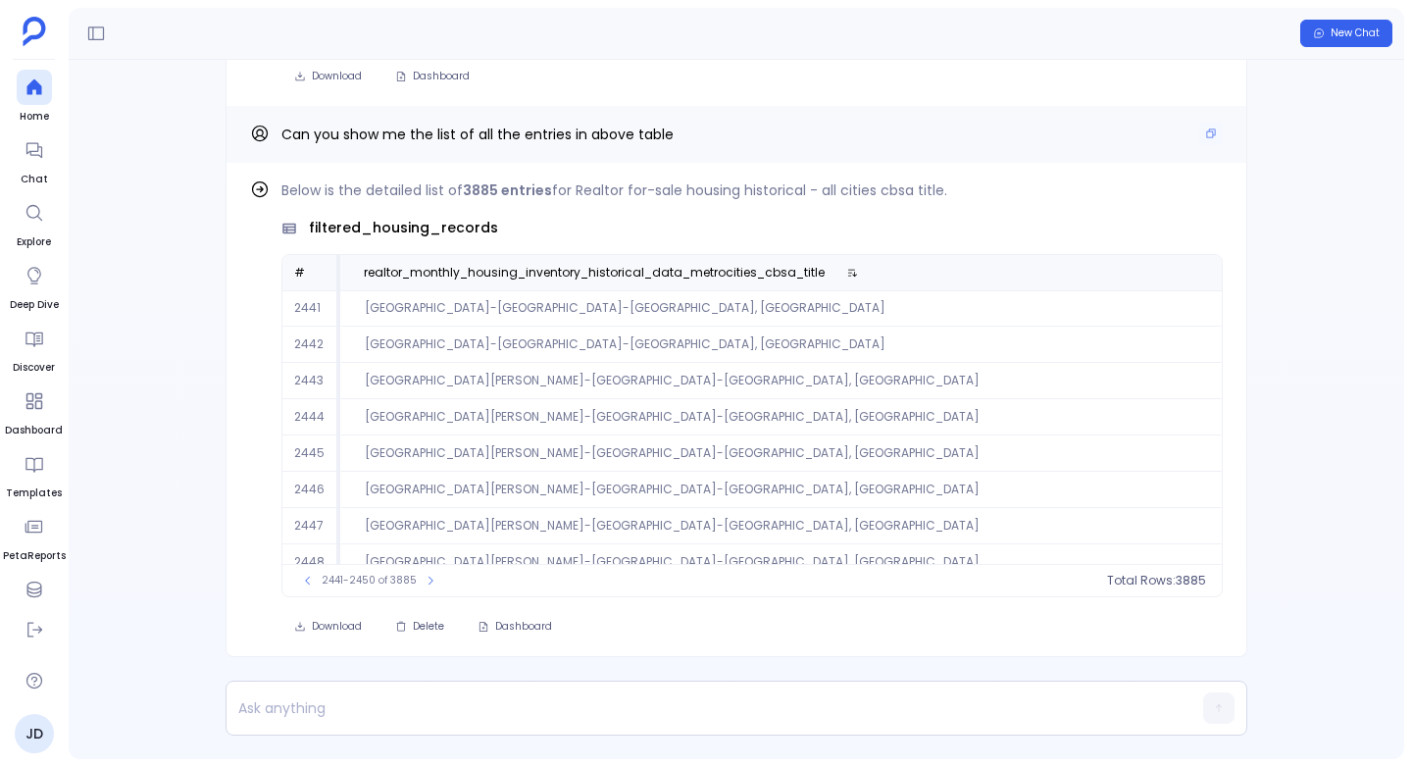
scroll to position [-417, 0]
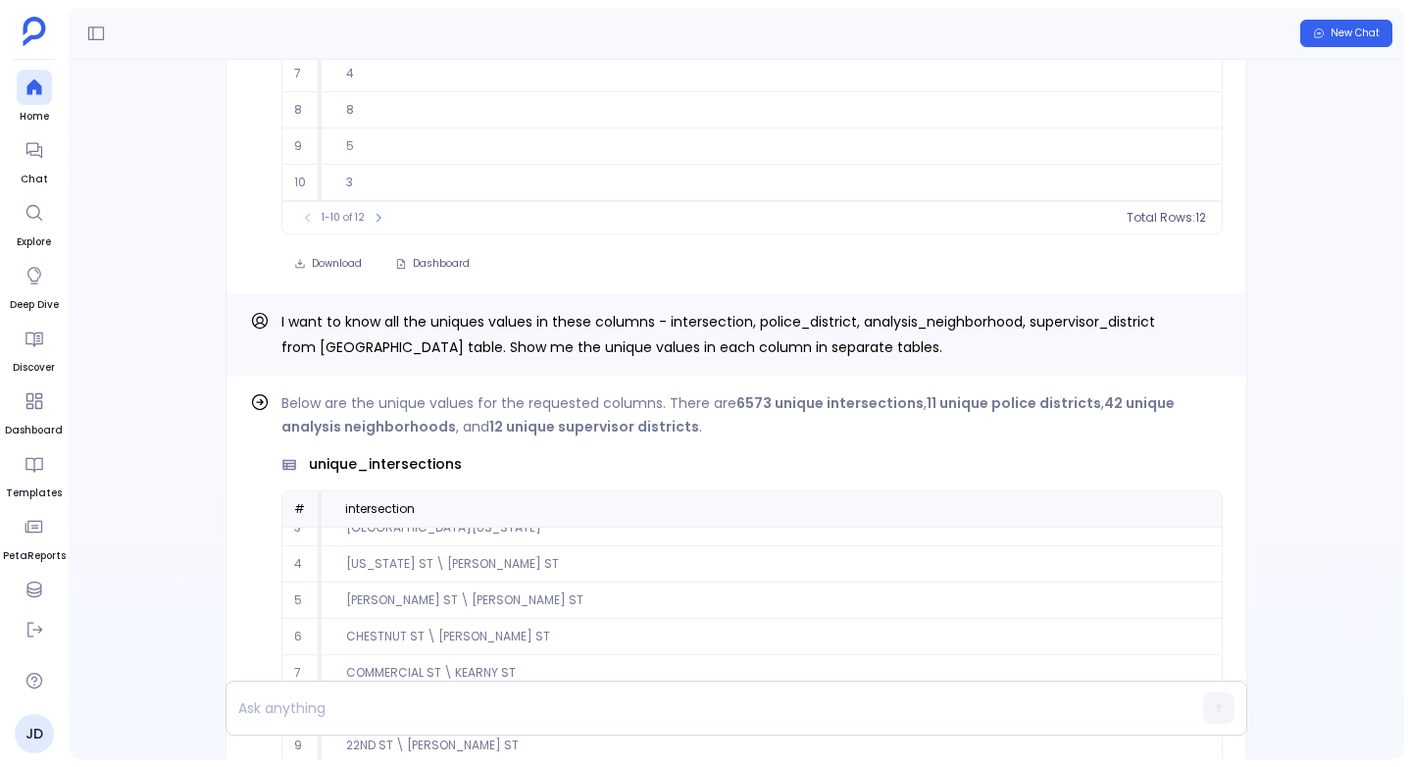
scroll to position [-9826, 0]
